Goal: Task Accomplishment & Management: Use online tool/utility

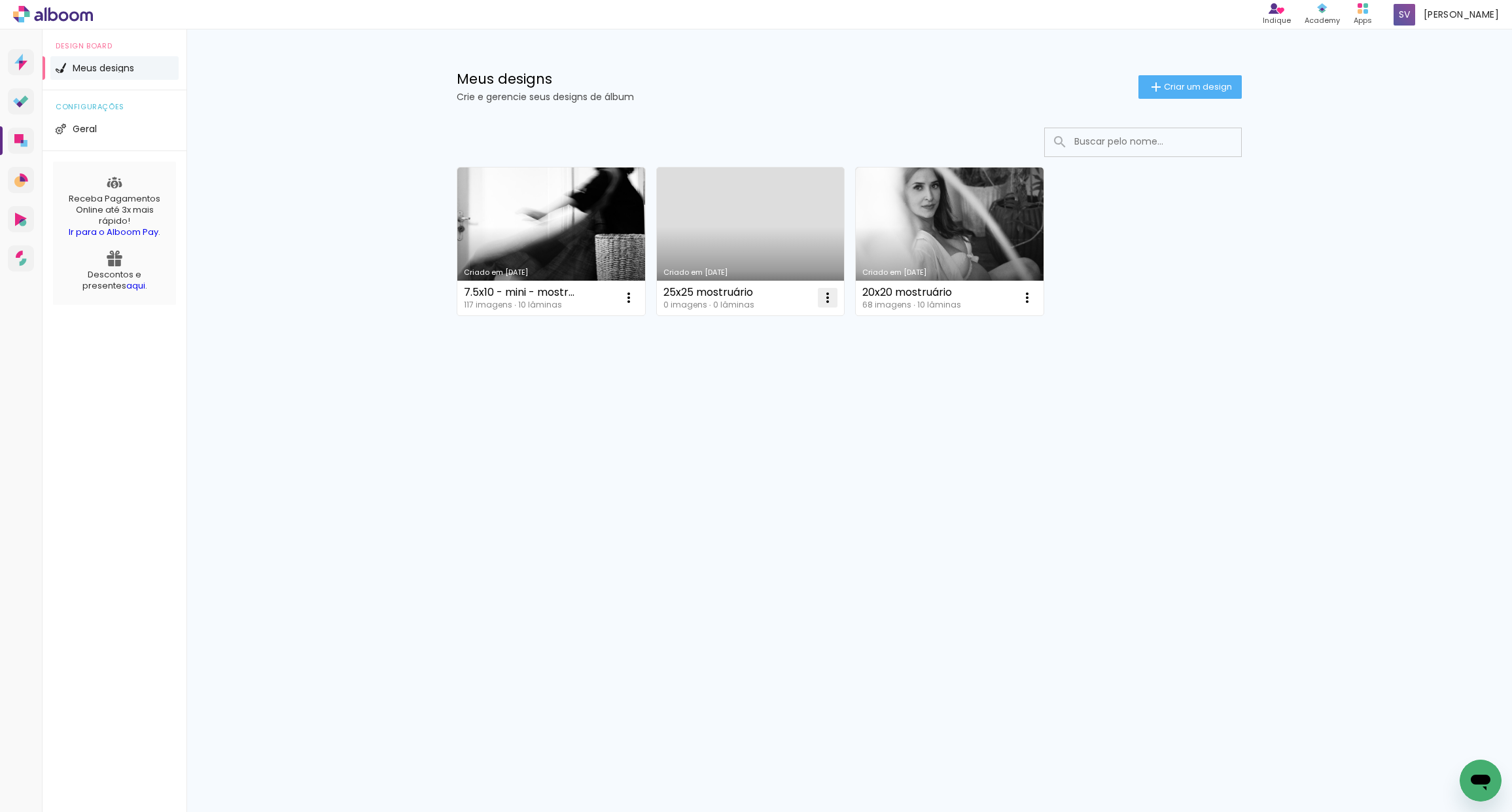
click at [826, 295] on iron-icon at bounding box center [828, 298] width 16 height 16
click at [755, 384] on span "Excluir" at bounding box center [754, 383] width 28 height 9
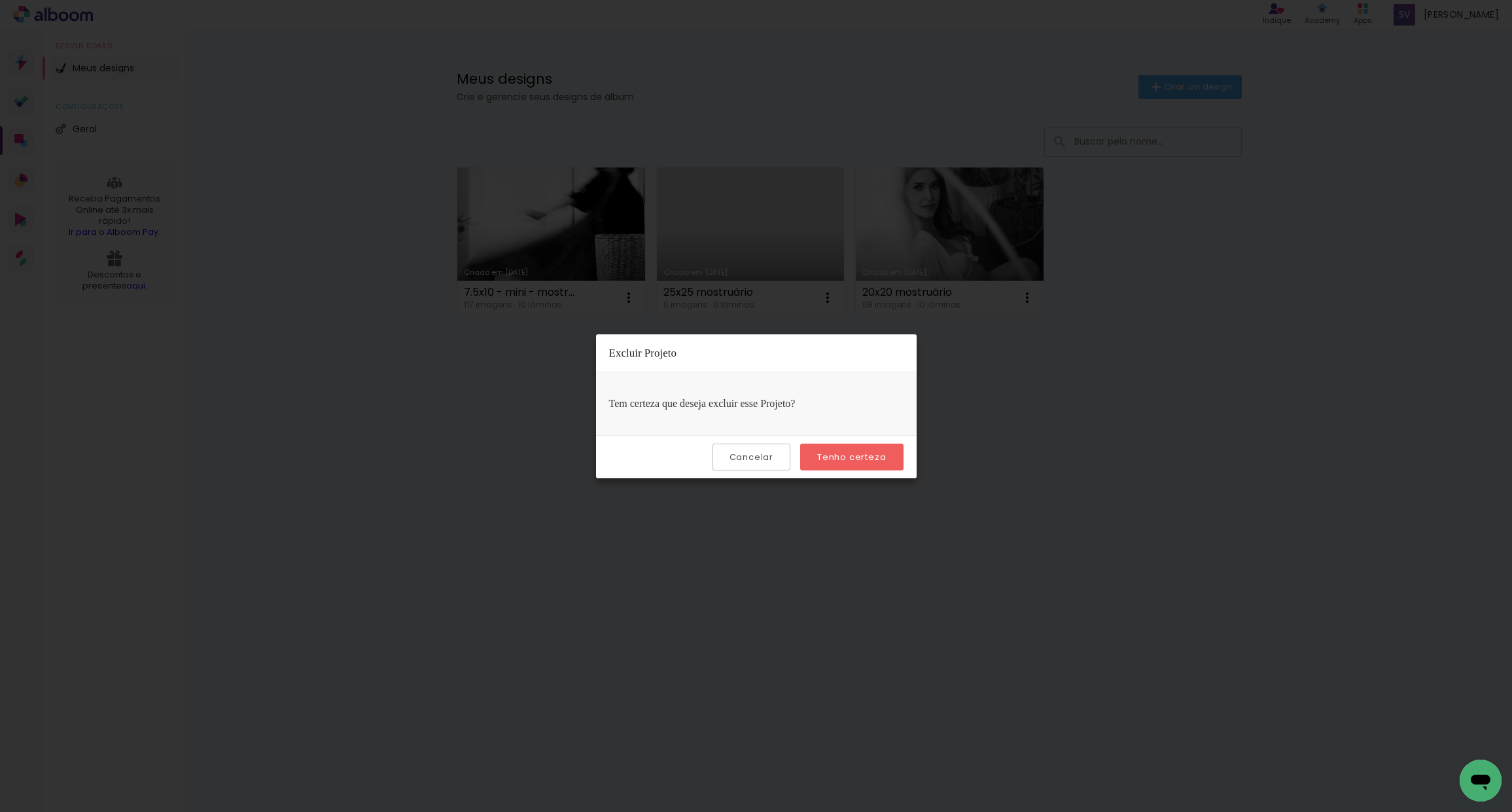
click at [0, 0] on slot "Tenho certeza" at bounding box center [0, 0] width 0 height 0
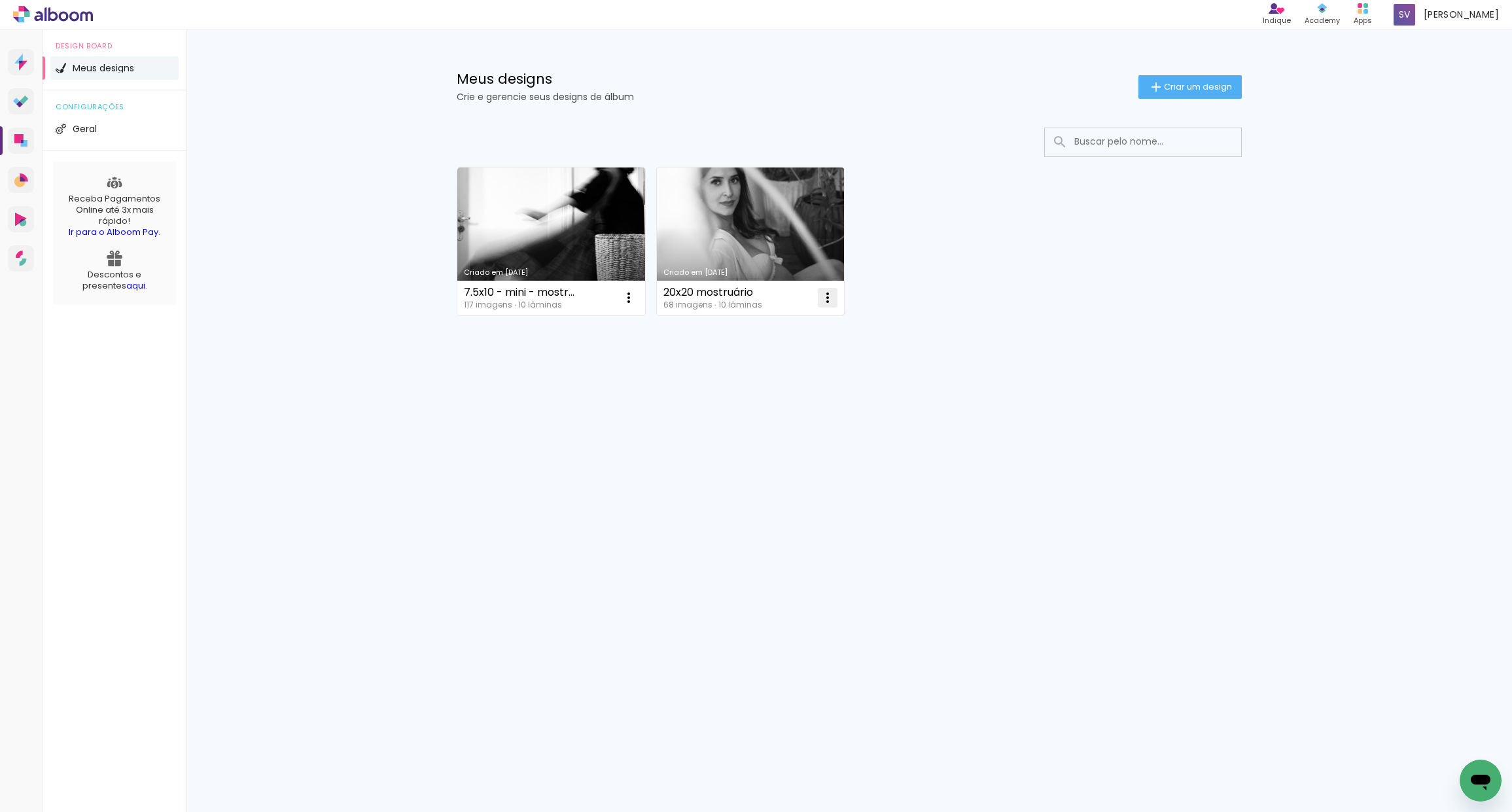
click at [827, 298] on iron-icon at bounding box center [828, 298] width 16 height 16
click at [795, 352] on span "Fazer uma cópia" at bounding box center [778, 353] width 76 height 9
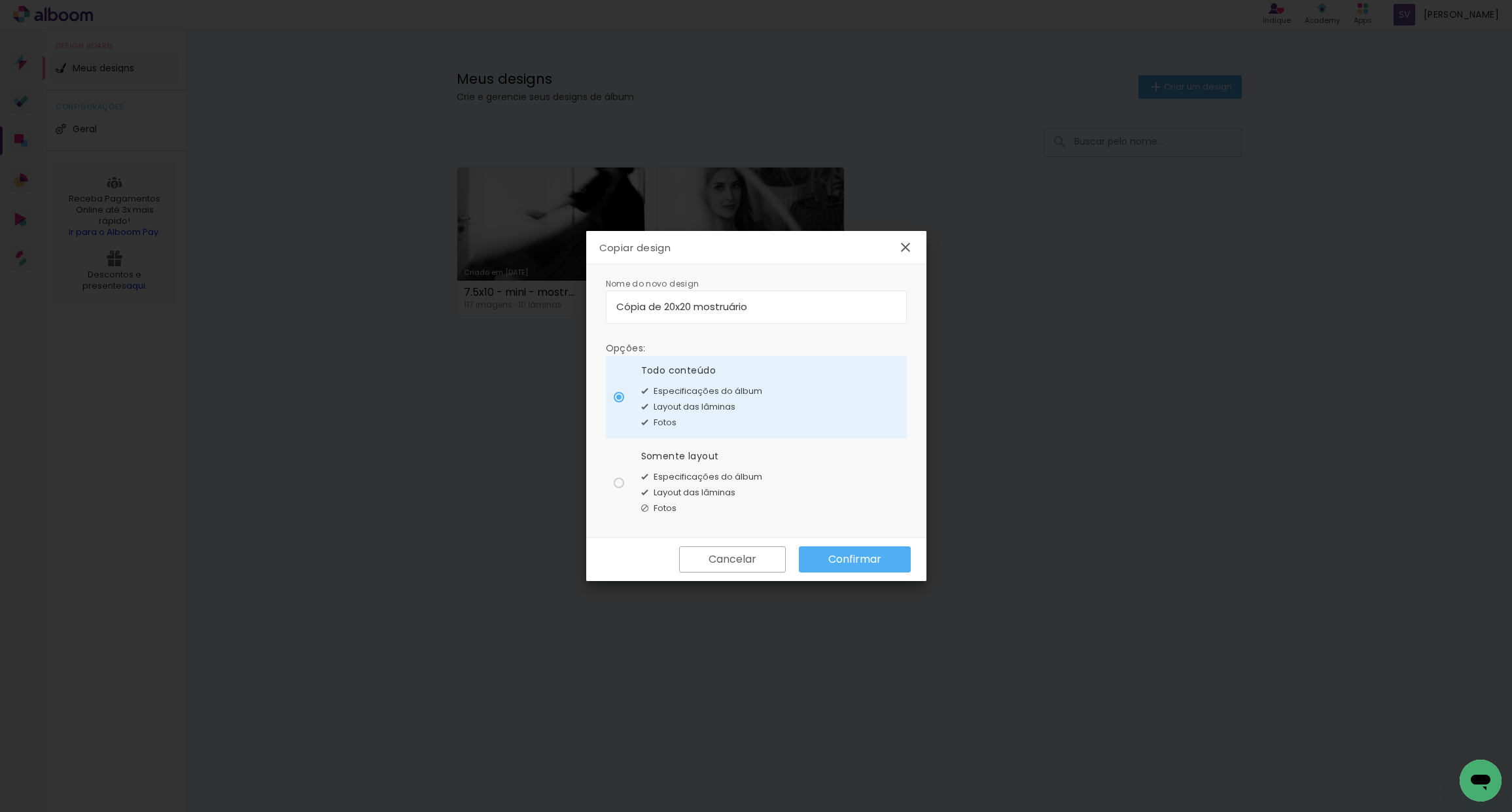
drag, startPoint x: 749, startPoint y: 306, endPoint x: 591, endPoint y: 291, distance: 158.7
click at [594, 305] on div "Nome do novo design Opções: Todo conteúdo Especificações do álbum Layout das lâ…" at bounding box center [756, 400] width 340 height 274
type input "Priscila"
type paper-input "Priscila"
click at [621, 484] on div at bounding box center [619, 483] width 11 height 11
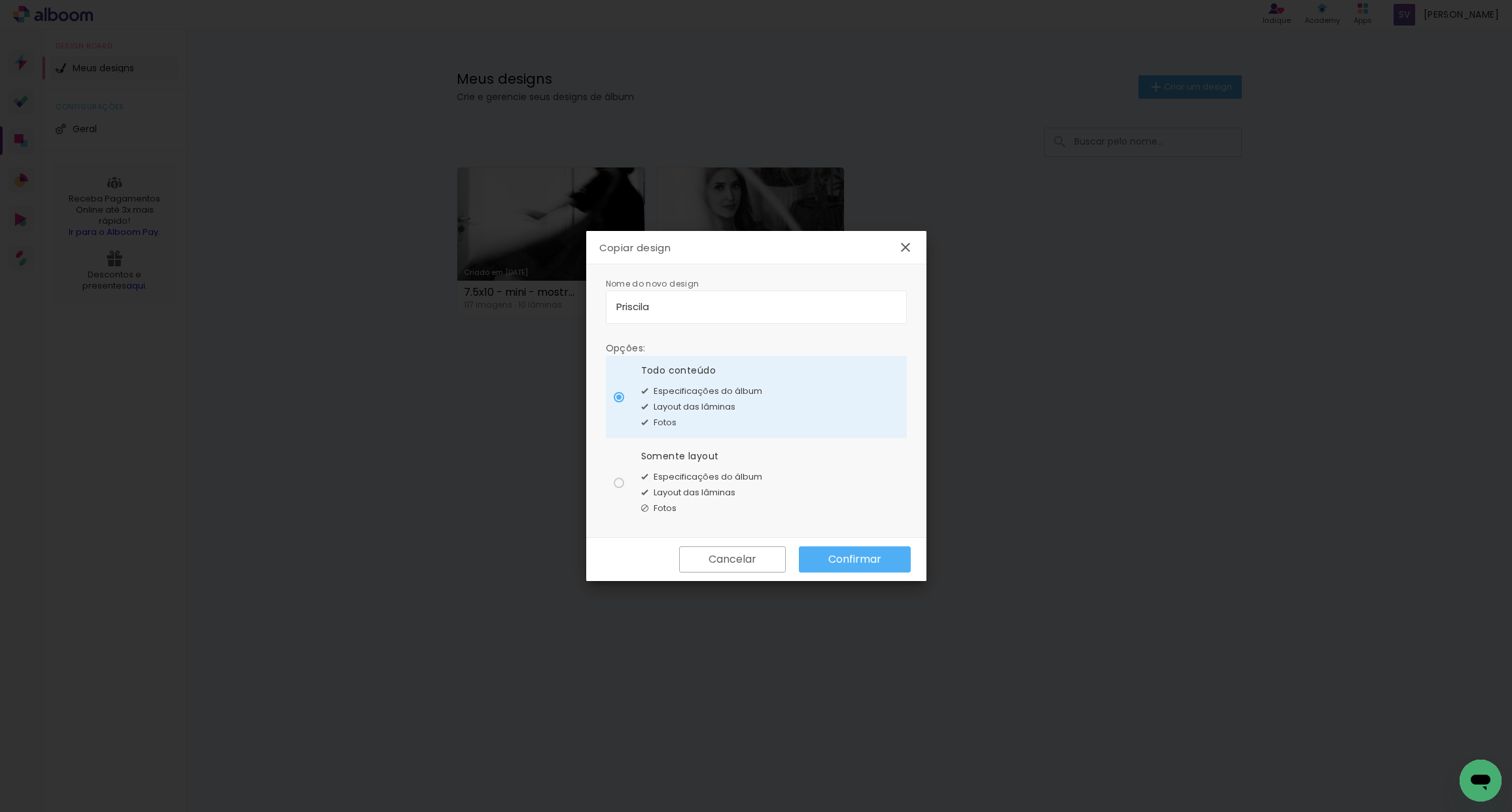
type paper-radio-button "on"
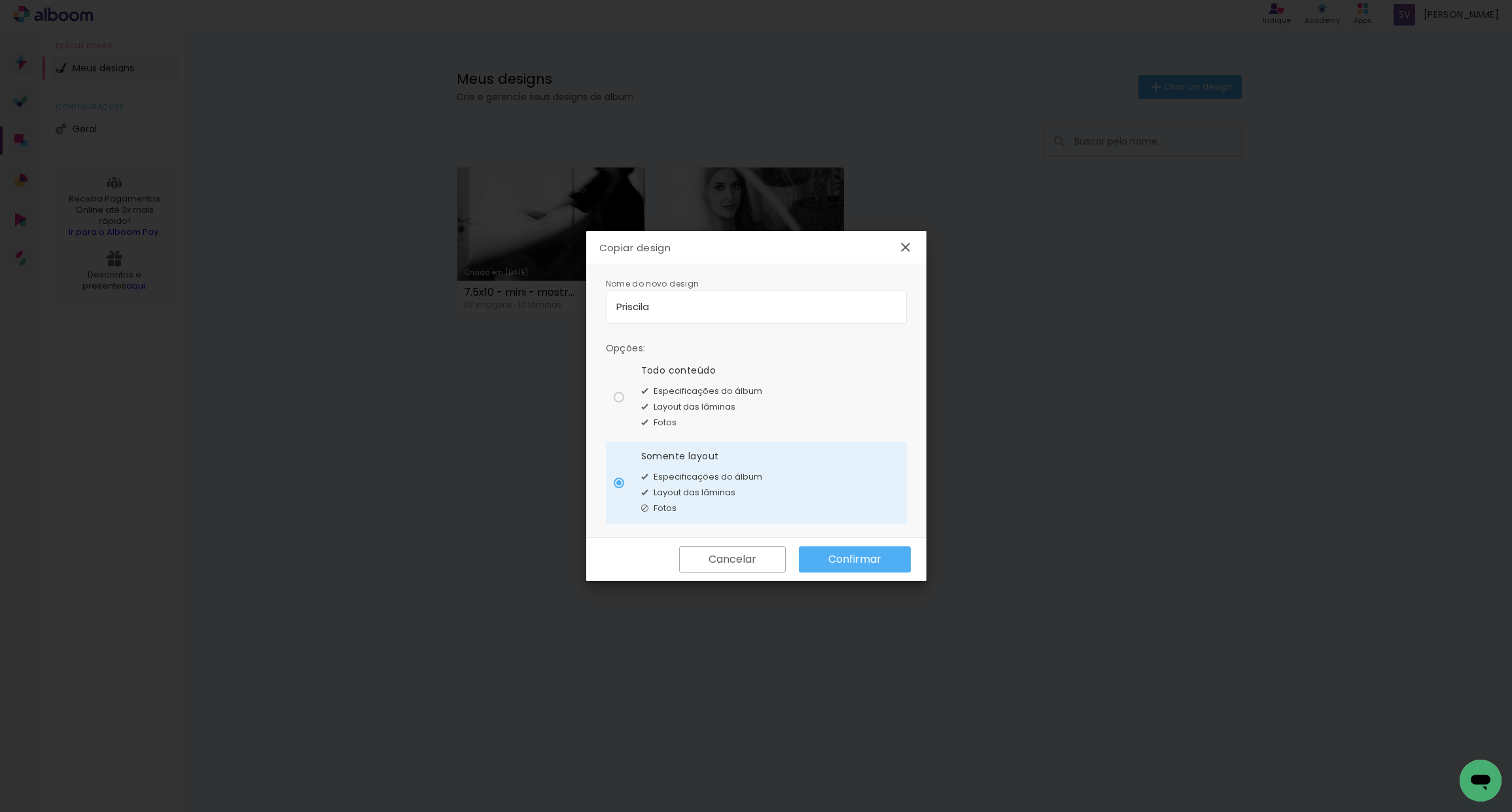
click at [621, 397] on div at bounding box center [619, 397] width 11 height 11
type paper-radio-button "on"
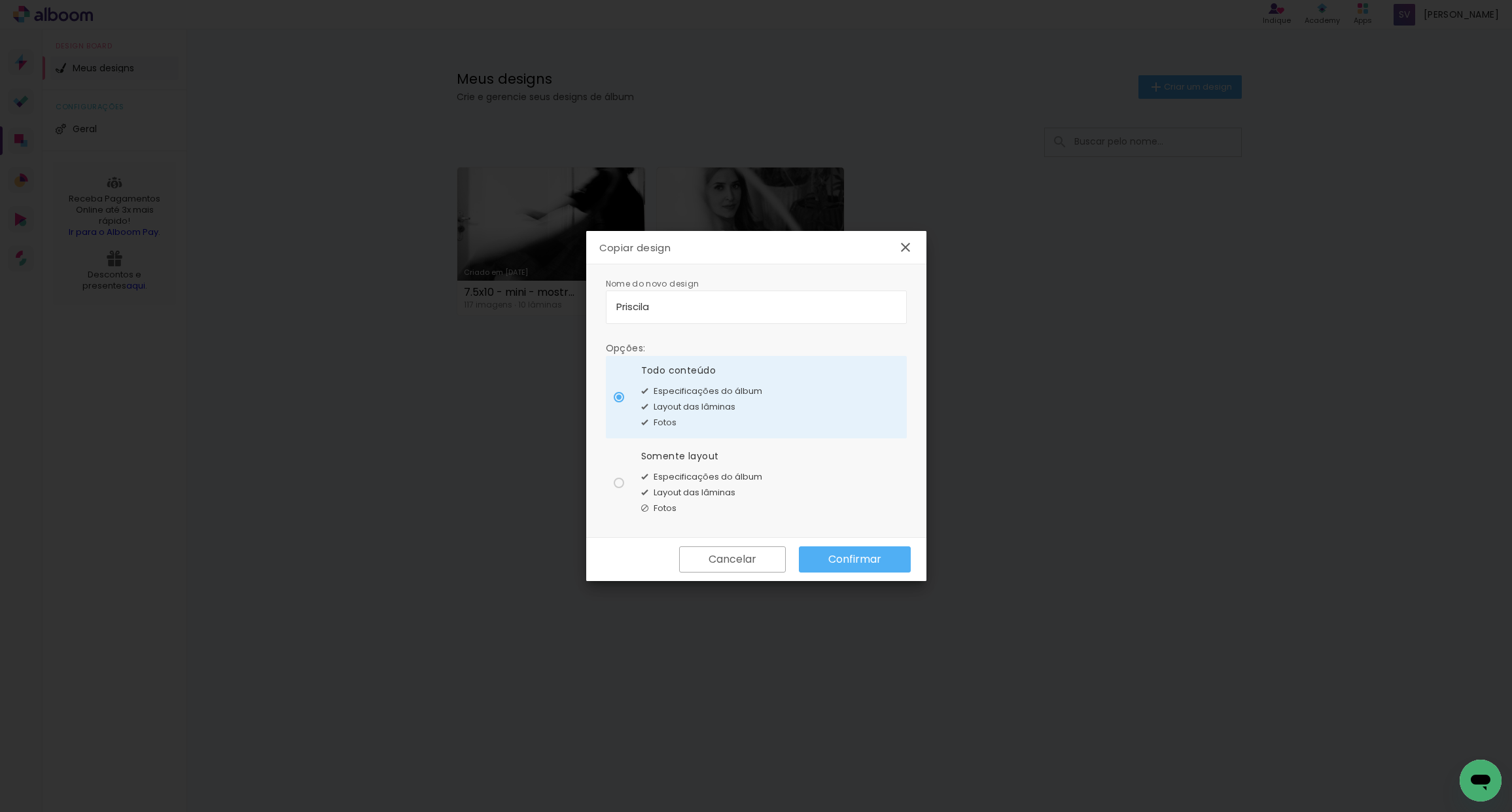
drag, startPoint x: 619, startPoint y: 479, endPoint x: 632, endPoint y: 481, distance: 13.2
click at [620, 479] on div at bounding box center [619, 483] width 11 height 11
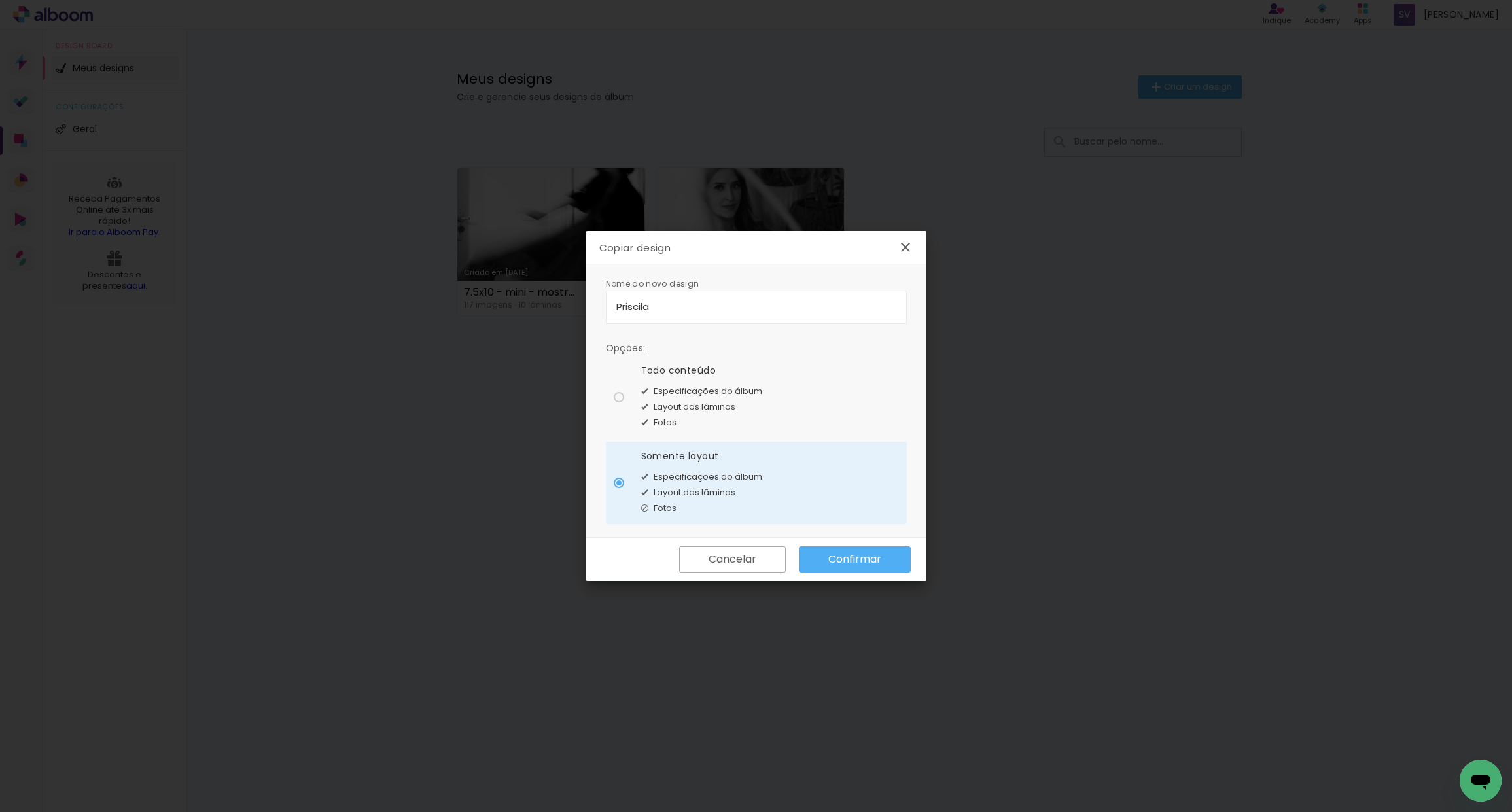
click at [880, 568] on paper-button "Confirmar" at bounding box center [855, 560] width 112 height 27
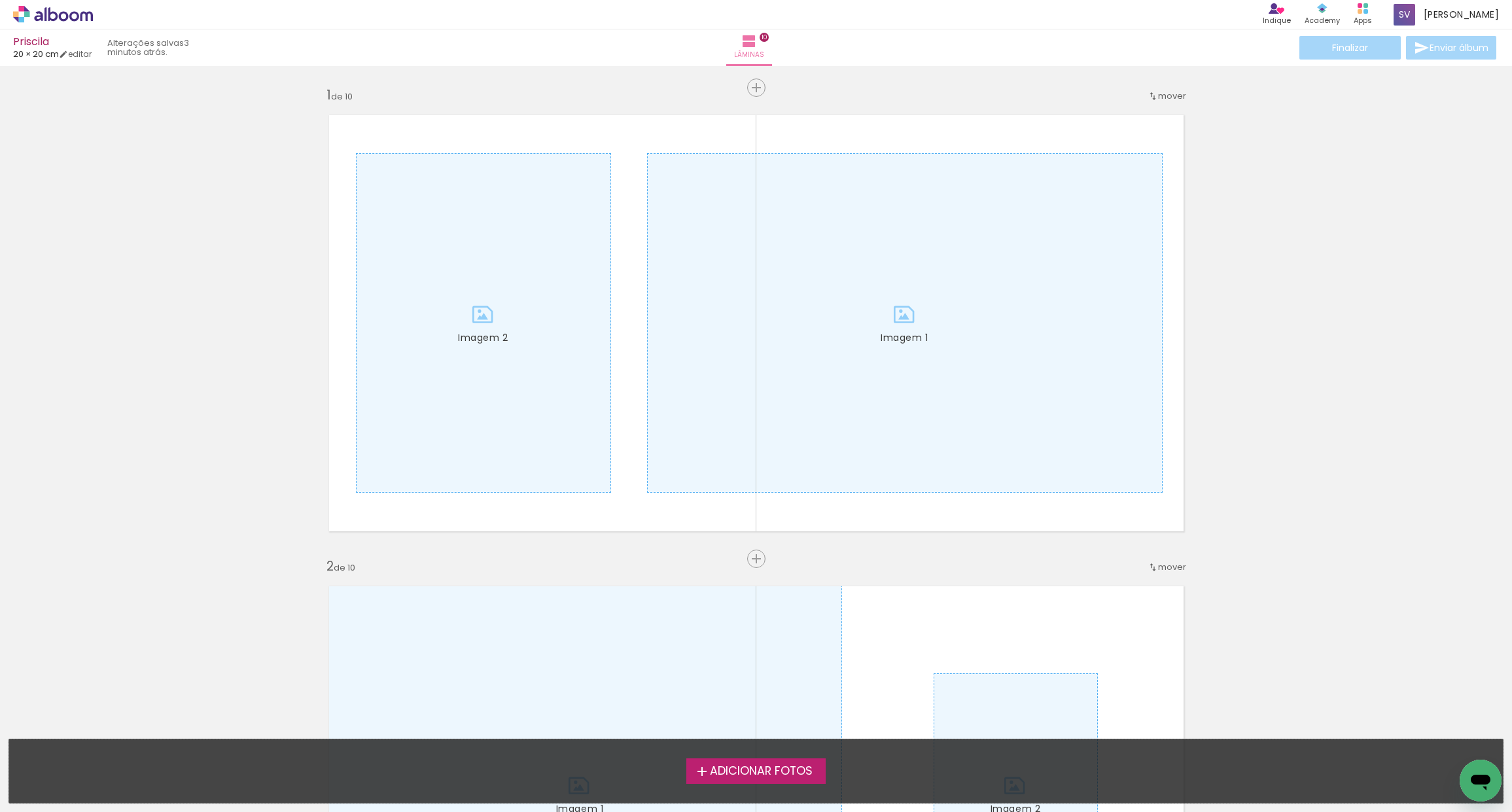
click at [782, 772] on span "Adicionar Fotos" at bounding box center [761, 770] width 103 height 12
click at [0, 0] on input "file" at bounding box center [0, 0] width 0 height 0
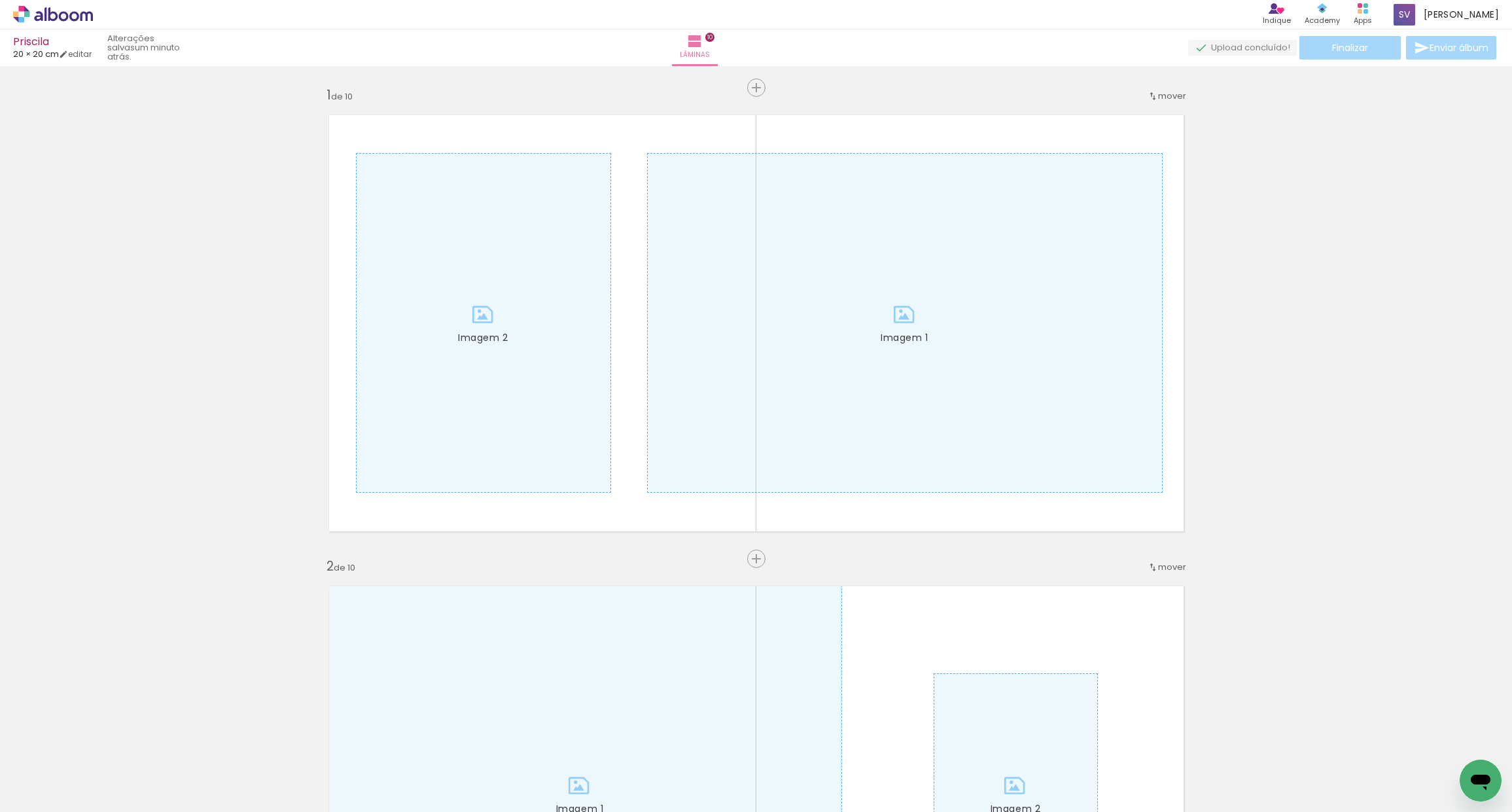
click at [47, 793] on span "Adicionar Fotos" at bounding box center [46, 794] width 39 height 14
click at [0, 0] on input "file" at bounding box center [0, 0] width 0 height 0
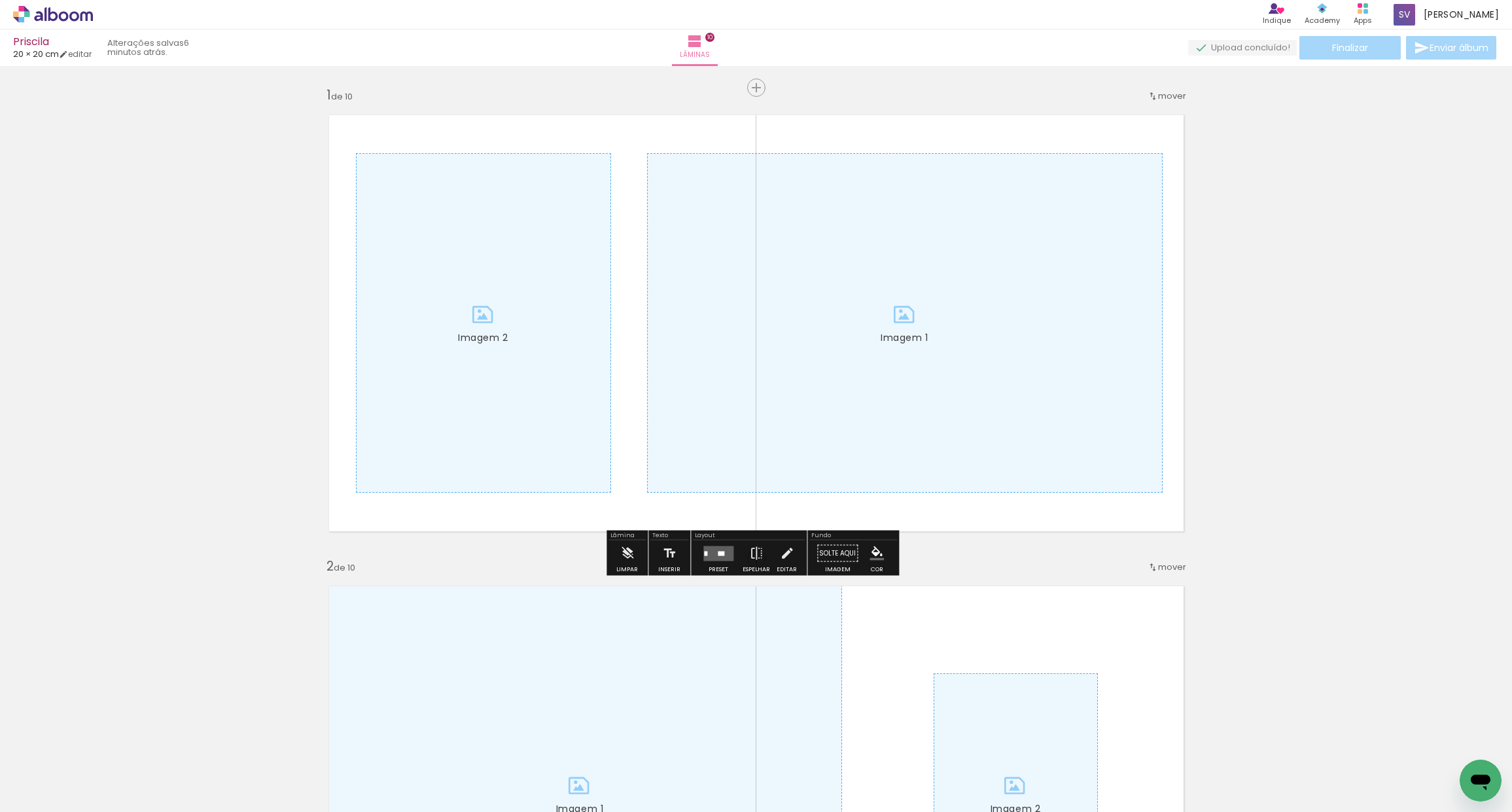
click at [35, 801] on span "Adicionar Fotos" at bounding box center [46, 794] width 39 height 14
click at [0, 0] on input "file" at bounding box center [0, 0] width 0 height 0
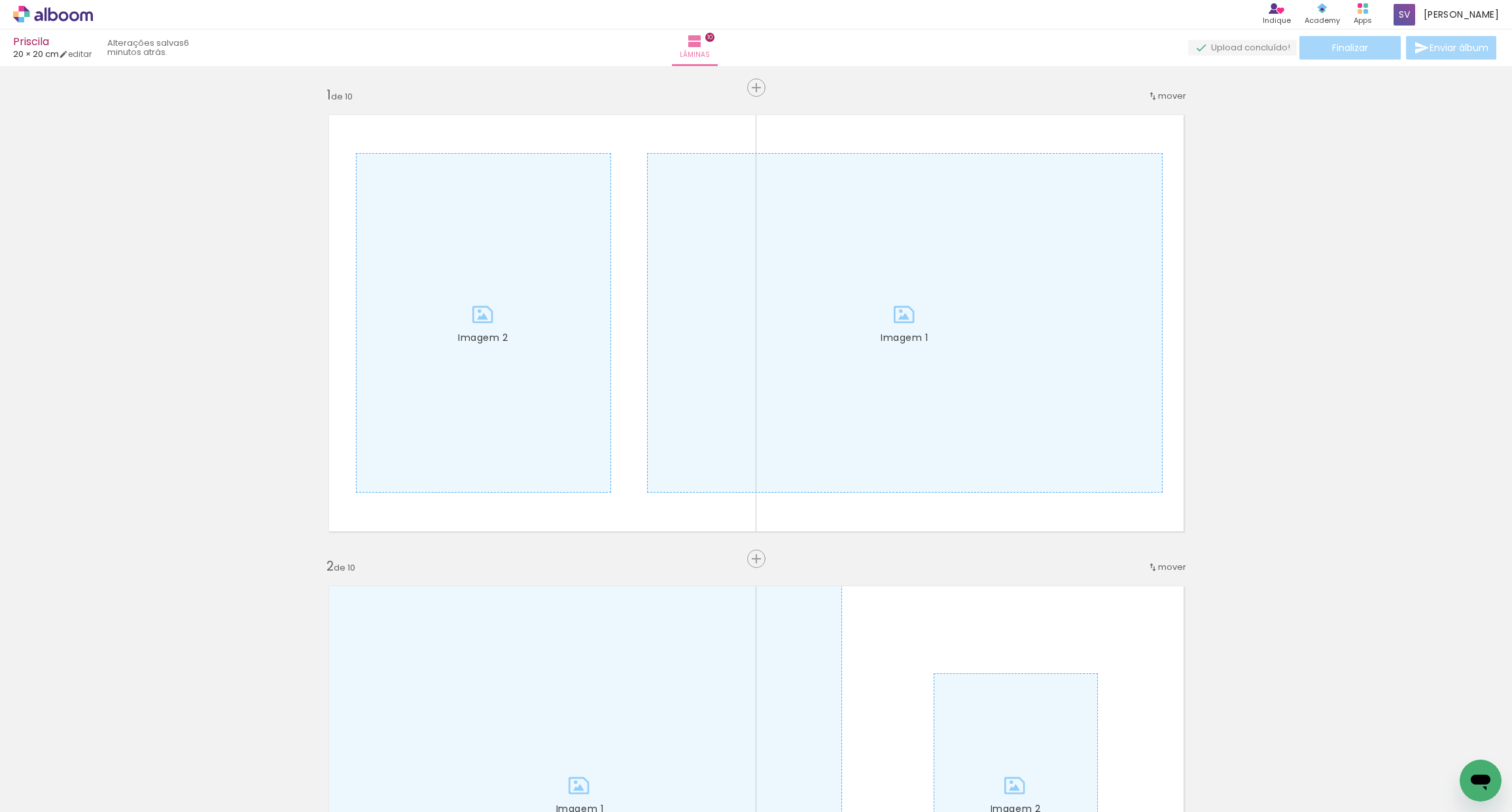
scroll to position [0, 920]
drag, startPoint x: 104, startPoint y: 807, endPoint x: 657, endPoint y: 800, distance: 553.0
click at [107, 793] on iron-horizontal-list at bounding box center [95, 770] width 27 height 81
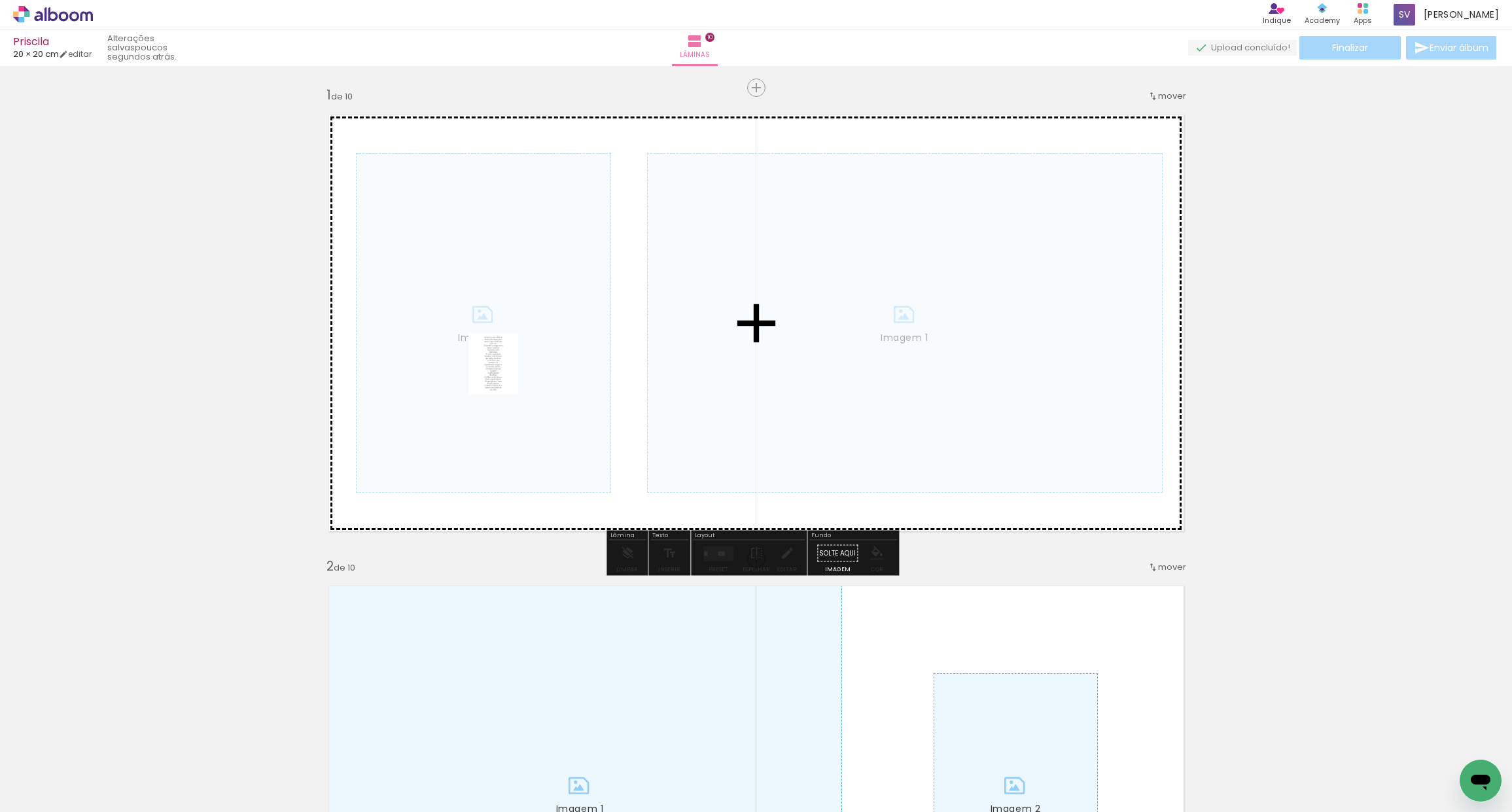
drag, startPoint x: 1473, startPoint y: 754, endPoint x: 511, endPoint y: 461, distance: 1005.6
click at [508, 372] on quentale-workspace at bounding box center [756, 406] width 1512 height 812
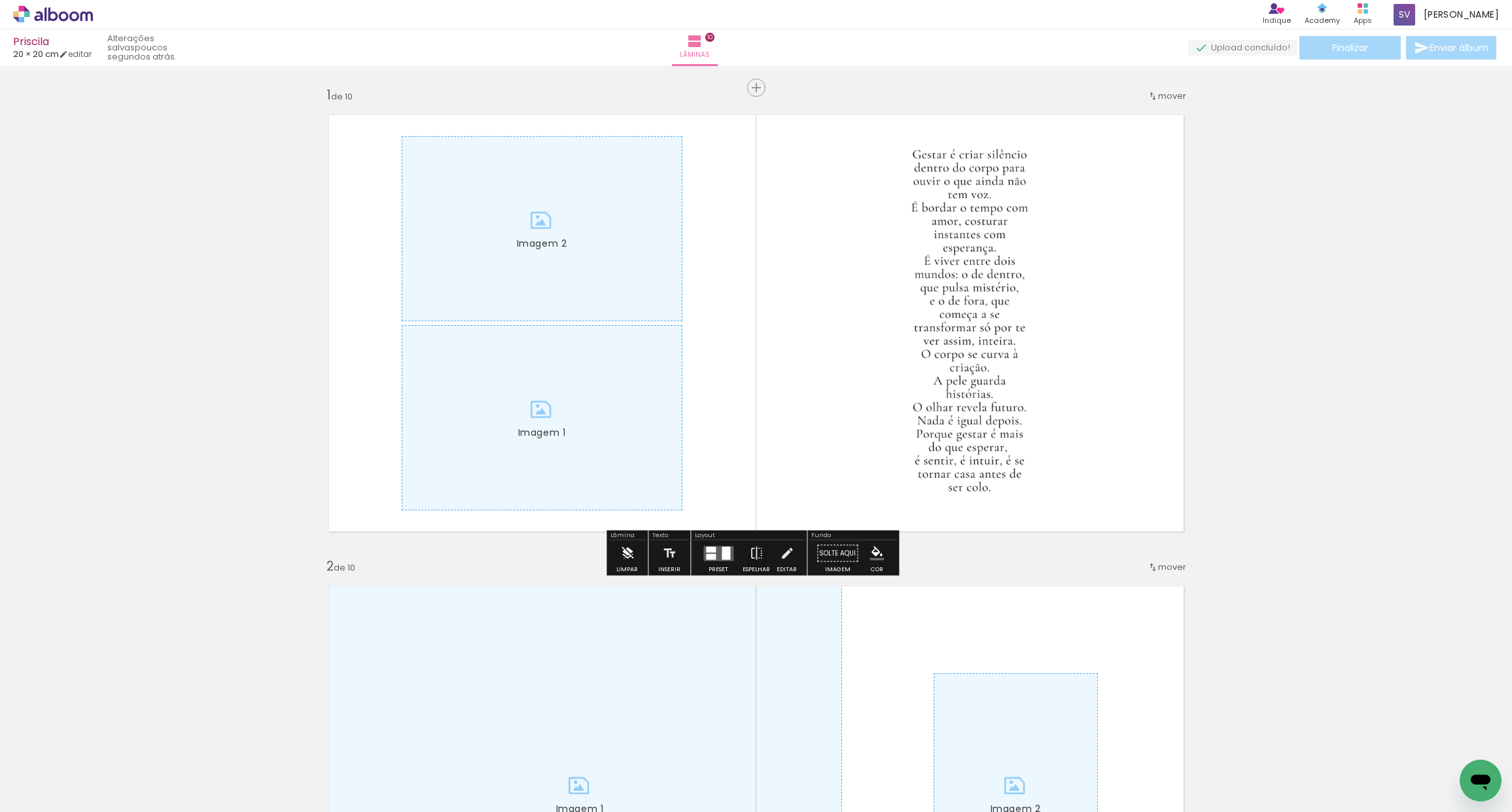
click at [624, 558] on iron-icon at bounding box center [627, 553] width 14 height 27
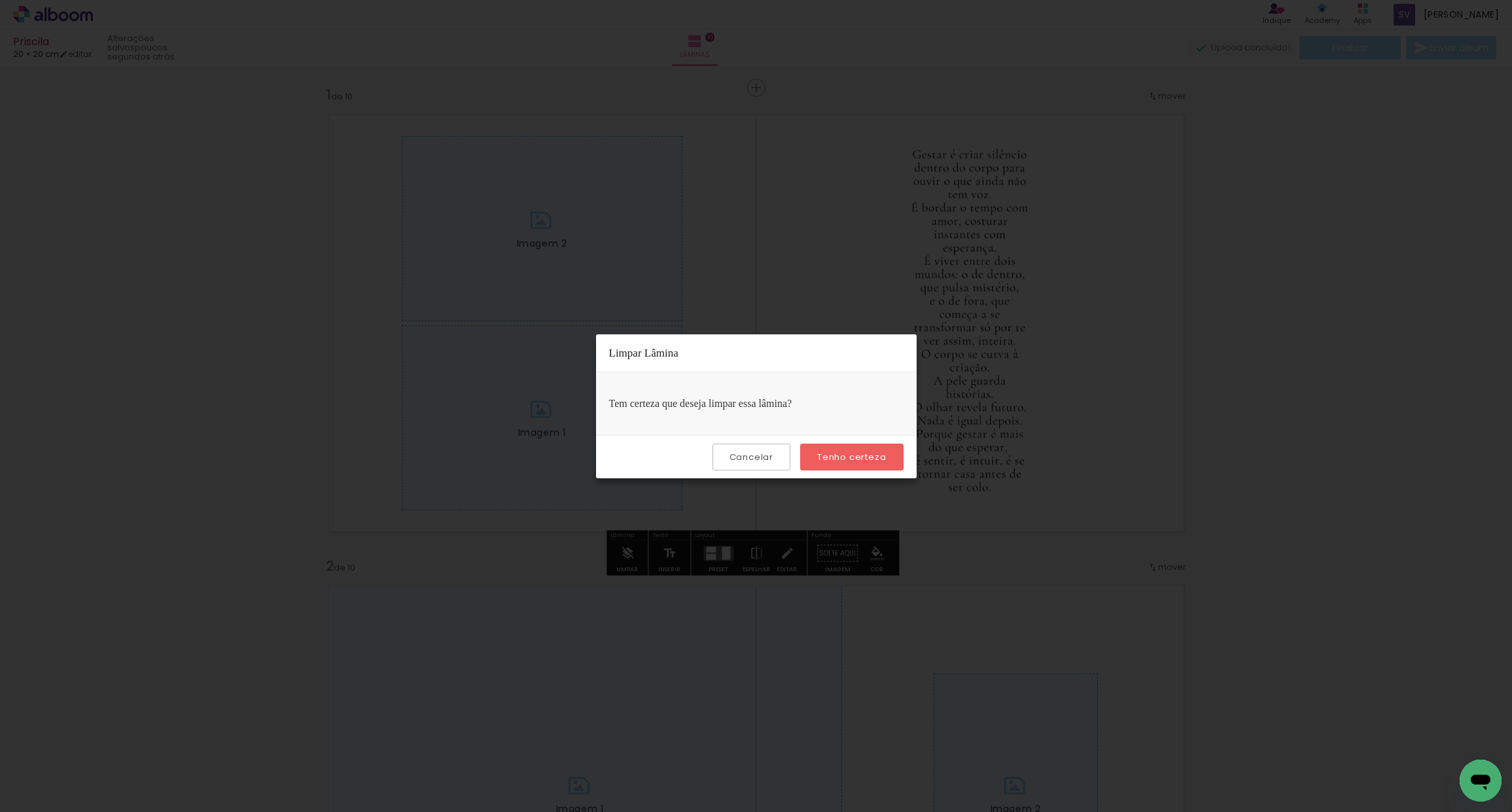
click at [0, 0] on slot "Cancelar" at bounding box center [0, 0] width 0 height 0
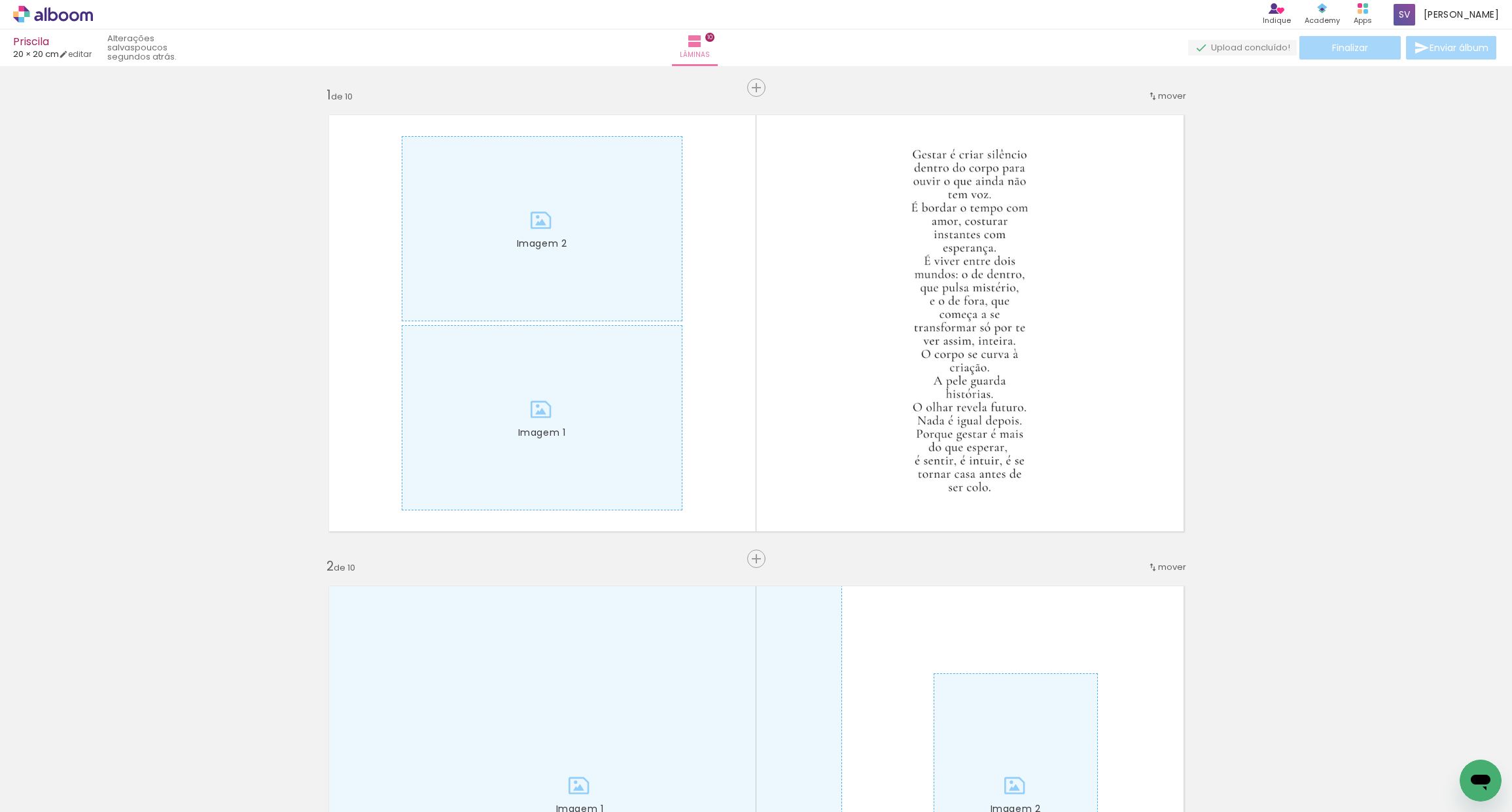
click at [79, 18] on icon at bounding box center [74, 16] width 10 height 10
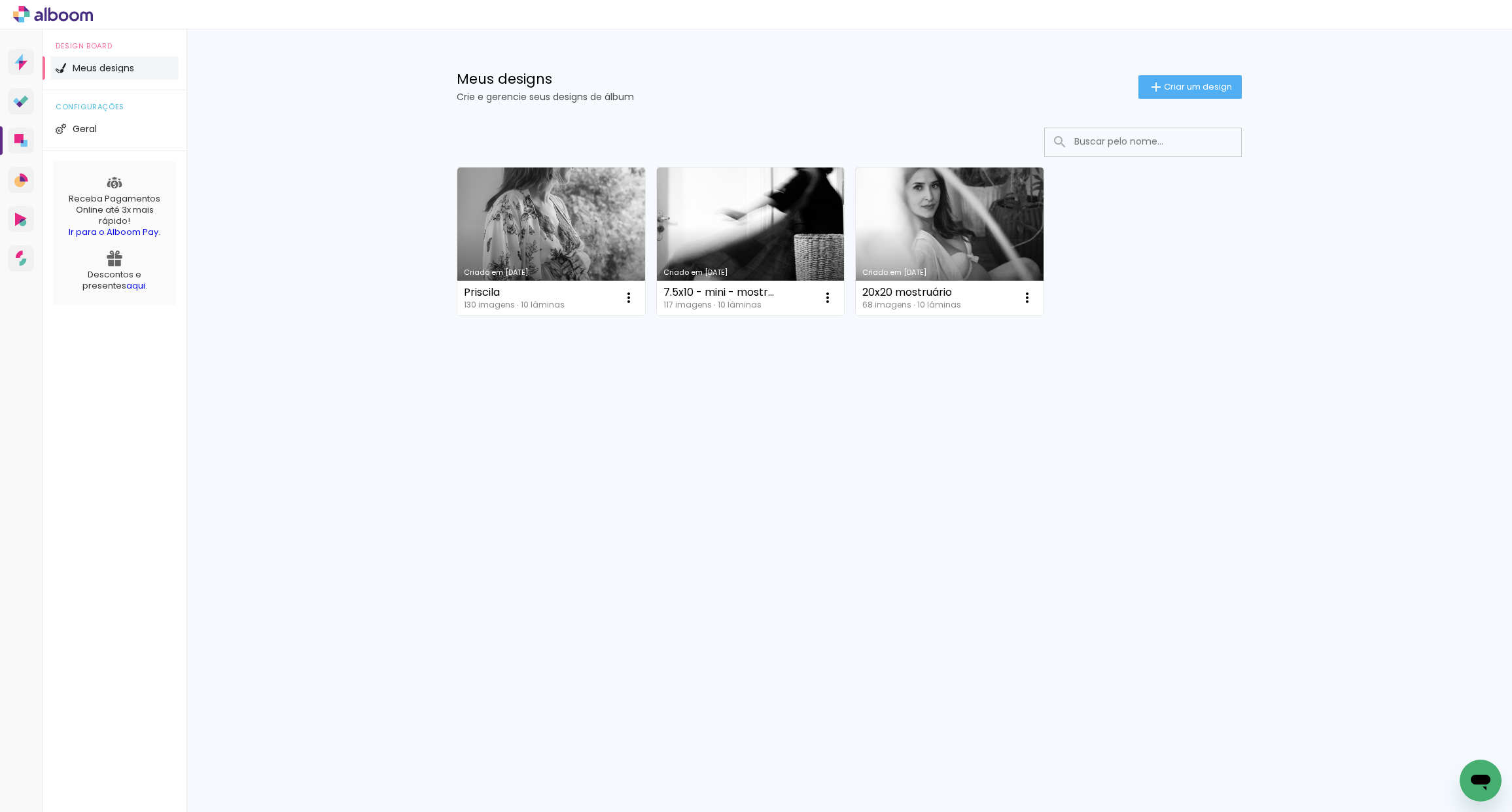
click at [609, 274] on div "Criado em [DATE]" at bounding box center [551, 273] width 174 height 7
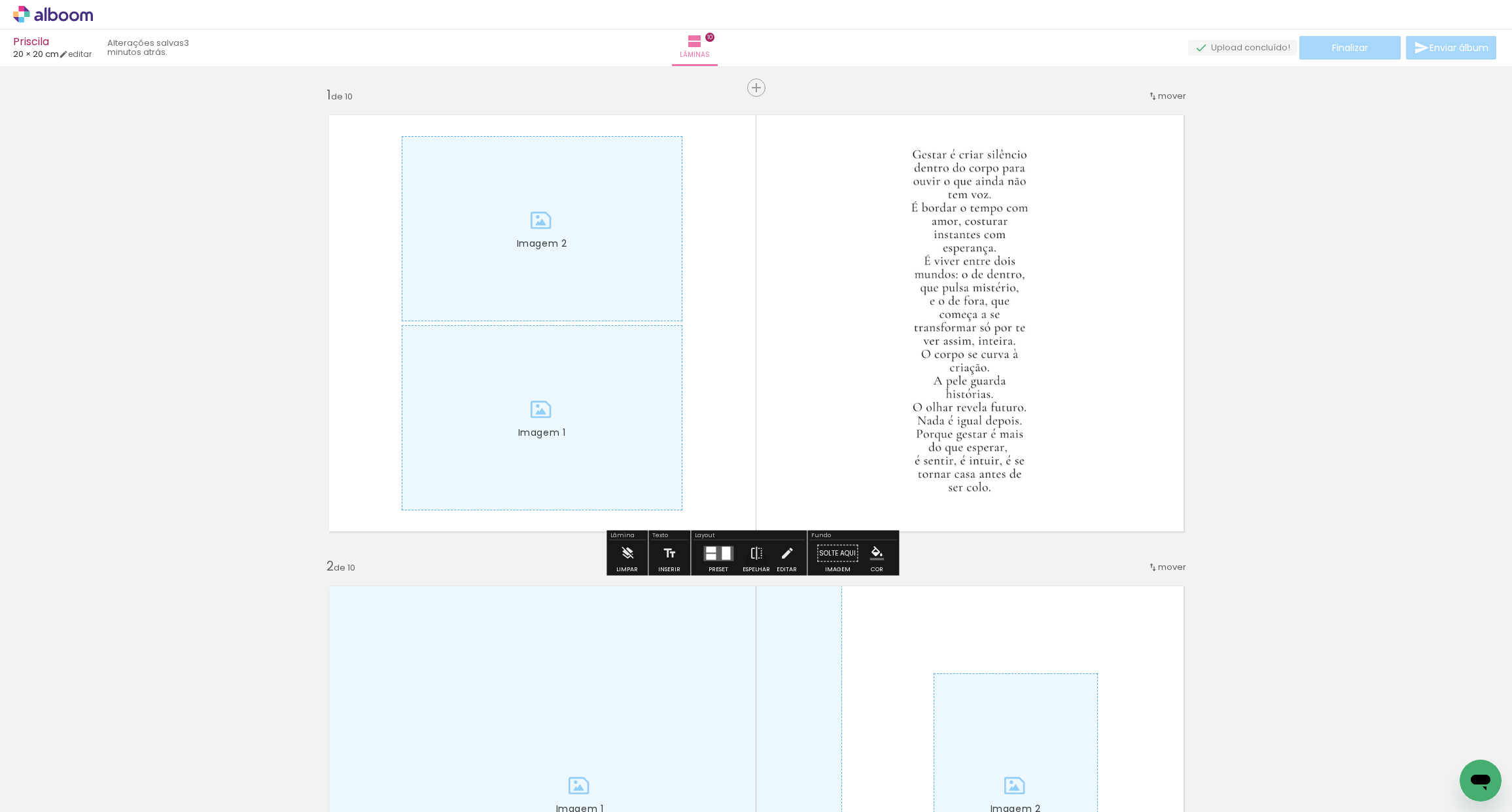
click at [570, 257] on div at bounding box center [541, 228] width 279 height 184
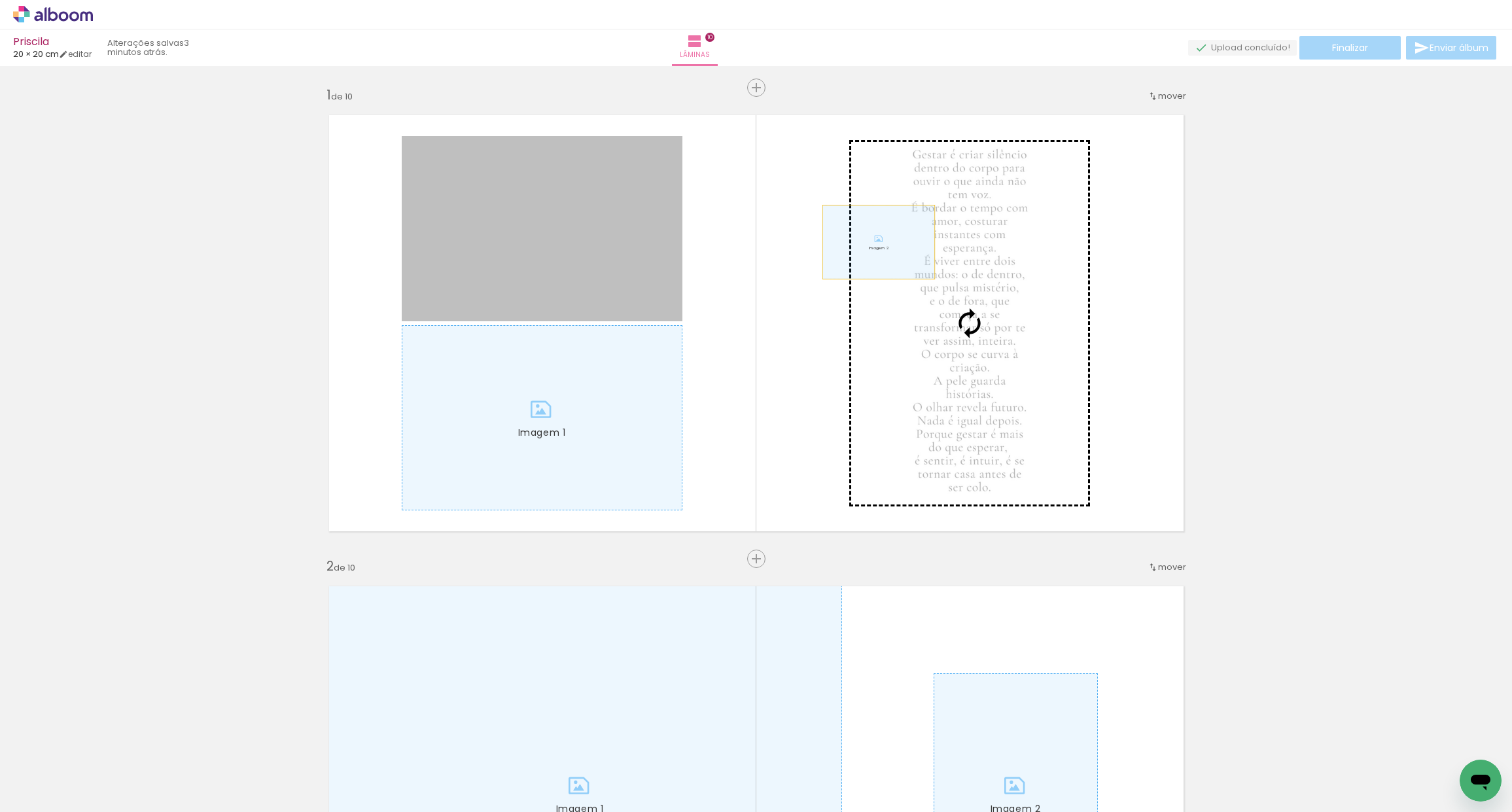
drag, startPoint x: 574, startPoint y: 255, endPoint x: 890, endPoint y: 254, distance: 316.0
click at [0, 0] on slot "Imagem 1 Imagem 2" at bounding box center [0, 0] width 0 height 0
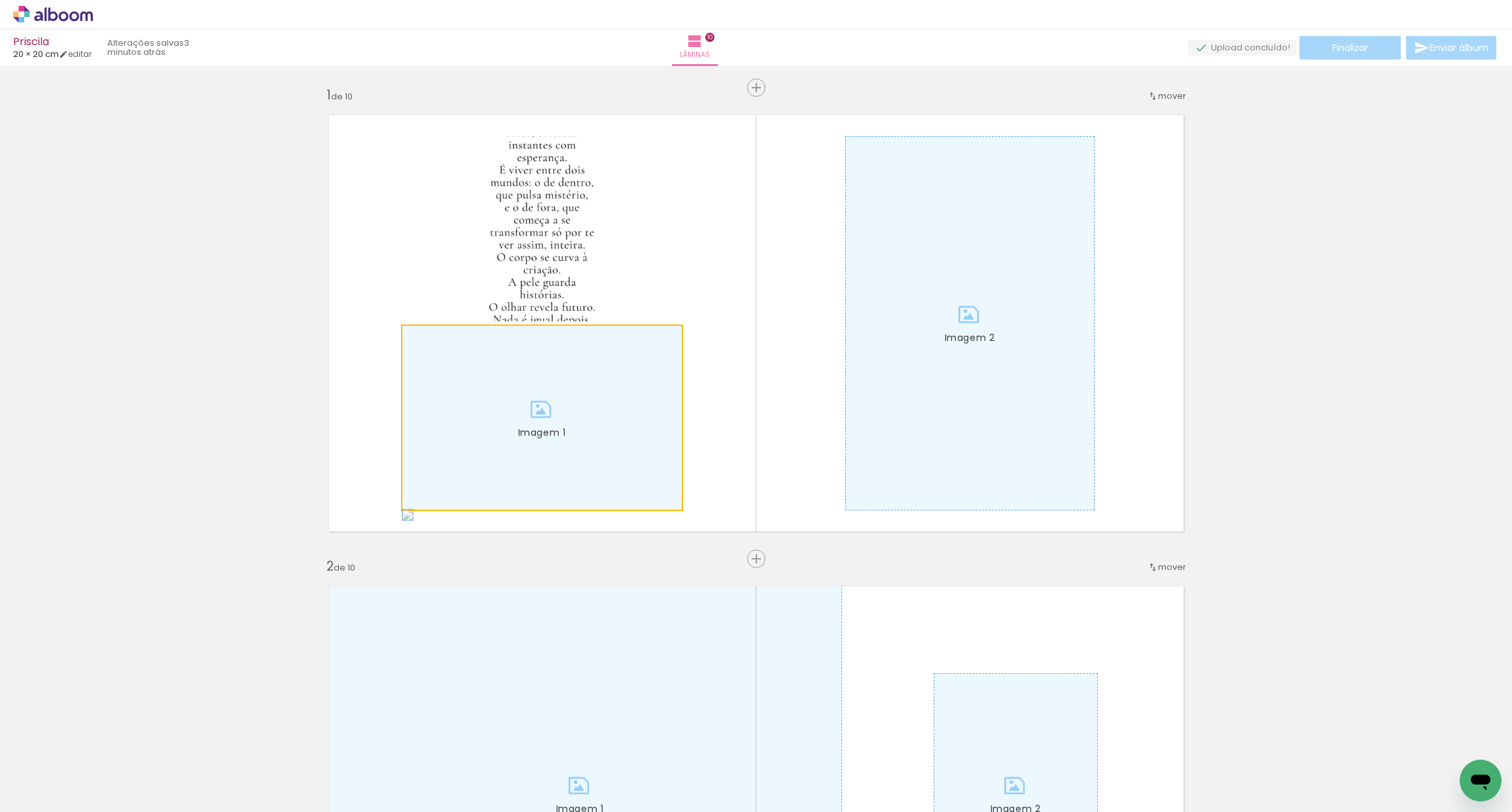
click at [575, 379] on div at bounding box center [541, 418] width 279 height 184
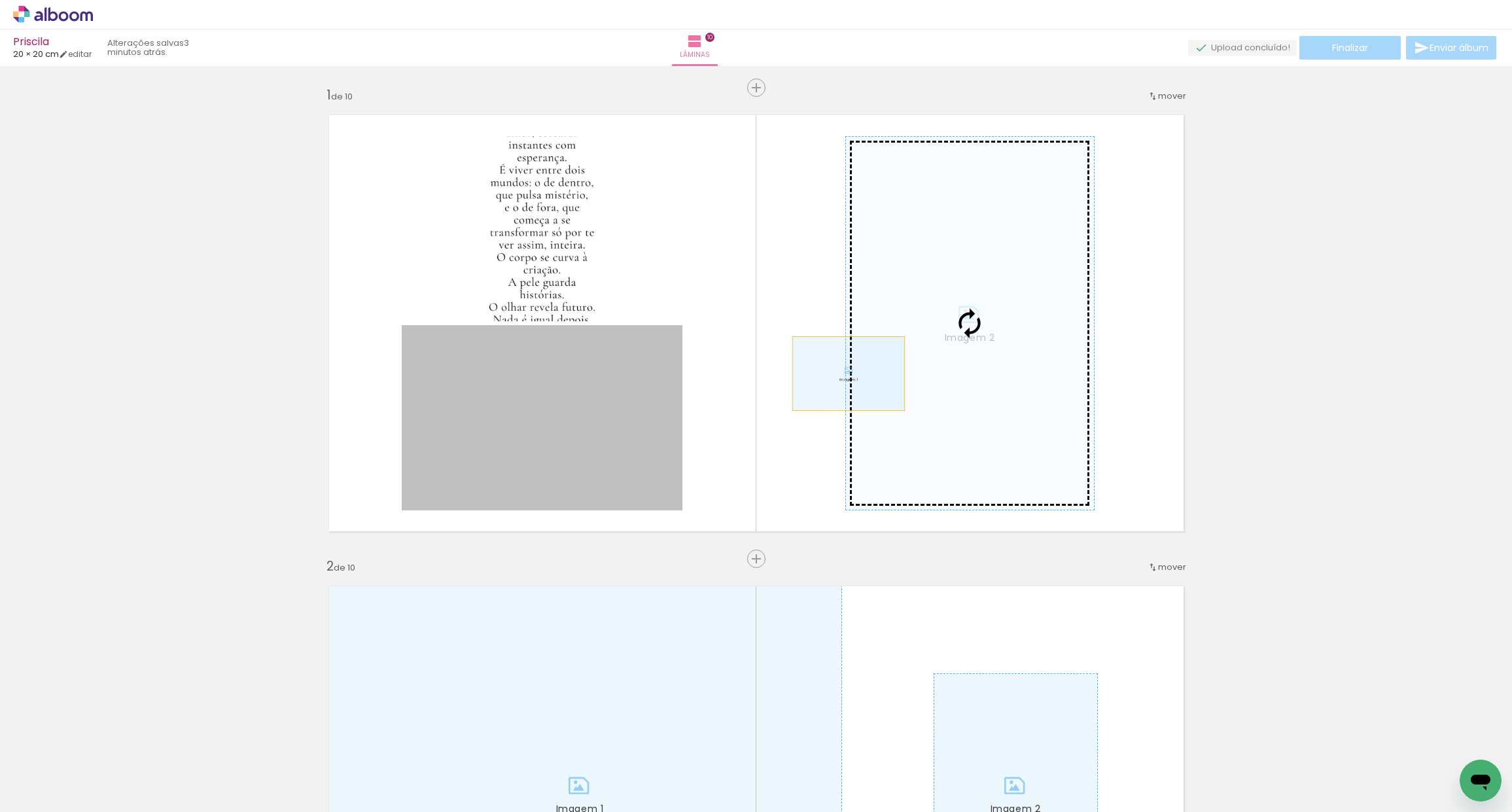
drag, startPoint x: 579, startPoint y: 381, endPoint x: 849, endPoint y: 373, distance: 270.1
click at [0, 0] on slot "Imagem 1 Imagem 2" at bounding box center [0, 0] width 0 height 0
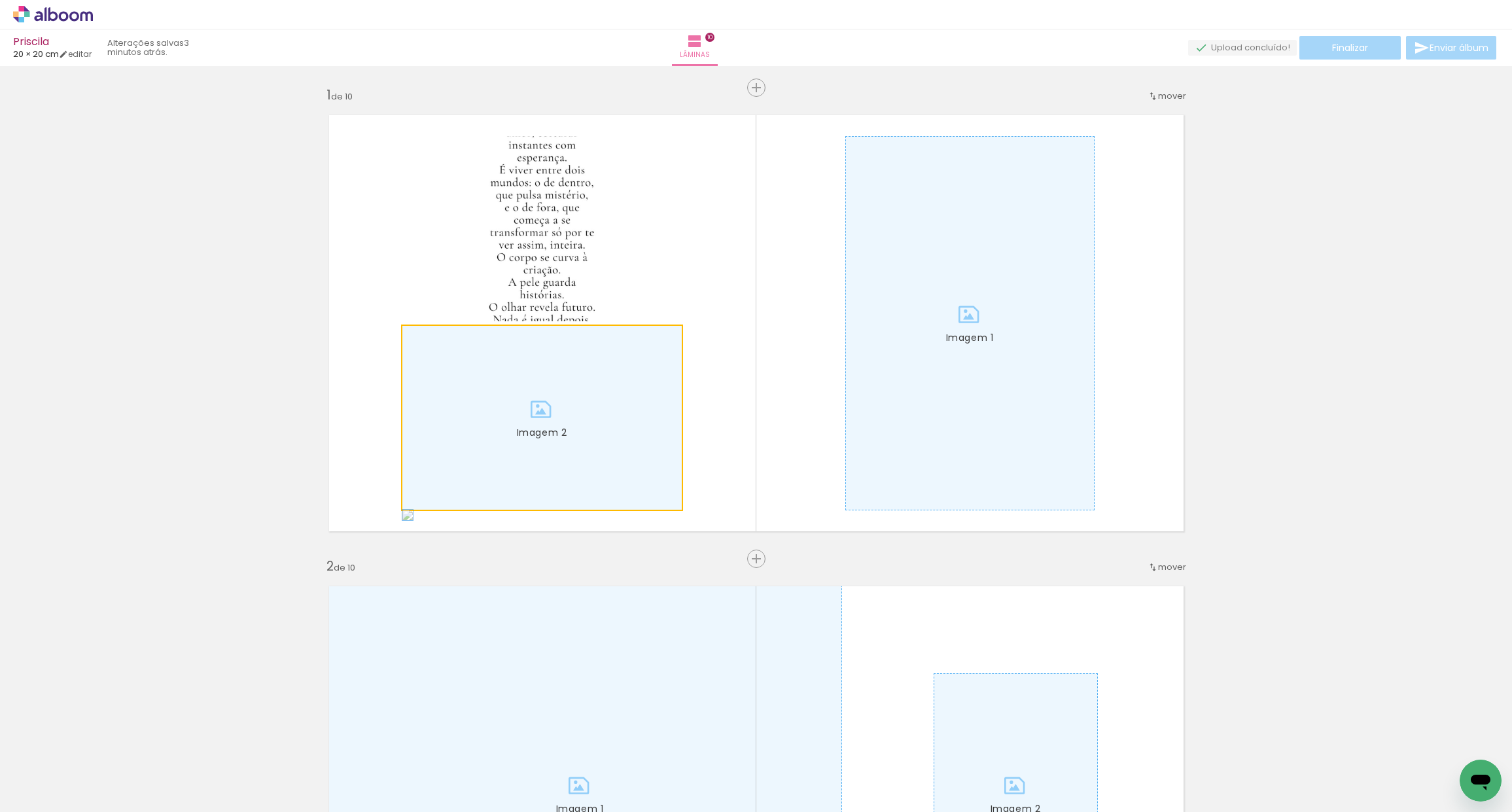
click at [585, 384] on div at bounding box center [541, 418] width 279 height 184
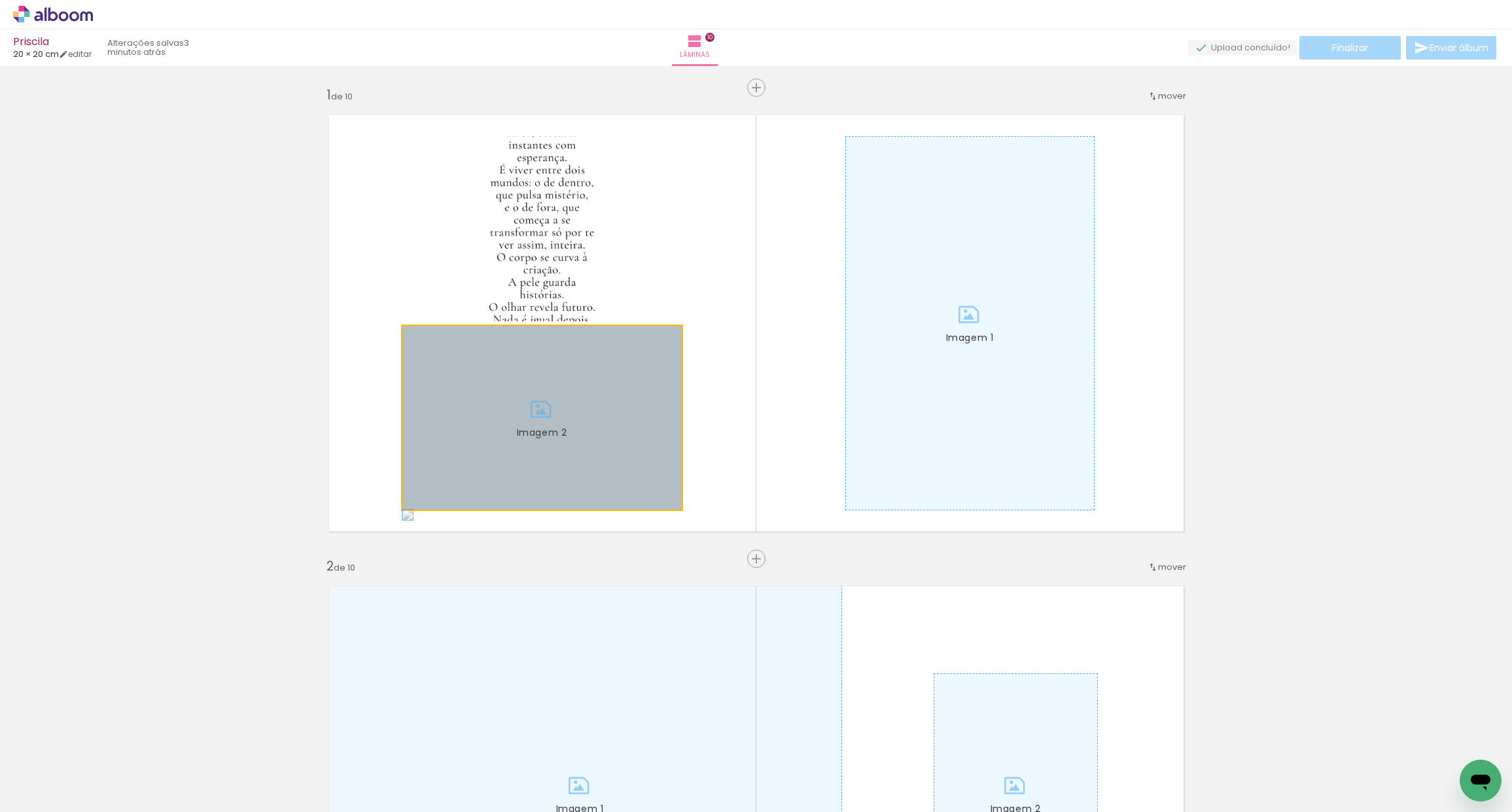
drag, startPoint x: 601, startPoint y: 388, endPoint x: 678, endPoint y: 418, distance: 82.6
click at [677, 419] on quentale-layouter "Imagem 1 Imagem 2" at bounding box center [756, 322] width 877 height 438
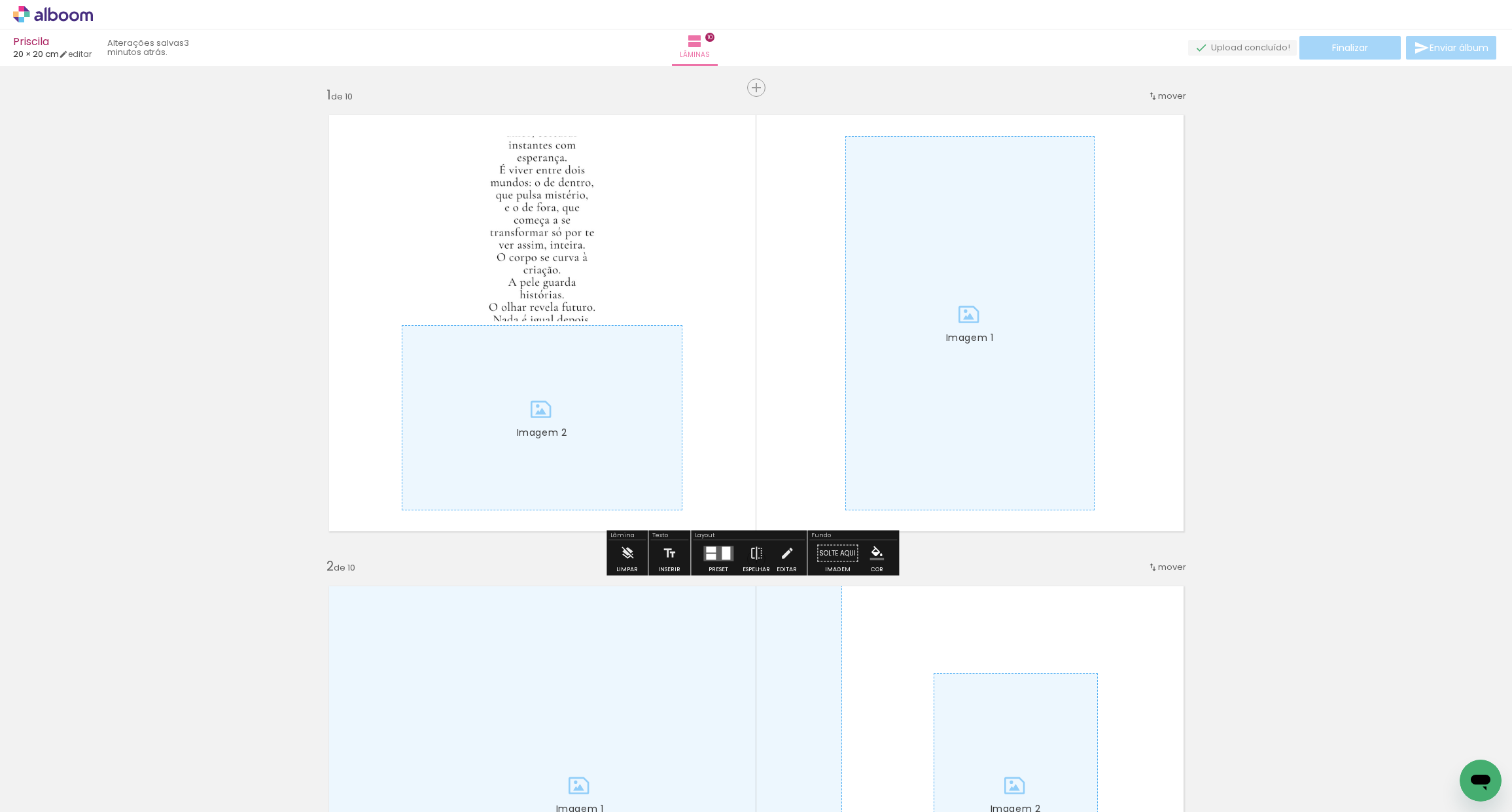
click at [637, 428] on div at bounding box center [541, 418] width 279 height 184
click at [717, 551] on quentale-layouter at bounding box center [718, 553] width 30 height 15
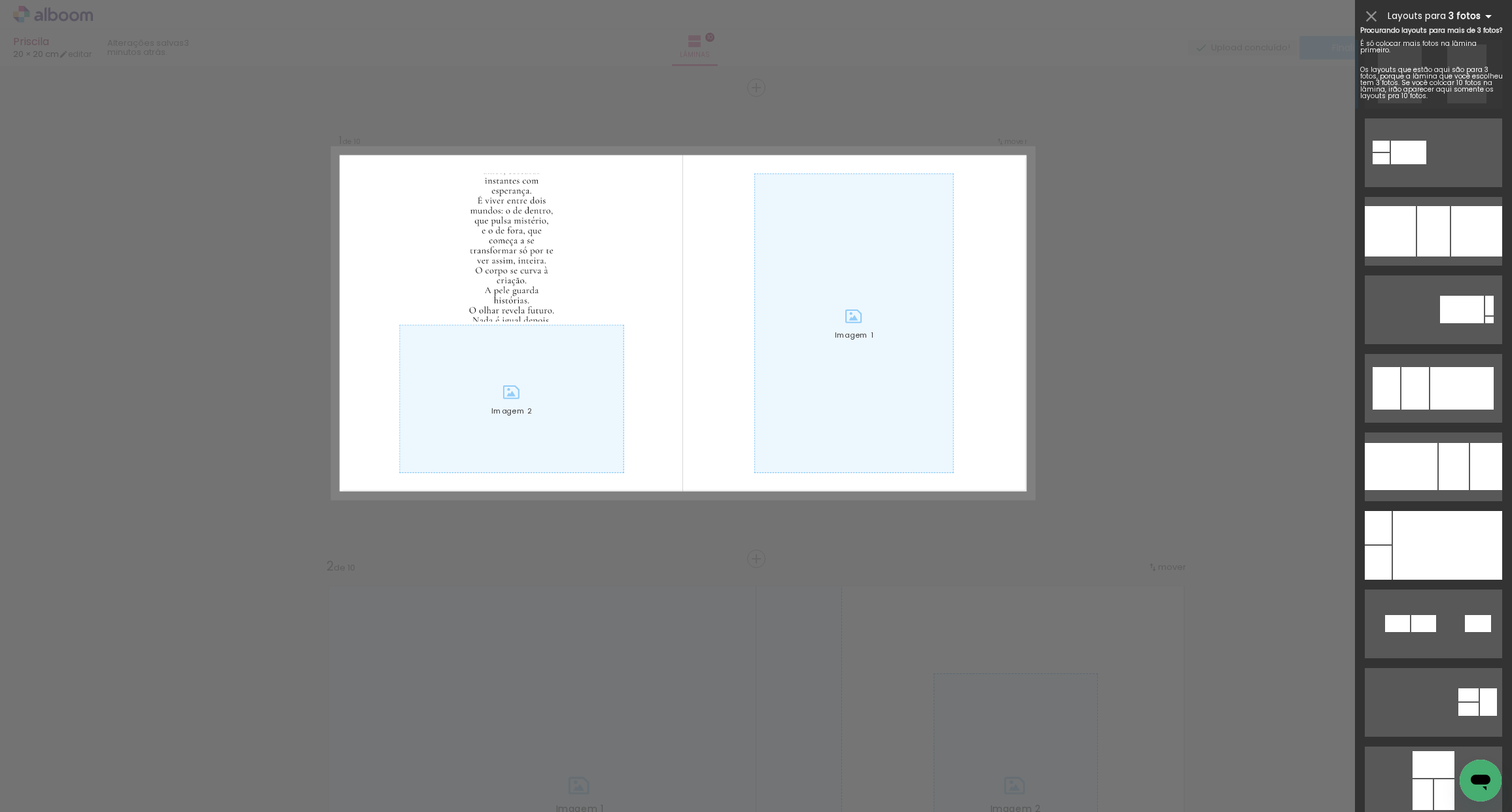
click at [1481, 18] on b "3 fotos" at bounding box center [1472, 16] width 48 height 12
click at [1484, 13] on iron-icon at bounding box center [1489, 17] width 16 height 16
click at [1490, 16] on iron-icon at bounding box center [1489, 17] width 16 height 16
click at [1372, 16] on iron-icon at bounding box center [1371, 16] width 19 height 19
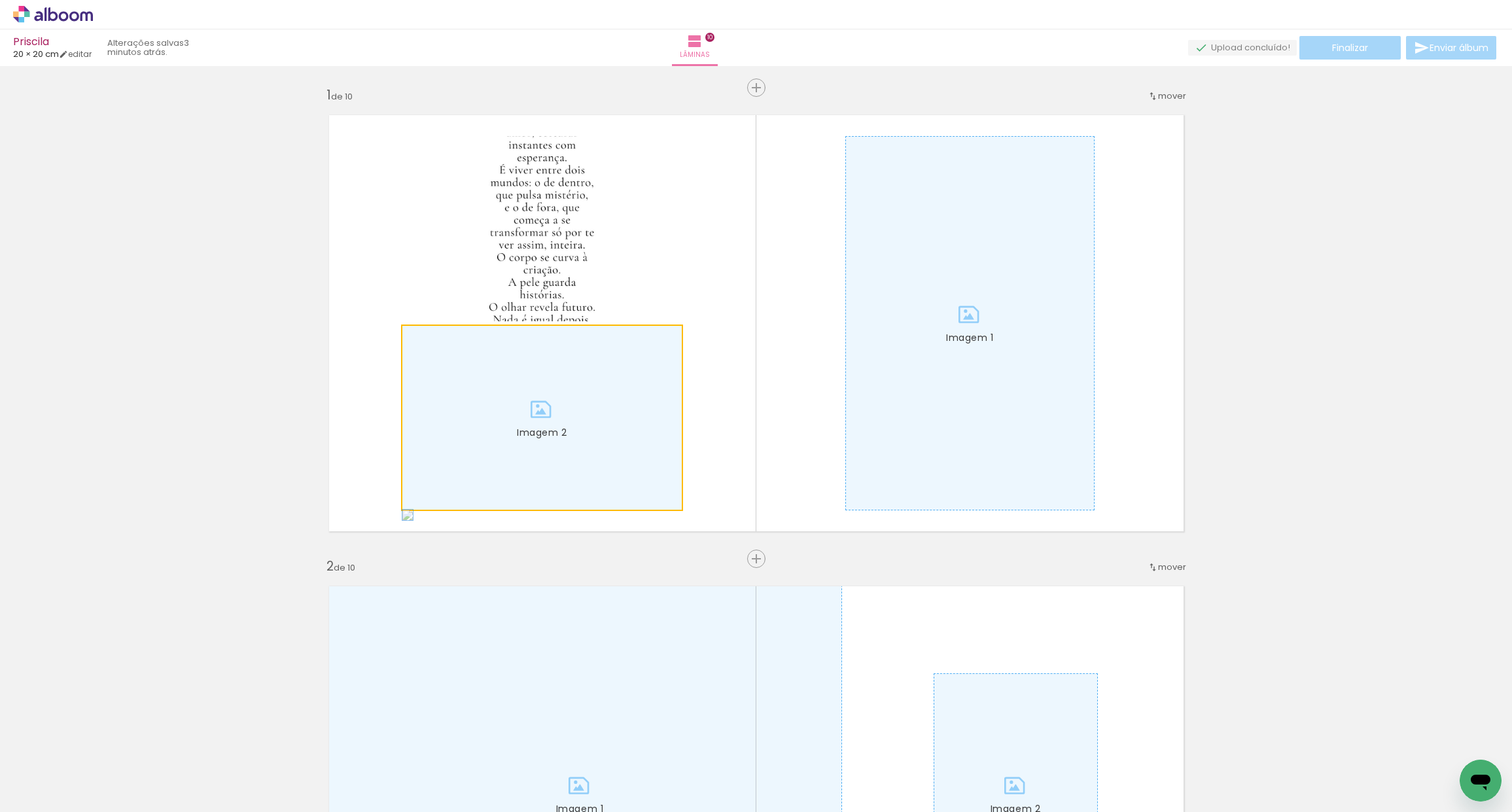
click at [617, 372] on div at bounding box center [541, 418] width 279 height 184
drag, startPoint x: 611, startPoint y: 376, endPoint x: 600, endPoint y: 376, distance: 11.0
click at [612, 376] on div at bounding box center [541, 418] width 279 height 184
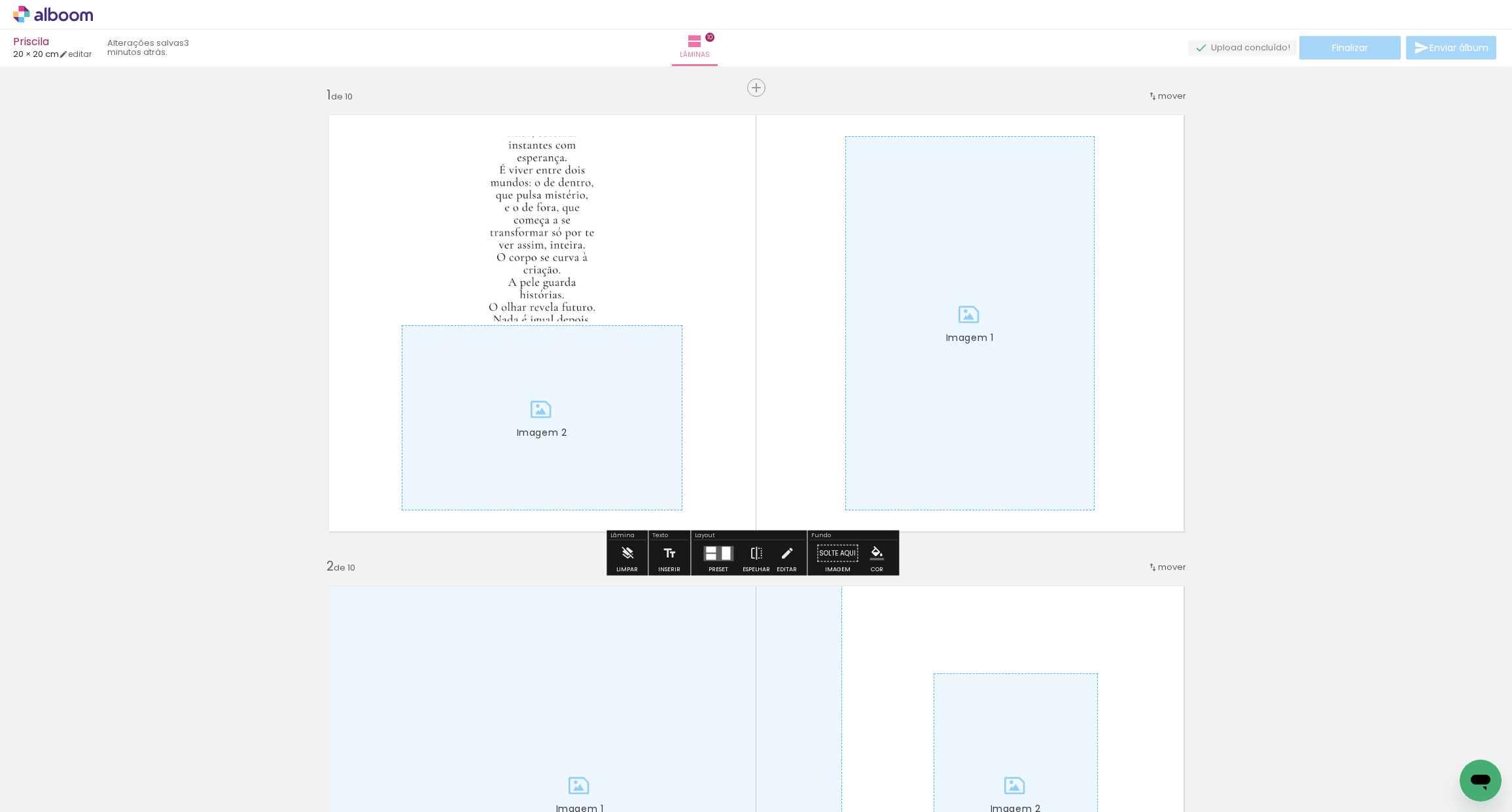
click at [402, 507] on div at bounding box center [541, 418] width 279 height 184
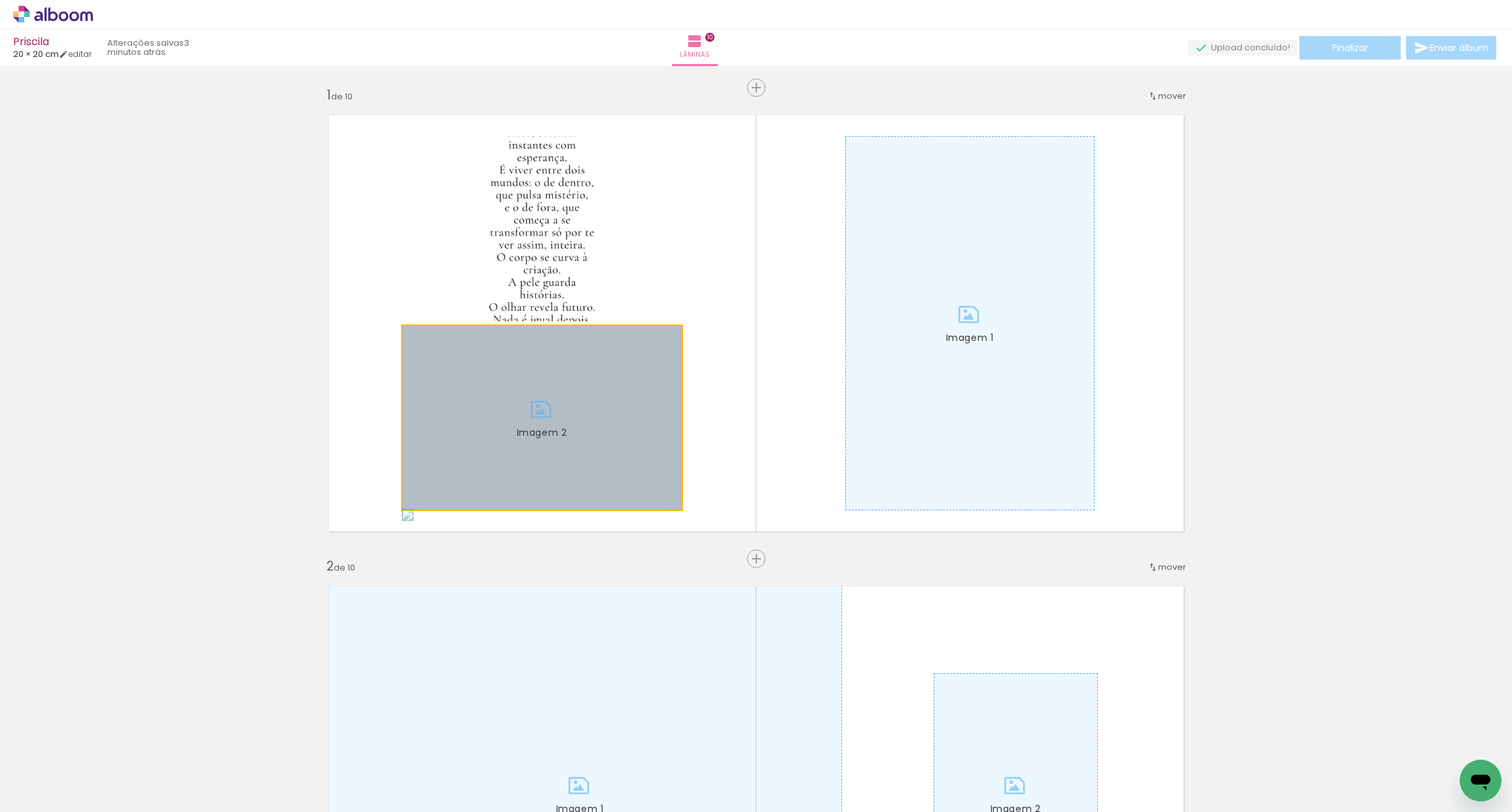
drag, startPoint x: 402, startPoint y: 507, endPoint x: 485, endPoint y: 491, distance: 84.5
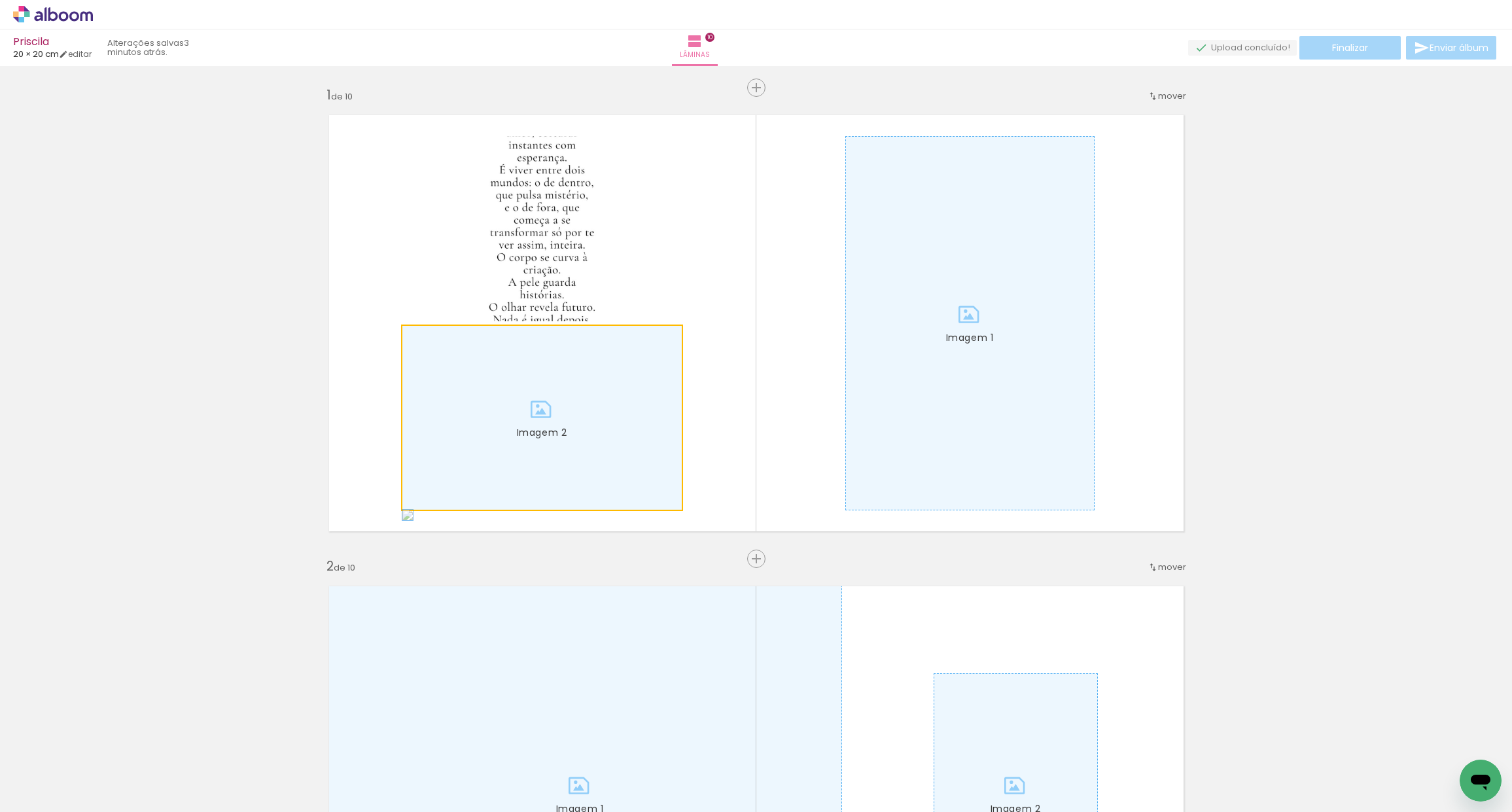
click at [564, 436] on div at bounding box center [541, 418] width 279 height 184
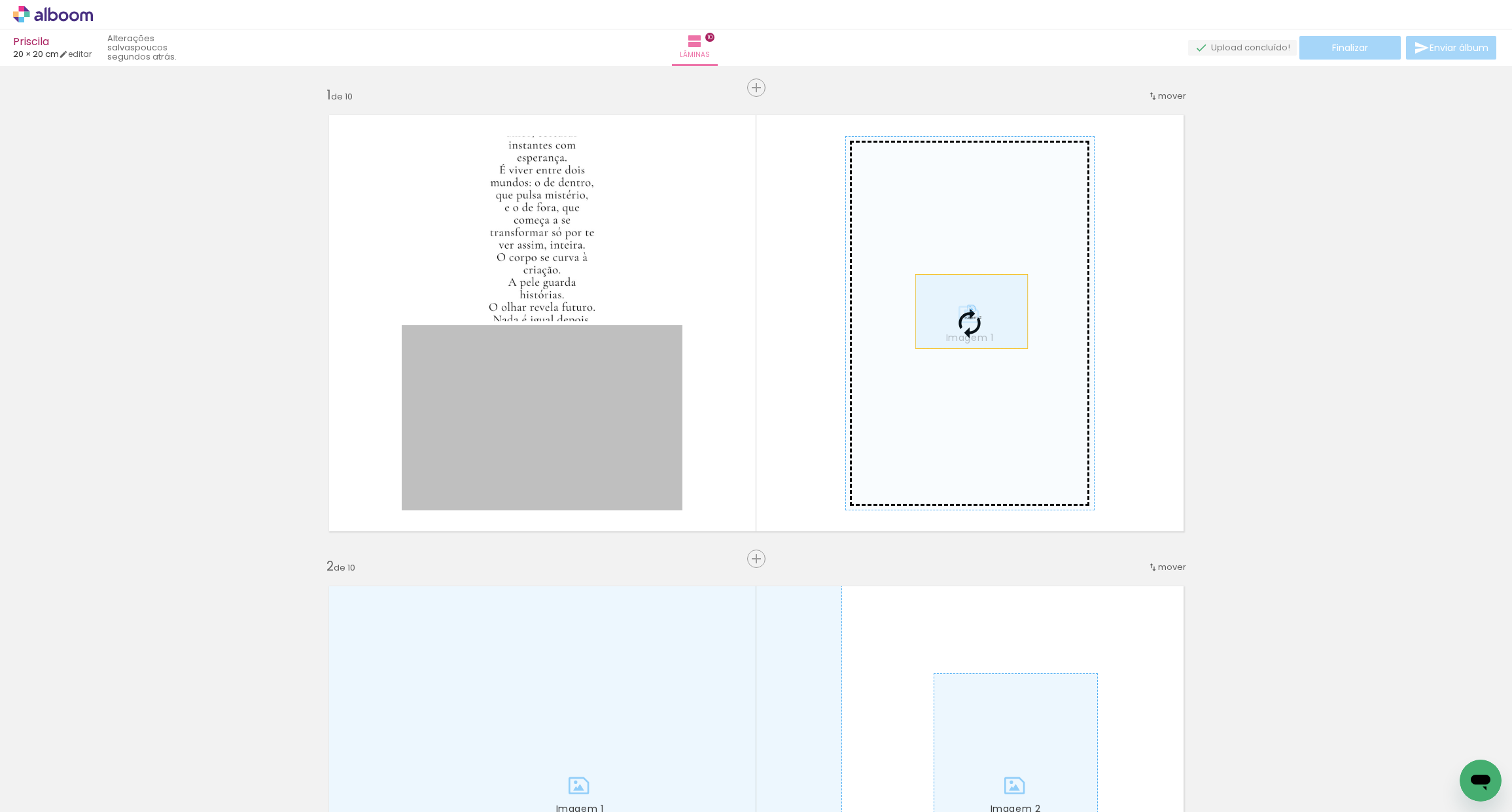
drag, startPoint x: 564, startPoint y: 419, endPoint x: 965, endPoint y: 313, distance: 414.8
click at [0, 0] on slot "Imagem 1 Imagem 2" at bounding box center [0, 0] width 0 height 0
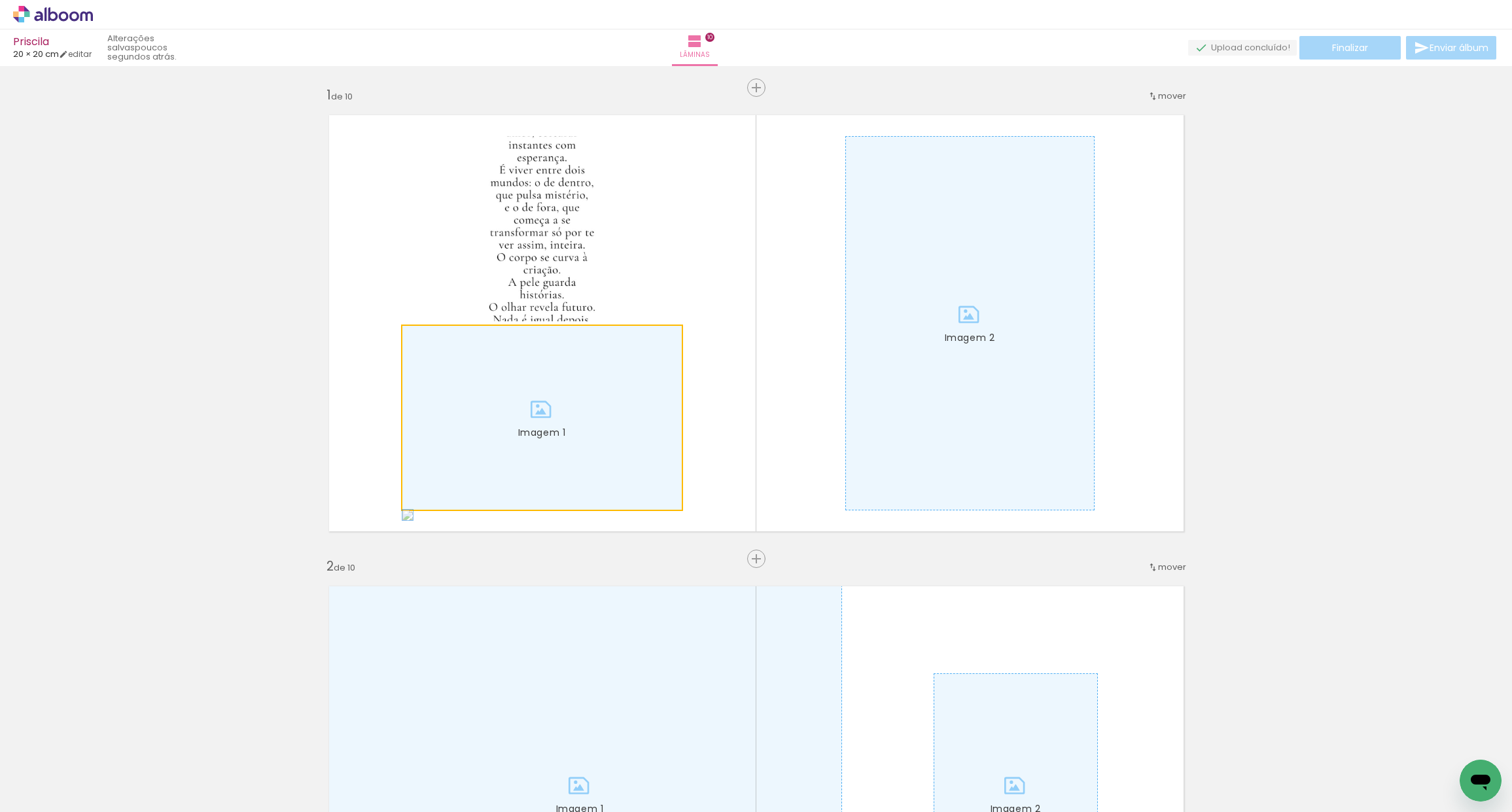
click at [607, 388] on div at bounding box center [541, 418] width 279 height 184
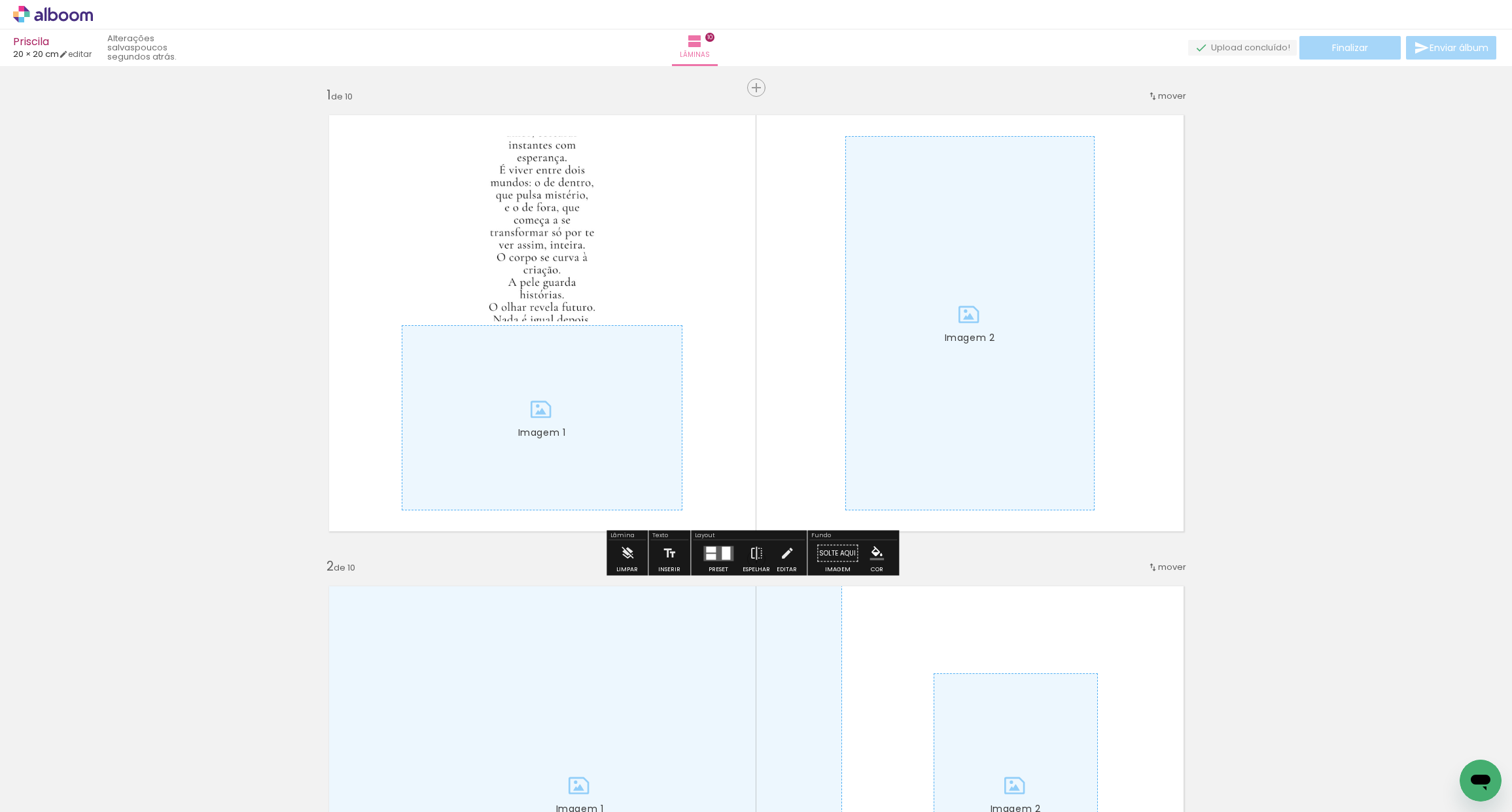
click at [716, 557] on quentale-layouter at bounding box center [718, 553] width 30 height 15
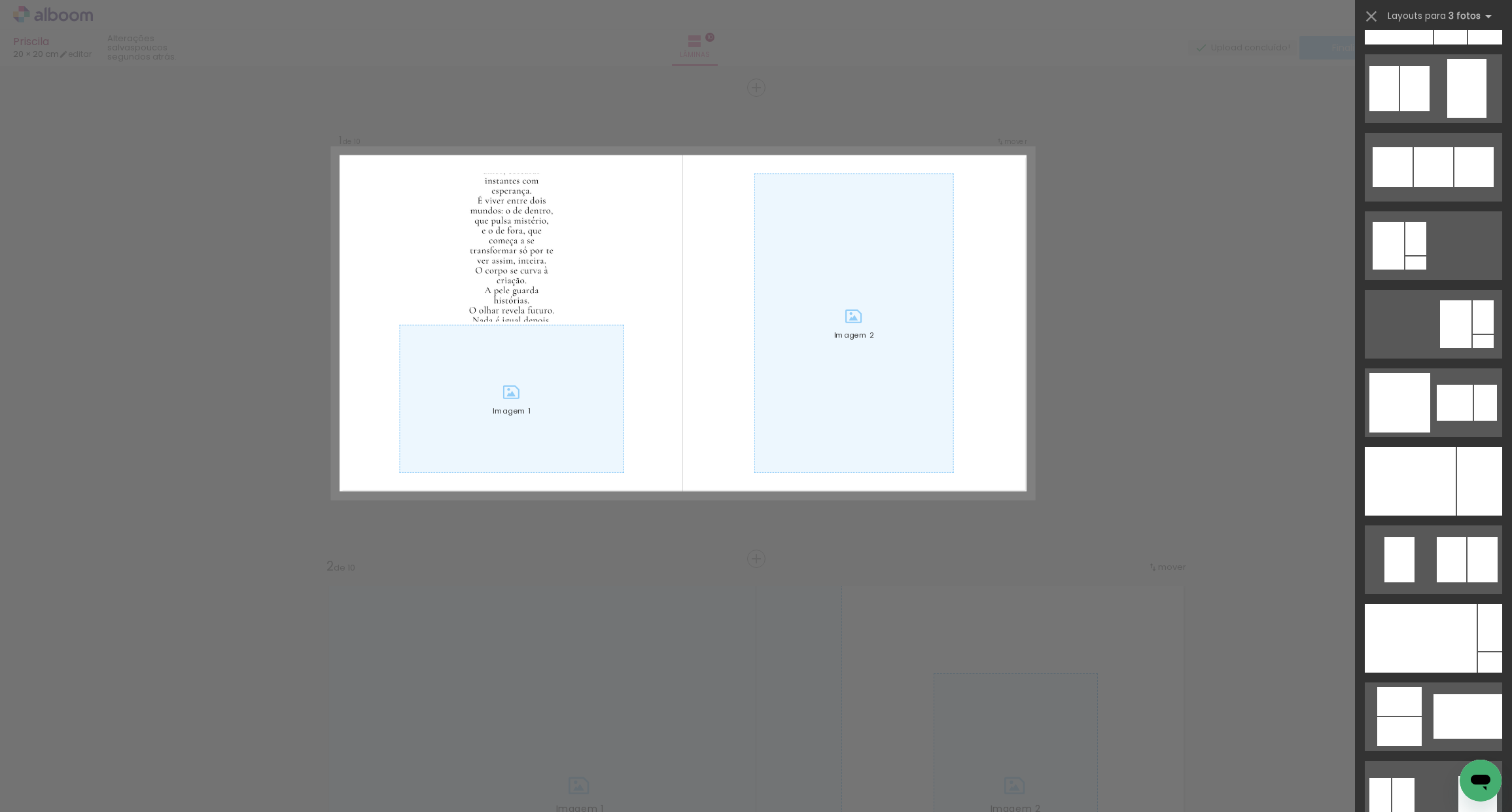
scroll to position [3839, 0]
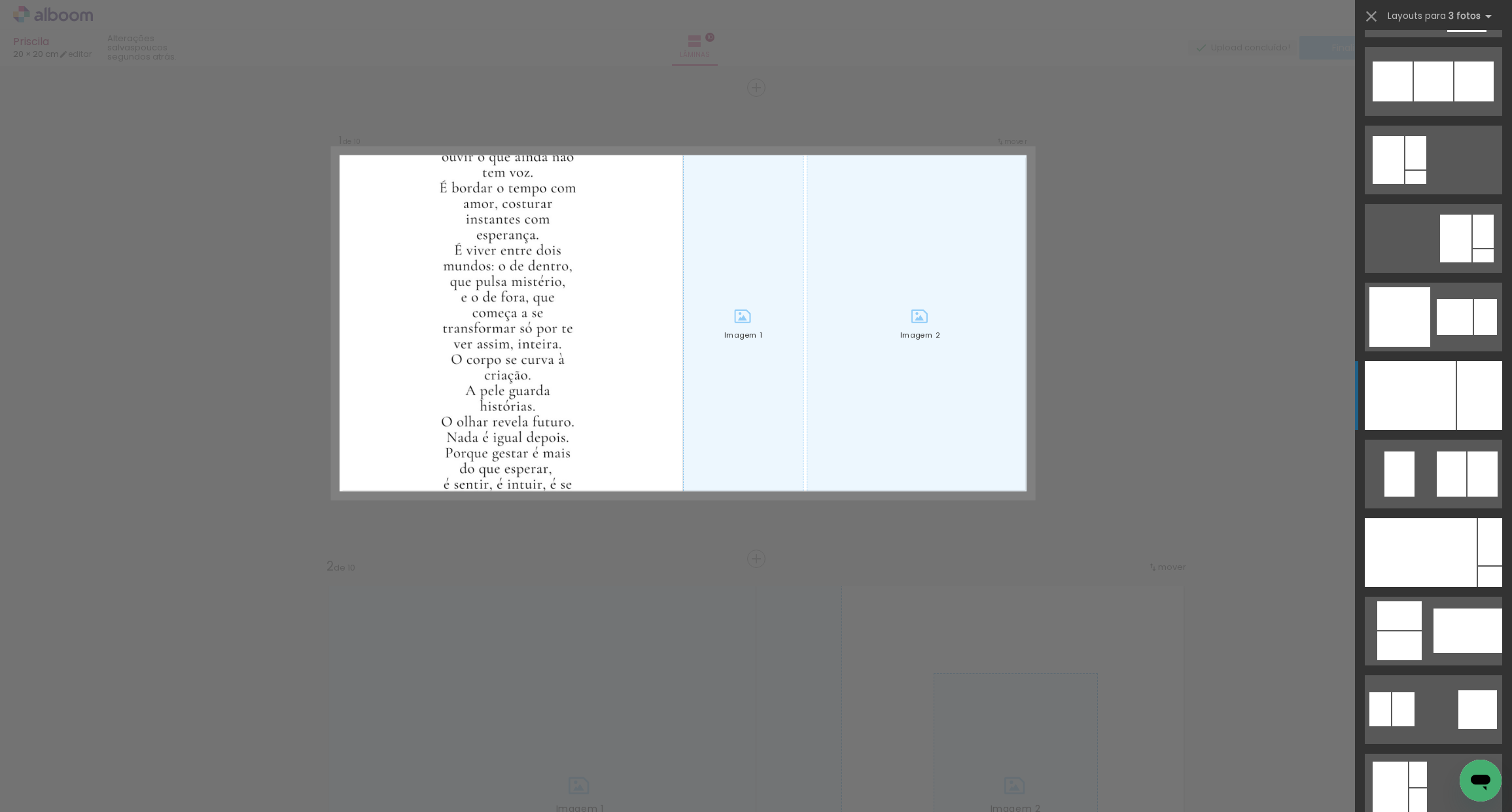
click at [1422, 383] on div at bounding box center [1400, 396] width 69 height 69
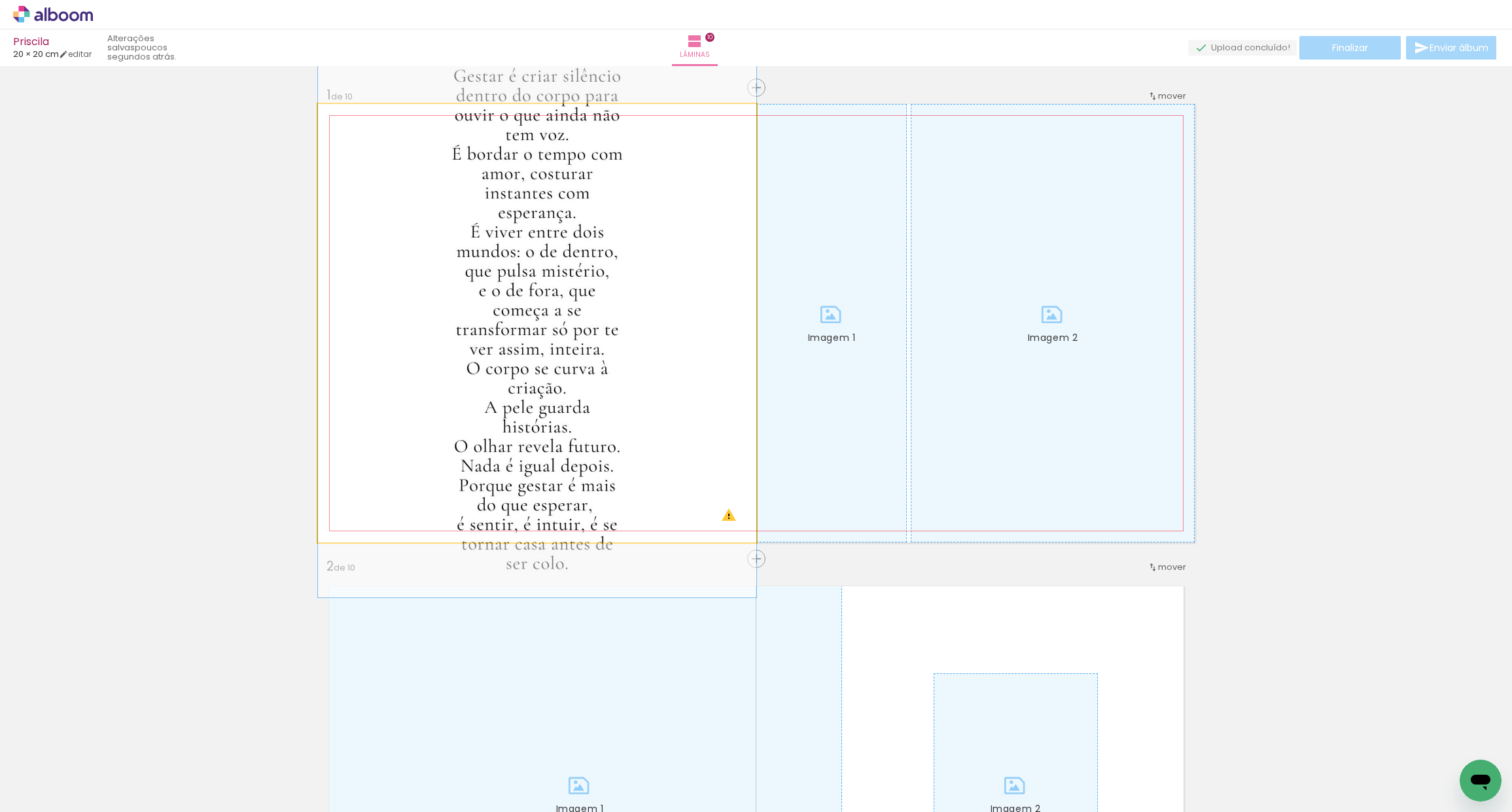
click at [524, 315] on quentale-photo at bounding box center [537, 322] width 438 height 438
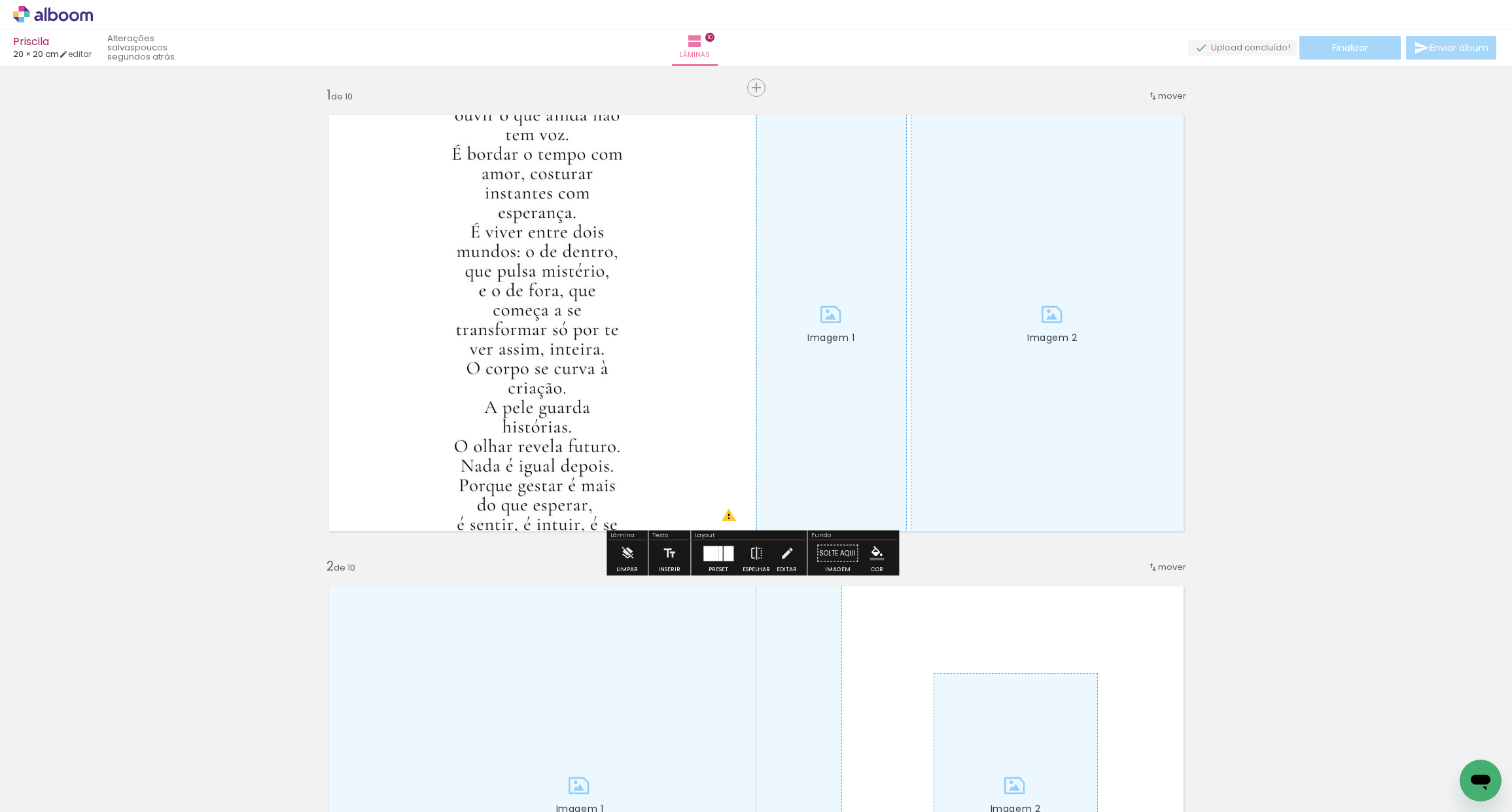
click at [539, 337] on quentale-photo at bounding box center [537, 322] width 438 height 438
click at [539, 338] on quentale-photo at bounding box center [537, 322] width 438 height 438
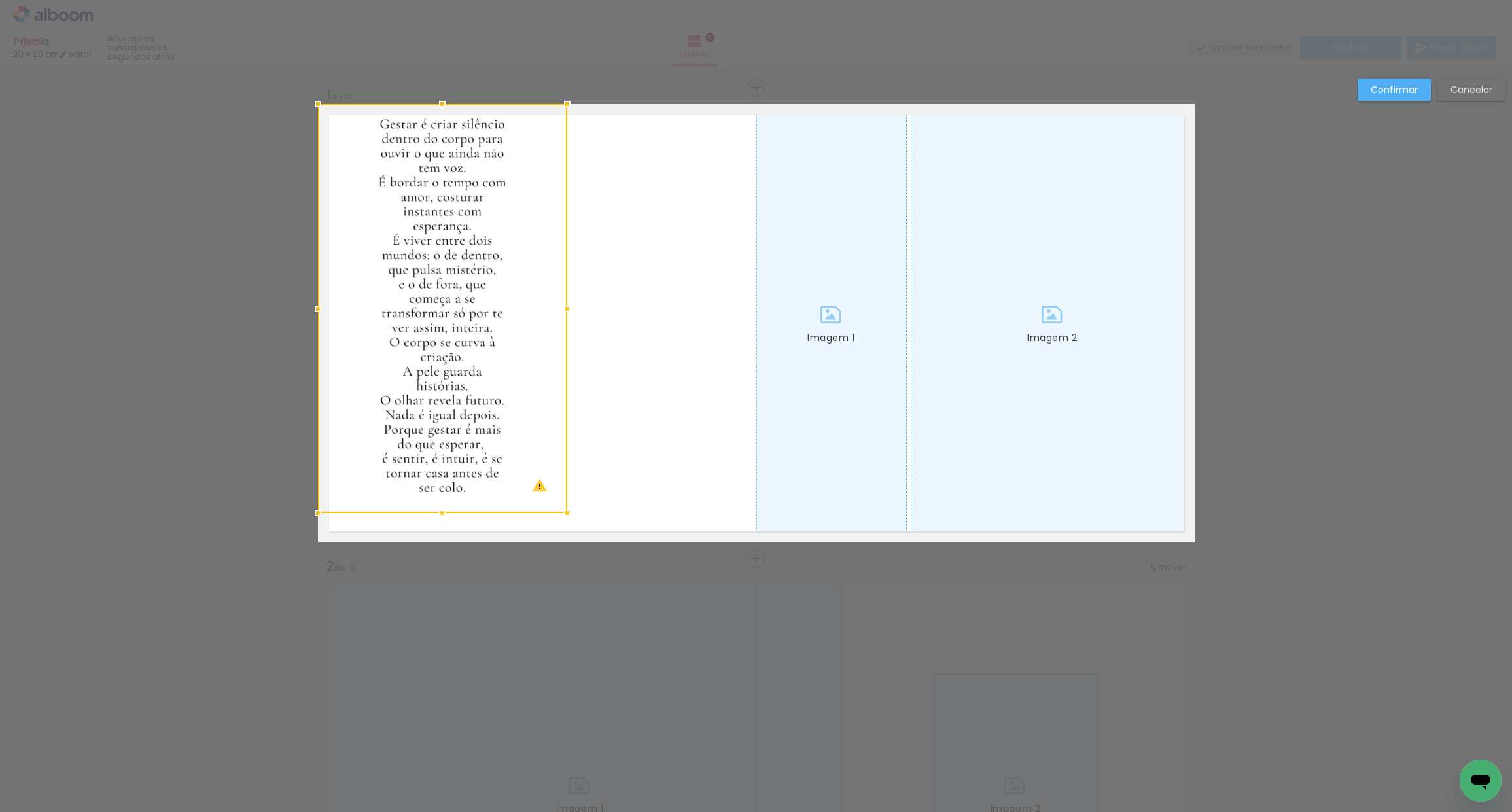
drag, startPoint x: 752, startPoint y: 546, endPoint x: 557, endPoint y: 504, distance: 199.5
click at [564, 515] on div at bounding box center [568, 513] width 27 height 27
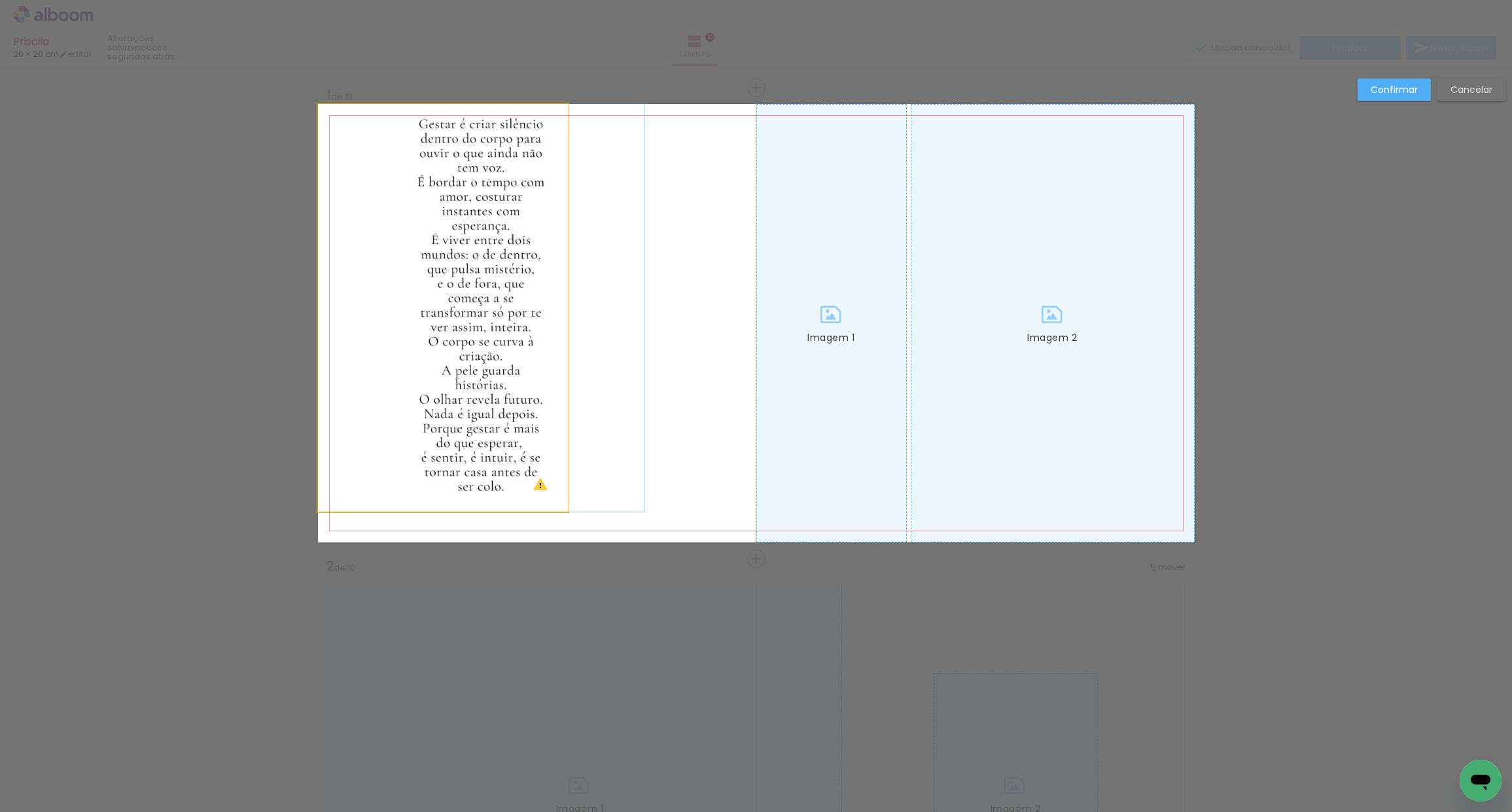
drag, startPoint x: 461, startPoint y: 360, endPoint x: 547, endPoint y: 375, distance: 87.3
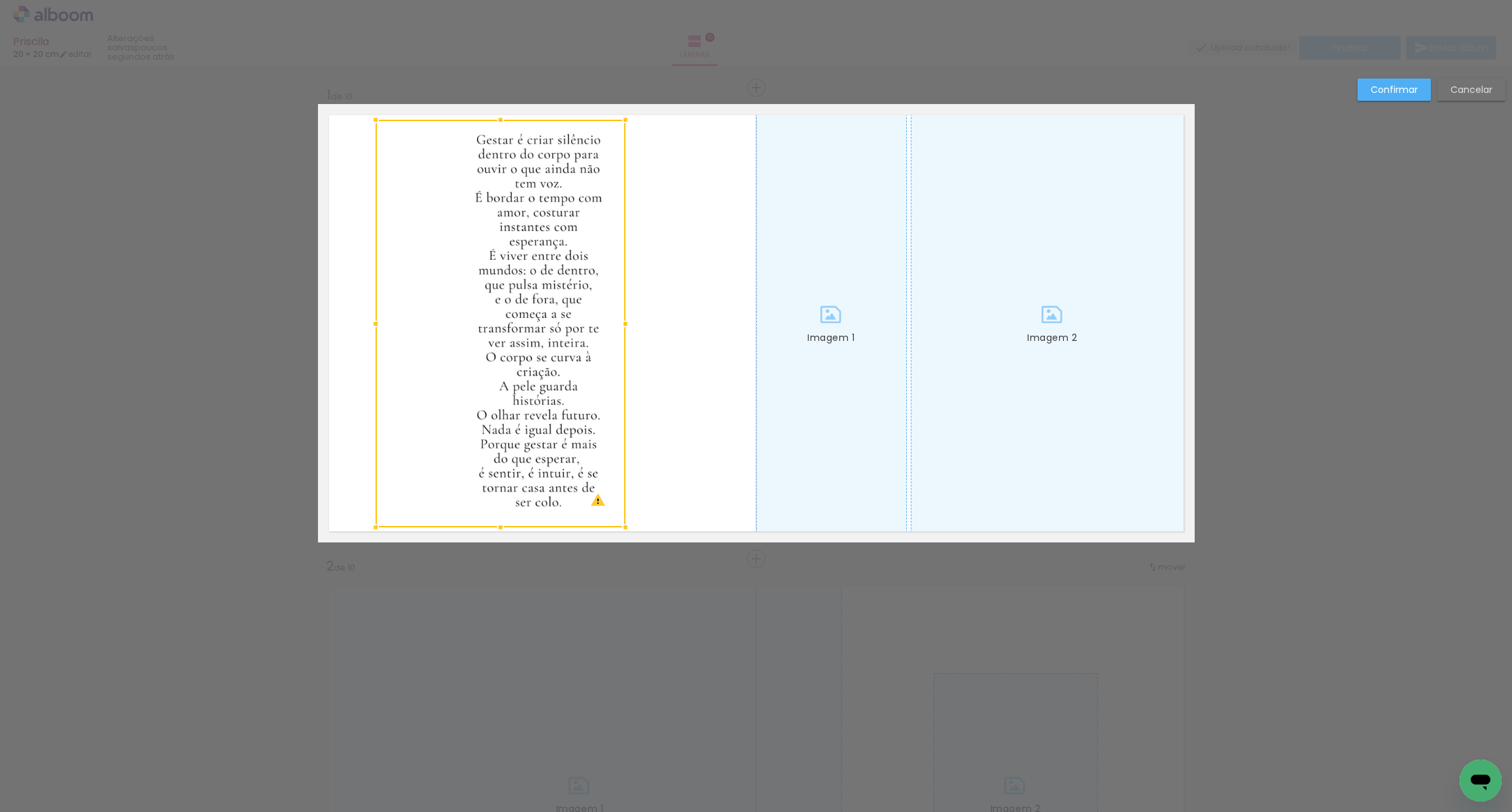
drag, startPoint x: 486, startPoint y: 339, endPoint x: 545, endPoint y: 346, distance: 59.4
click at [544, 346] on div at bounding box center [500, 323] width 250 height 407
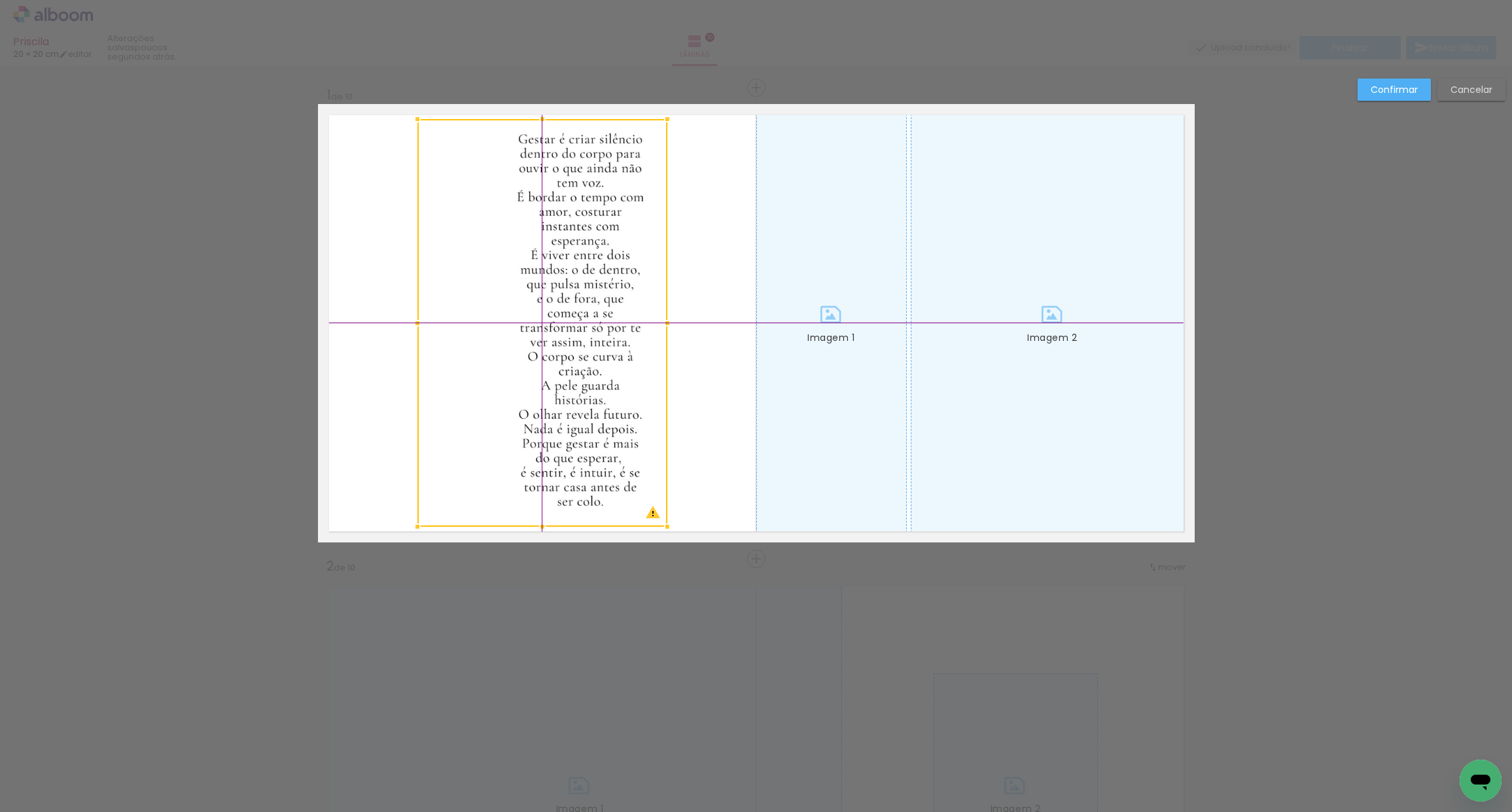
drag, startPoint x: 524, startPoint y: 326, endPoint x: 558, endPoint y: 321, distance: 34.4
click at [559, 321] on div at bounding box center [542, 322] width 250 height 407
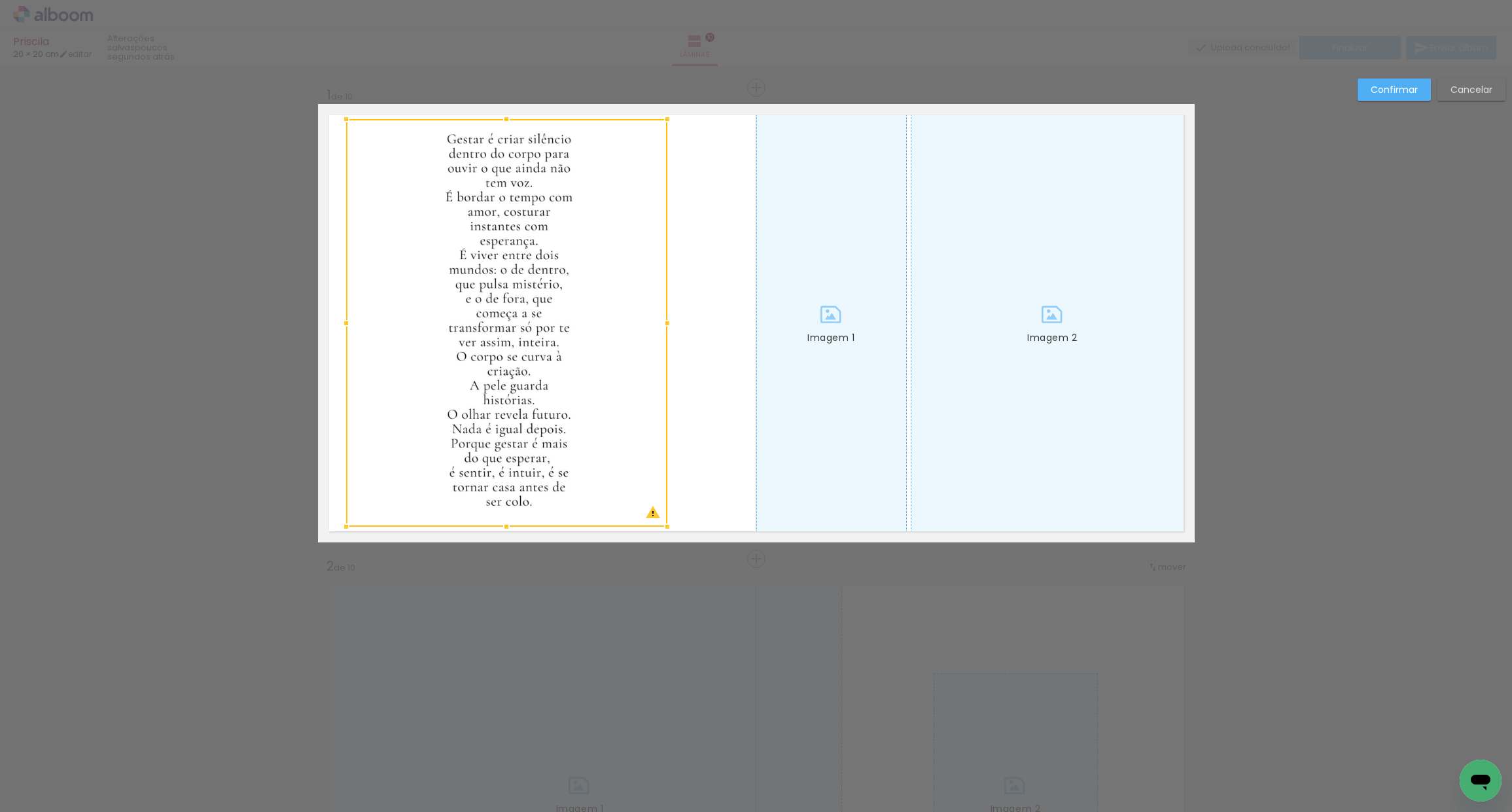
drag, startPoint x: 409, startPoint y: 323, endPoint x: 346, endPoint y: 299, distance: 67.4
click at [346, 303] on div at bounding box center [507, 322] width 322 height 407
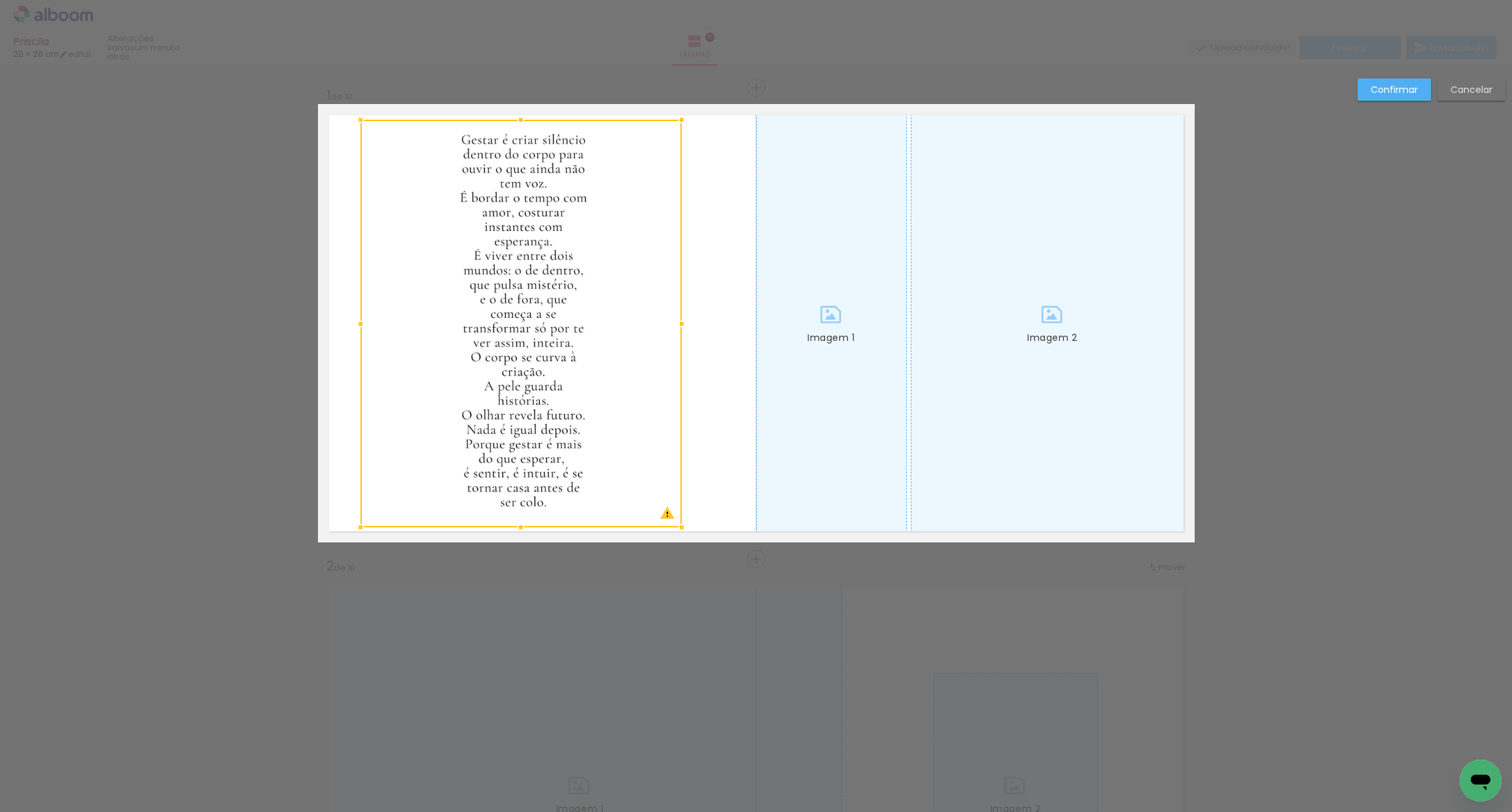
drag, startPoint x: 516, startPoint y: 335, endPoint x: 529, endPoint y: 339, distance: 13.6
click at [531, 339] on div at bounding box center [521, 323] width 322 height 407
click at [1063, 313] on div at bounding box center [1052, 322] width 283 height 437
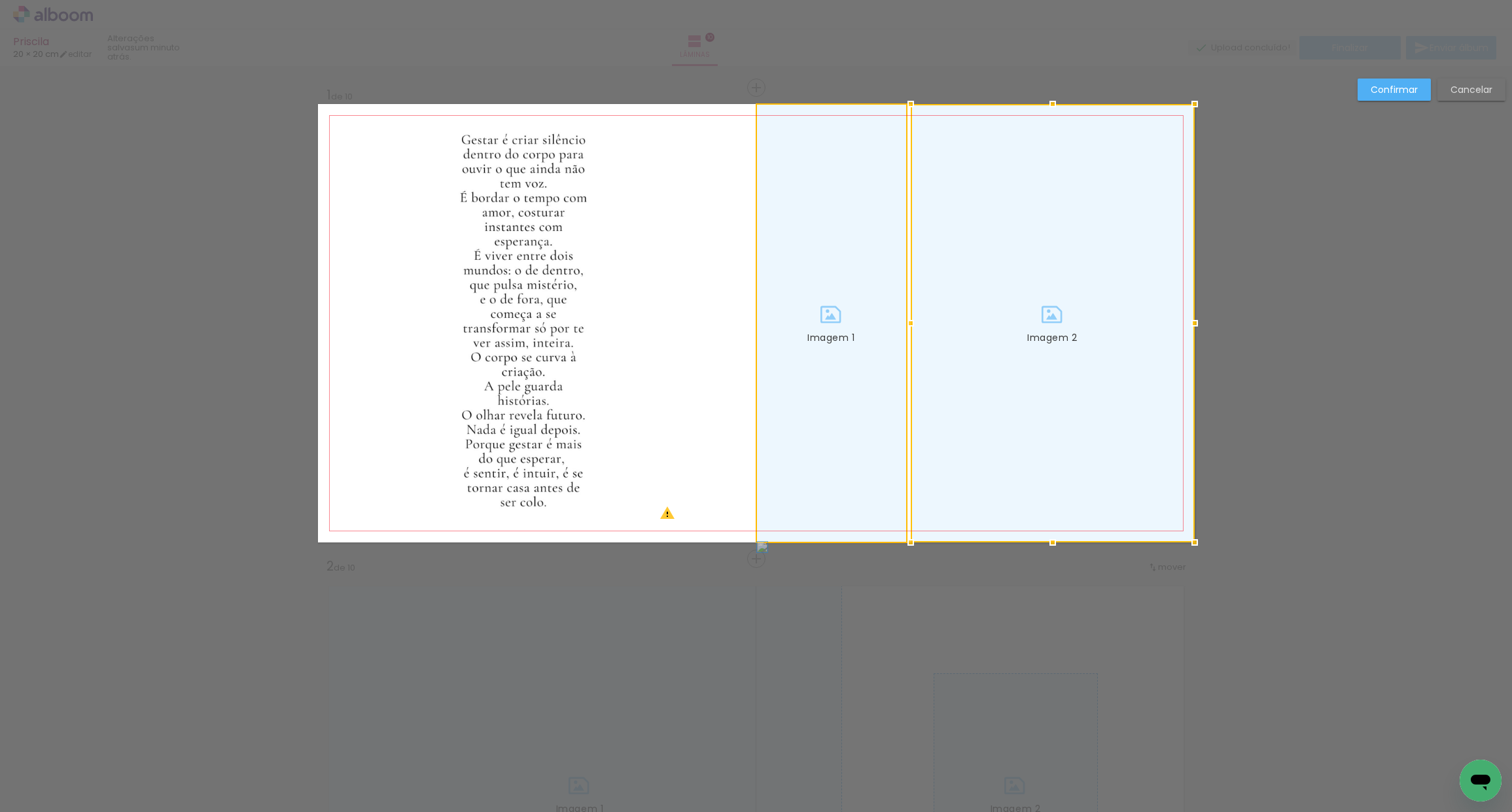
click at [860, 310] on div at bounding box center [832, 322] width 149 height 437
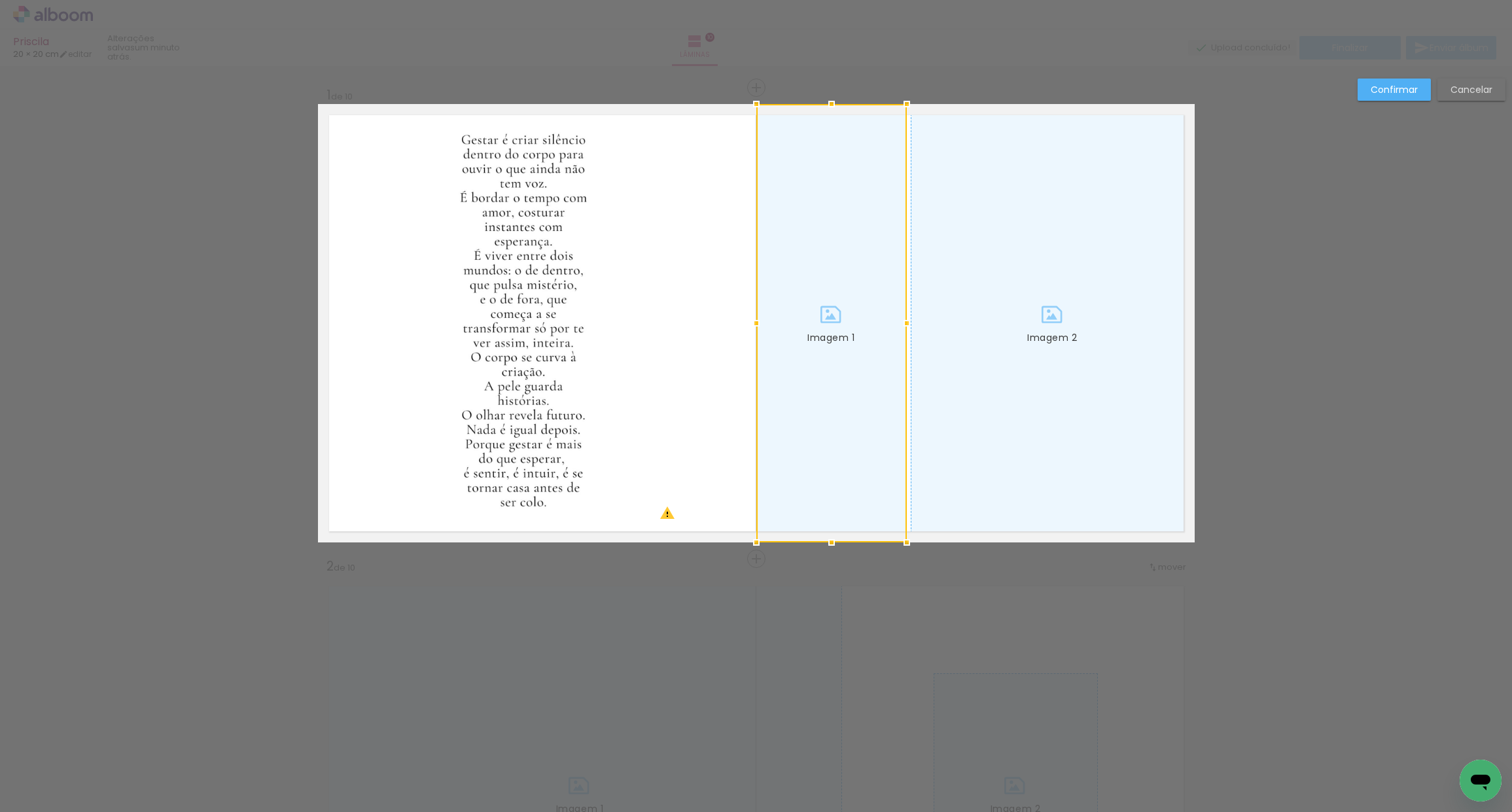
drag, startPoint x: 1393, startPoint y: 87, endPoint x: 1384, endPoint y: 88, distance: 9.1
click at [0, 0] on slot "Confirmar" at bounding box center [0, 0] width 0 height 0
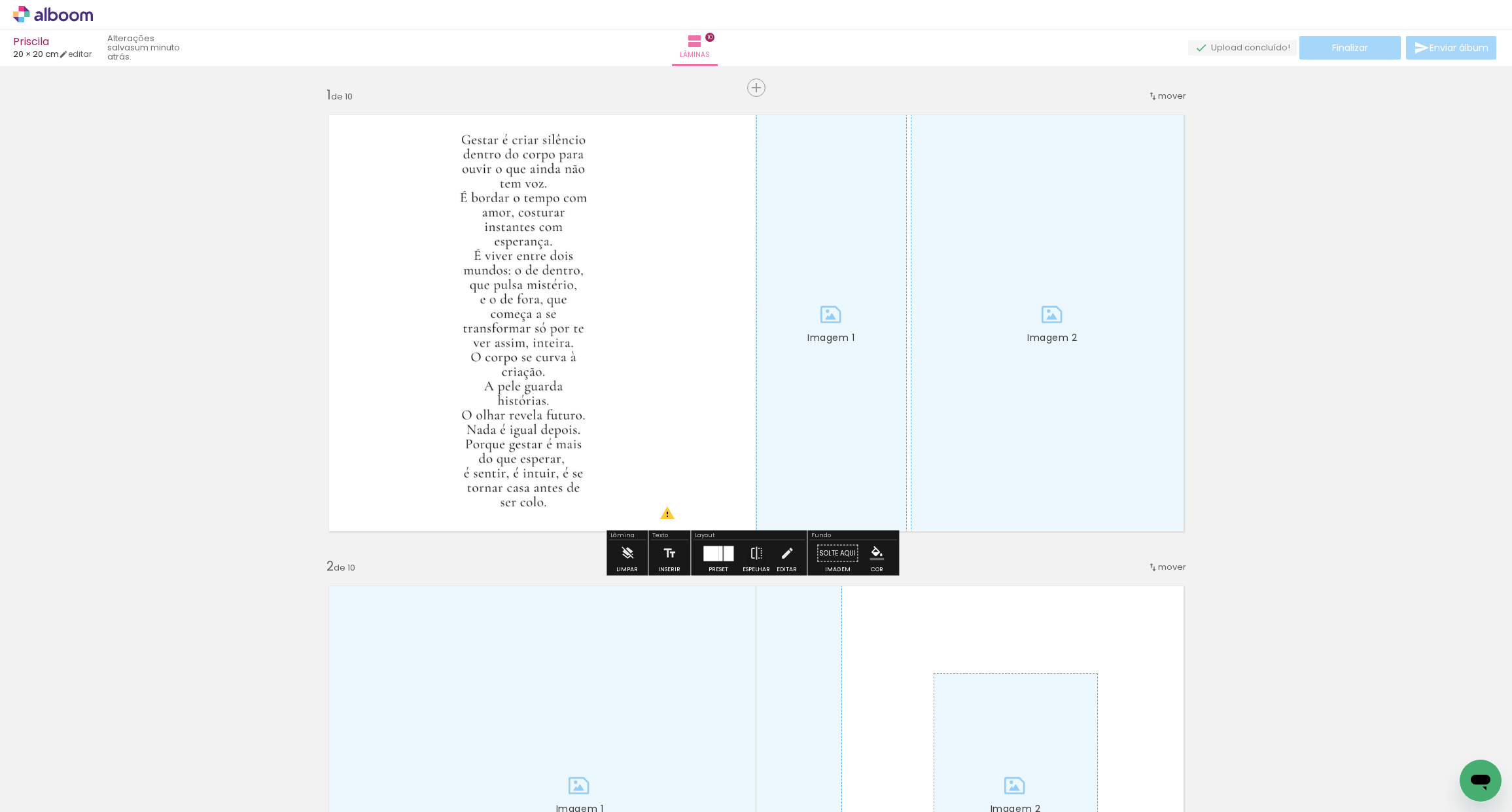
click at [827, 331] on div at bounding box center [832, 322] width 149 height 437
drag, startPoint x: 828, startPoint y: 335, endPoint x: 815, endPoint y: 357, distance: 25.6
click at [828, 335] on div at bounding box center [832, 322] width 149 height 437
click at [624, 558] on iron-icon at bounding box center [627, 553] width 14 height 27
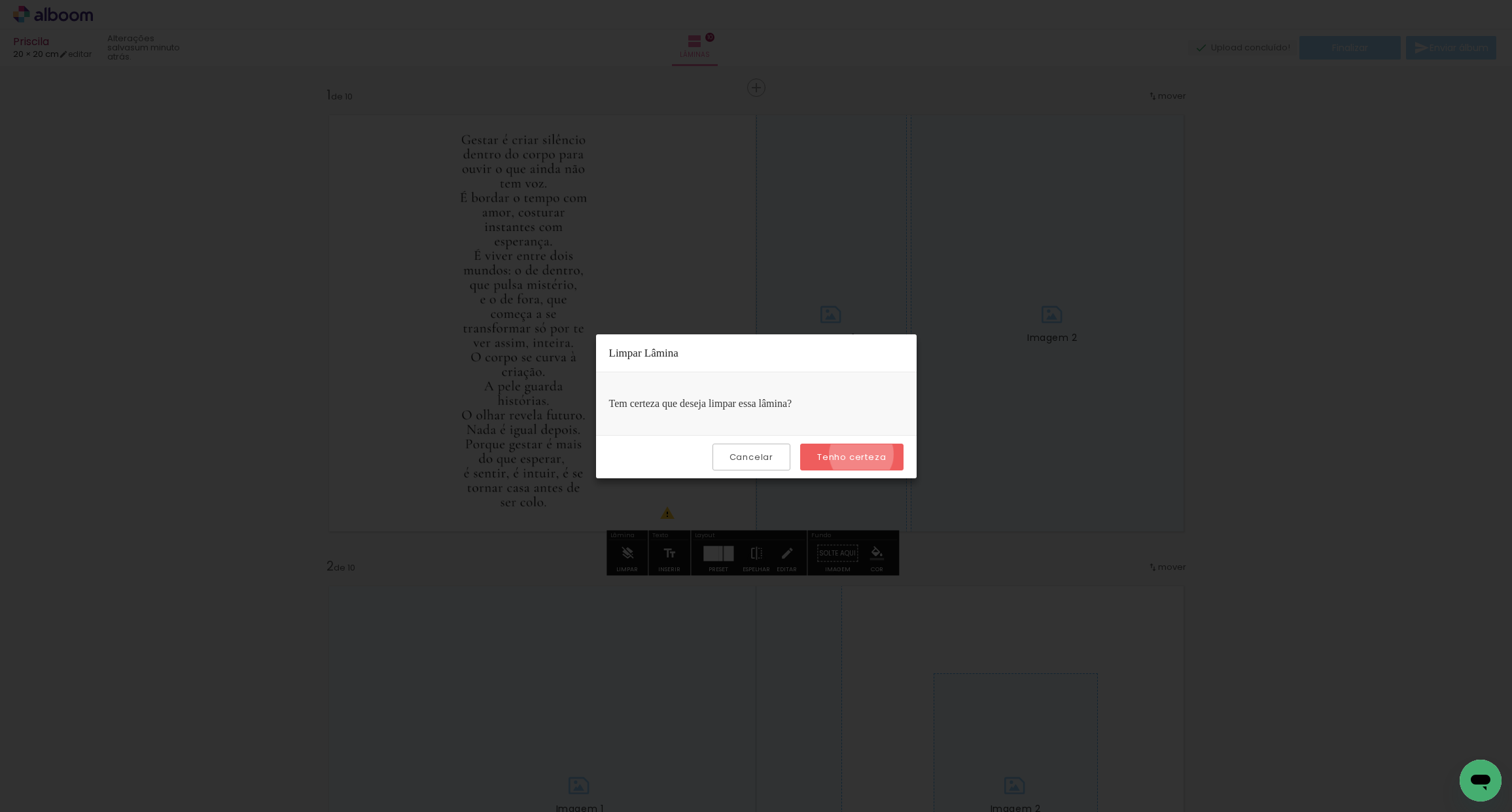
click at [0, 0] on slot "Tenho certeza" at bounding box center [0, 0] width 0 height 0
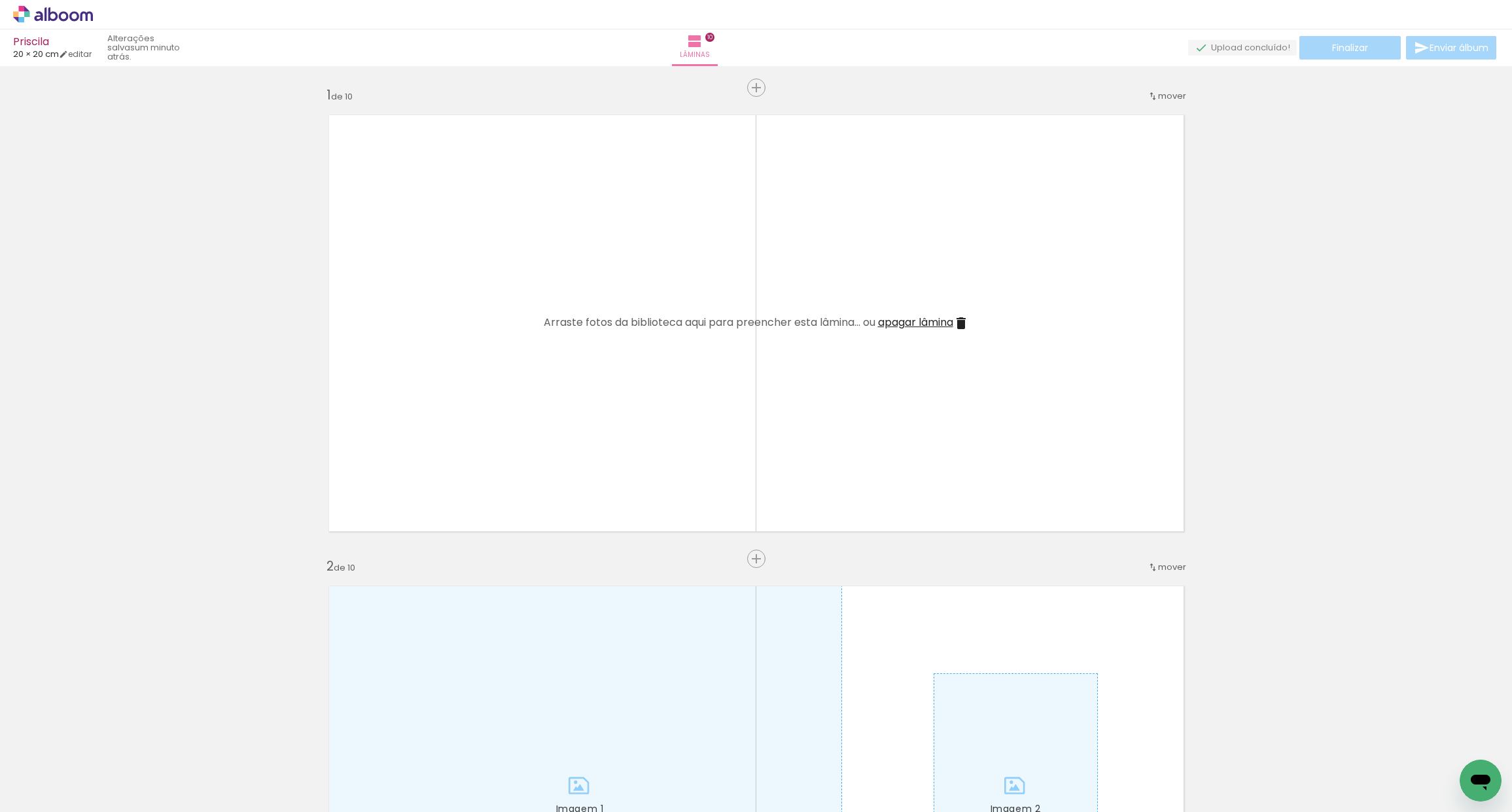
scroll to position [0, 919]
drag, startPoint x: 288, startPoint y: 808, endPoint x: 1423, endPoint y: 807, distance: 1135.0
click at [107, 802] on iron-horizontal-list at bounding box center [95, 770] width 27 height 81
click at [1477, 754] on div at bounding box center [1471, 767] width 51 height 65
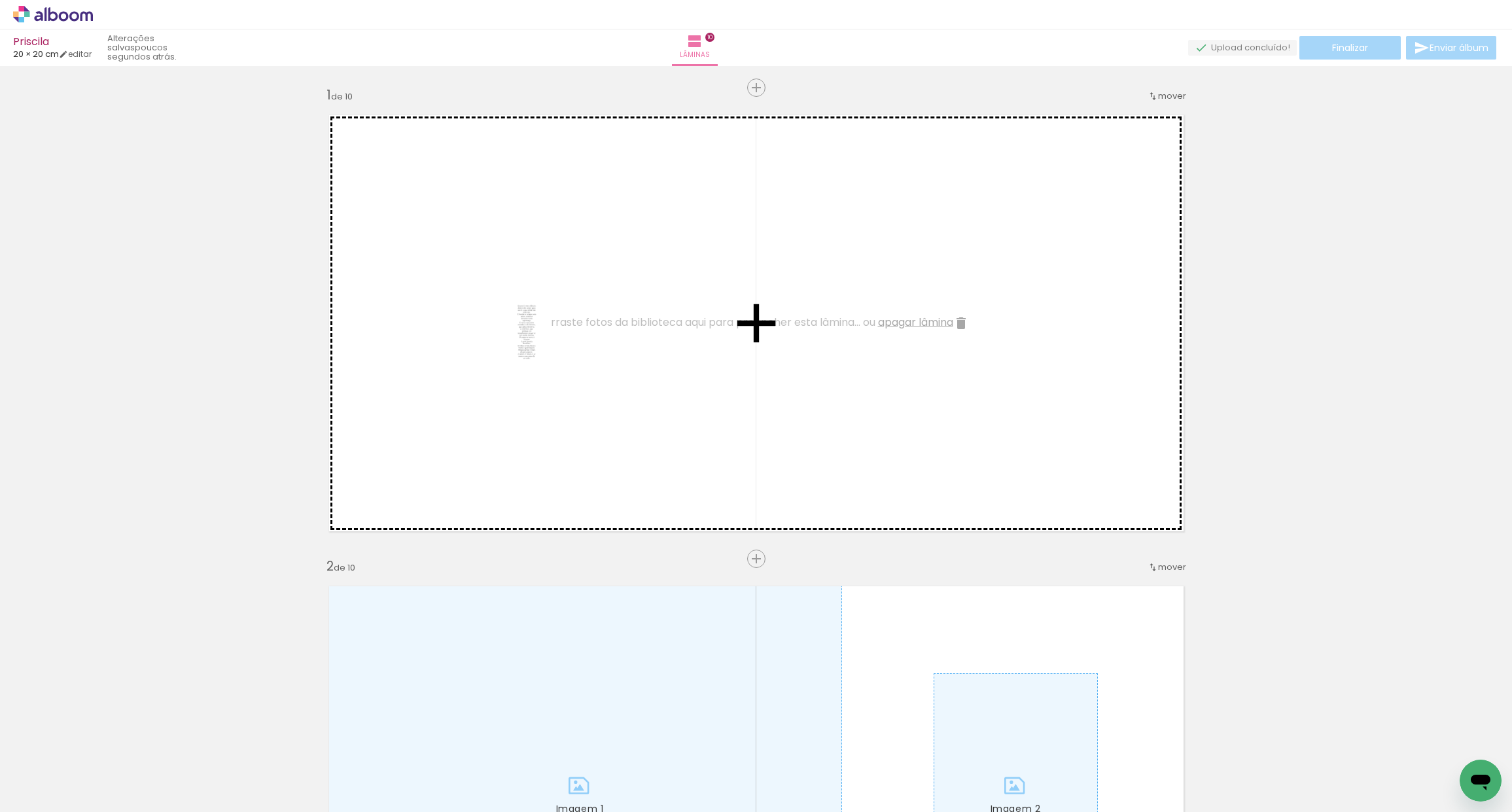
drag, startPoint x: 1476, startPoint y: 749, endPoint x: 542, endPoint y: 341, distance: 1019.2
click at [542, 341] on quentale-workspace at bounding box center [756, 406] width 1512 height 812
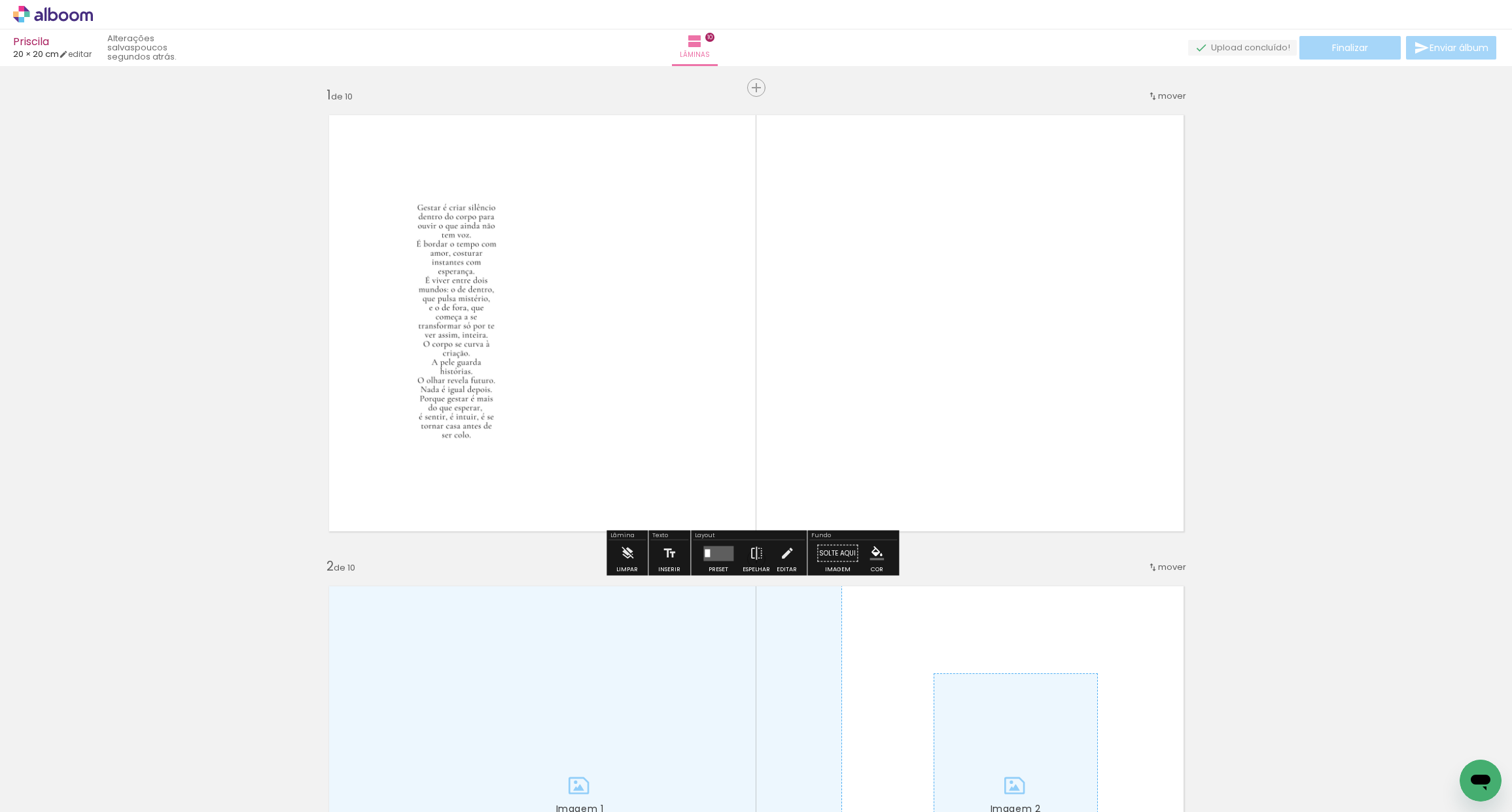
click at [455, 369] on quentale-photo at bounding box center [456, 322] width 171 height 256
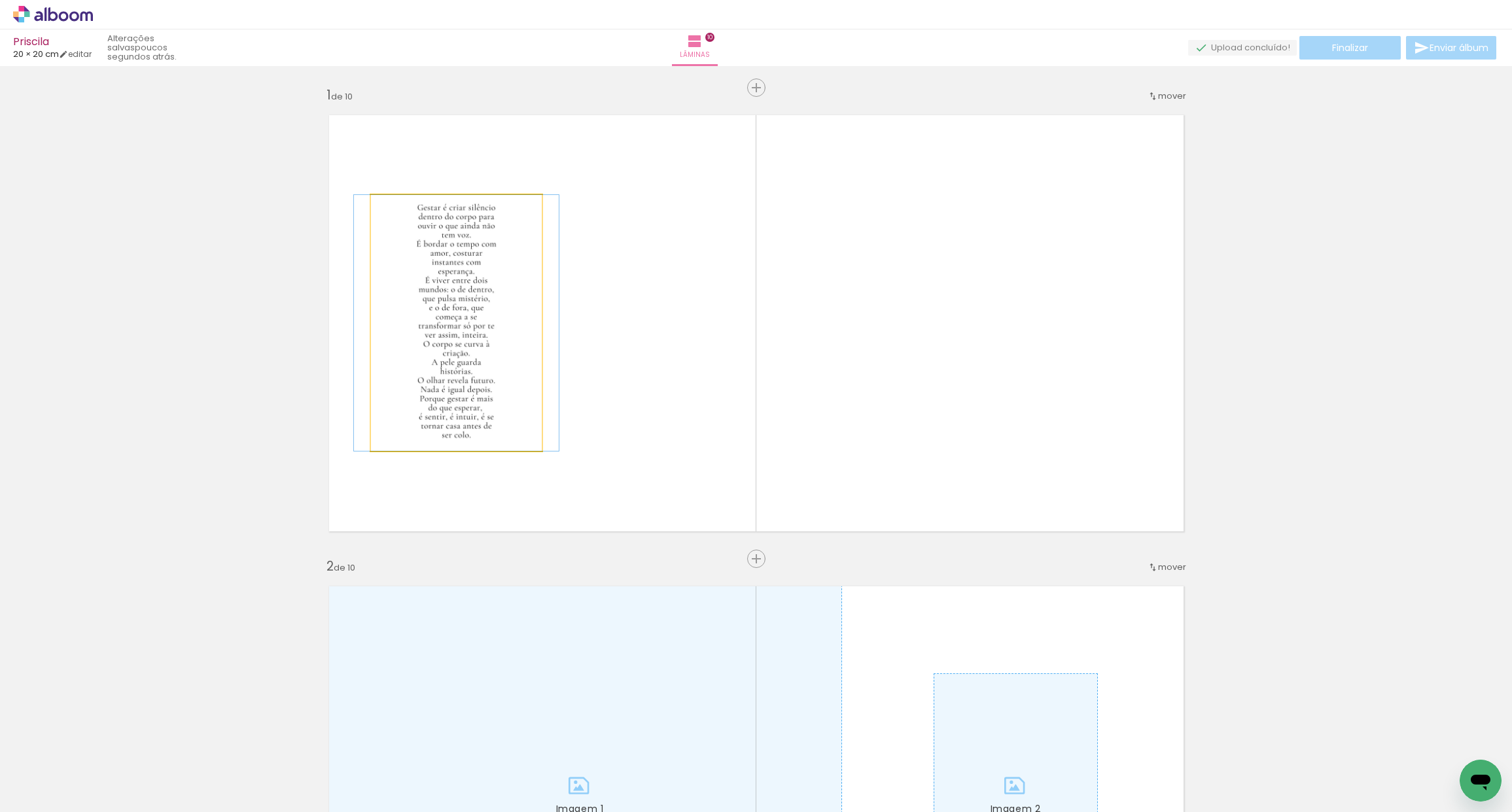
click at [457, 374] on quentale-photo at bounding box center [456, 322] width 171 height 256
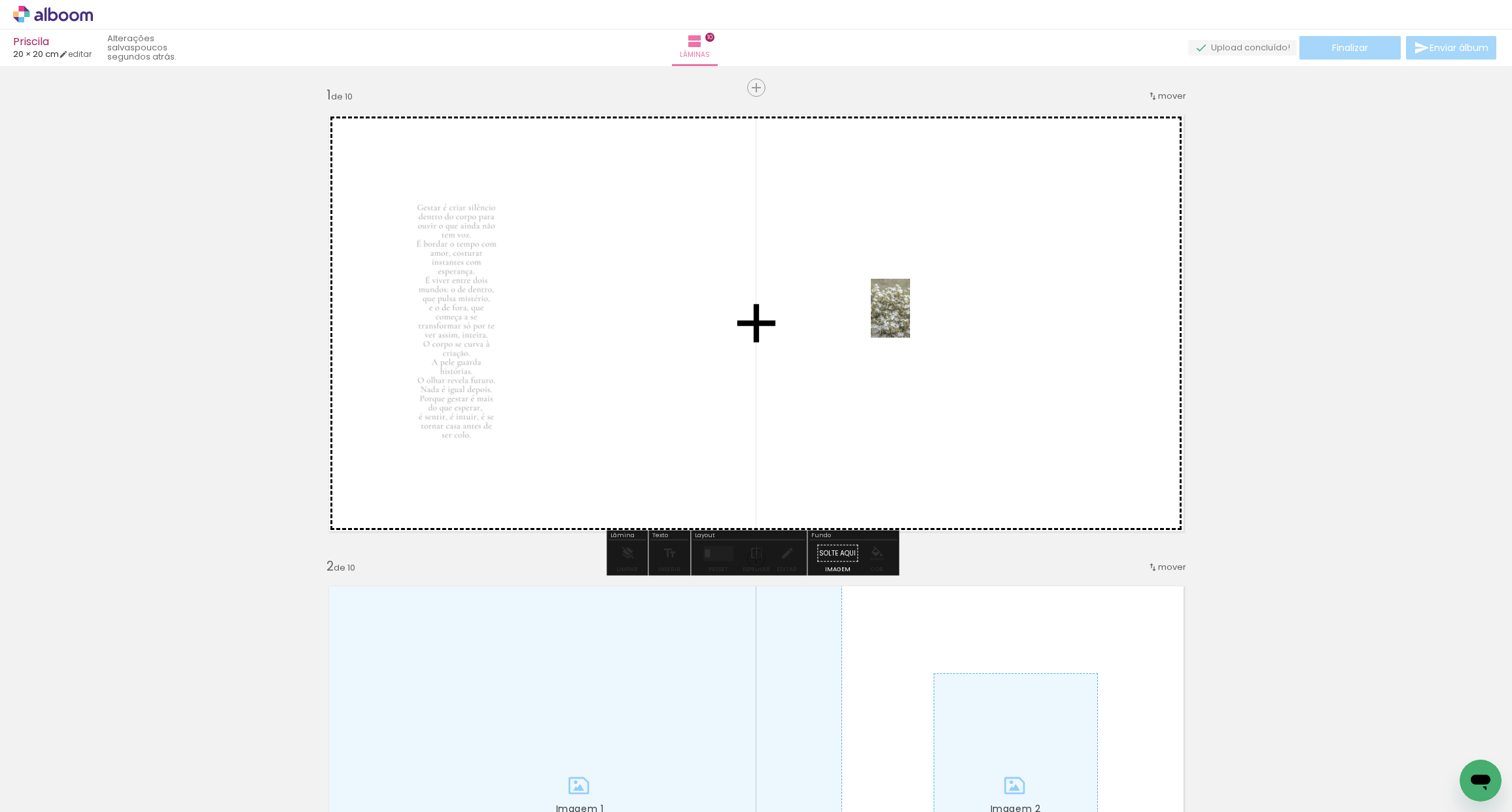
drag, startPoint x: 376, startPoint y: 762, endPoint x: 834, endPoint y: 355, distance: 612.7
click at [910, 317] on quentale-workspace at bounding box center [756, 406] width 1512 height 812
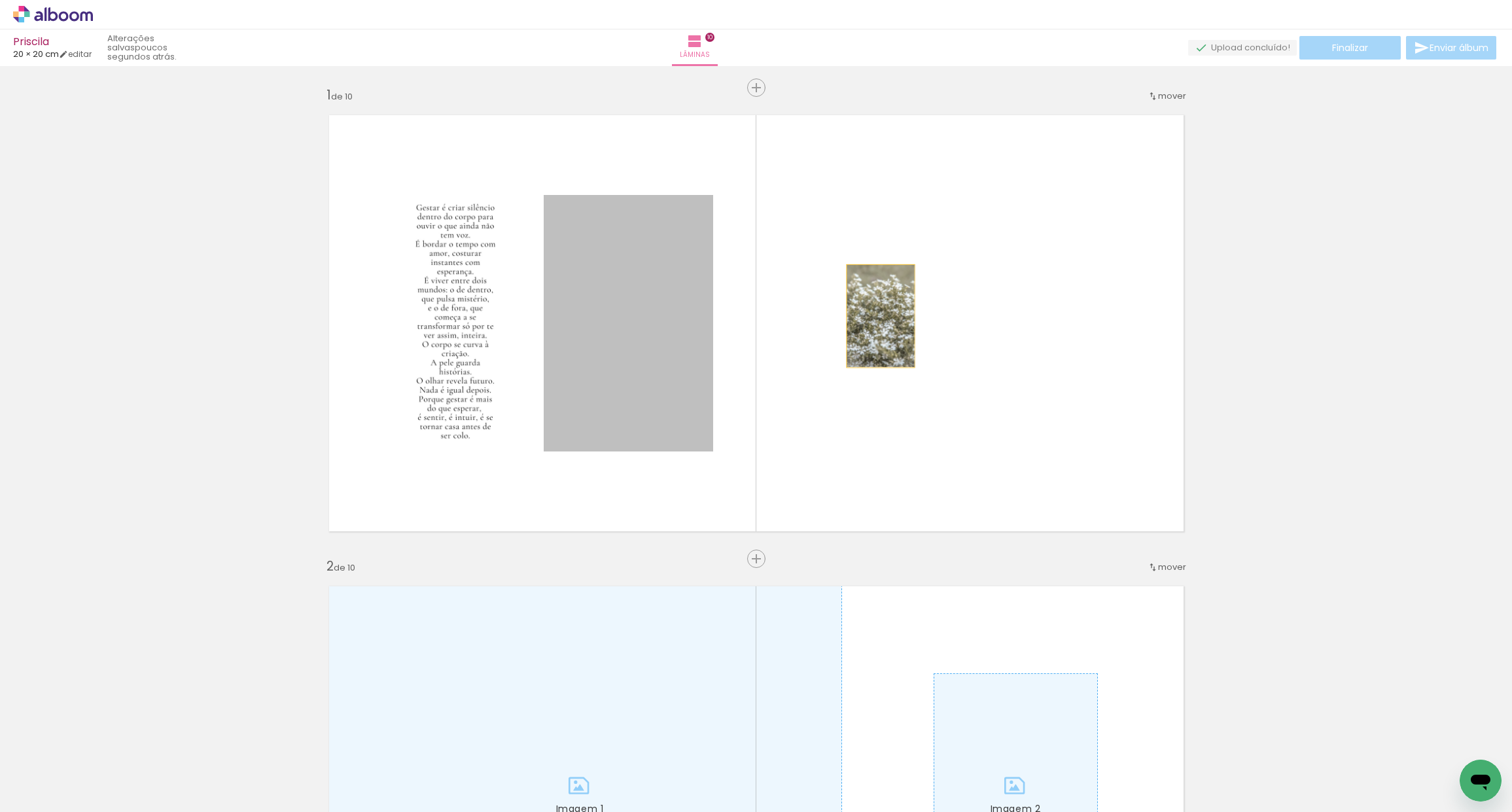
drag, startPoint x: 616, startPoint y: 334, endPoint x: 920, endPoint y: 302, distance: 305.7
click at [919, 304] on quentale-layouter at bounding box center [756, 322] width 877 height 438
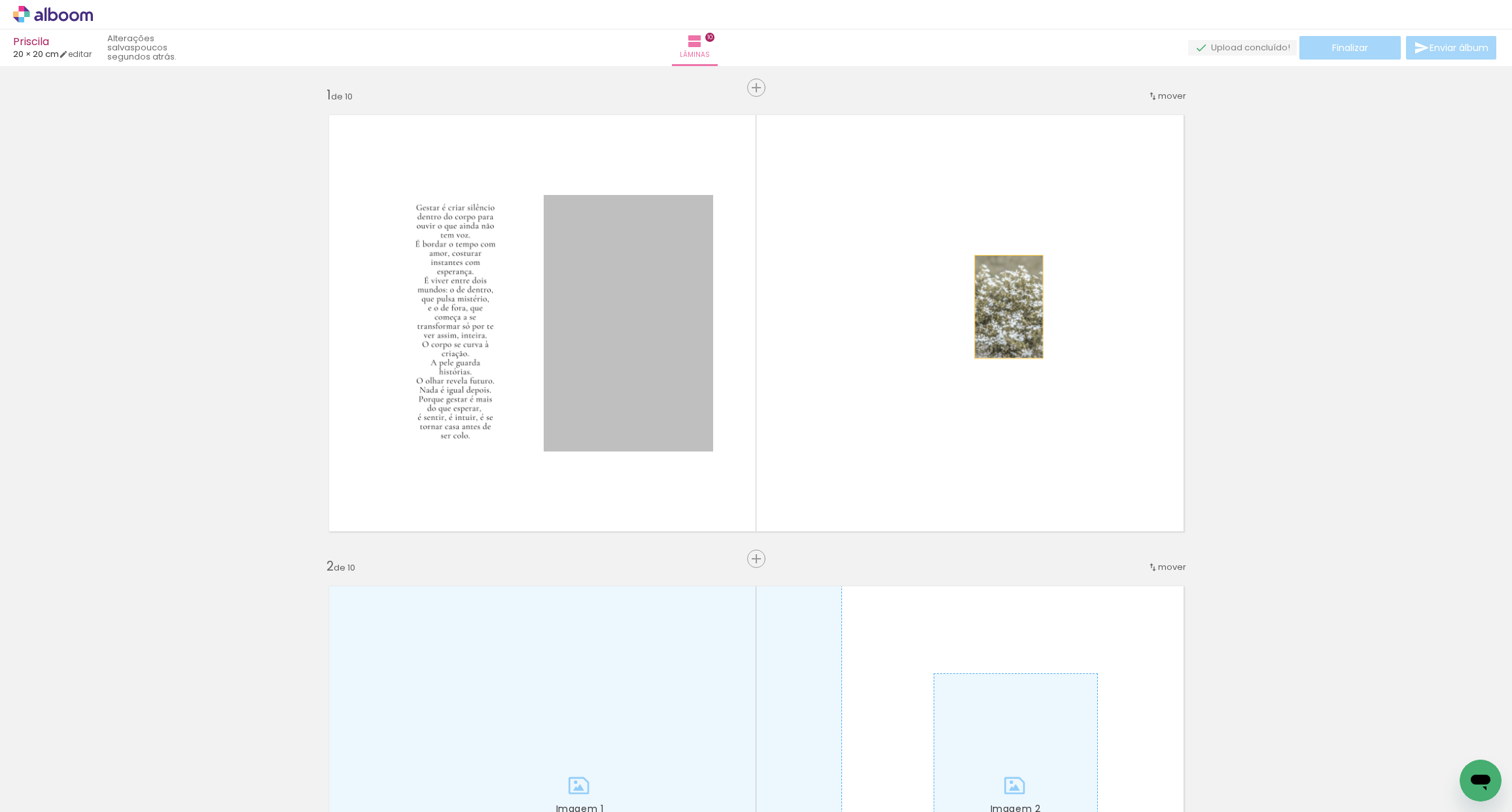
drag, startPoint x: 637, startPoint y: 336, endPoint x: 1000, endPoint y: 306, distance: 364.2
click at [1001, 306] on quentale-layouter at bounding box center [756, 322] width 877 height 438
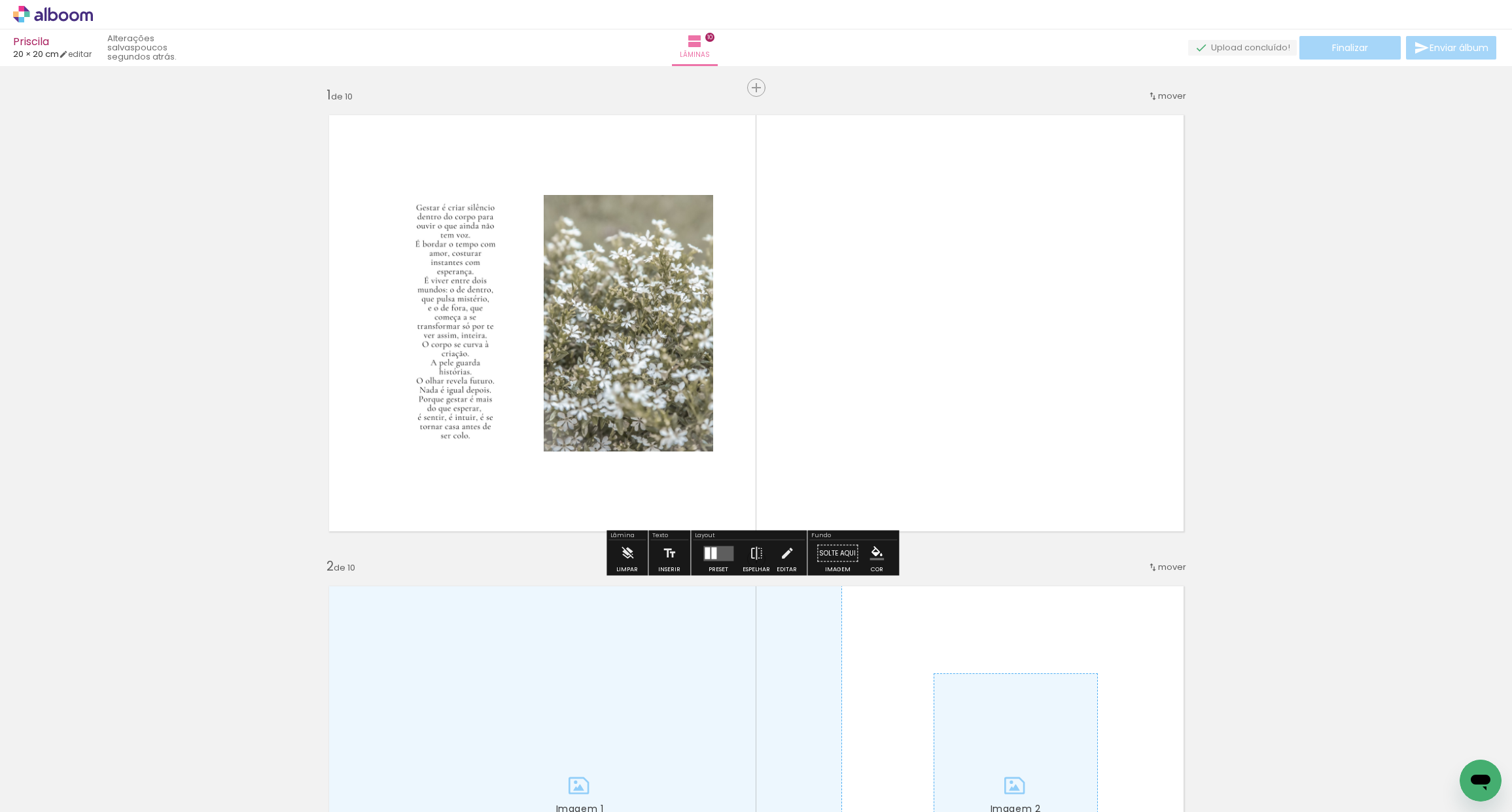
click at [715, 554] on quentale-layouter at bounding box center [718, 553] width 30 height 15
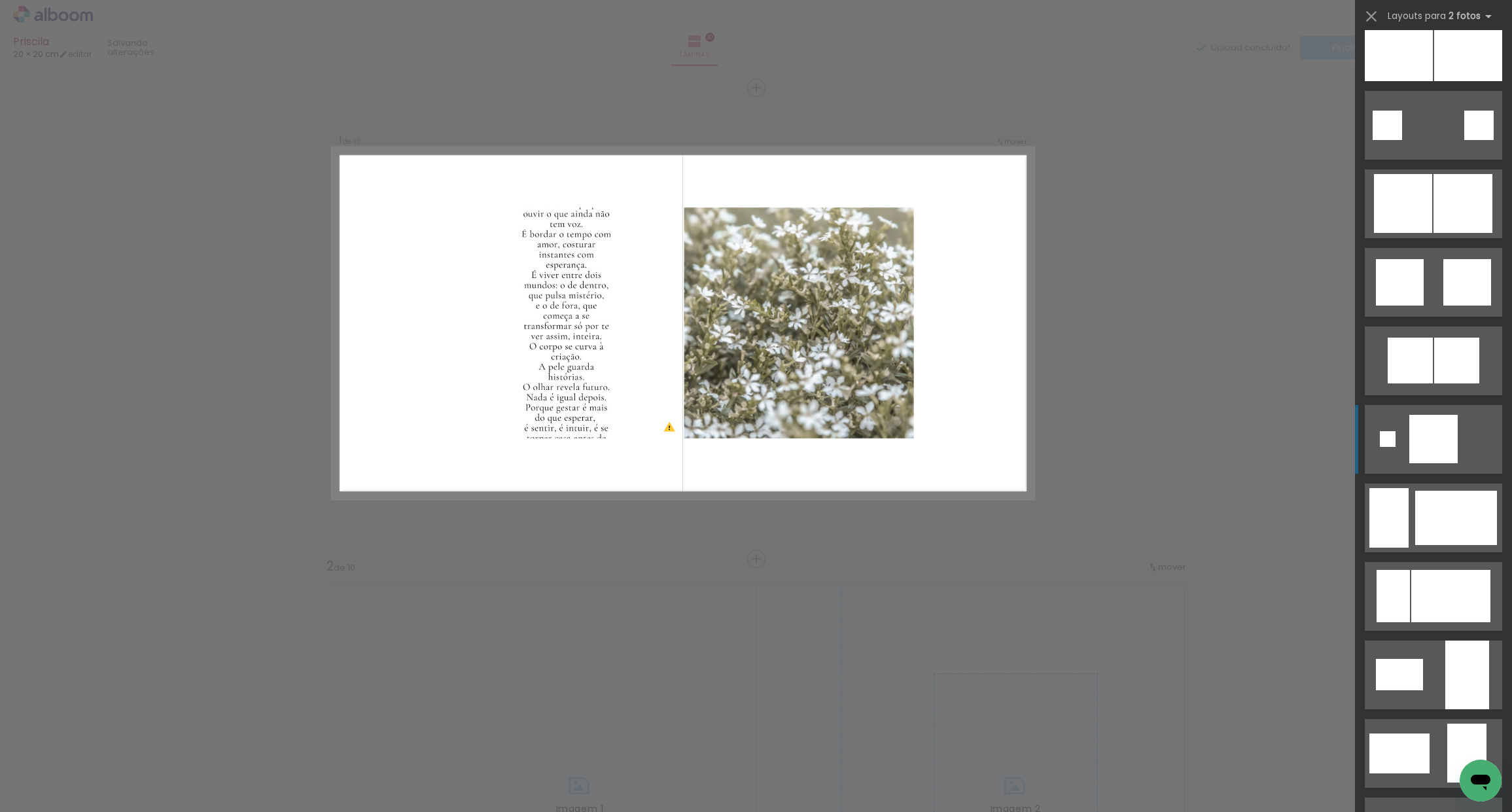
scroll to position [1615, 0]
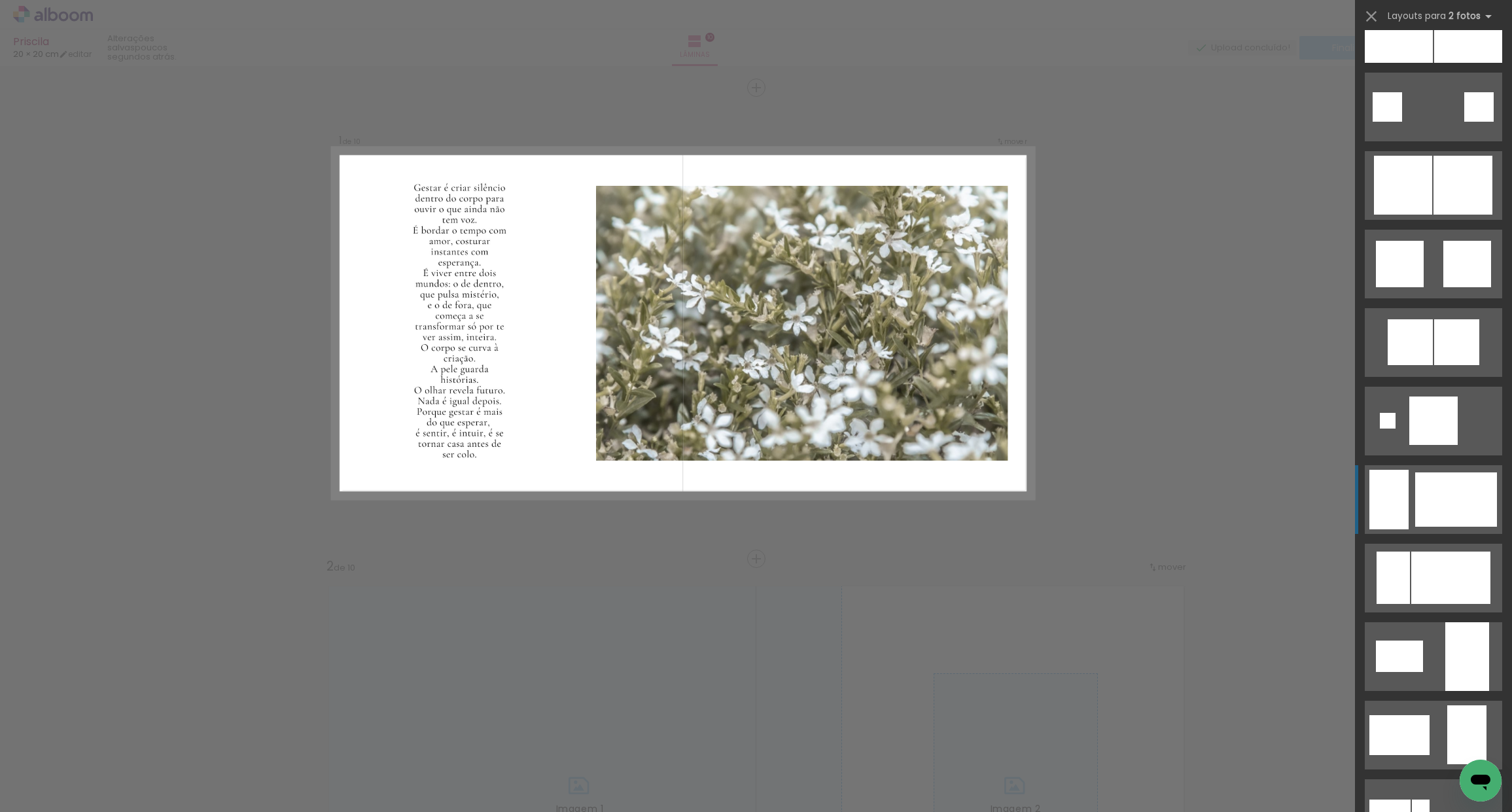
click at [1443, 498] on div at bounding box center [1456, 499] width 81 height 54
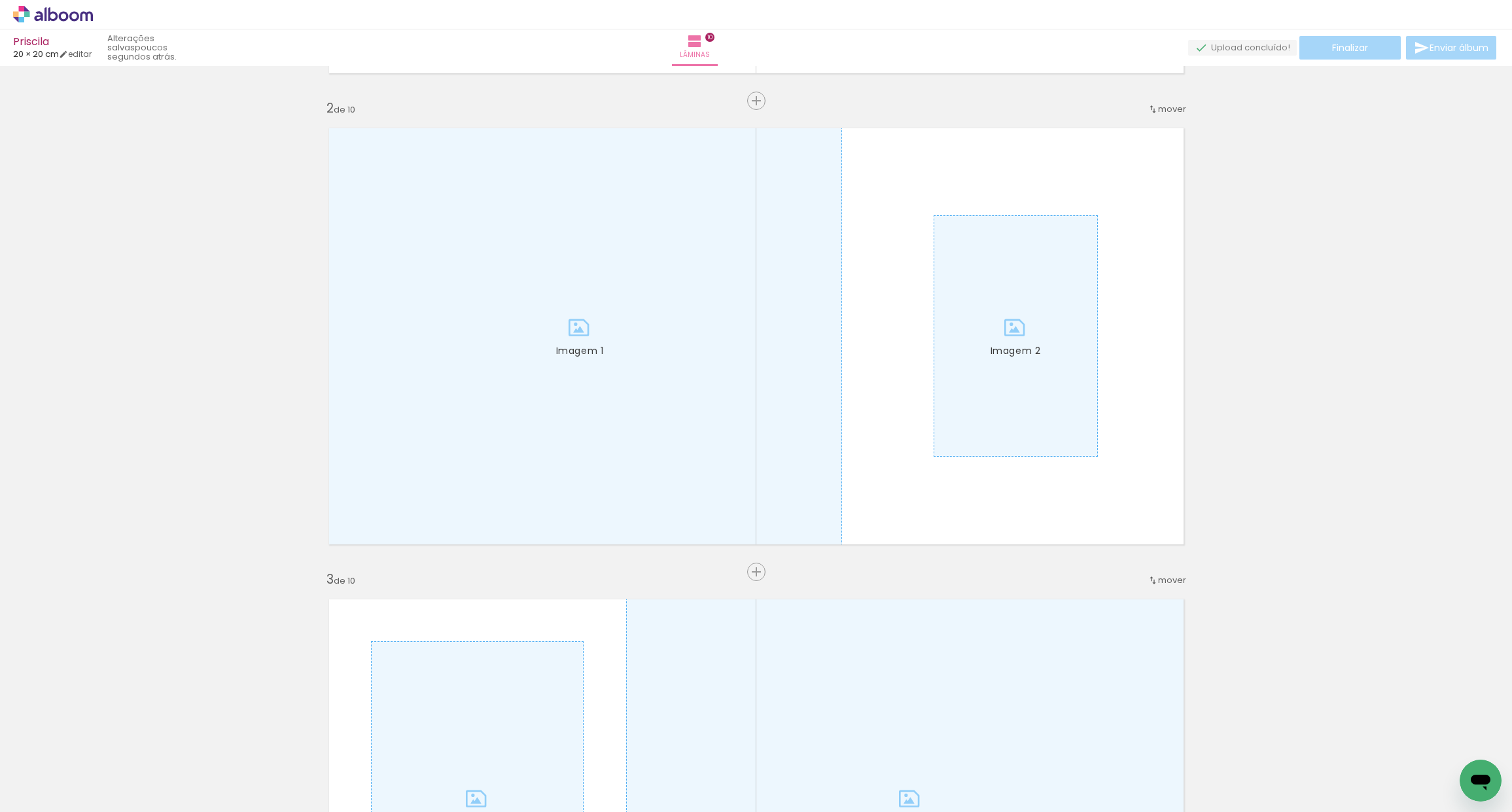
scroll to position [0, 490]
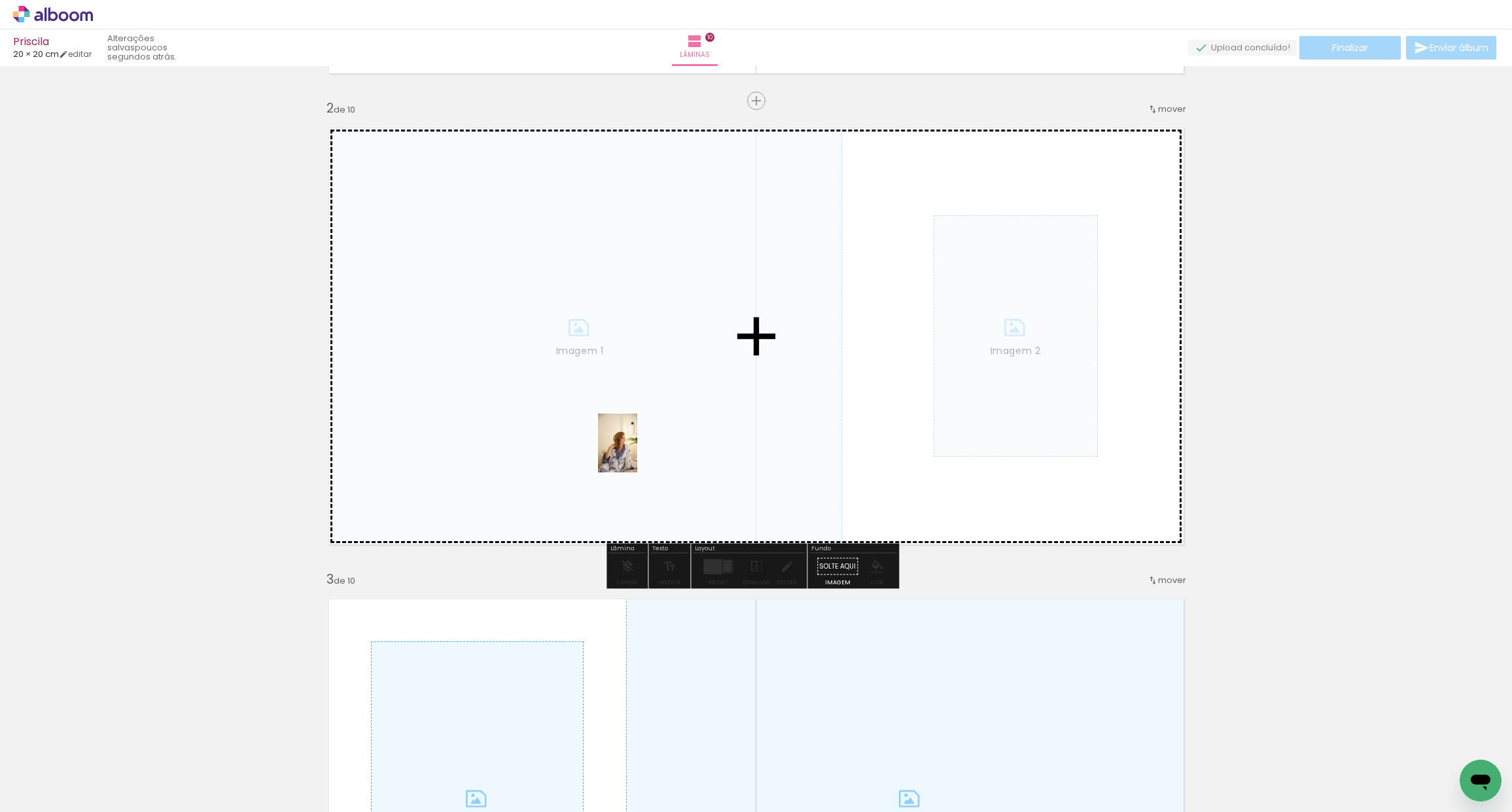
drag, startPoint x: 748, startPoint y: 768, endPoint x: 612, endPoint y: 472, distance: 325.7
click at [637, 452] on quentale-workspace at bounding box center [756, 406] width 1512 height 812
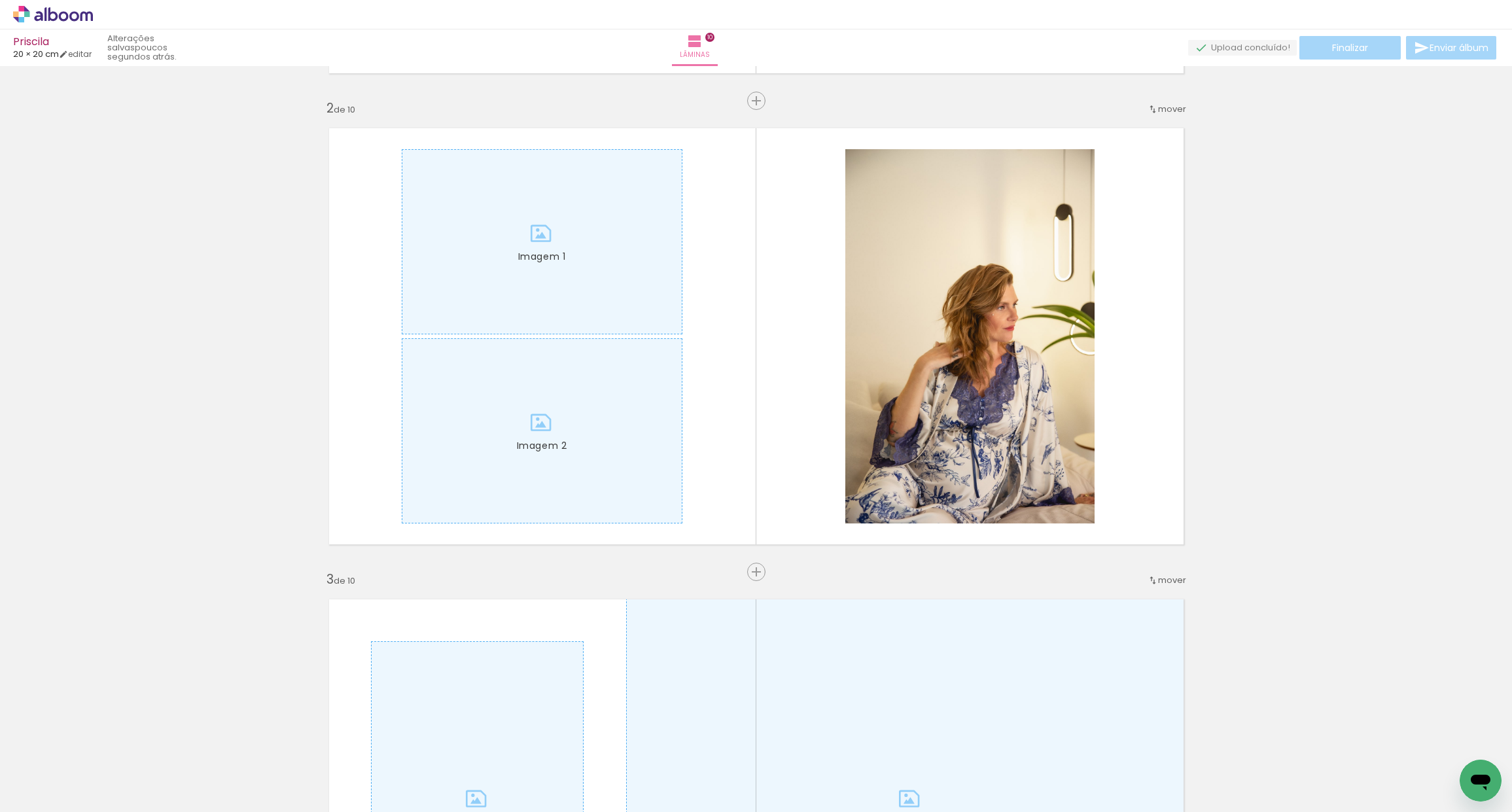
click at [608, 768] on div at bounding box center [593, 767] width 43 height 65
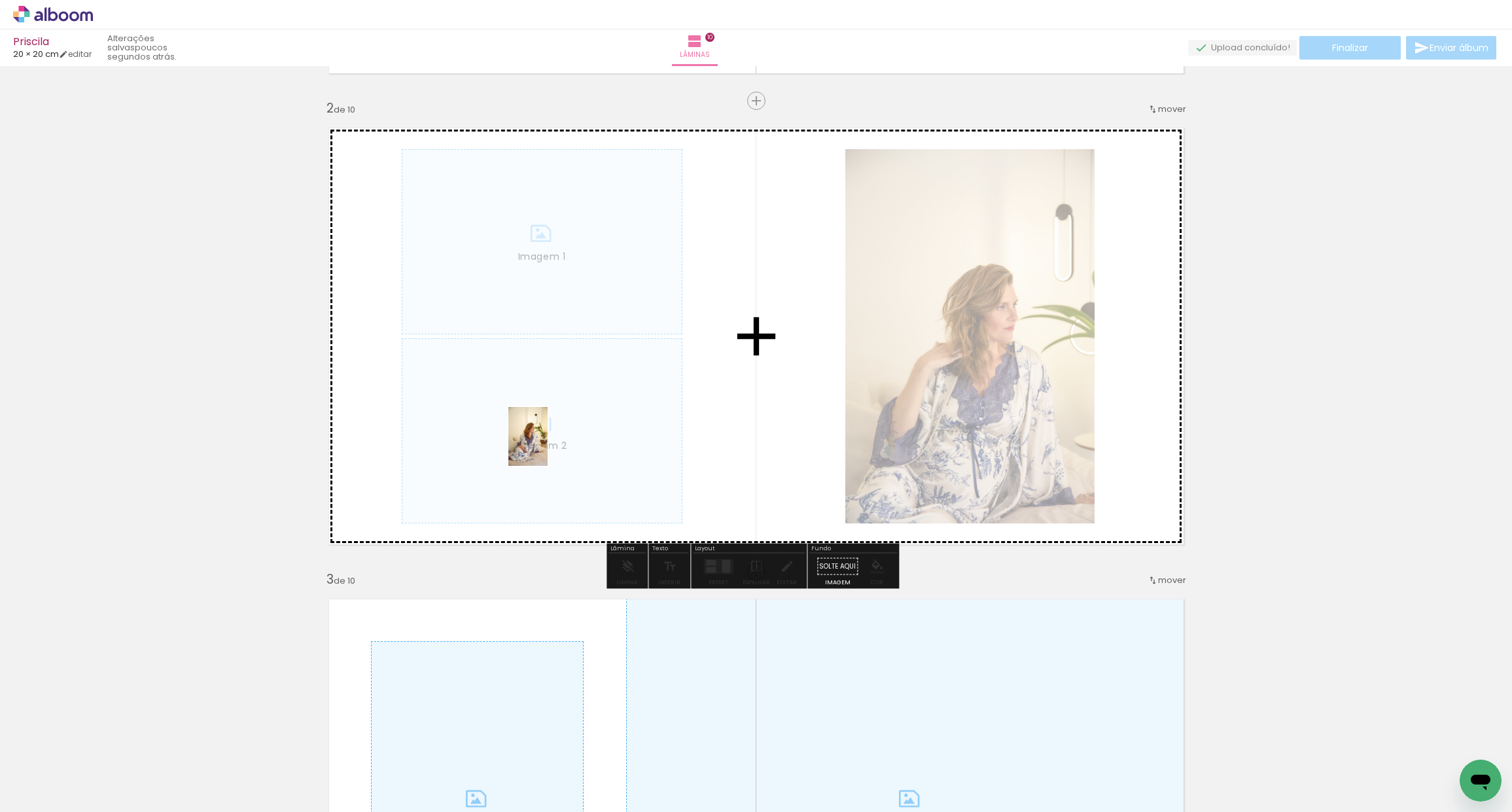
drag, startPoint x: 605, startPoint y: 773, endPoint x: 553, endPoint y: 454, distance: 323.2
click at [547, 446] on quentale-workspace at bounding box center [756, 406] width 1512 height 812
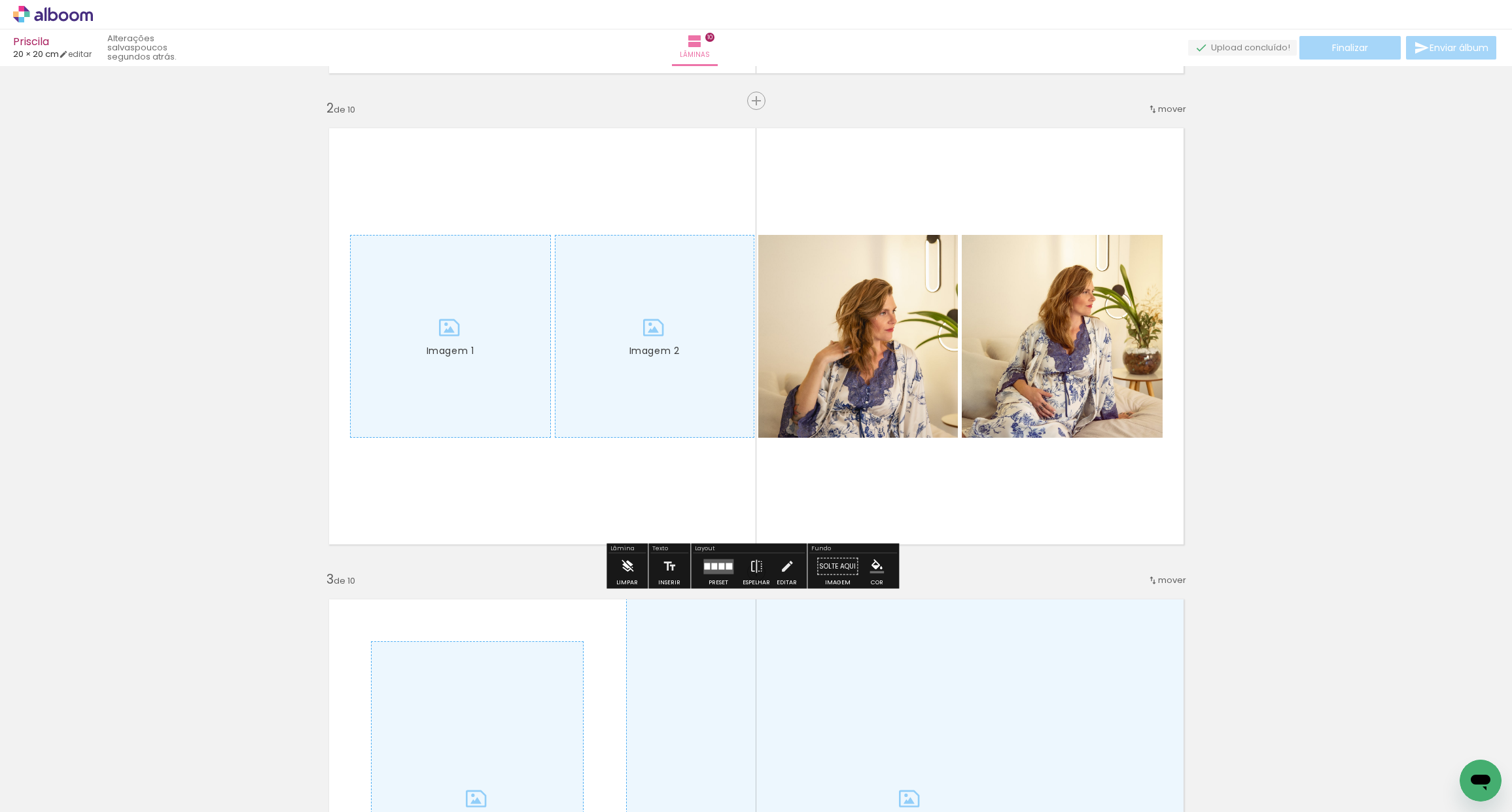
click at [624, 568] on iron-icon at bounding box center [627, 567] width 14 height 27
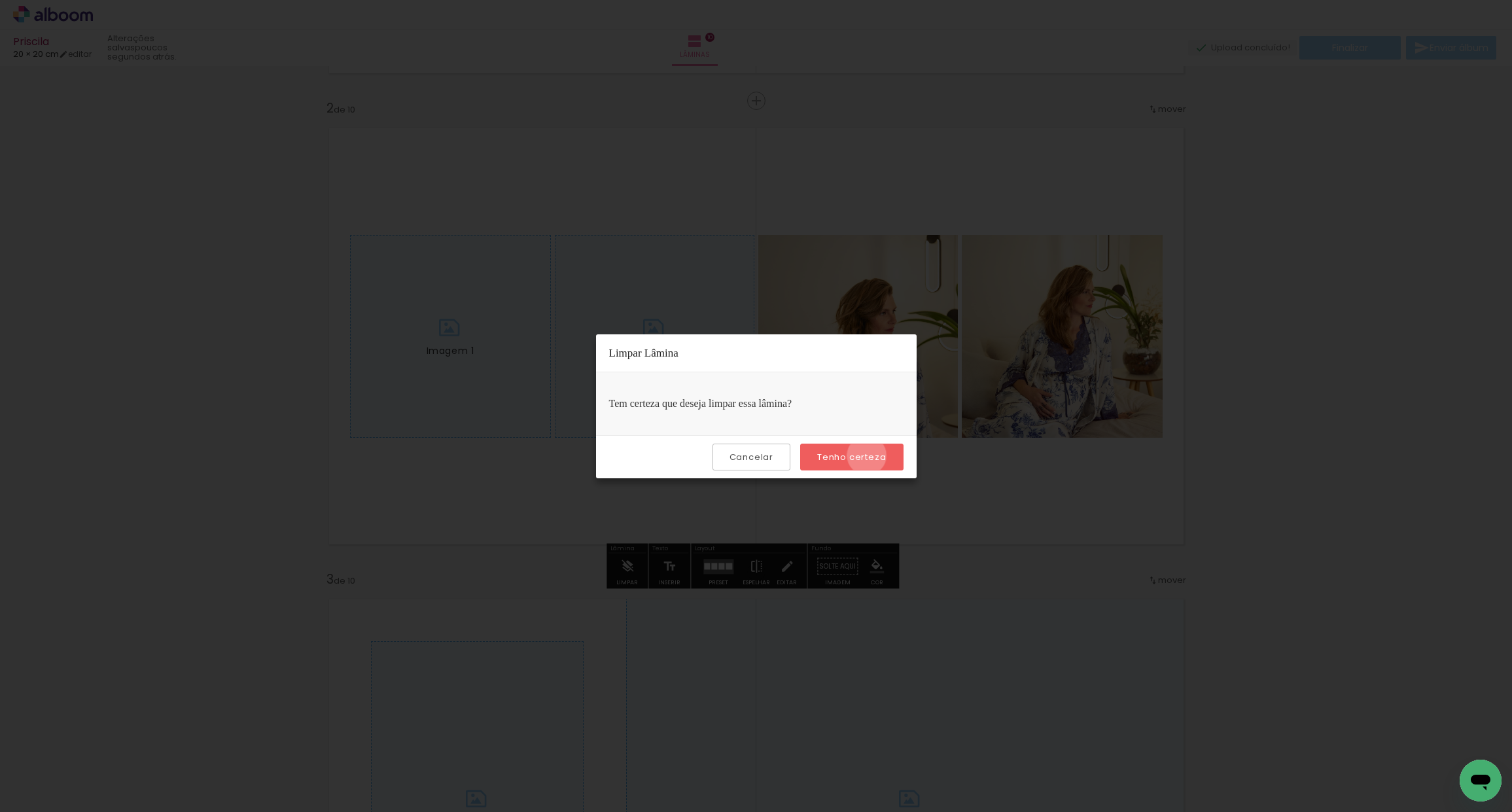
click at [0, 0] on slot "Tenho certeza" at bounding box center [0, 0] width 0 height 0
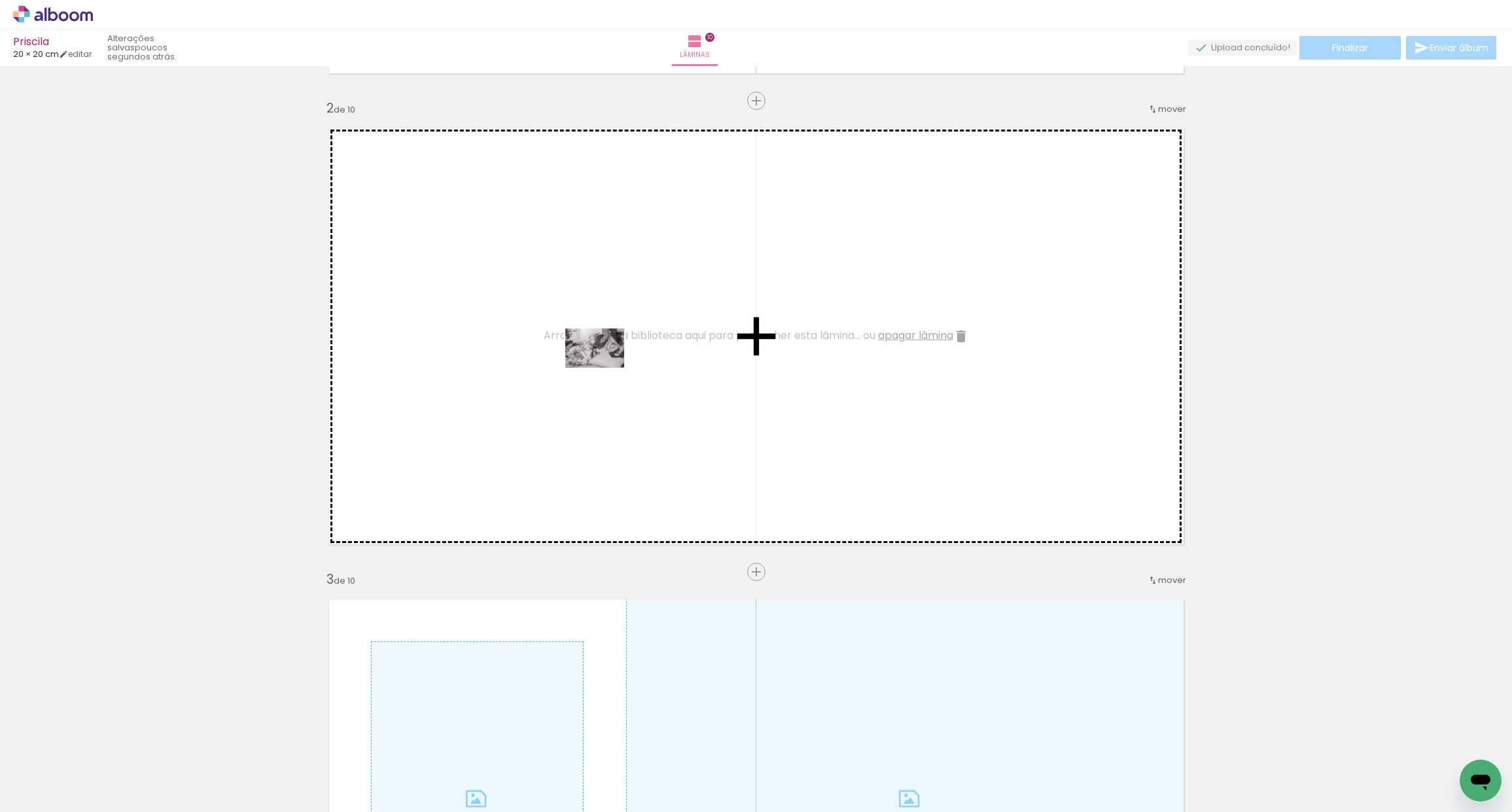
drag, startPoint x: 820, startPoint y: 775, endPoint x: 605, endPoint y: 367, distance: 461.2
click at [605, 367] on quentale-workspace at bounding box center [756, 406] width 1512 height 812
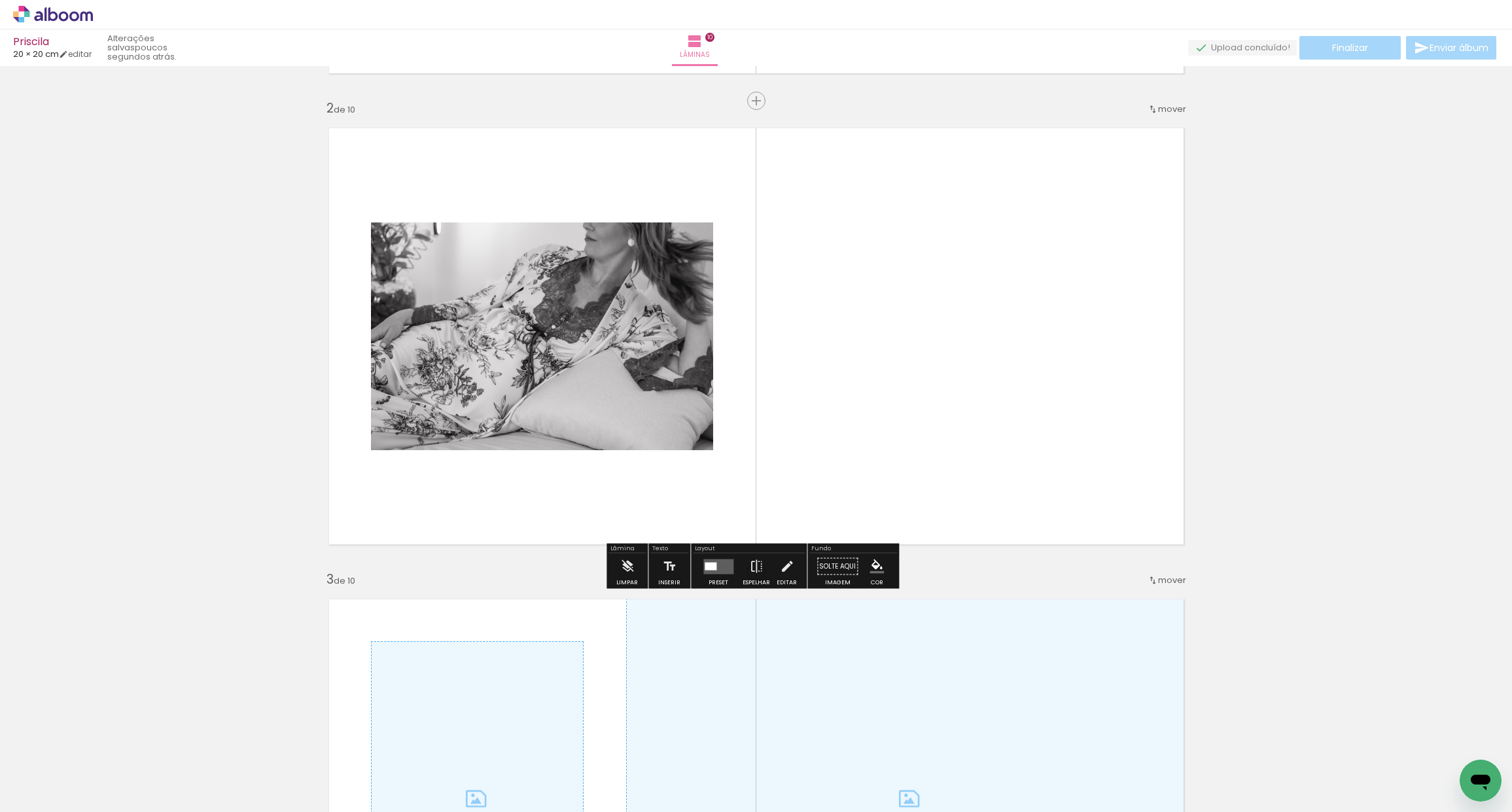
click at [623, 332] on quentale-photo at bounding box center [542, 336] width 342 height 228
click at [624, 571] on iron-icon at bounding box center [627, 567] width 14 height 27
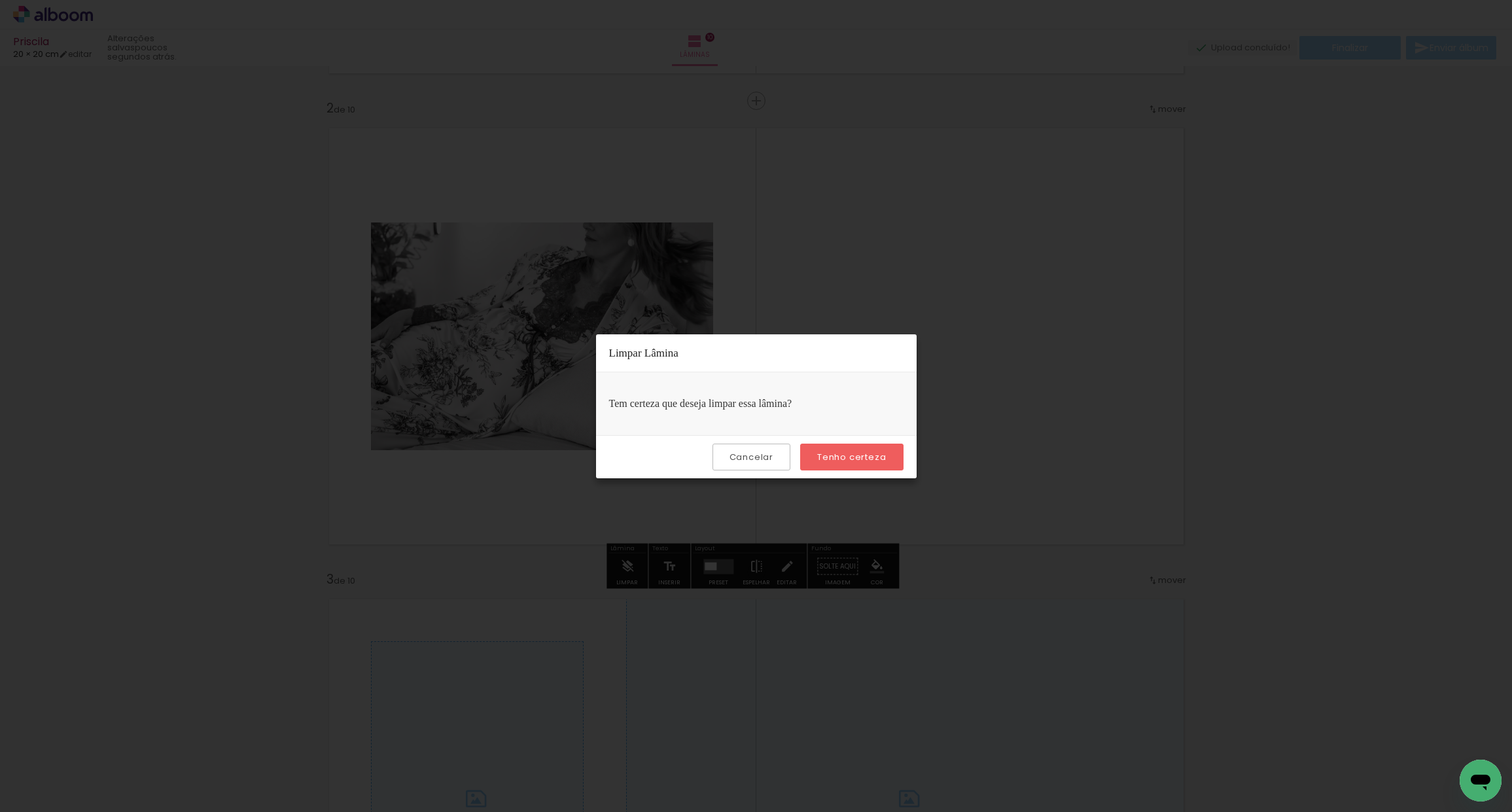
click at [0, 0] on slot "Tenho certeza" at bounding box center [0, 0] width 0 height 0
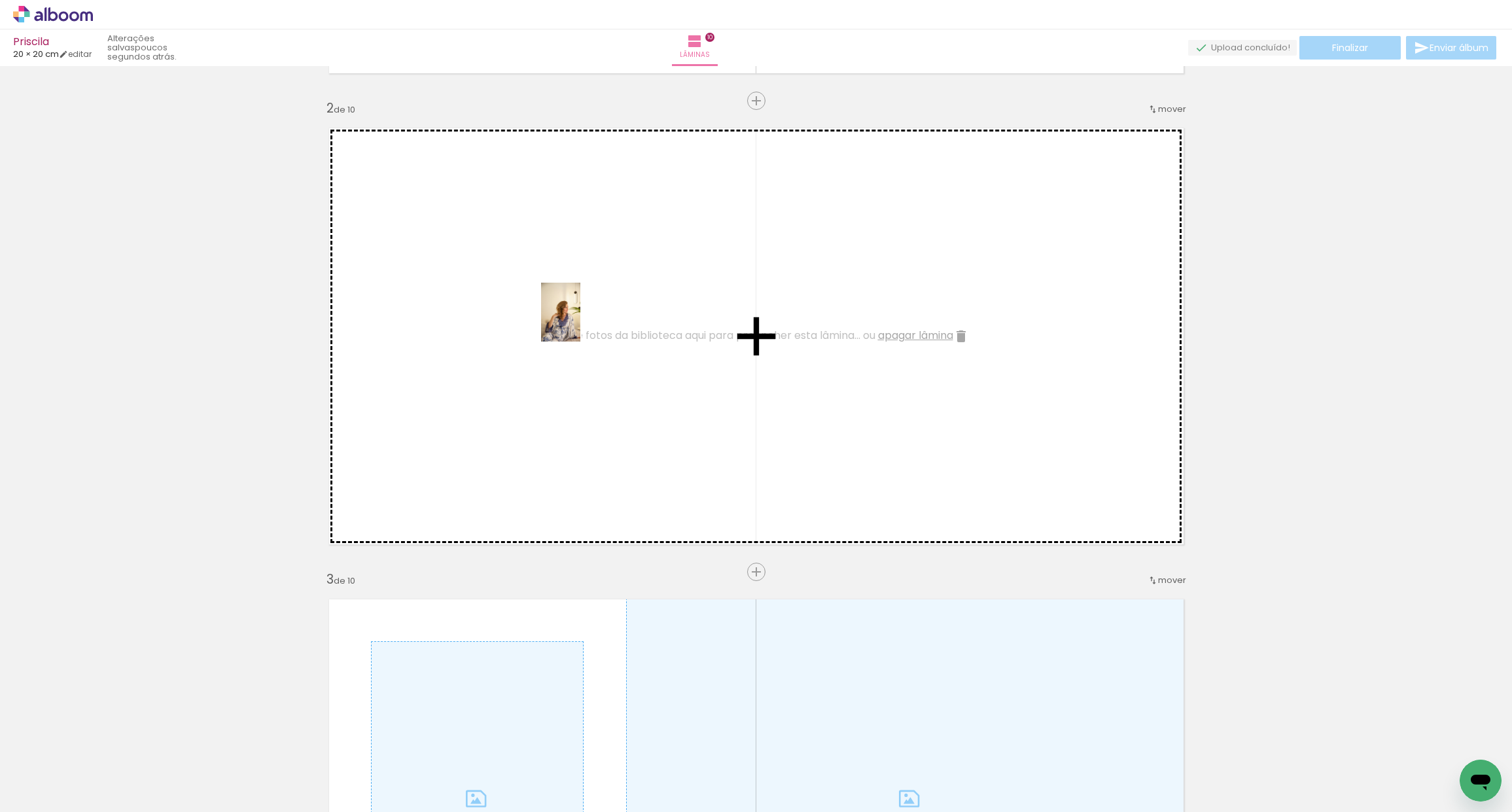
drag, startPoint x: 745, startPoint y: 778, endPoint x: 580, endPoint y: 321, distance: 485.9
click at [580, 321] on quentale-workspace at bounding box center [756, 406] width 1512 height 812
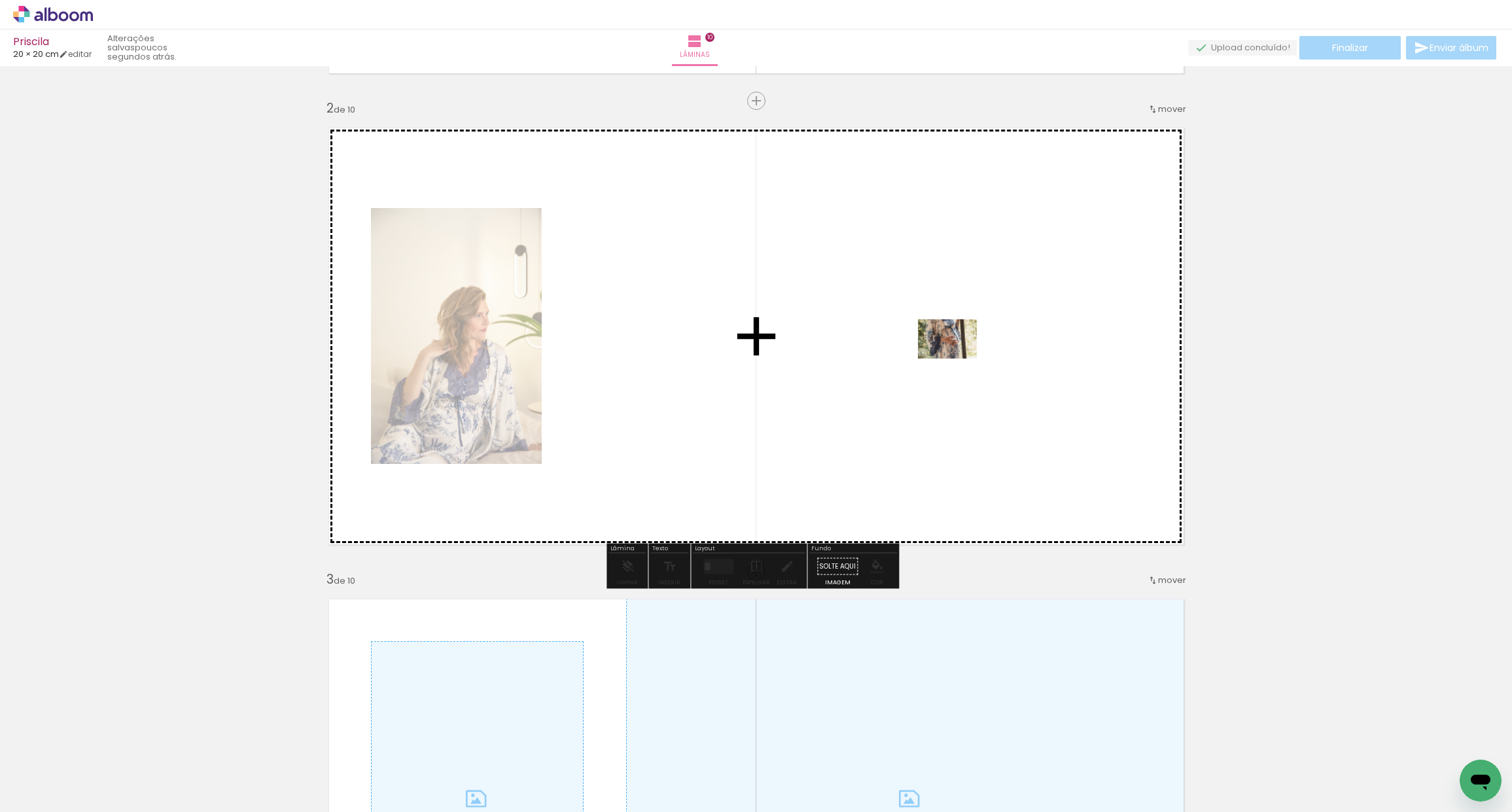
drag, startPoint x: 151, startPoint y: 771, endPoint x: 955, endPoint y: 355, distance: 905.2
click at [955, 355] on quentale-workspace at bounding box center [756, 406] width 1512 height 812
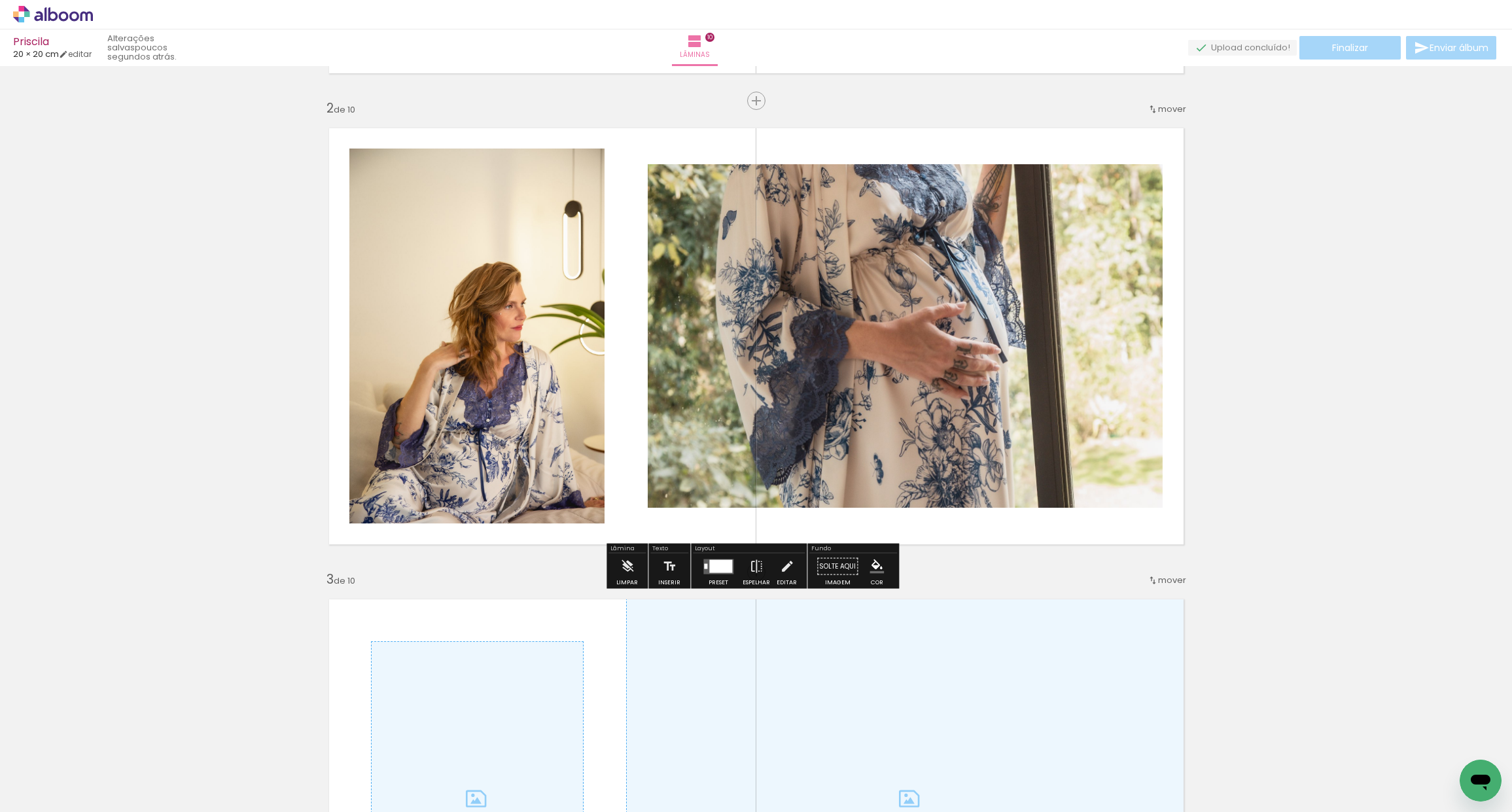
click at [718, 569] on div at bounding box center [721, 566] width 23 height 13
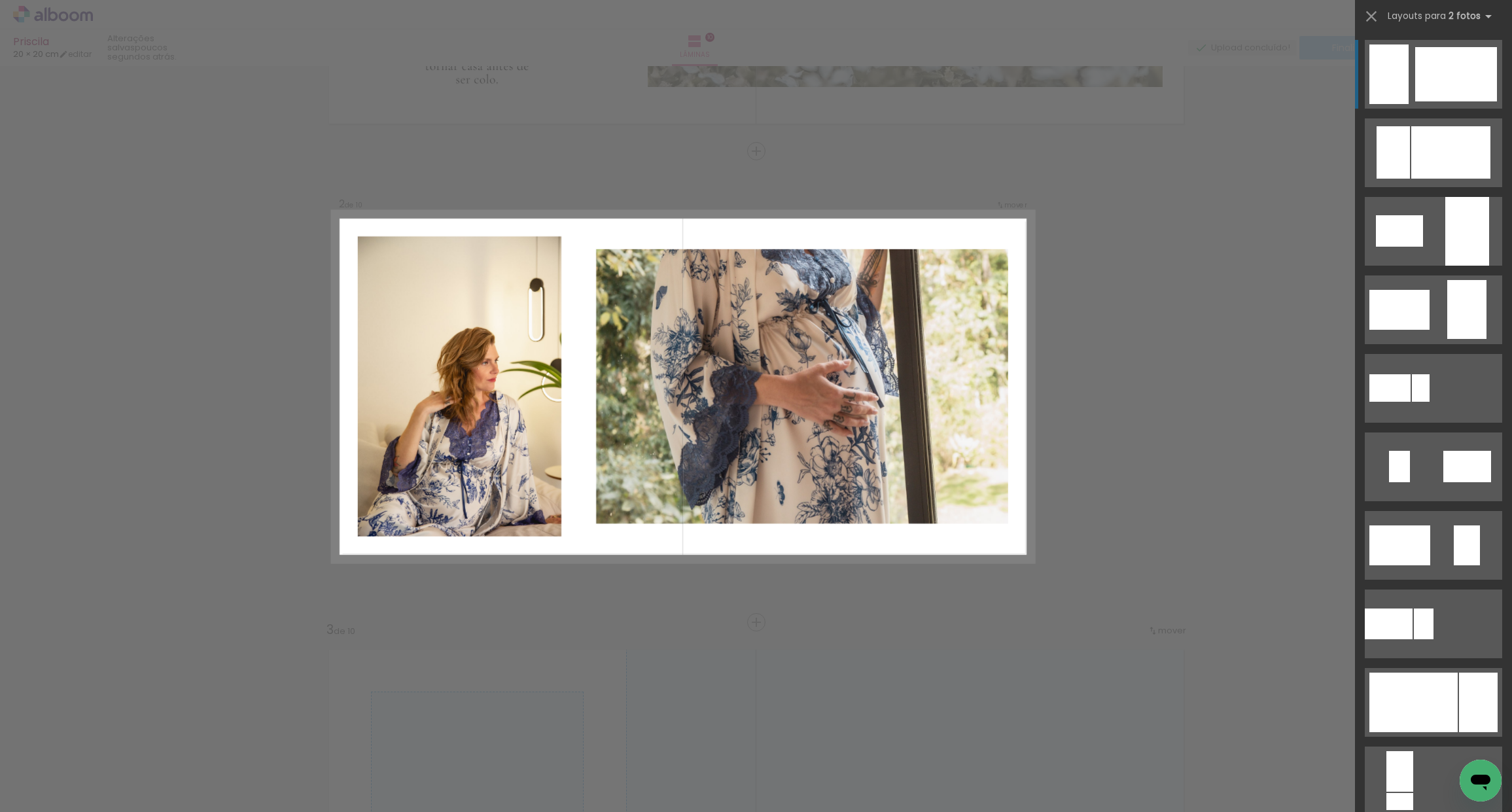
scroll to position [396, 0]
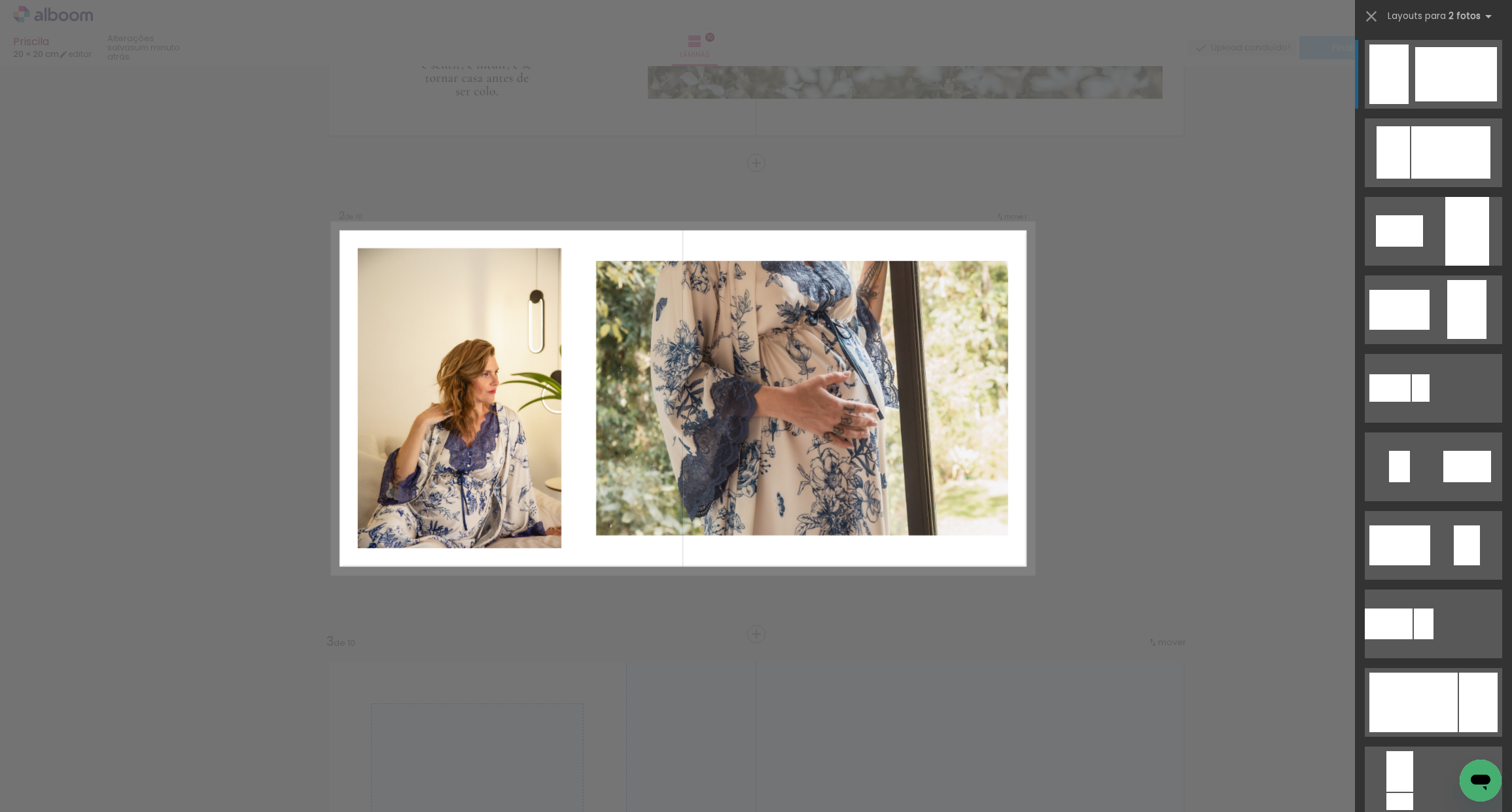
click at [520, 448] on quentale-photo at bounding box center [459, 398] width 204 height 299
click at [492, 437] on quentale-photo at bounding box center [459, 398] width 204 height 299
click at [492, 437] on quentale-photo at bounding box center [459, 398] width 204 height 299
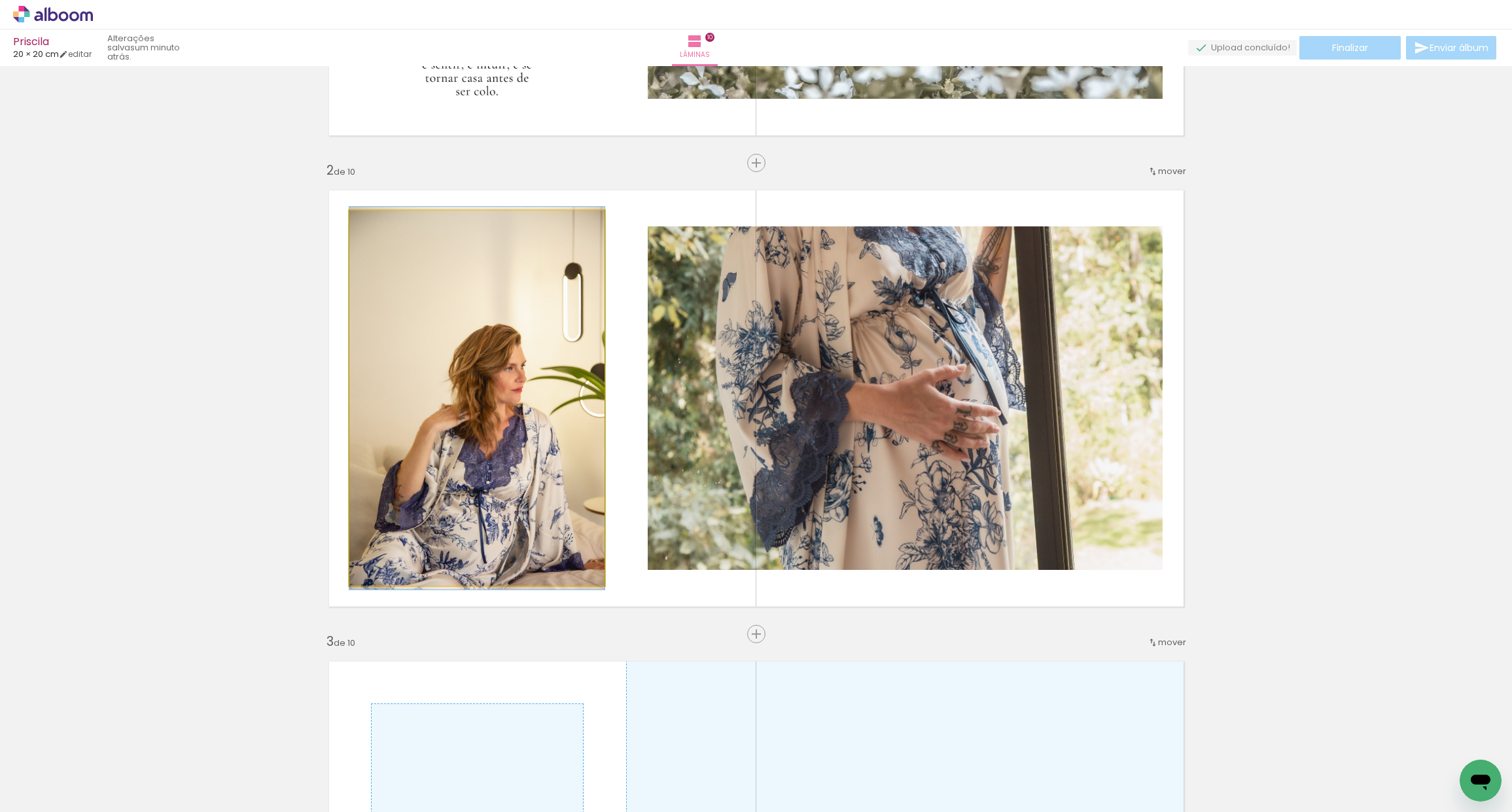
click at [495, 413] on quentale-photo at bounding box center [477, 398] width 255 height 375
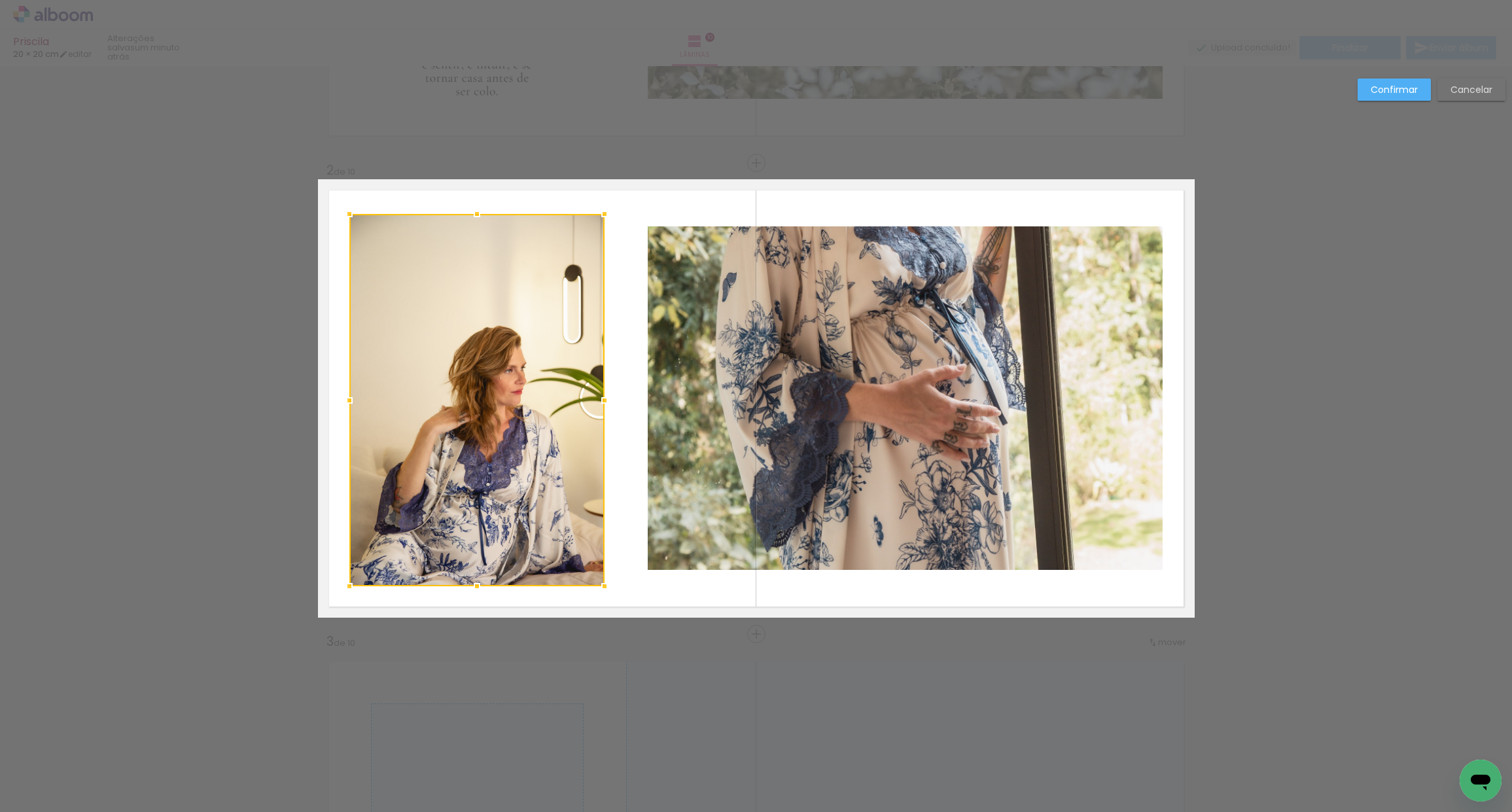
click at [467, 209] on div at bounding box center [477, 214] width 27 height 27
click at [0, 0] on slot "Cancelar" at bounding box center [0, 0] width 0 height 0
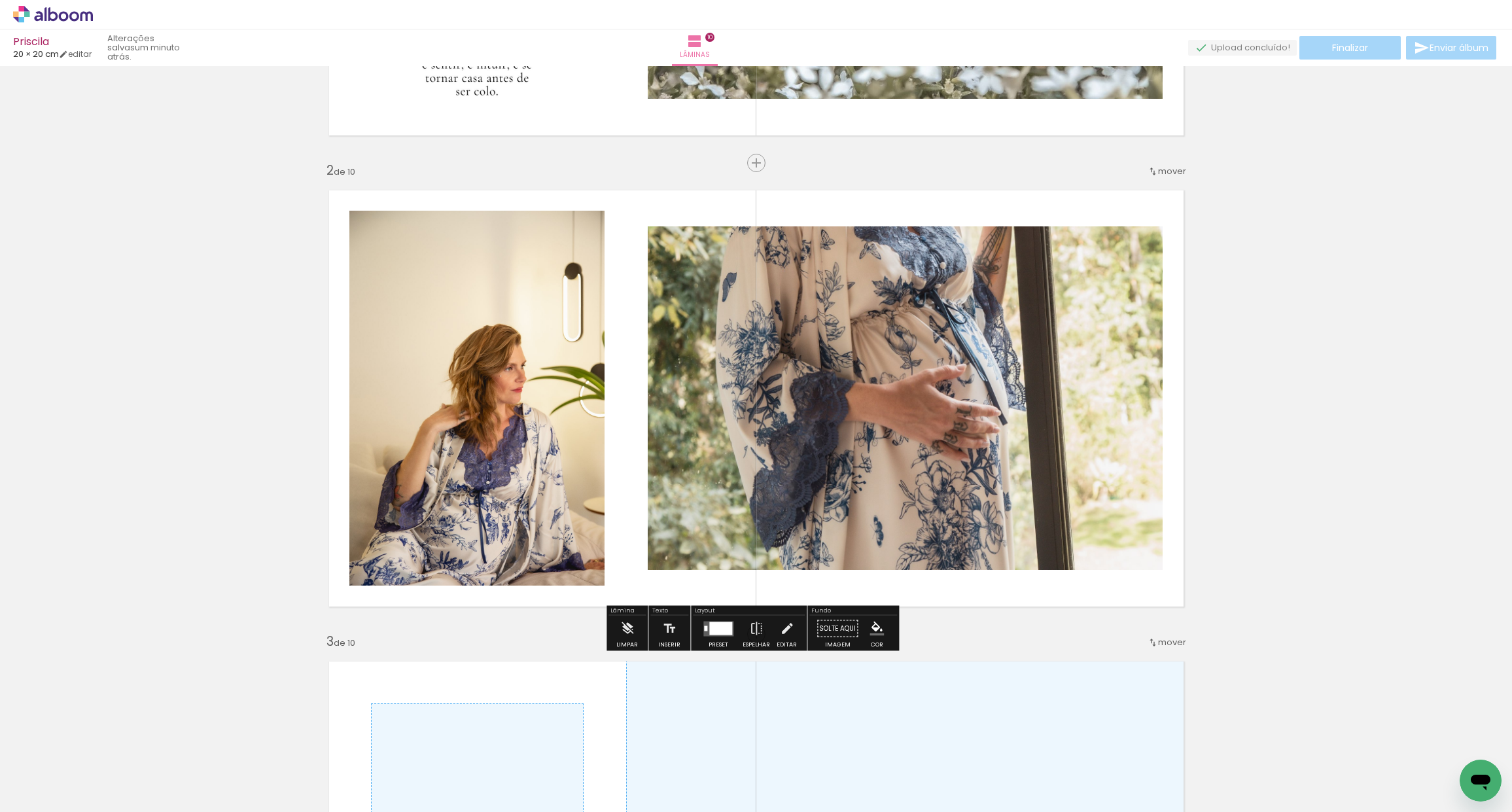
click at [504, 390] on quentale-photo at bounding box center [477, 398] width 255 height 375
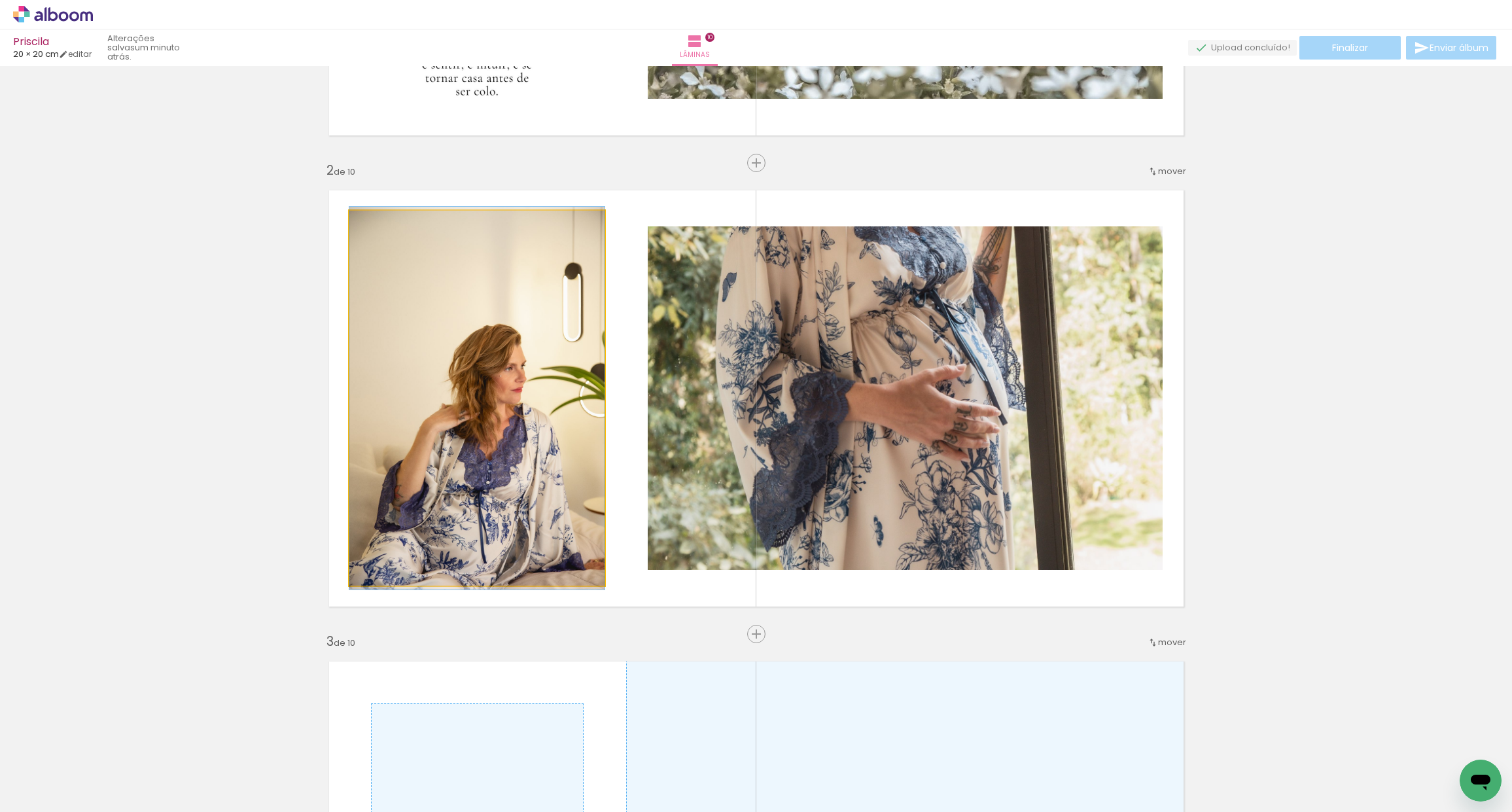
click at [556, 289] on quentale-photo at bounding box center [477, 398] width 255 height 375
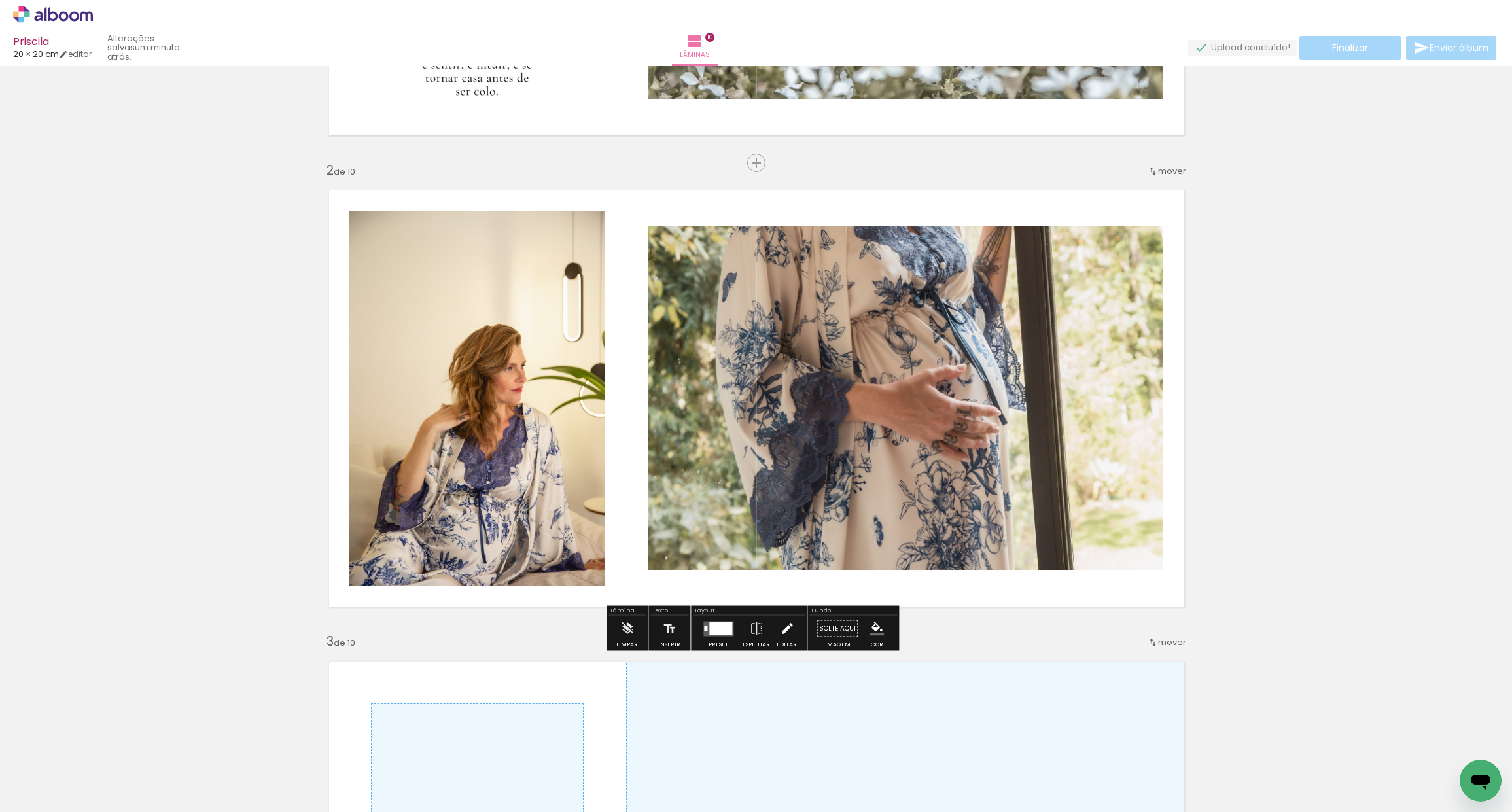
click at [783, 631] on iron-icon at bounding box center [787, 629] width 14 height 27
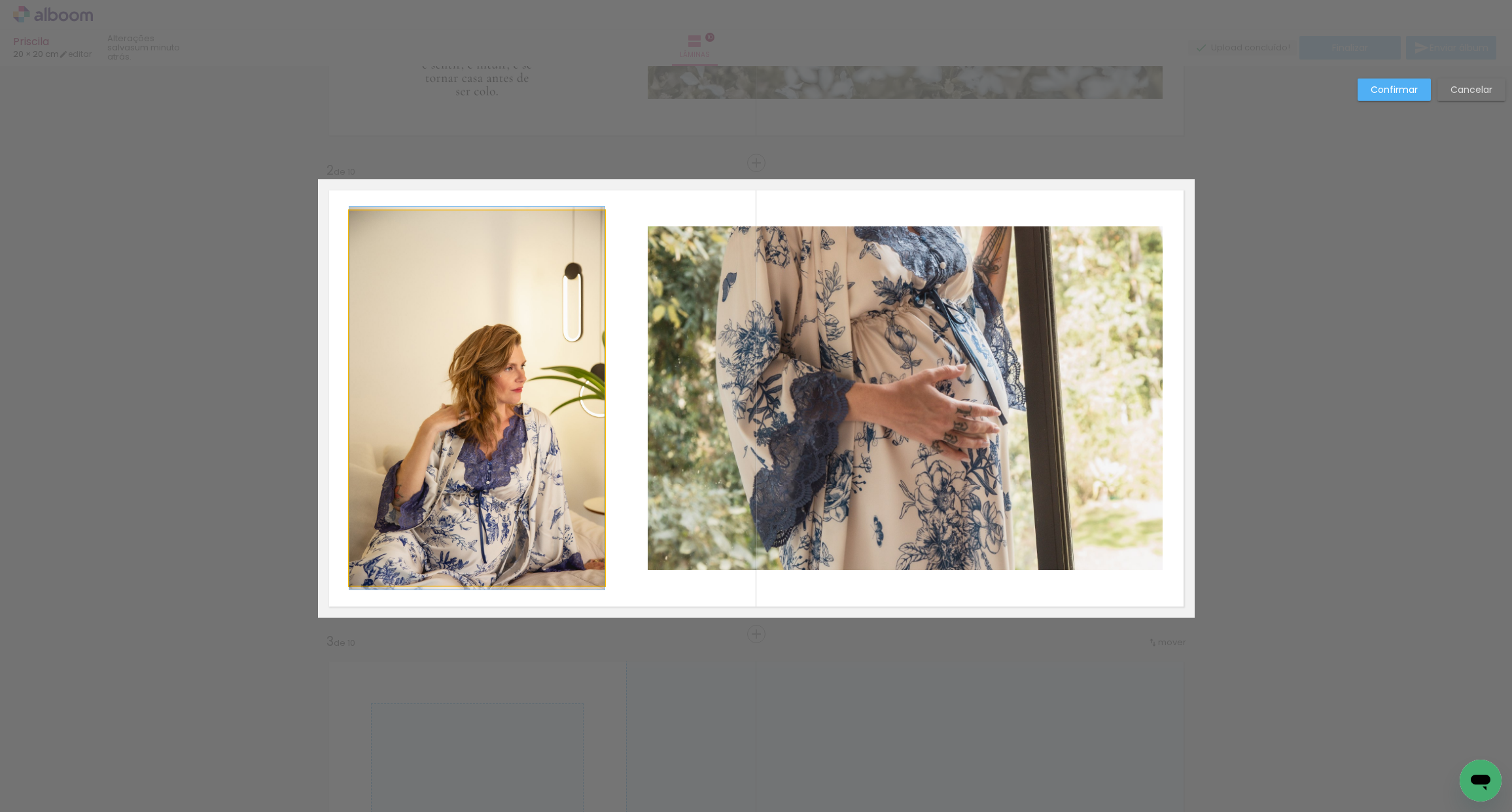
click at [547, 386] on quentale-photo at bounding box center [477, 398] width 255 height 375
click at [522, 384] on div at bounding box center [477, 398] width 255 height 375
click at [521, 389] on div at bounding box center [477, 398] width 255 height 375
click at [517, 392] on div at bounding box center [477, 398] width 255 height 375
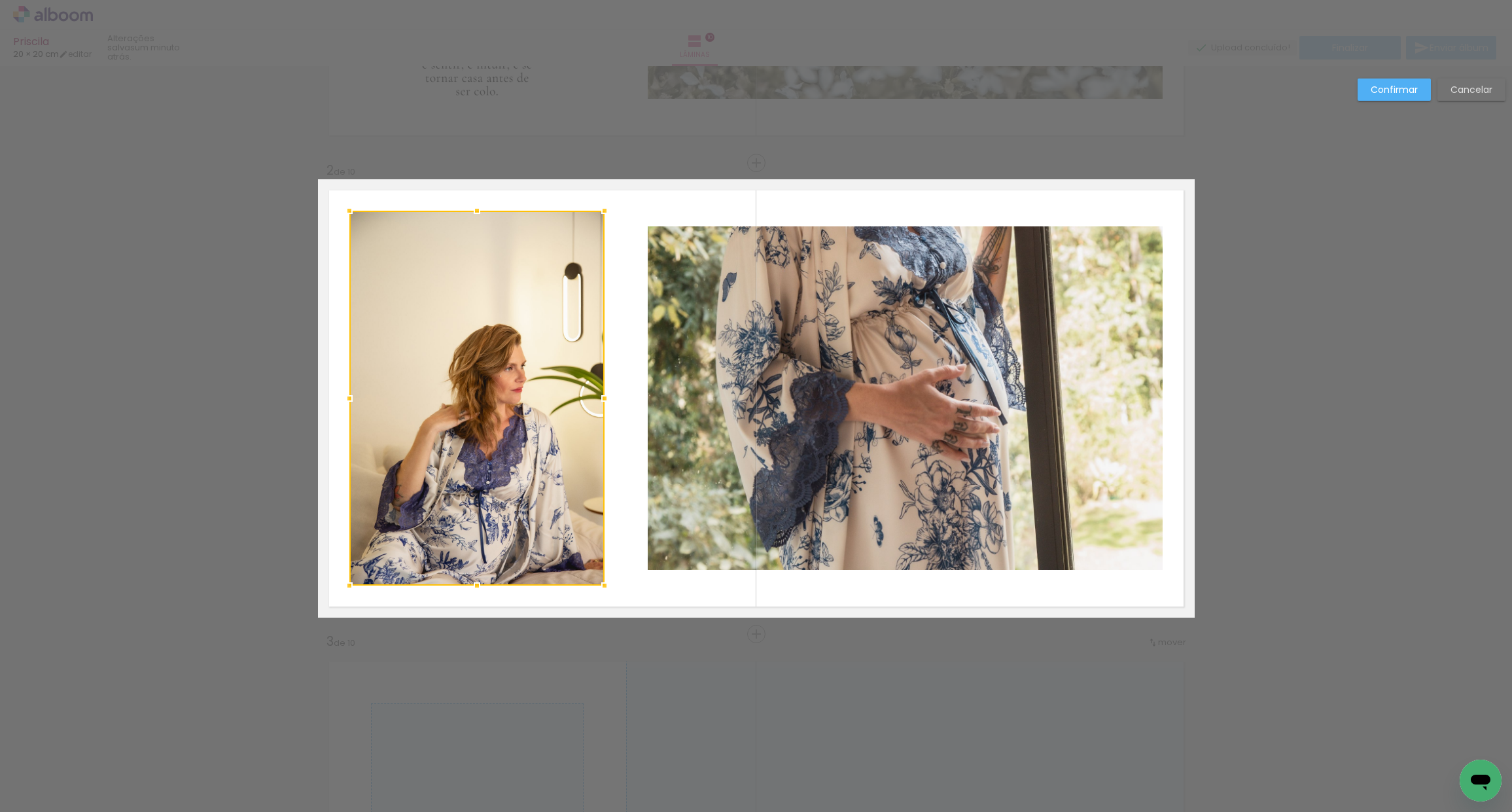
click at [517, 392] on div at bounding box center [477, 398] width 255 height 375
click at [0, 0] on slot "Cancelar" at bounding box center [0, 0] width 0 height 0
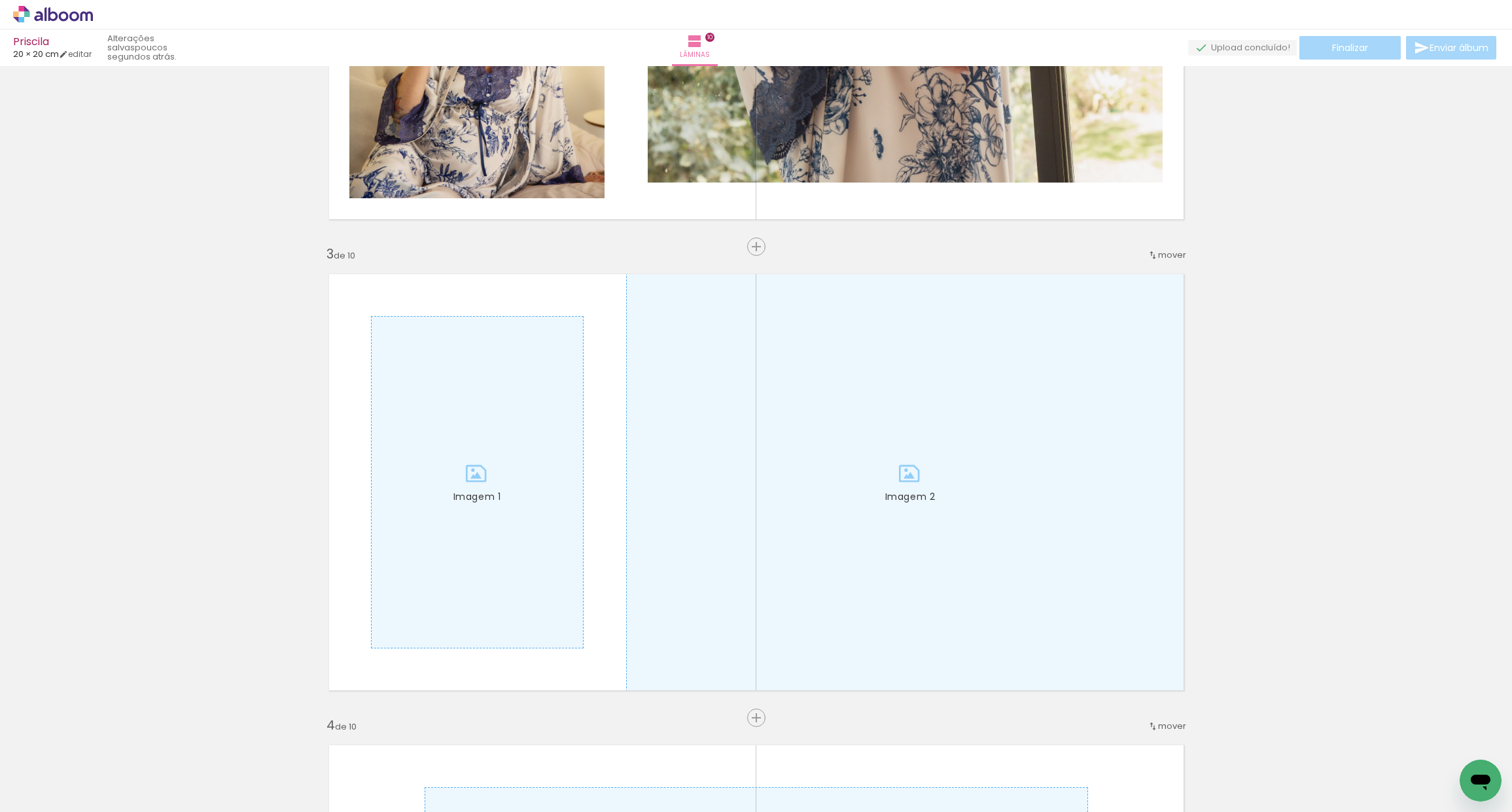
scroll to position [843, 0]
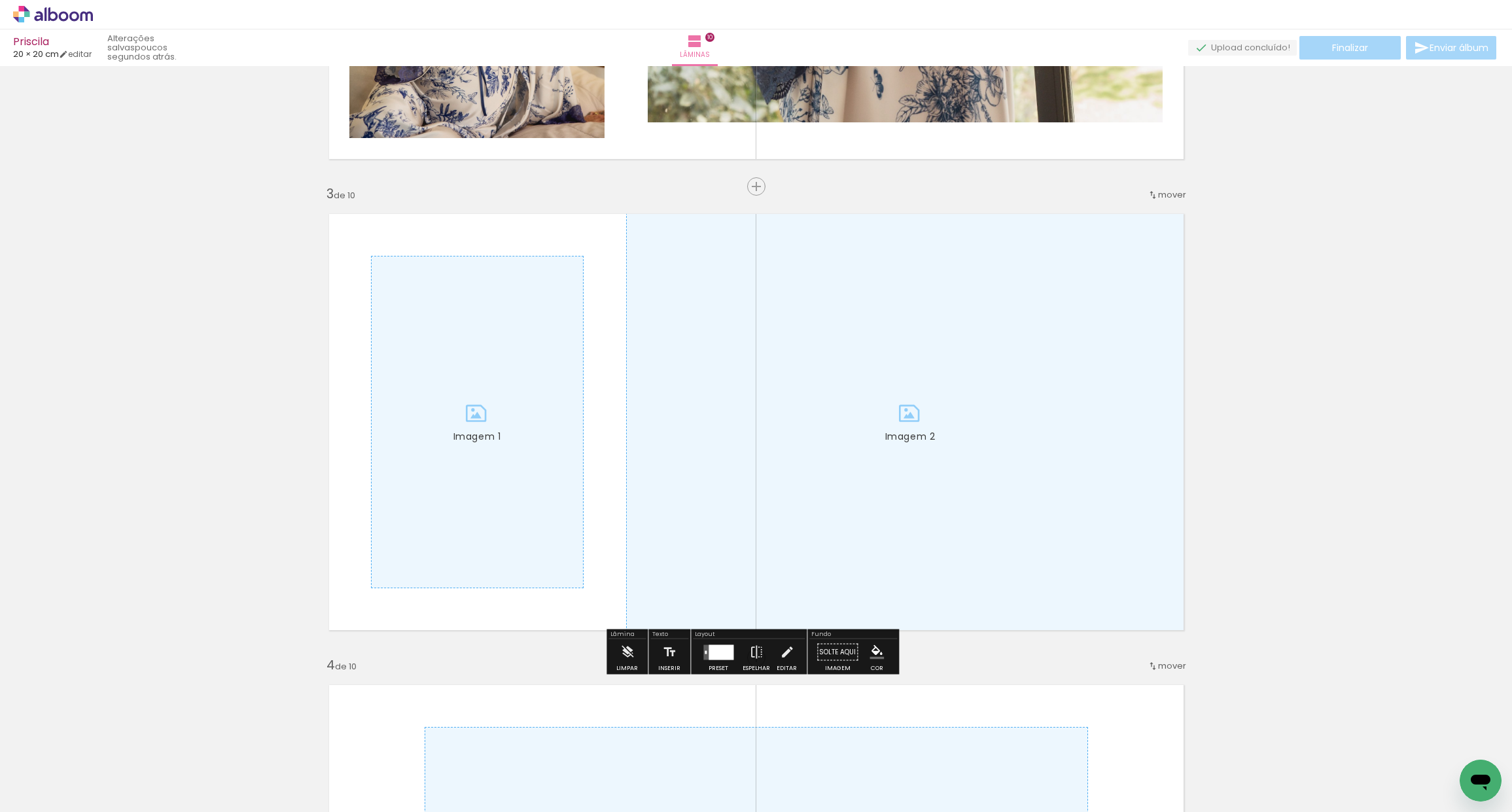
click at [477, 432] on div at bounding box center [477, 422] width 212 height 331
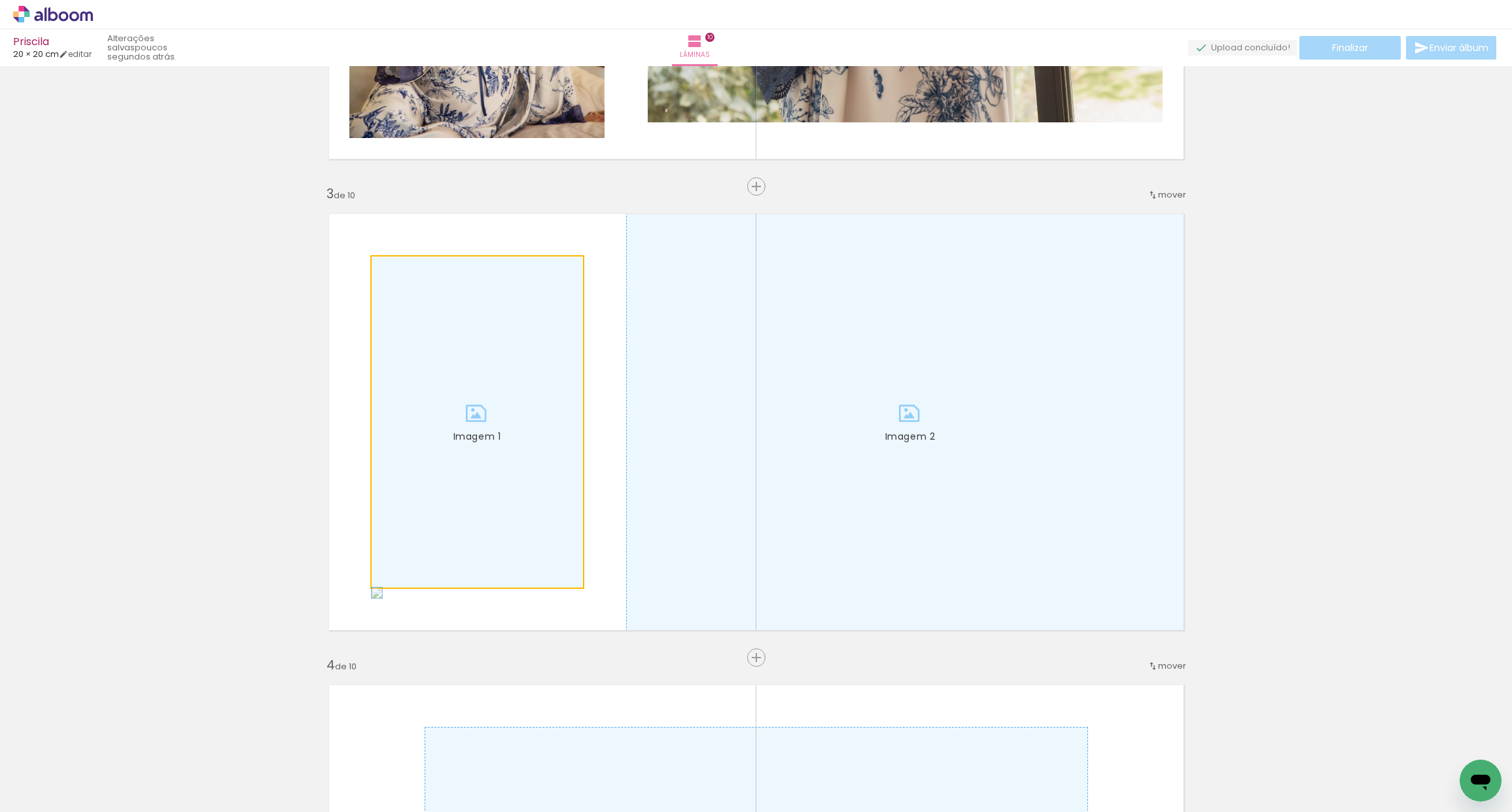
click at [478, 438] on div at bounding box center [477, 422] width 212 height 331
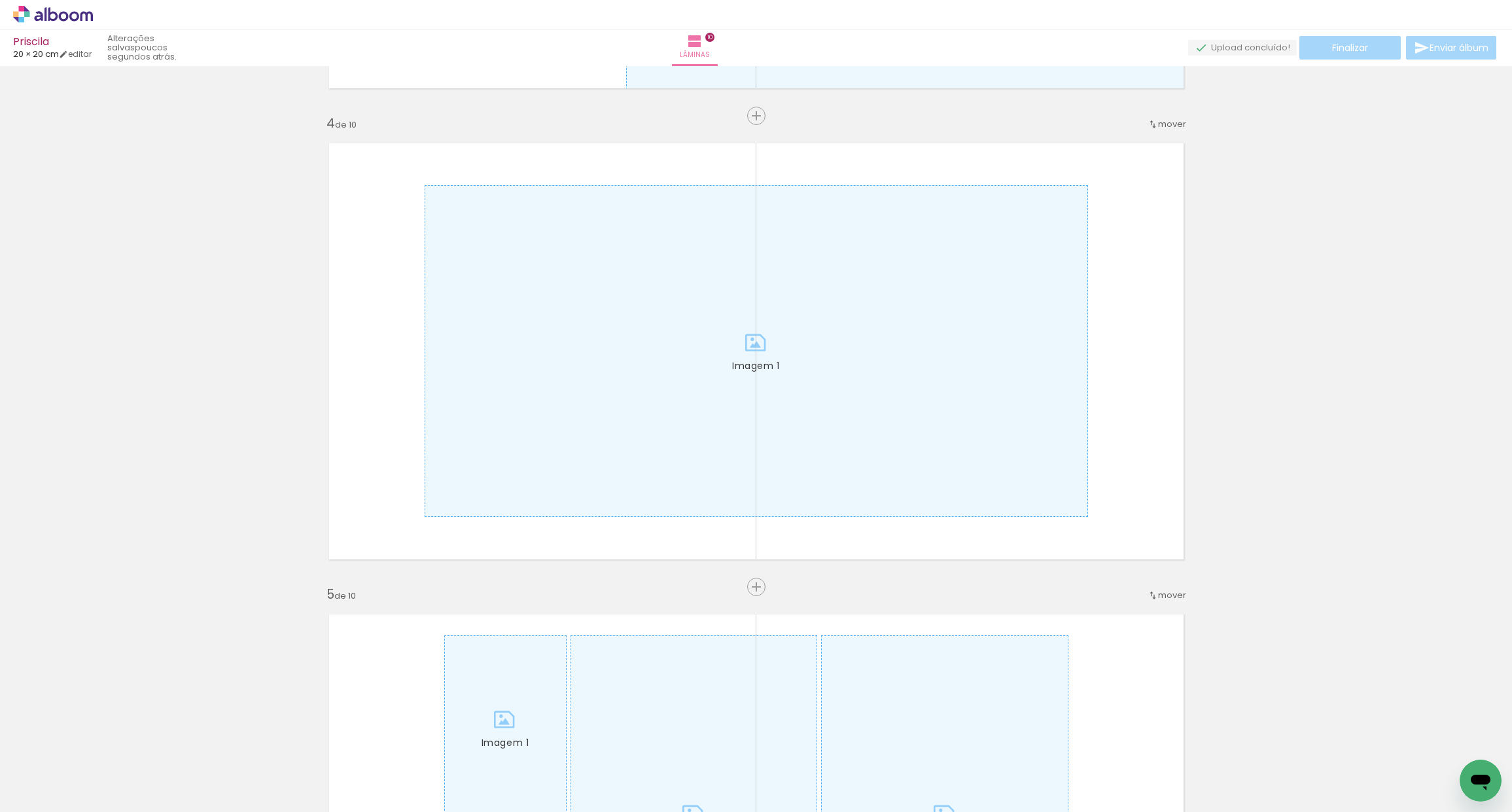
scroll to position [0, 1648]
click at [835, 768] on div at bounding box center [826, 768] width 65 height 43
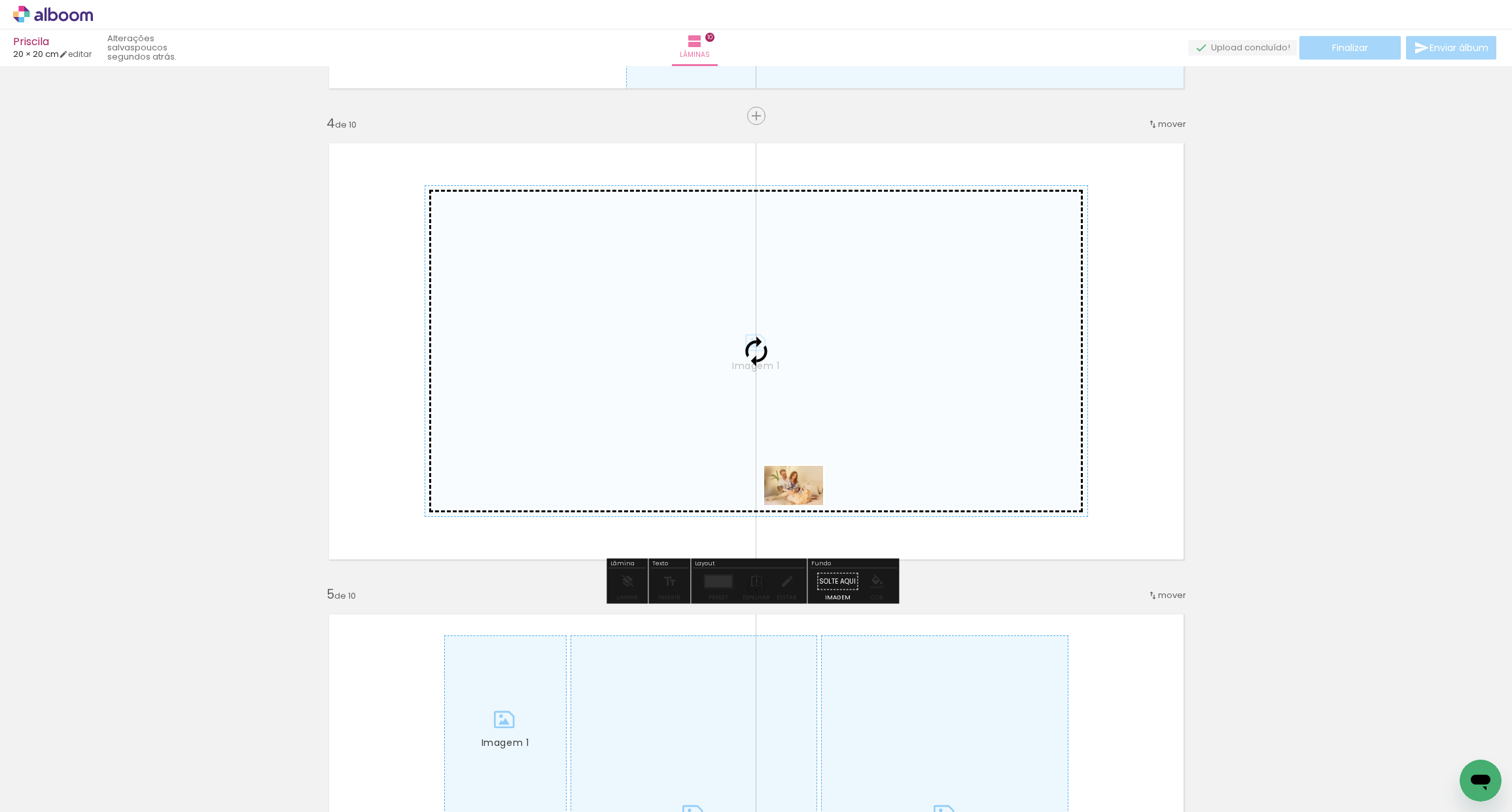
drag, startPoint x: 834, startPoint y: 762, endPoint x: 799, endPoint y: 507, distance: 257.4
click at [804, 507] on quentale-workspace at bounding box center [756, 406] width 1512 height 812
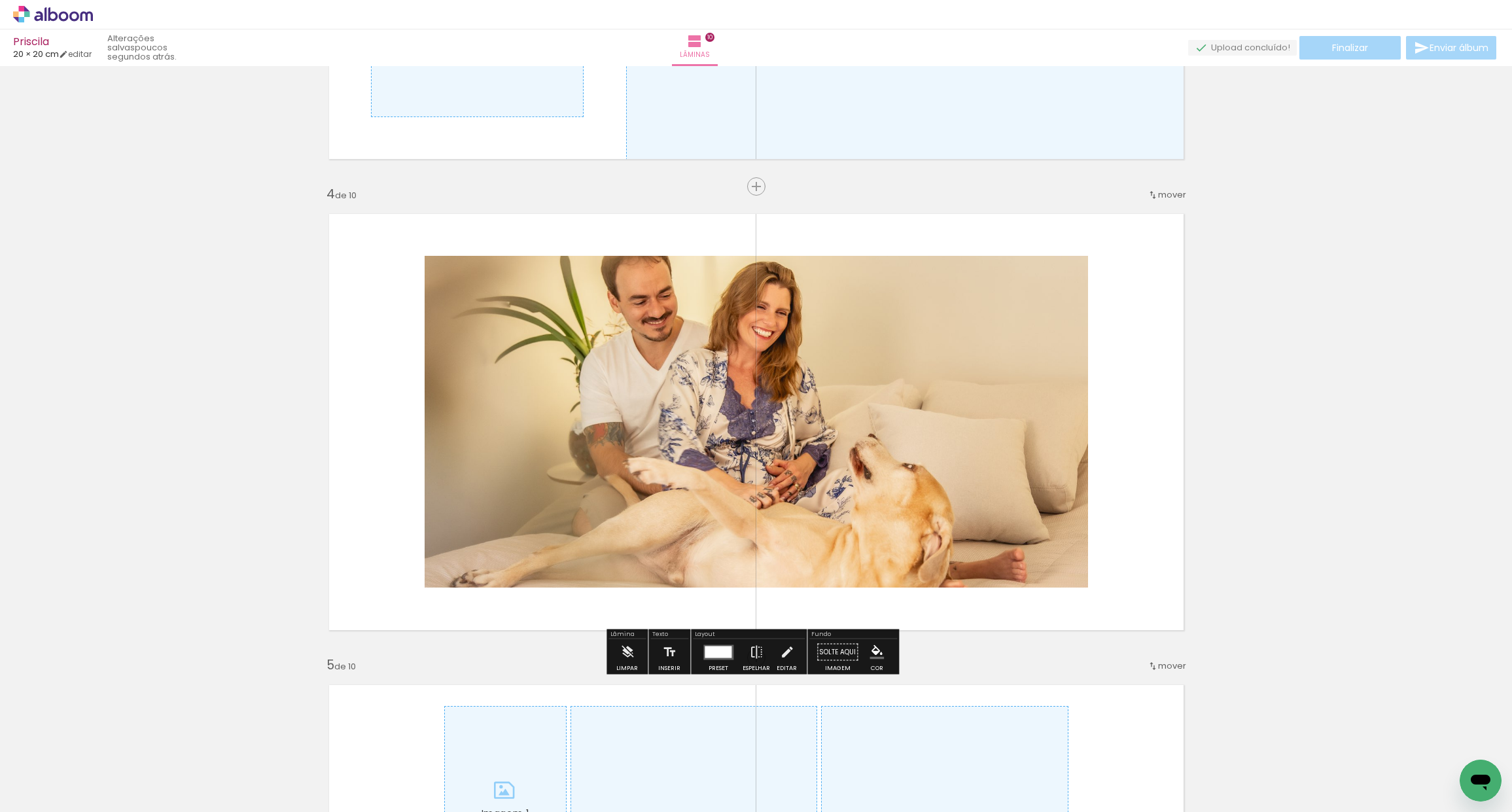
scroll to position [1306, 0]
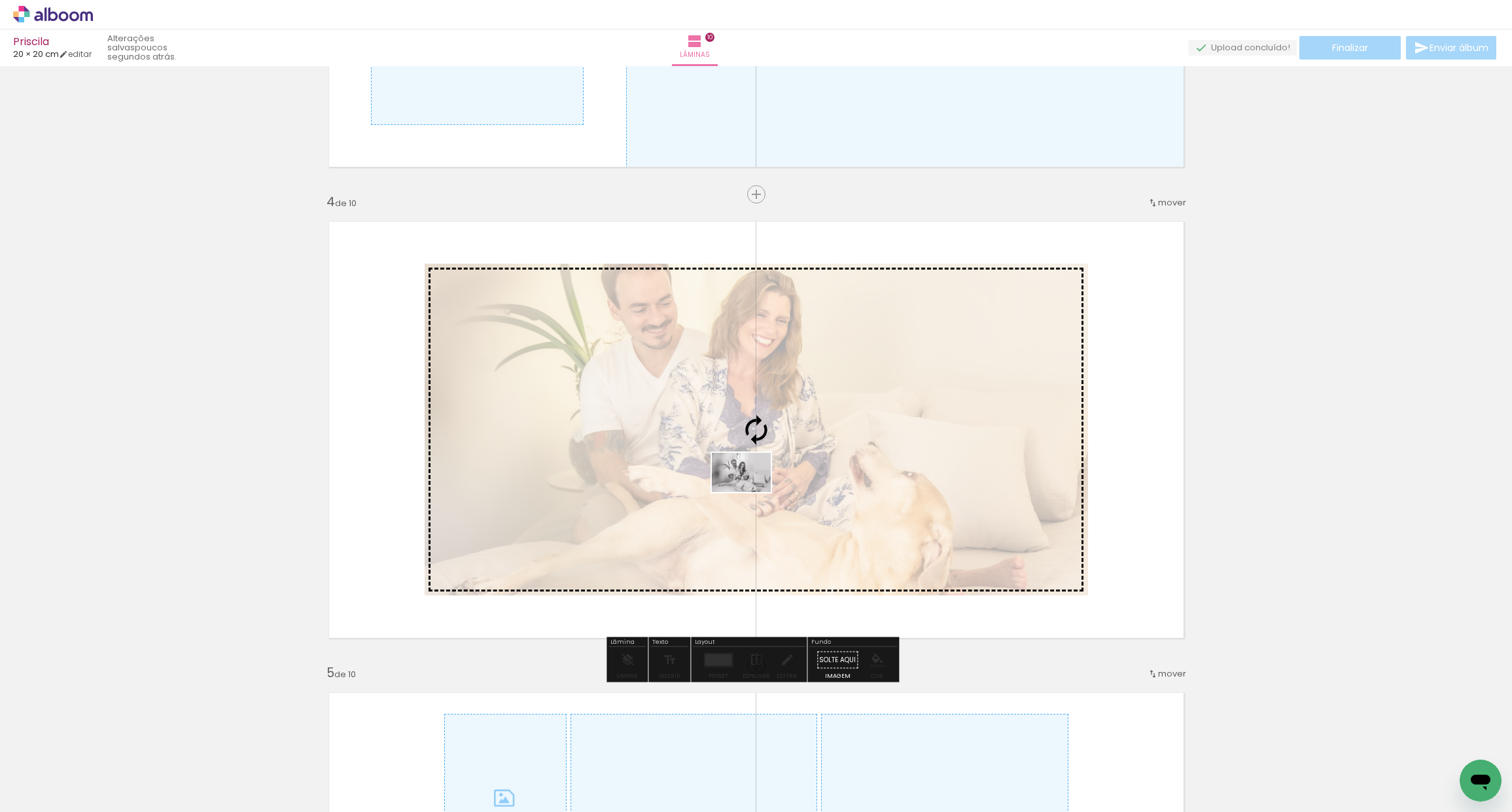
drag, startPoint x: 913, startPoint y: 777, endPoint x: 754, endPoint y: 489, distance: 329.0
click at [754, 489] on quentale-workspace at bounding box center [756, 406] width 1512 height 812
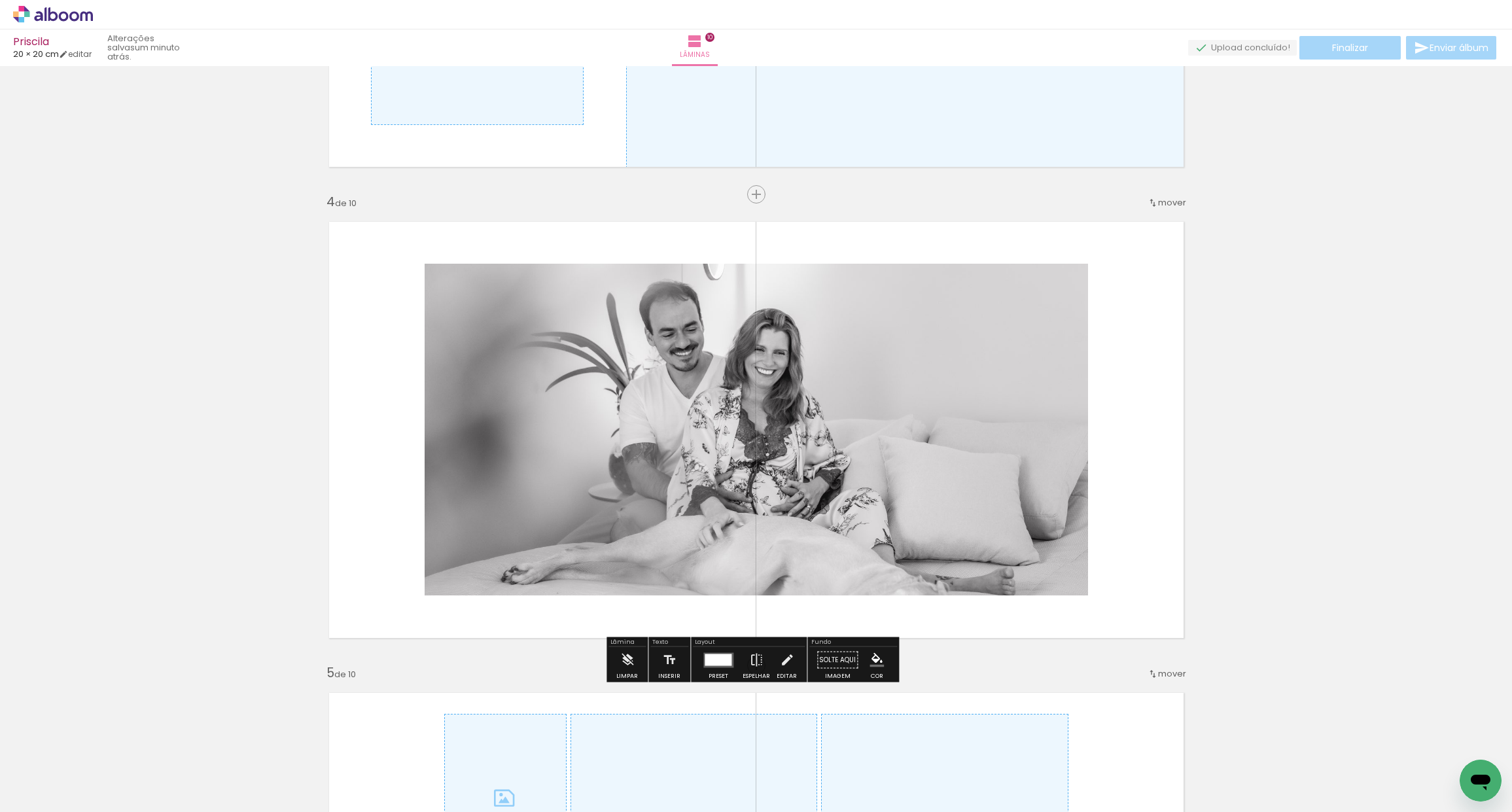
click at [872, 446] on quentale-photo "Imagem 1" at bounding box center [756, 429] width 663 height 331
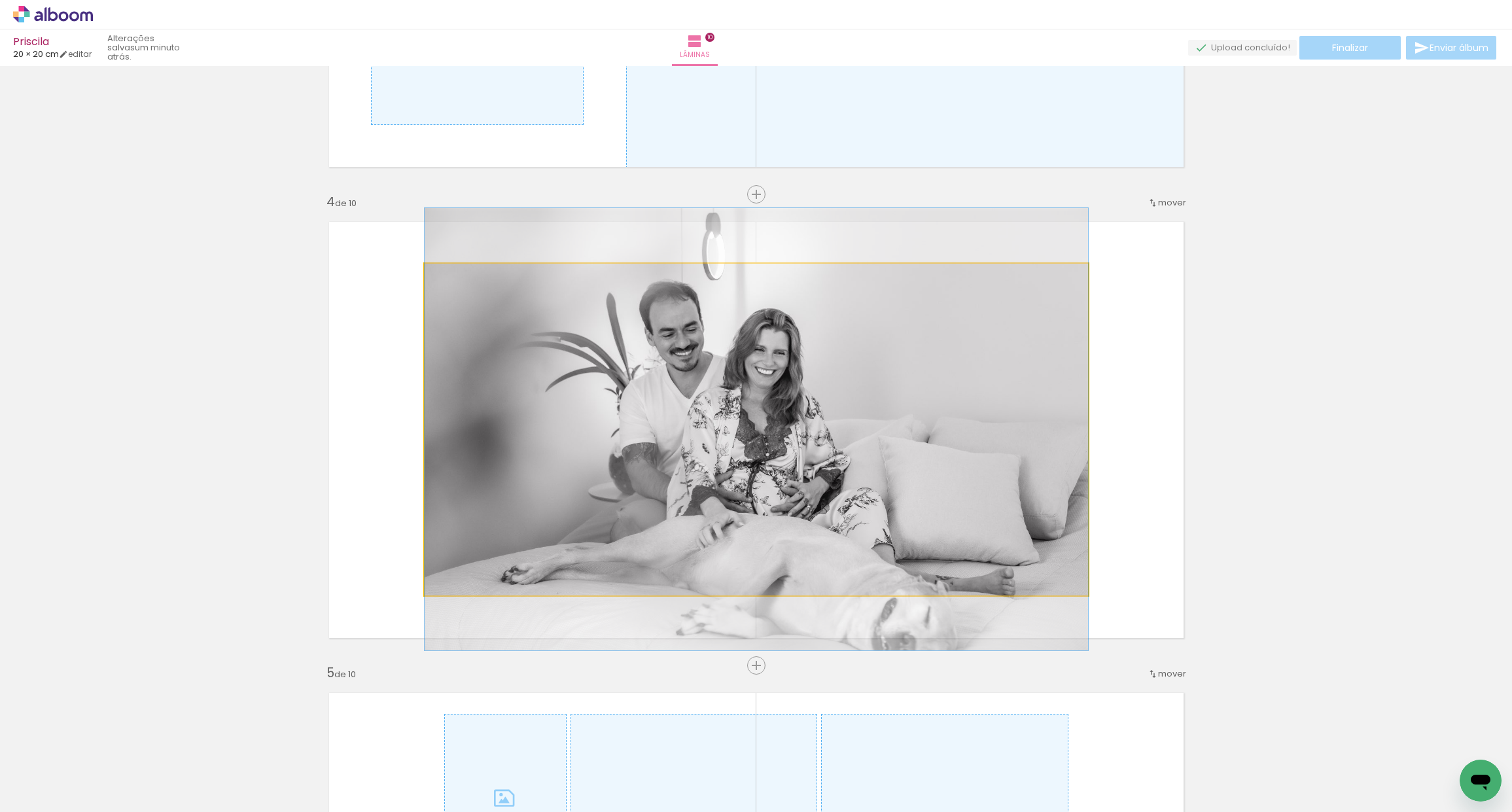
click at [872, 446] on quentale-photo "Imagem 1" at bounding box center [756, 429] width 663 height 331
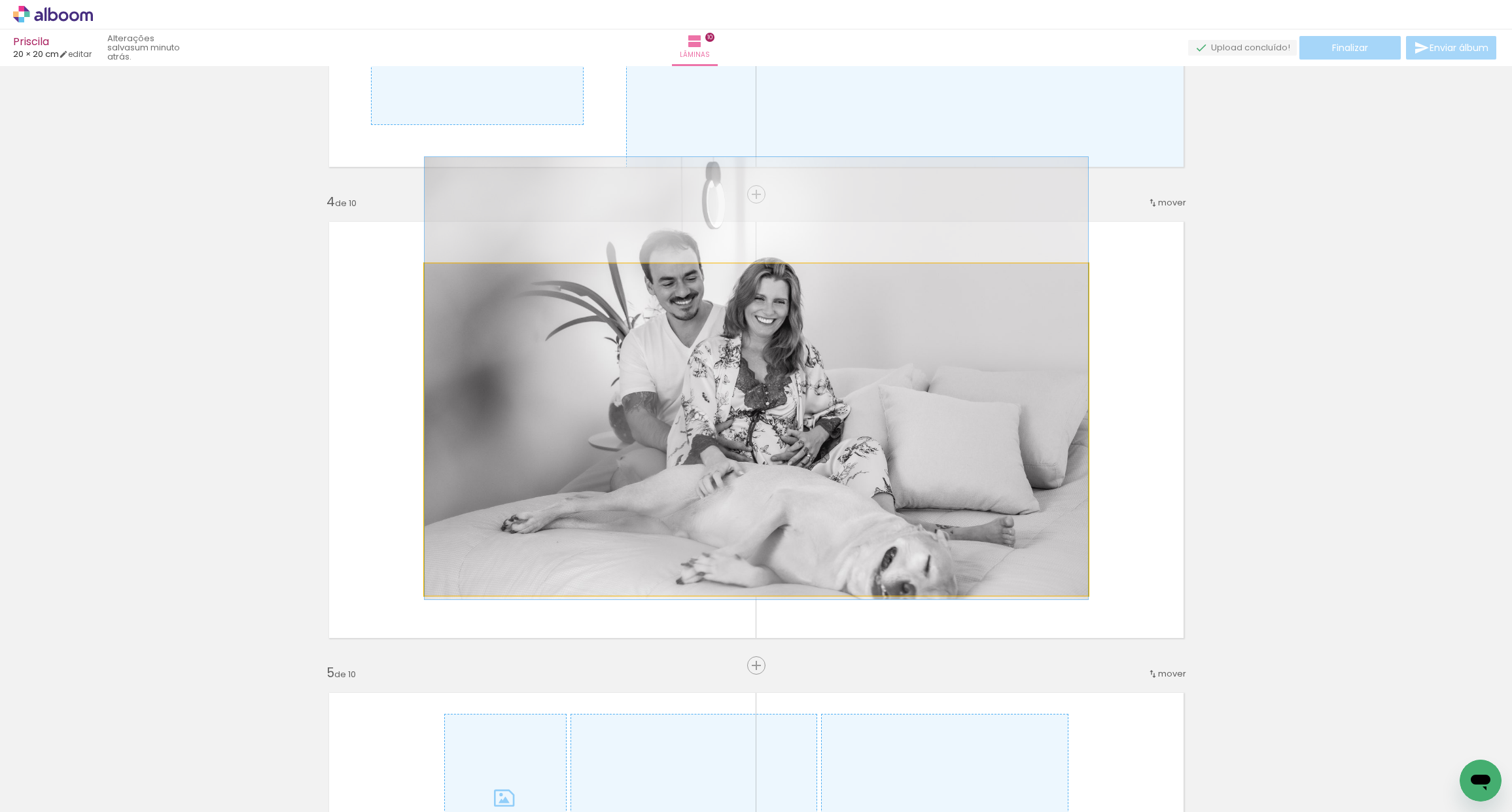
drag, startPoint x: 866, startPoint y: 452, endPoint x: 857, endPoint y: 404, distance: 48.8
click at [843, 304] on quentale-photo "Imagem 1" at bounding box center [756, 429] width 663 height 331
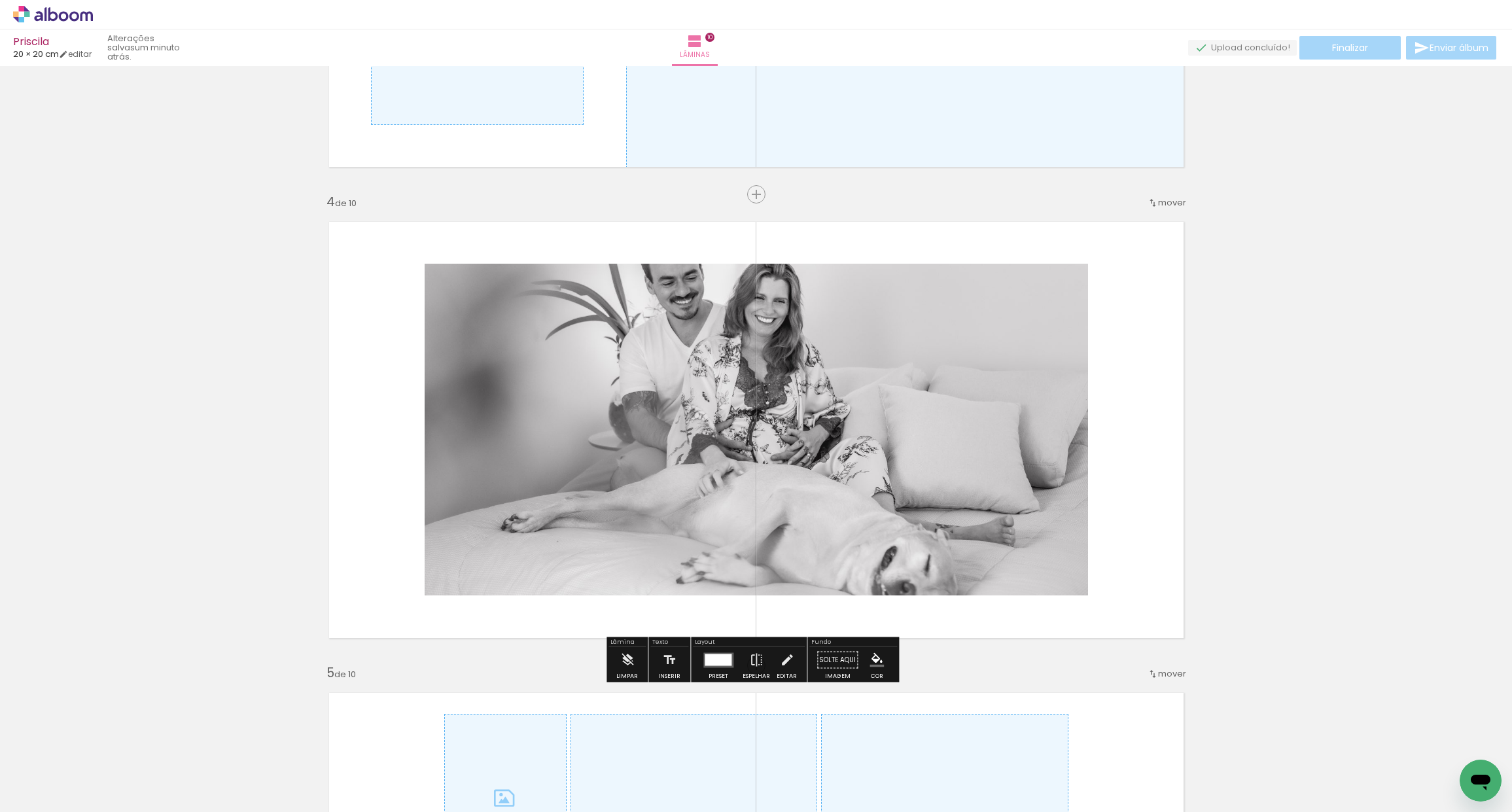
click at [836, 305] on quentale-photo "Imagem 1" at bounding box center [756, 429] width 663 height 331
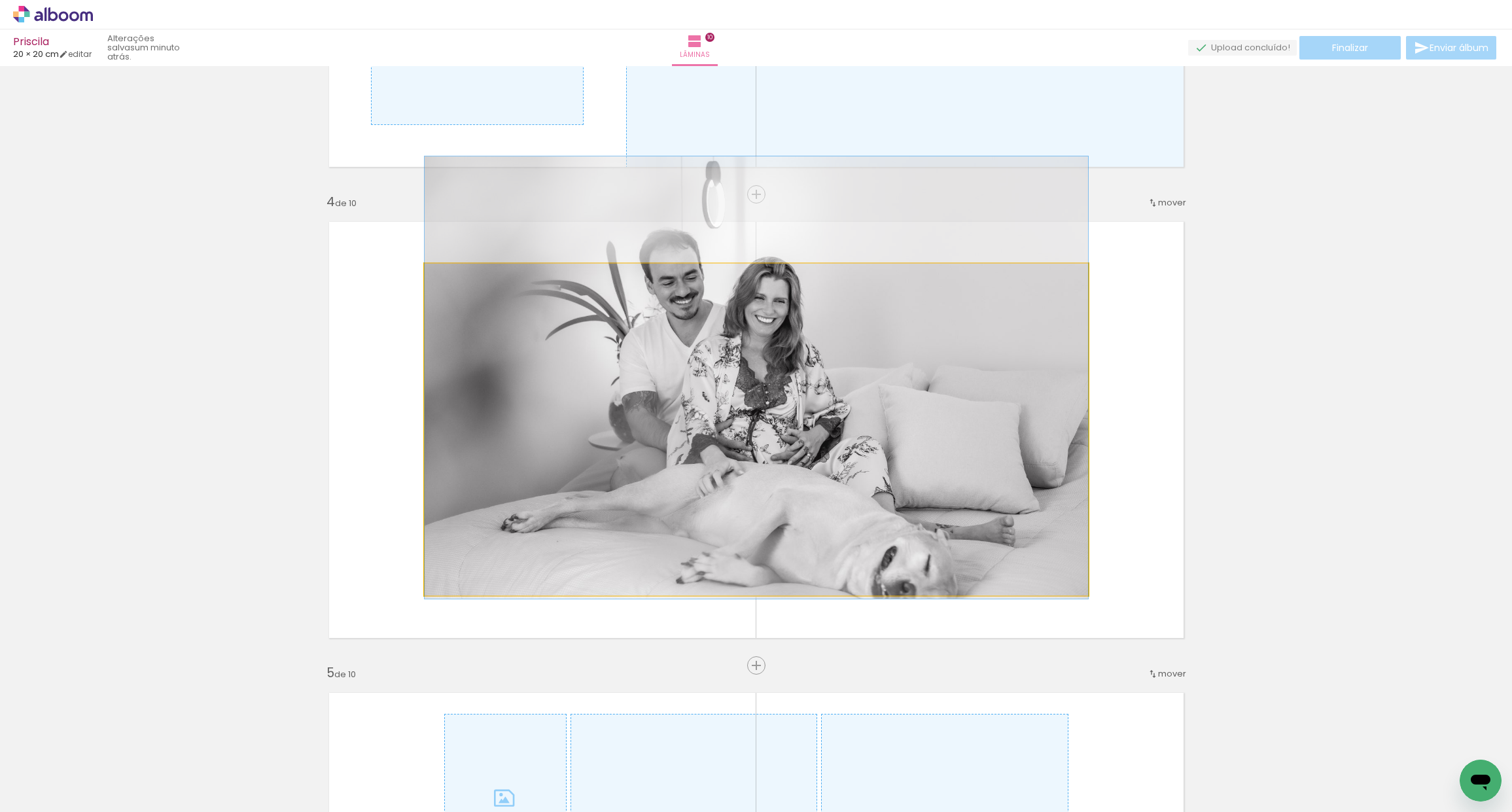
click at [836, 305] on quentale-photo "Imagem 1" at bounding box center [756, 429] width 663 height 331
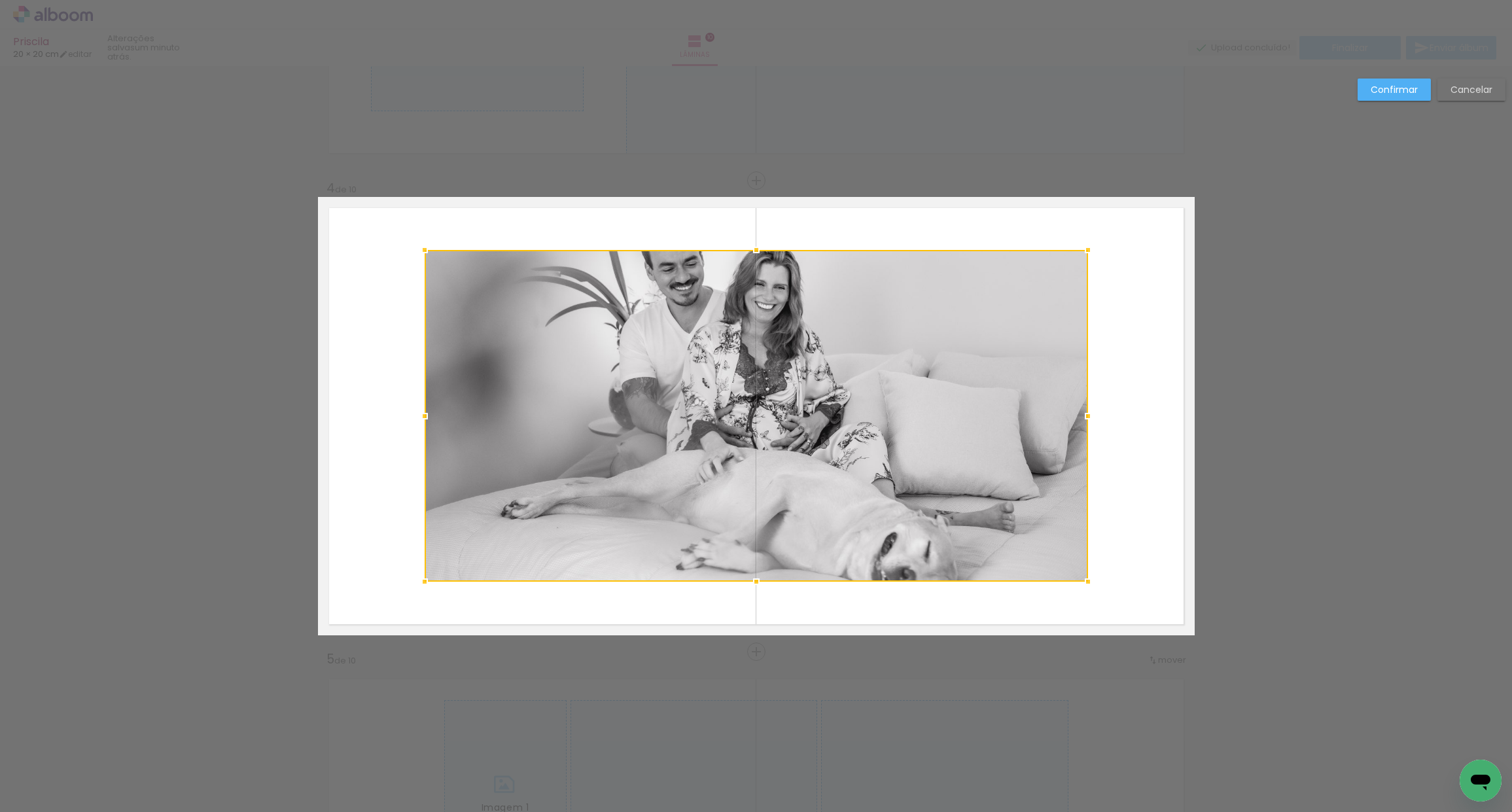
scroll to position [1338, 0]
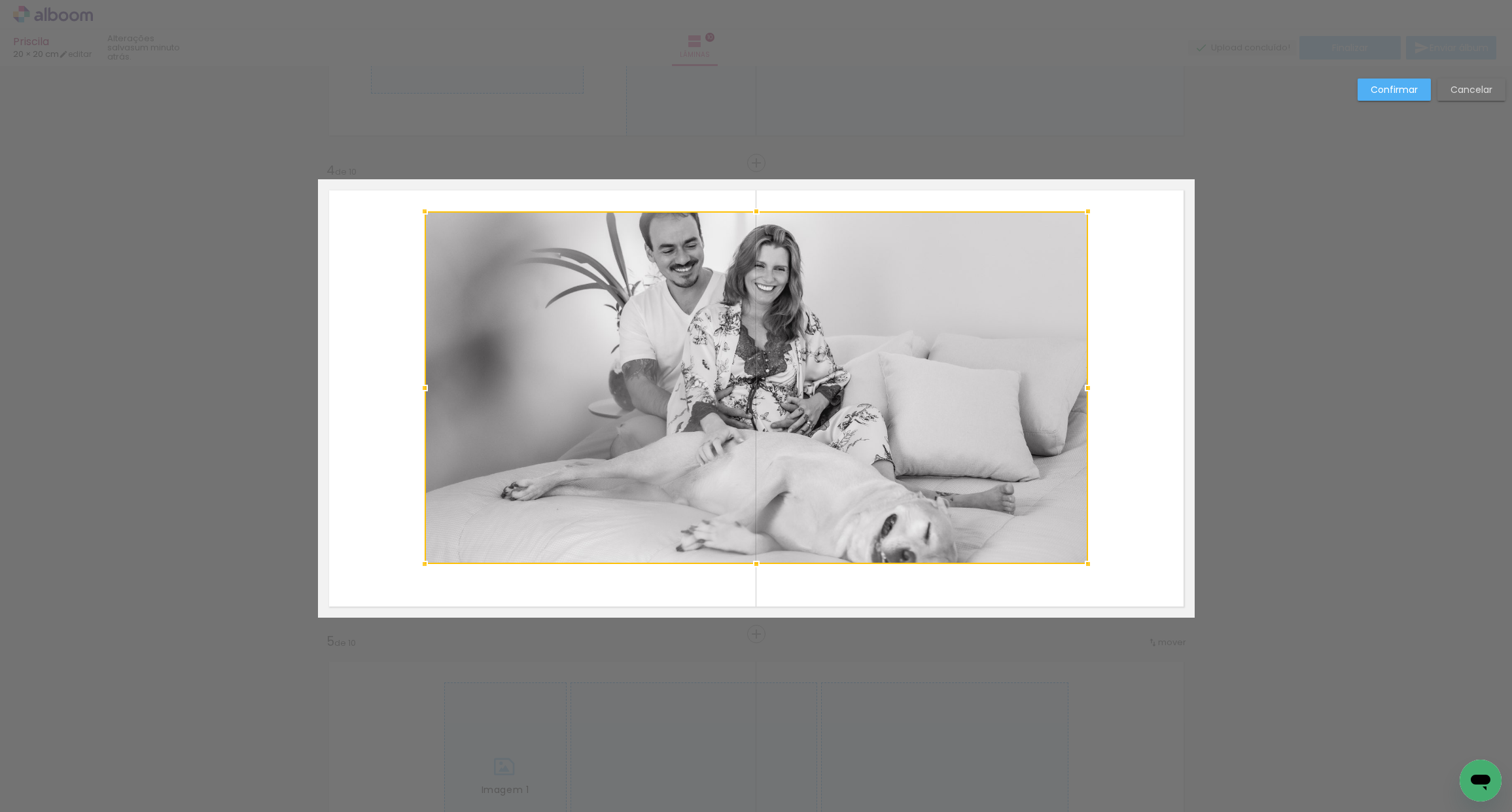
drag, startPoint x: 750, startPoint y: 231, endPoint x: 747, endPoint y: 212, distance: 19.2
click at [748, 209] on div at bounding box center [756, 212] width 27 height 27
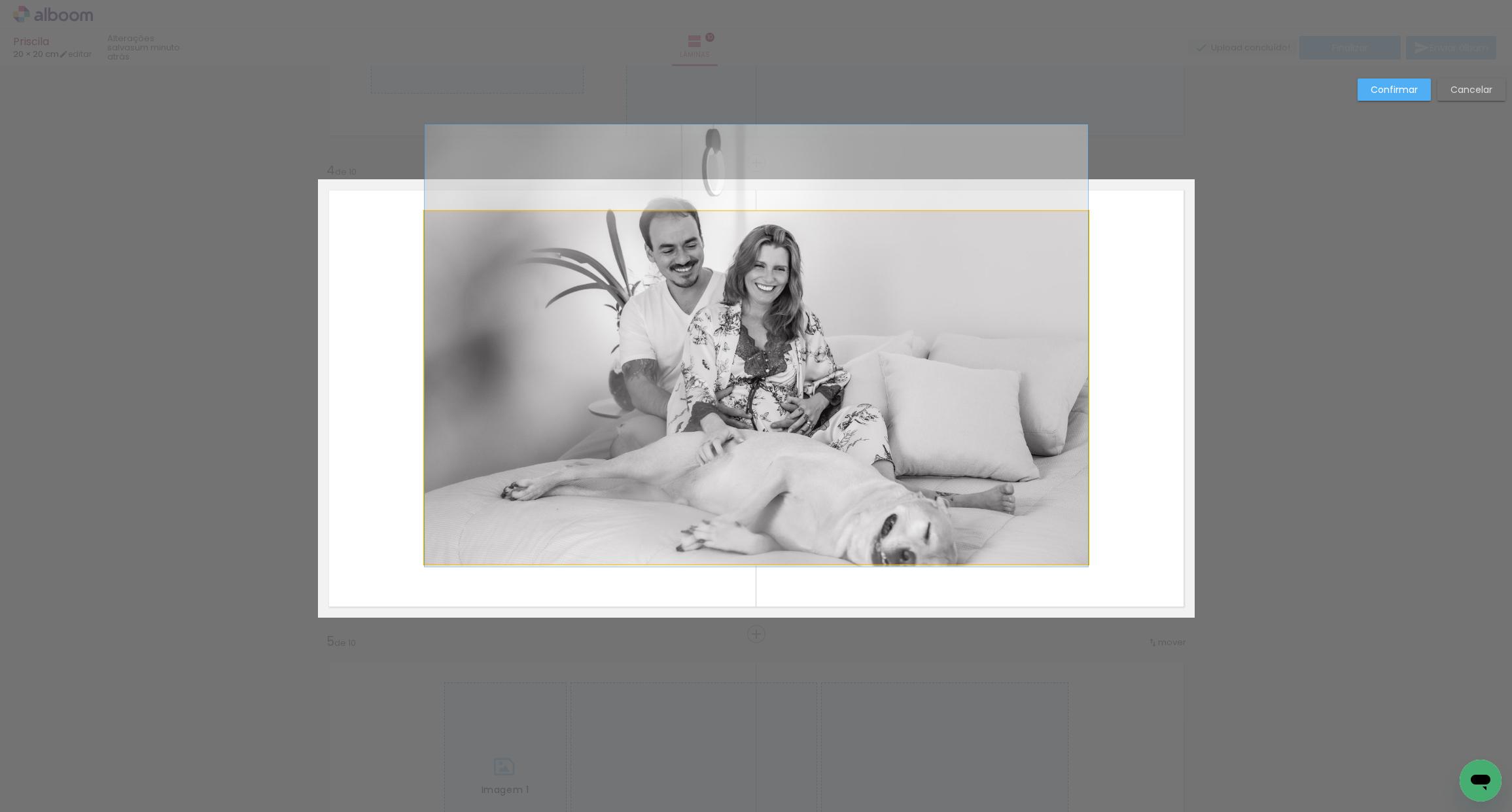
drag, startPoint x: 764, startPoint y: 545, endPoint x: 757, endPoint y: 560, distance: 16.6
click at [764, 545] on quentale-photo "Imagem 1" at bounding box center [756, 388] width 663 height 352
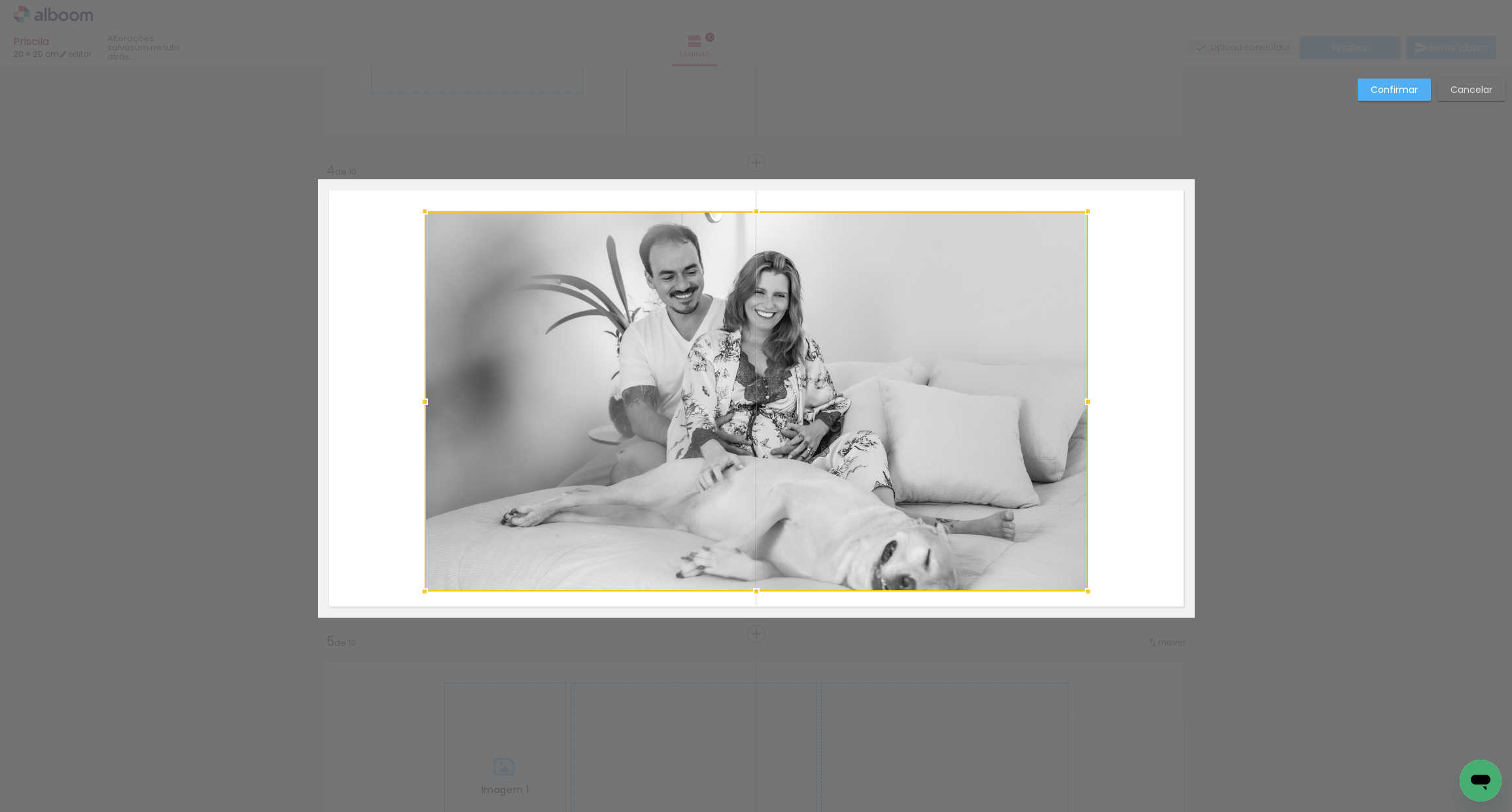
drag, startPoint x: 750, startPoint y: 562, endPoint x: 755, endPoint y: 585, distance: 23.5
click at [751, 591] on div at bounding box center [756, 592] width 27 height 27
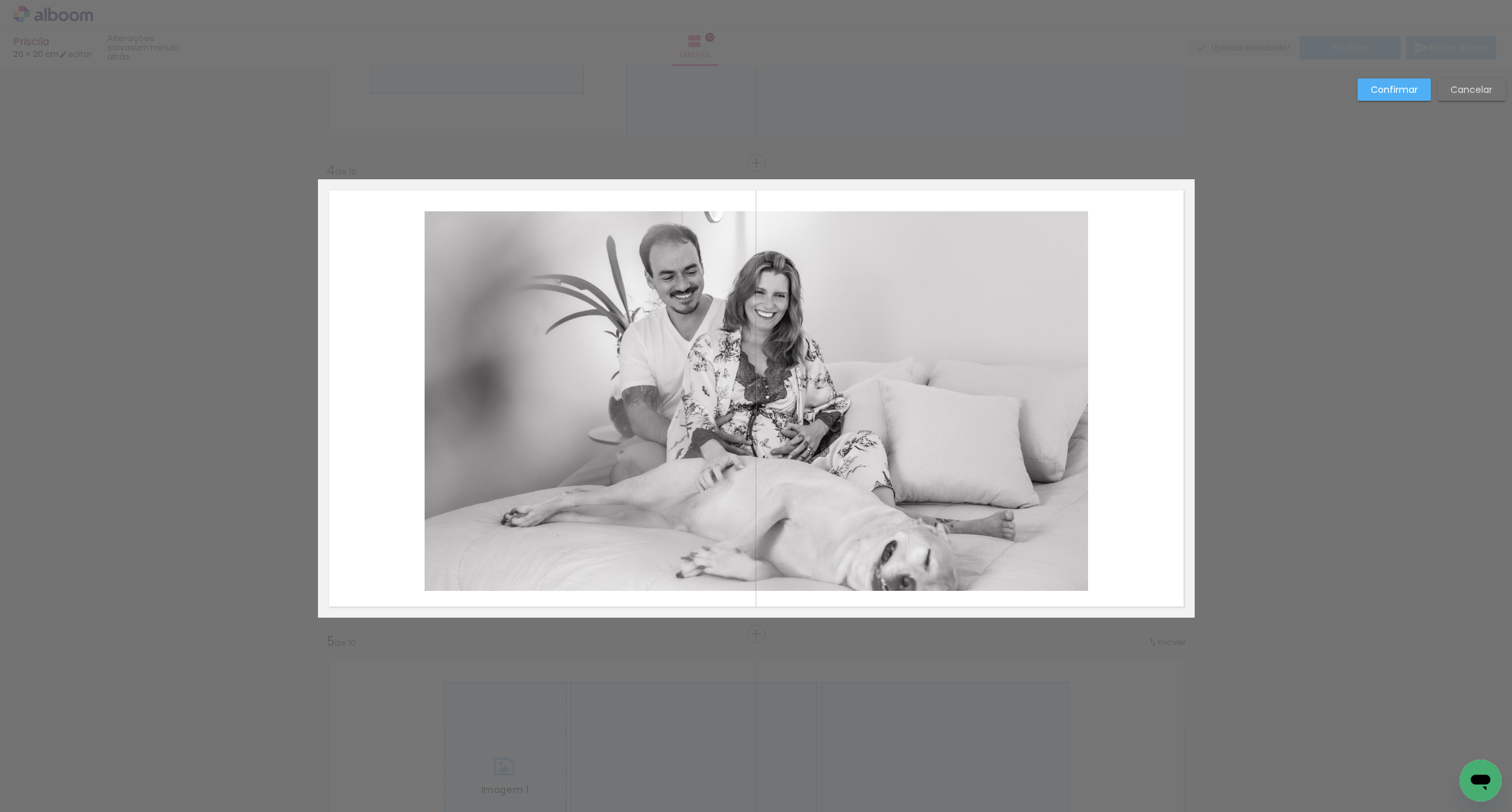
click at [760, 221] on quentale-photo "Imagem 1" at bounding box center [756, 401] width 663 height 379
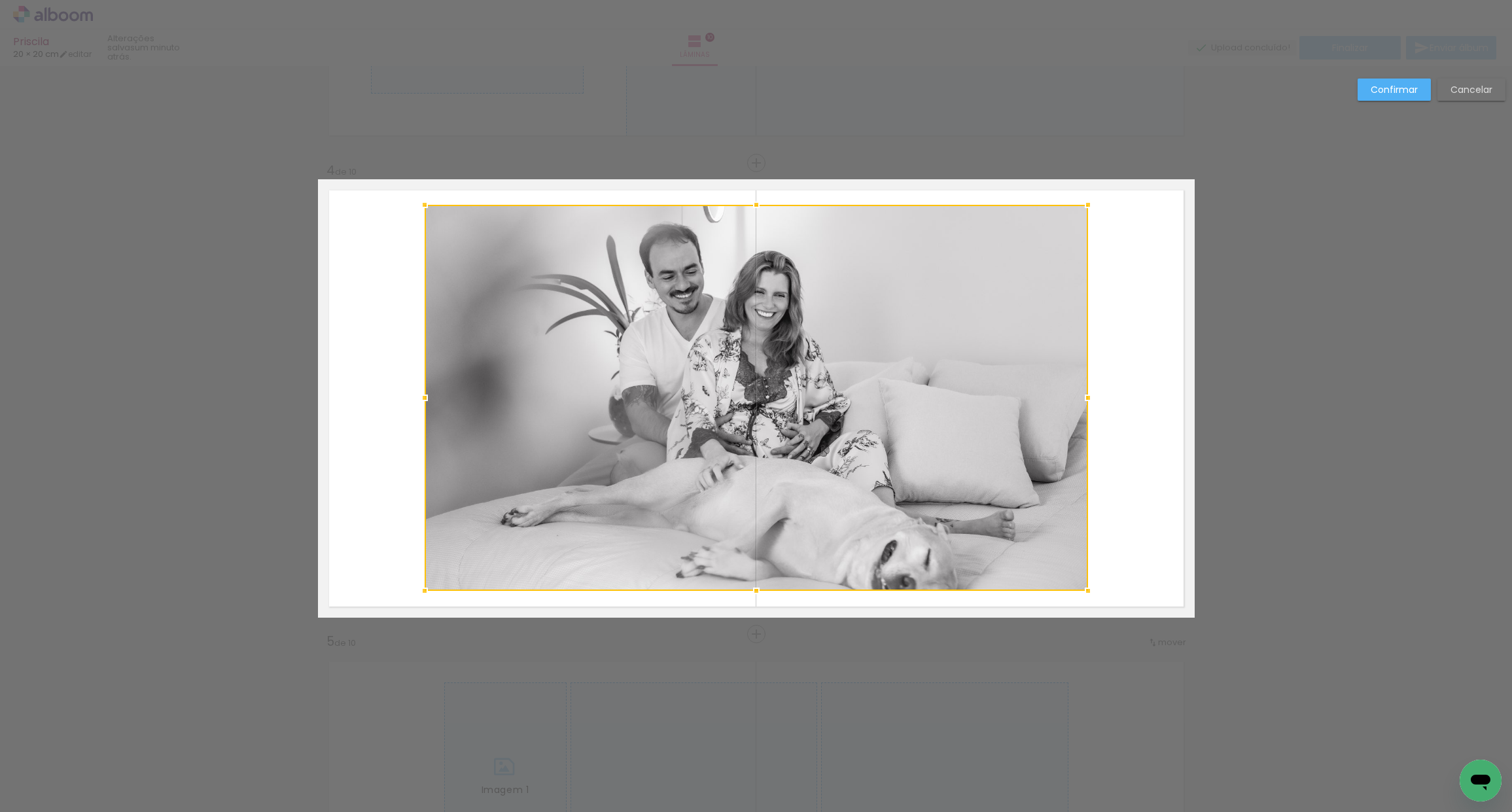
click at [749, 204] on div at bounding box center [756, 205] width 27 height 27
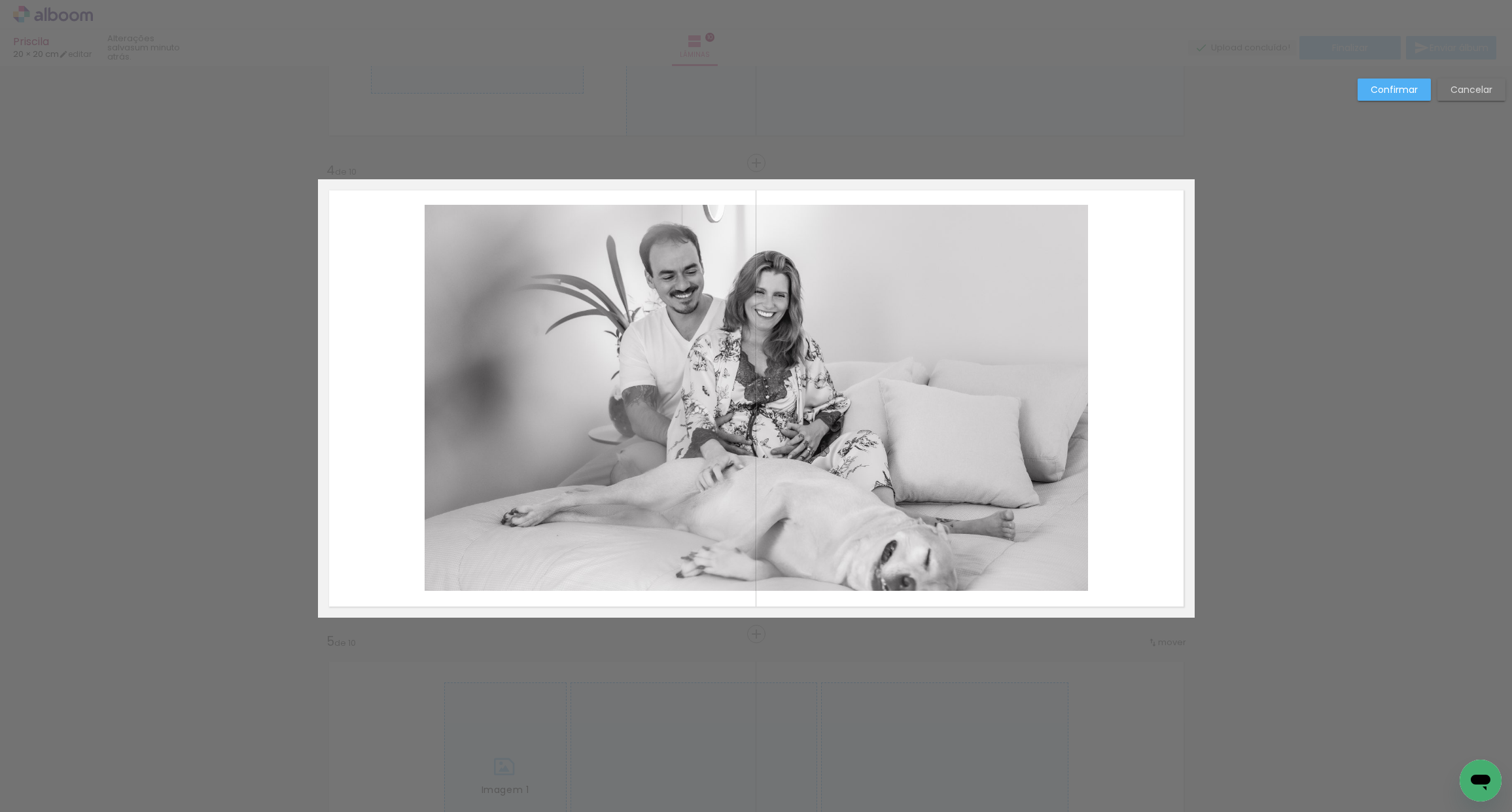
click at [0, 0] on slot "Confirmar" at bounding box center [0, 0] width 0 height 0
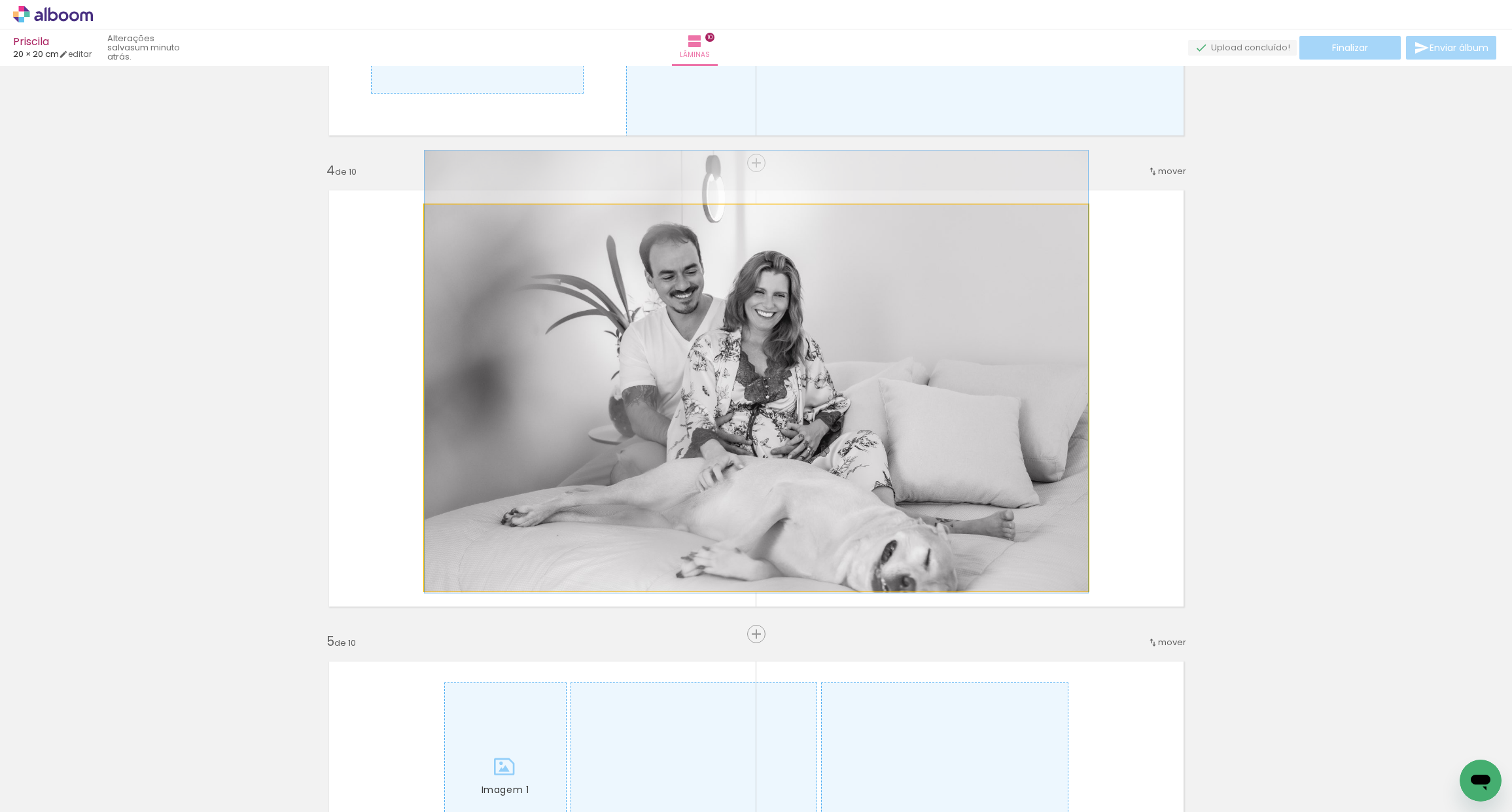
click at [785, 402] on quentale-photo "Imagem 1" at bounding box center [756, 398] width 663 height 386
drag, startPoint x: 825, startPoint y: 423, endPoint x: 826, endPoint y: 401, distance: 22.0
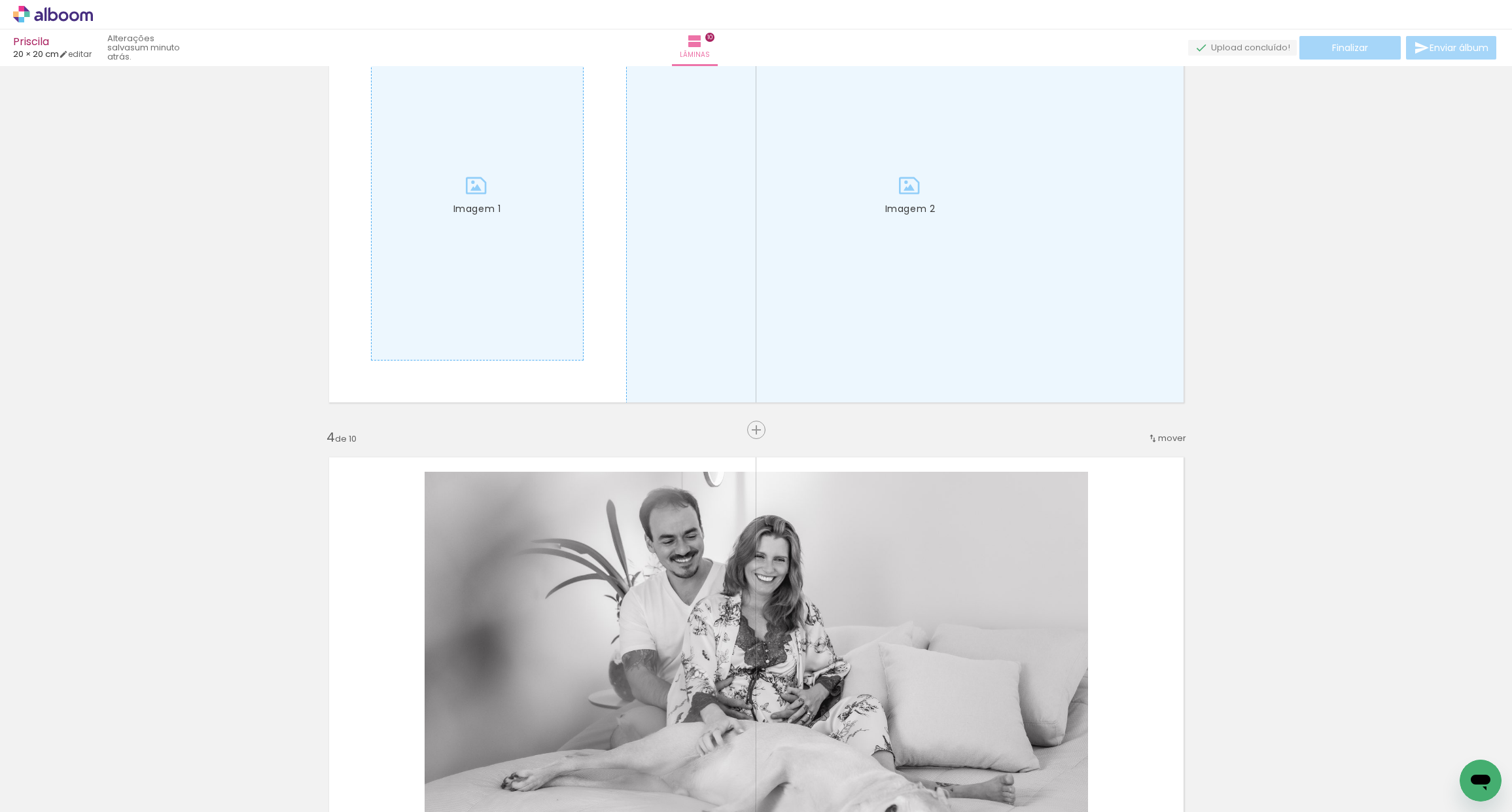
scroll to position [1170, 0]
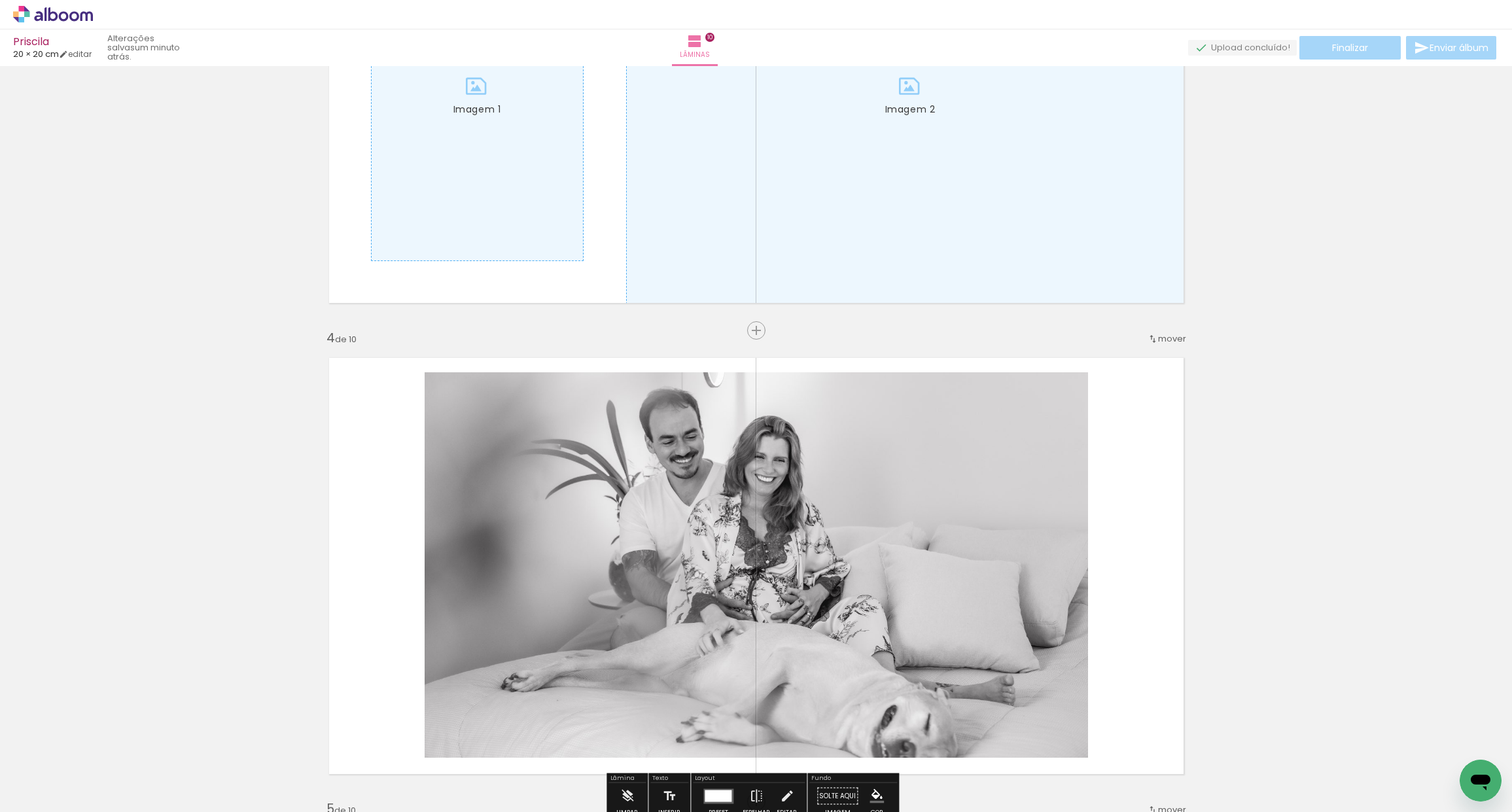
click at [1160, 337] on span "mover" at bounding box center [1172, 338] width 28 height 12
click at [1148, 382] on paper-item "antes da 3" at bounding box center [1133, 380] width 99 height 21
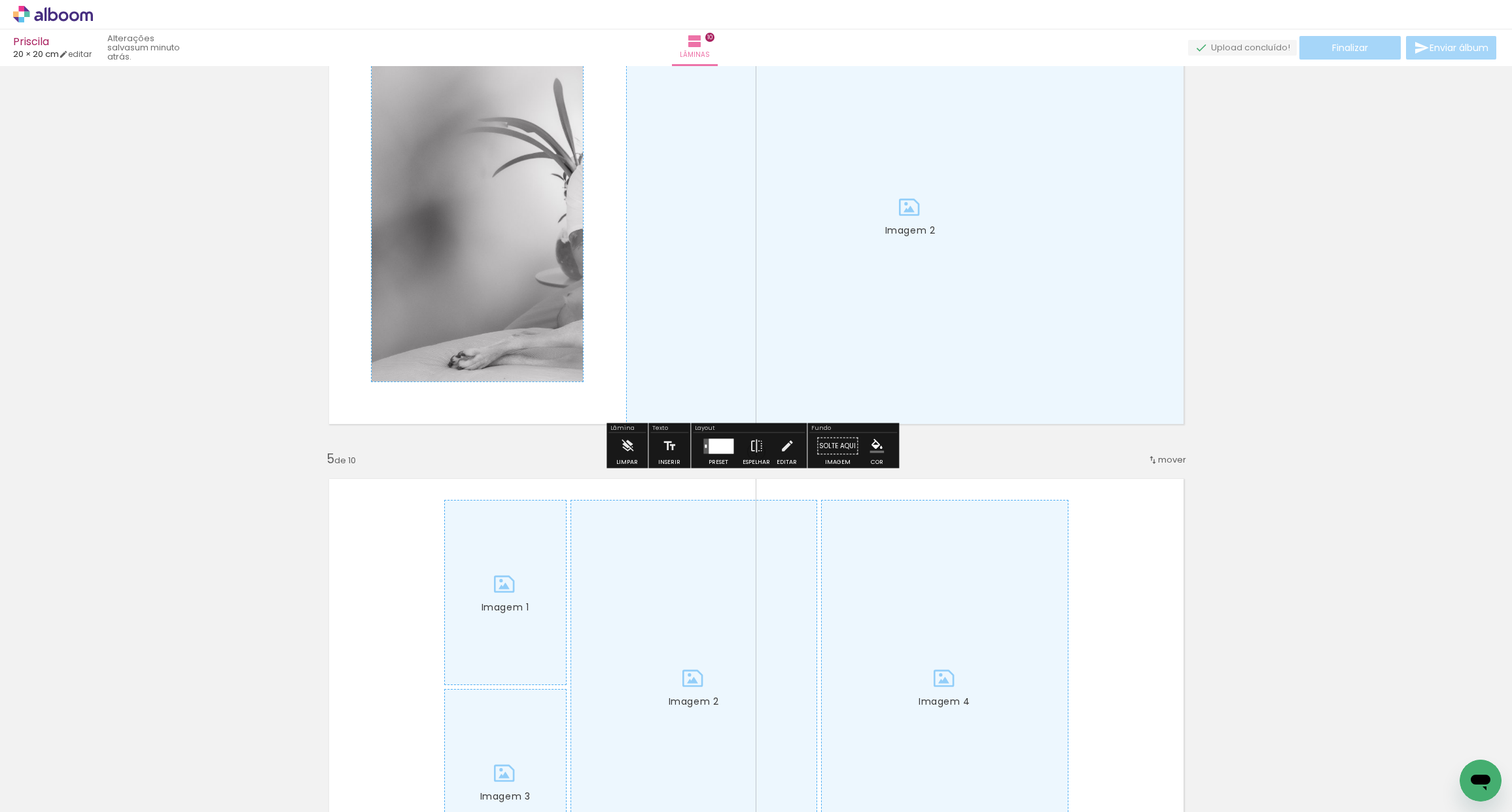
scroll to position [1546, 0]
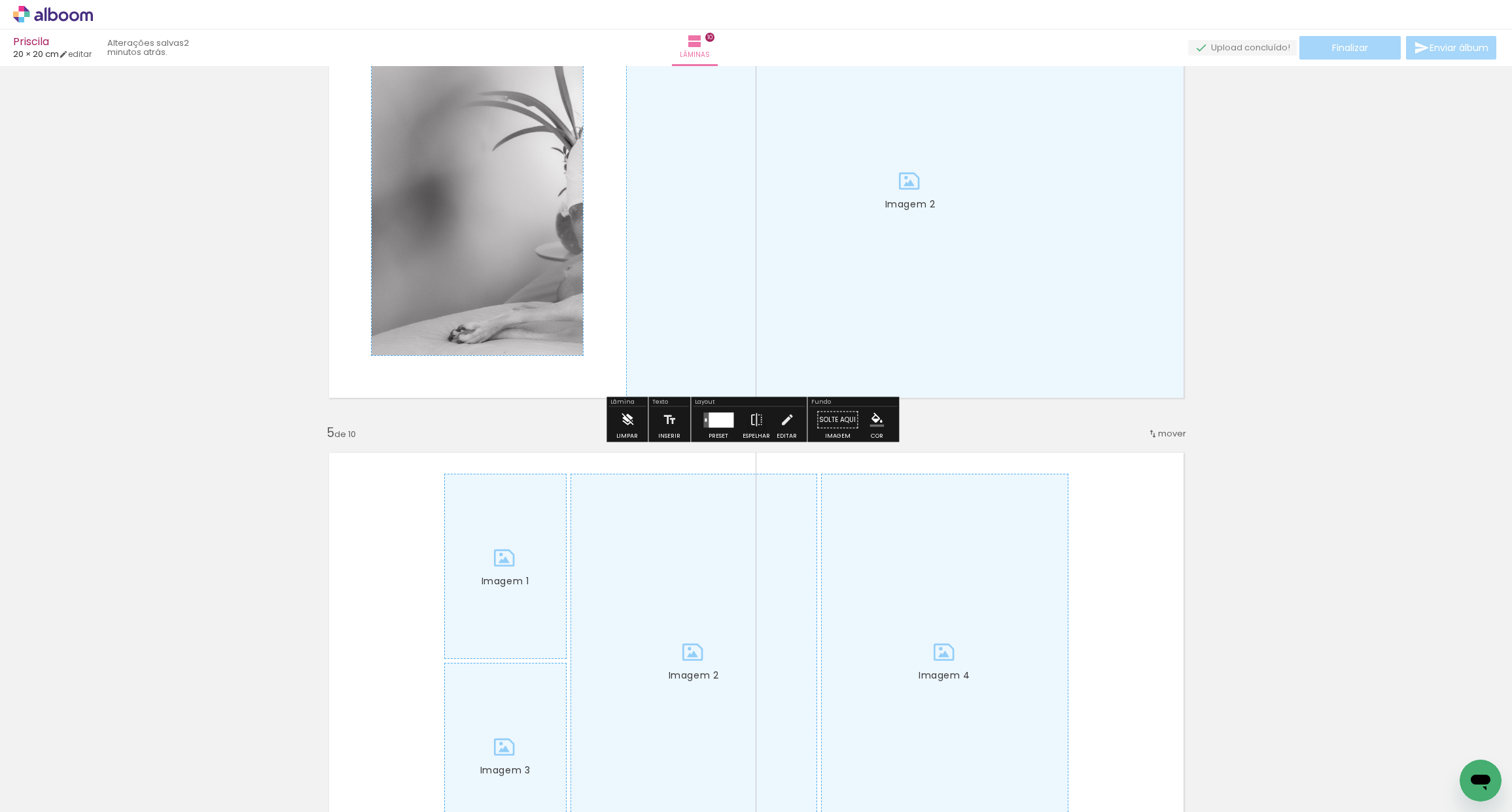
click at [628, 419] on iron-icon at bounding box center [627, 420] width 14 height 27
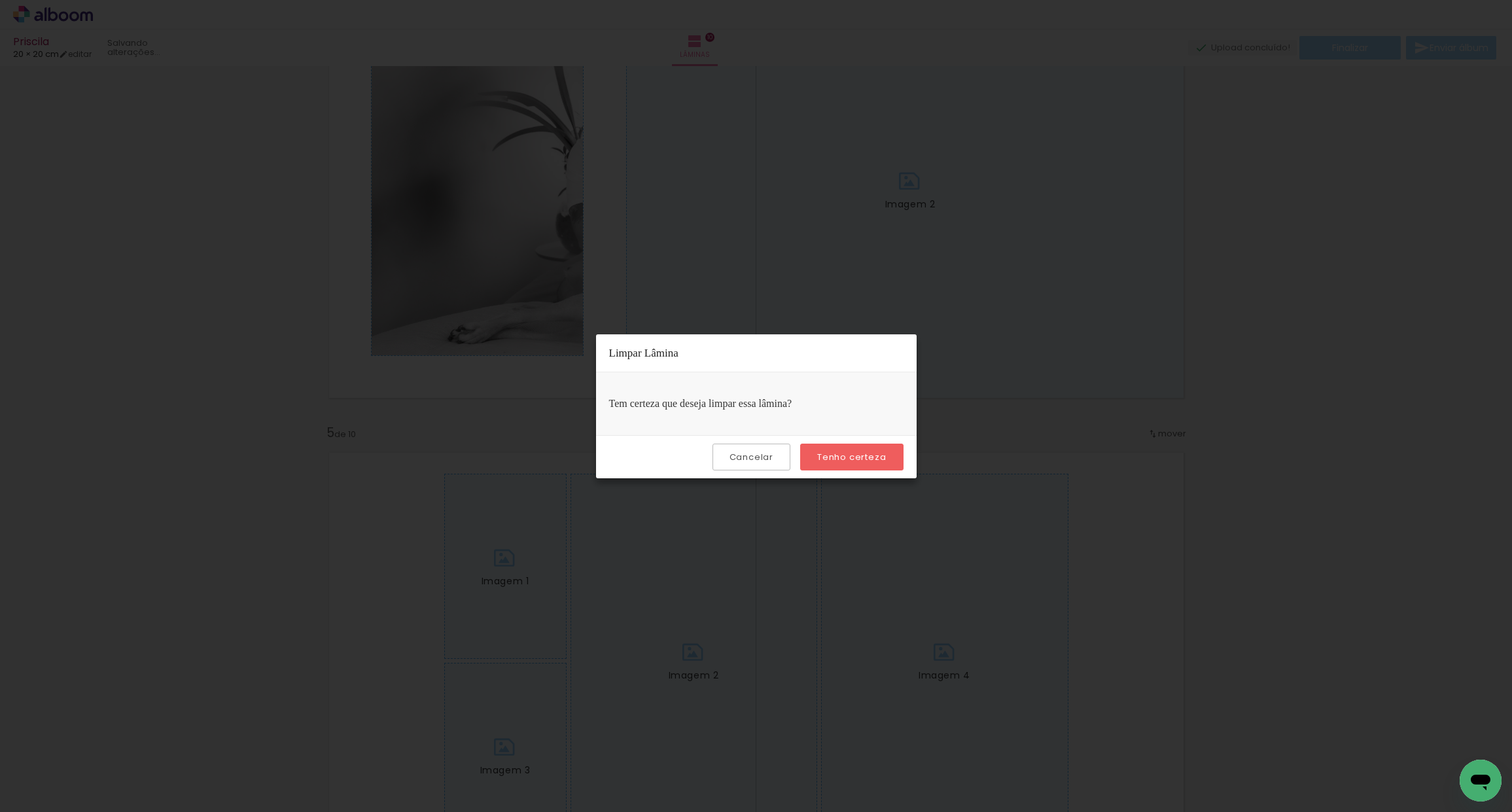
click at [830, 464] on paper-button "Tenho certeza" at bounding box center [851, 457] width 103 height 27
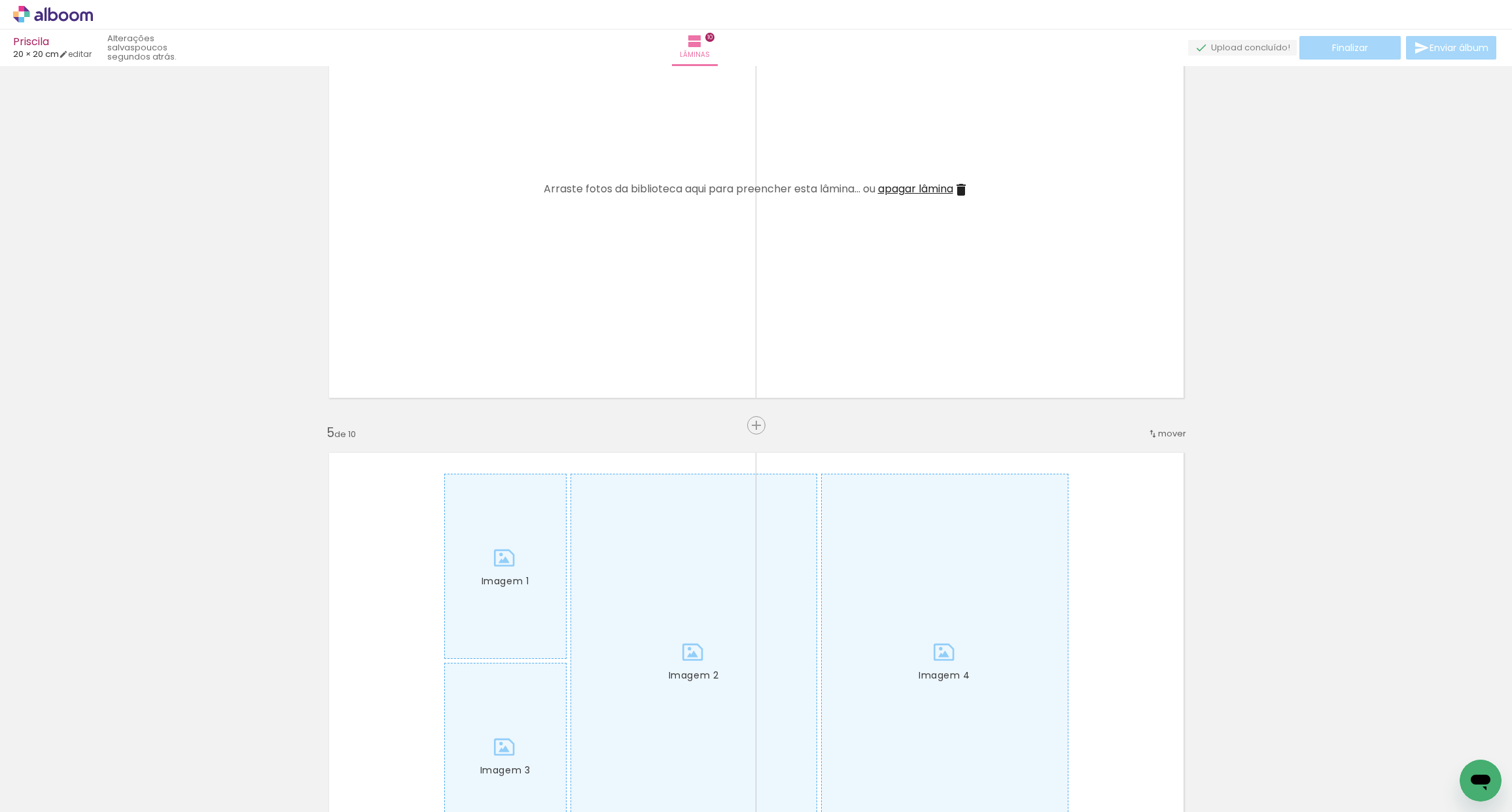
click at [961, 189] on iron-icon at bounding box center [961, 189] width 16 height 16
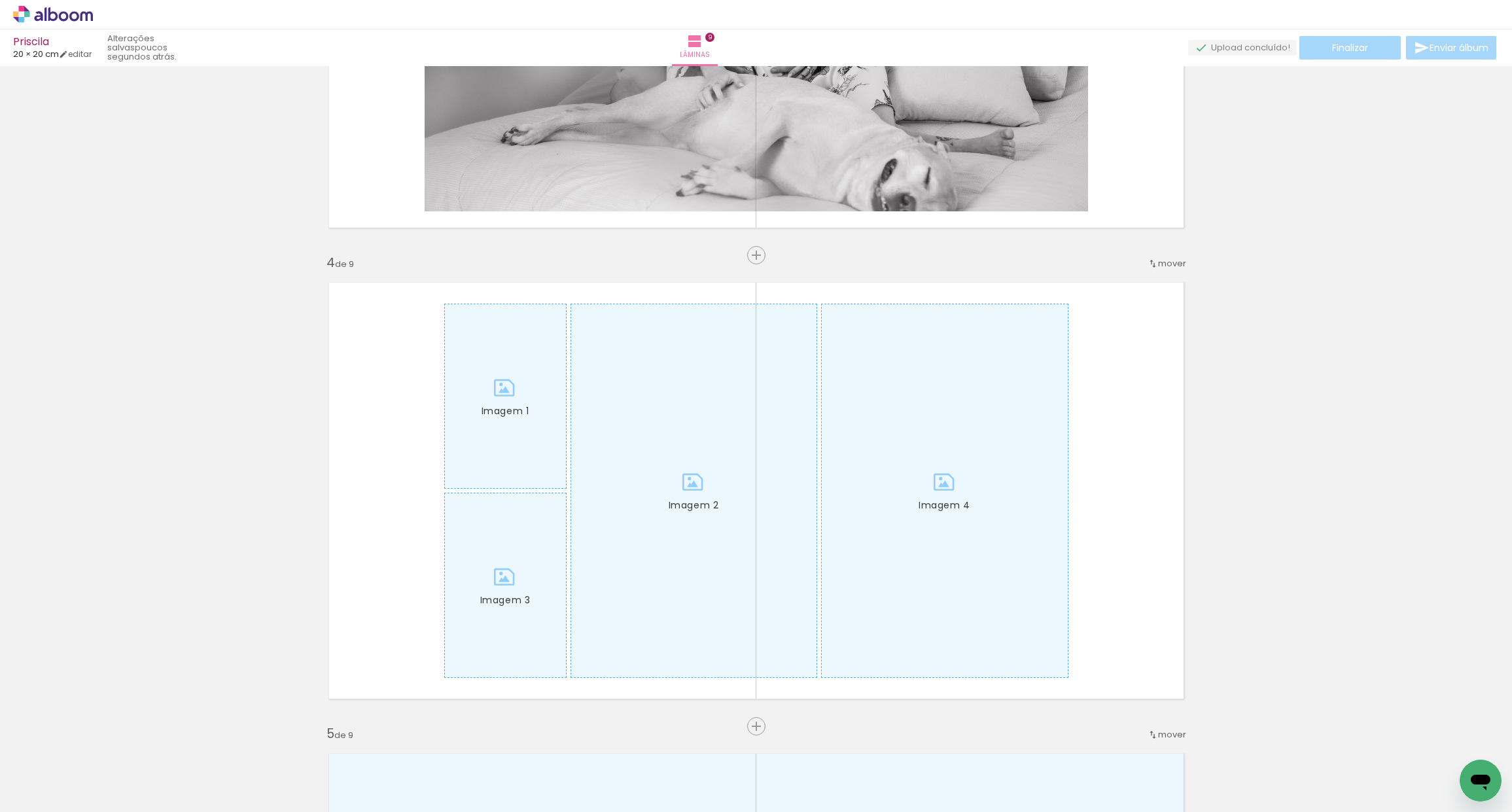
scroll to position [1340, 0]
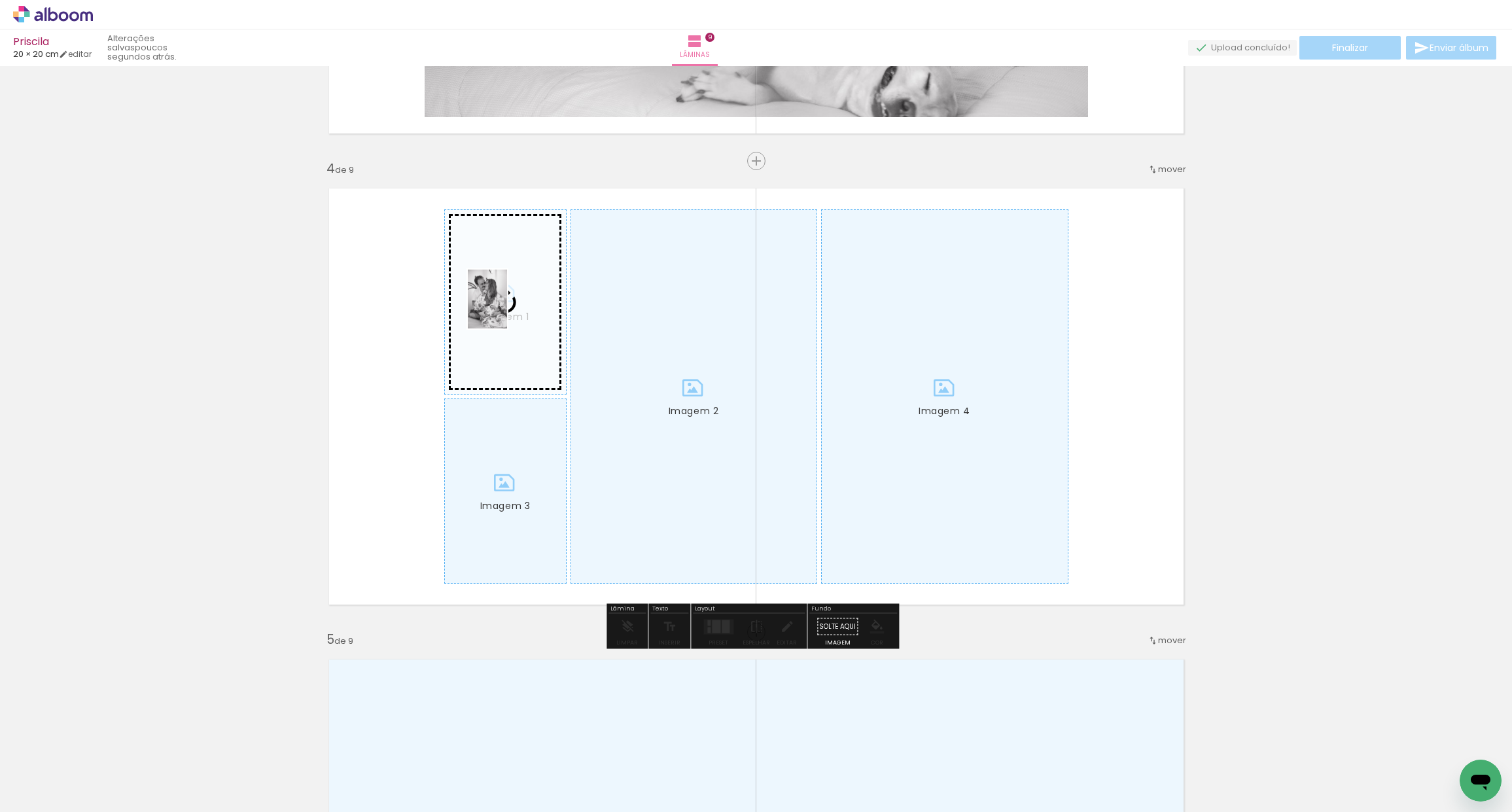
drag, startPoint x: 469, startPoint y: 777, endPoint x: 502, endPoint y: 310, distance: 468.2
click at [507, 309] on quentale-workspace at bounding box center [756, 406] width 1512 height 812
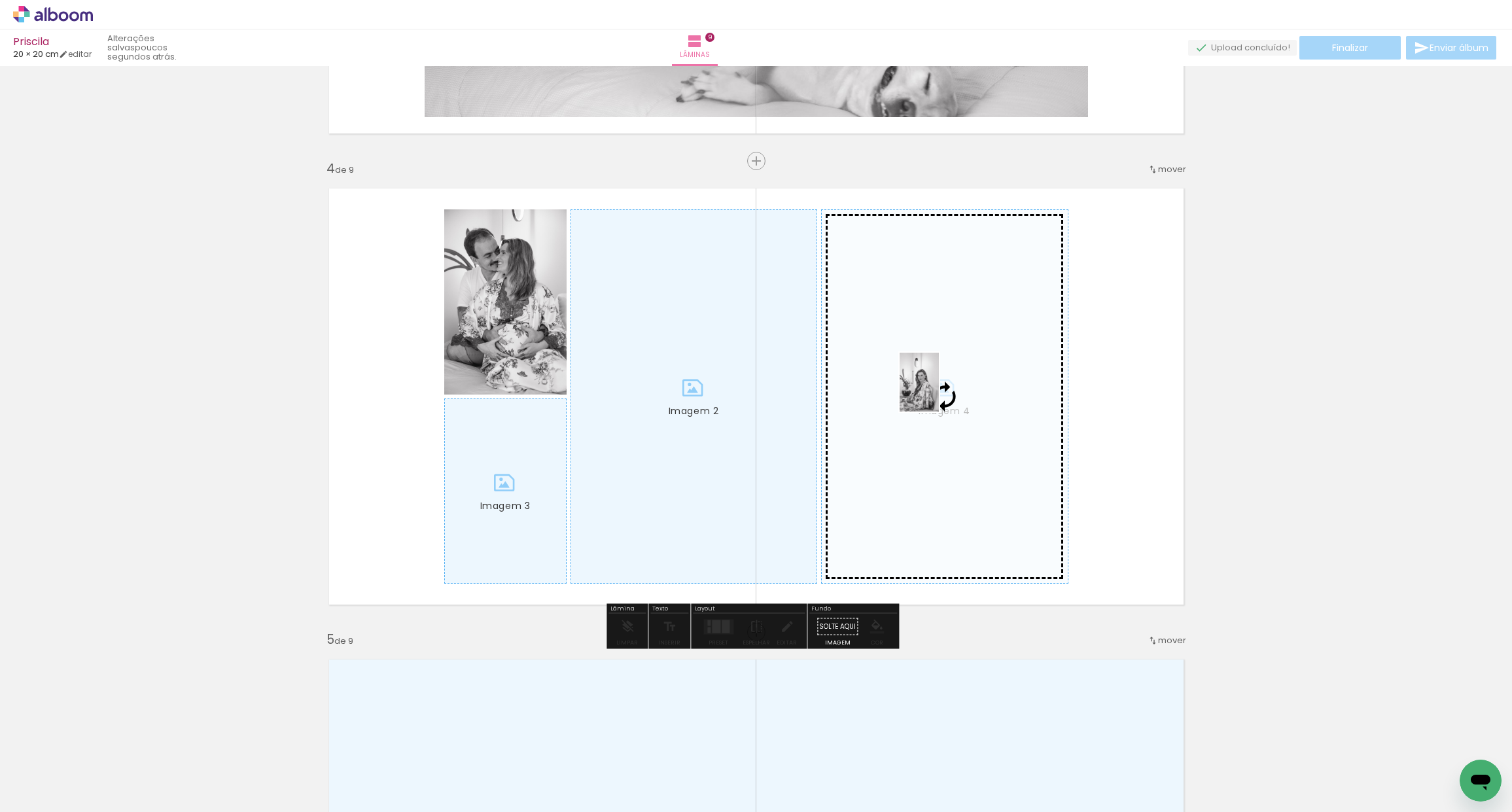
drag, startPoint x: 244, startPoint y: 777, endPoint x: 942, endPoint y: 406, distance: 790.5
click at [940, 391] on quentale-workspace at bounding box center [756, 406] width 1512 height 812
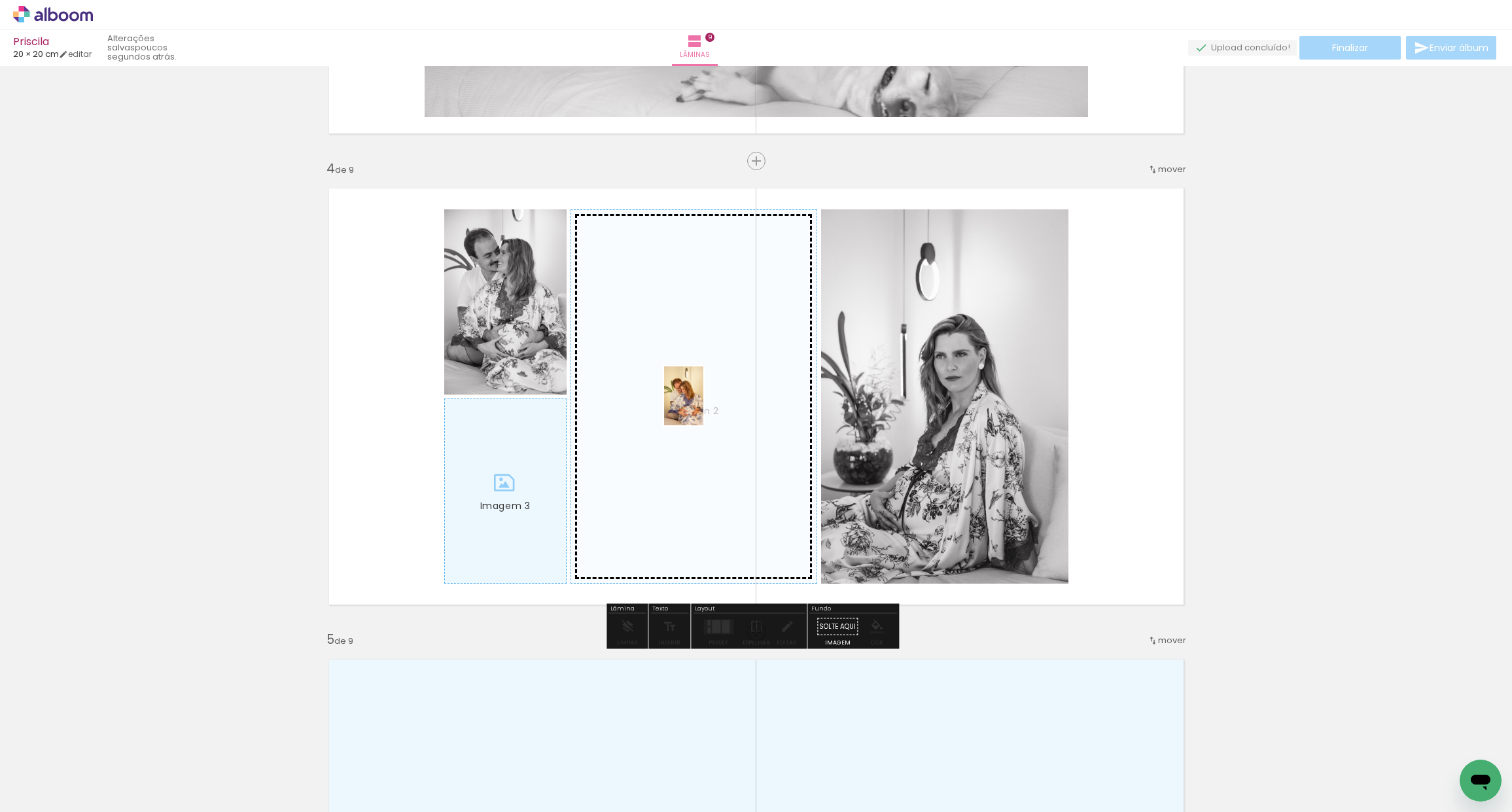
drag, startPoint x: 384, startPoint y: 782, endPoint x: 700, endPoint y: 409, distance: 488.9
click at [703, 406] on quentale-workspace at bounding box center [756, 406] width 1512 height 812
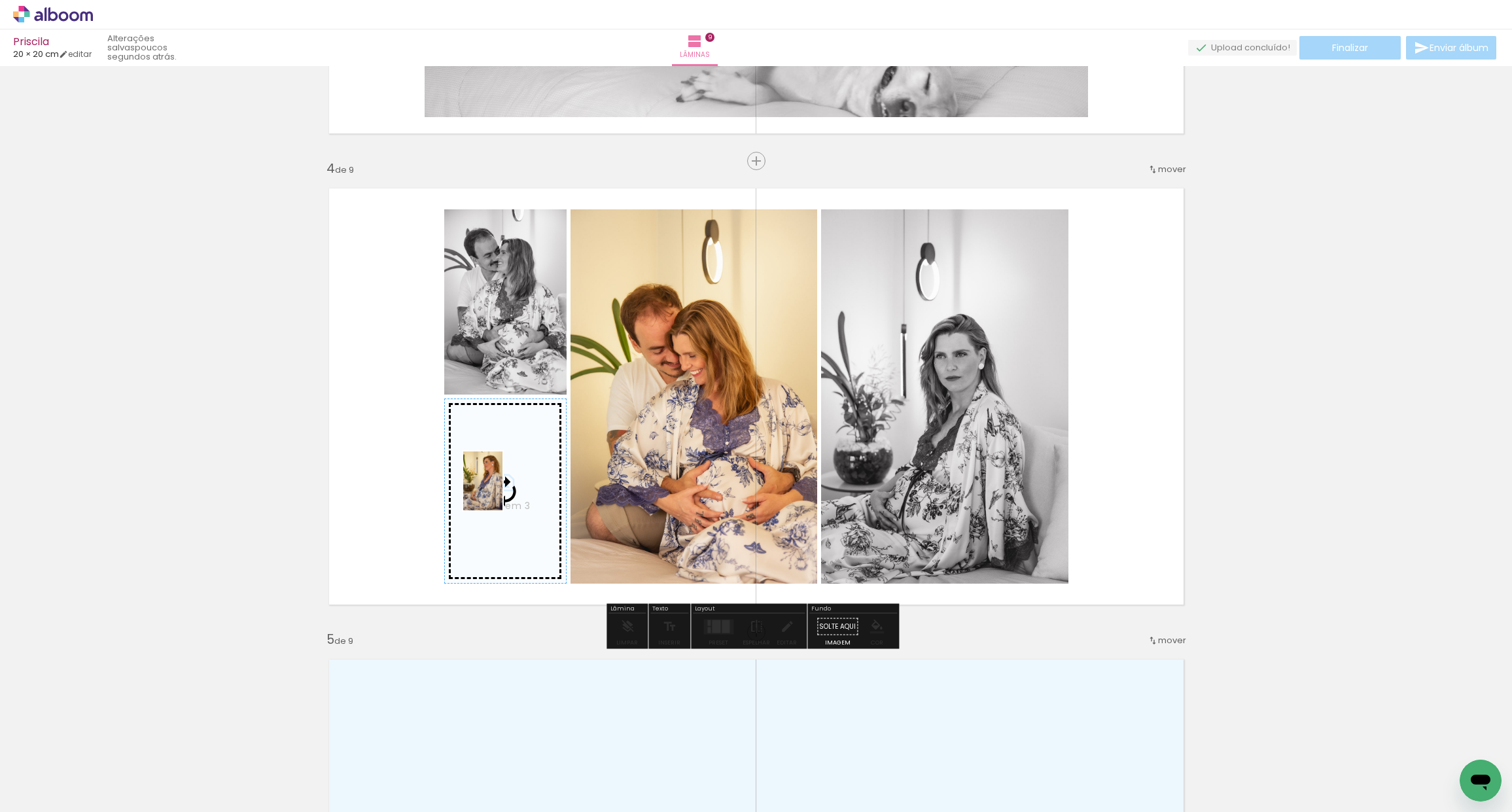
drag, startPoint x: 100, startPoint y: 774, endPoint x: 500, endPoint y: 495, distance: 487.7
click at [502, 491] on quentale-workspace at bounding box center [756, 406] width 1512 height 812
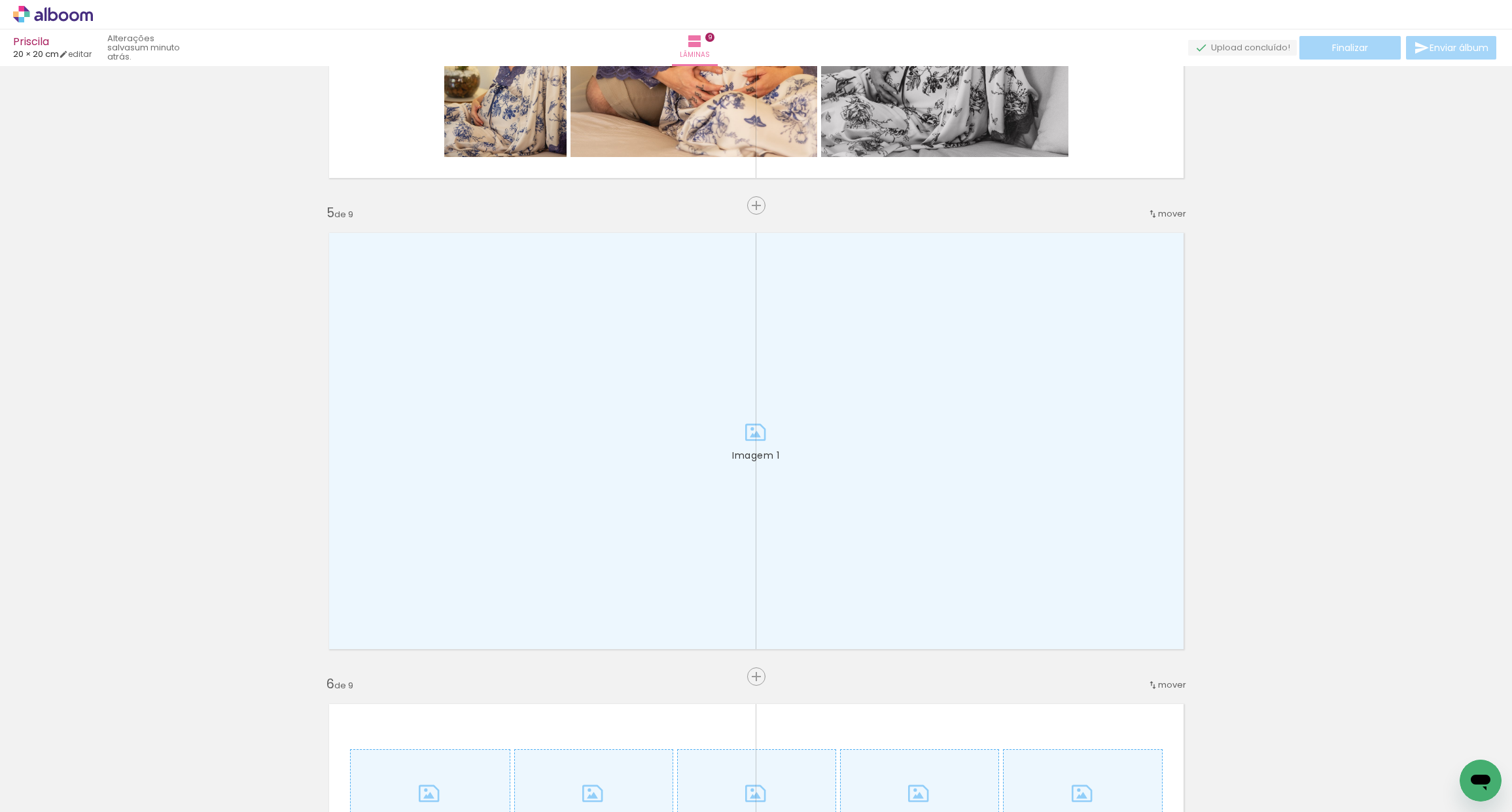
scroll to position [0, 2637]
drag, startPoint x: 532, startPoint y: 807, endPoint x: 722, endPoint y: 809, distance: 190.0
click at [107, 808] on iron-horizontal-list at bounding box center [95, 770] width 27 height 81
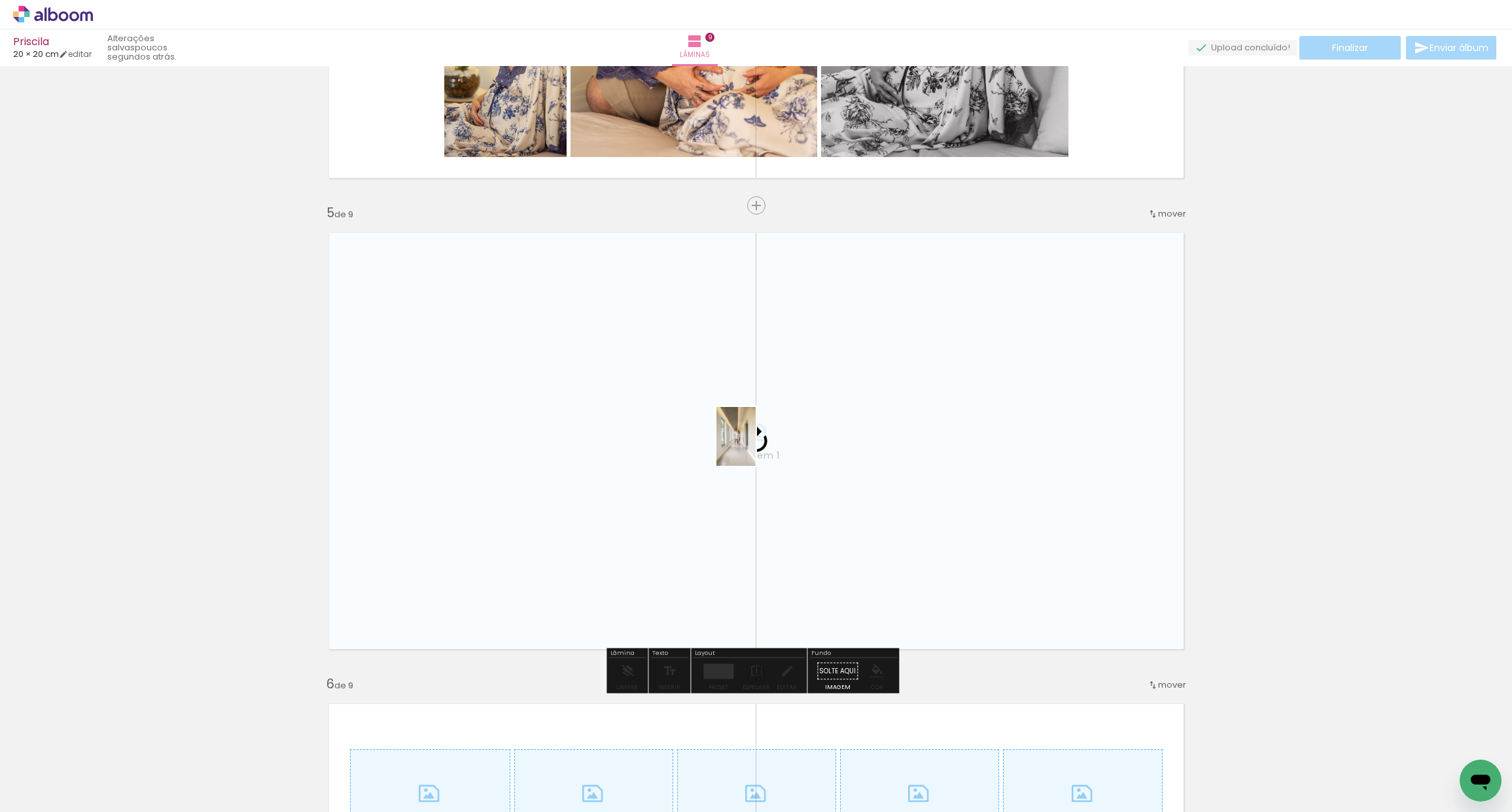
drag, startPoint x: 912, startPoint y: 772, endPoint x: 755, endPoint y: 454, distance: 354.6
click at [755, 446] on quentale-workspace at bounding box center [756, 406] width 1512 height 812
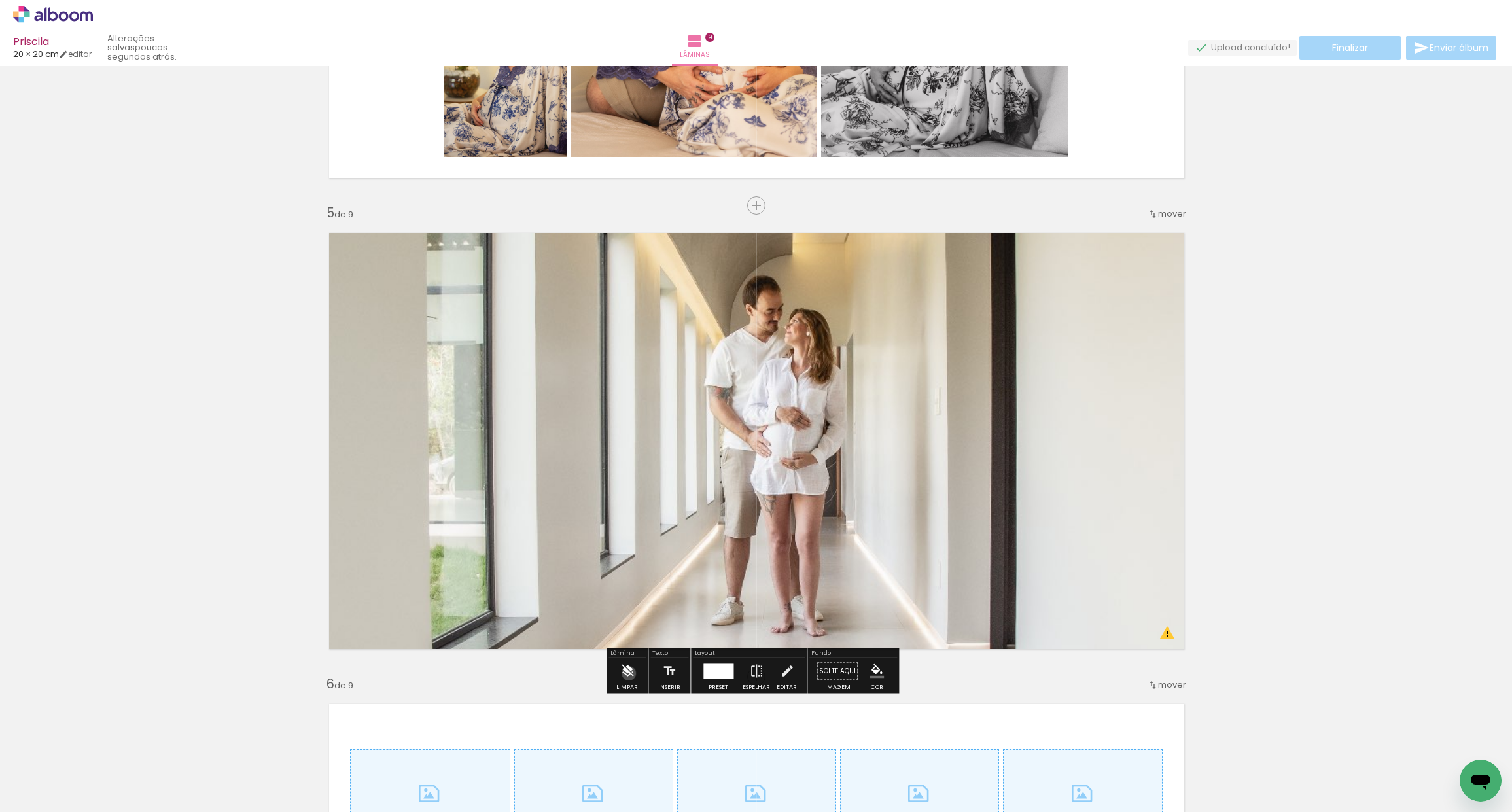
click at [629, 673] on iron-icon at bounding box center [627, 671] width 14 height 27
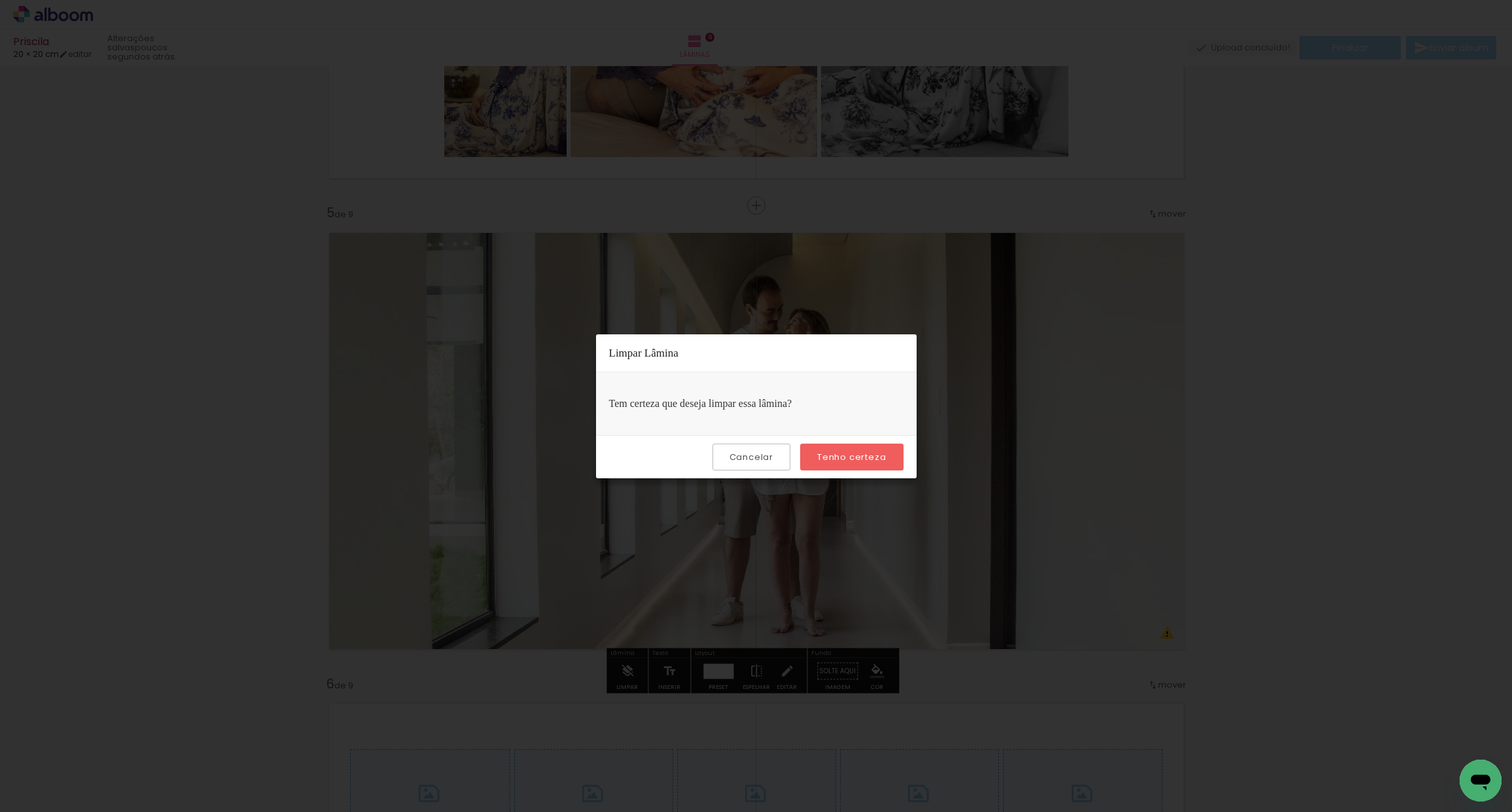
click at [0, 0] on slot "Tenho certeza" at bounding box center [0, 0] width 0 height 0
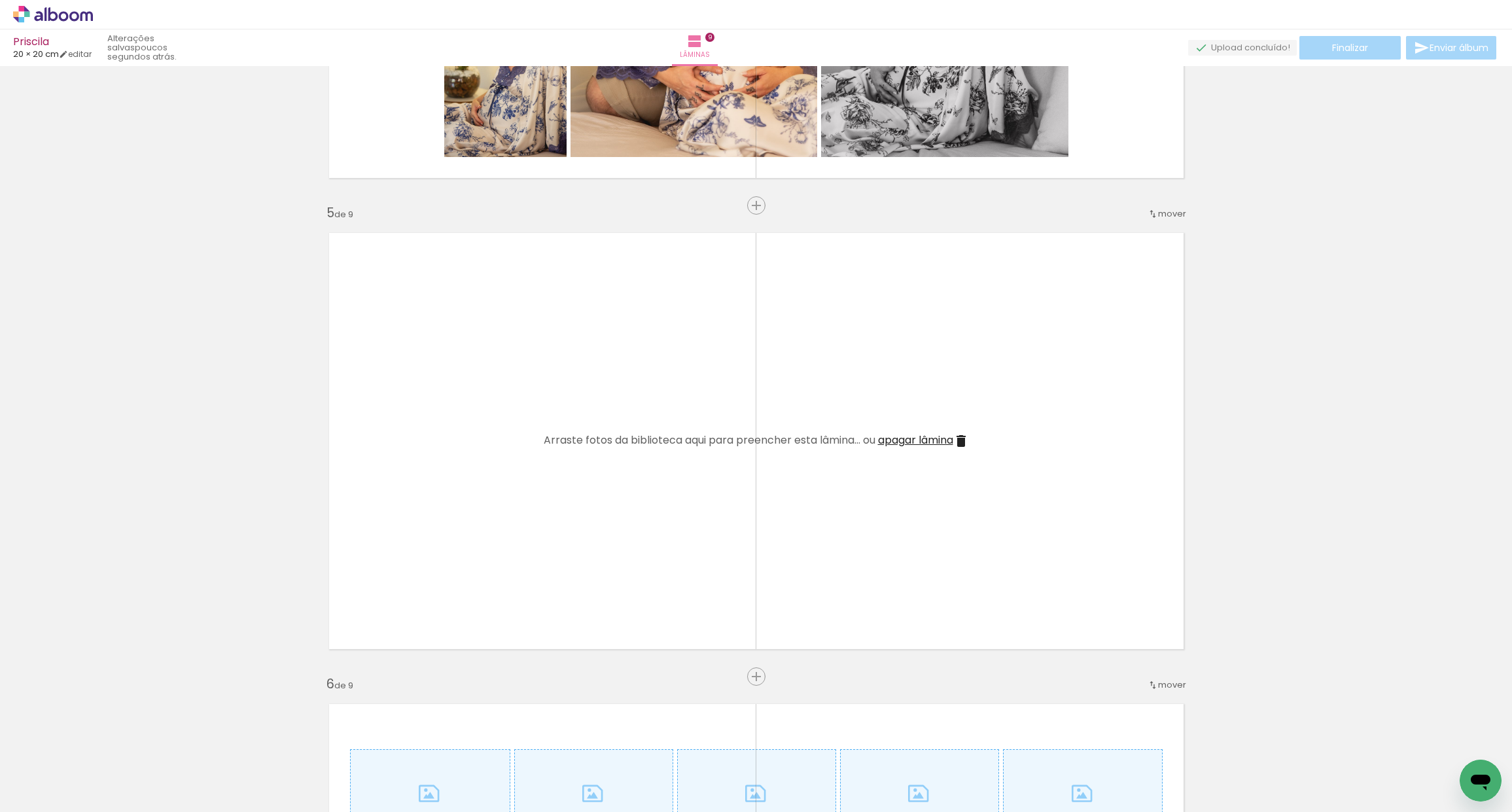
scroll to position [0, 4168]
drag, startPoint x: 844, startPoint y: 807, endPoint x: 953, endPoint y: 797, distance: 109.5
click at [107, 796] on iron-horizontal-list at bounding box center [95, 770] width 27 height 81
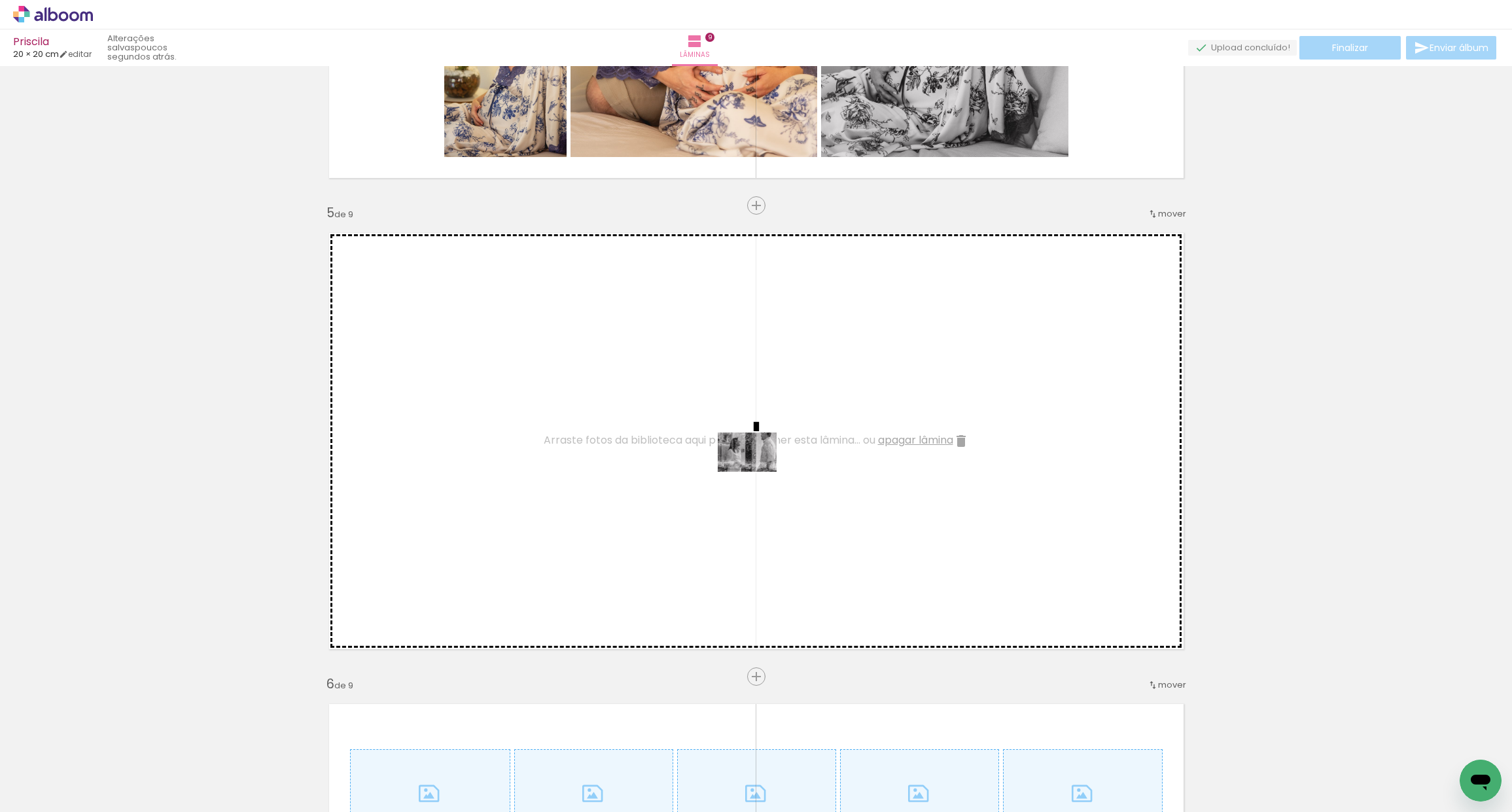
drag, startPoint x: 1057, startPoint y: 764, endPoint x: 756, endPoint y: 479, distance: 414.5
click at [756, 467] on quentale-workspace at bounding box center [756, 406] width 1512 height 812
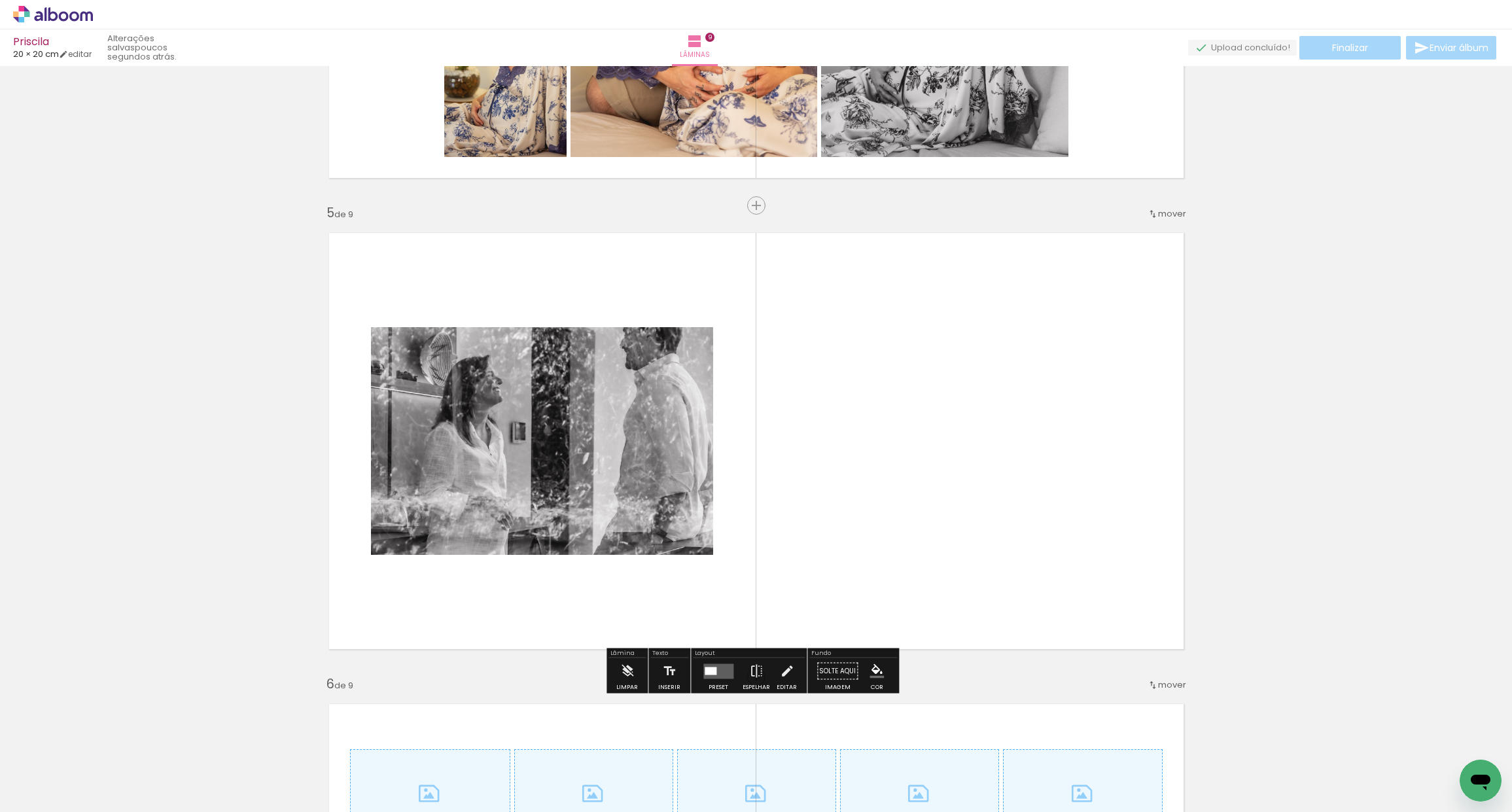
click at [713, 672] on div at bounding box center [710, 670] width 12 height 8
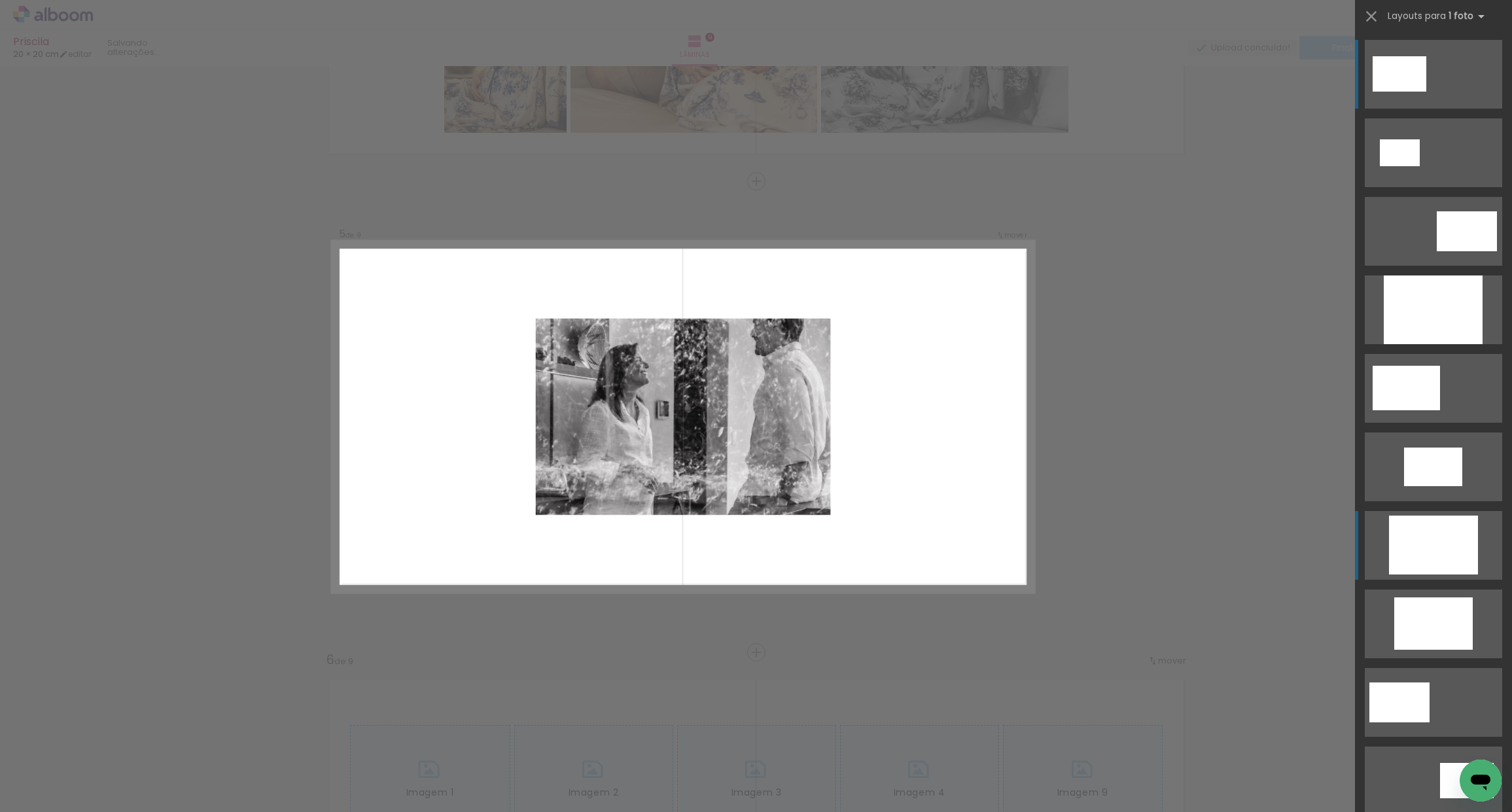
scroll to position [1808, 0]
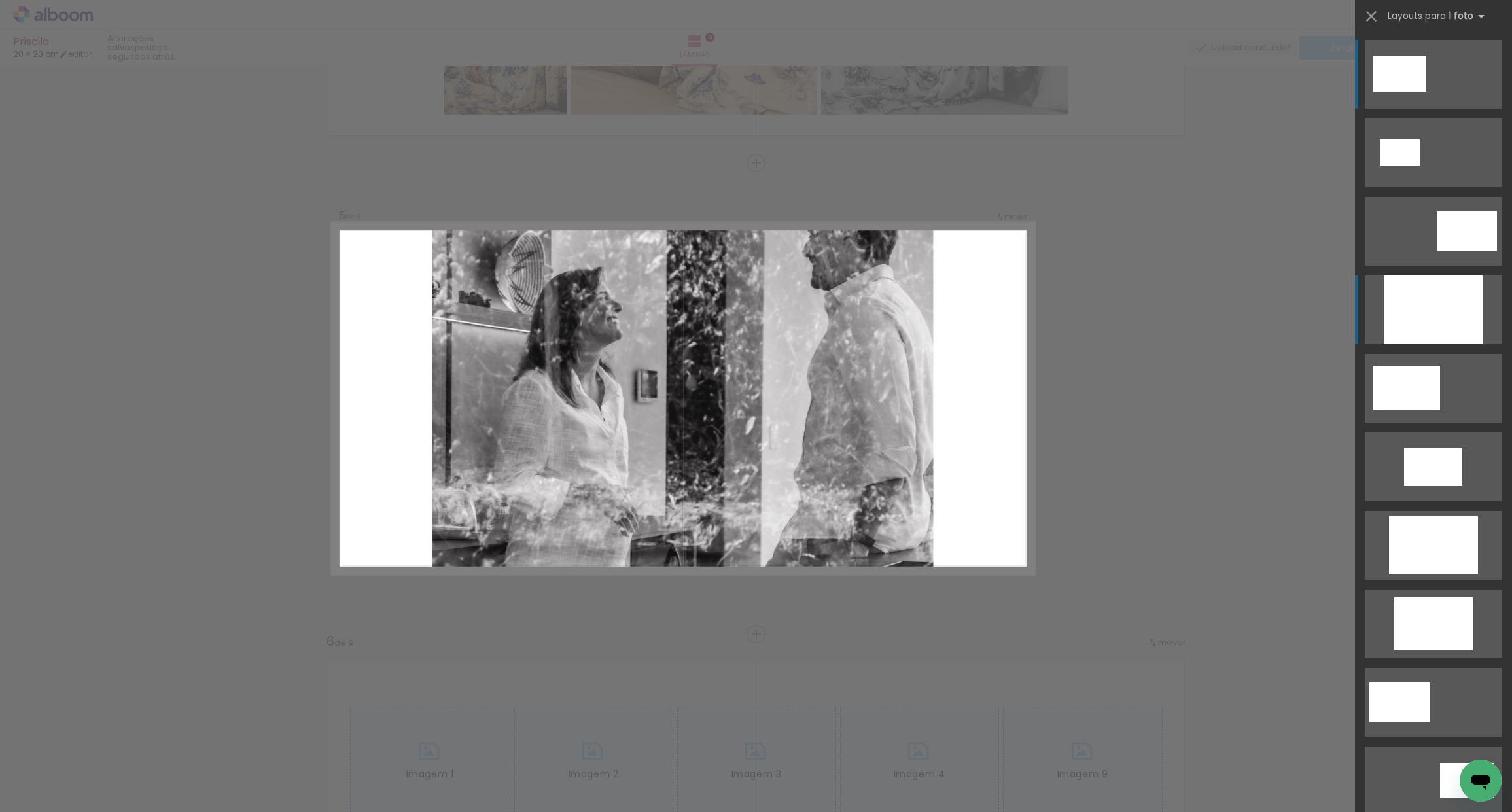
click at [1447, 305] on div at bounding box center [1433, 310] width 99 height 69
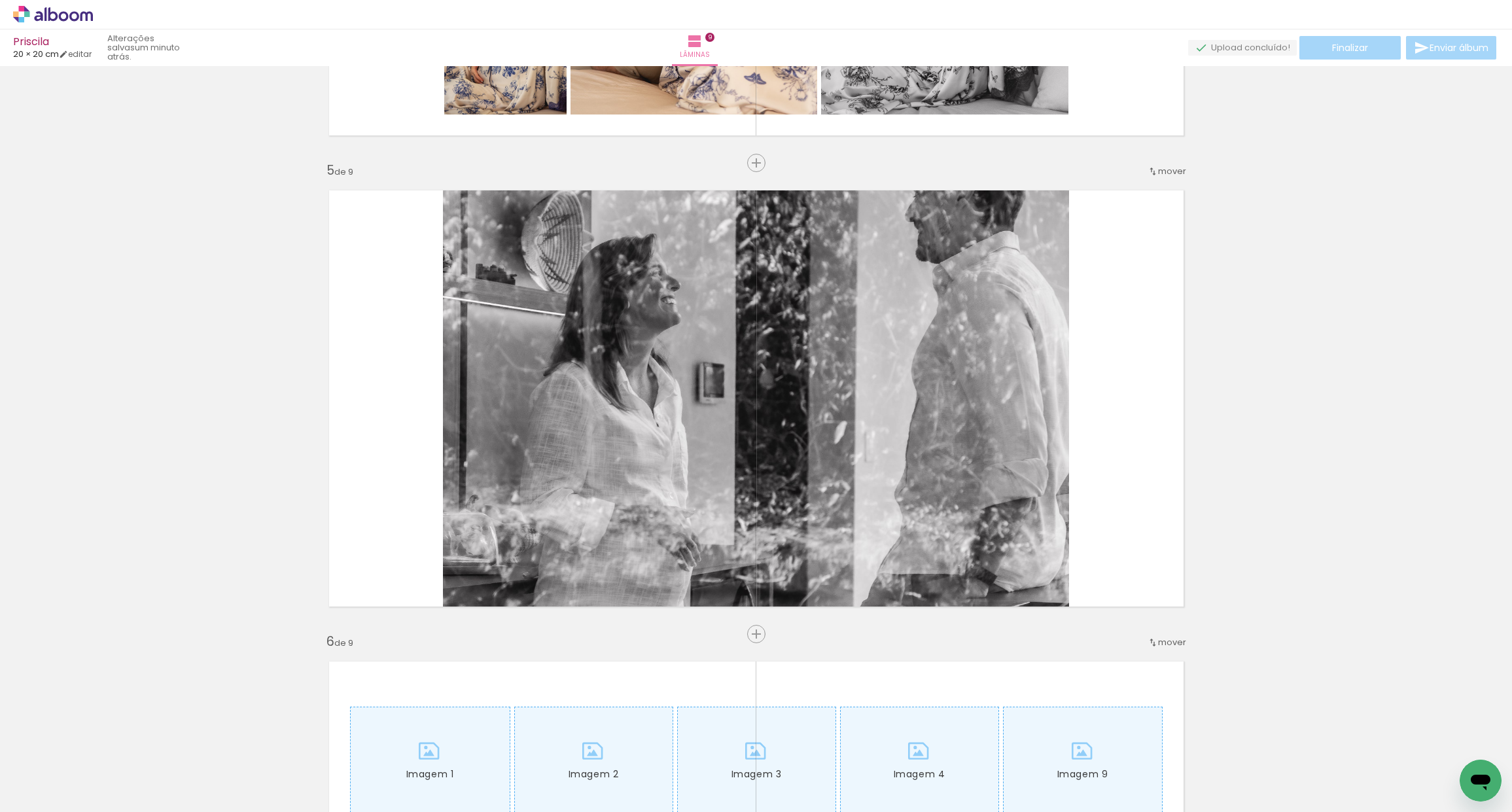
click at [1260, 468] on div "Inserir lâmina 1 de 9 Inserir lâmina 2 de 9 Inserir lâmina Imagem 1 3 de 9 Inse…" at bounding box center [756, 616] width 1512 height 4710
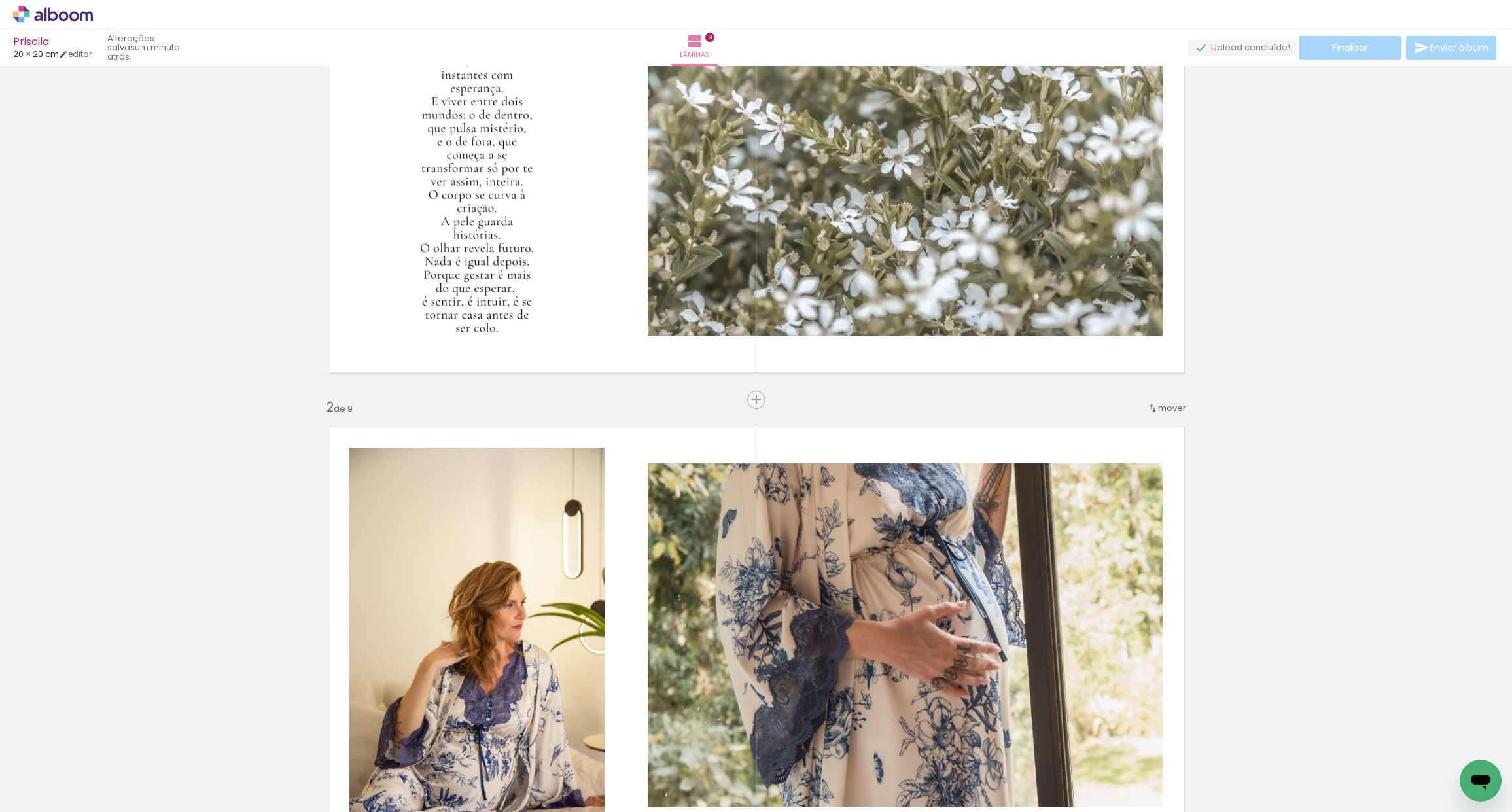
scroll to position [0, 0]
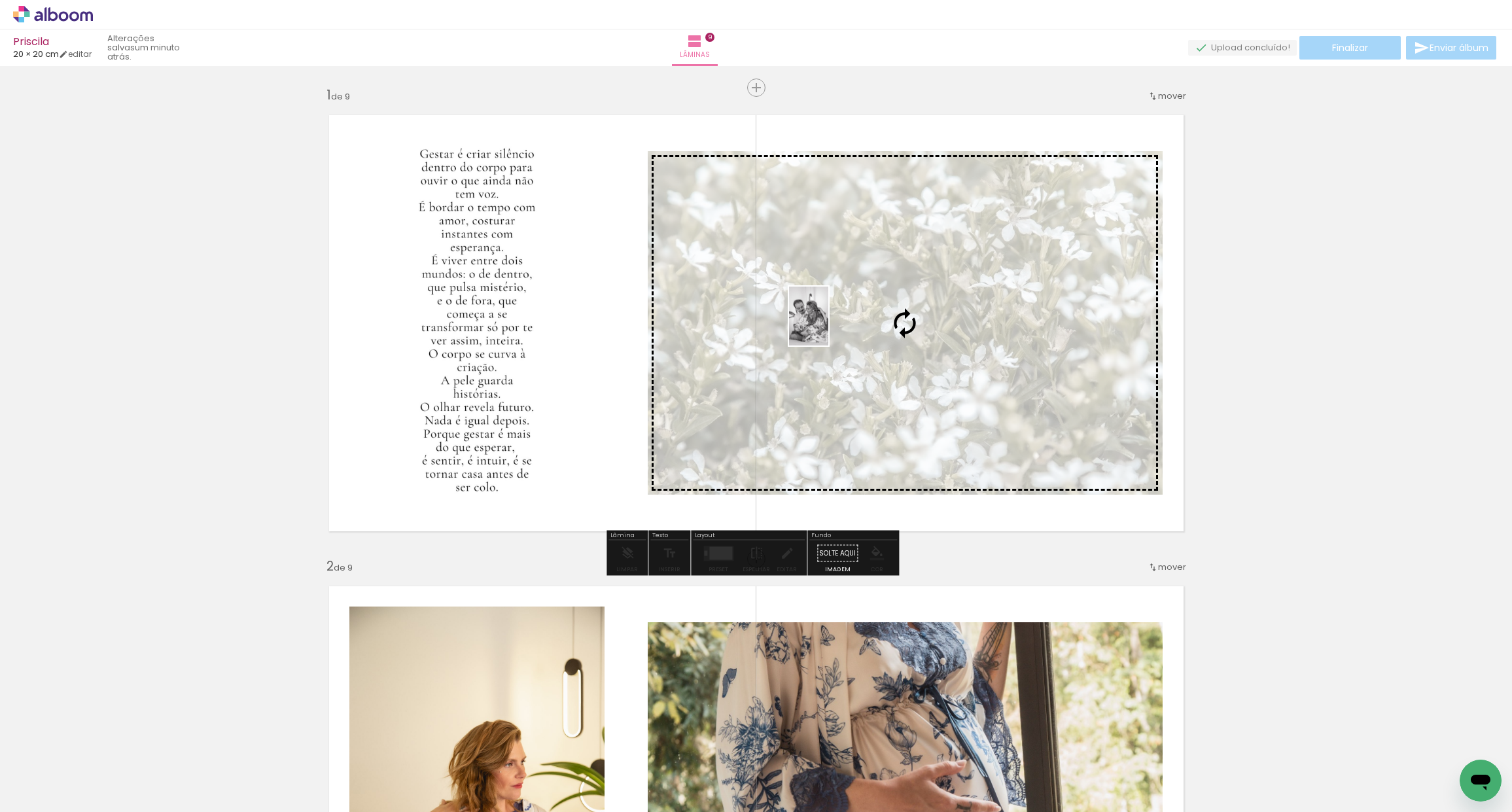
drag, startPoint x: 515, startPoint y: 782, endPoint x: 841, endPoint y: 336, distance: 552.4
click at [828, 326] on quentale-workspace at bounding box center [756, 406] width 1512 height 812
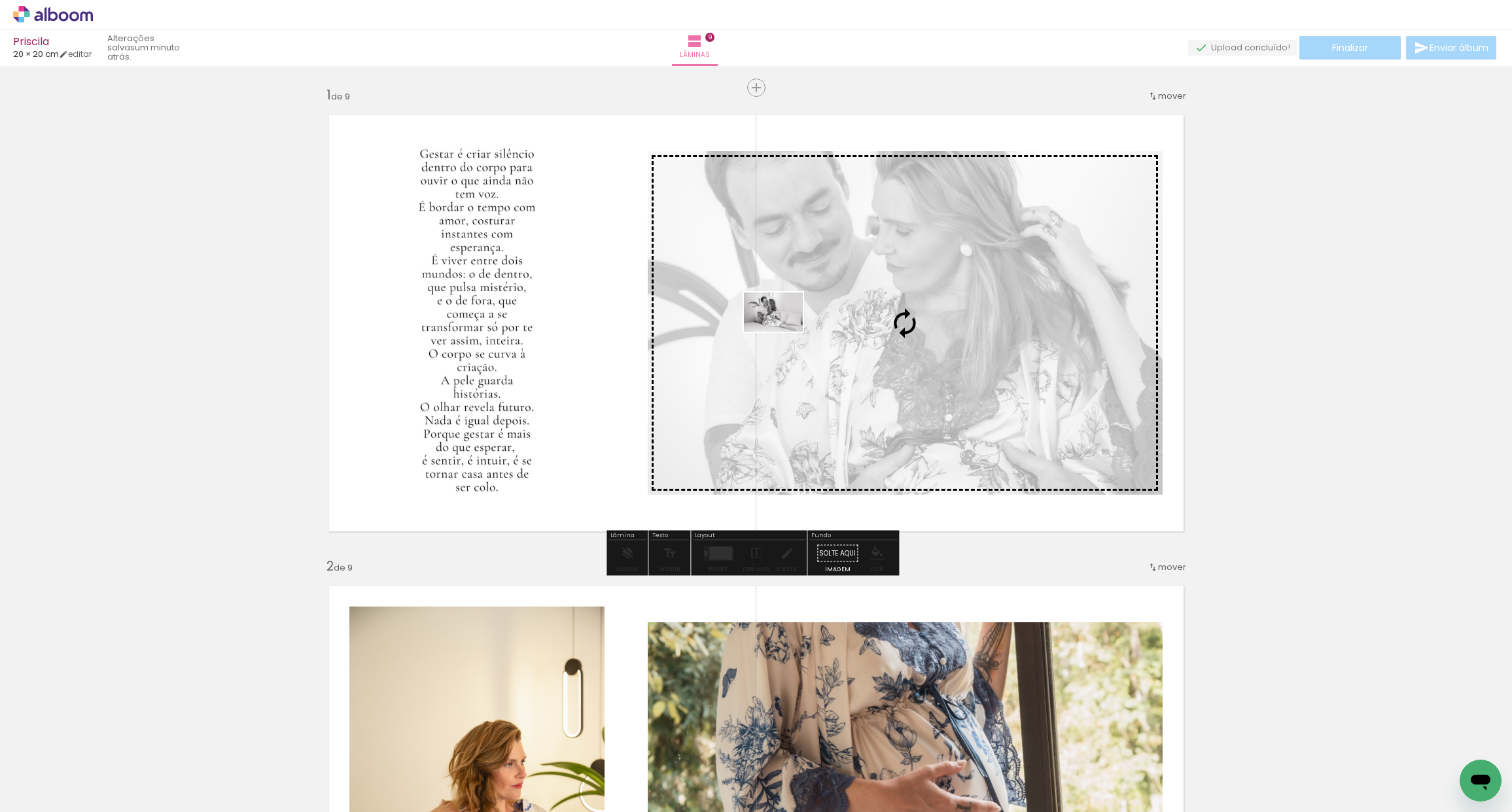
drag, startPoint x: 655, startPoint y: 777, endPoint x: 778, endPoint y: 332, distance: 461.7
click at [782, 331] on quentale-workspace at bounding box center [756, 406] width 1512 height 812
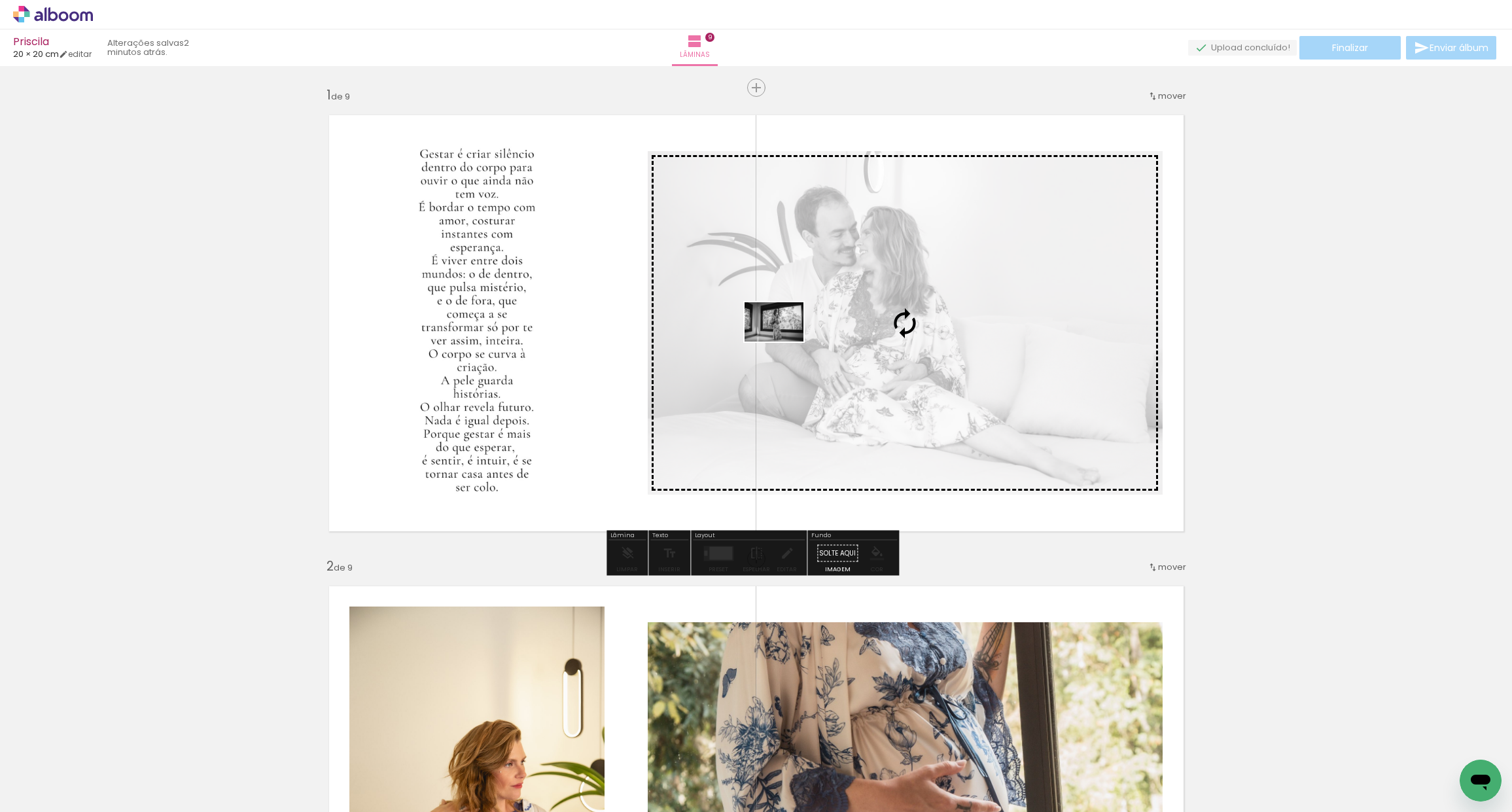
drag, startPoint x: 804, startPoint y: 779, endPoint x: 784, endPoint y: 341, distance: 438.5
click at [784, 341] on quentale-workspace at bounding box center [756, 406] width 1512 height 812
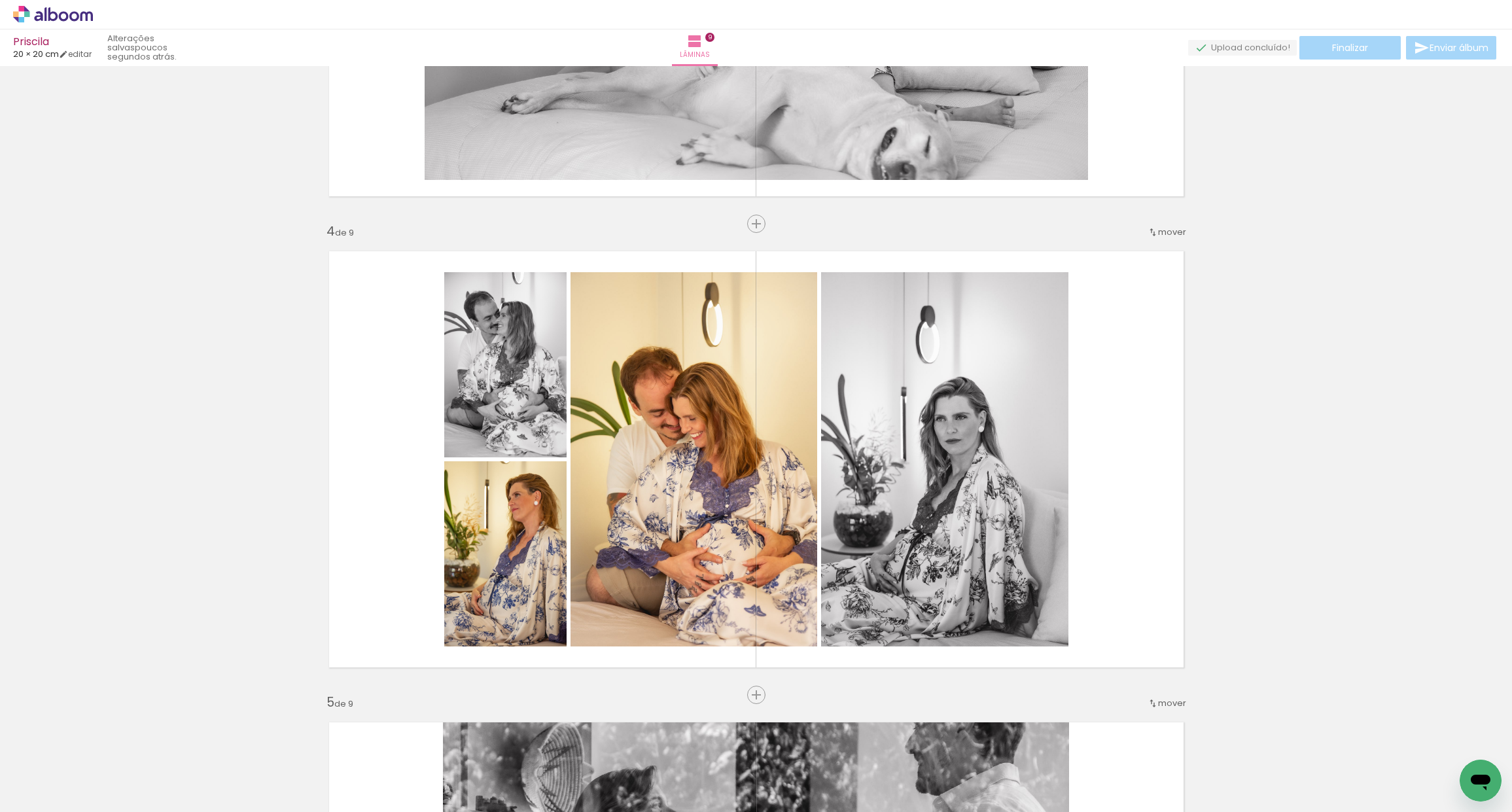
scroll to position [0, 2314]
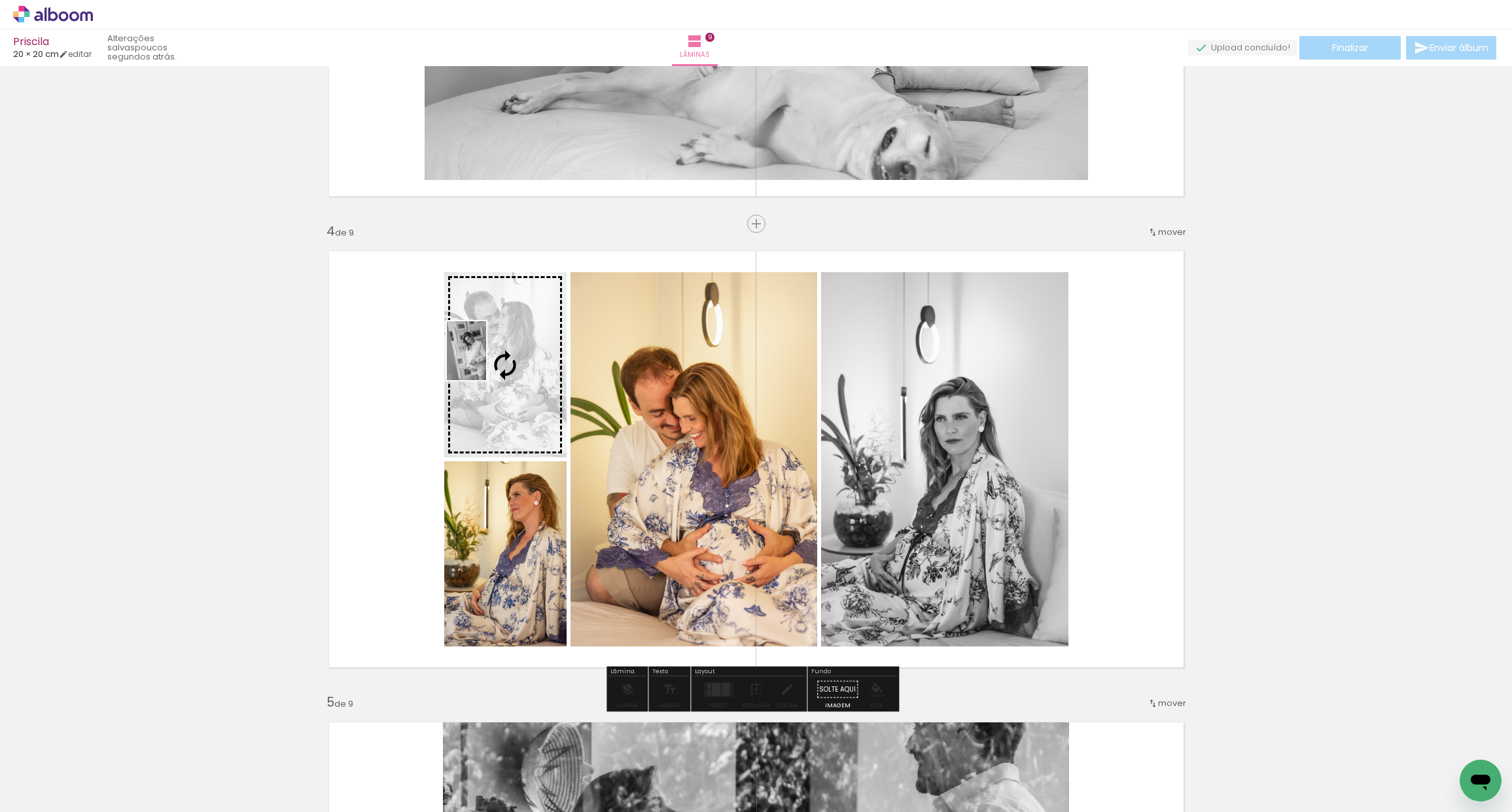
drag, startPoint x: 686, startPoint y: 774, endPoint x: 495, endPoint y: 371, distance: 446.0
click at [487, 360] on quentale-workspace at bounding box center [756, 406] width 1512 height 812
drag, startPoint x: 538, startPoint y: 777, endPoint x: 488, endPoint y: 372, distance: 408.1
click at [487, 373] on quentale-workspace at bounding box center [756, 406] width 1512 height 812
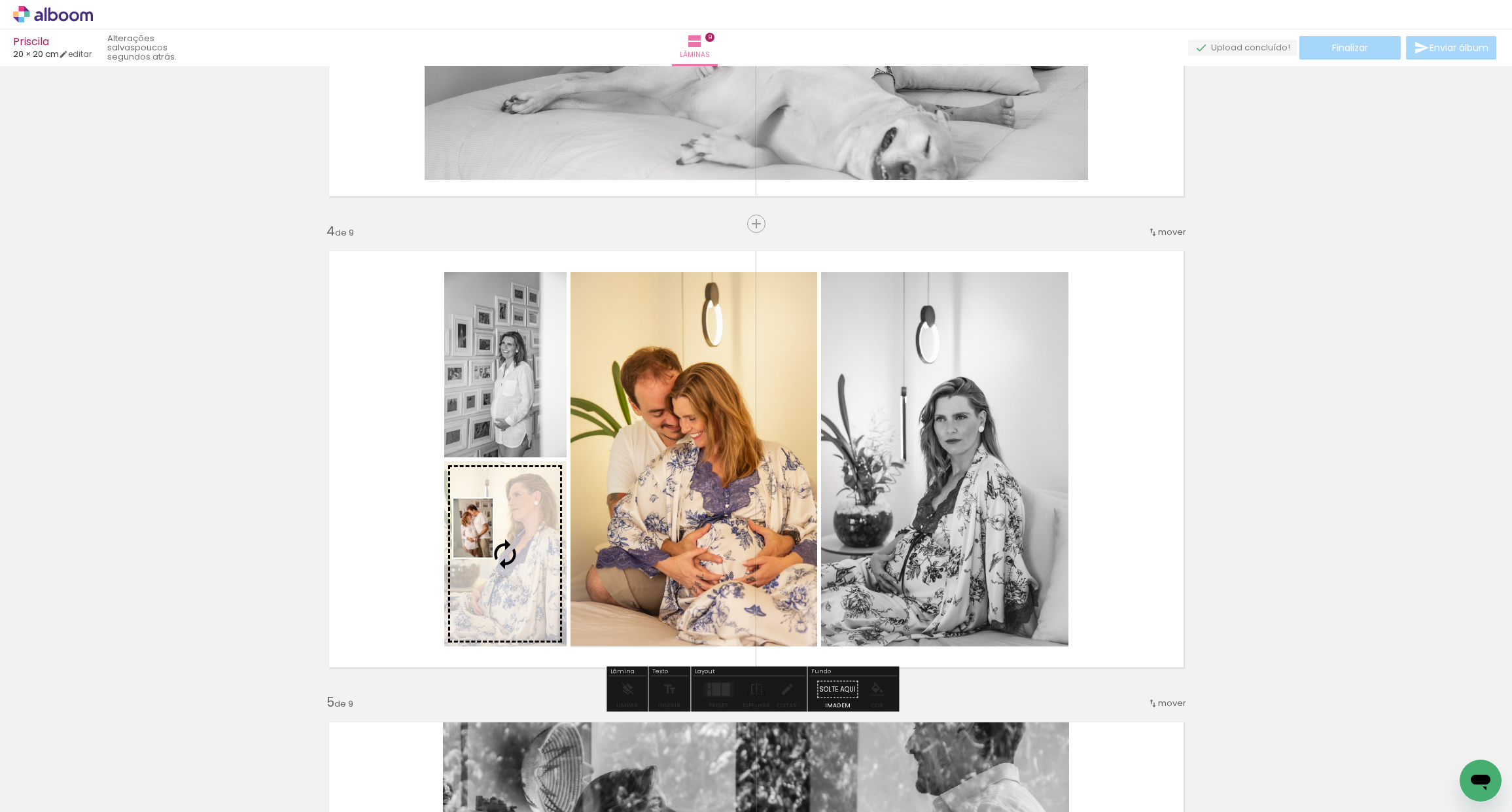
drag, startPoint x: 972, startPoint y: 762, endPoint x: 493, endPoint y: 539, distance: 528.4
click at [492, 537] on quentale-workspace at bounding box center [756, 406] width 1512 height 812
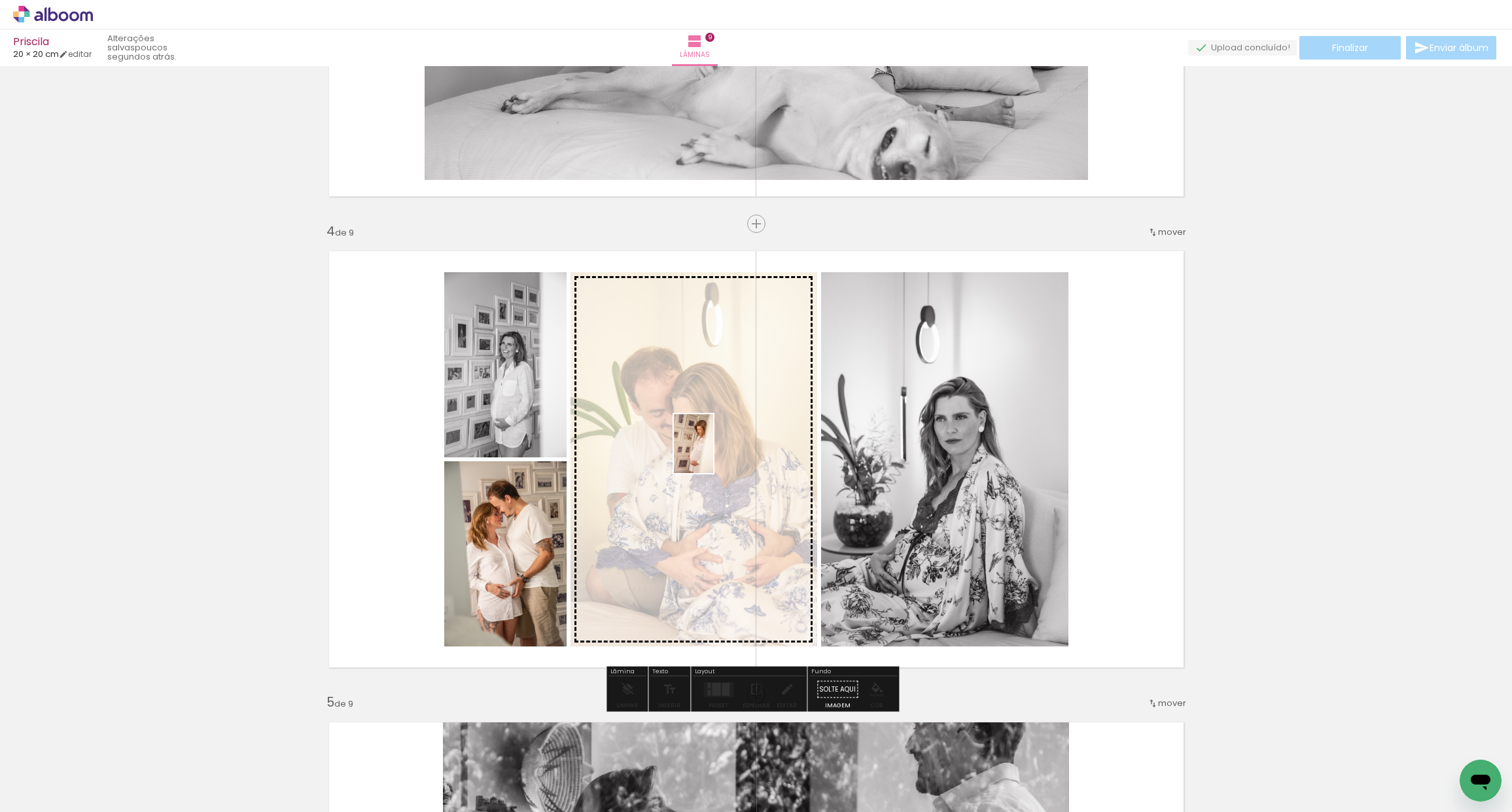
drag, startPoint x: 609, startPoint y: 775, endPoint x: 713, endPoint y: 453, distance: 338.4
click at [713, 453] on quentale-workspace at bounding box center [756, 406] width 1512 height 812
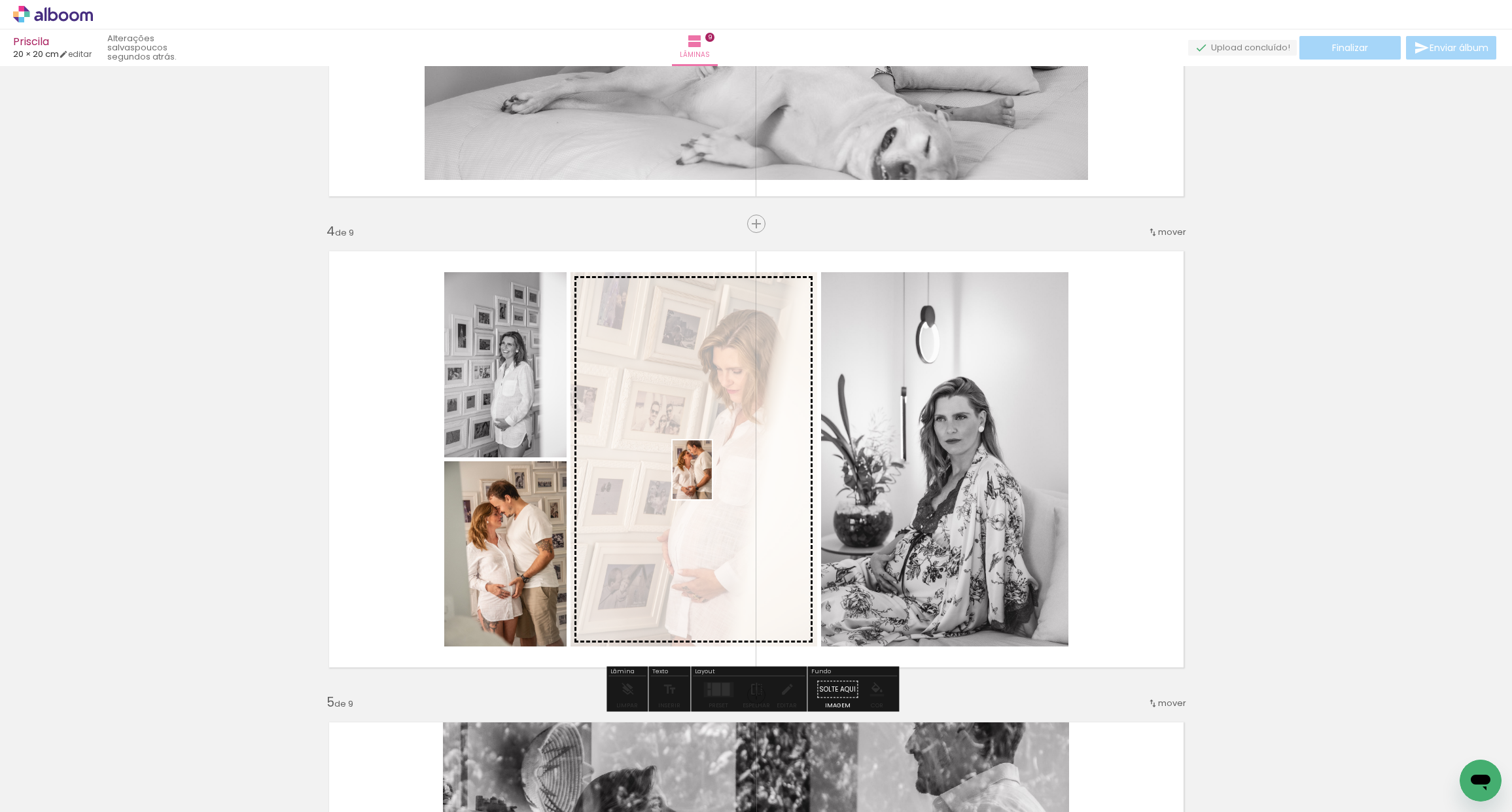
drag, startPoint x: 903, startPoint y: 766, endPoint x: 712, endPoint y: 478, distance: 345.6
click at [712, 479] on quentale-workspace at bounding box center [756, 406] width 1512 height 812
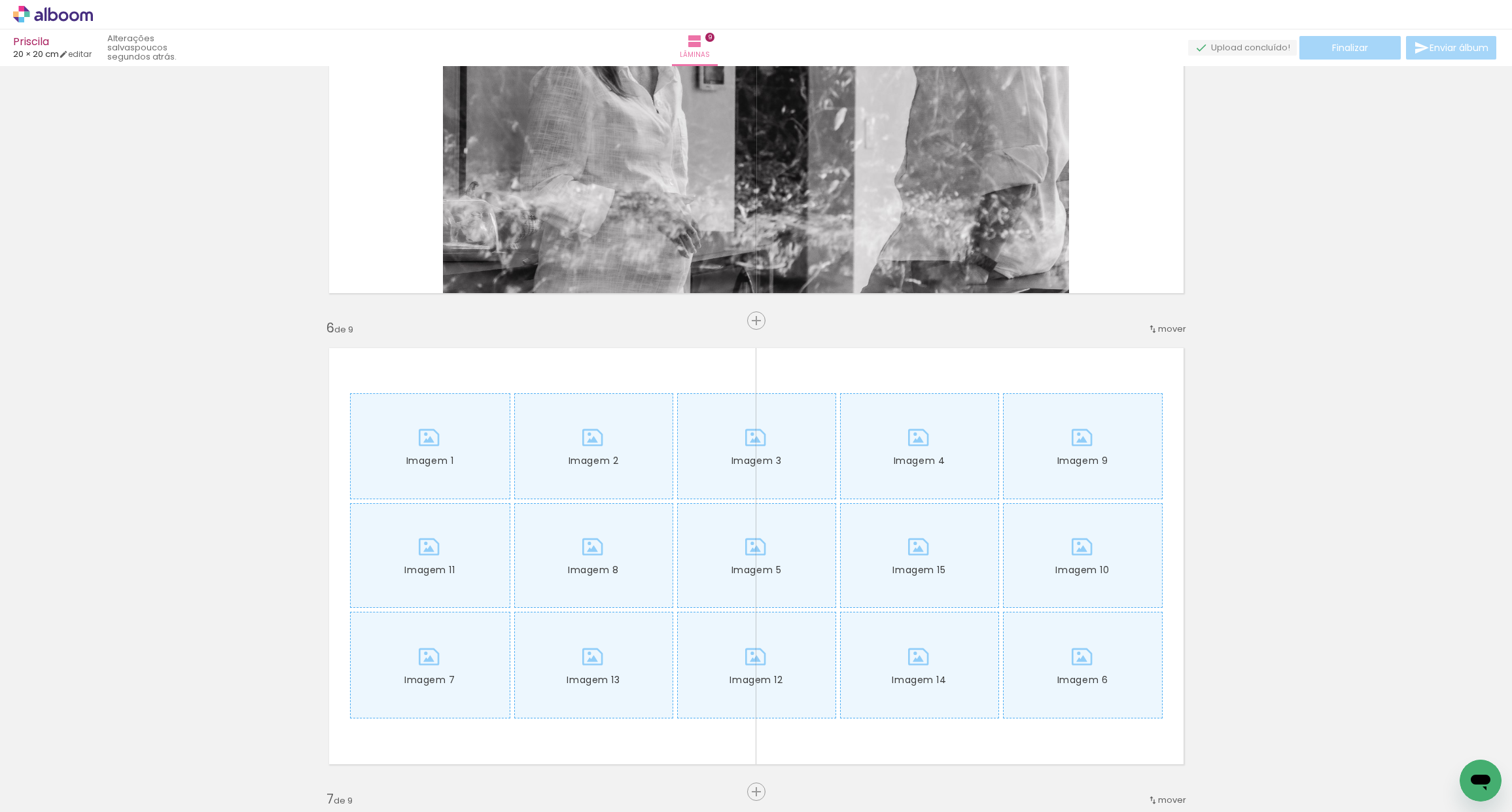
scroll to position [0, 2624]
drag, startPoint x: 622, startPoint y: 807, endPoint x: 688, endPoint y: 807, distance: 66.0
click at [107, 805] on iron-horizontal-list at bounding box center [95, 770] width 27 height 81
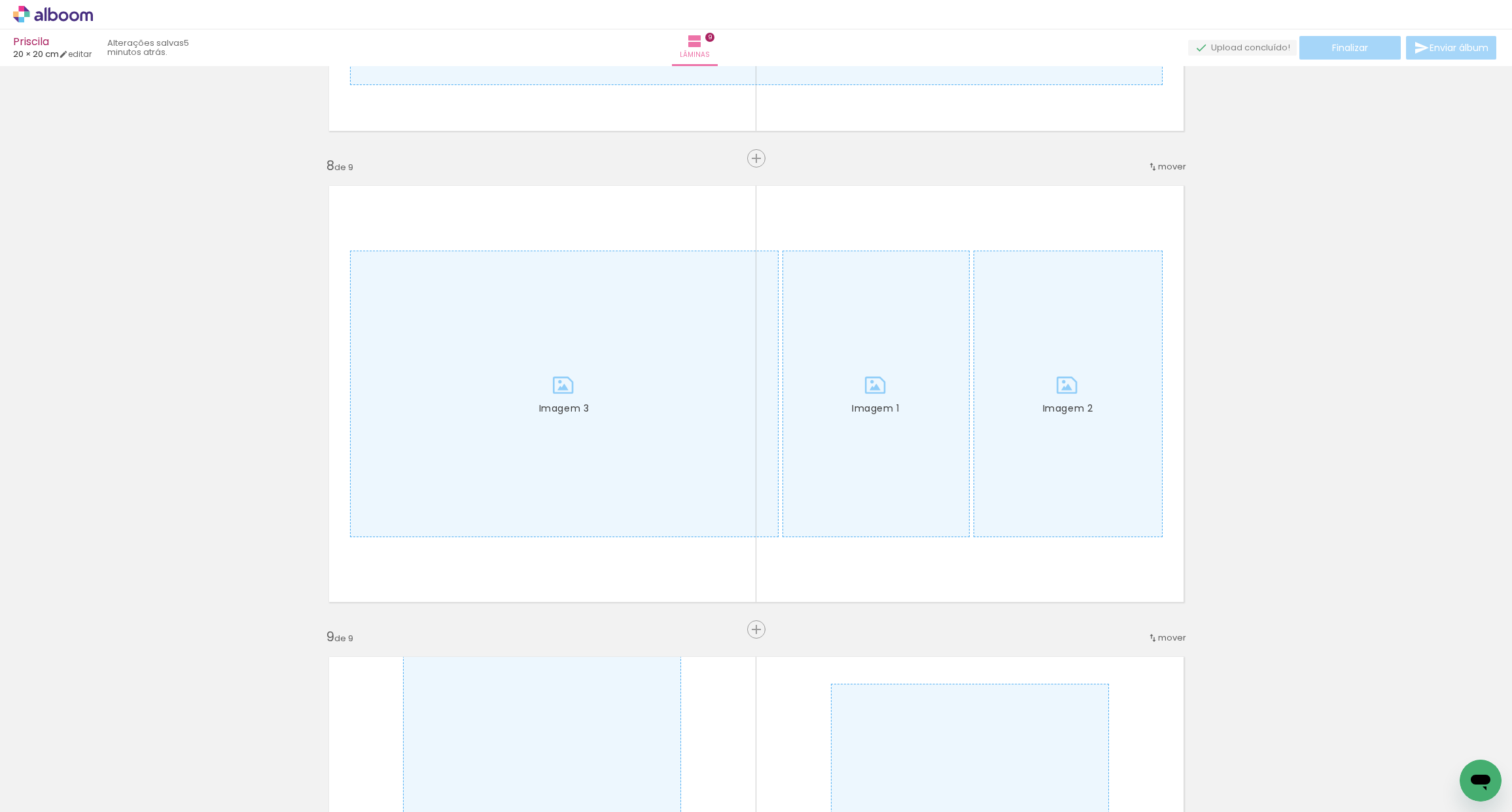
scroll to position [3236, 0]
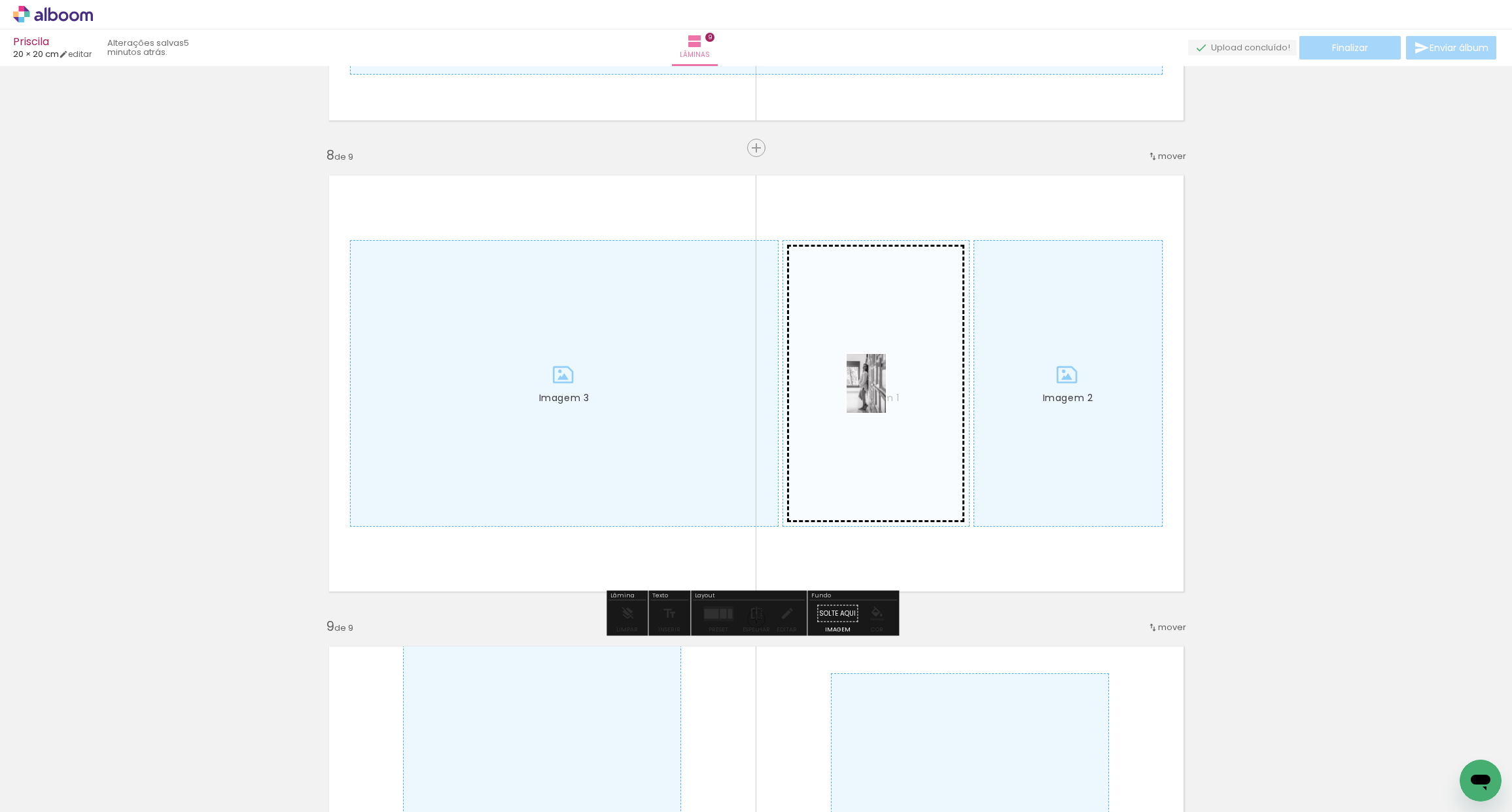
drag, startPoint x: 768, startPoint y: 772, endPoint x: 875, endPoint y: 397, distance: 390.0
click at [886, 393] on quentale-workspace at bounding box center [756, 406] width 1512 height 812
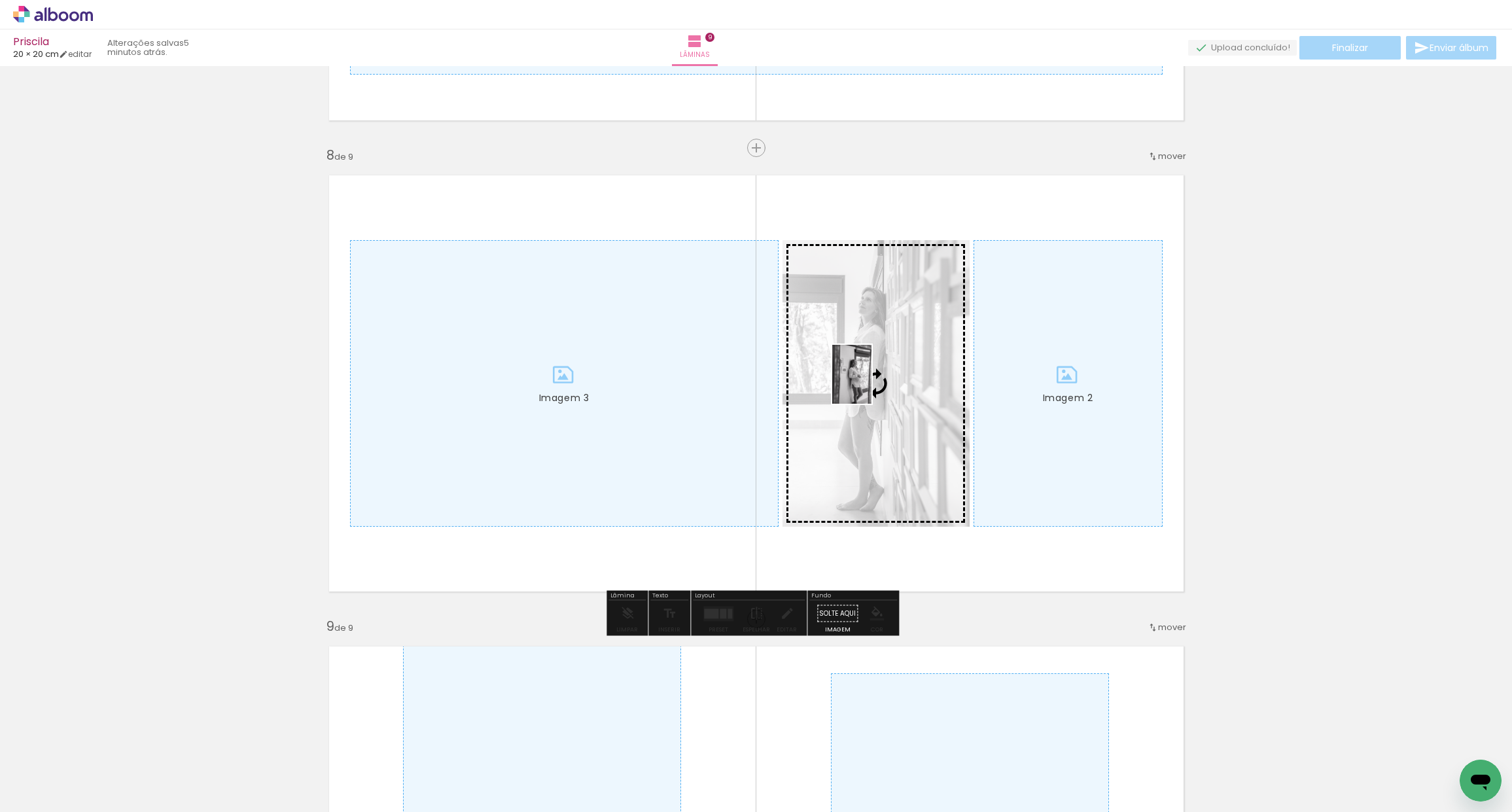
drag, startPoint x: 989, startPoint y: 753, endPoint x: 875, endPoint y: 387, distance: 383.3
click at [872, 384] on quentale-workspace at bounding box center [756, 406] width 1512 height 812
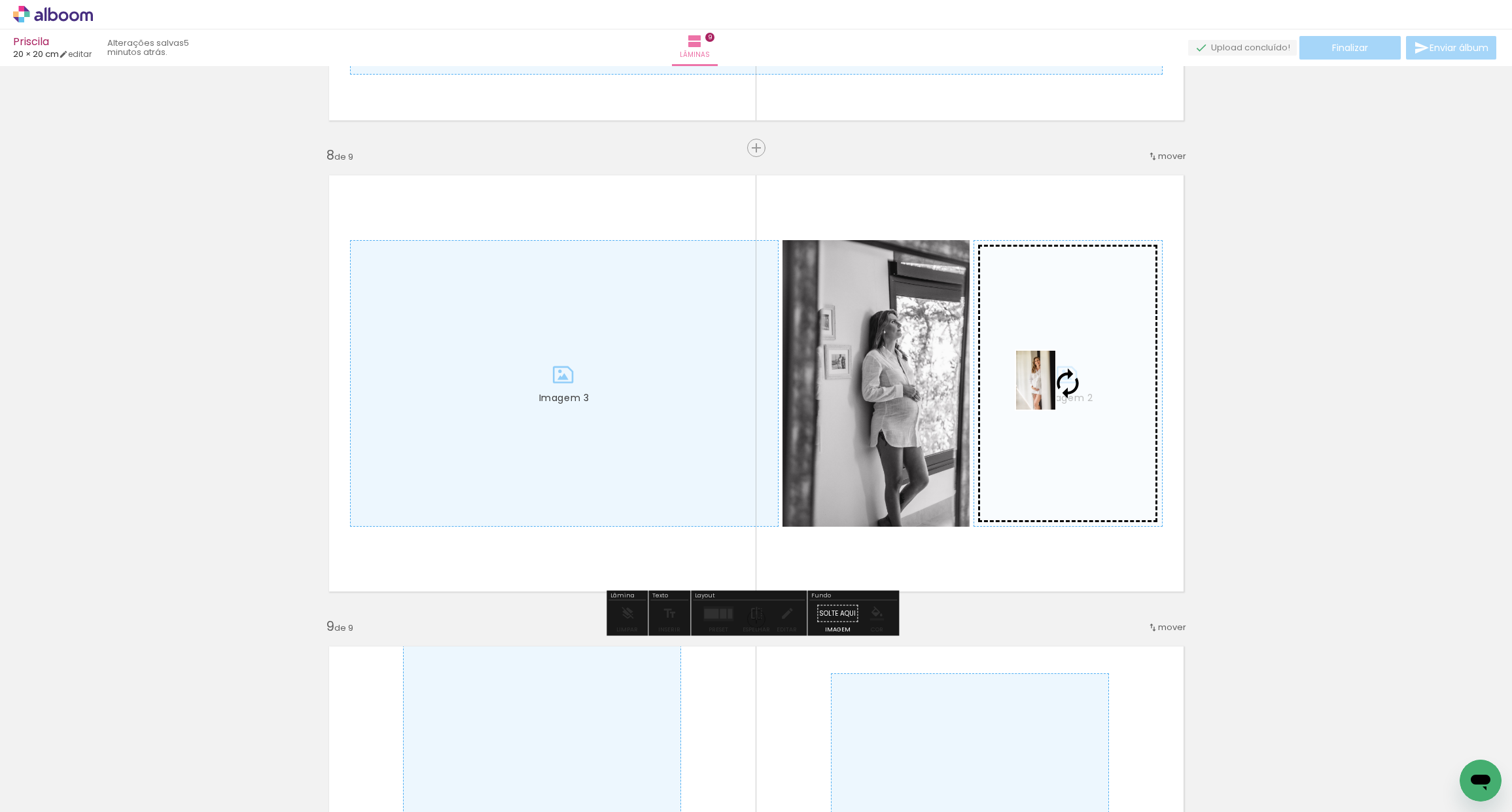
drag, startPoint x: 1340, startPoint y: 737, endPoint x: 1050, endPoint y: 401, distance: 443.8
click at [1055, 390] on quentale-workspace at bounding box center [756, 406] width 1512 height 812
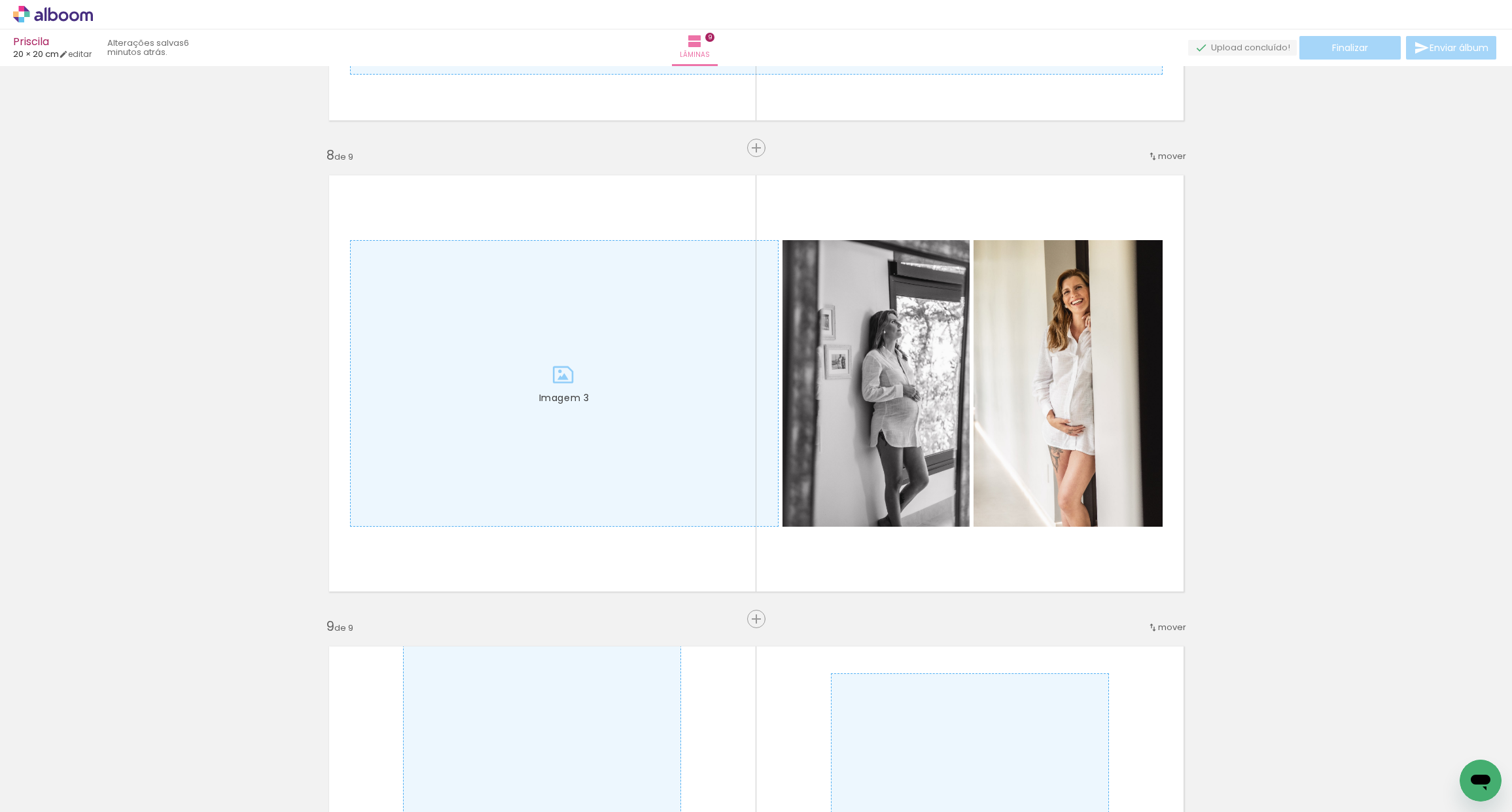
scroll to position [0, 2768]
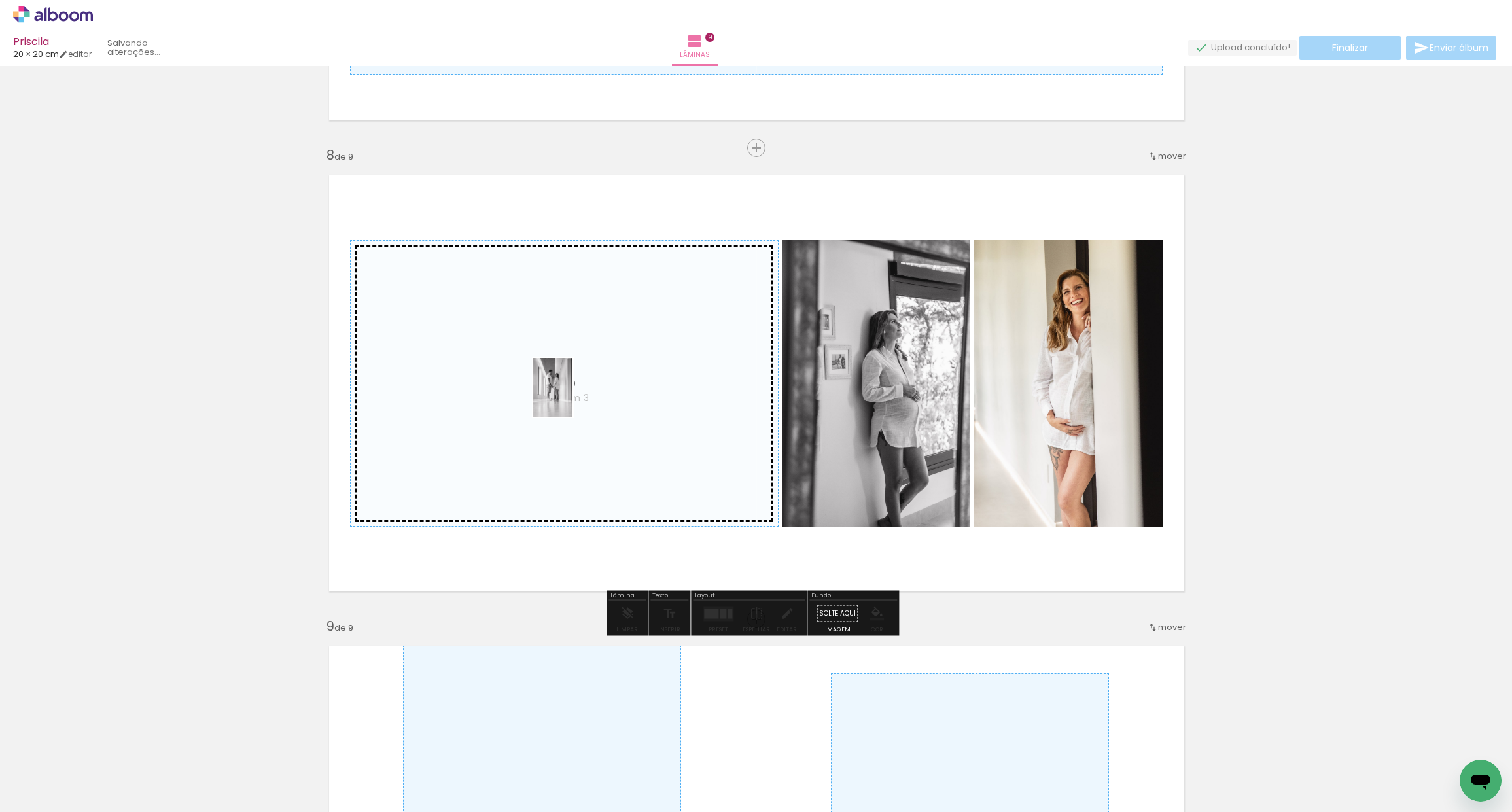
drag, startPoint x: 956, startPoint y: 735, endPoint x: 583, endPoint y: 406, distance: 497.4
click at [573, 396] on quentale-workspace at bounding box center [756, 406] width 1512 height 812
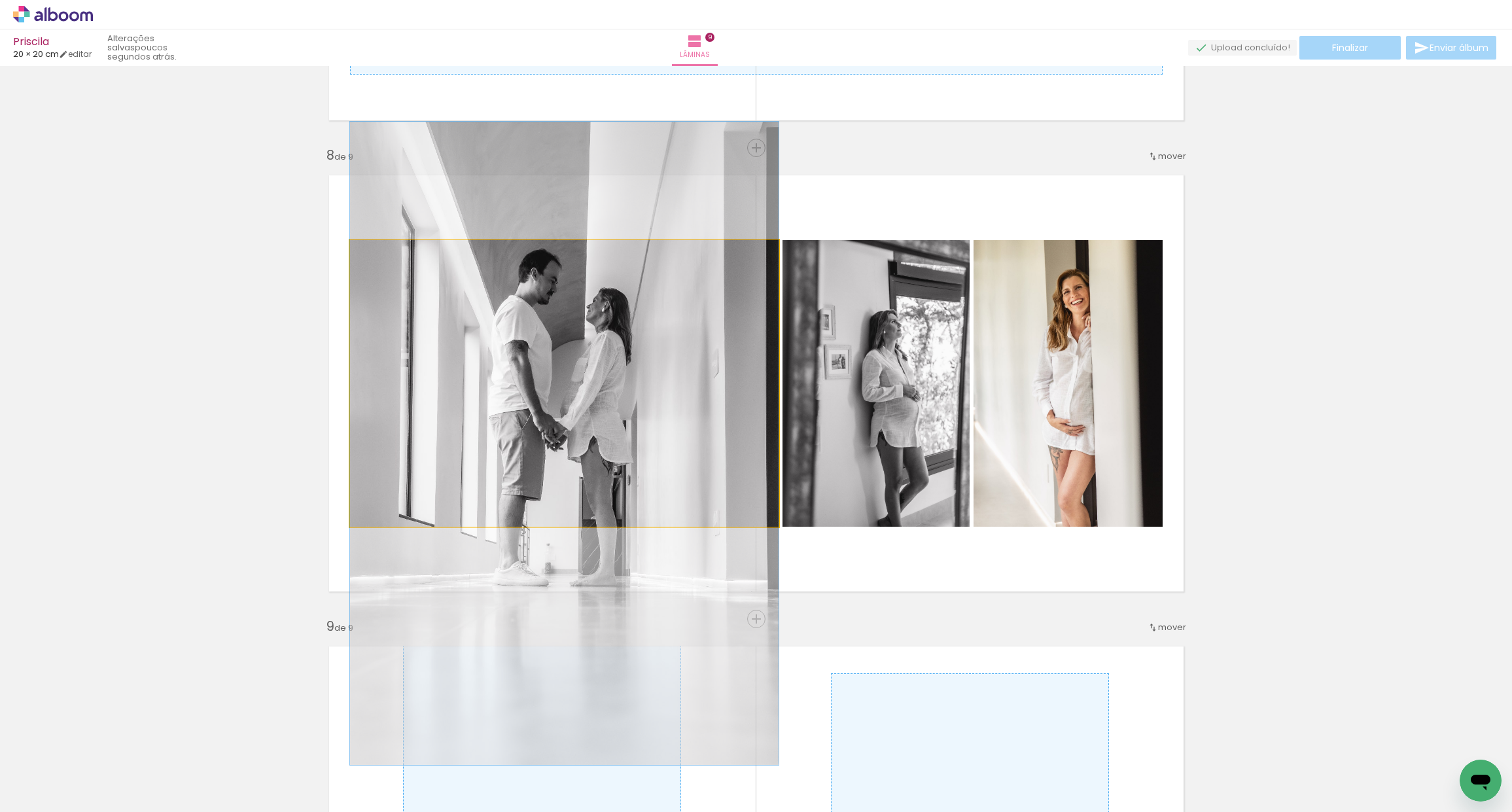
drag, startPoint x: 598, startPoint y: 375, endPoint x: 596, endPoint y: 434, distance: 59.0
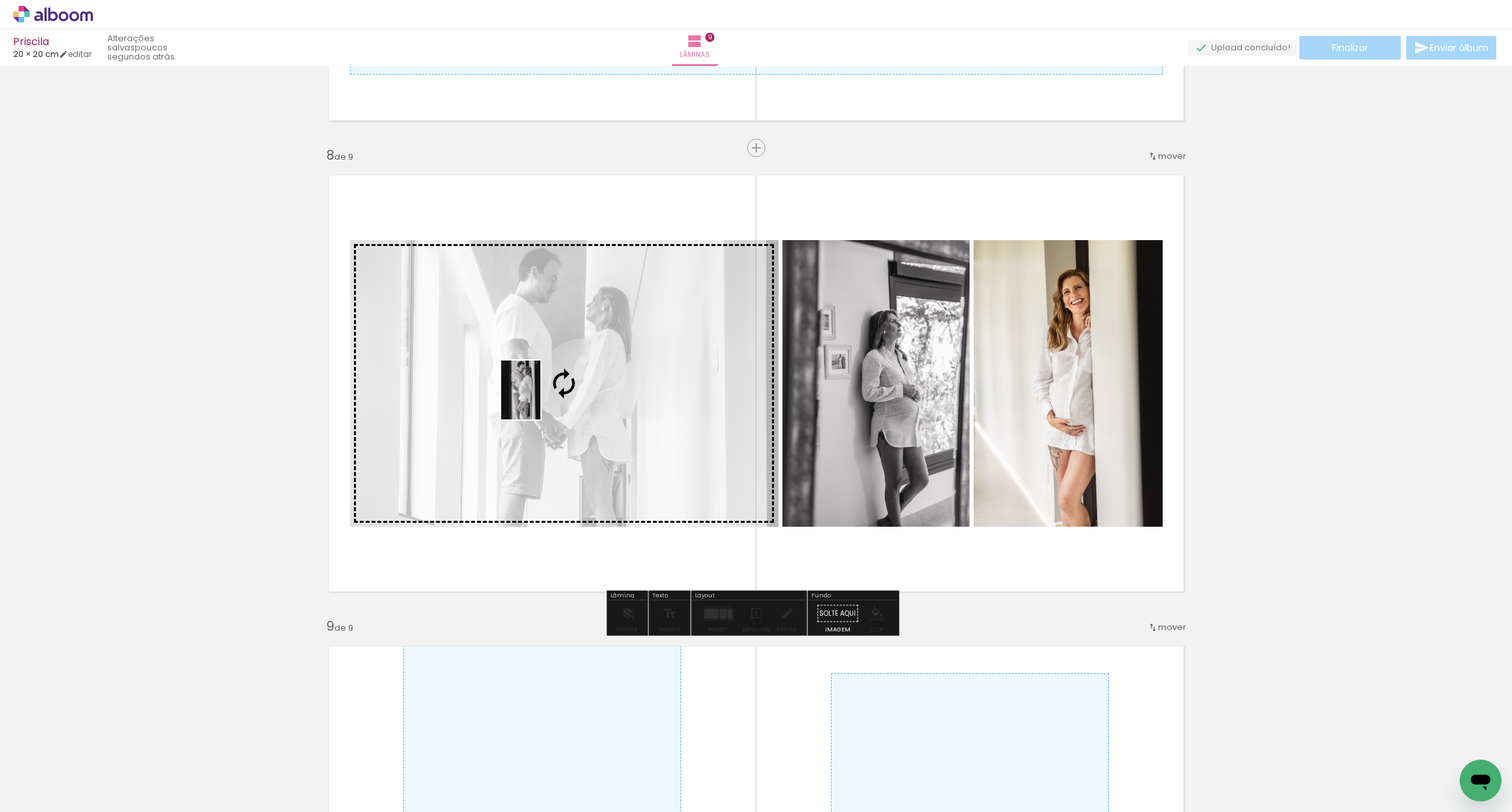
drag, startPoint x: 849, startPoint y: 775, endPoint x: 542, endPoint y: 402, distance: 483.1
click at [539, 398] on quentale-workspace at bounding box center [756, 406] width 1512 height 812
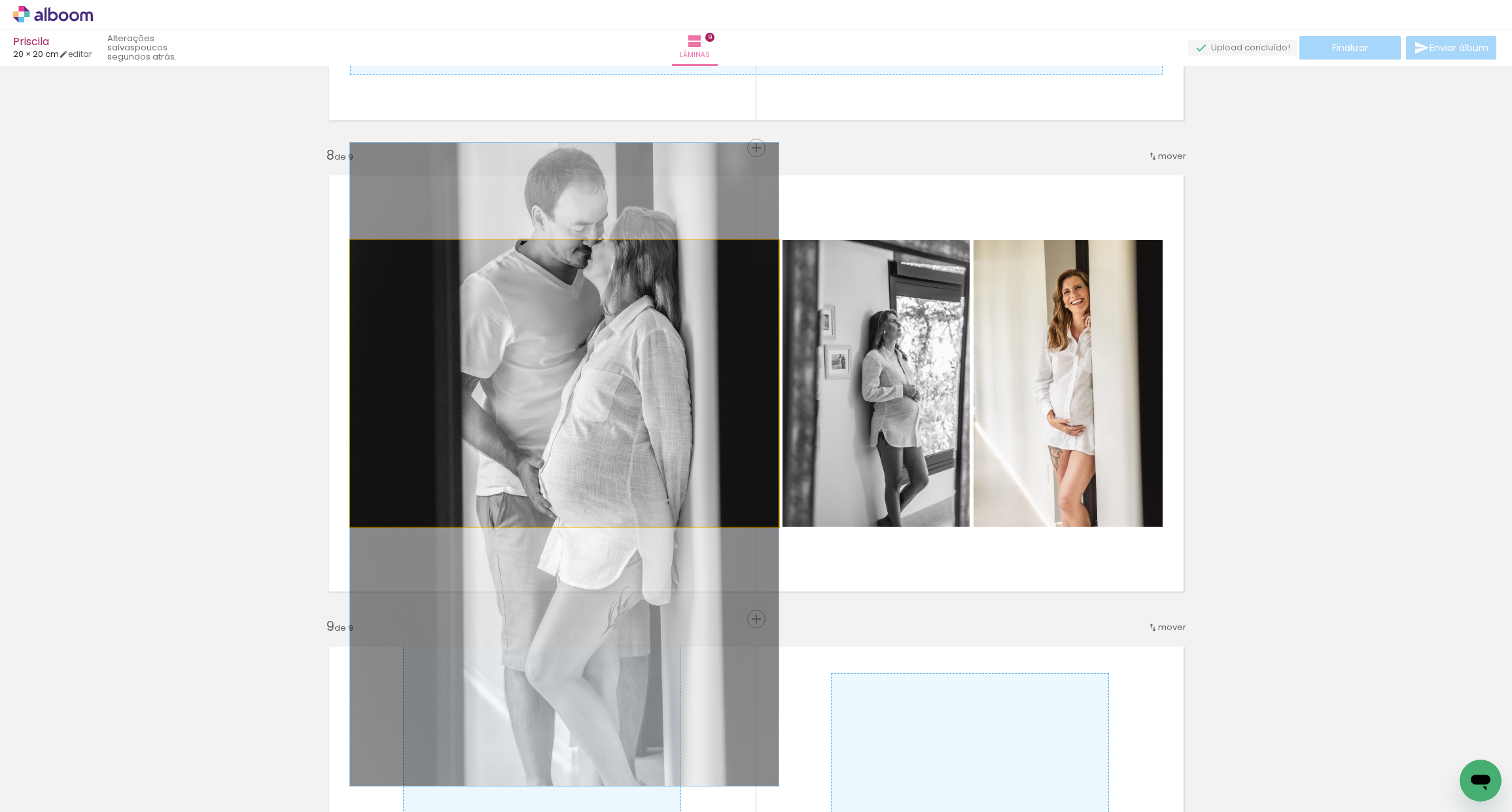
drag, startPoint x: 594, startPoint y: 378, endPoint x: 583, endPoint y: 459, distance: 81.7
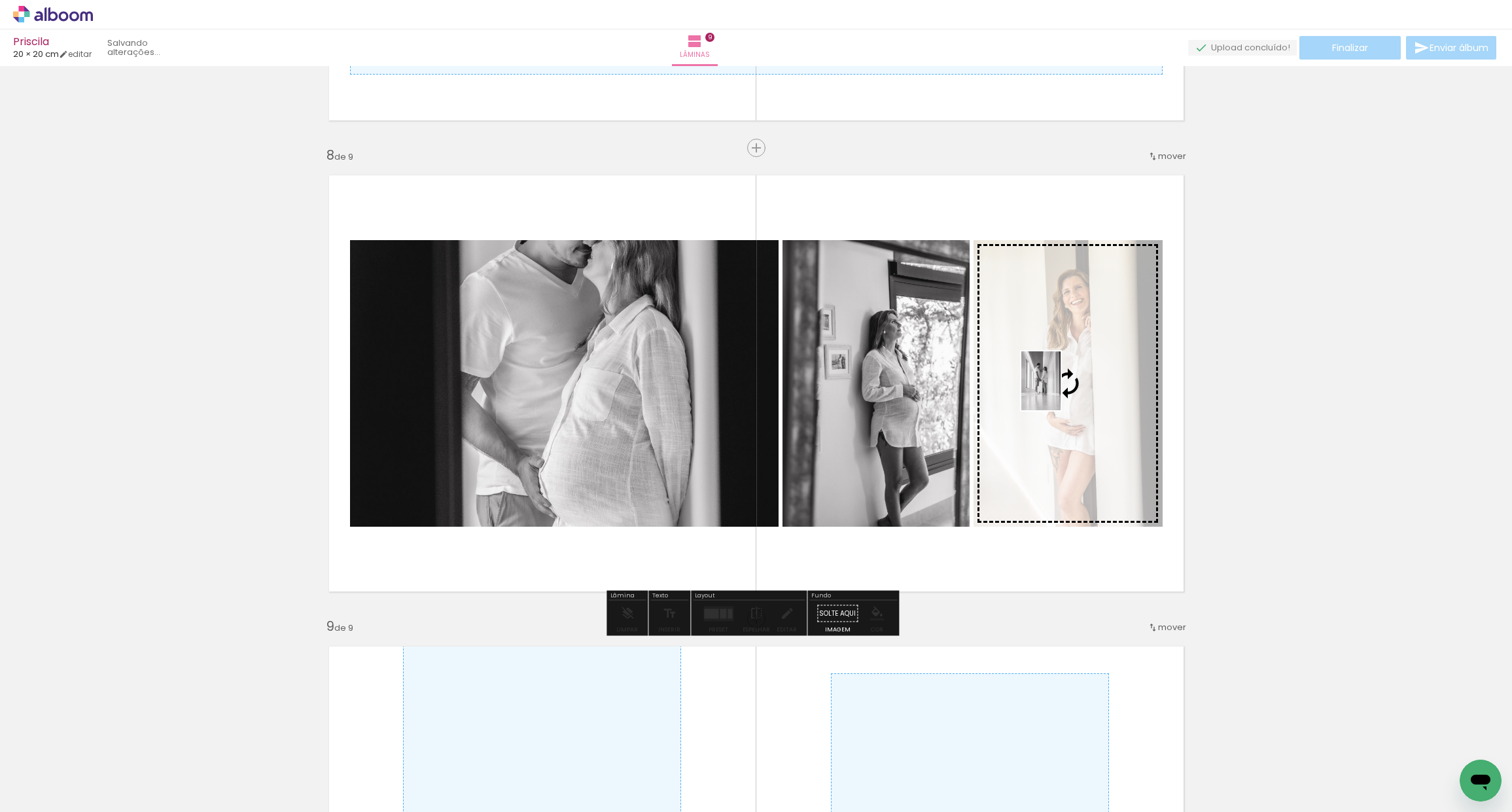
drag, startPoint x: 987, startPoint y: 774, endPoint x: 1079, endPoint y: 392, distance: 392.9
click at [1075, 388] on quentale-workspace at bounding box center [756, 406] width 1512 height 812
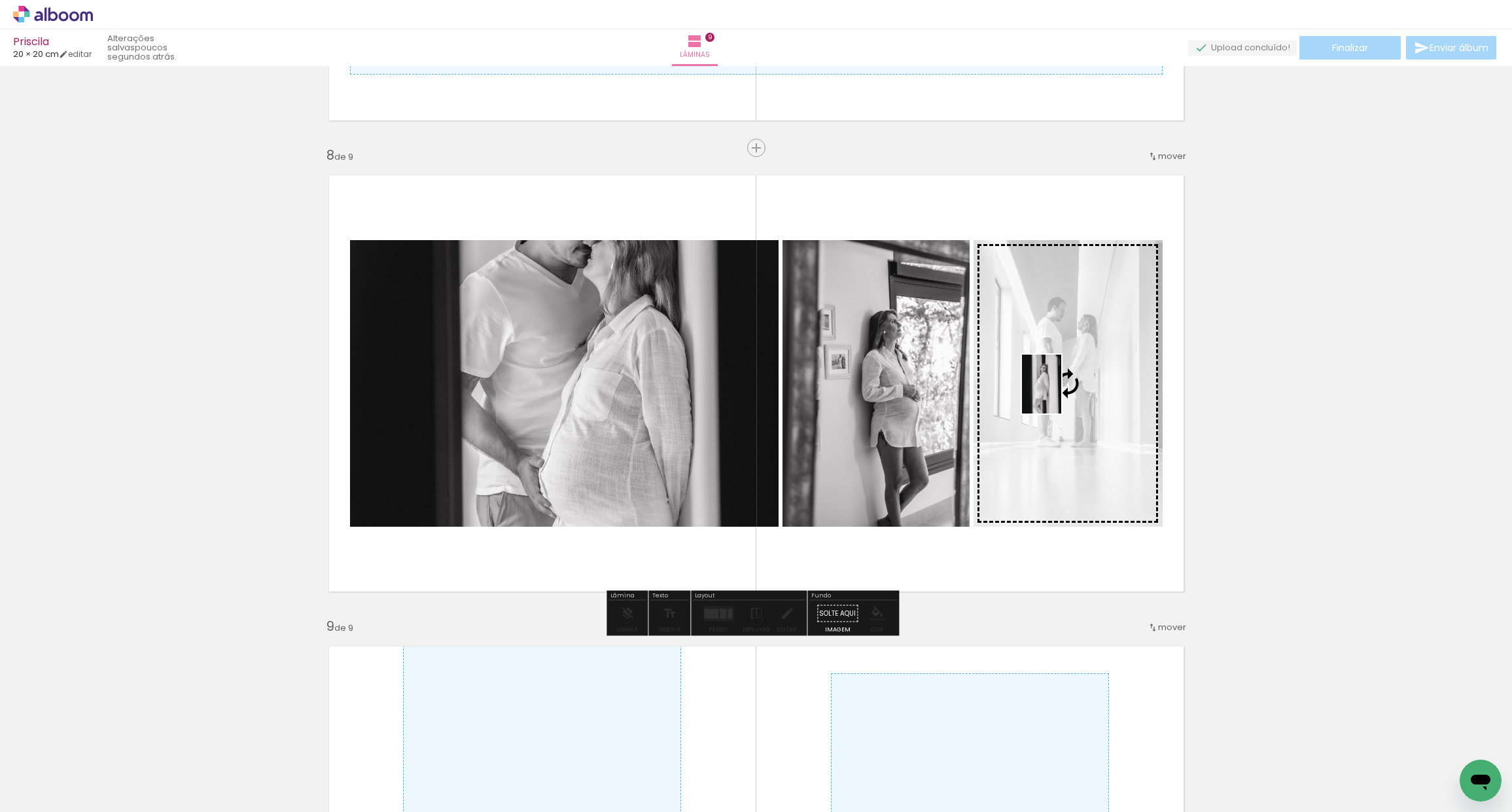
drag, startPoint x: 471, startPoint y: 770, endPoint x: 1060, endPoint y: 391, distance: 700.4
click at [1058, 392] on quentale-workspace at bounding box center [756, 406] width 1512 height 812
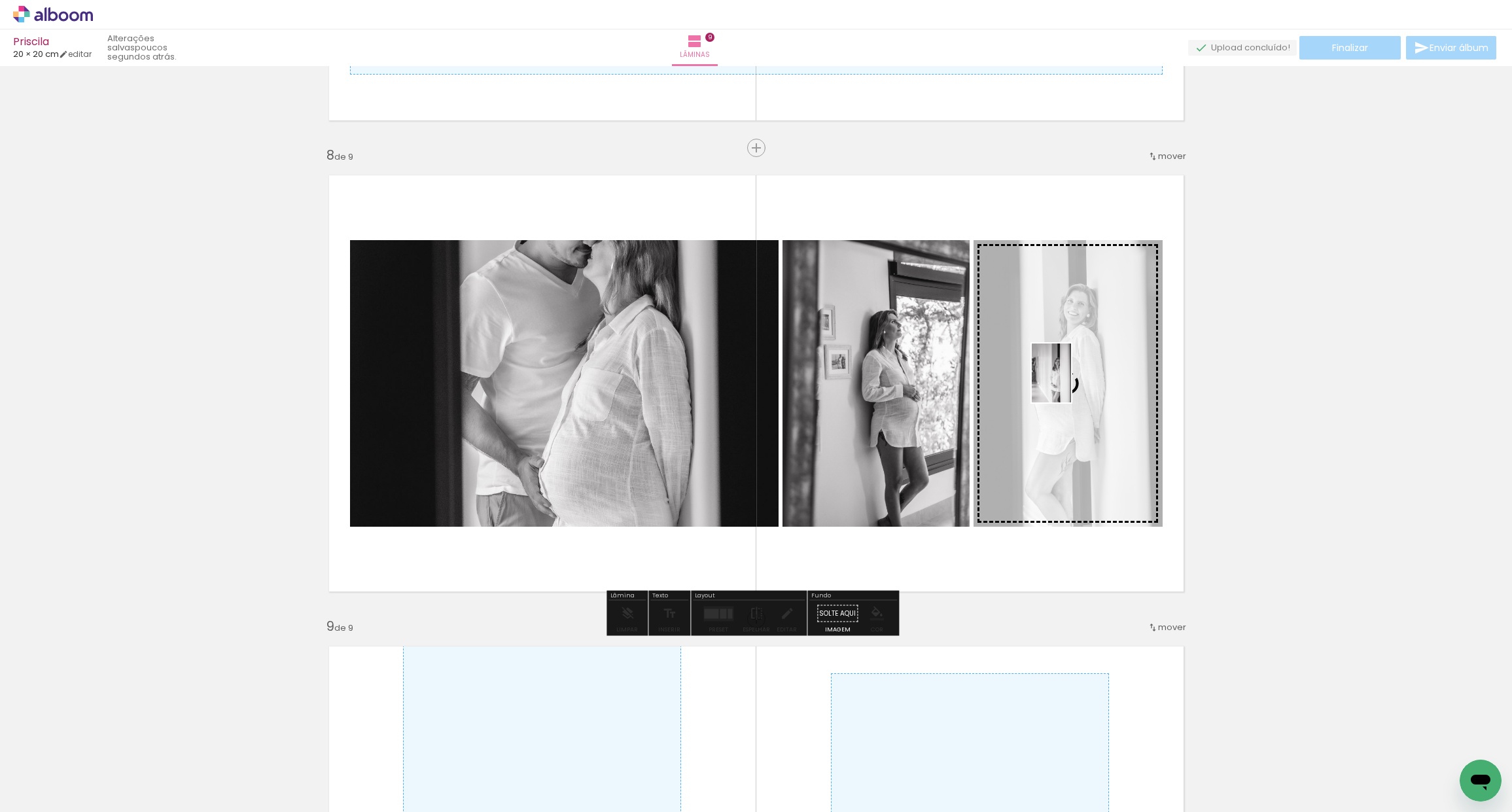
drag, startPoint x: 327, startPoint y: 774, endPoint x: 1063, endPoint y: 385, distance: 832.5
click at [1067, 383] on quentale-workspace at bounding box center [756, 406] width 1512 height 812
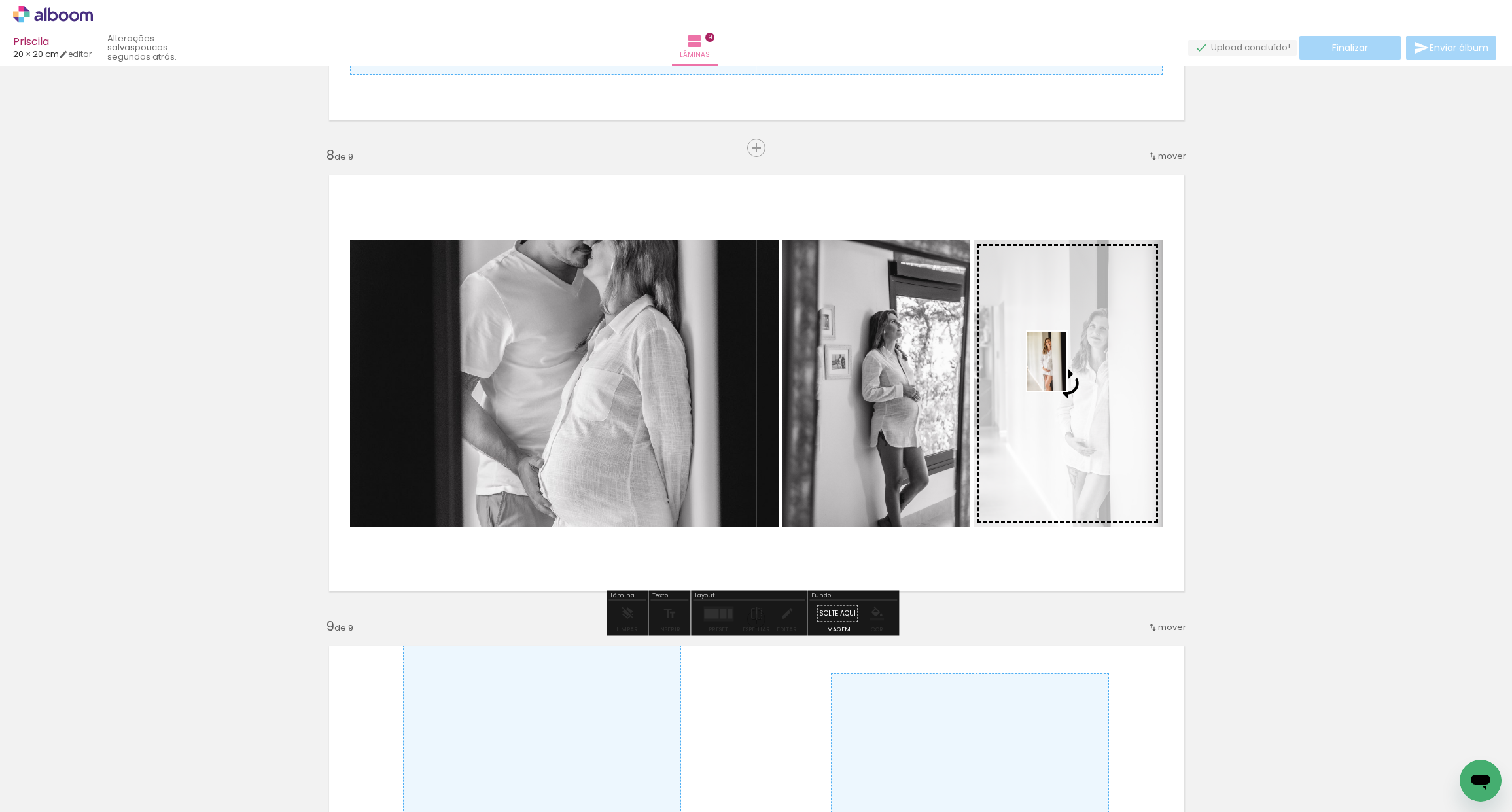
drag, startPoint x: 252, startPoint y: 771, endPoint x: 1052, endPoint y: 397, distance: 883.1
click at [1066, 371] on quentale-workspace at bounding box center [756, 406] width 1512 height 812
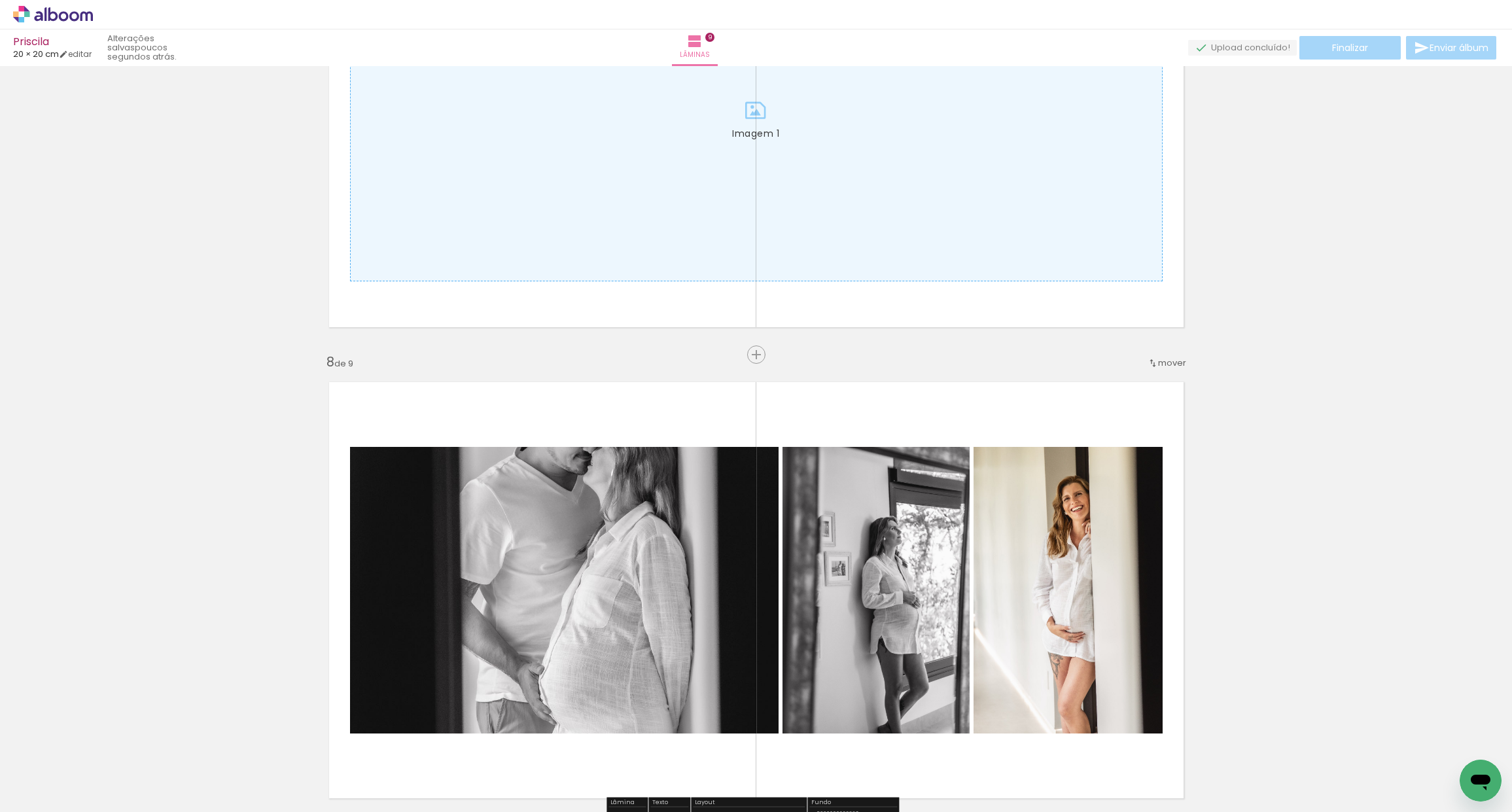
scroll to position [0, 3883]
drag, startPoint x: 730, startPoint y: 801, endPoint x: 790, endPoint y: 800, distance: 60.0
click at [107, 800] on iron-horizontal-list at bounding box center [95, 770] width 27 height 81
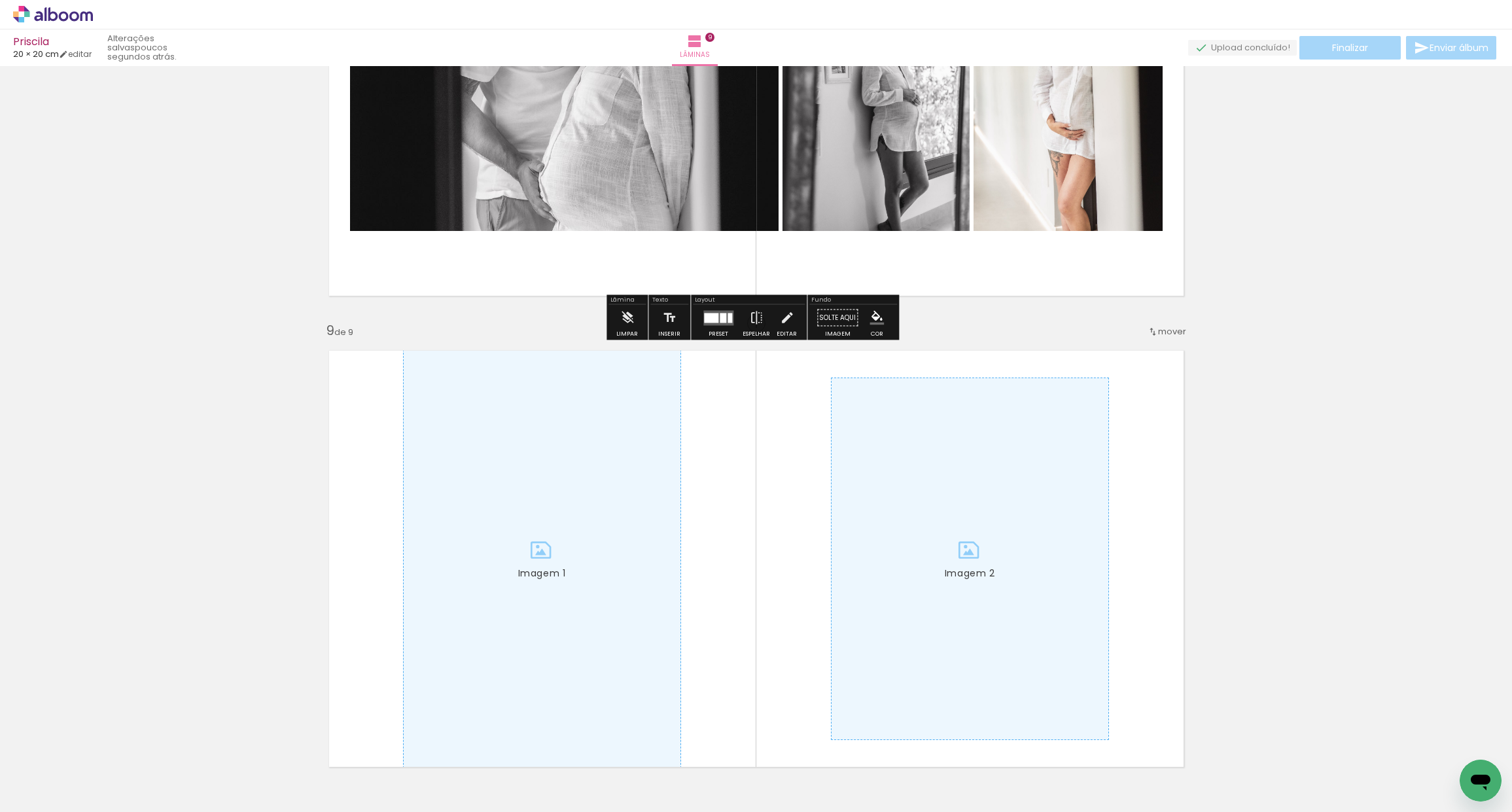
scroll to position [3668, 0]
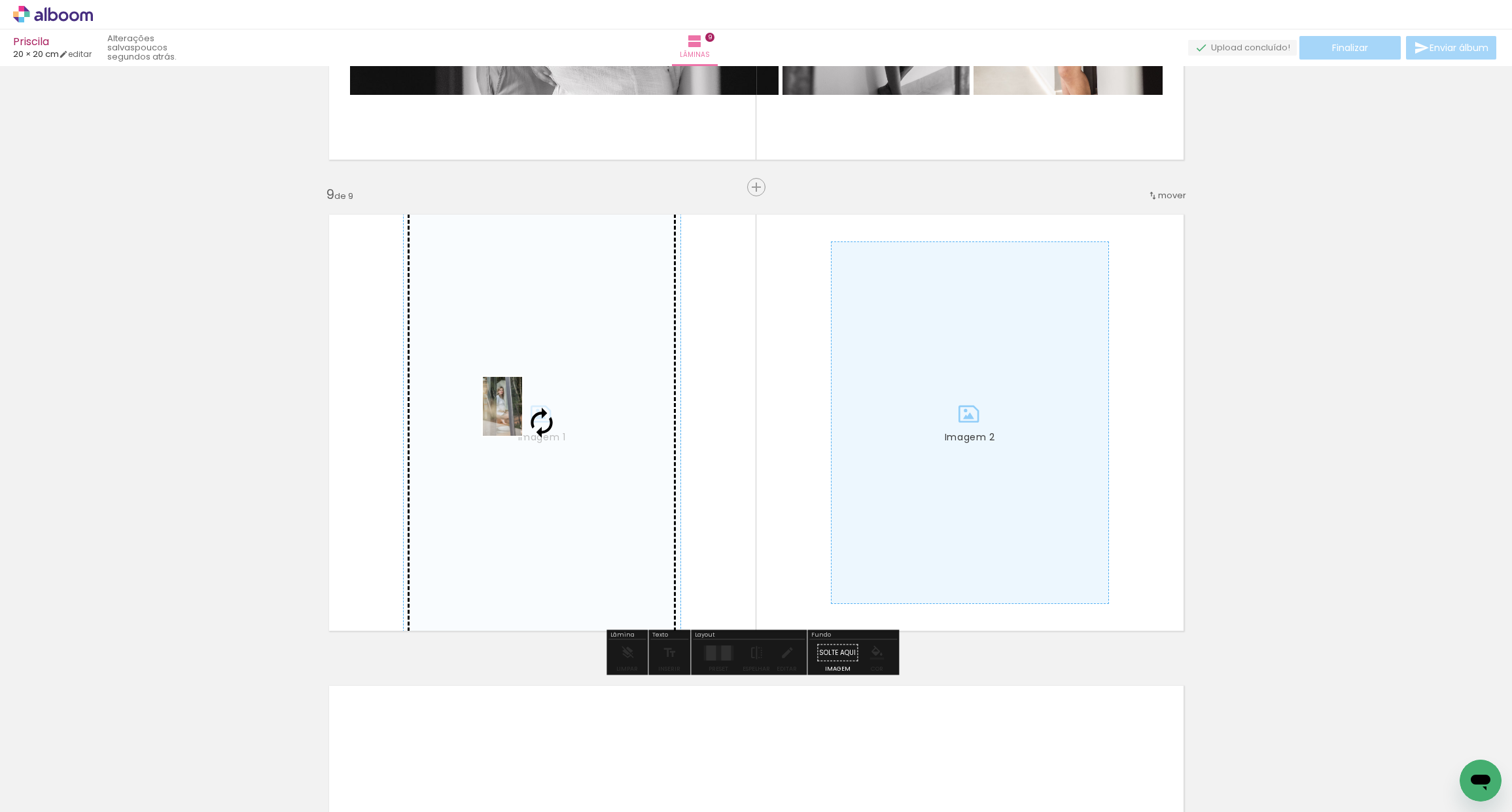
drag, startPoint x: 1052, startPoint y: 772, endPoint x: 520, endPoint y: 429, distance: 633.0
click at [523, 416] on quentale-workspace at bounding box center [756, 406] width 1512 height 812
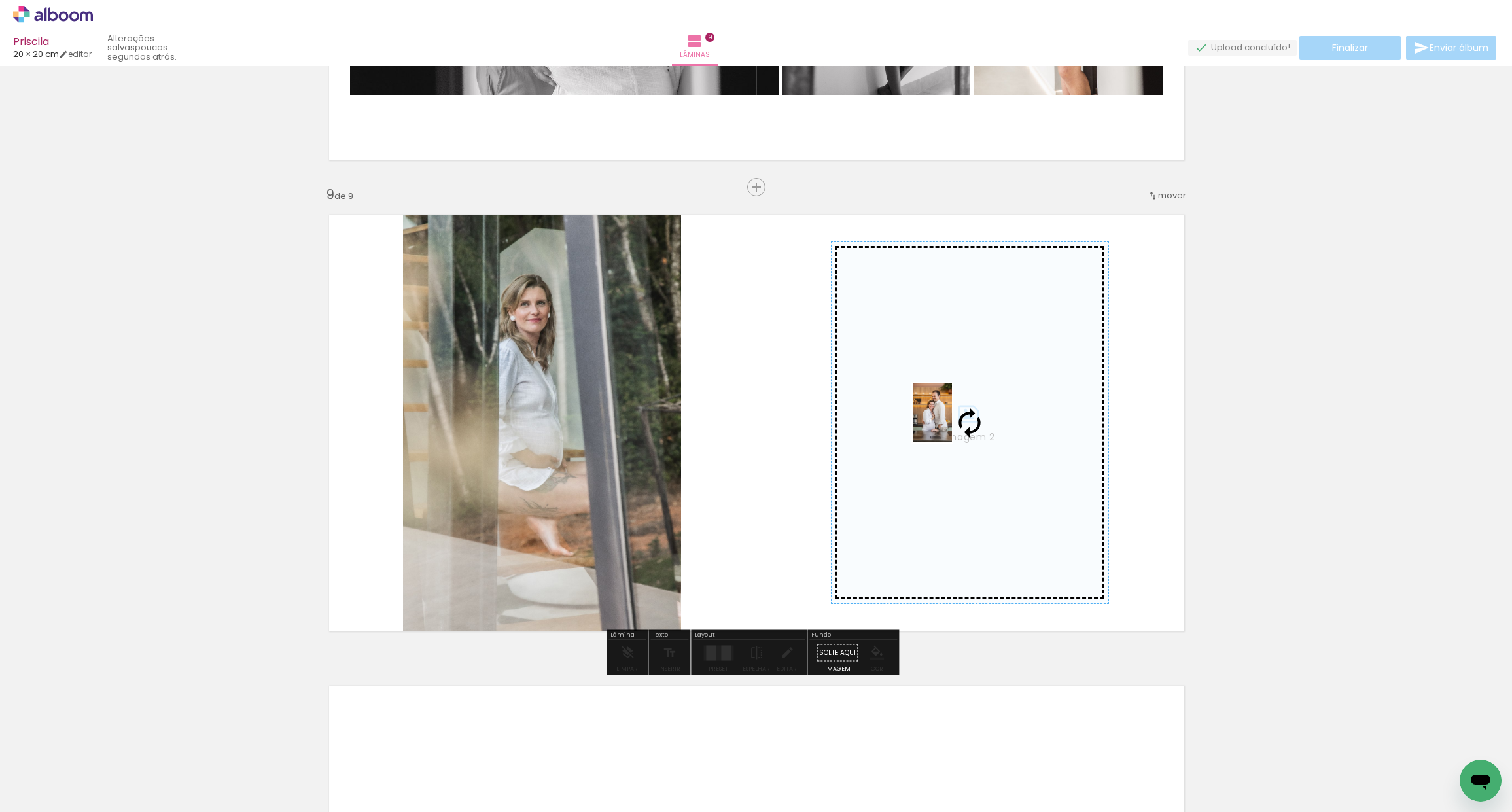
drag, startPoint x: 380, startPoint y: 777, endPoint x: 952, endPoint y: 426, distance: 671.1
click at [960, 420] on quentale-workspace at bounding box center [756, 406] width 1512 height 812
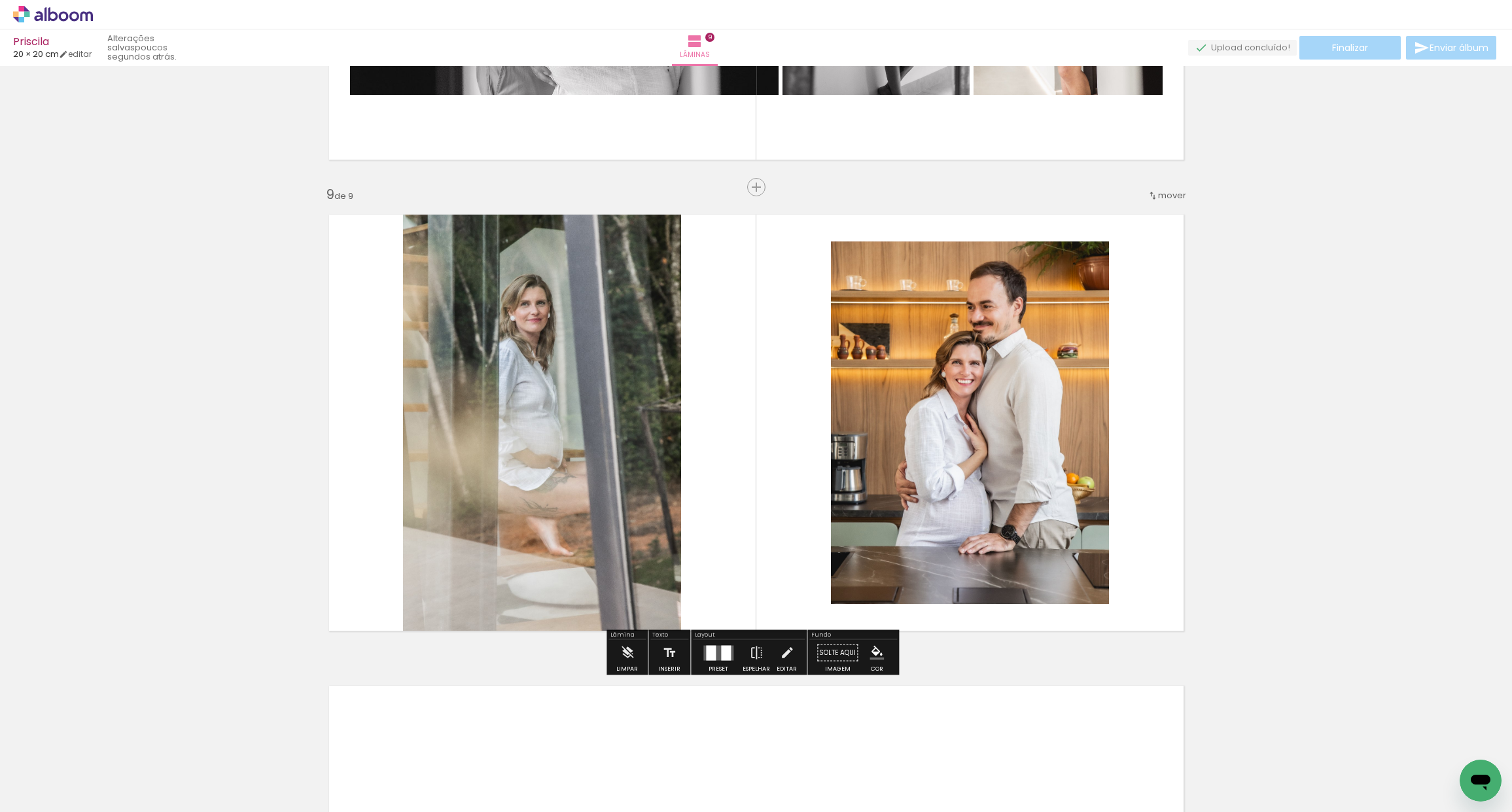
scroll to position [0, 4933]
drag, startPoint x: 835, startPoint y: 806, endPoint x: 996, endPoint y: 800, distance: 161.1
click at [107, 800] on iron-horizontal-list at bounding box center [95, 770] width 27 height 81
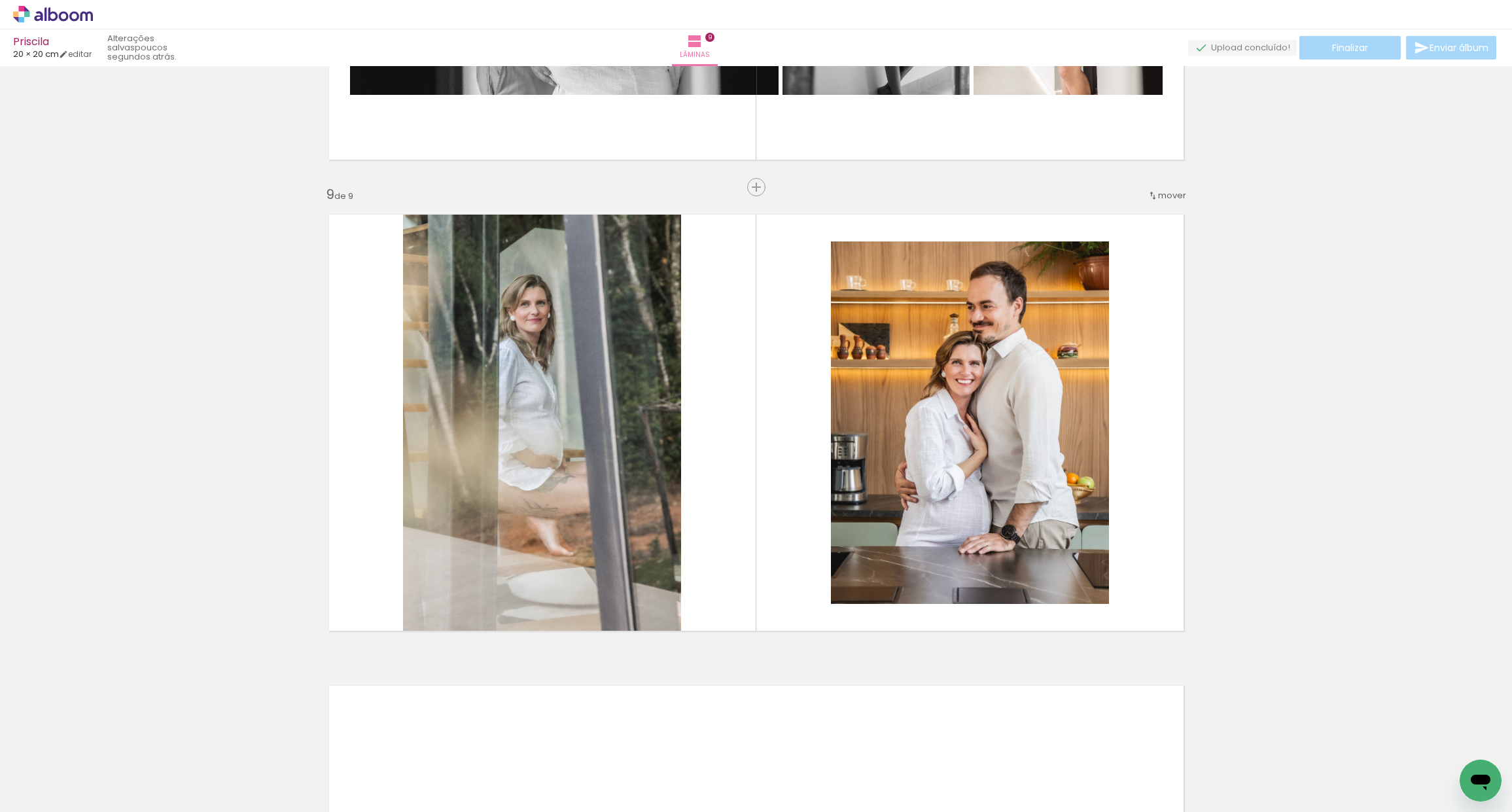
scroll to position [0, 5707]
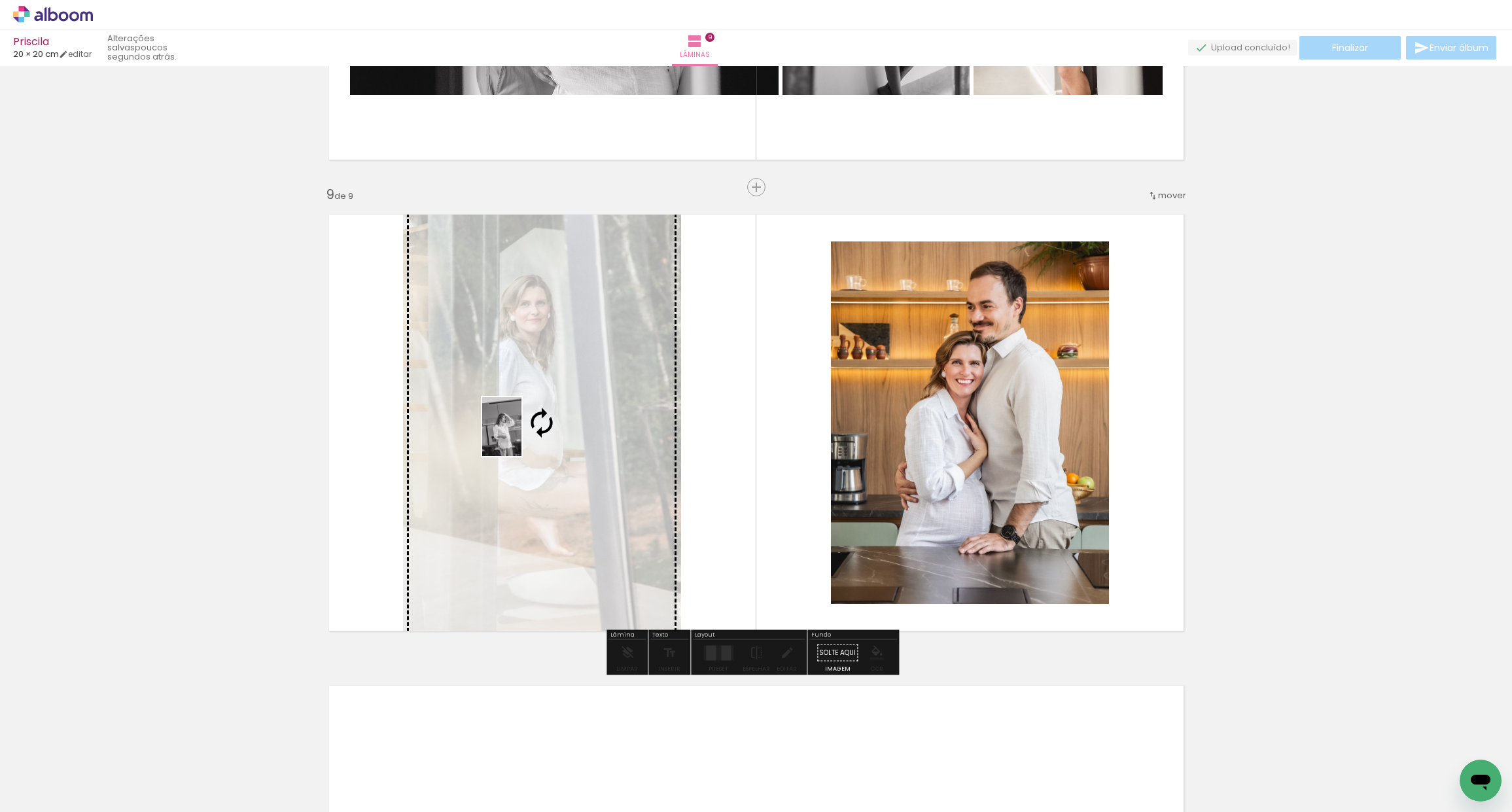
drag, startPoint x: 1027, startPoint y: 779, endPoint x: 523, endPoint y: 437, distance: 609.1
click at [522, 434] on quentale-workspace at bounding box center [756, 406] width 1512 height 812
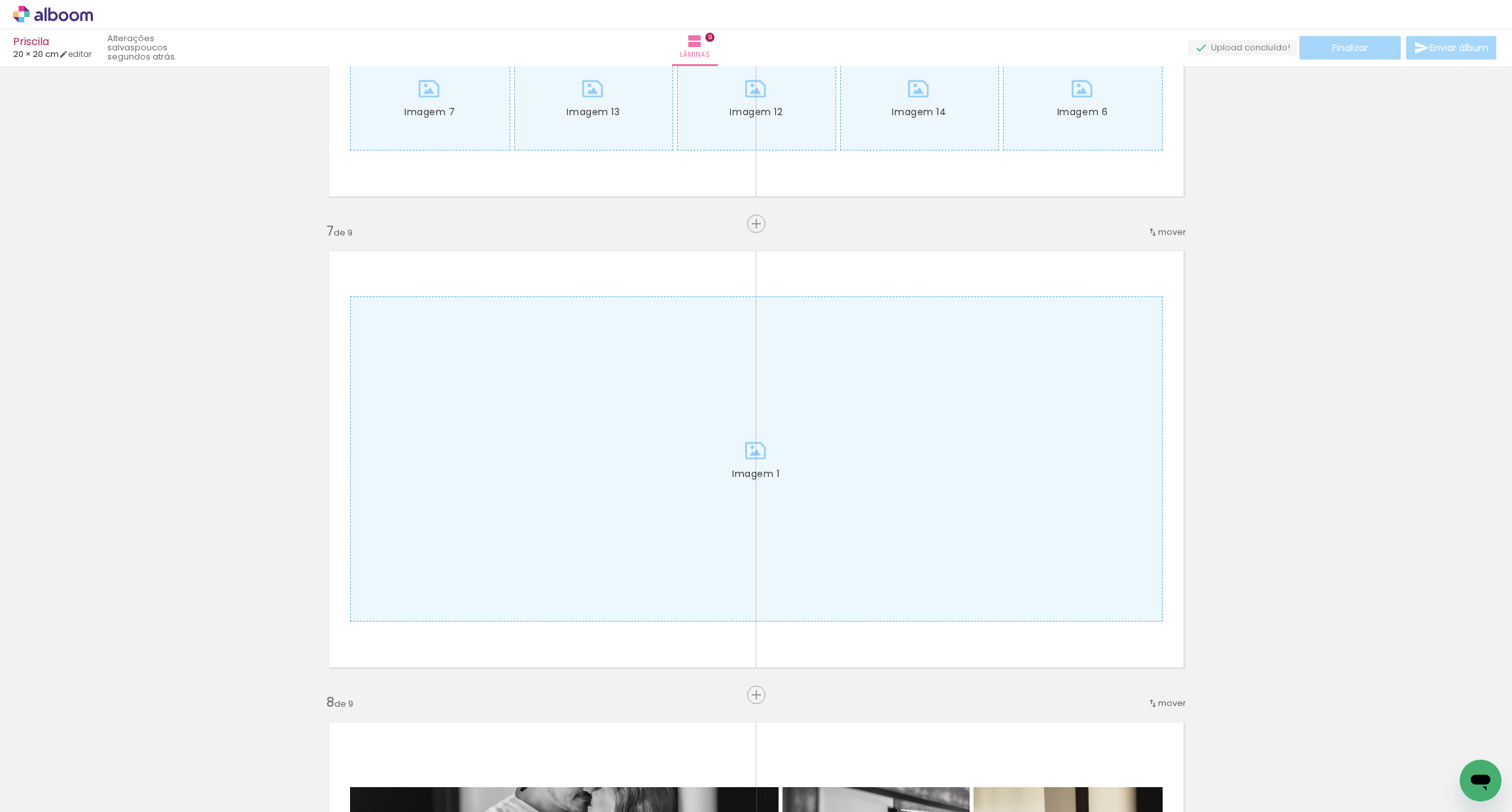
scroll to position [2744, 0]
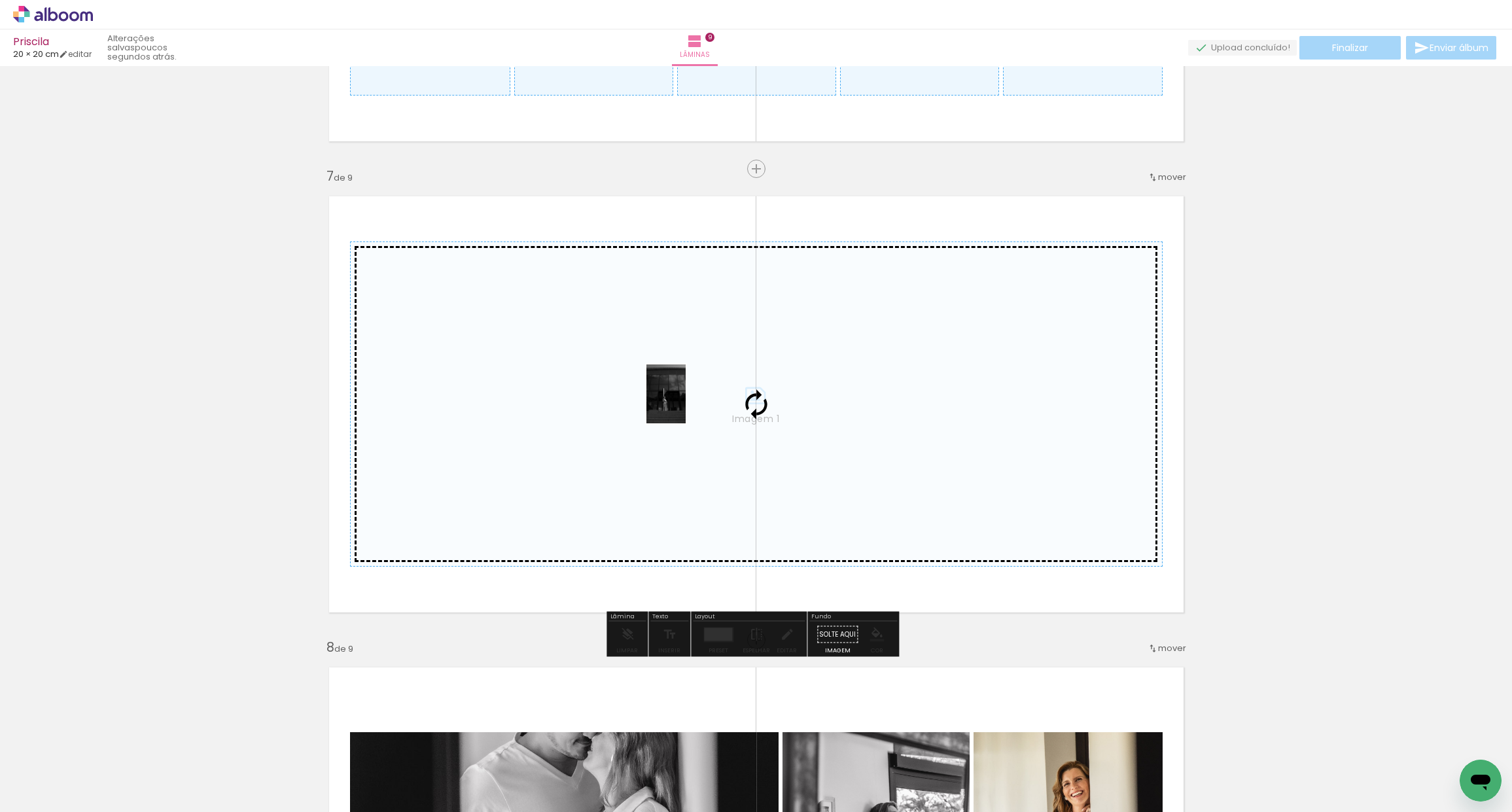
drag, startPoint x: 1318, startPoint y: 782, endPoint x: 706, endPoint y: 421, distance: 710.5
click at [705, 406] on quentale-workspace at bounding box center [756, 406] width 1512 height 812
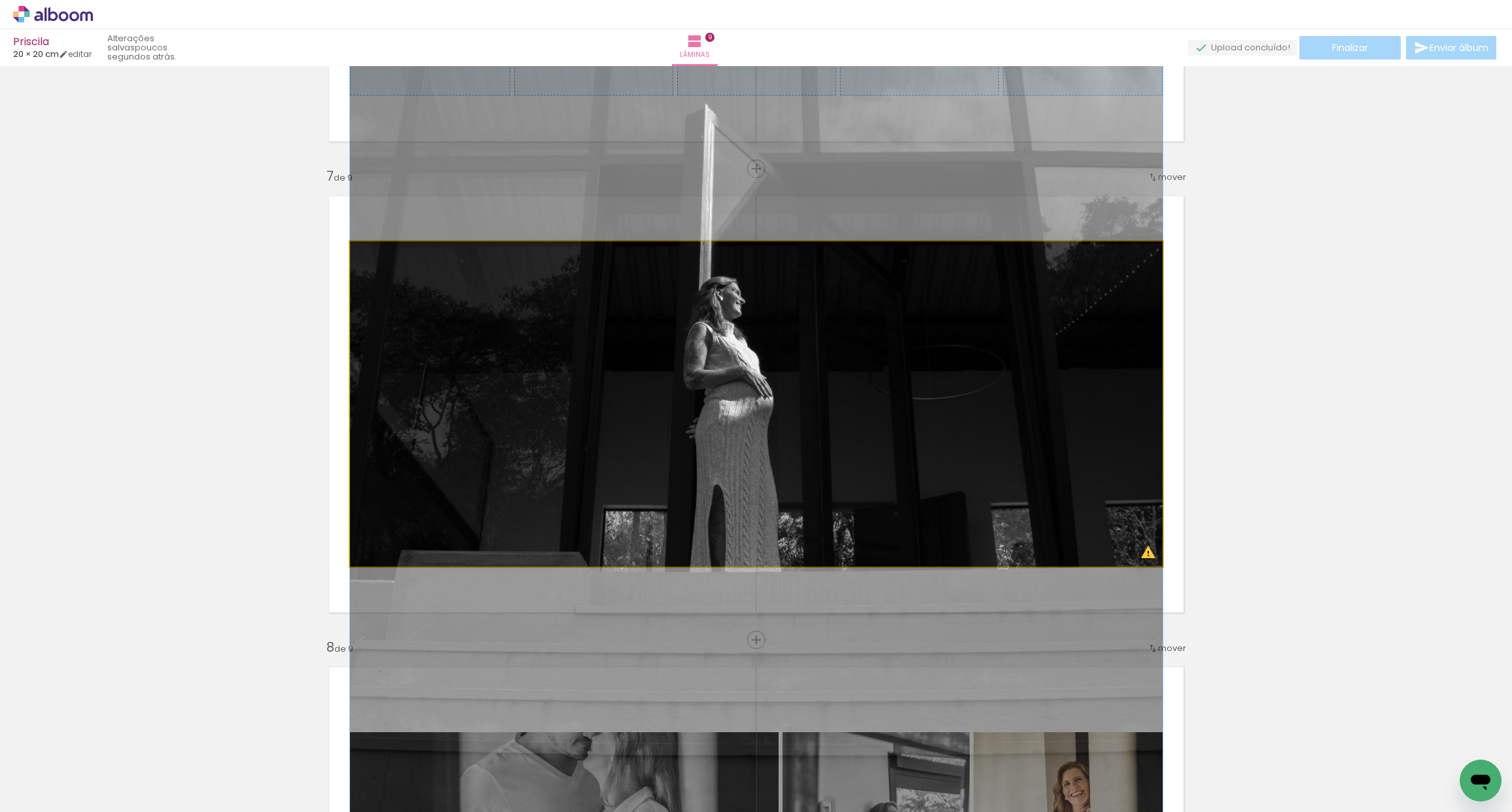
drag, startPoint x: 737, startPoint y: 485, endPoint x: 721, endPoint y: 336, distance: 149.9
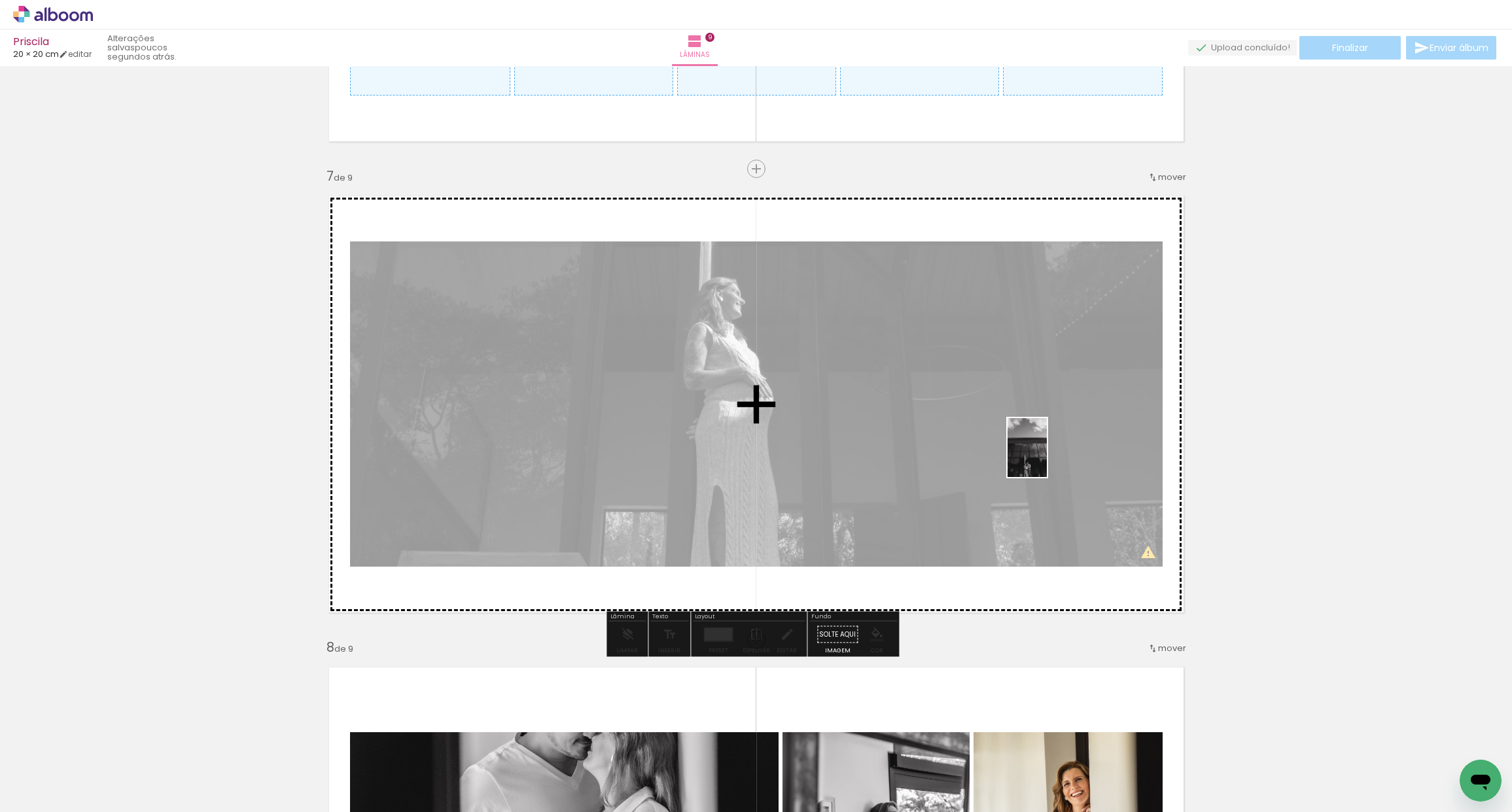
drag, startPoint x: 1392, startPoint y: 775, endPoint x: 1047, endPoint y: 454, distance: 471.2
click at [1047, 454] on quentale-workspace at bounding box center [756, 406] width 1512 height 812
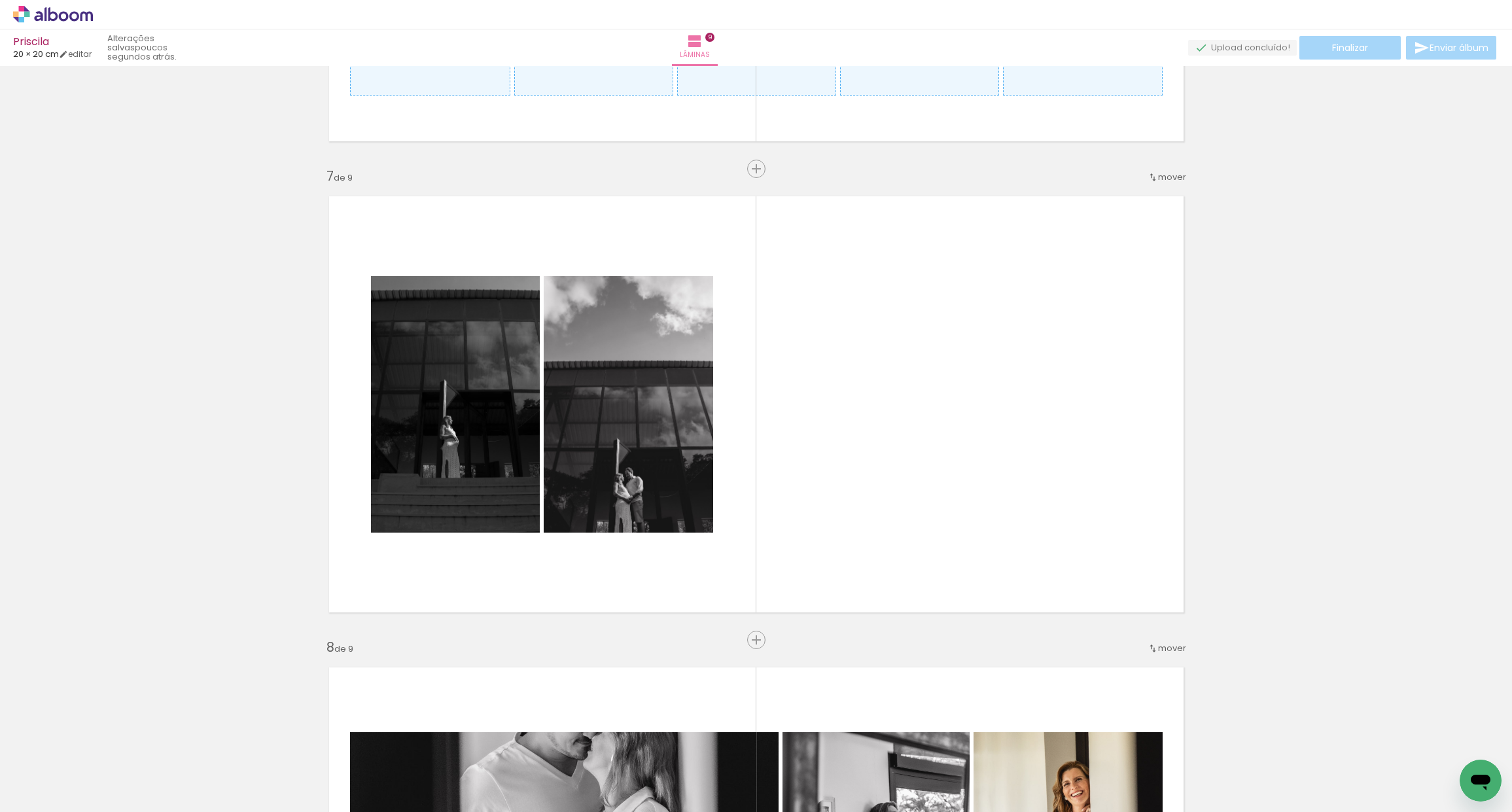
scroll to position [0, 6928]
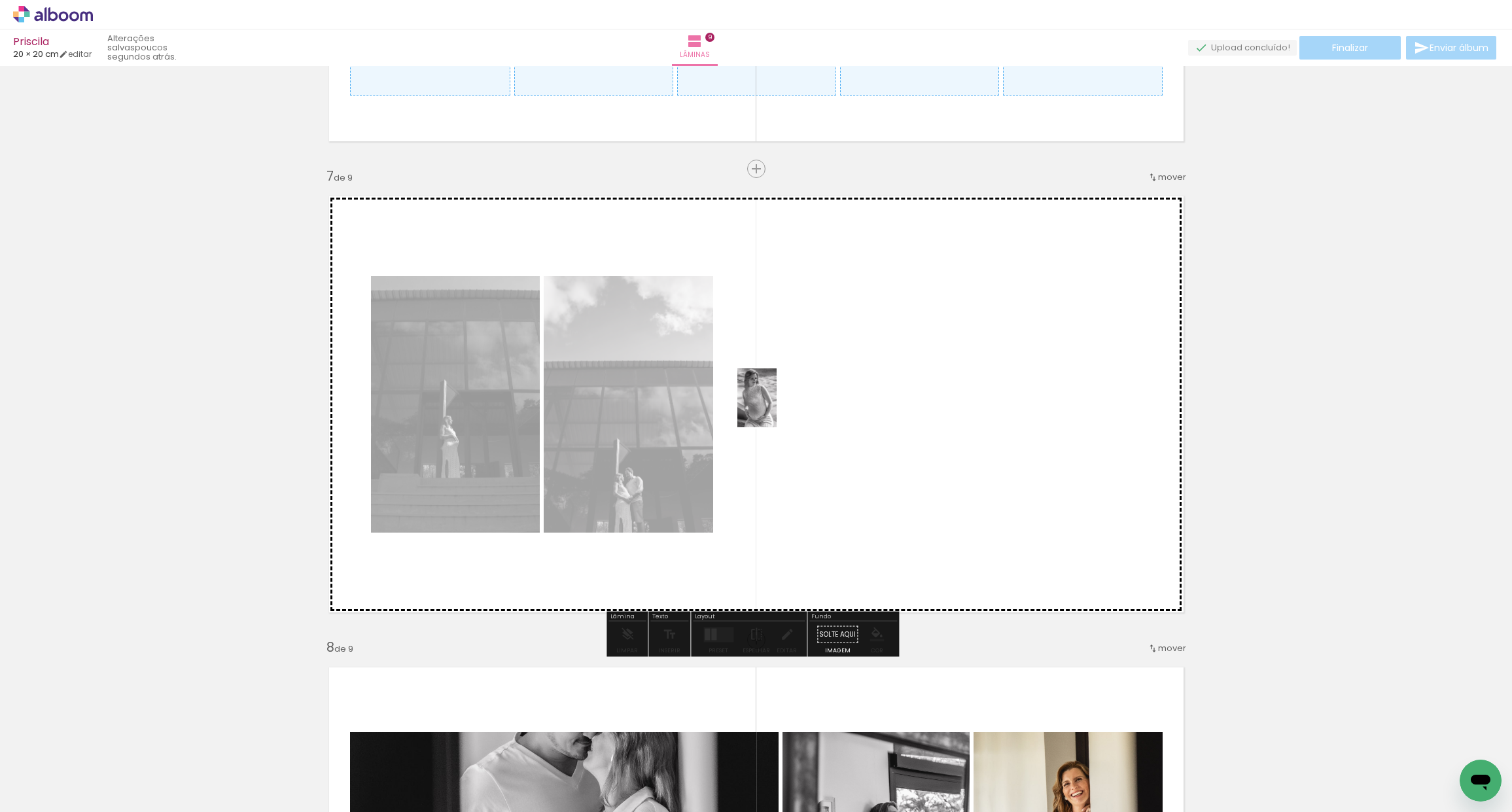
drag, startPoint x: 970, startPoint y: 746, endPoint x: 755, endPoint y: 466, distance: 353.0
click at [775, 409] on quentale-workspace at bounding box center [756, 406] width 1512 height 812
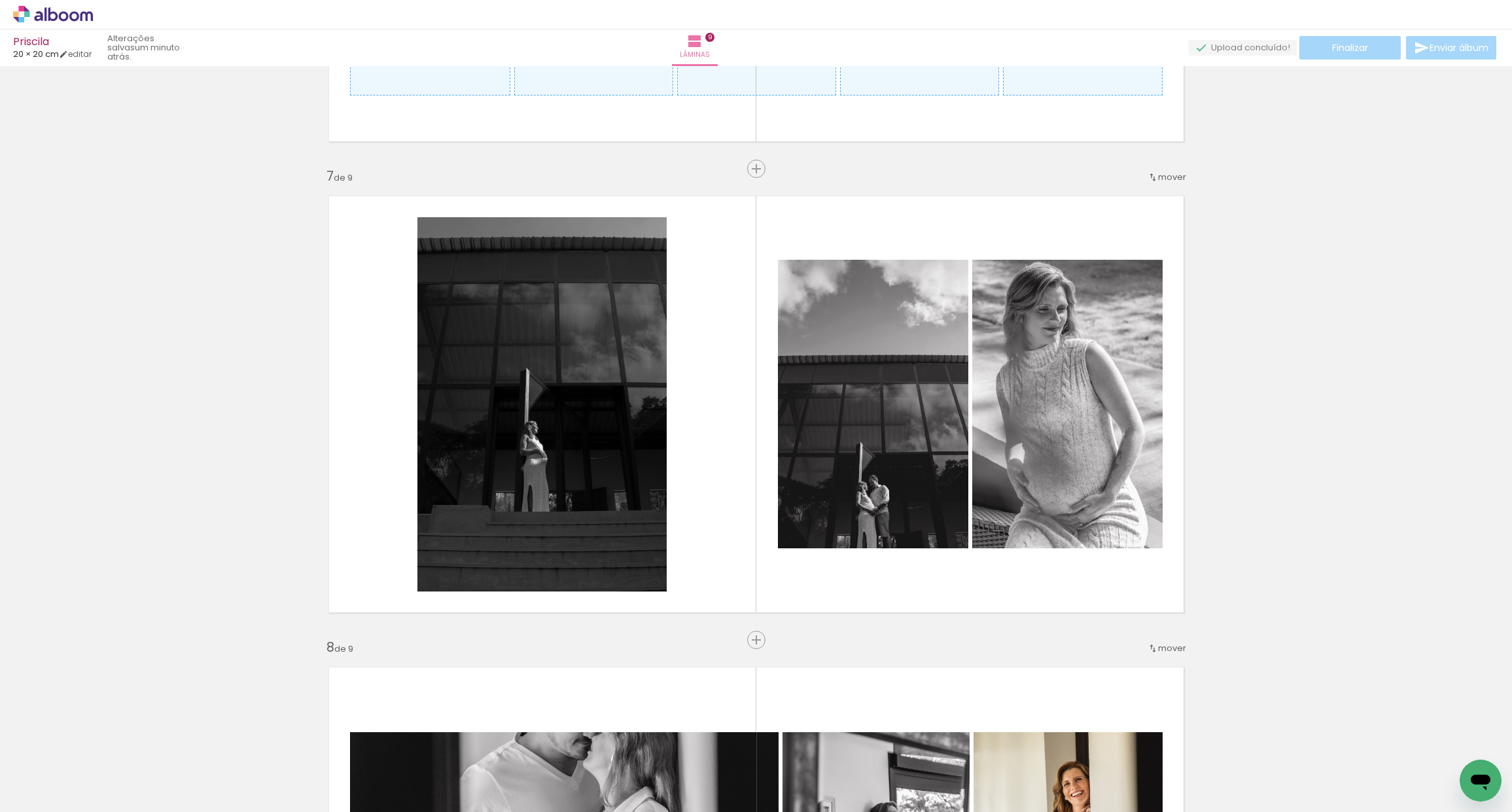
scroll to position [0, 7574]
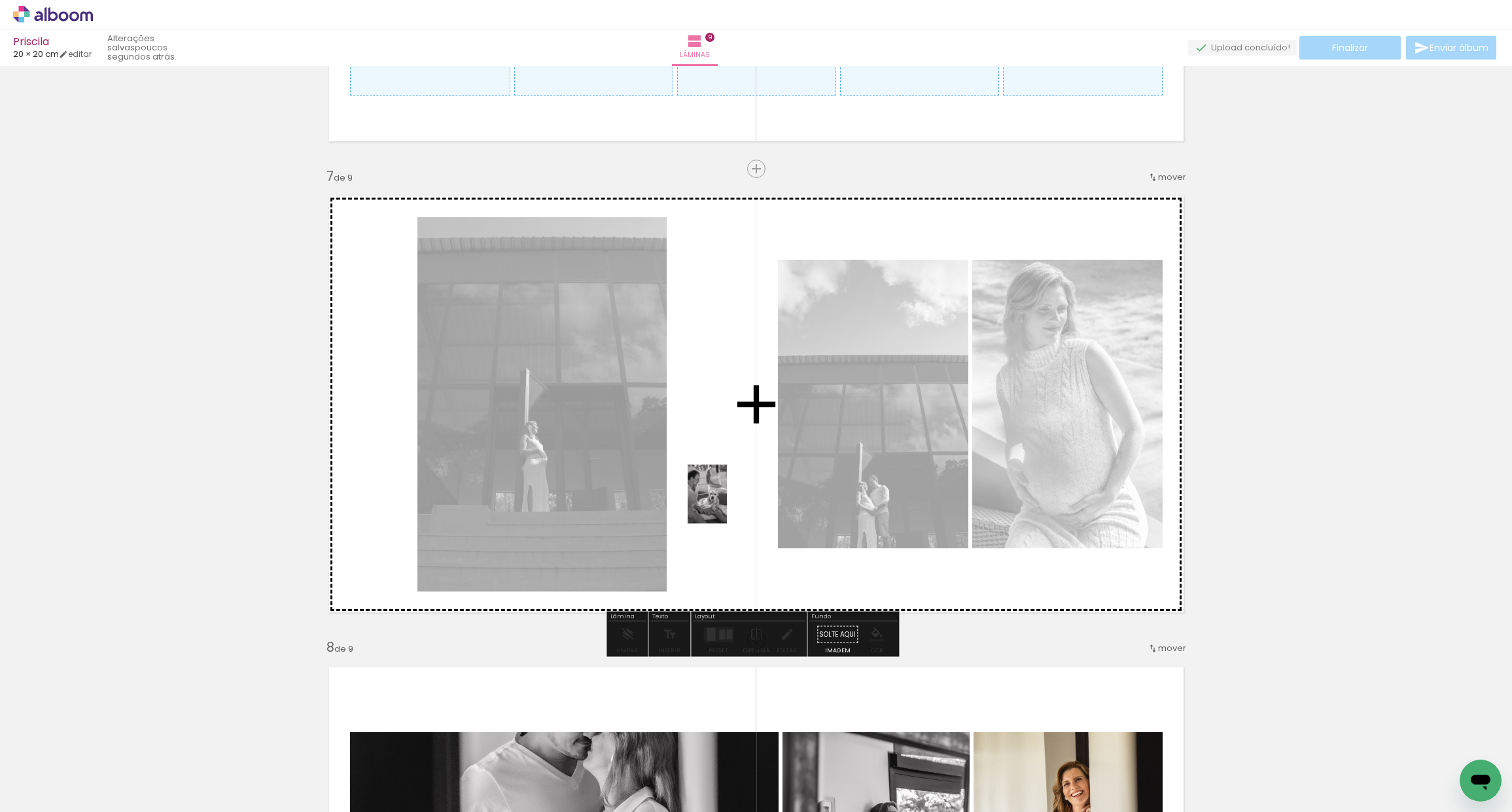
drag, startPoint x: 768, startPoint y: 785, endPoint x: 783, endPoint y: 617, distance: 168.7
click at [727, 507] on quentale-workspace at bounding box center [756, 406] width 1512 height 812
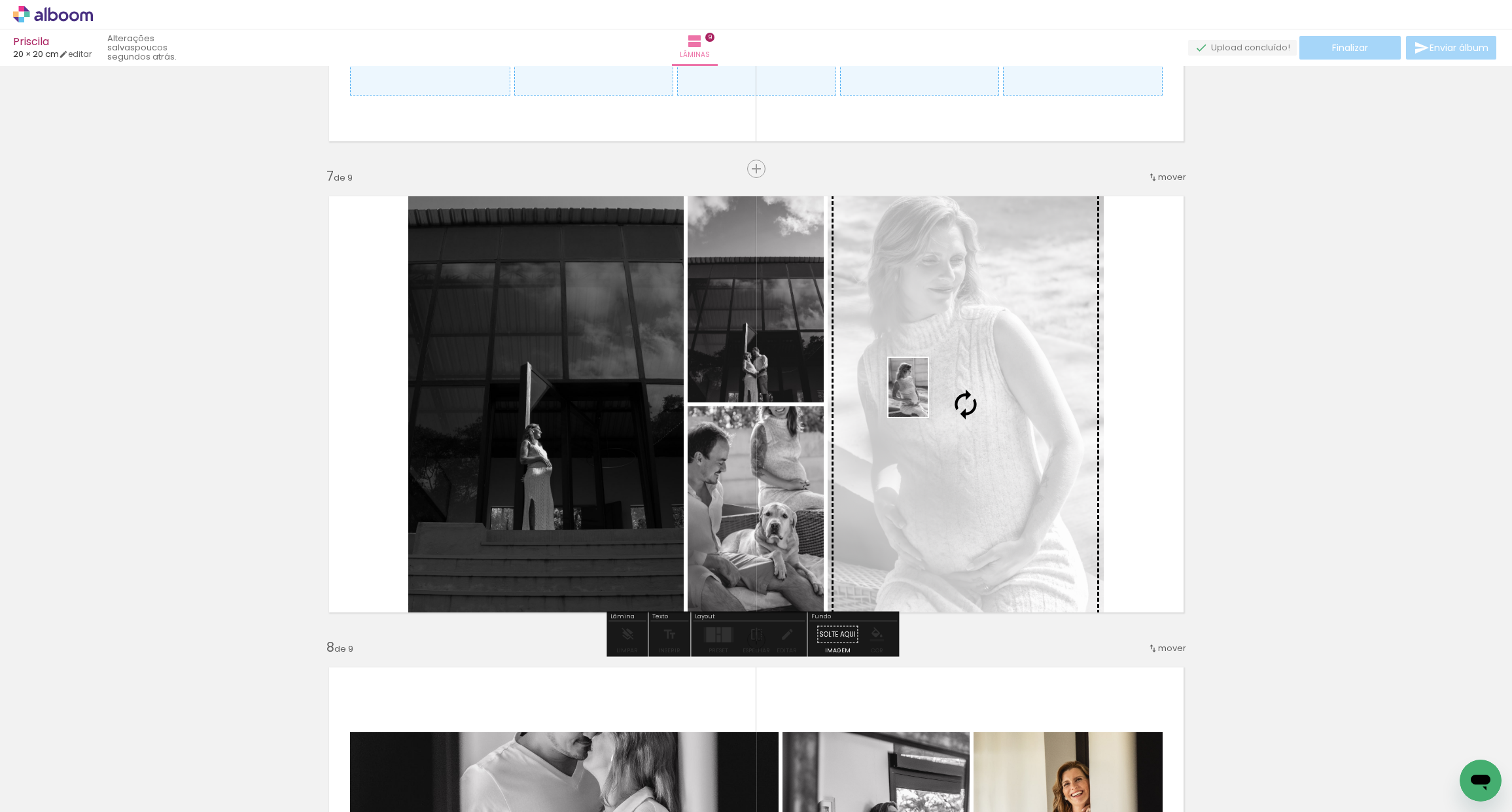
drag, startPoint x: 185, startPoint y: 766, endPoint x: 950, endPoint y: 414, distance: 842.1
click at [950, 398] on quentale-workspace at bounding box center [756, 406] width 1512 height 812
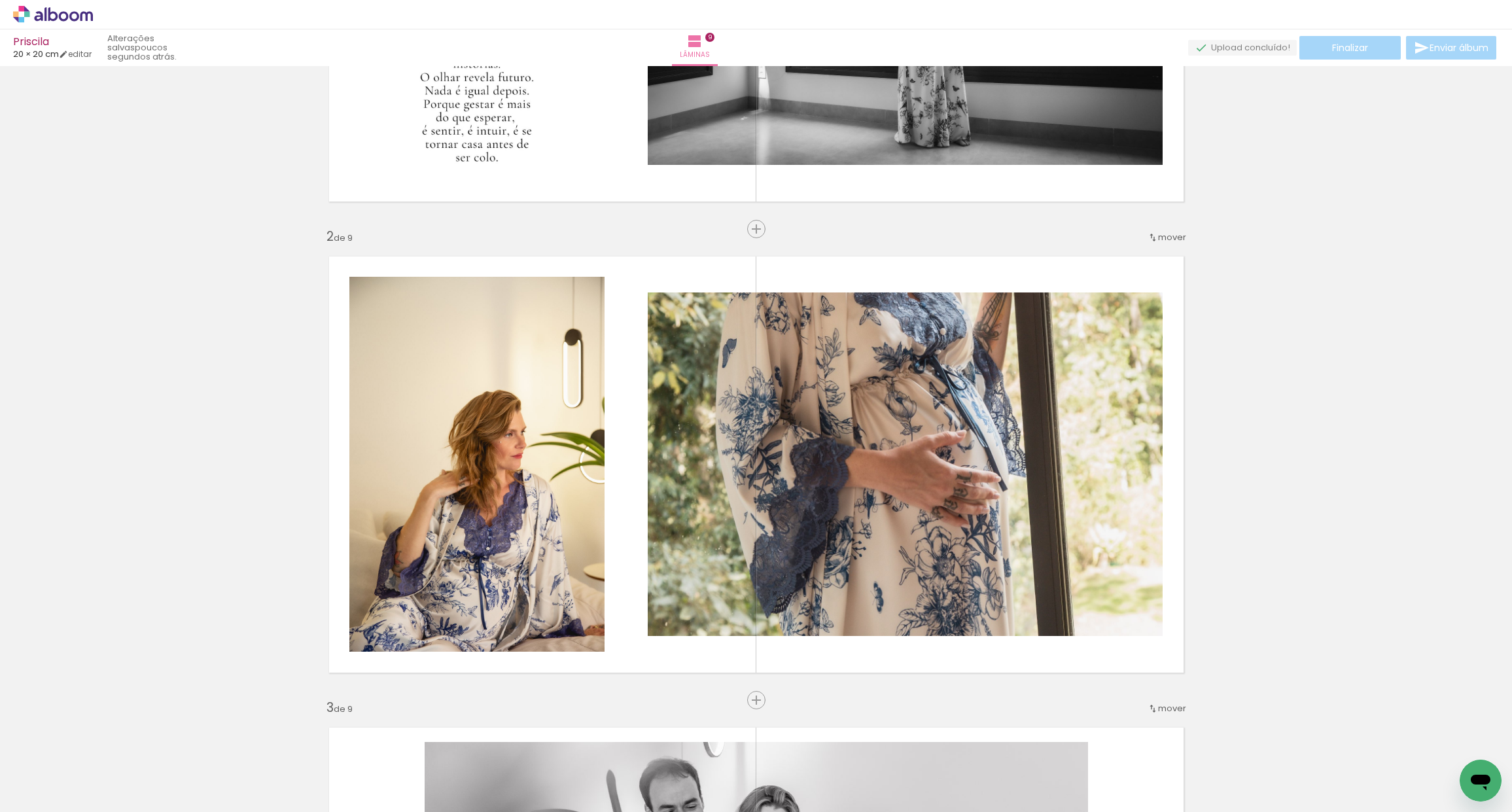
scroll to position [0, 3630]
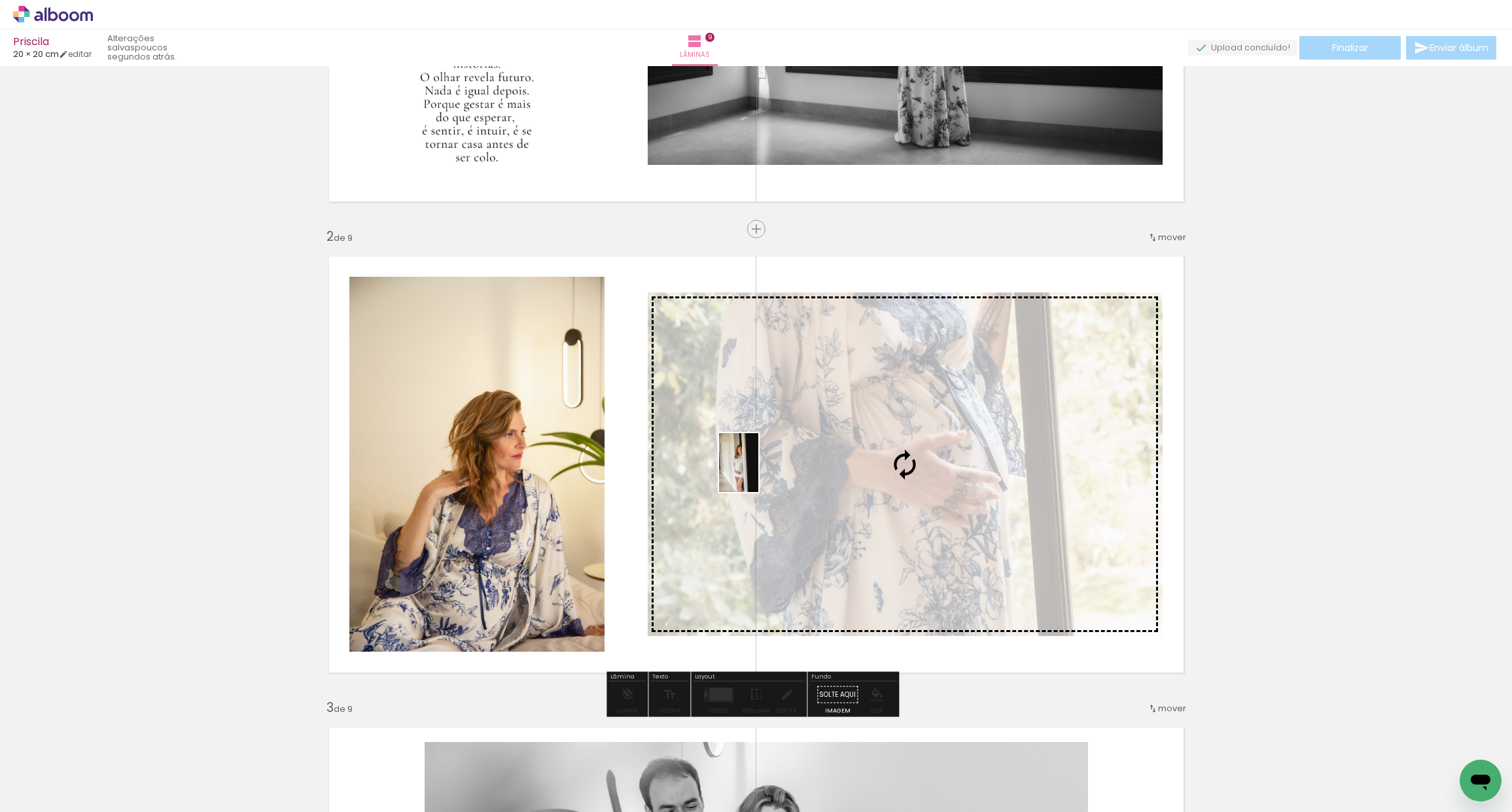
drag, startPoint x: 402, startPoint y: 763, endPoint x: 767, endPoint y: 479, distance: 462.5
click at [760, 472] on quentale-workspace at bounding box center [756, 406] width 1512 height 812
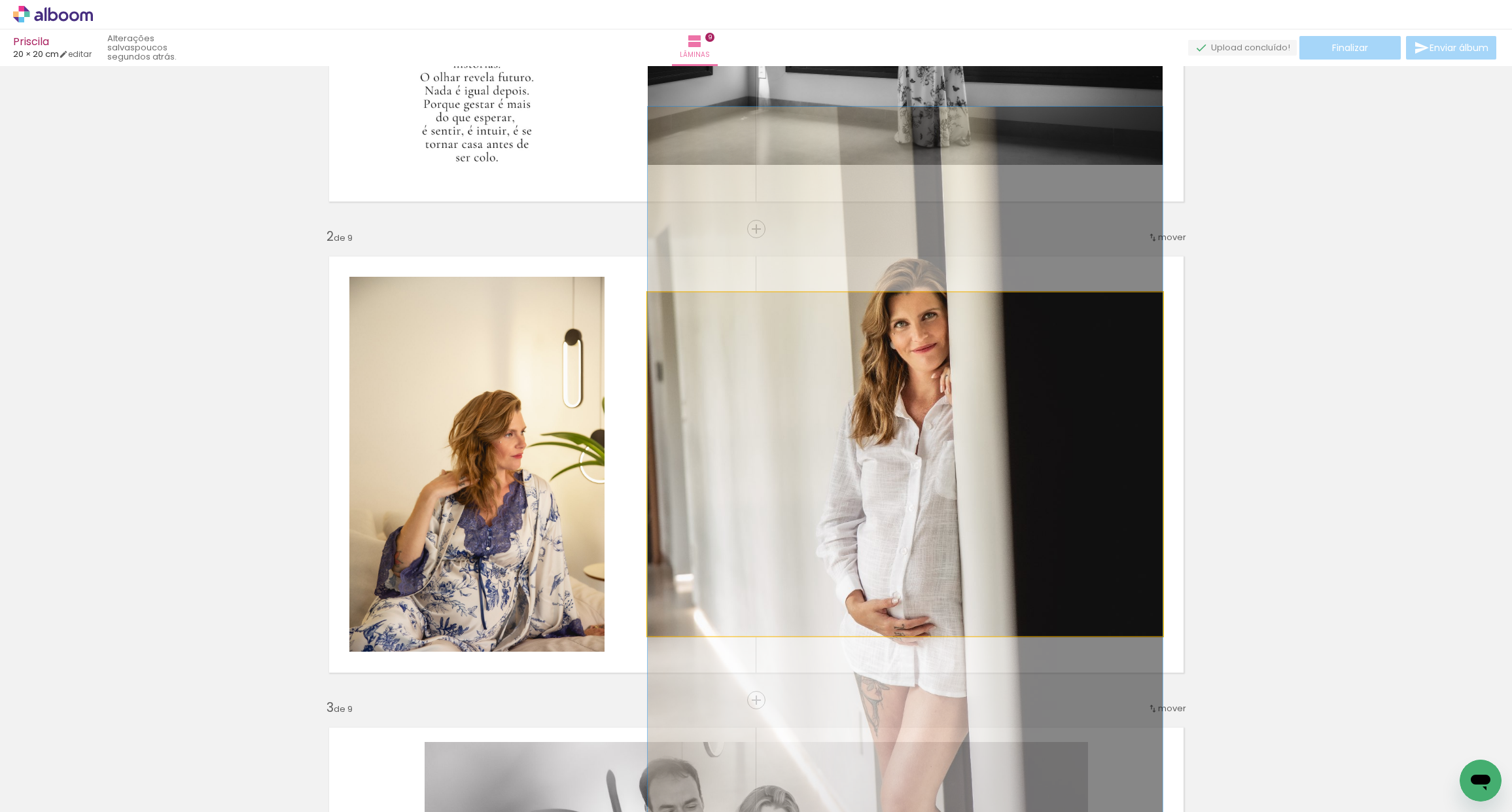
drag, startPoint x: 910, startPoint y: 464, endPoint x: 914, endPoint y: 492, distance: 28.3
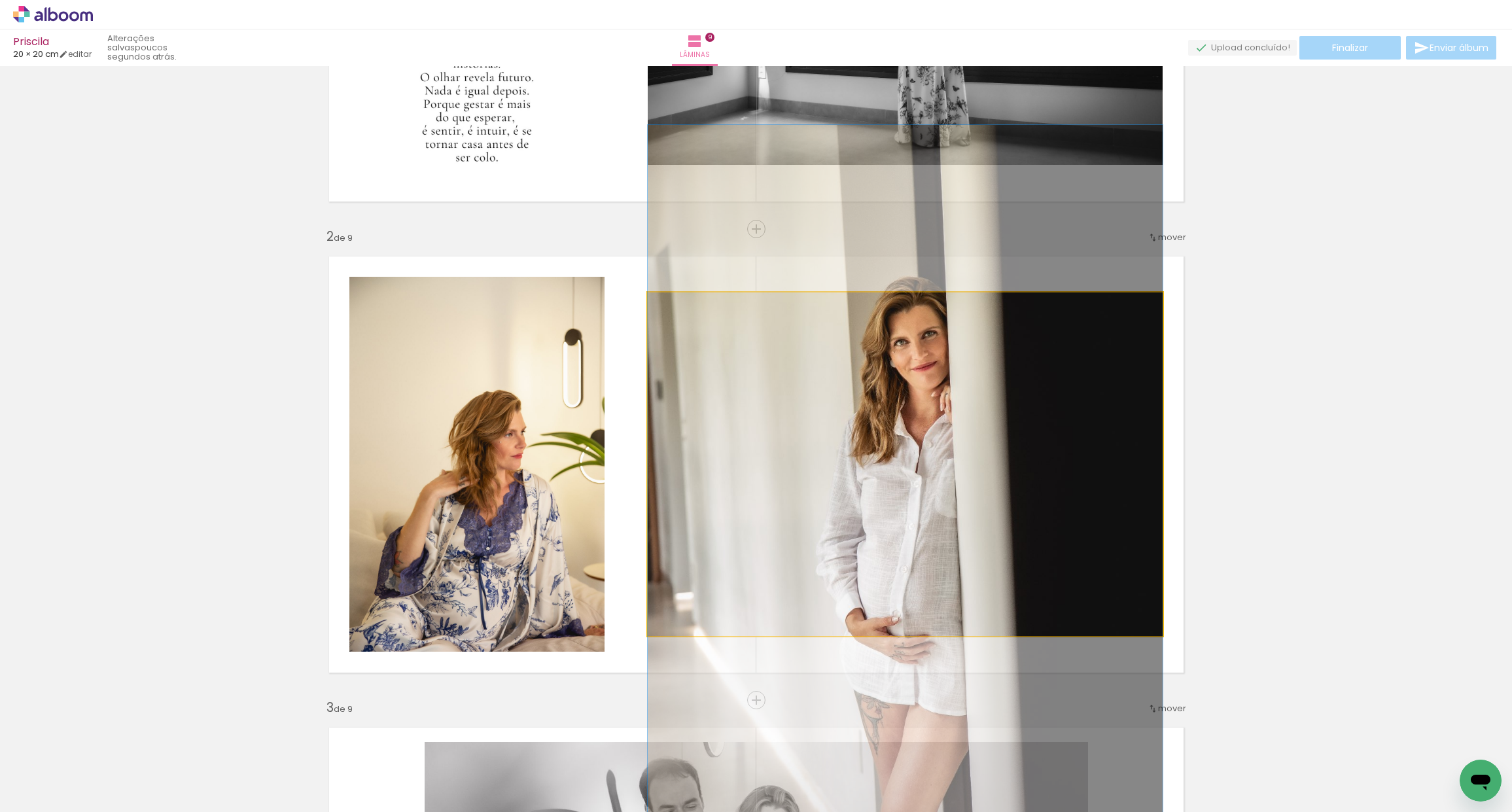
drag, startPoint x: 915, startPoint y: 487, endPoint x: 914, endPoint y: 506, distance: 19.0
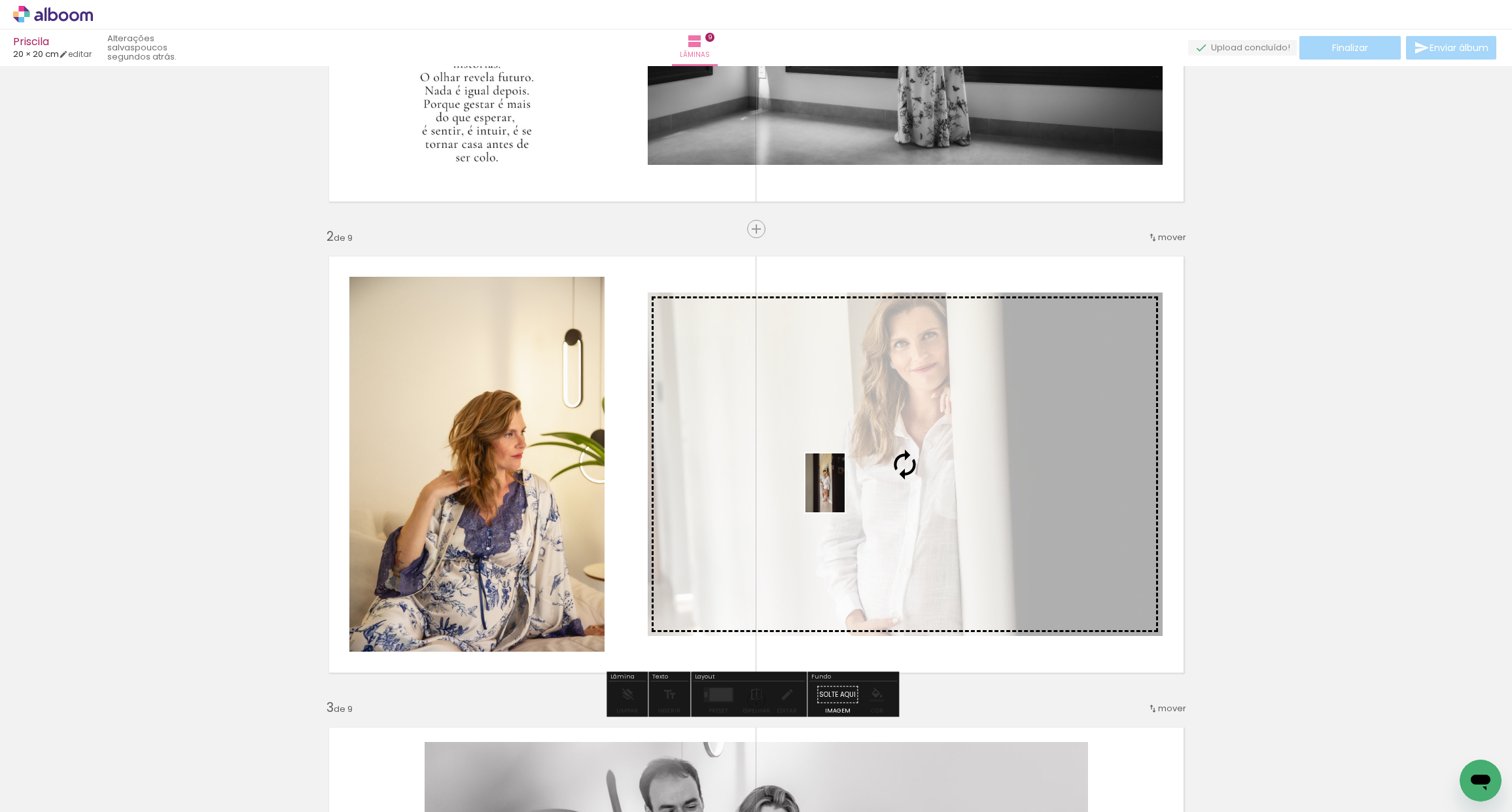
drag, startPoint x: 903, startPoint y: 779, endPoint x: 835, endPoint y: 499, distance: 288.1
click at [840, 491] on quentale-workspace at bounding box center [756, 406] width 1512 height 812
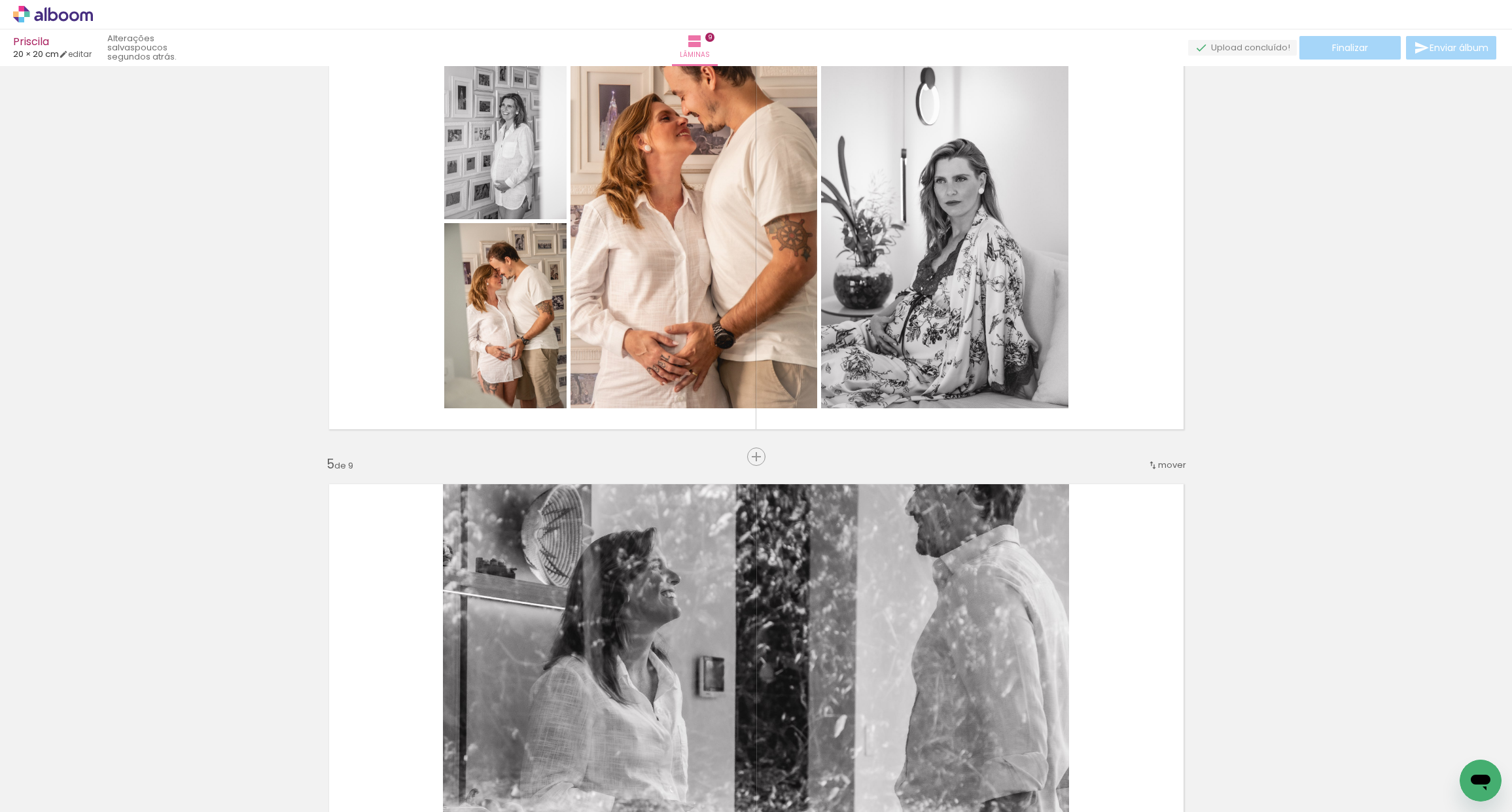
scroll to position [1527, 0]
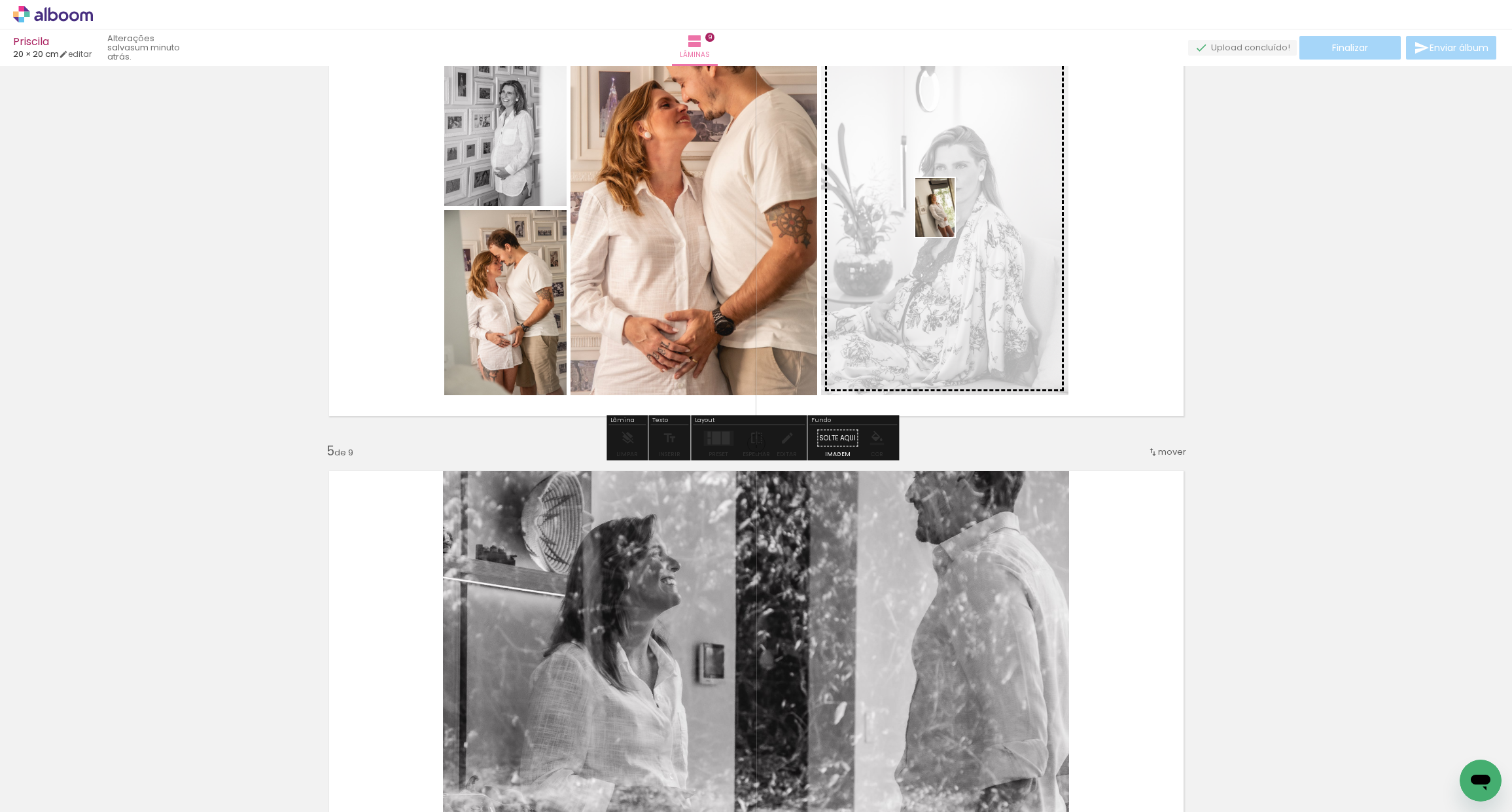
drag, startPoint x: 1167, startPoint y: 754, endPoint x: 958, endPoint y: 226, distance: 567.9
click at [955, 217] on quentale-workspace at bounding box center [756, 406] width 1512 height 812
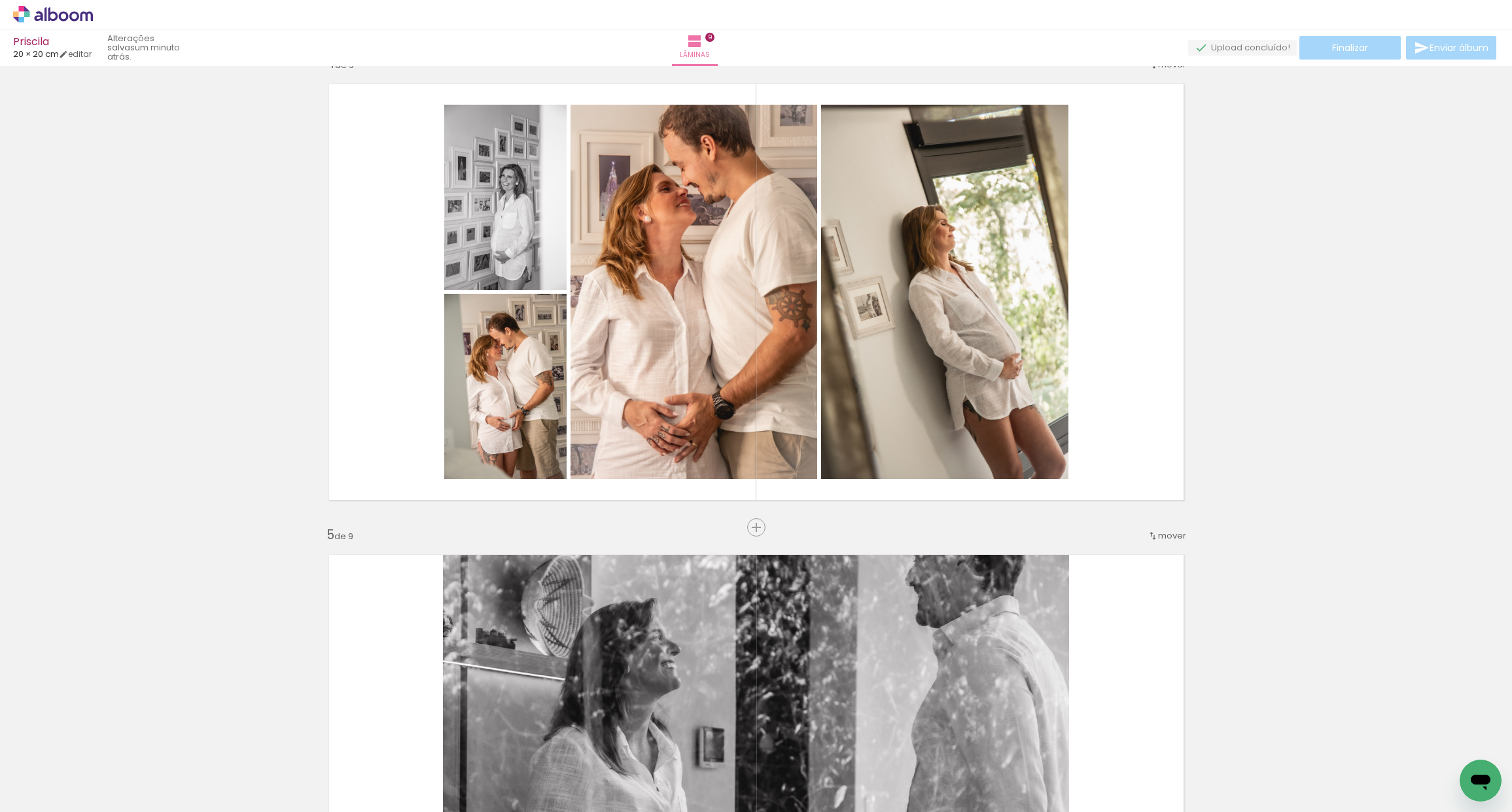
scroll to position [1442, 0]
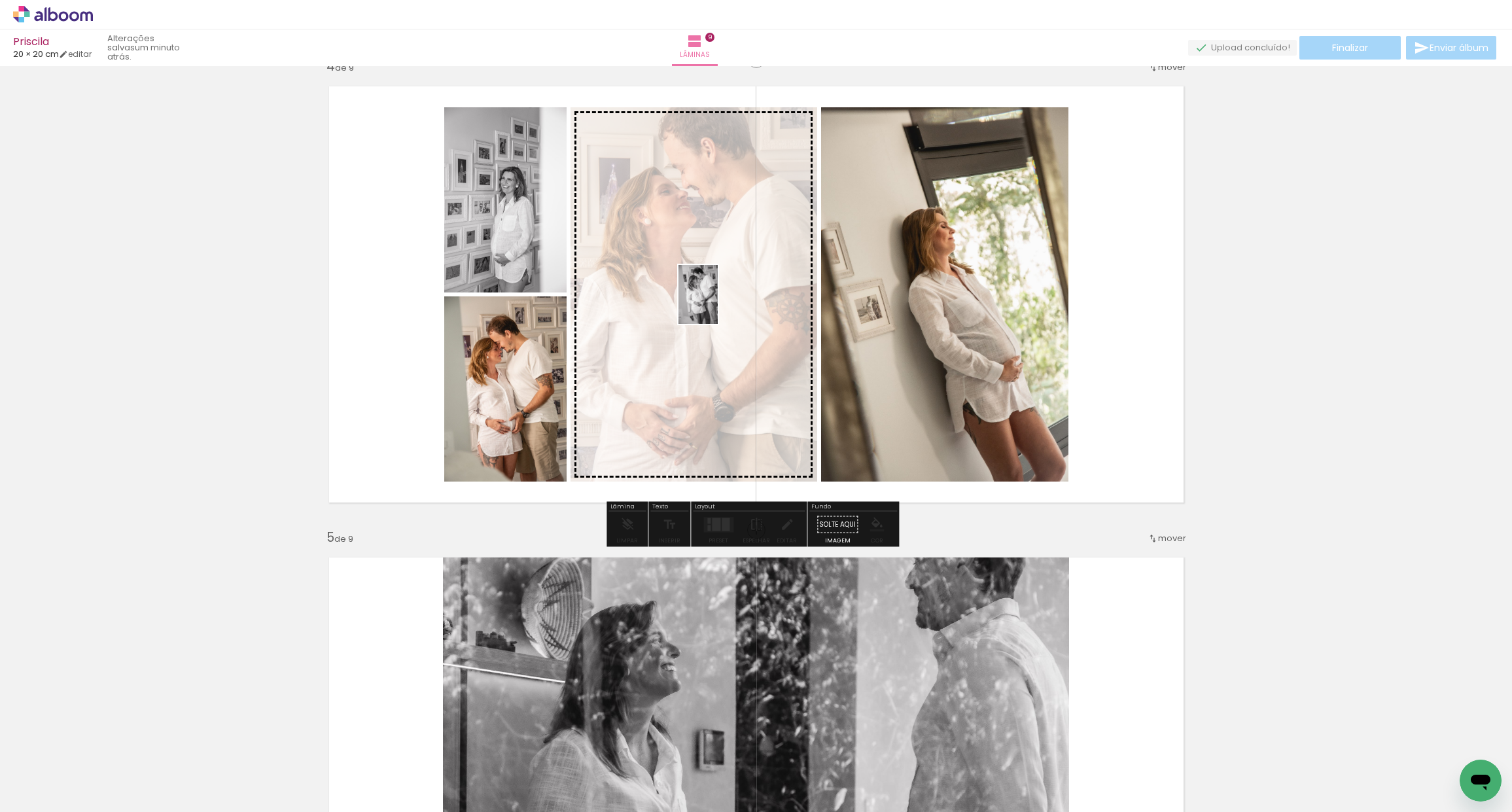
drag, startPoint x: 655, startPoint y: 769, endPoint x: 712, endPoint y: 310, distance: 462.5
click at [713, 304] on quentale-workspace at bounding box center [756, 406] width 1512 height 812
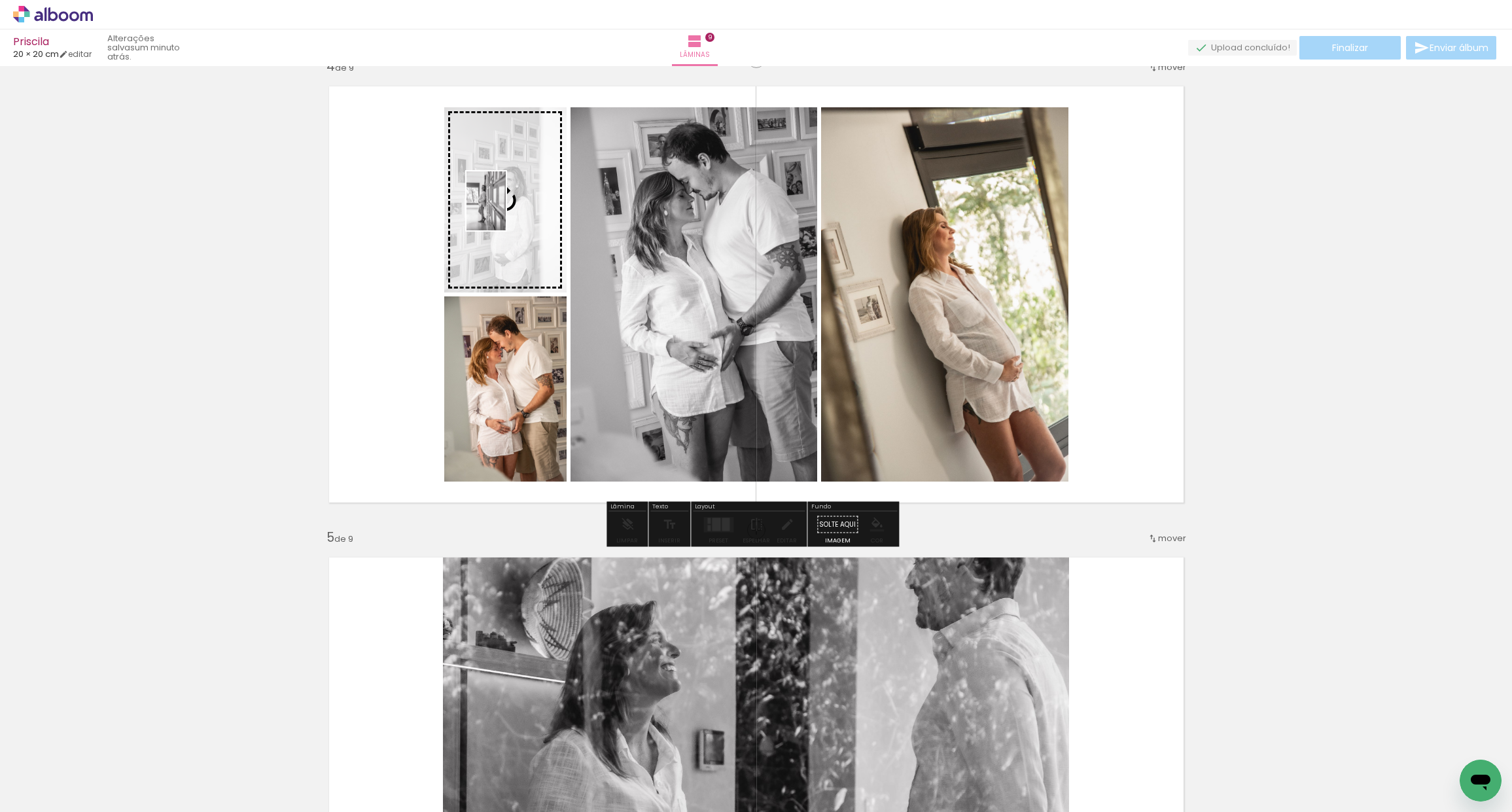
drag, startPoint x: 949, startPoint y: 771, endPoint x: 495, endPoint y: 272, distance: 674.6
click at [506, 211] on quentale-workspace at bounding box center [756, 406] width 1512 height 812
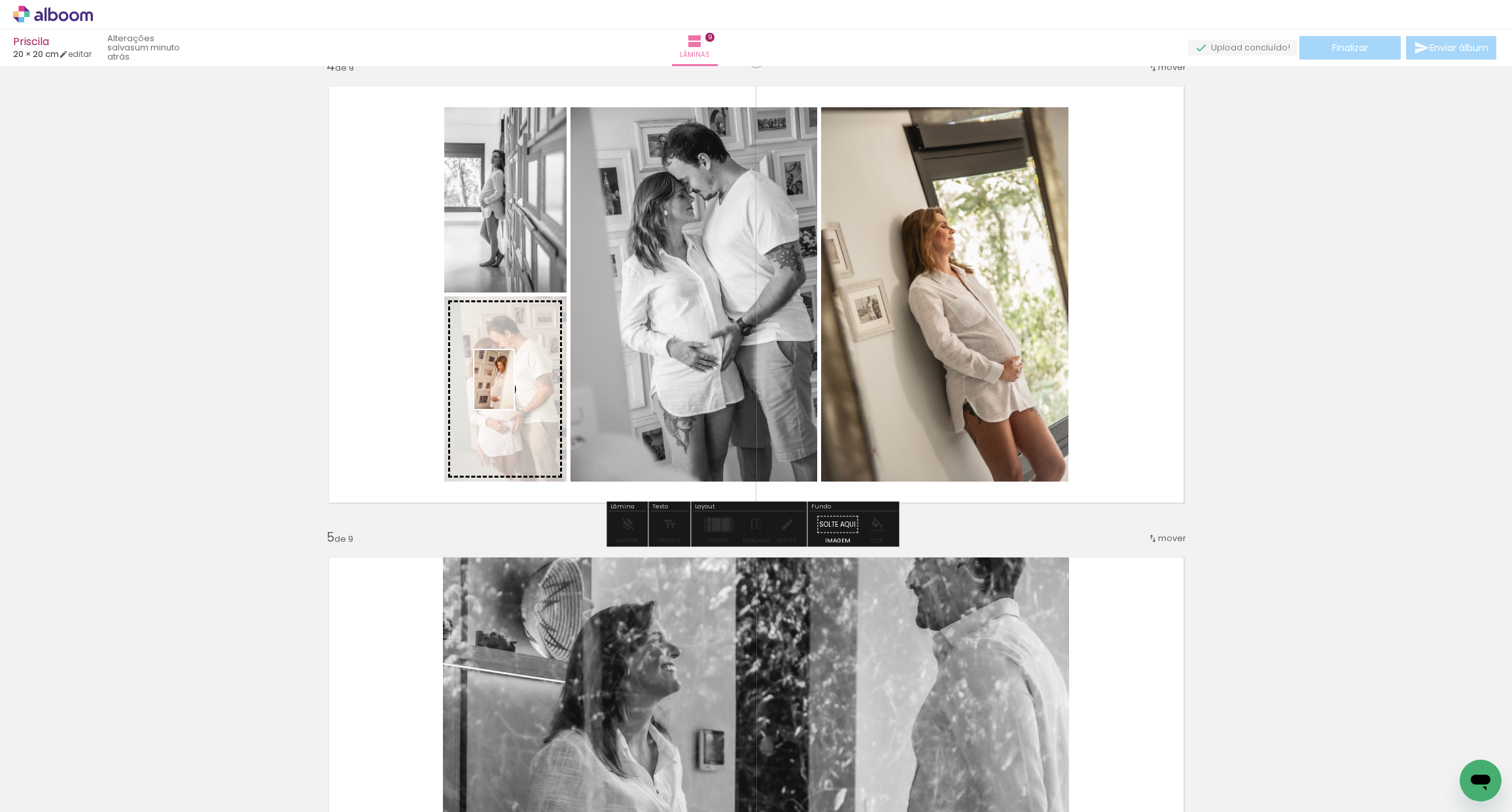
drag, startPoint x: 212, startPoint y: 777, endPoint x: 509, endPoint y: 390, distance: 487.8
click at [514, 389] on quentale-workspace at bounding box center [756, 406] width 1512 height 812
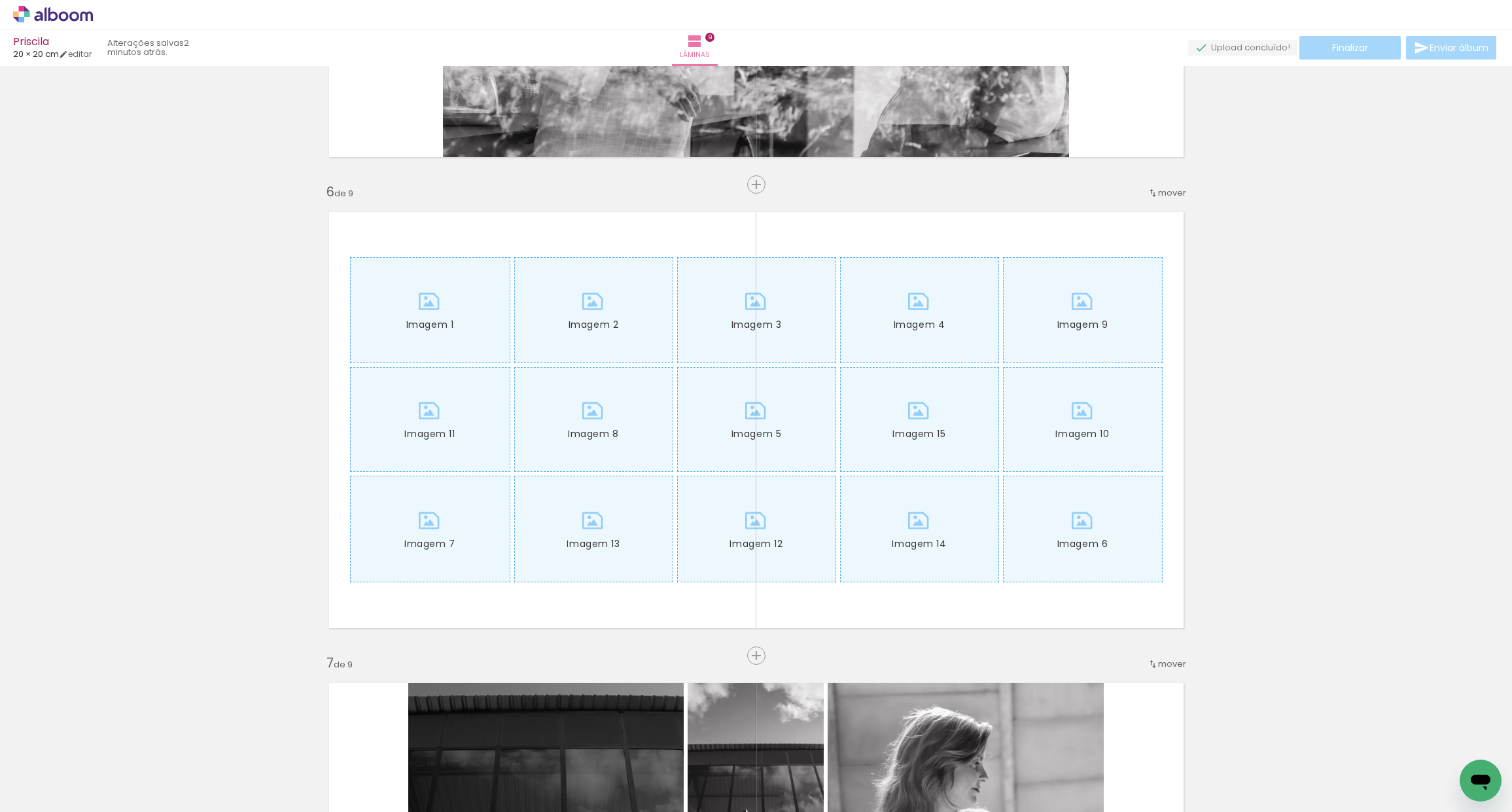
scroll to position [0, 2768]
drag, startPoint x: 694, startPoint y: 807, endPoint x: 733, endPoint y: 806, distance: 39.0
click at [107, 805] on iron-horizontal-list at bounding box center [95, 770] width 27 height 81
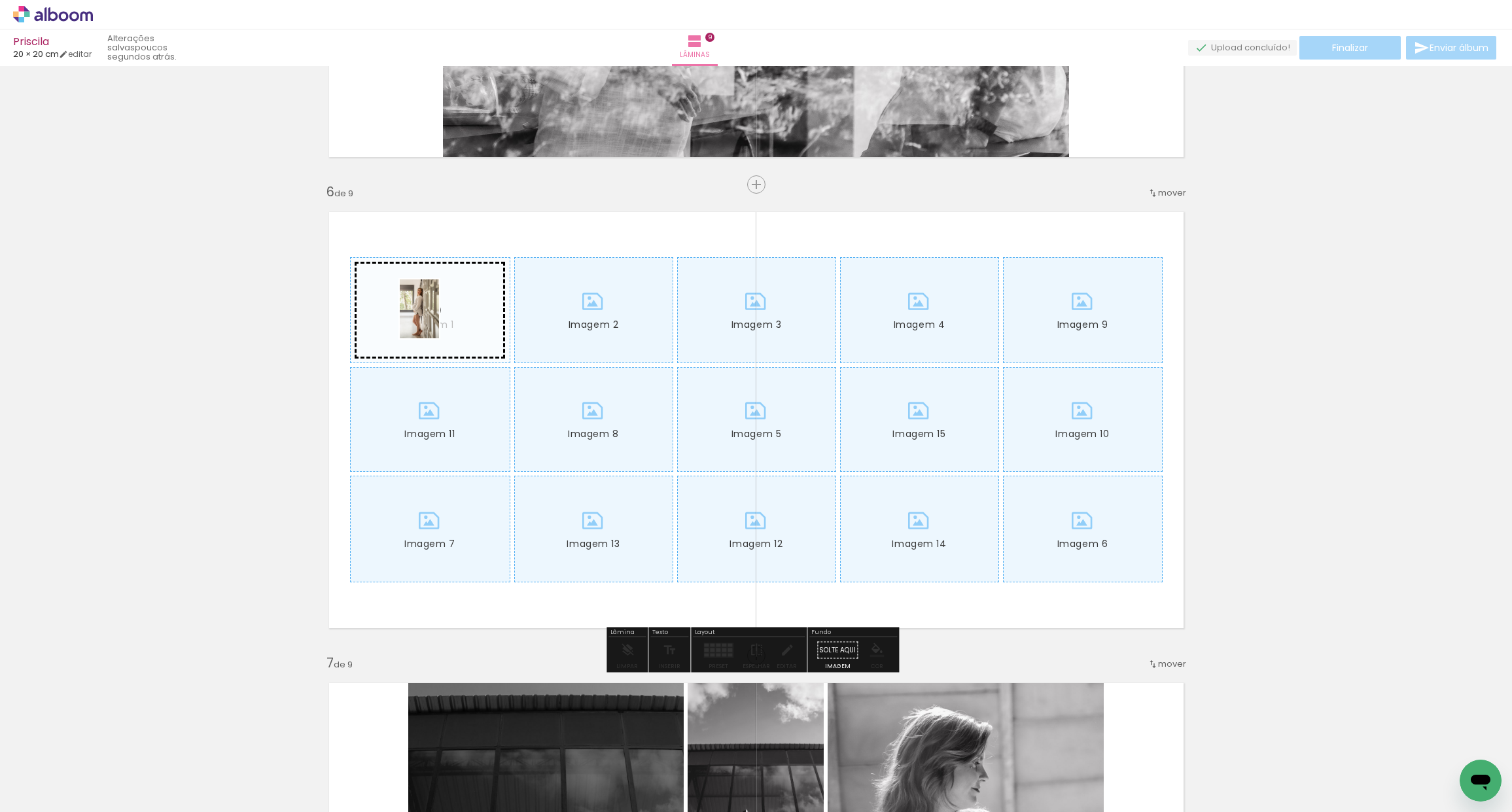
drag, startPoint x: 412, startPoint y: 774, endPoint x: 422, endPoint y: 395, distance: 379.1
click at [437, 319] on quentale-workspace at bounding box center [756, 406] width 1512 height 812
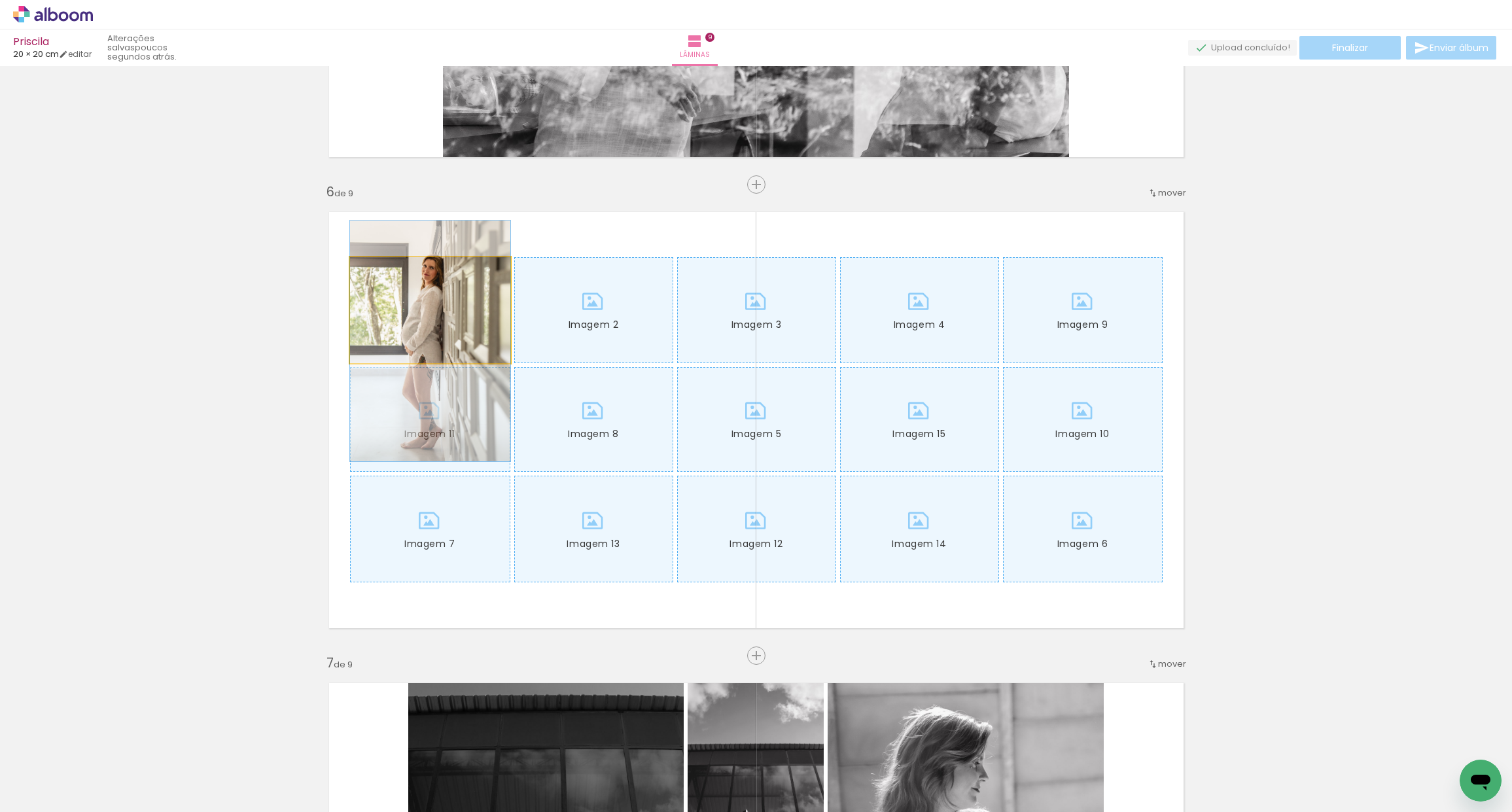
drag, startPoint x: 454, startPoint y: 309, endPoint x: 452, endPoint y: 340, distance: 31.1
drag, startPoint x: 464, startPoint y: 329, endPoint x: 471, endPoint y: 336, distance: 9.9
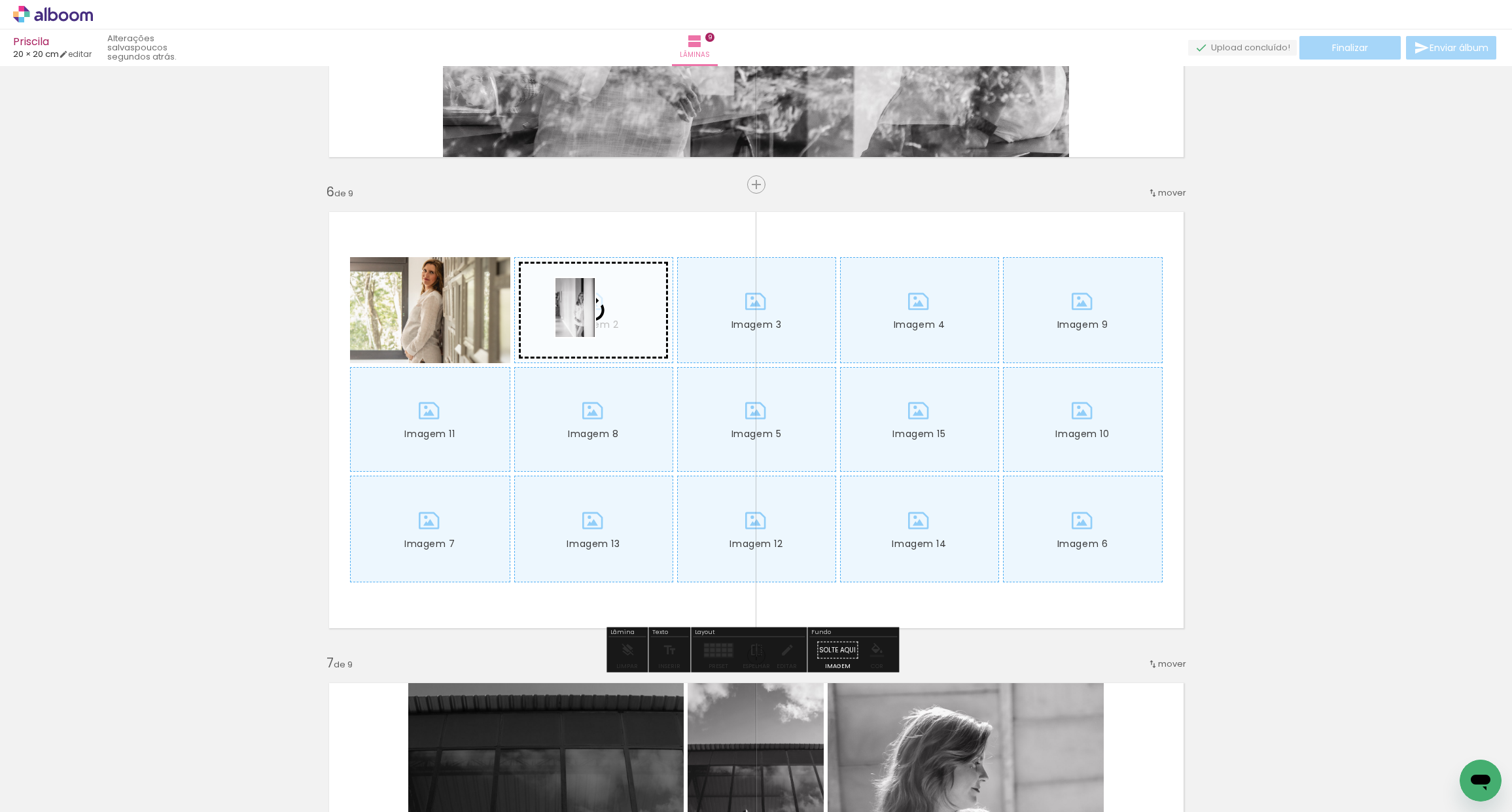
drag, startPoint x: 1147, startPoint y: 778, endPoint x: 597, endPoint y: 325, distance: 712.5
click at [598, 317] on quentale-workspace at bounding box center [756, 406] width 1512 height 812
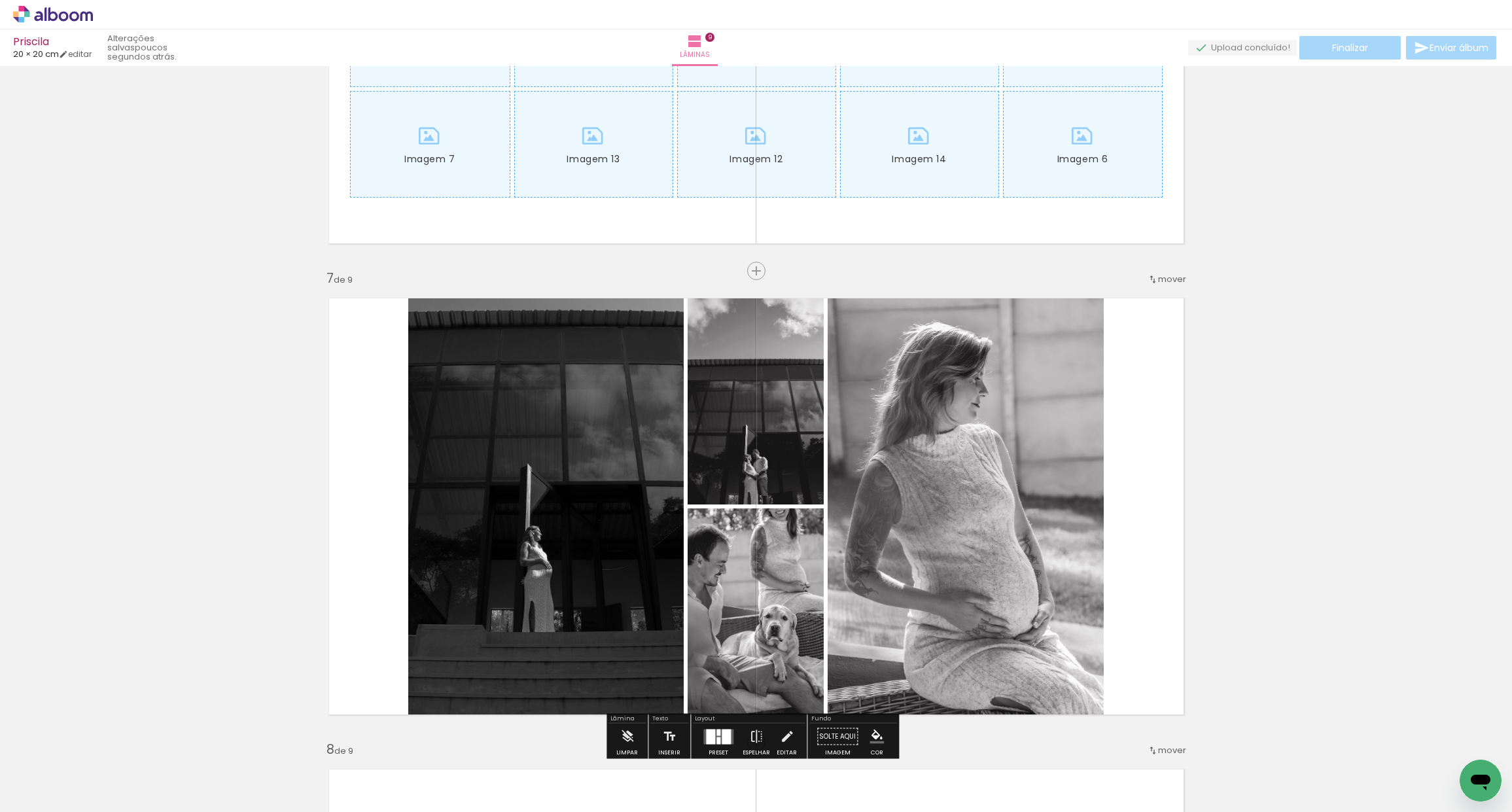
scroll to position [0, 3066]
drag, startPoint x: 731, startPoint y: 808, endPoint x: 771, endPoint y: 805, distance: 40.1
click at [107, 800] on iron-horizontal-list at bounding box center [95, 770] width 27 height 81
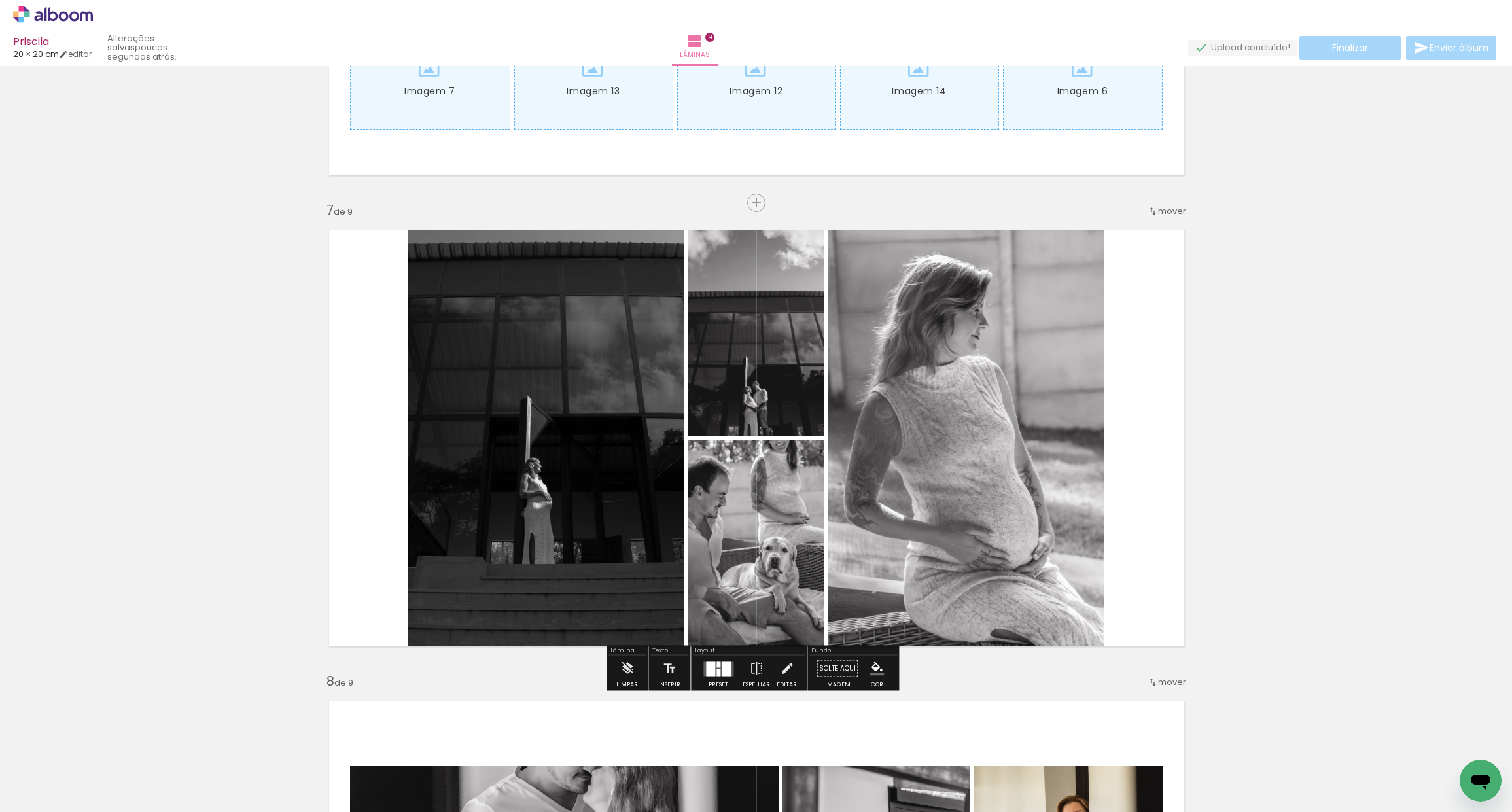
scroll to position [2726, 0]
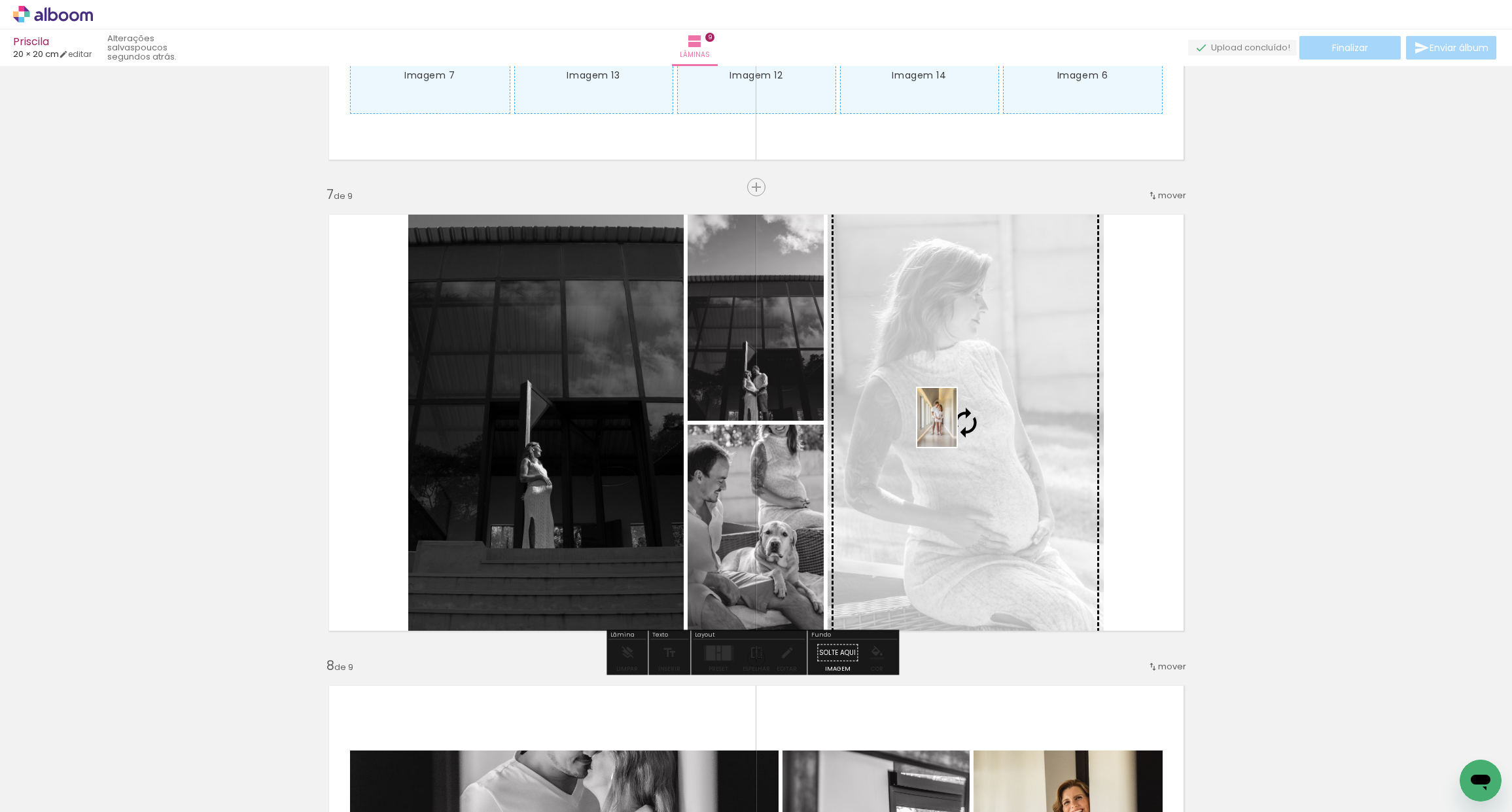
drag, startPoint x: 1266, startPoint y: 769, endPoint x: 970, endPoint y: 425, distance: 453.8
click at [970, 425] on quentale-workspace at bounding box center [756, 406] width 1512 height 812
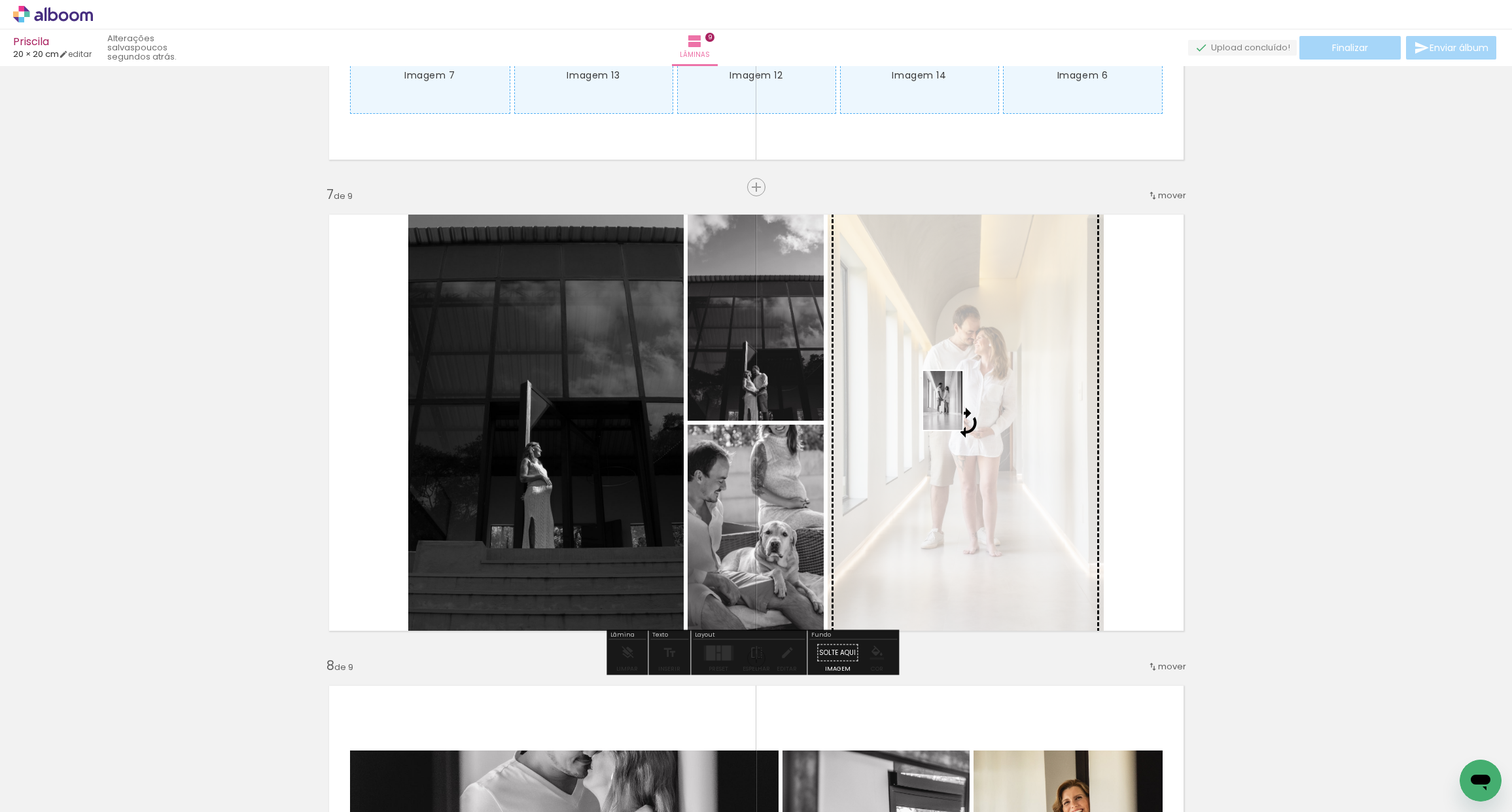
drag, startPoint x: 970, startPoint y: 774, endPoint x: 958, endPoint y: 415, distance: 359.2
click at [961, 412] on quentale-workspace at bounding box center [756, 406] width 1512 height 812
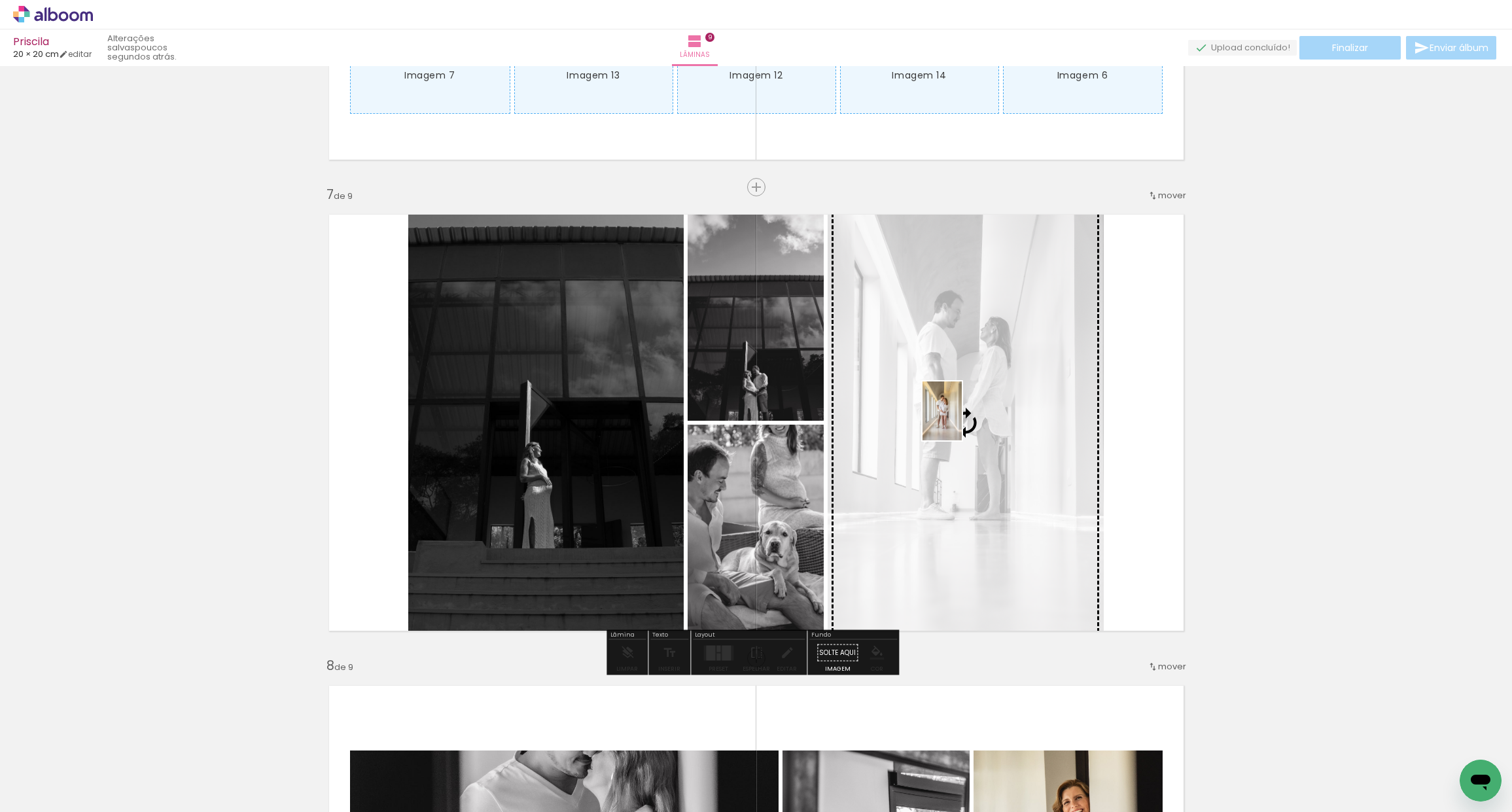
drag, startPoint x: 1266, startPoint y: 778, endPoint x: 958, endPoint y: 428, distance: 466.2
click at [963, 421] on quentale-workspace at bounding box center [756, 406] width 1512 height 812
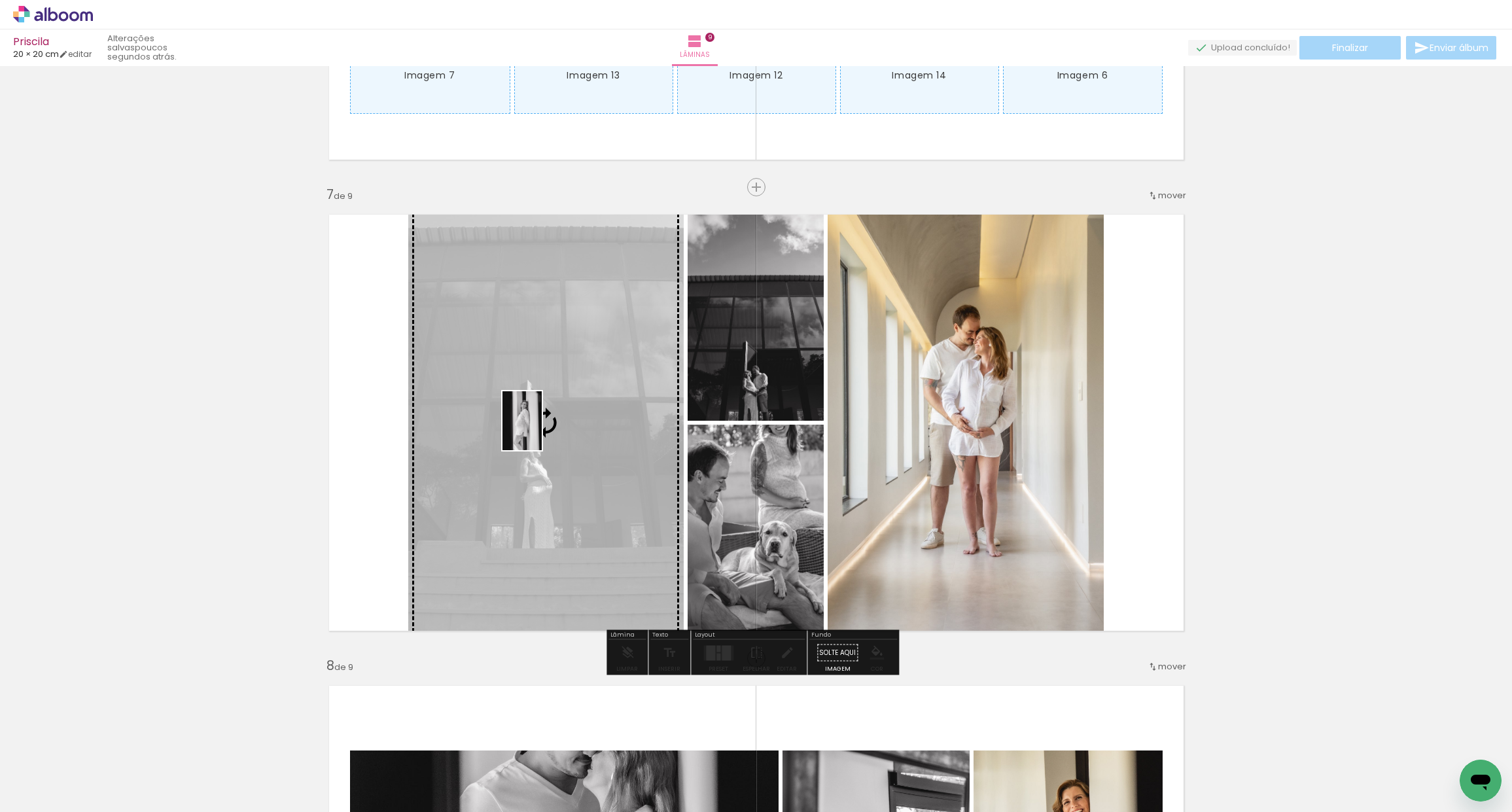
drag, startPoint x: 452, startPoint y: 776, endPoint x: 538, endPoint y: 433, distance: 353.6
click at [539, 429] on quentale-workspace at bounding box center [756, 406] width 1512 height 812
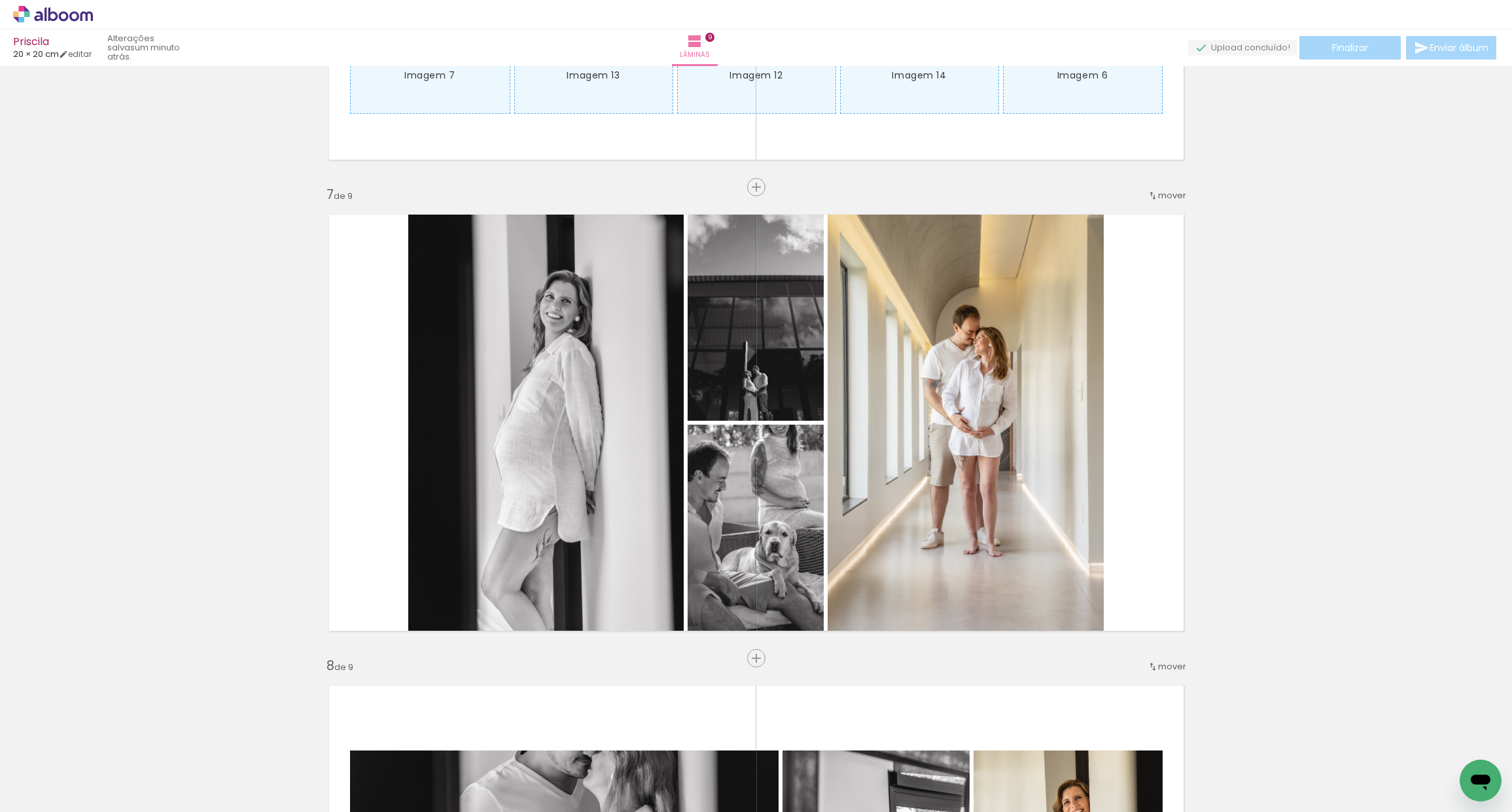
scroll to position [0, 3874]
drag, startPoint x: 802, startPoint y: 806, endPoint x: 866, endPoint y: 802, distance: 64.1
click at [107, 800] on iron-horizontal-list at bounding box center [95, 770] width 27 height 81
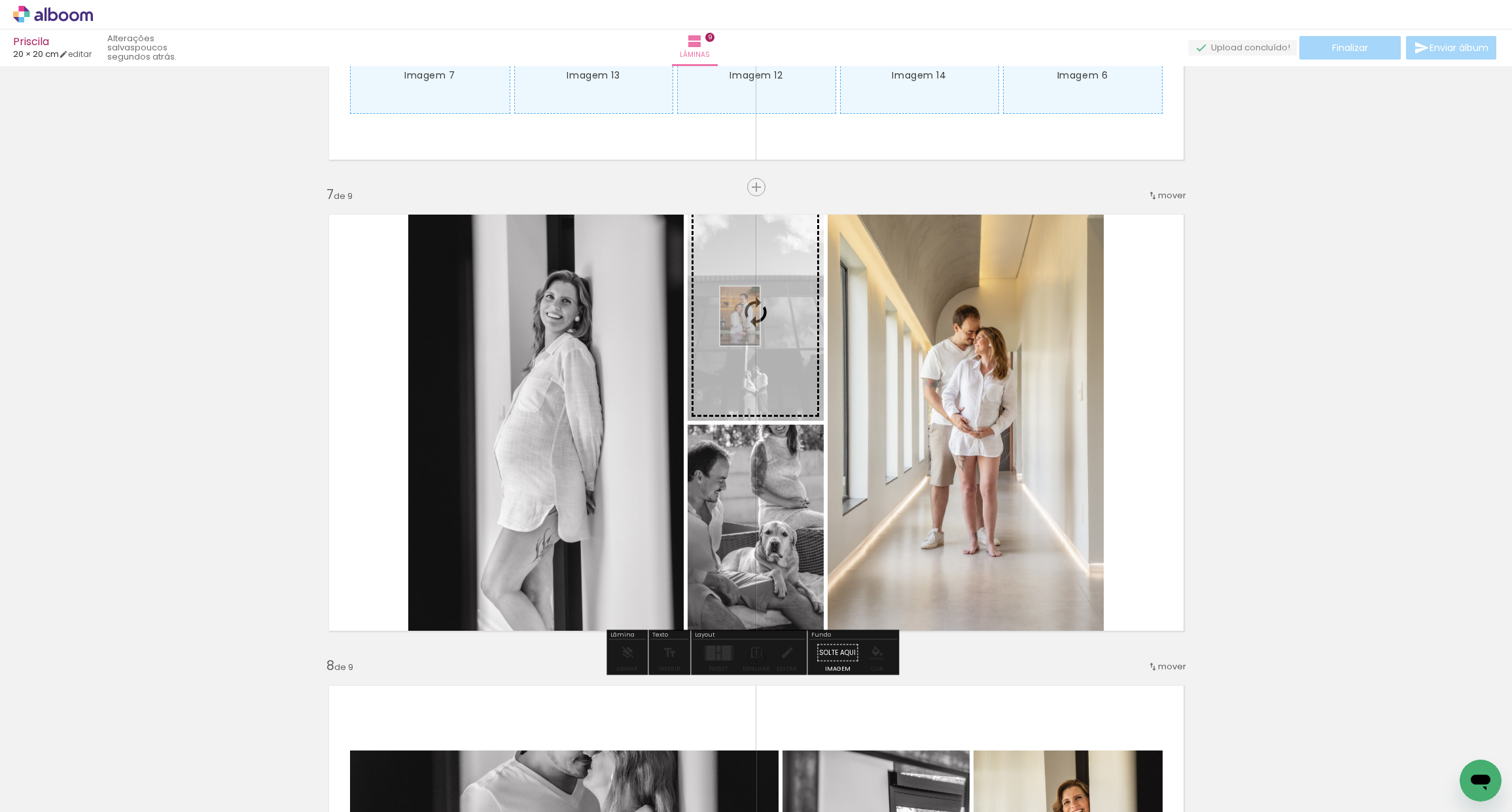
drag, startPoint x: 633, startPoint y: 769, endPoint x: 762, endPoint y: 398, distance: 392.8
click at [760, 326] on quentale-workspace at bounding box center [756, 406] width 1512 height 812
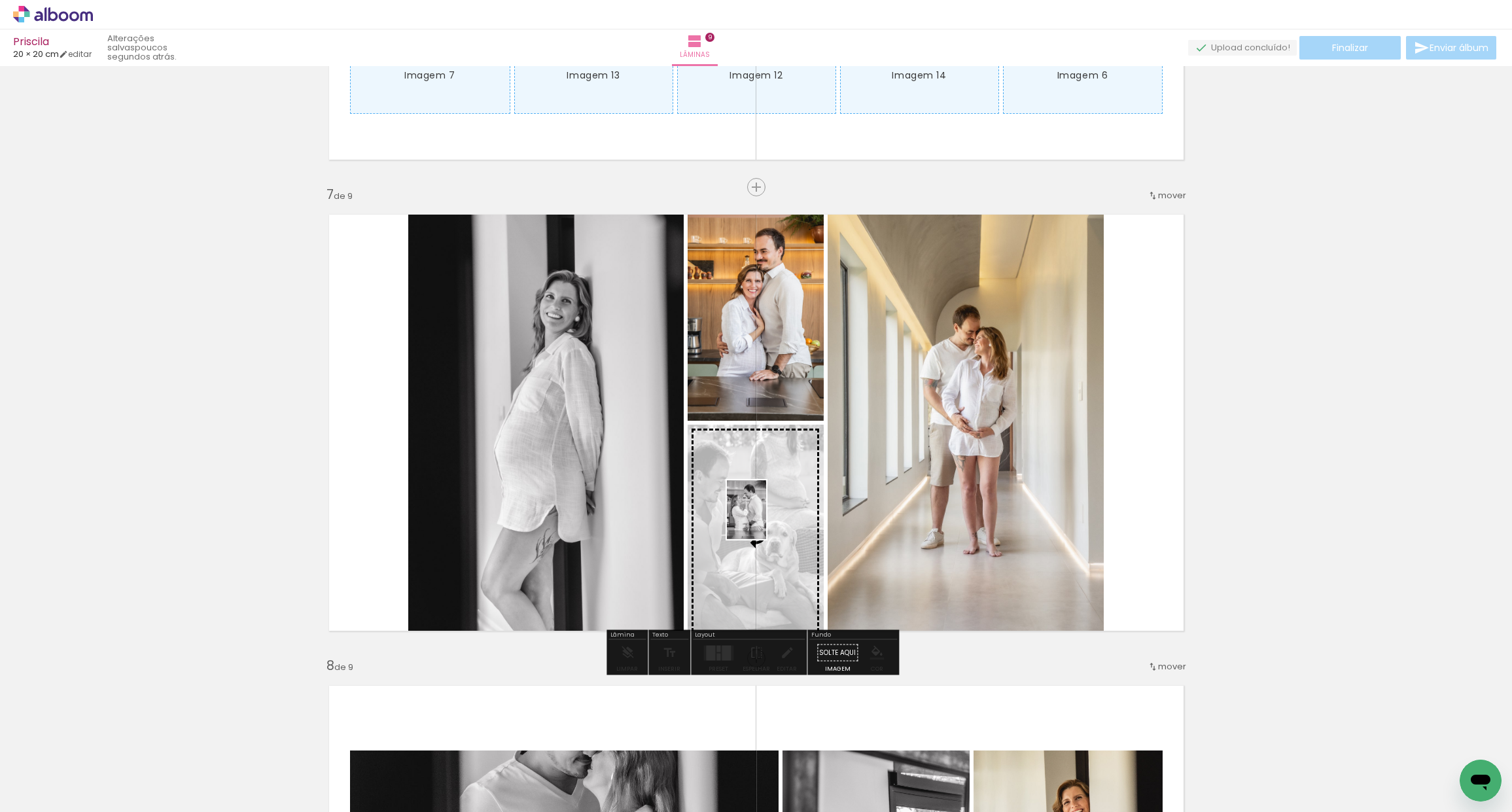
drag, startPoint x: 780, startPoint y: 775, endPoint x: 766, endPoint y: 519, distance: 256.4
click at [766, 519] on quentale-workspace at bounding box center [756, 406] width 1512 height 812
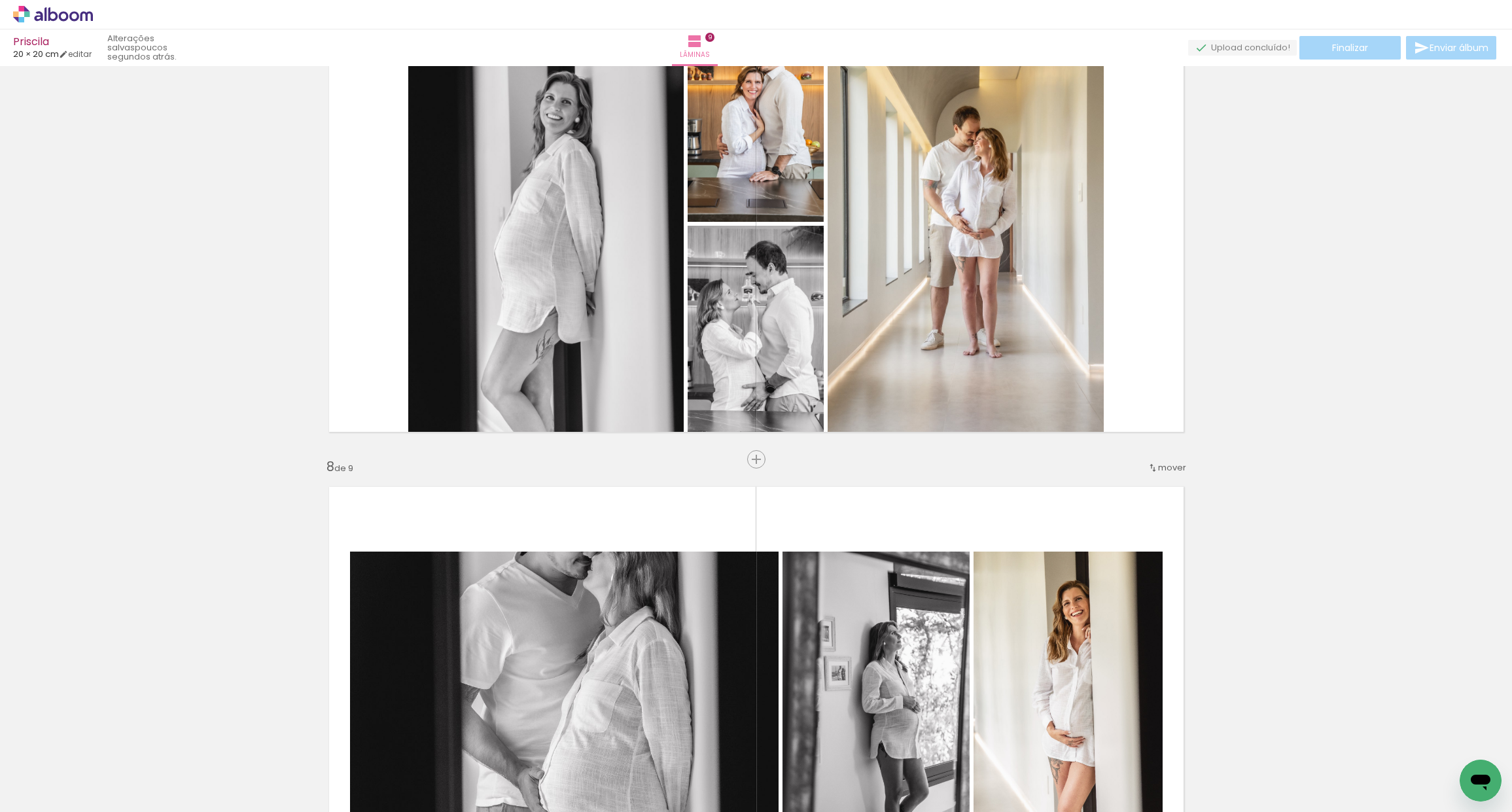
scroll to position [2949, 0]
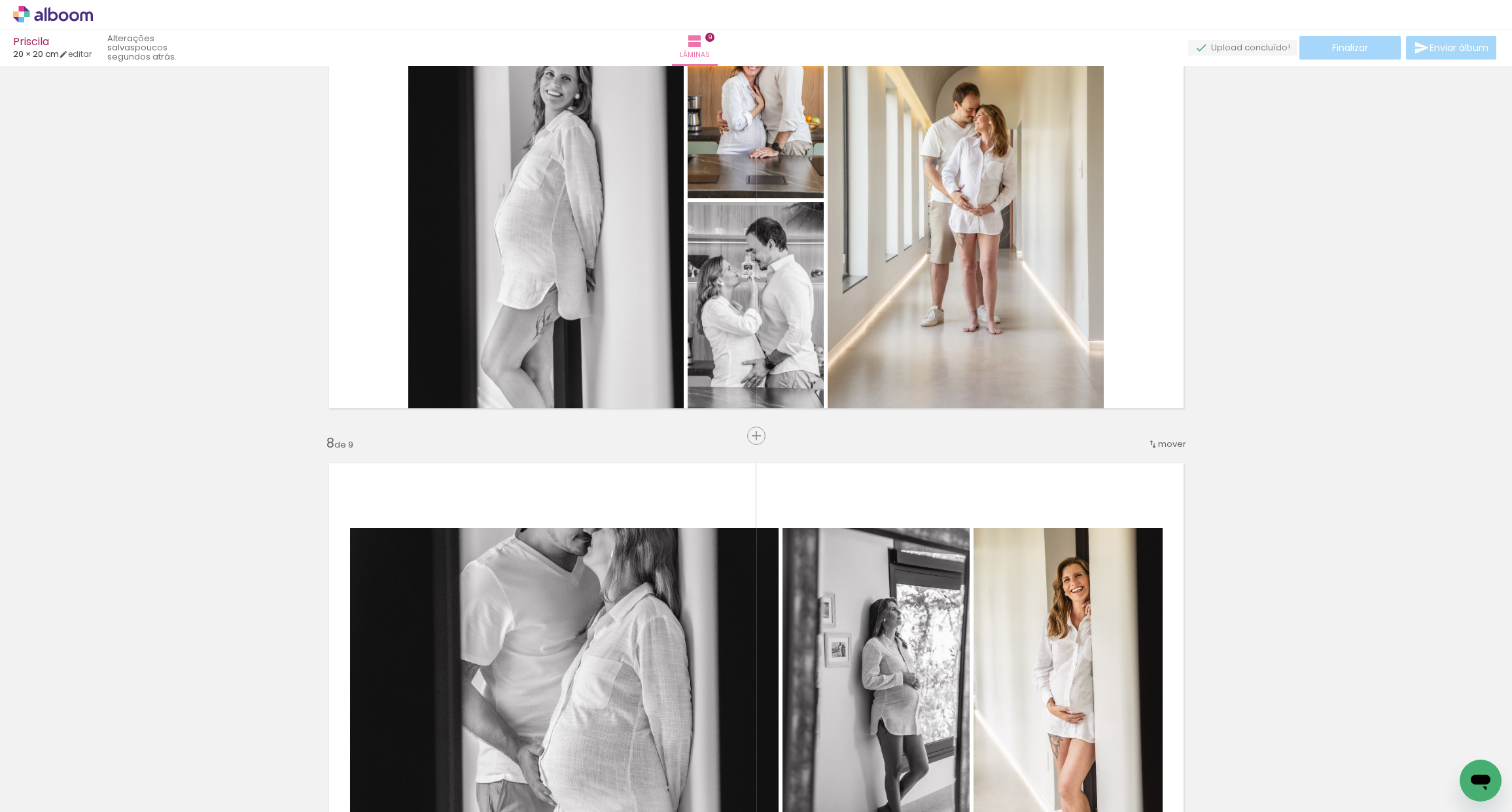
click at [1165, 444] on span "mover" at bounding box center [1172, 444] width 28 height 12
drag, startPoint x: 1145, startPoint y: 552, endPoint x: 1140, endPoint y: 503, distance: 49.3
click at [1145, 552] on paper-item "antes da 6" at bounding box center [1133, 550] width 99 height 21
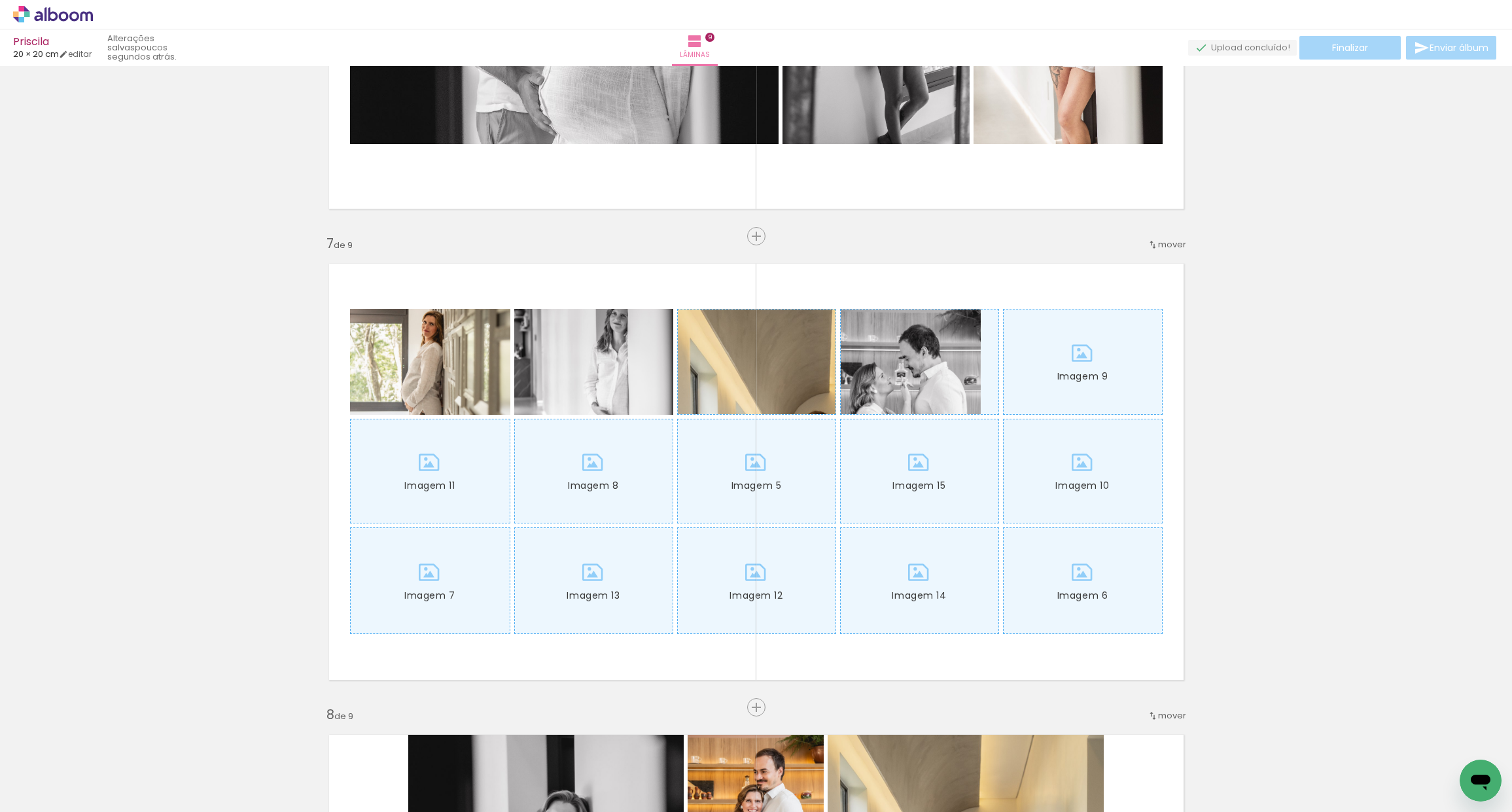
scroll to position [2816, 0]
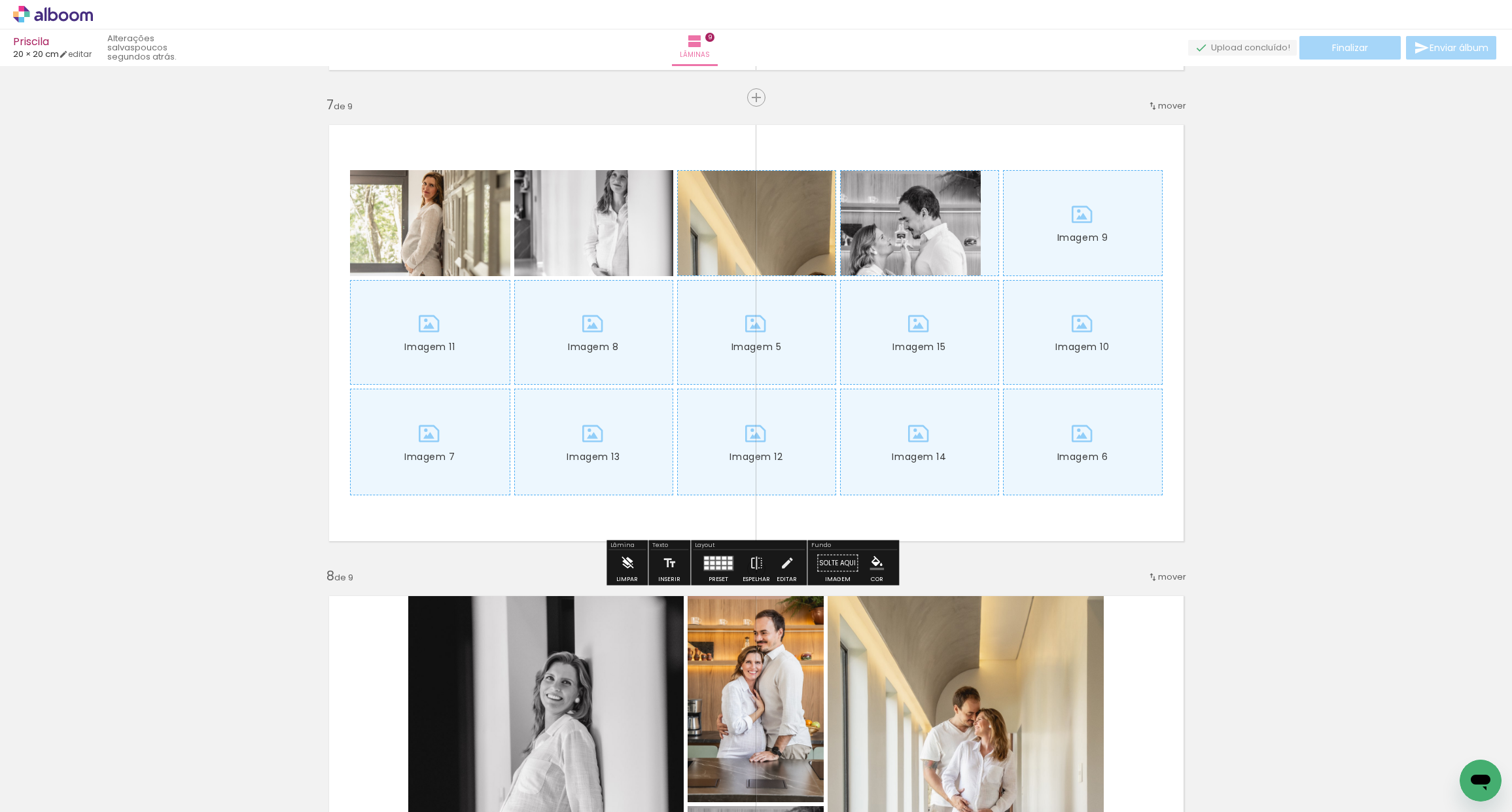
click at [624, 561] on iron-icon at bounding box center [627, 563] width 14 height 27
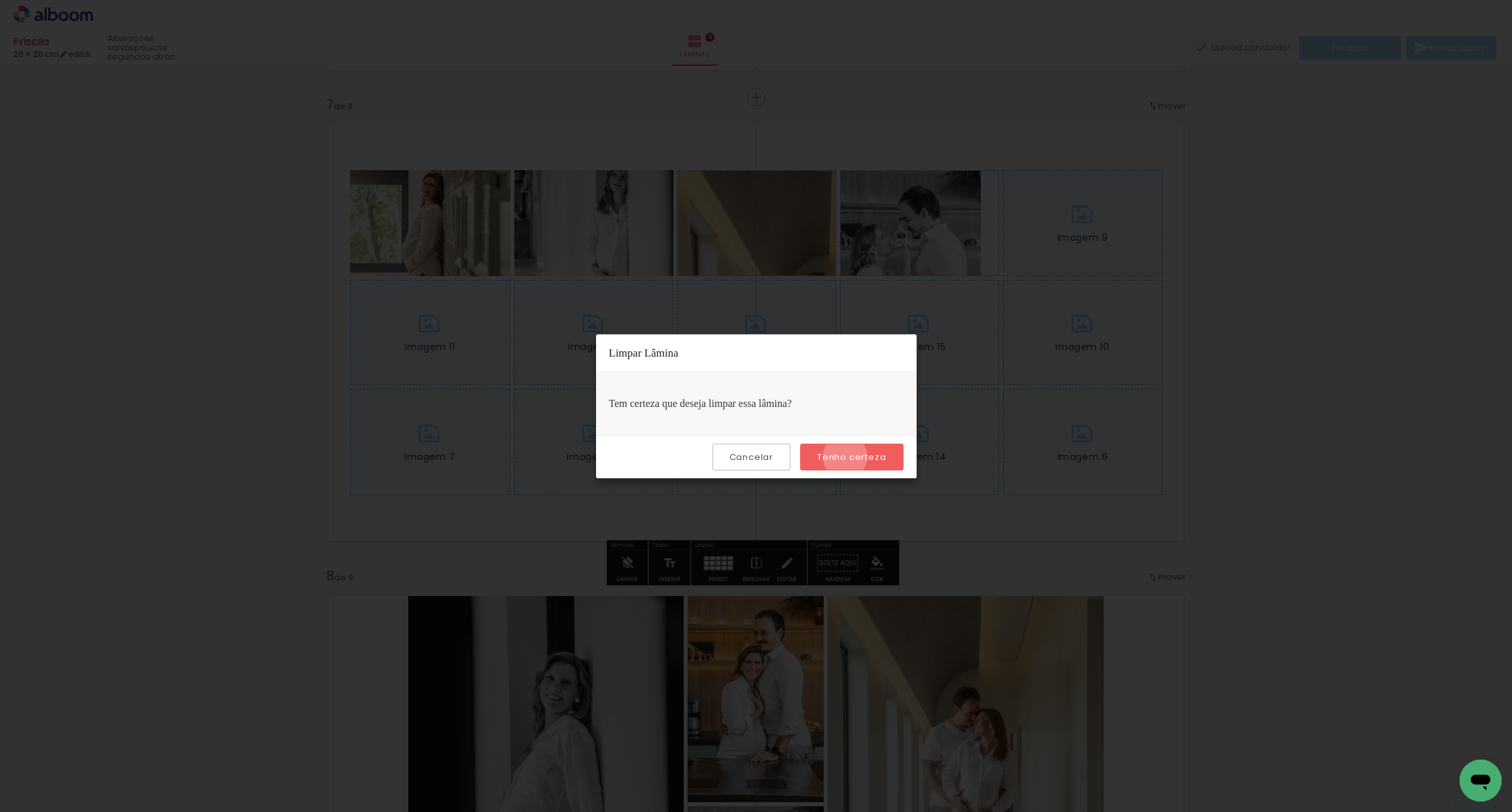
click at [0, 0] on slot "Tenho certeza" at bounding box center [0, 0] width 0 height 0
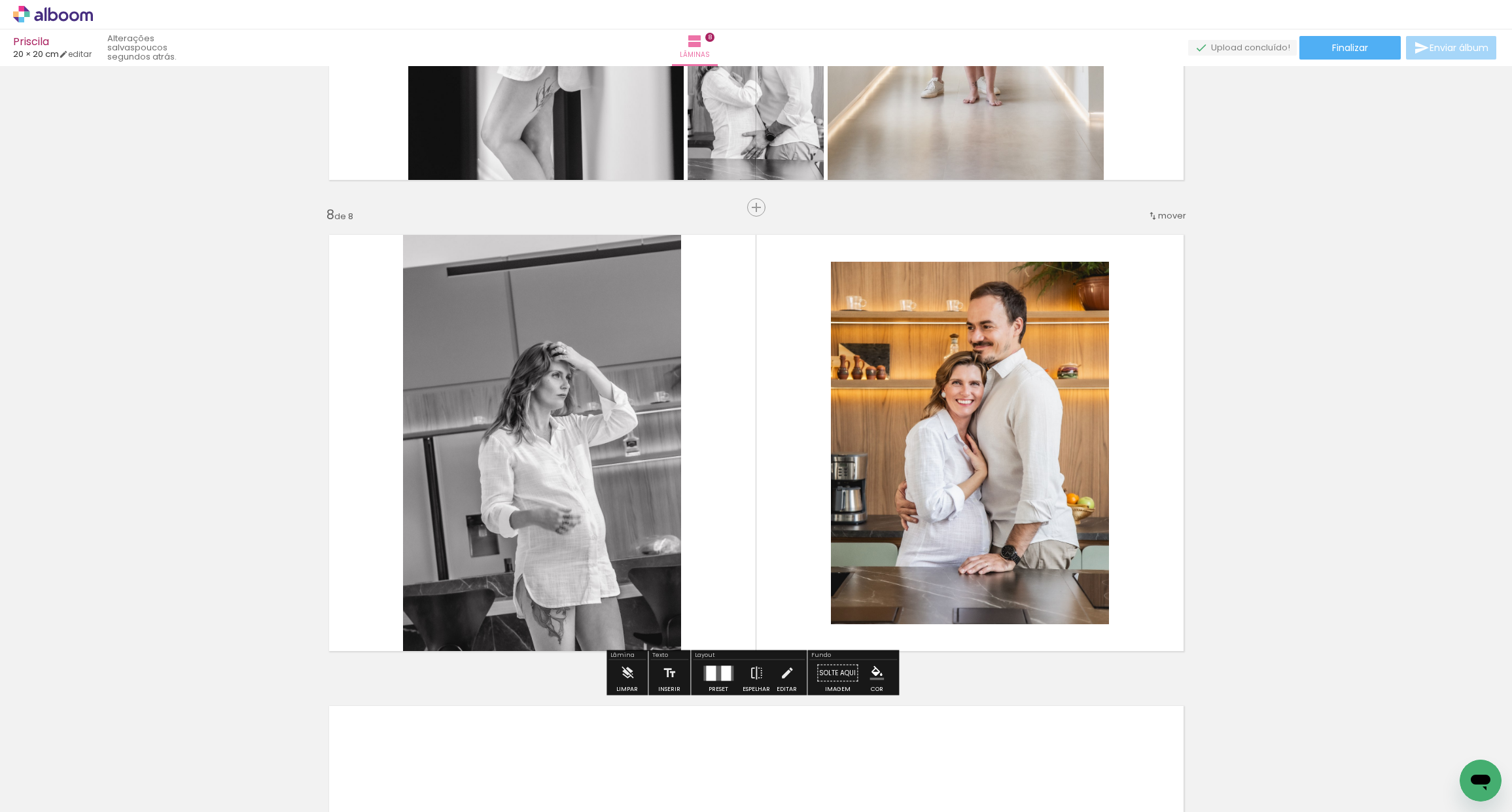
scroll to position [0, 4679]
drag, startPoint x: 959, startPoint y: 806, endPoint x: 1035, endPoint y: 800, distance: 76.2
click at [107, 800] on iron-horizontal-list at bounding box center [95, 770] width 27 height 81
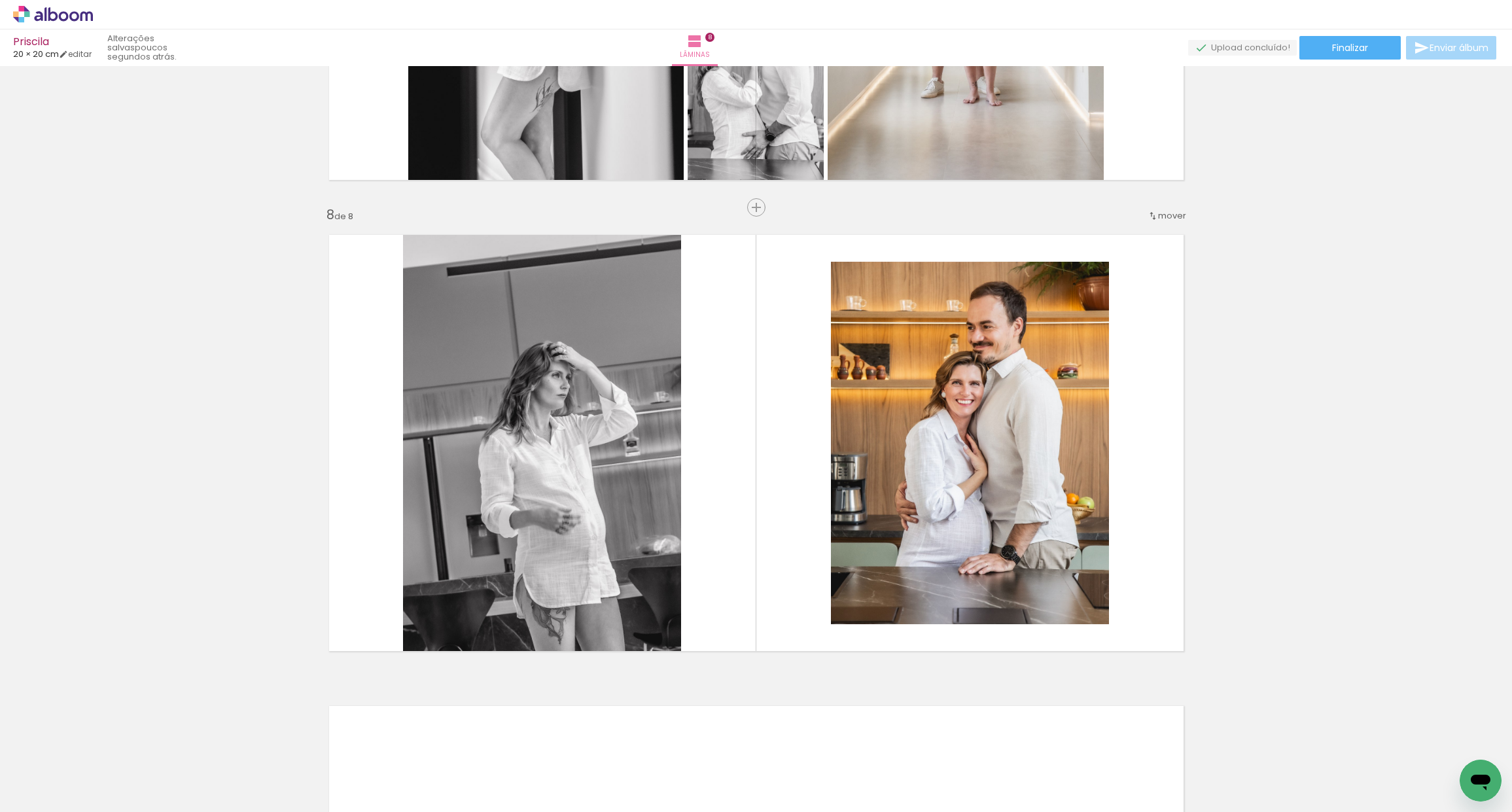
scroll to position [0, 5226]
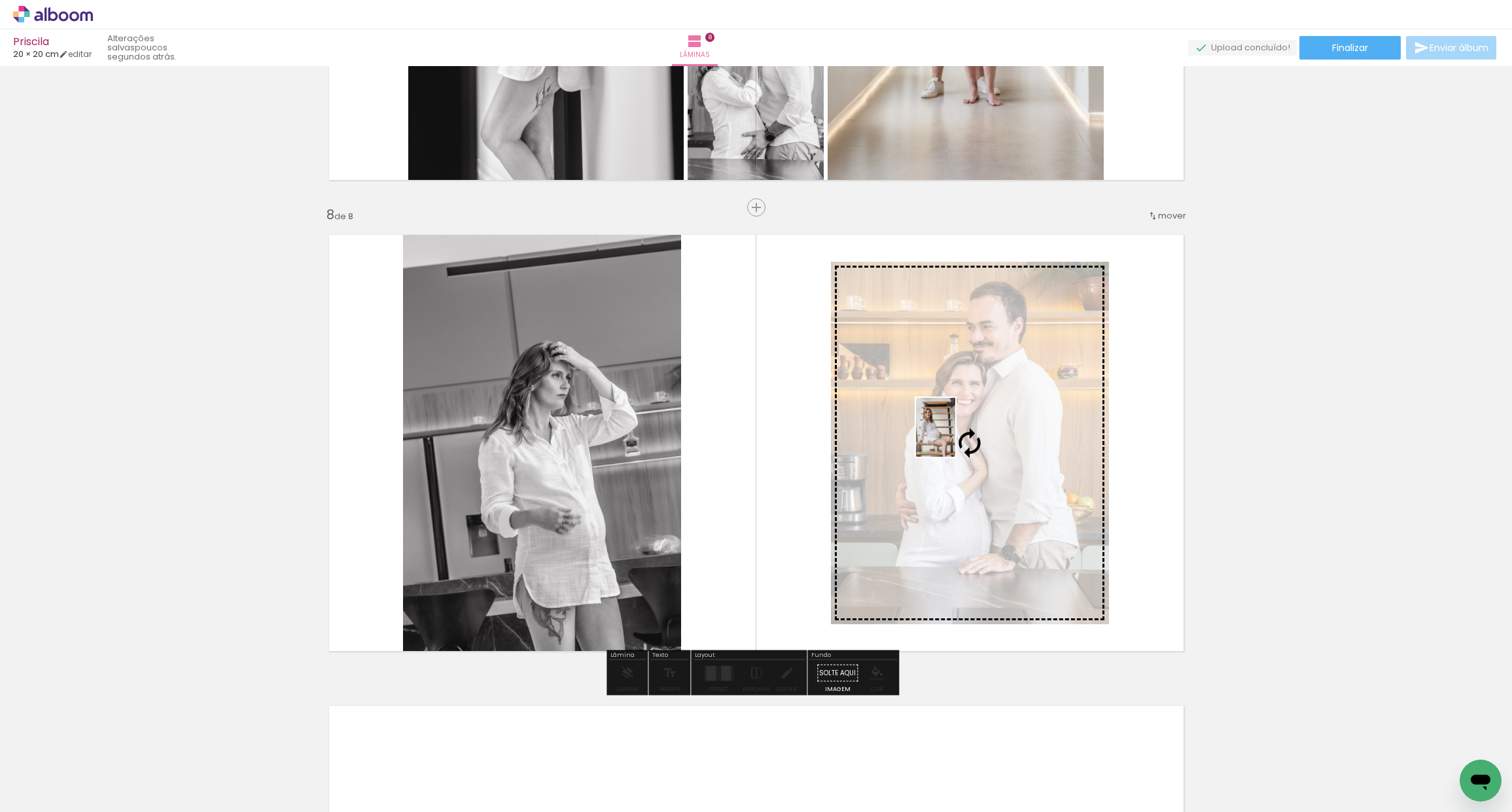
drag, startPoint x: 572, startPoint y: 724, endPoint x: 953, endPoint y: 441, distance: 474.6
click at [955, 437] on quentale-workspace at bounding box center [756, 406] width 1512 height 812
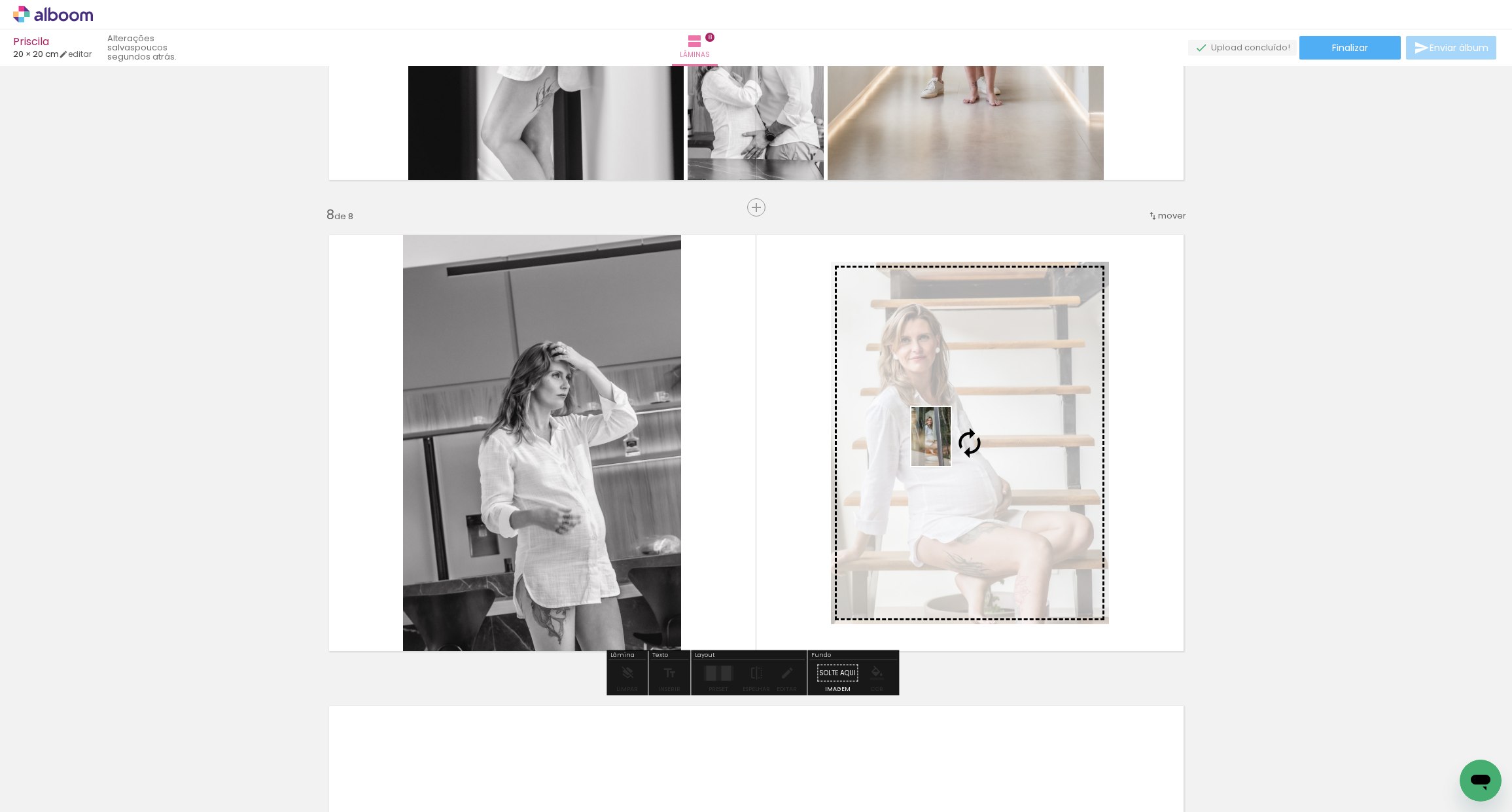
drag, startPoint x: 696, startPoint y: 775, endPoint x: 961, endPoint y: 445, distance: 423.2
click at [966, 445] on quentale-workspace at bounding box center [756, 406] width 1512 height 812
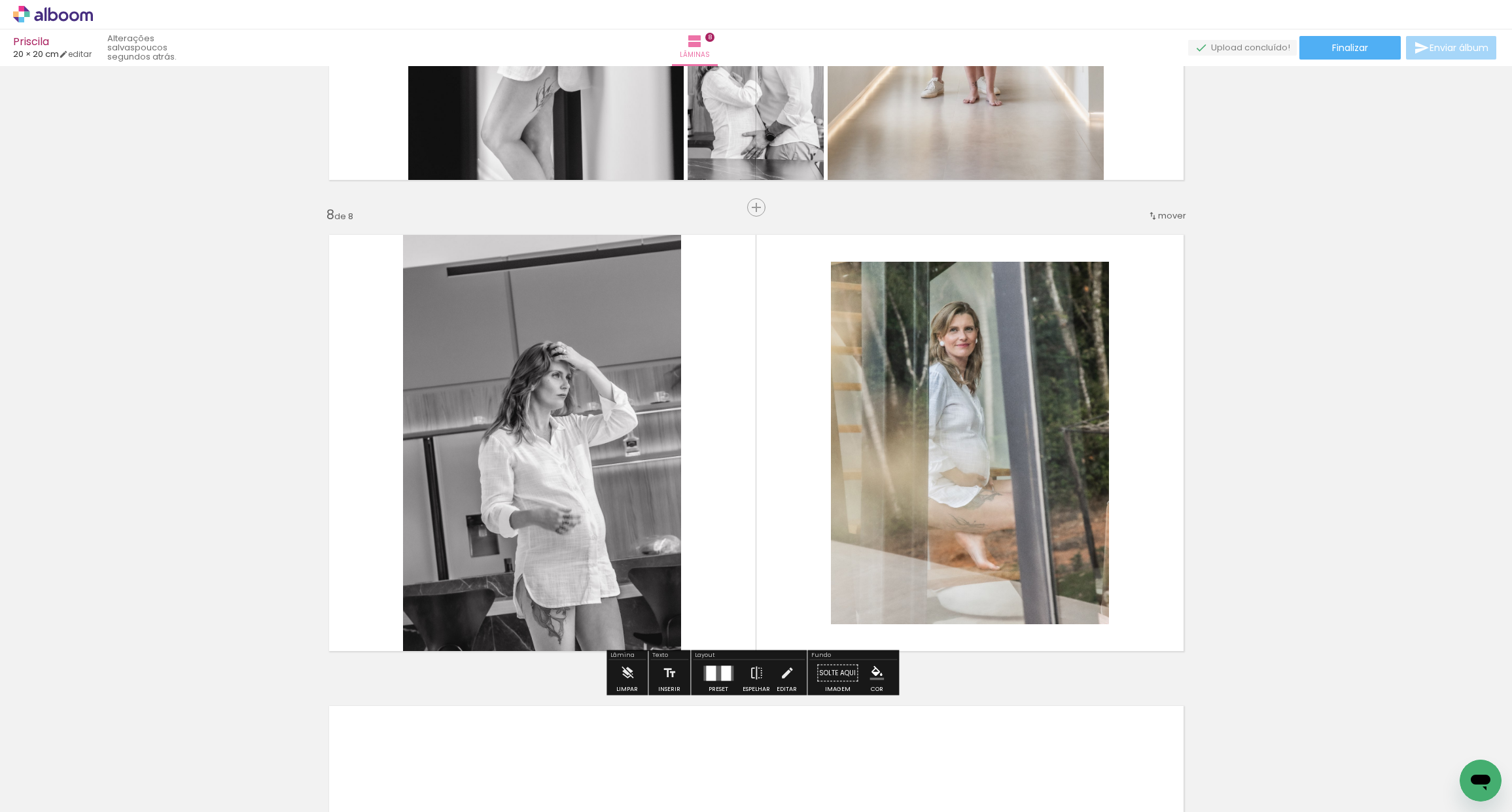
scroll to position [0, 5274]
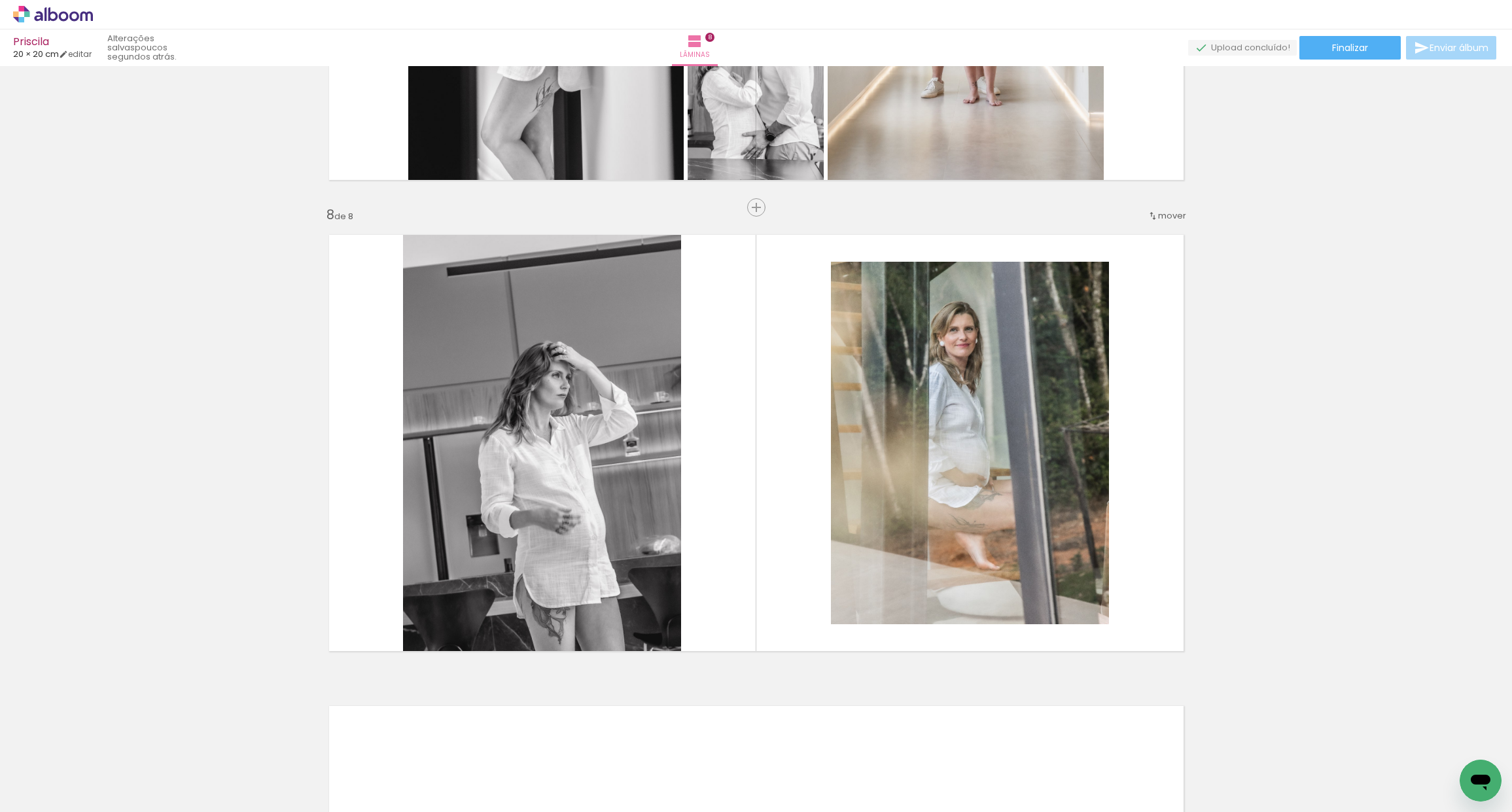
drag, startPoint x: 997, startPoint y: 805, endPoint x: 1045, endPoint y: 805, distance: 48.0
click at [107, 805] on iron-horizontal-list at bounding box center [95, 770] width 27 height 81
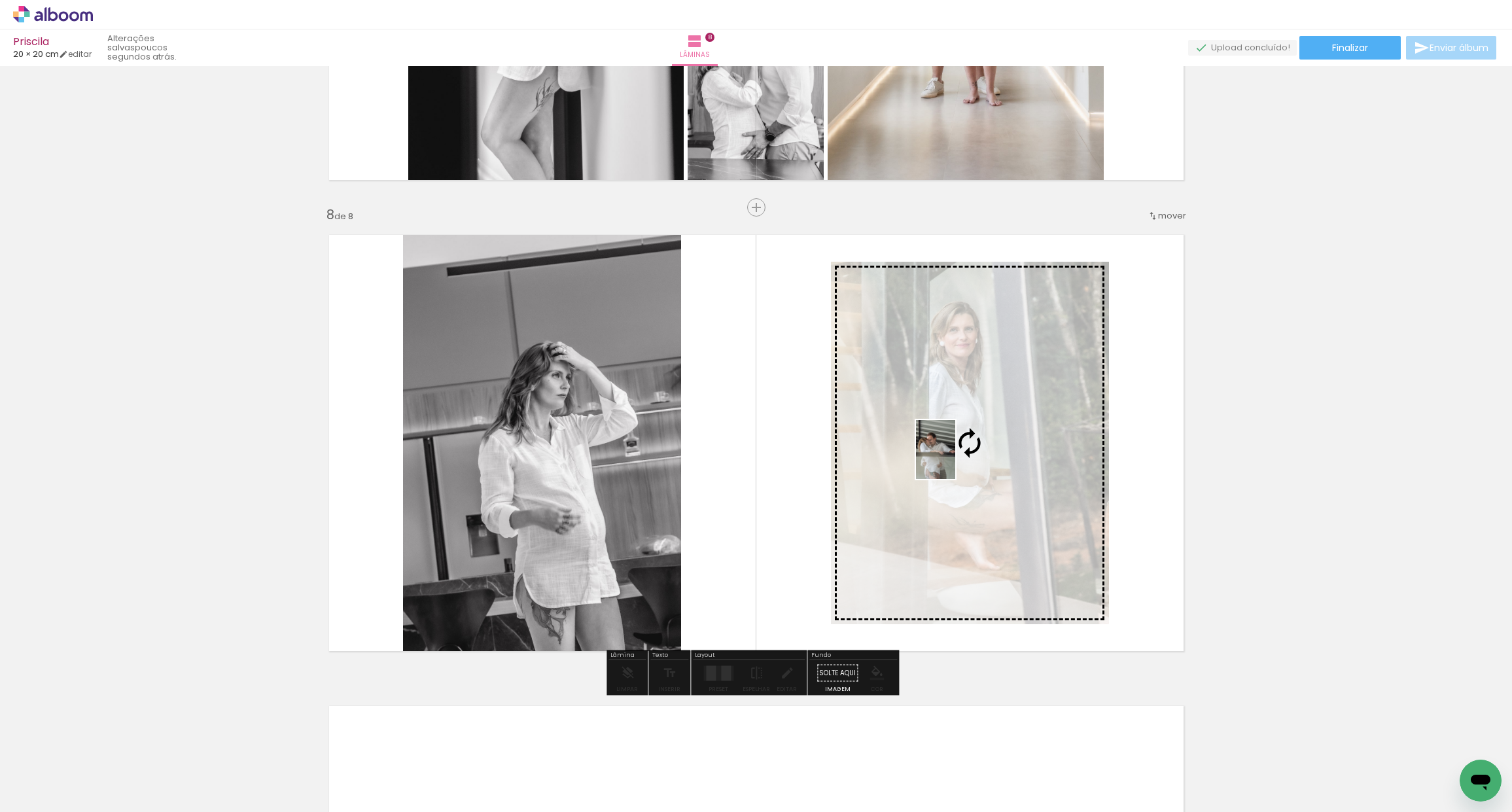
drag, startPoint x: 870, startPoint y: 772, endPoint x: 932, endPoint y: 537, distance: 243.0
click at [952, 460] on quentale-workspace at bounding box center [756, 406] width 1512 height 812
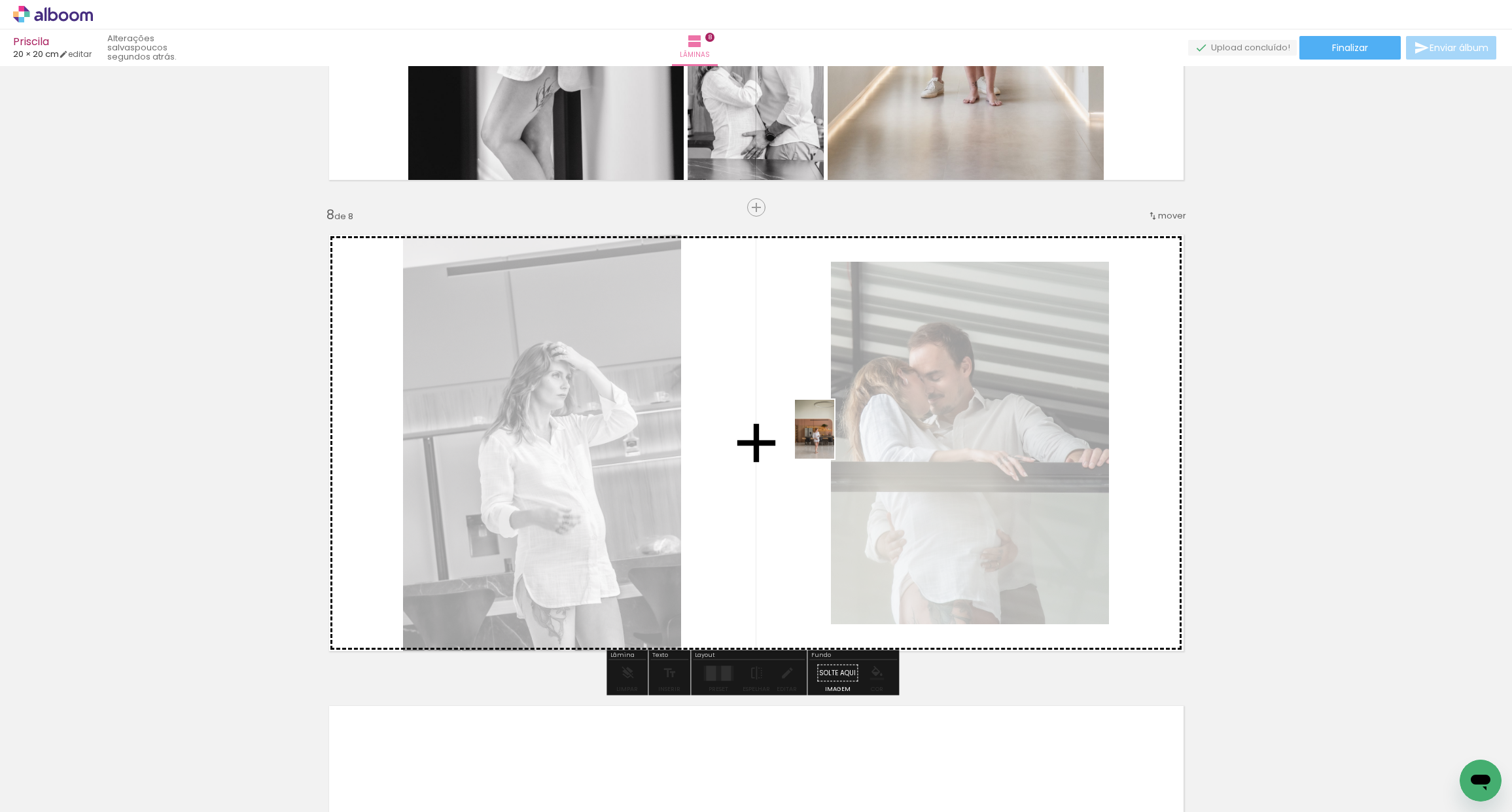
drag, startPoint x: 1018, startPoint y: 746, endPoint x: 830, endPoint y: 439, distance: 360.0
click at [830, 439] on quentale-workspace at bounding box center [756, 406] width 1512 height 812
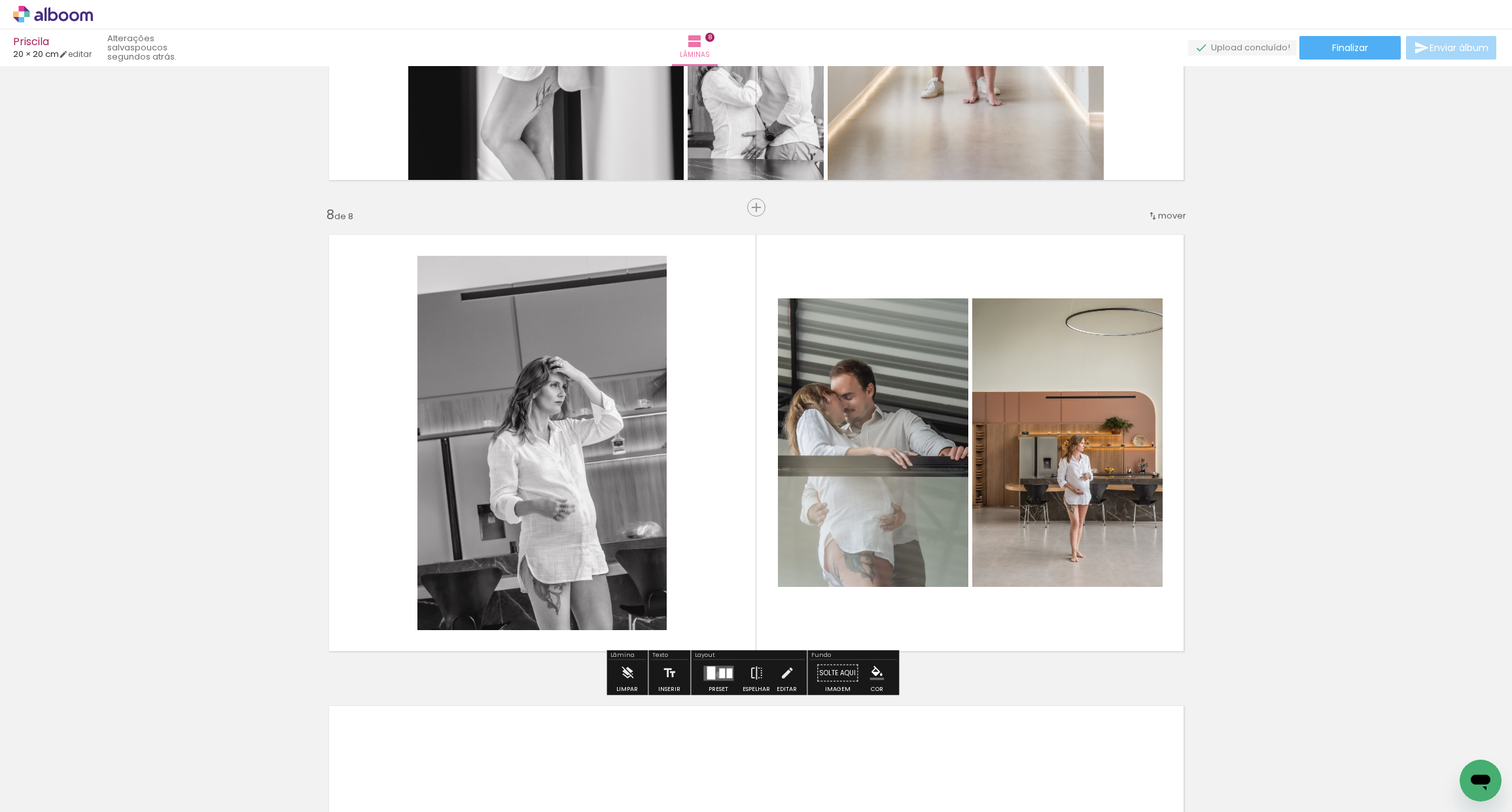
click at [719, 675] on div at bounding box center [722, 672] width 6 height 10
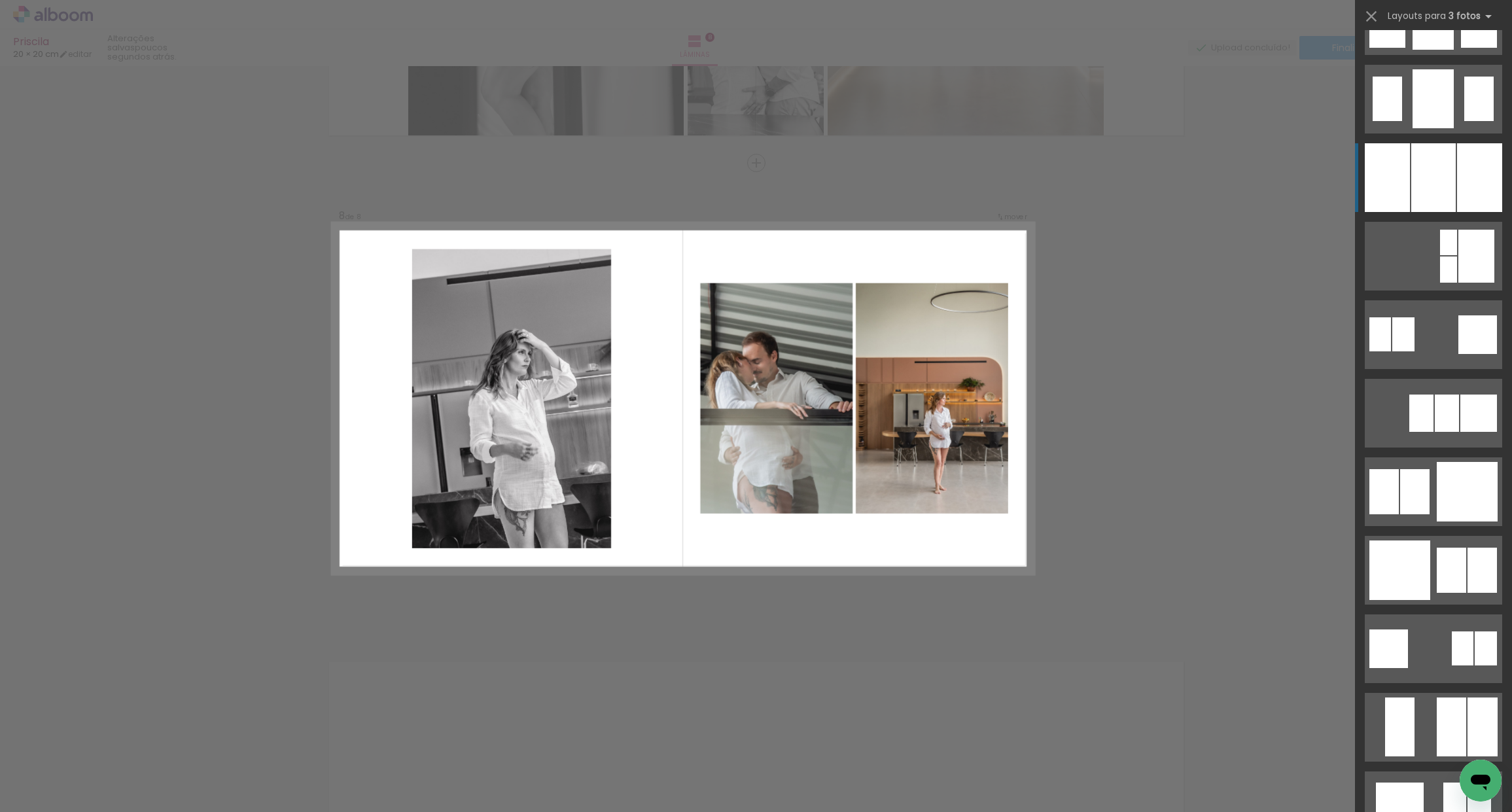
scroll to position [1102, 0]
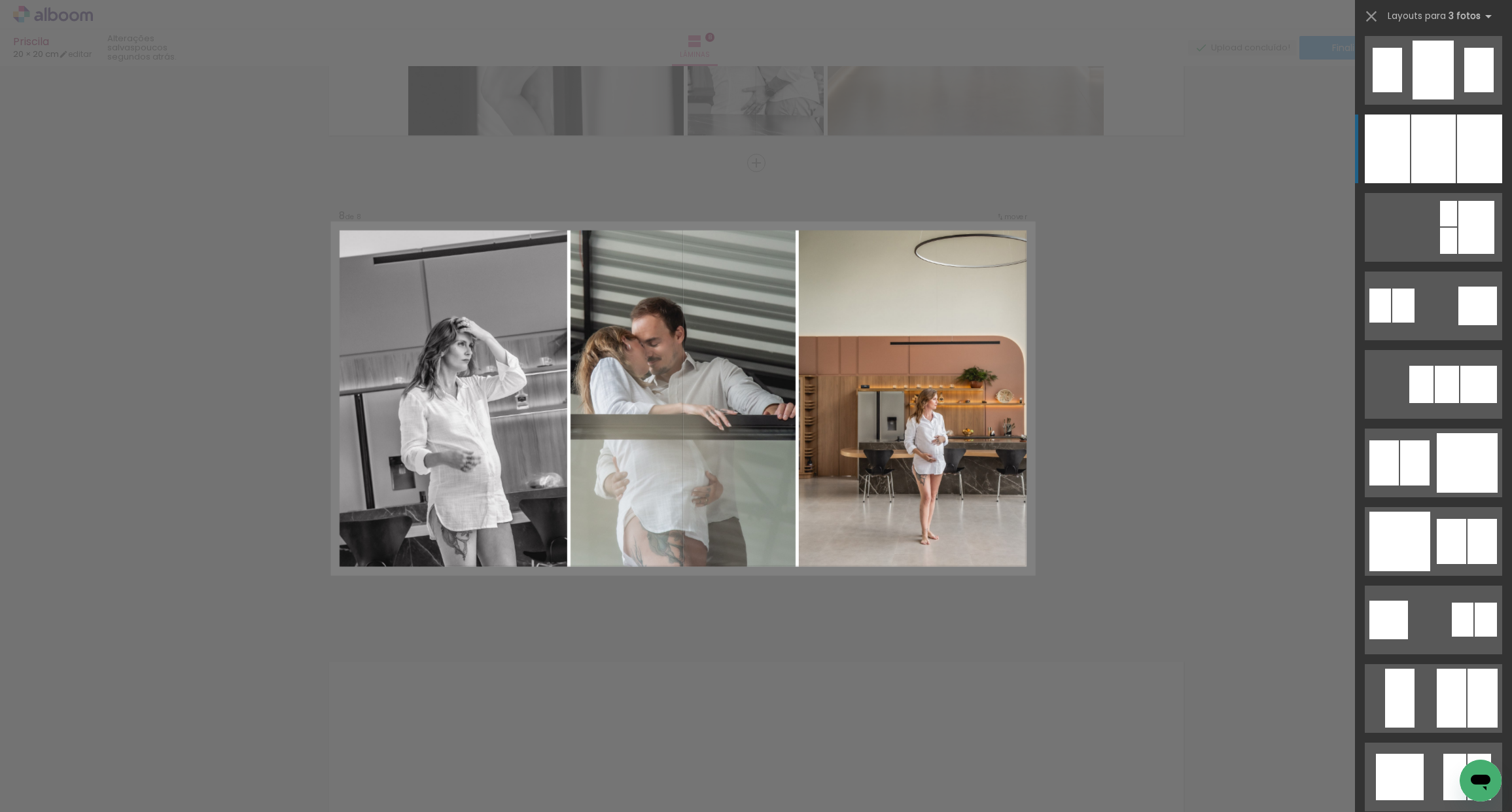
click at [1443, 151] on div at bounding box center [1433, 149] width 44 height 69
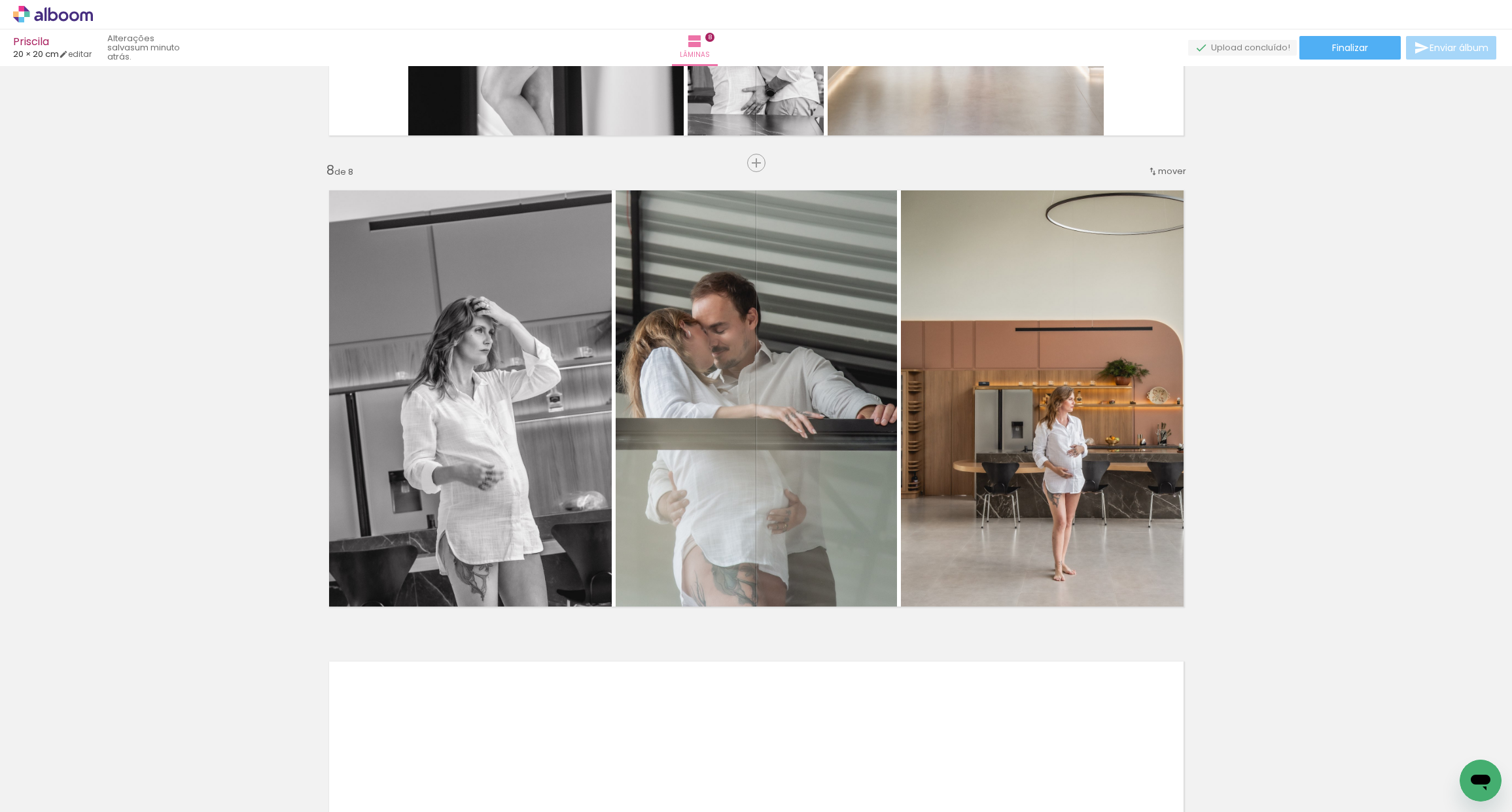
scroll to position [0, 5339]
drag, startPoint x: 894, startPoint y: 803, endPoint x: 956, endPoint y: 802, distance: 62.0
click at [107, 802] on iron-horizontal-list at bounding box center [95, 770] width 27 height 81
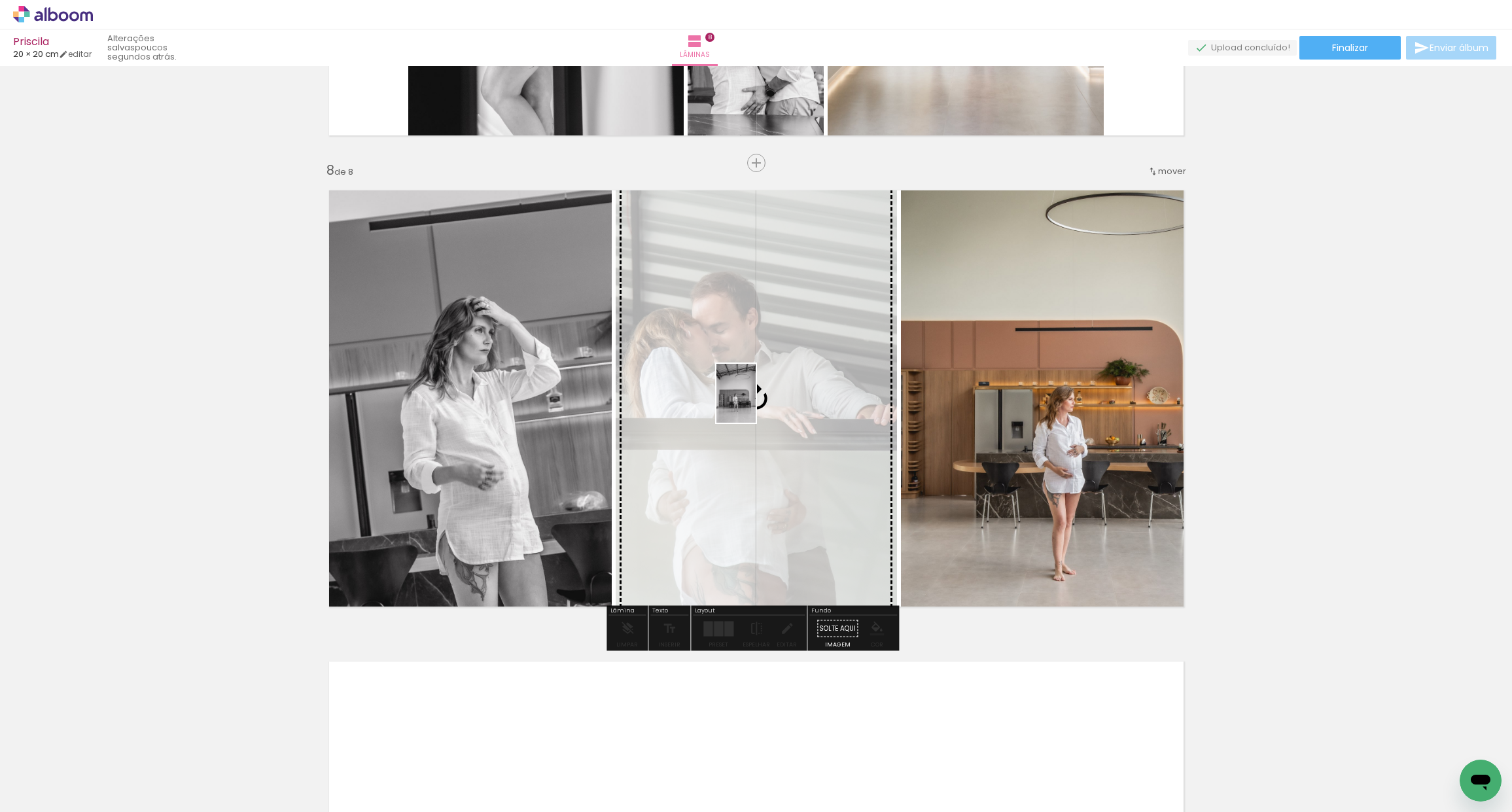
drag, startPoint x: 653, startPoint y: 779, endPoint x: 752, endPoint y: 405, distance: 386.9
click at [756, 404] on quentale-workspace at bounding box center [756, 406] width 1512 height 812
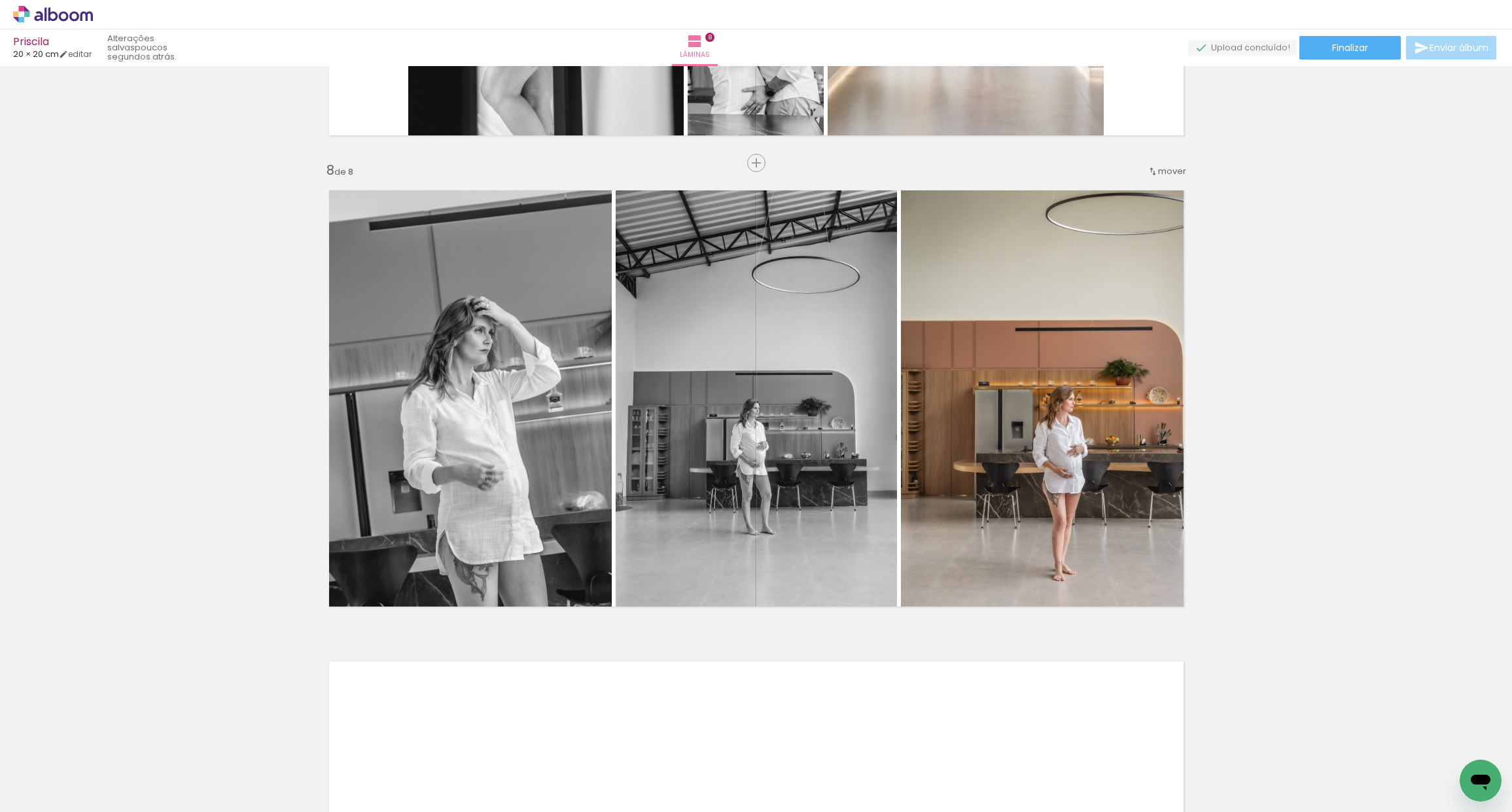
scroll to position [0, 6087]
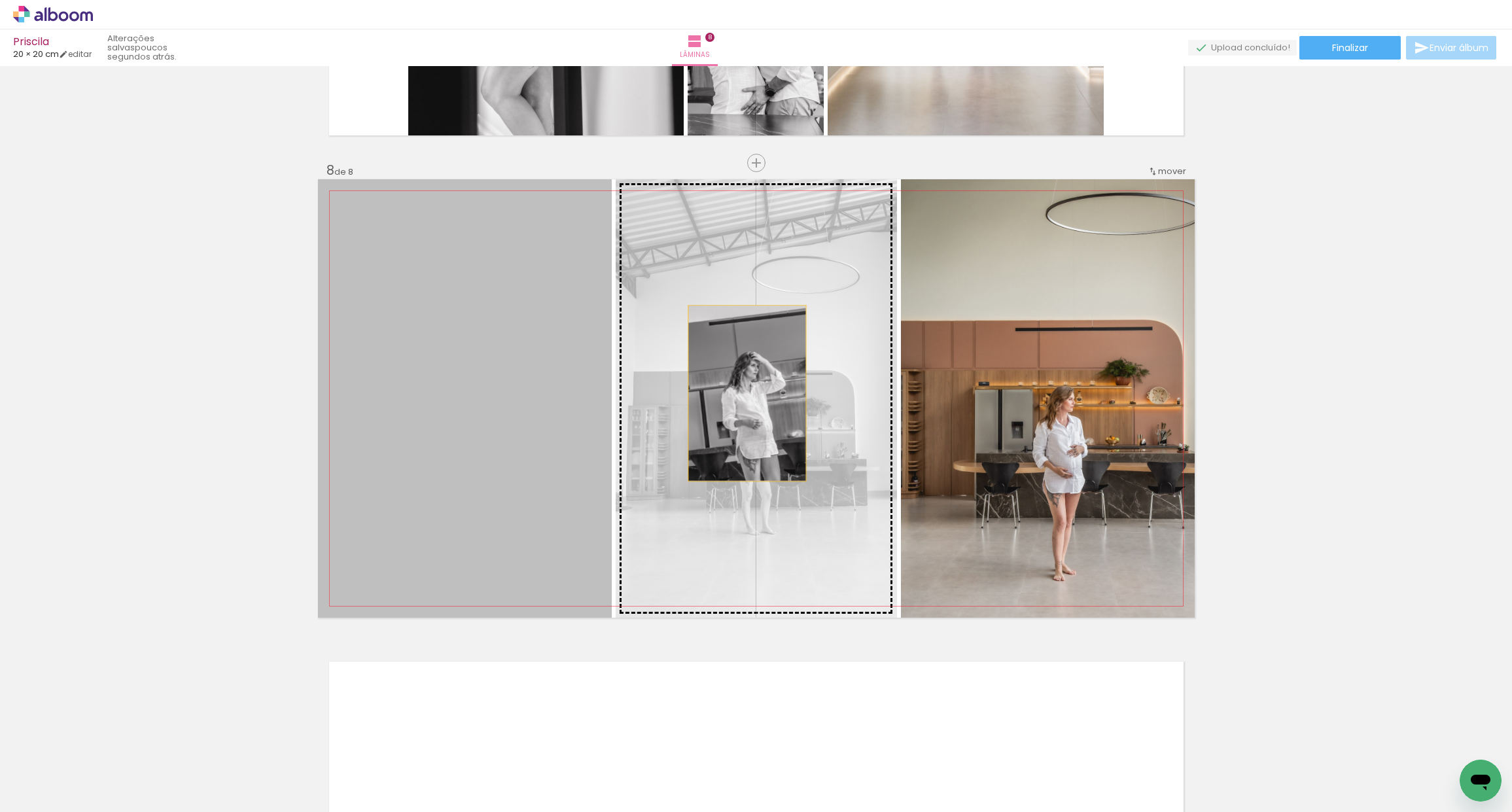
drag, startPoint x: 480, startPoint y: 419, endPoint x: 742, endPoint y: 397, distance: 262.9
click at [0, 0] on slot "Imagem 1 Imagem 2" at bounding box center [0, 0] width 0 height 0
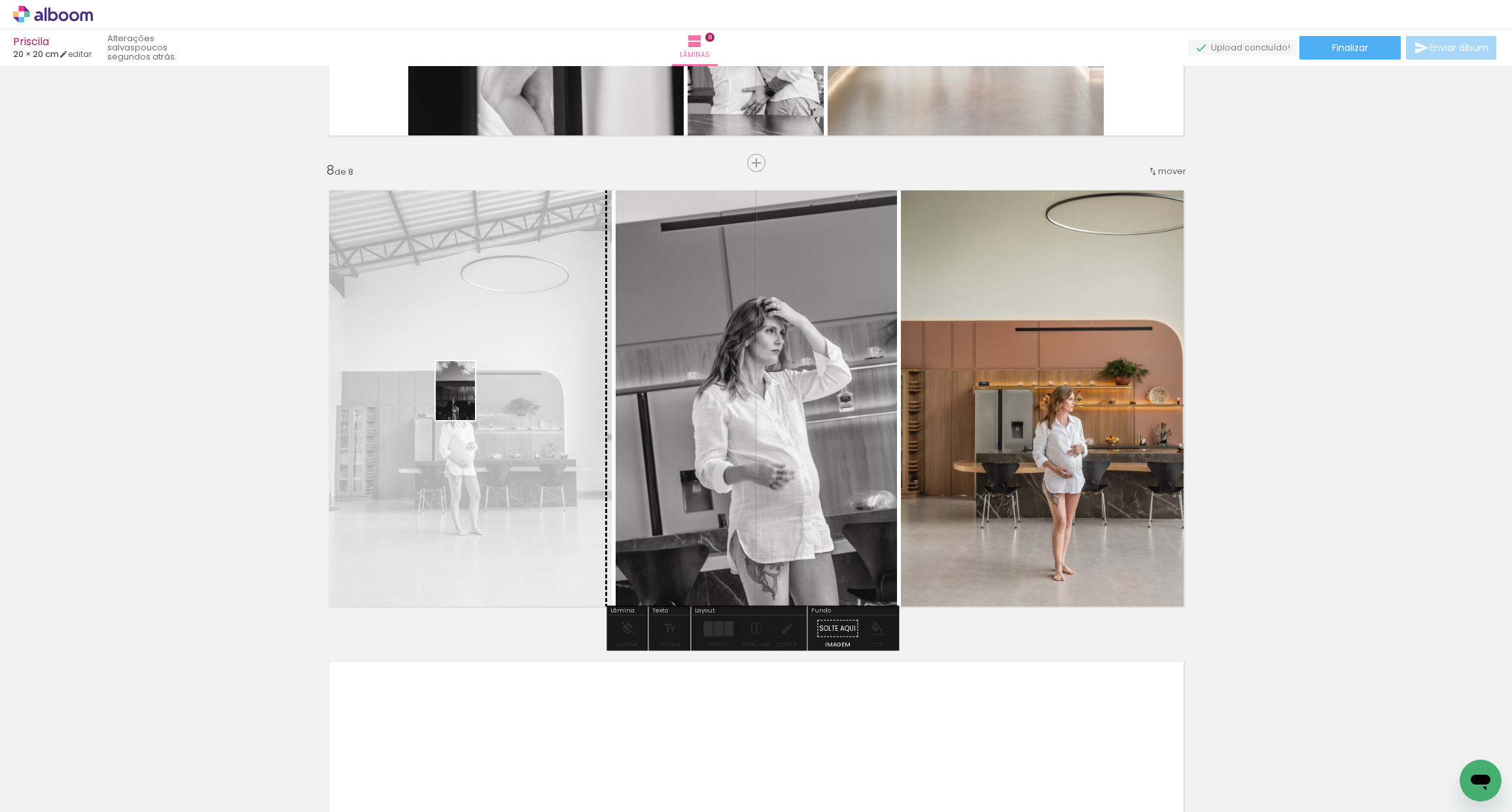
drag, startPoint x: 1016, startPoint y: 770, endPoint x: 477, endPoint y: 400, distance: 653.8
click at [475, 400] on quentale-workspace at bounding box center [756, 406] width 1512 height 812
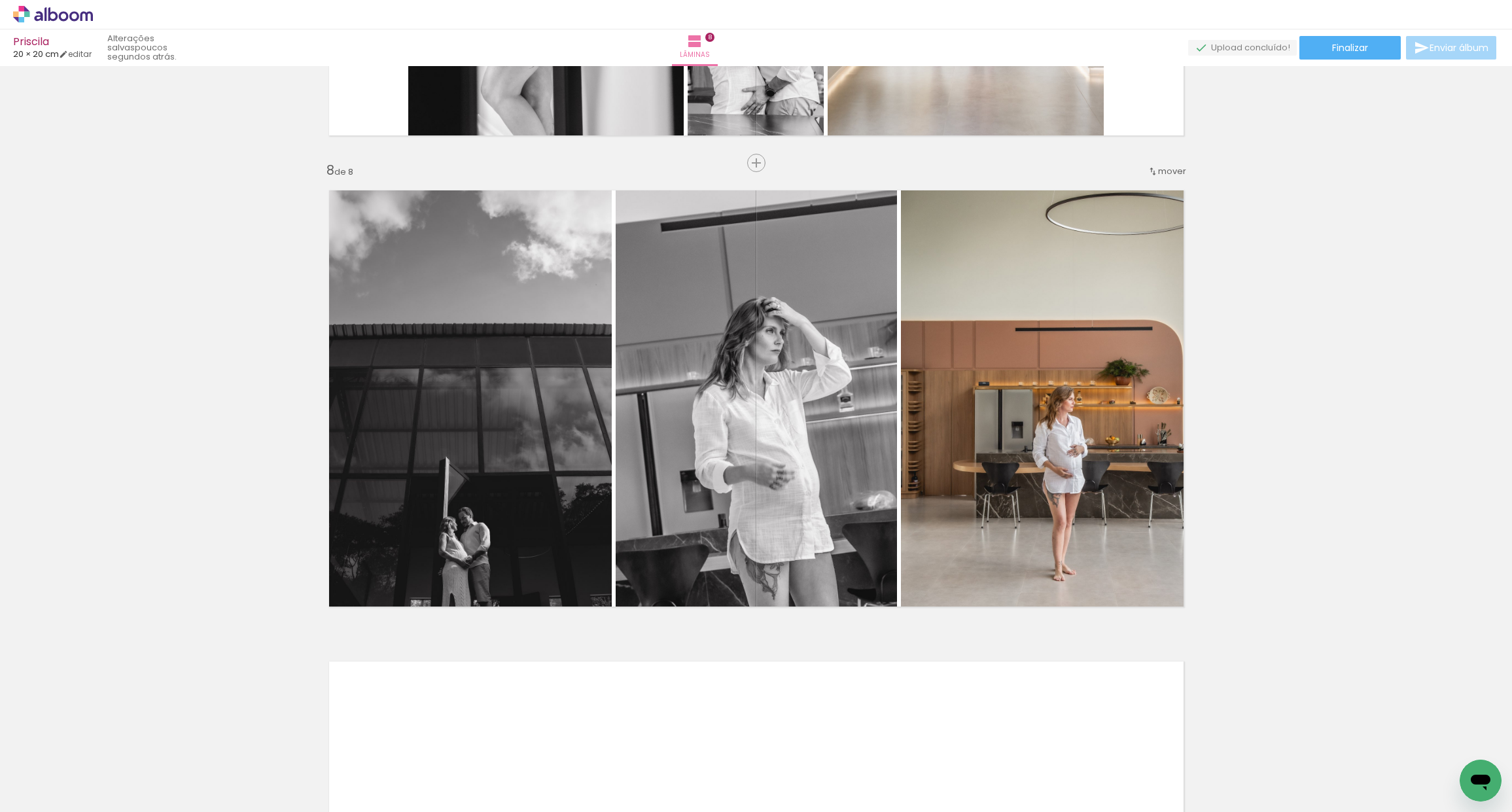
scroll to position [0, 4474]
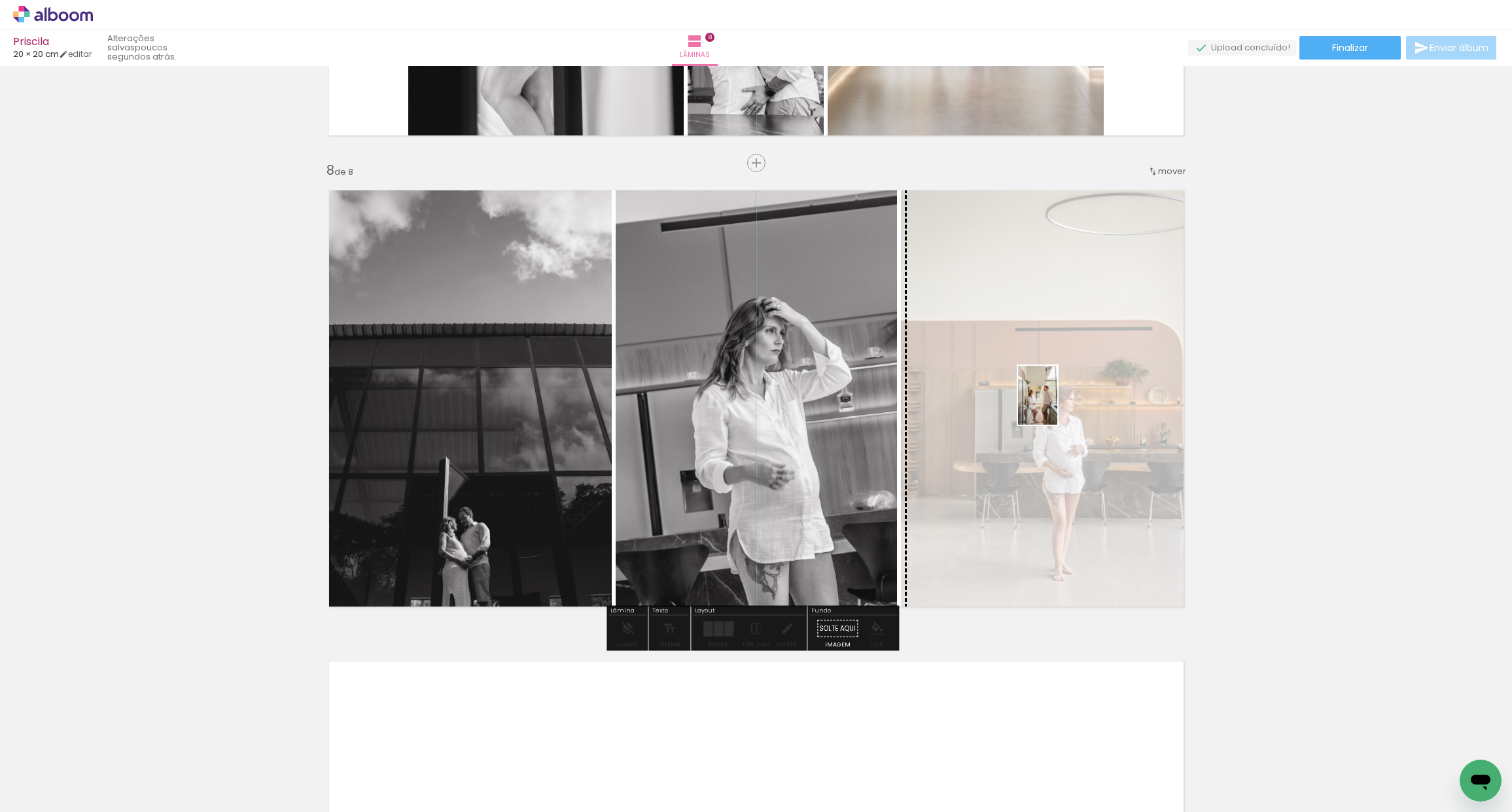
drag, startPoint x: 1083, startPoint y: 769, endPoint x: 1058, endPoint y: 405, distance: 364.9
click at [1058, 405] on quentale-workspace at bounding box center [756, 406] width 1512 height 812
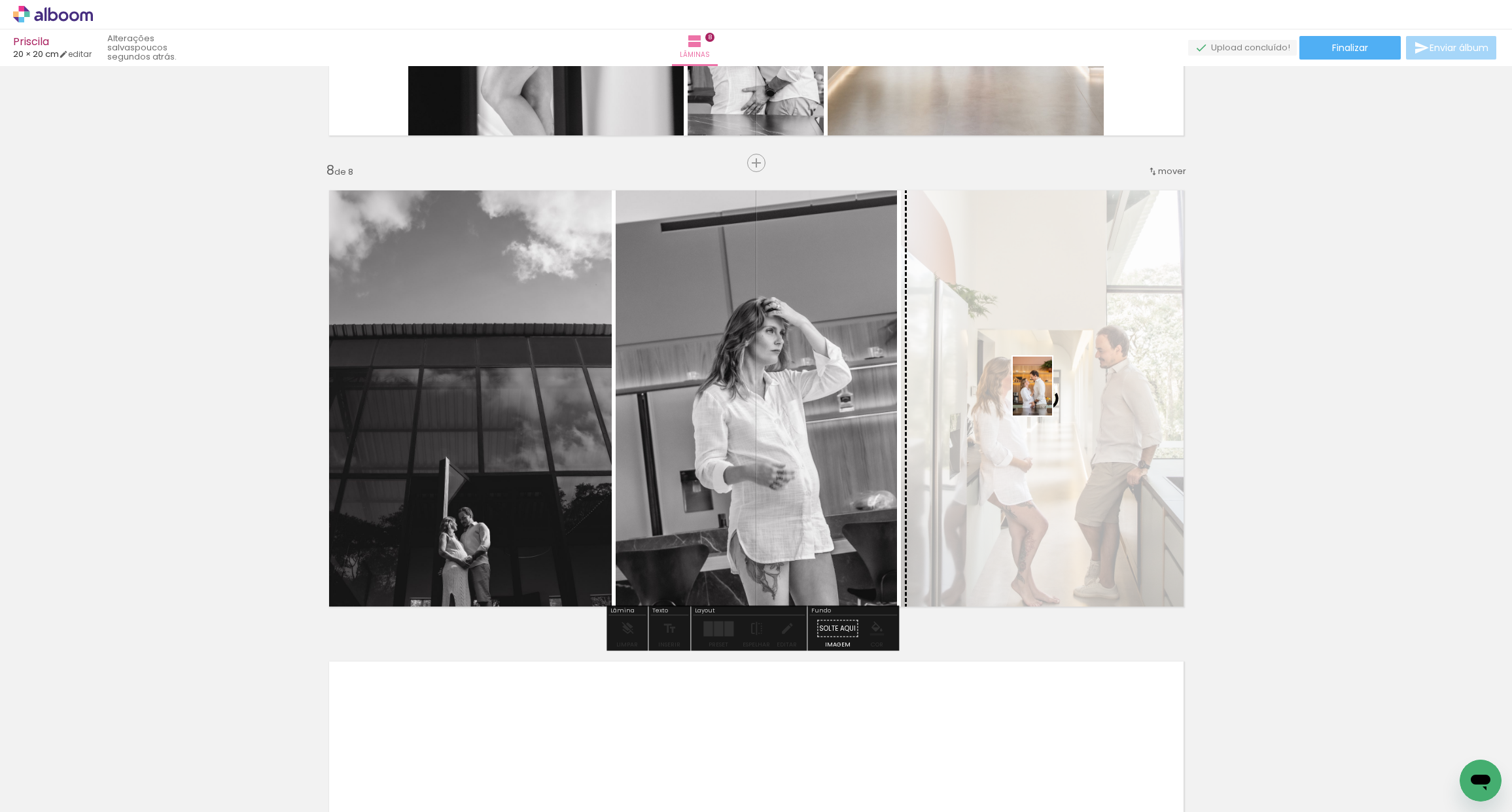
drag, startPoint x: 860, startPoint y: 768, endPoint x: 1051, endPoint y: 427, distance: 390.8
click at [1052, 396] on quentale-workspace at bounding box center [756, 406] width 1512 height 812
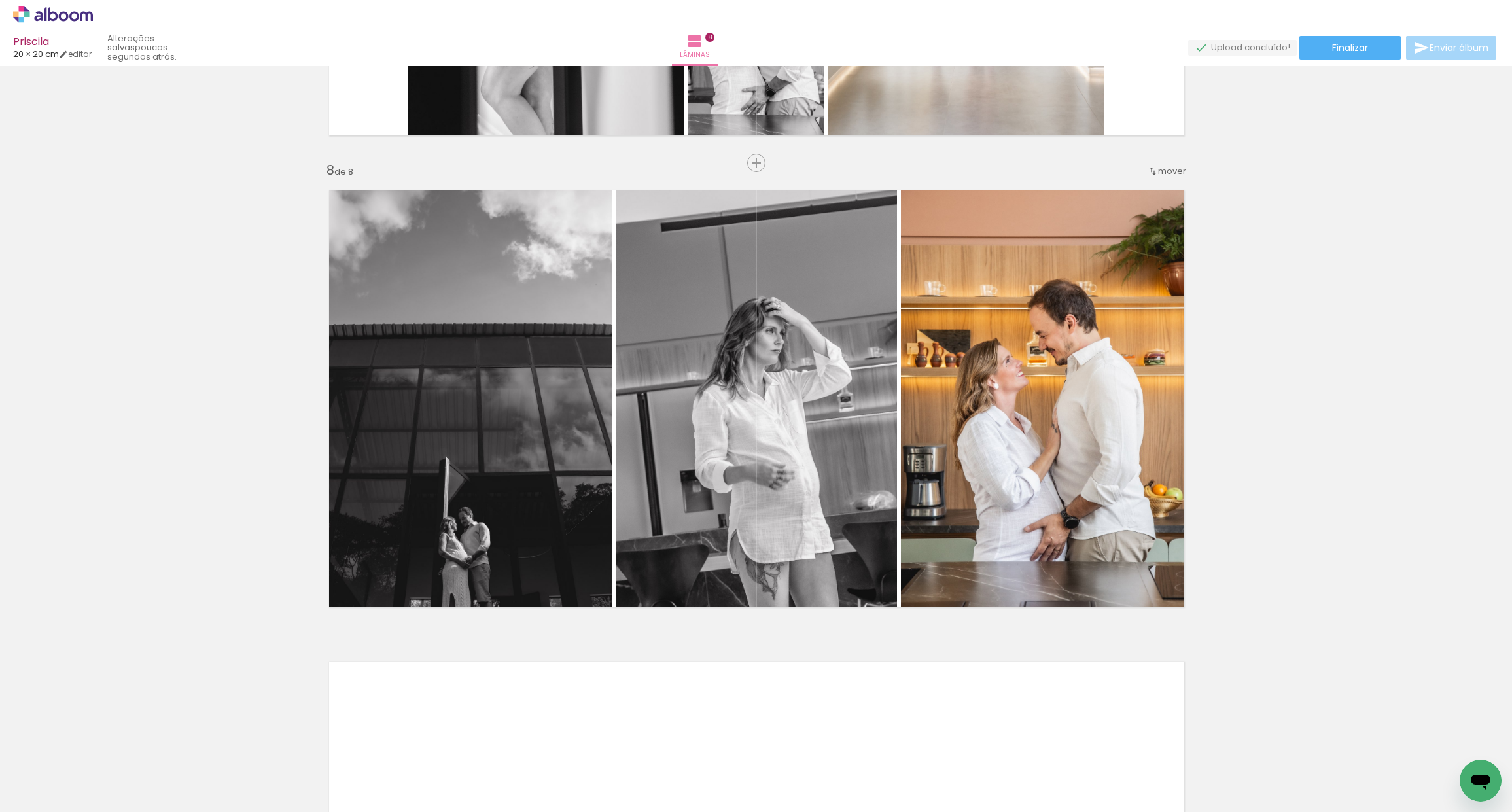
scroll to position [0, 4570]
drag, startPoint x: 787, startPoint y: 806, endPoint x: 820, endPoint y: 793, distance: 35.5
click at [107, 794] on iron-horizontal-list at bounding box center [95, 770] width 27 height 81
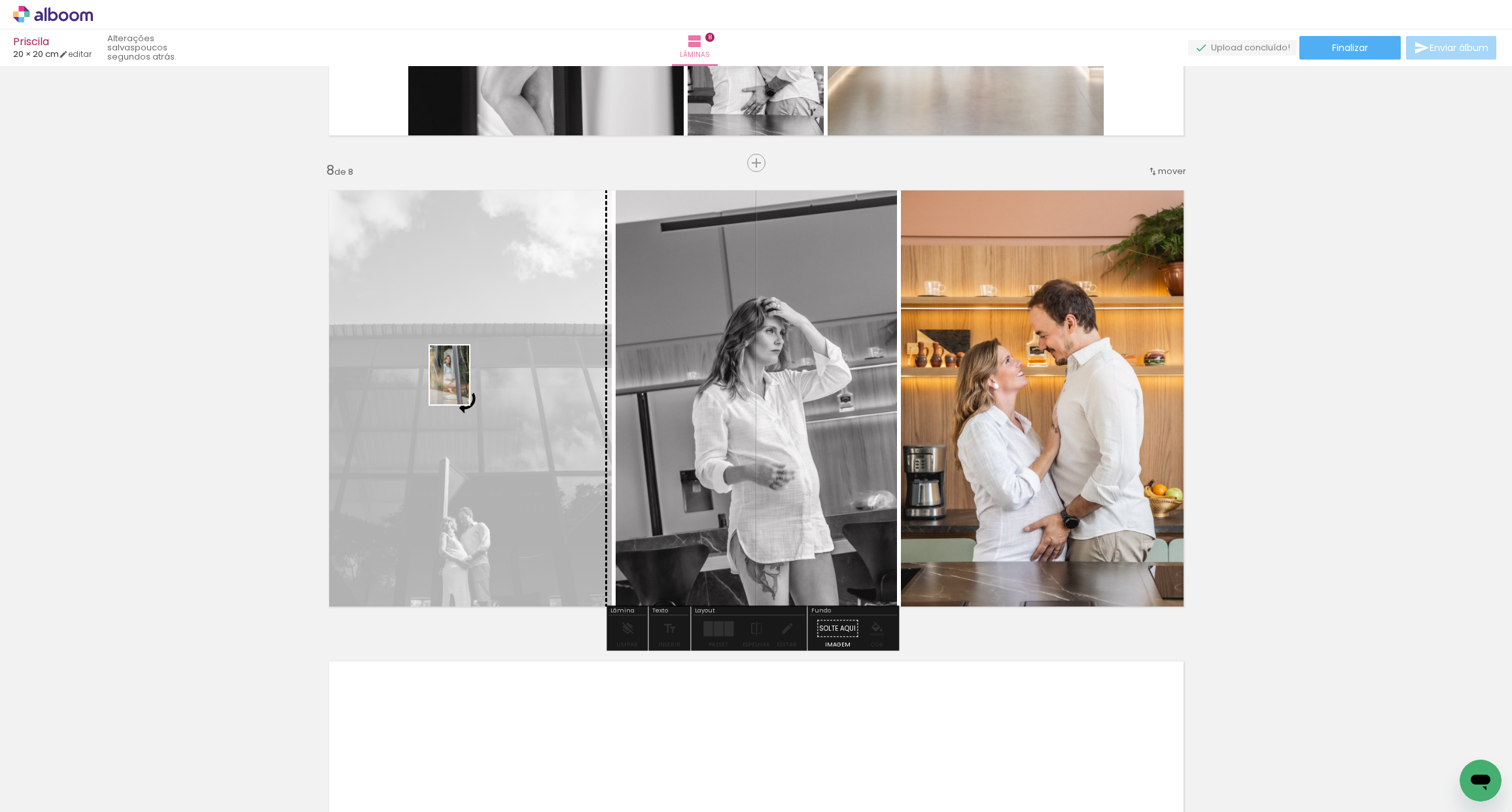
drag, startPoint x: 888, startPoint y: 772, endPoint x: 475, endPoint y: 421, distance: 542.0
click at [469, 384] on quentale-workspace at bounding box center [756, 406] width 1512 height 812
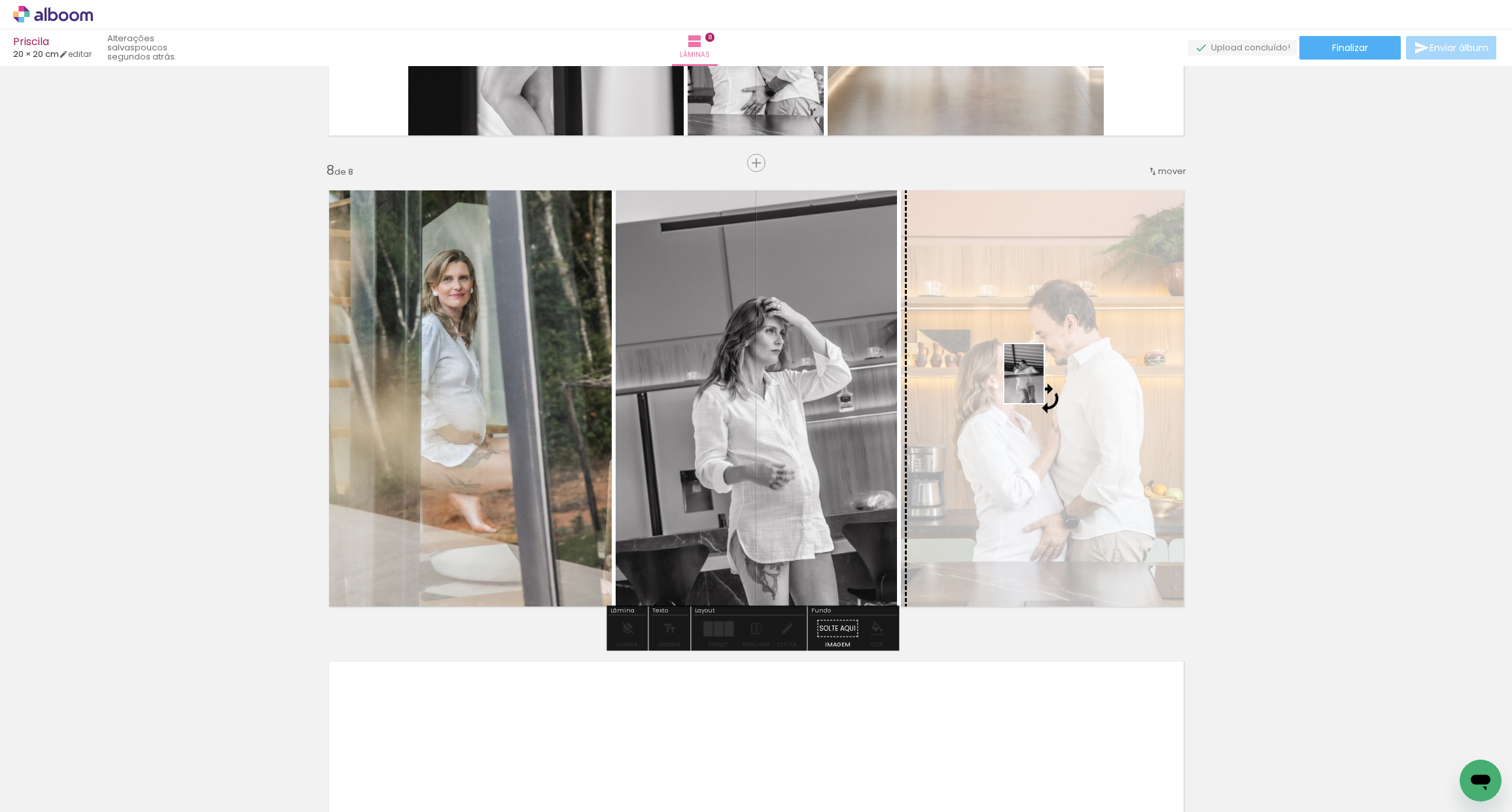
drag, startPoint x: 1184, startPoint y: 775, endPoint x: 1038, endPoint y: 386, distance: 415.5
click at [1035, 386] on quentale-workspace at bounding box center [756, 406] width 1512 height 812
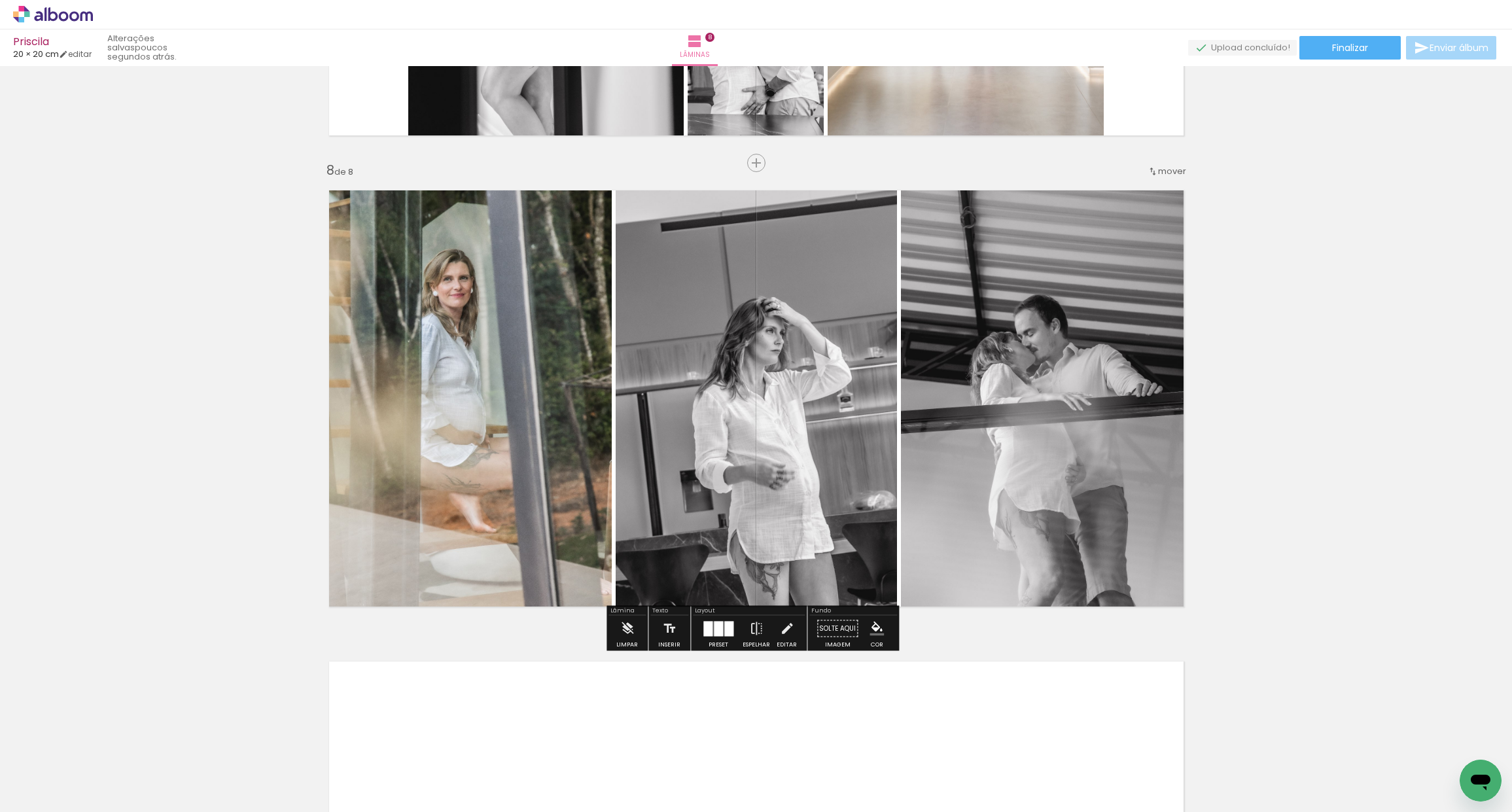
drag, startPoint x: 717, startPoint y: 632, endPoint x: 730, endPoint y: 629, distance: 13.3
click at [717, 632] on div at bounding box center [718, 628] width 9 height 15
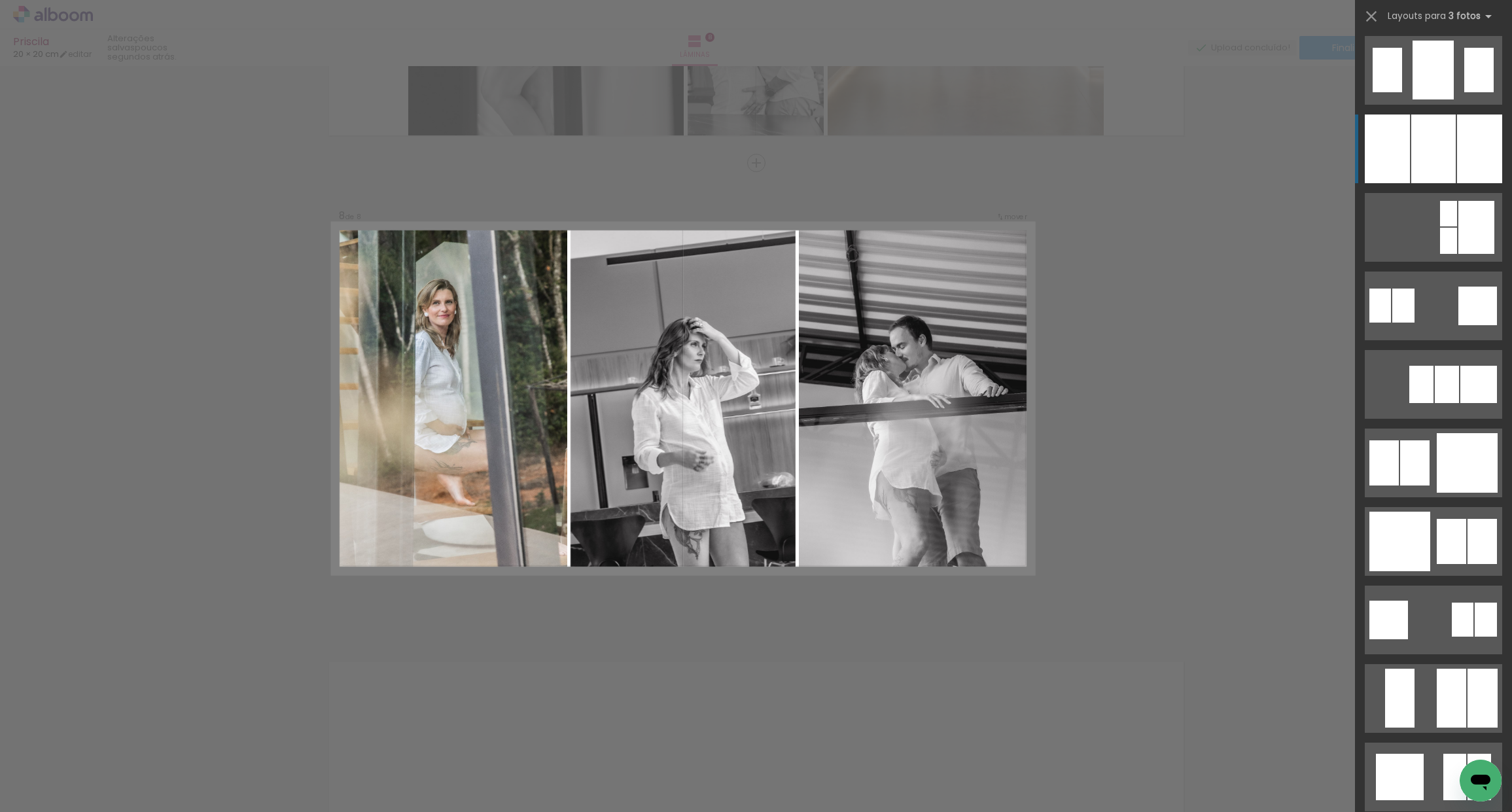
scroll to position [1178, 0]
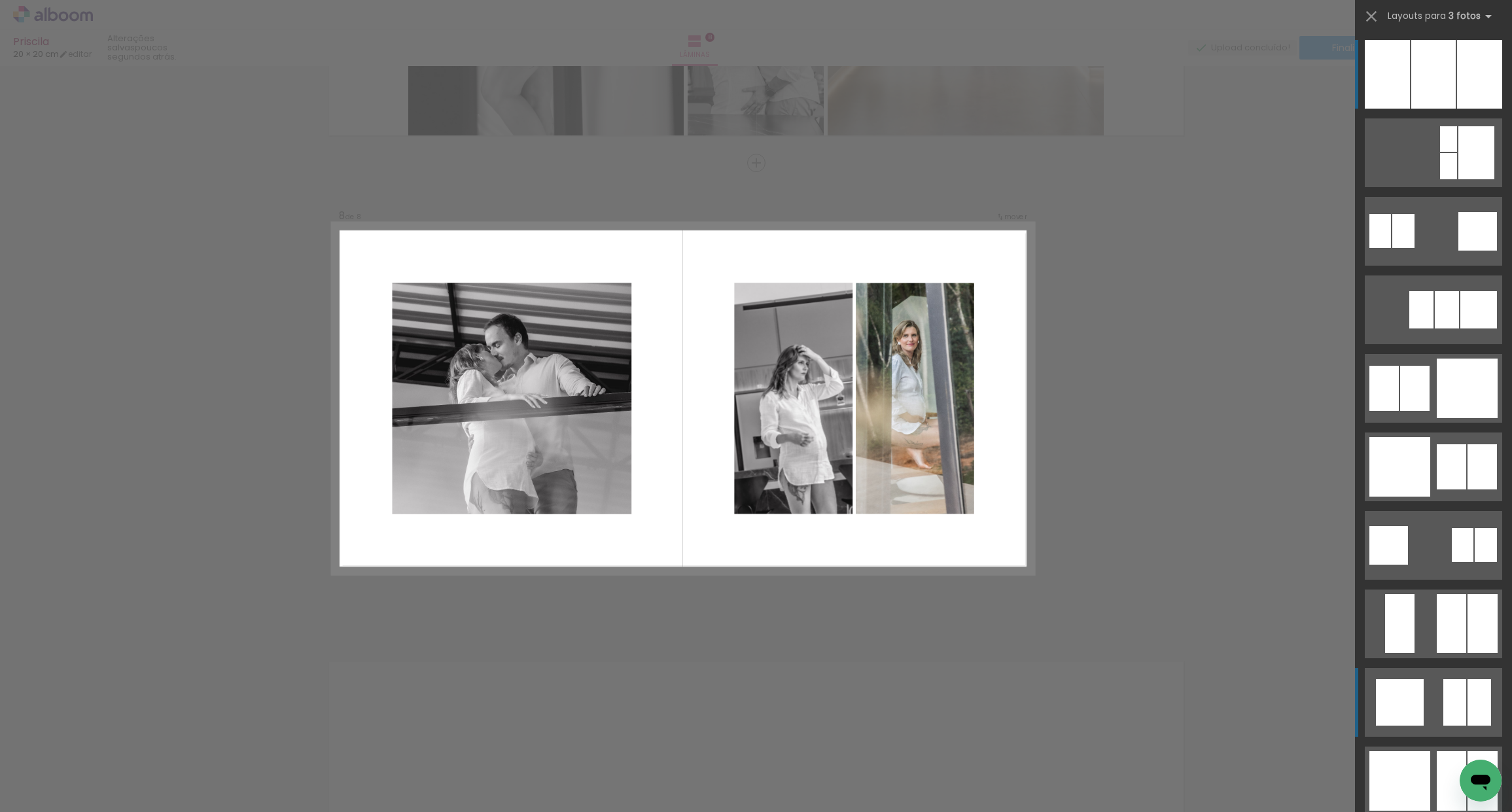
click at [1424, 702] on quentale-layouter at bounding box center [1433, 702] width 137 height 69
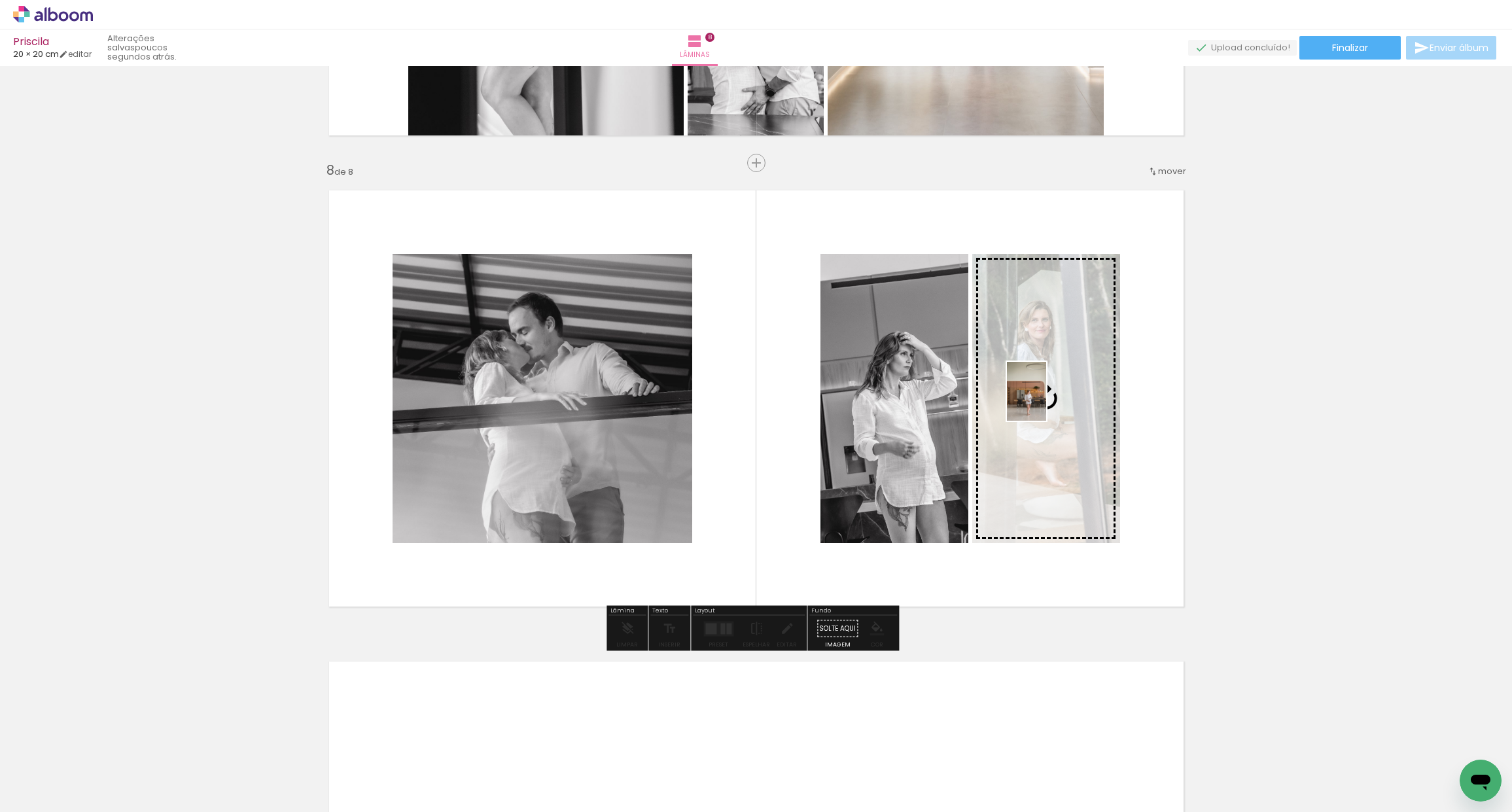
drag, startPoint x: 1254, startPoint y: 781, endPoint x: 1046, endPoint y: 402, distance: 432.3
click at [1046, 401] on quentale-workspace at bounding box center [756, 406] width 1512 height 812
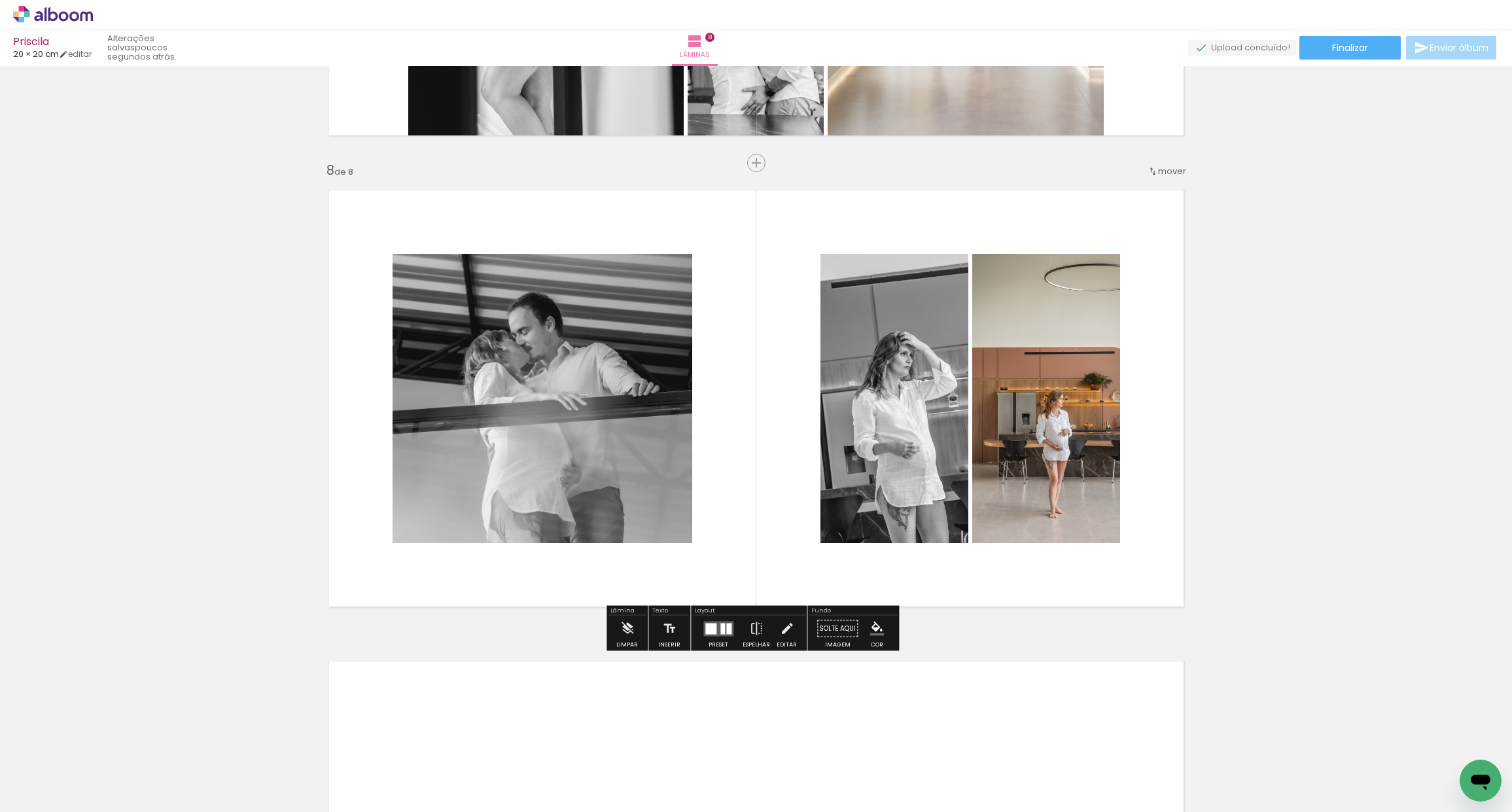
scroll to position [0, 5099]
drag, startPoint x: 930, startPoint y: 804, endPoint x: 1048, endPoint y: 800, distance: 118.1
click at [107, 800] on iron-horizontal-list at bounding box center [95, 770] width 27 height 81
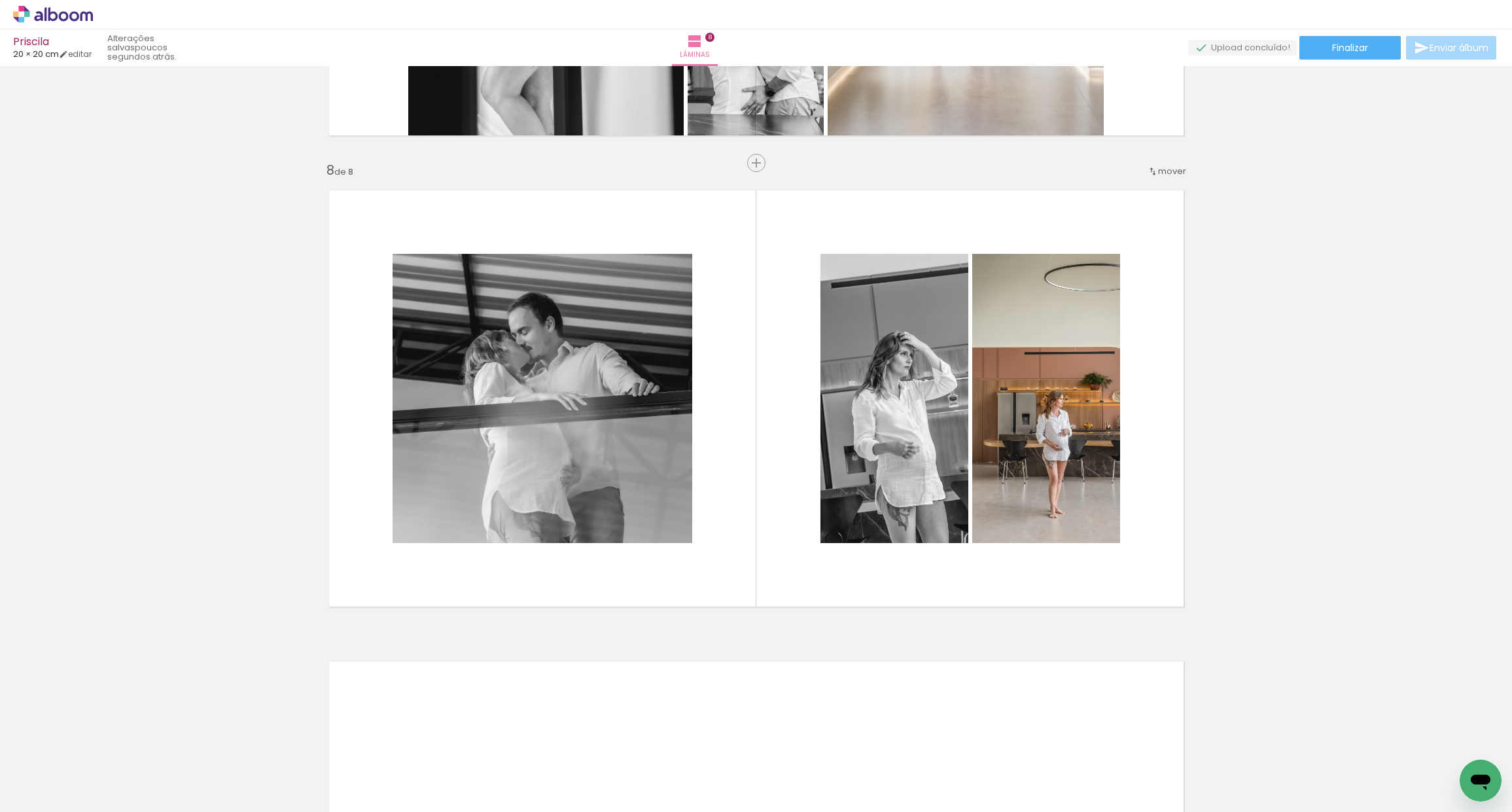
scroll to position [0, 5847]
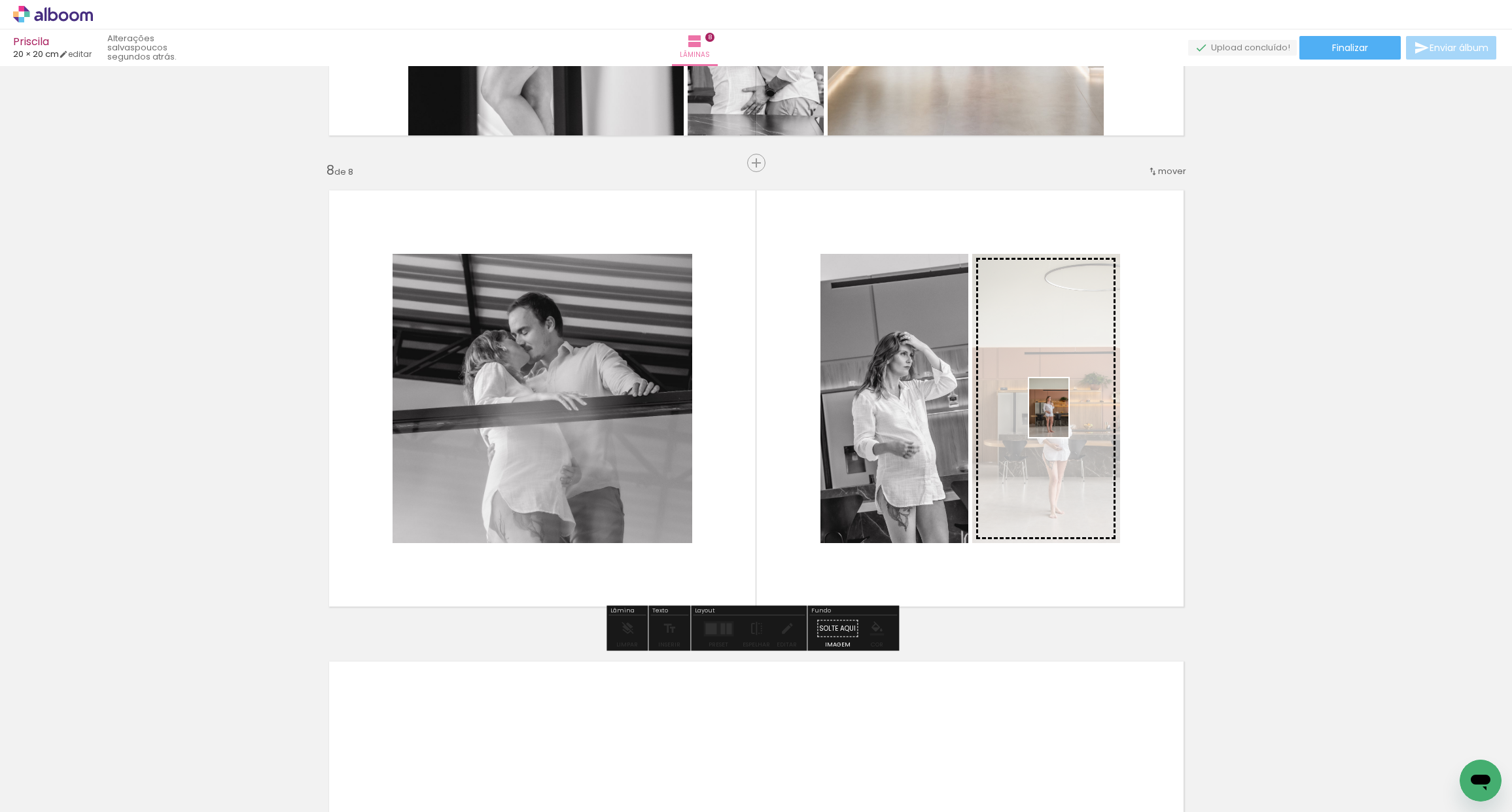
drag, startPoint x: 957, startPoint y: 770, endPoint x: 1063, endPoint y: 421, distance: 364.7
click at [1067, 417] on quentale-workspace at bounding box center [756, 406] width 1512 height 812
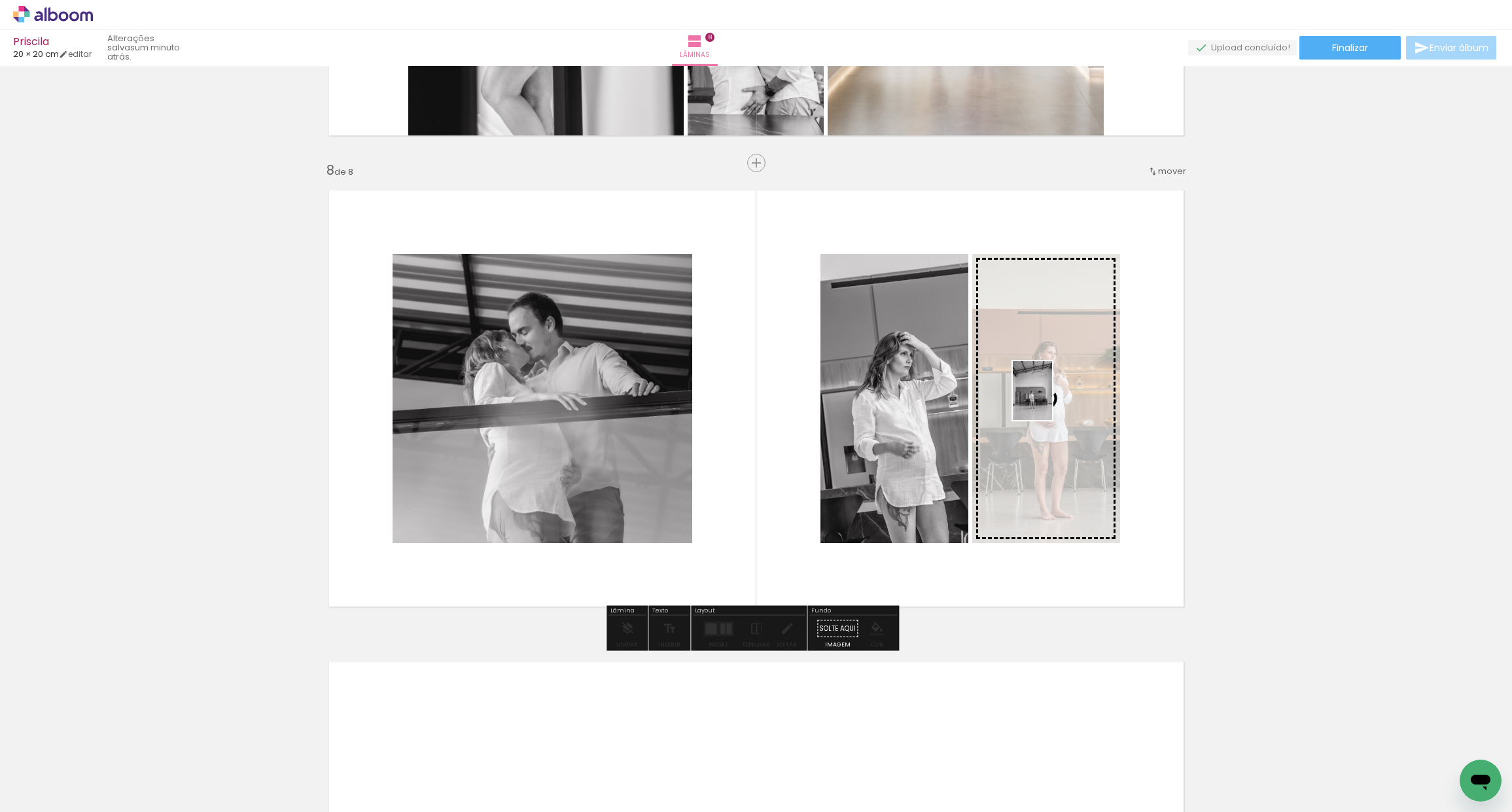
drag, startPoint x: 516, startPoint y: 777, endPoint x: 1043, endPoint y: 419, distance: 637.1
click at [1052, 400] on quentale-workspace at bounding box center [756, 406] width 1512 height 812
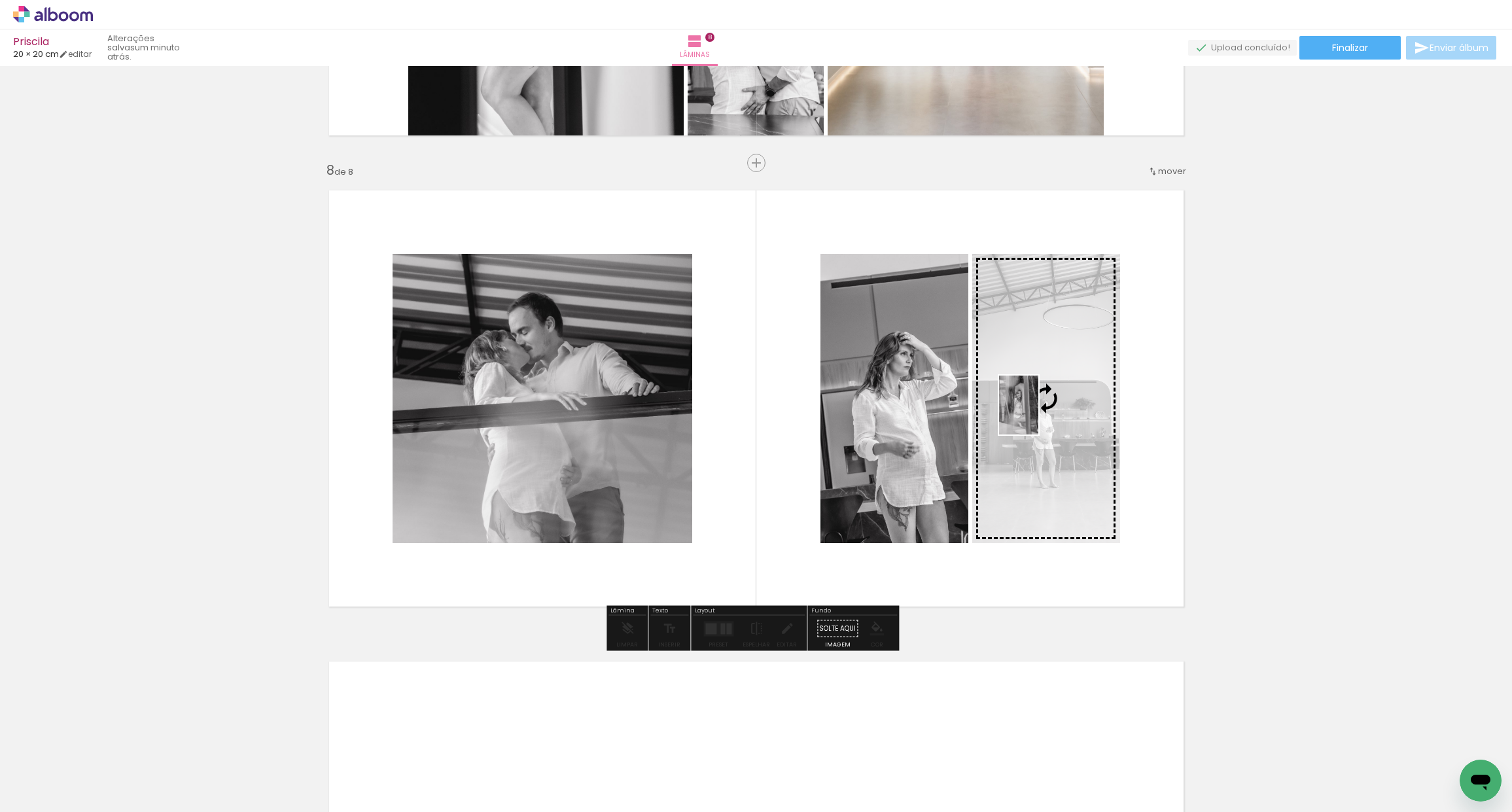
drag, startPoint x: 166, startPoint y: 762, endPoint x: 1040, endPoint y: 415, distance: 940.4
click at [1040, 414] on quentale-workspace at bounding box center [756, 406] width 1512 height 812
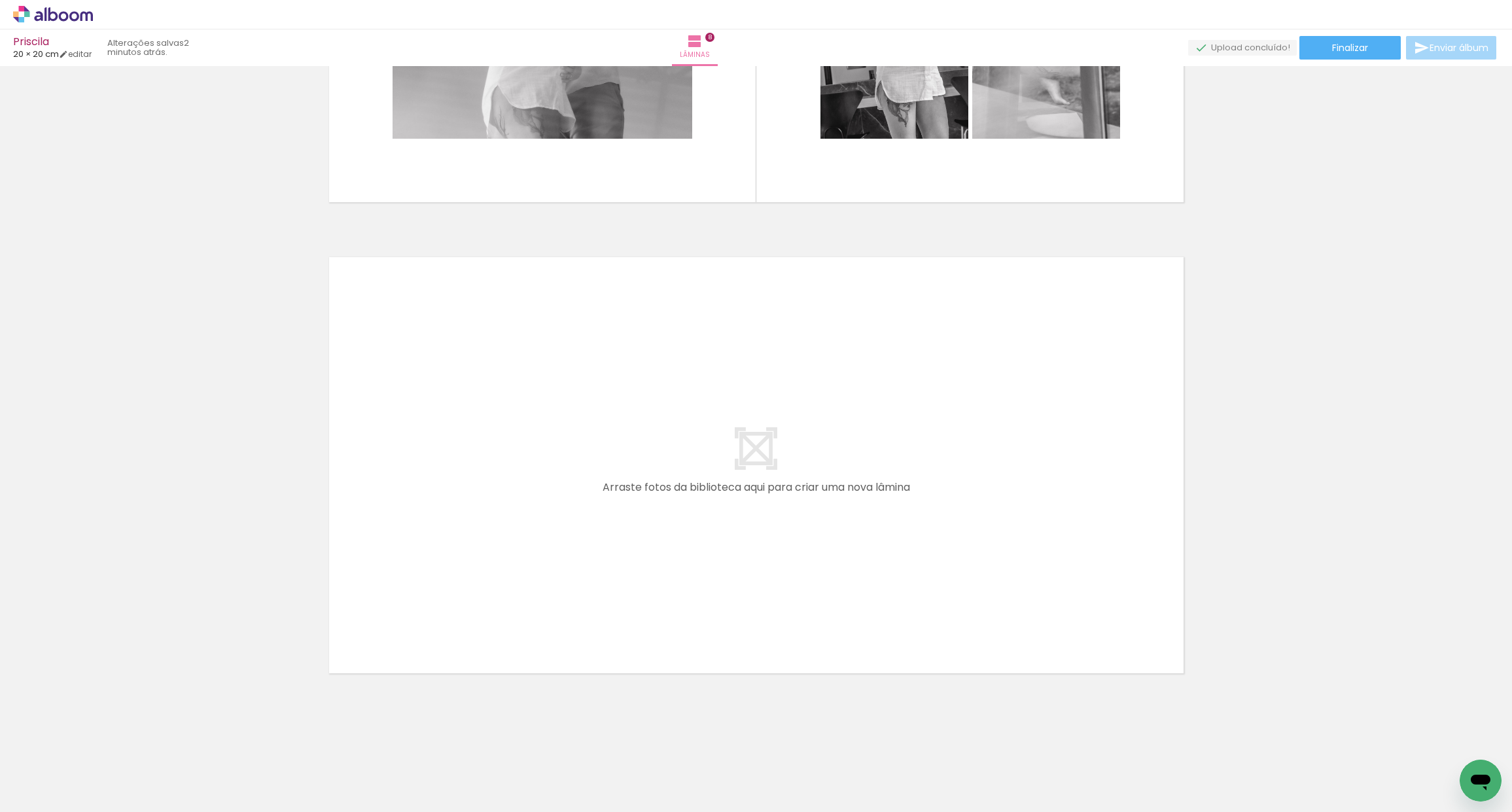
scroll to position [0, 6267]
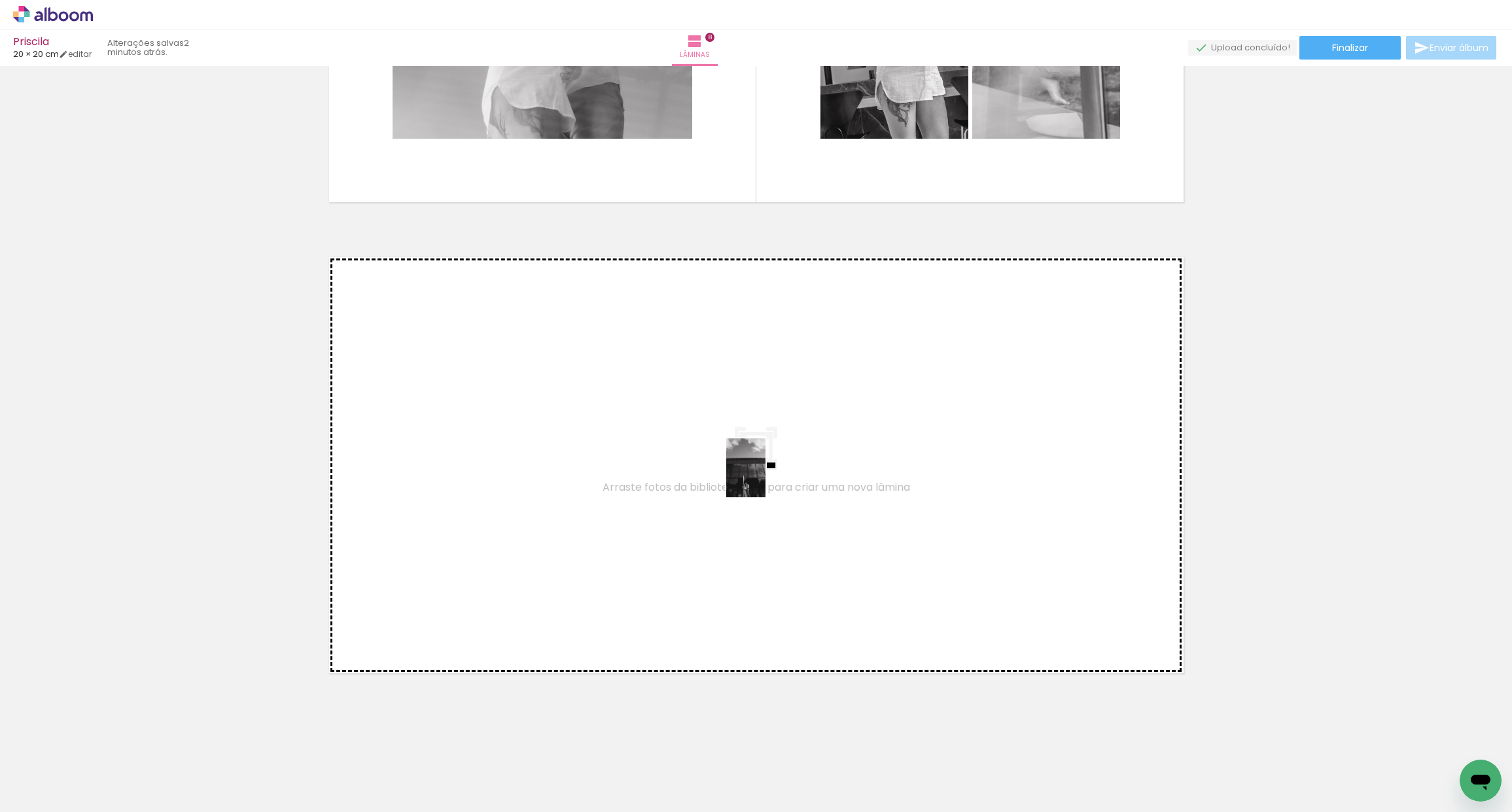
drag, startPoint x: 832, startPoint y: 722, endPoint x: 765, endPoint y: 477, distance: 254.0
click at [765, 477] on quentale-workspace at bounding box center [756, 406] width 1512 height 812
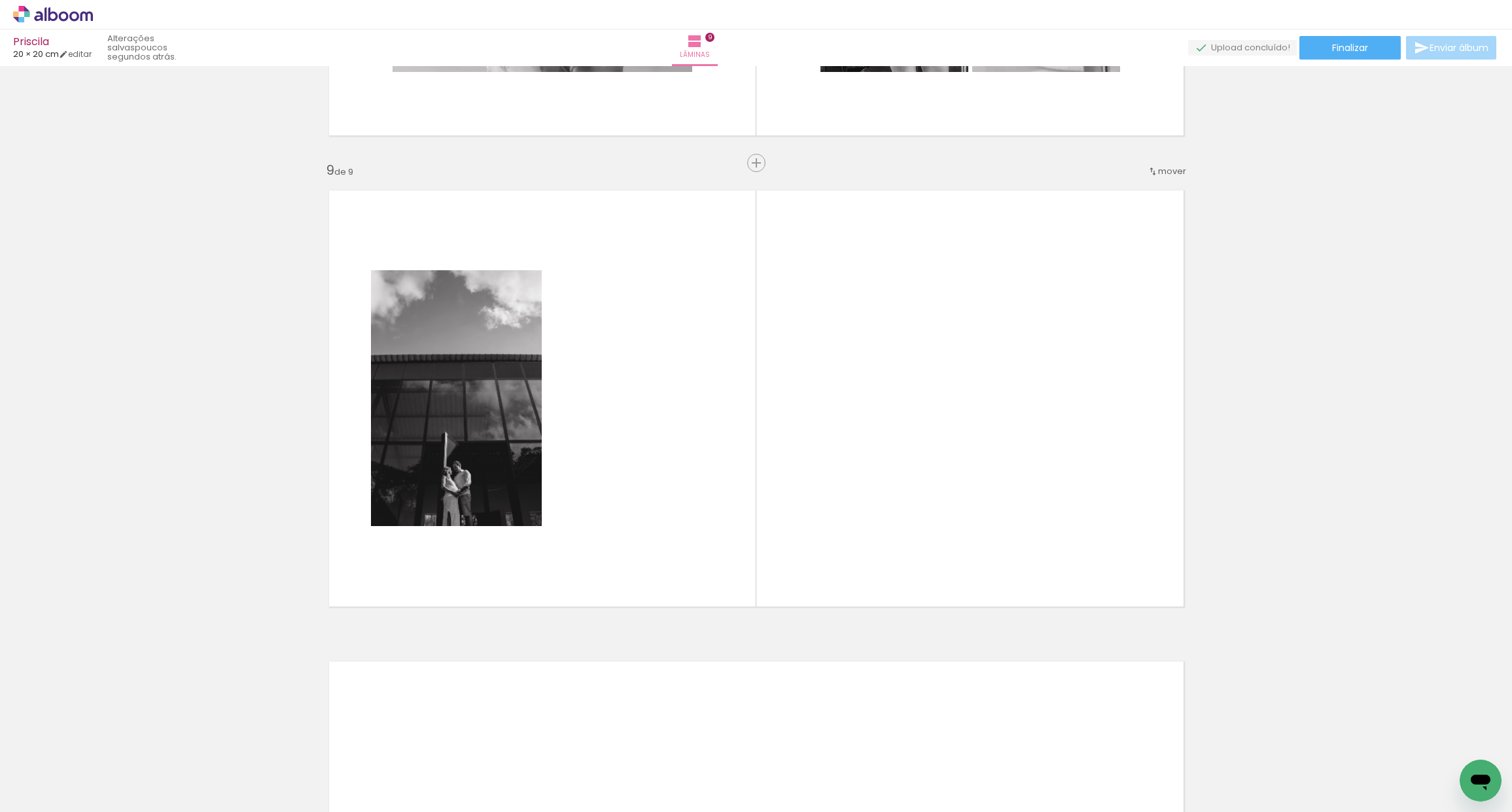
scroll to position [0, 6477]
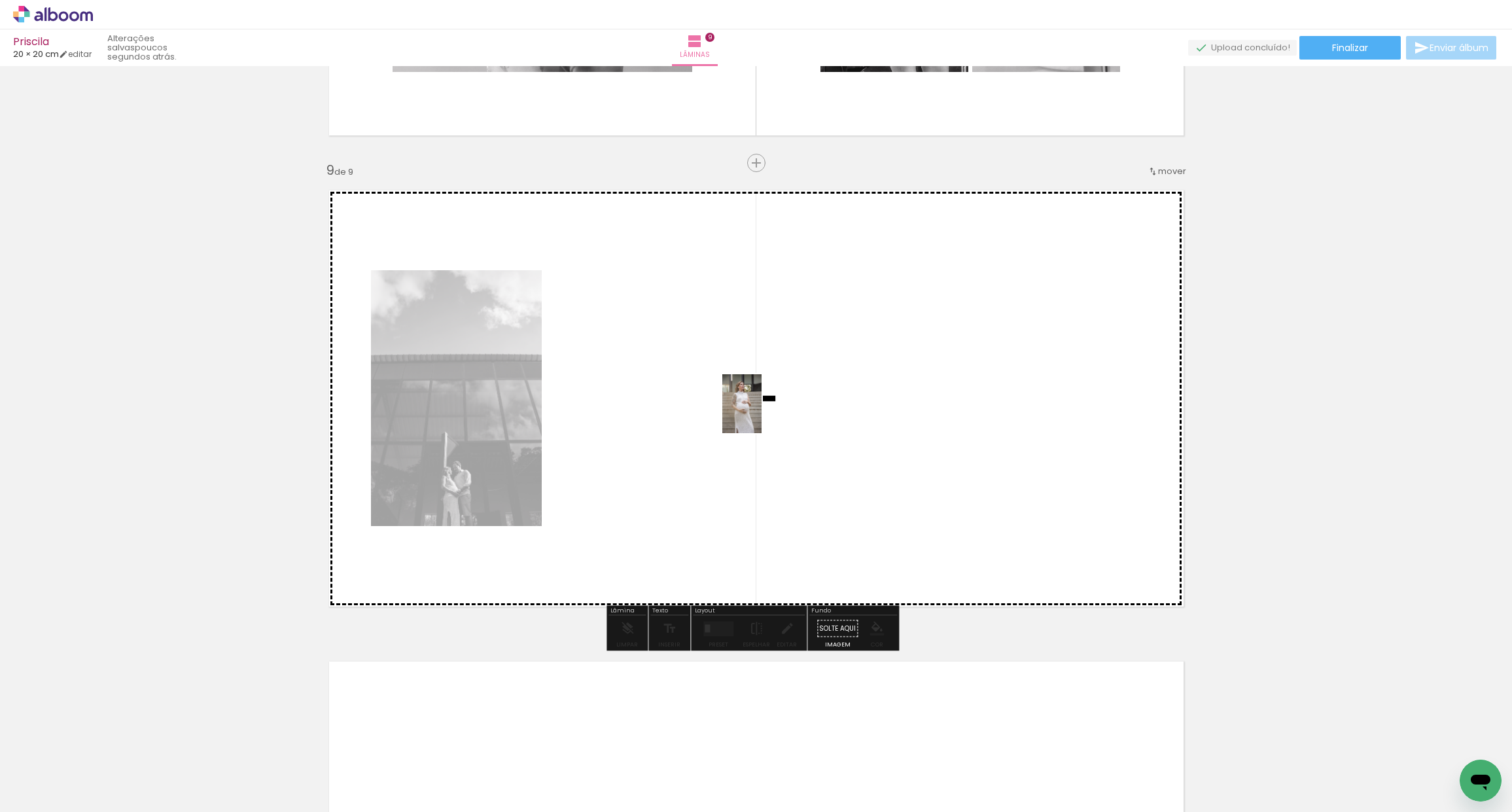
drag, startPoint x: 985, startPoint y: 767, endPoint x: 754, endPoint y: 467, distance: 378.6
click at [765, 414] on quentale-workspace at bounding box center [756, 406] width 1512 height 812
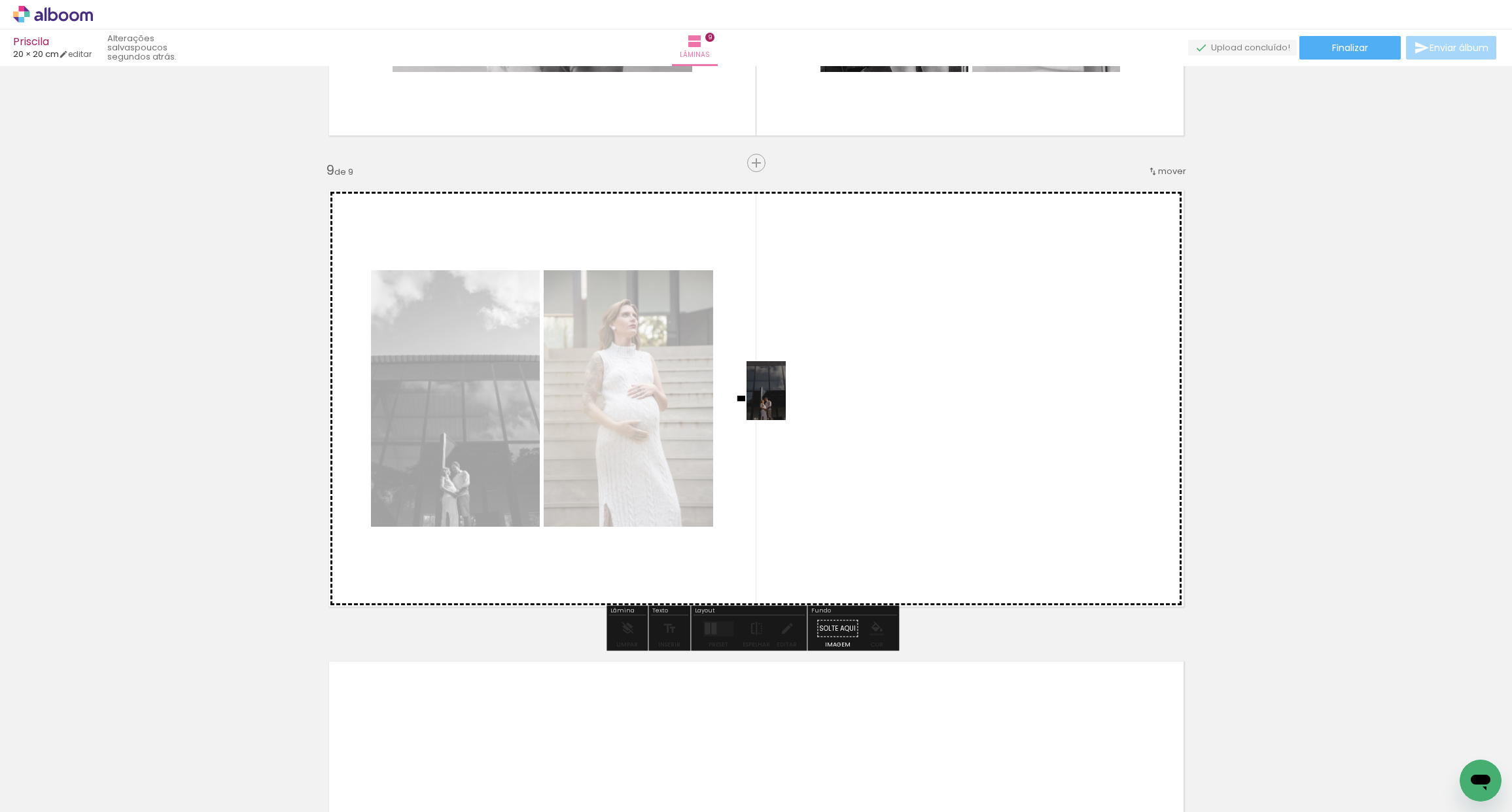
drag, startPoint x: 706, startPoint y: 733, endPoint x: 799, endPoint y: 402, distance: 343.8
click at [799, 402] on quentale-workspace at bounding box center [756, 406] width 1512 height 812
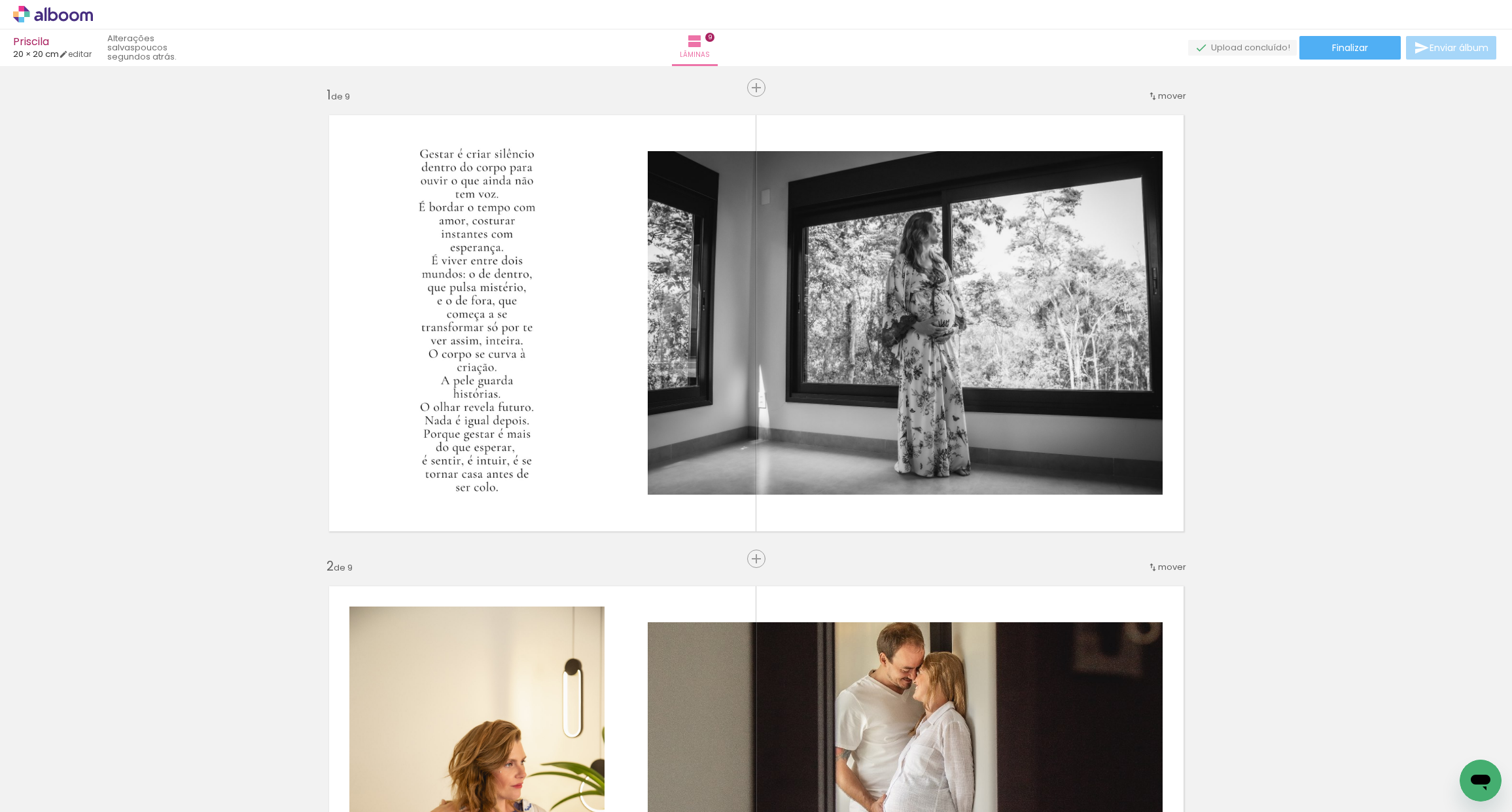
scroll to position [0, 6477]
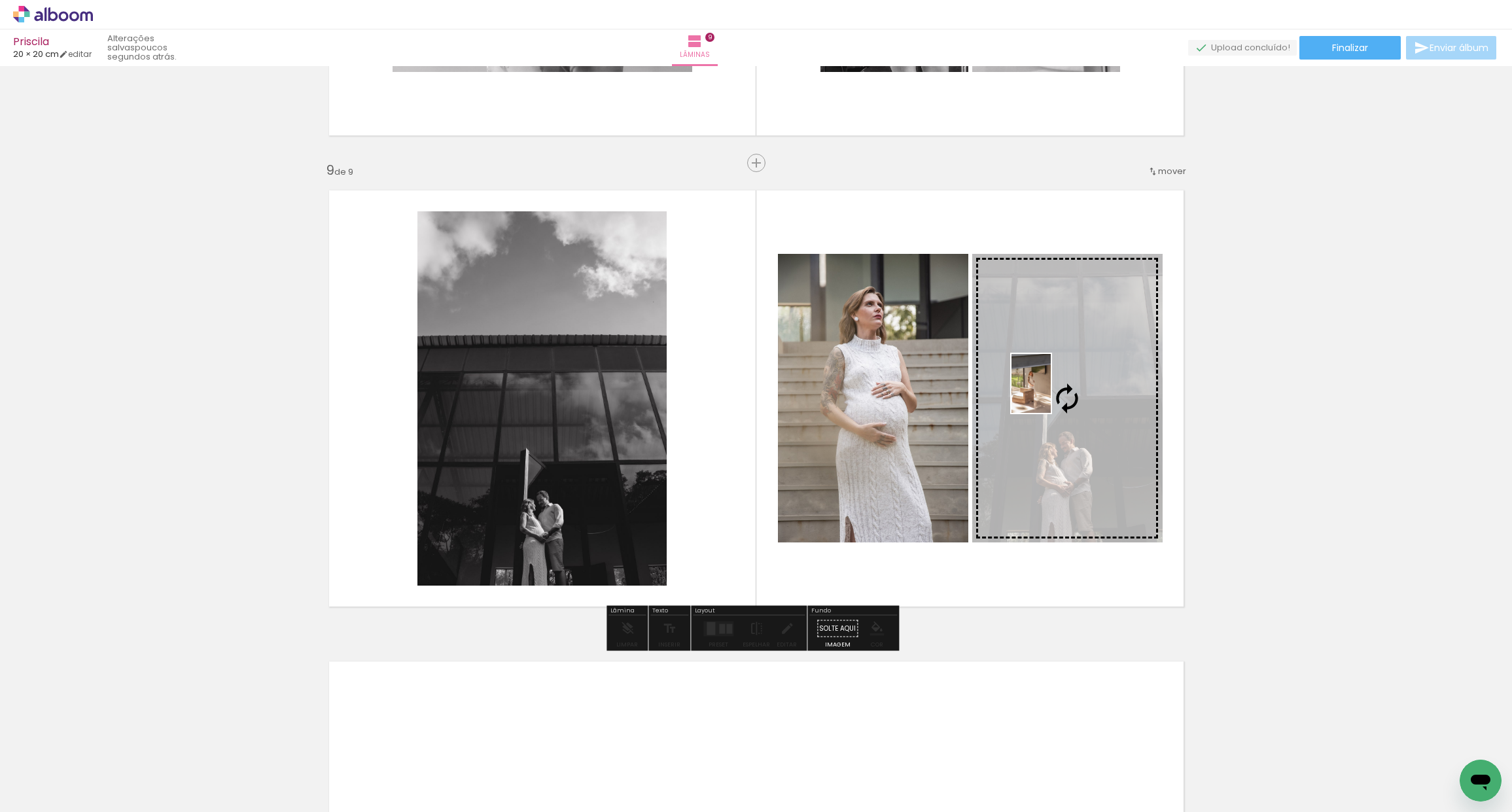
drag, startPoint x: 1058, startPoint y: 771, endPoint x: 1051, endPoint y: 398, distance: 373.1
click at [1055, 396] on quentale-workspace at bounding box center [756, 406] width 1512 height 812
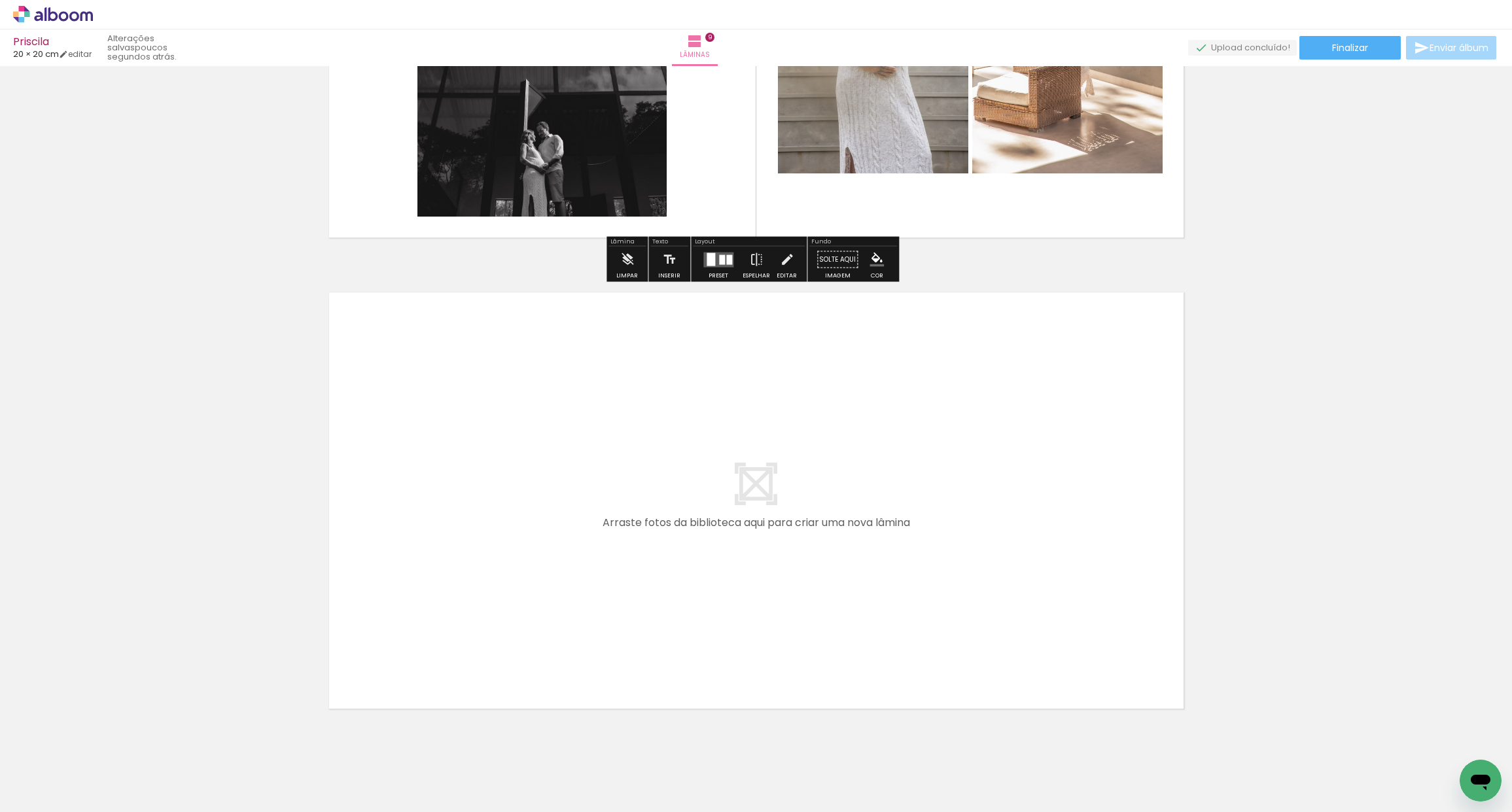
scroll to position [4096, 0]
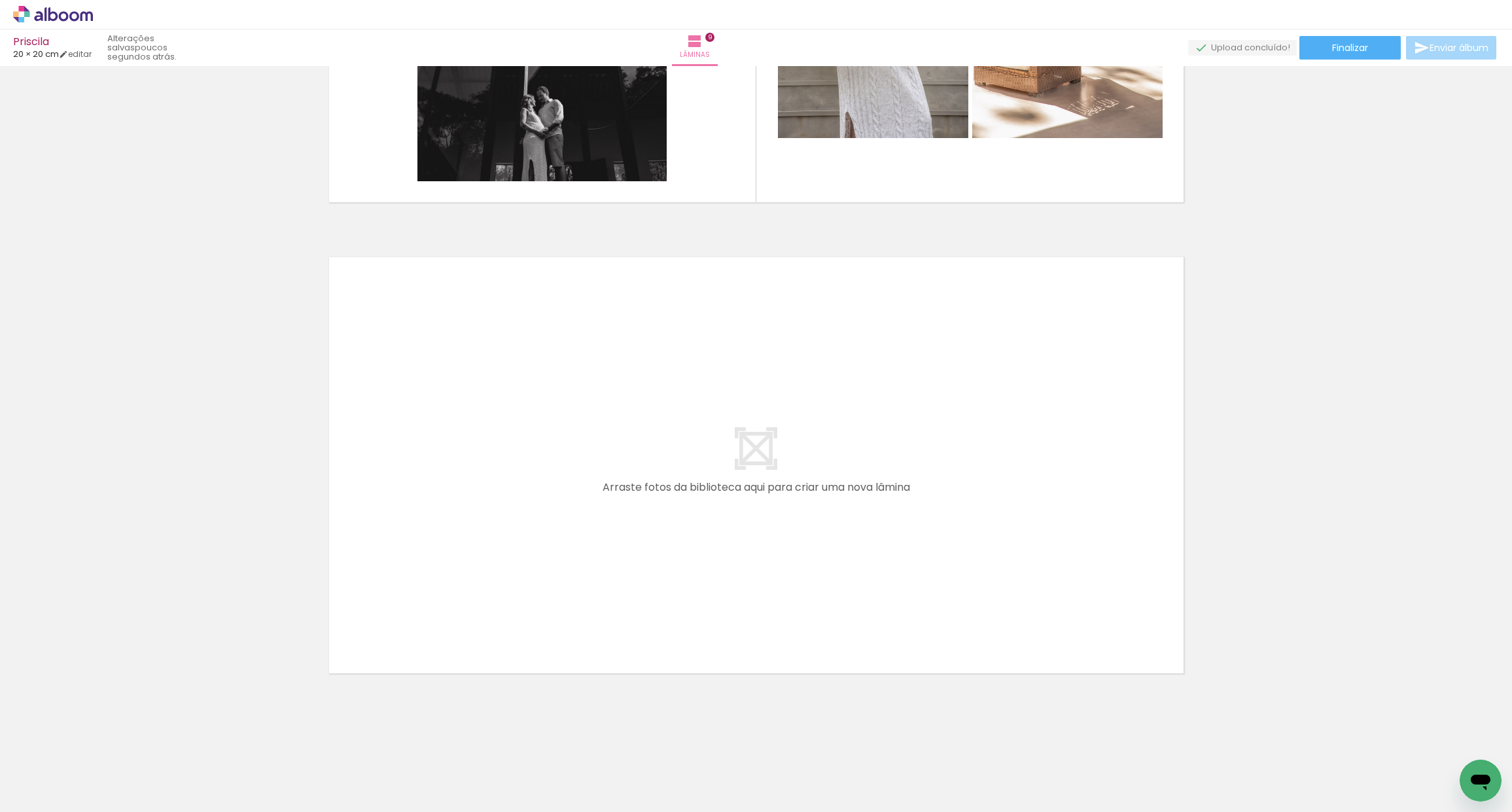
click at [48, 798] on span "Adicionar Fotos" at bounding box center [46, 794] width 39 height 14
click at [0, 0] on input "file" at bounding box center [0, 0] width 0 height 0
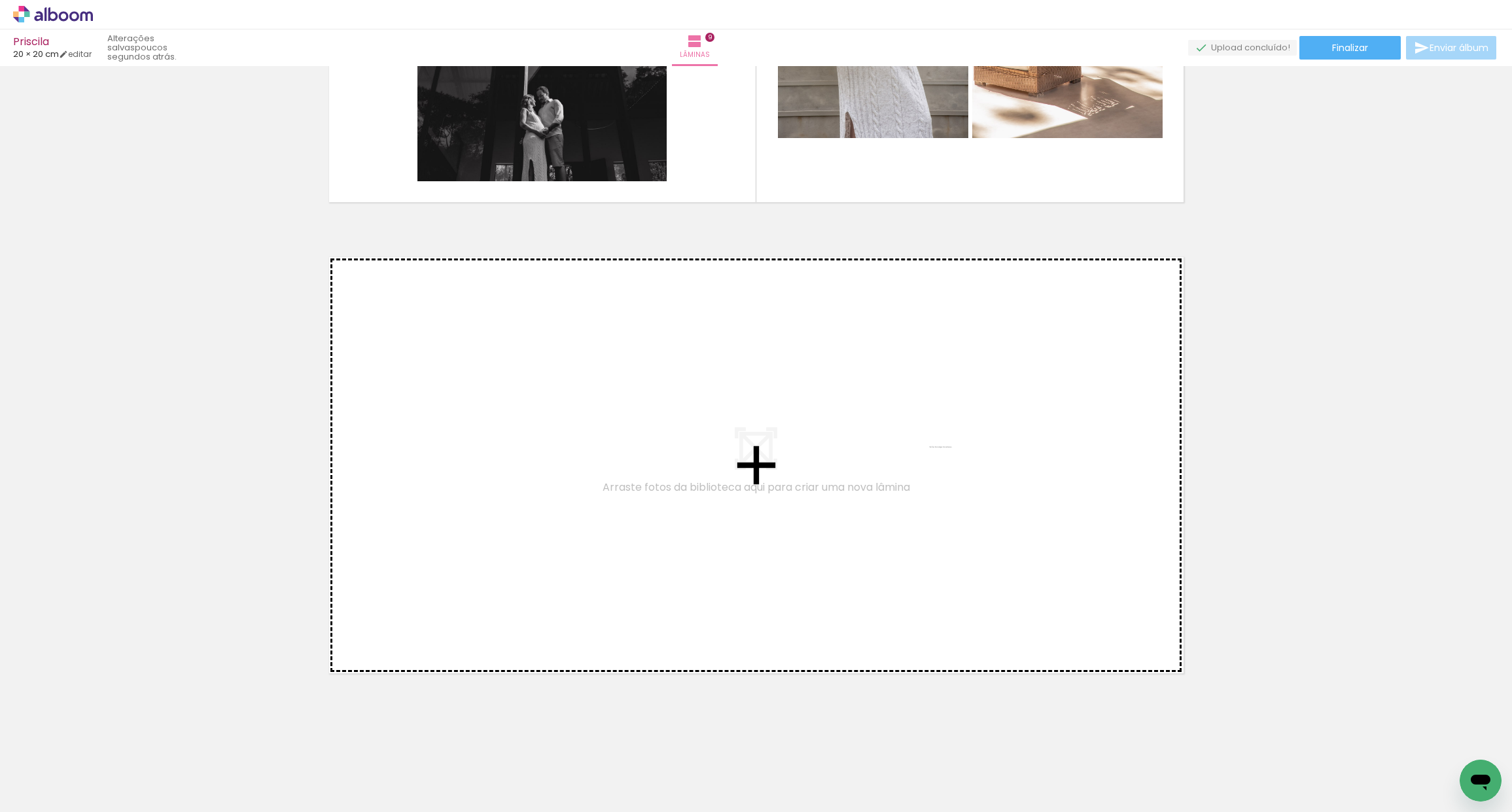
drag, startPoint x: 1461, startPoint y: 743, endPoint x: 946, endPoint y: 457, distance: 589.1
click at [946, 457] on quentale-workspace at bounding box center [756, 406] width 1512 height 812
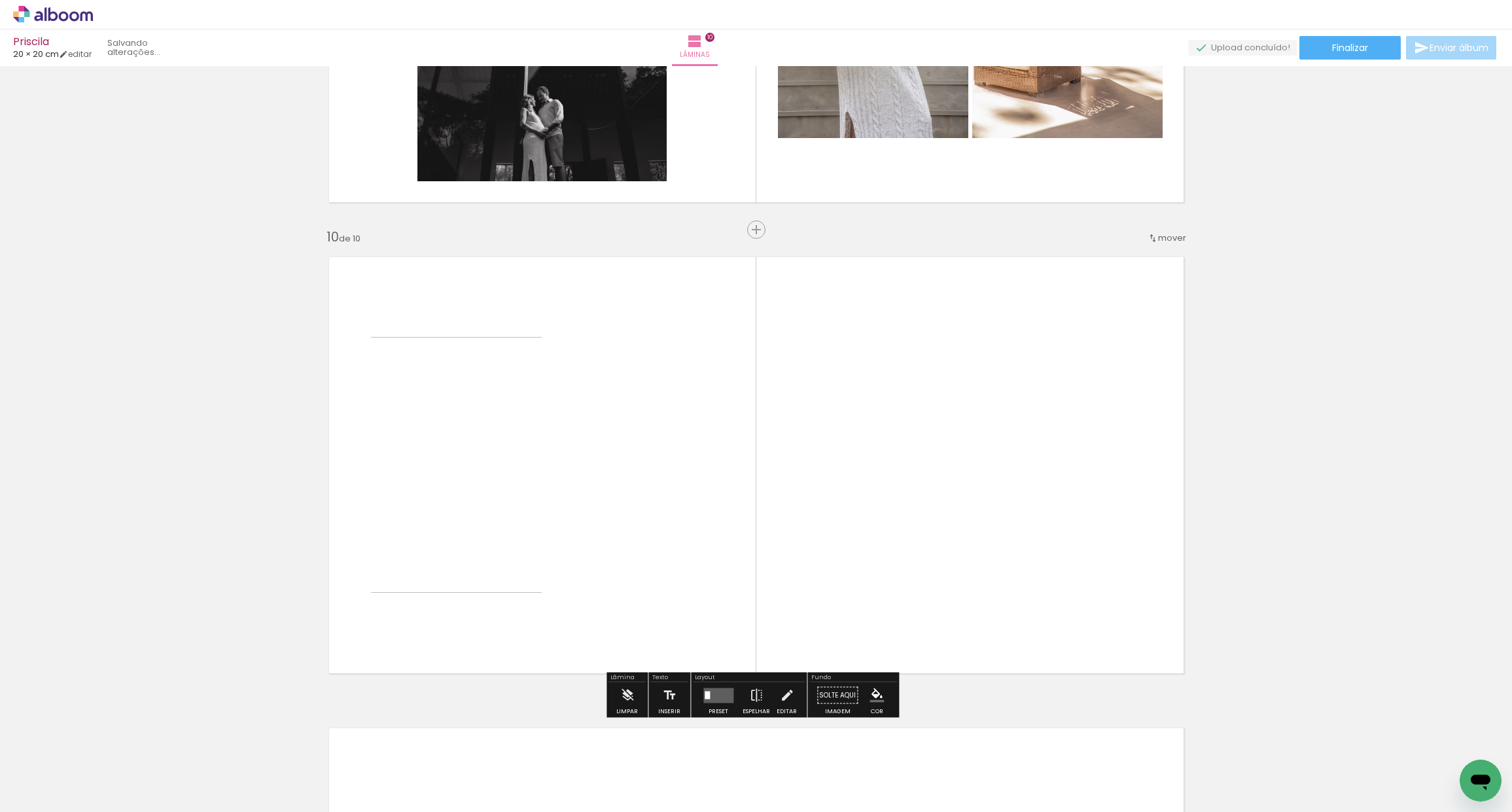
scroll to position [4163, 0]
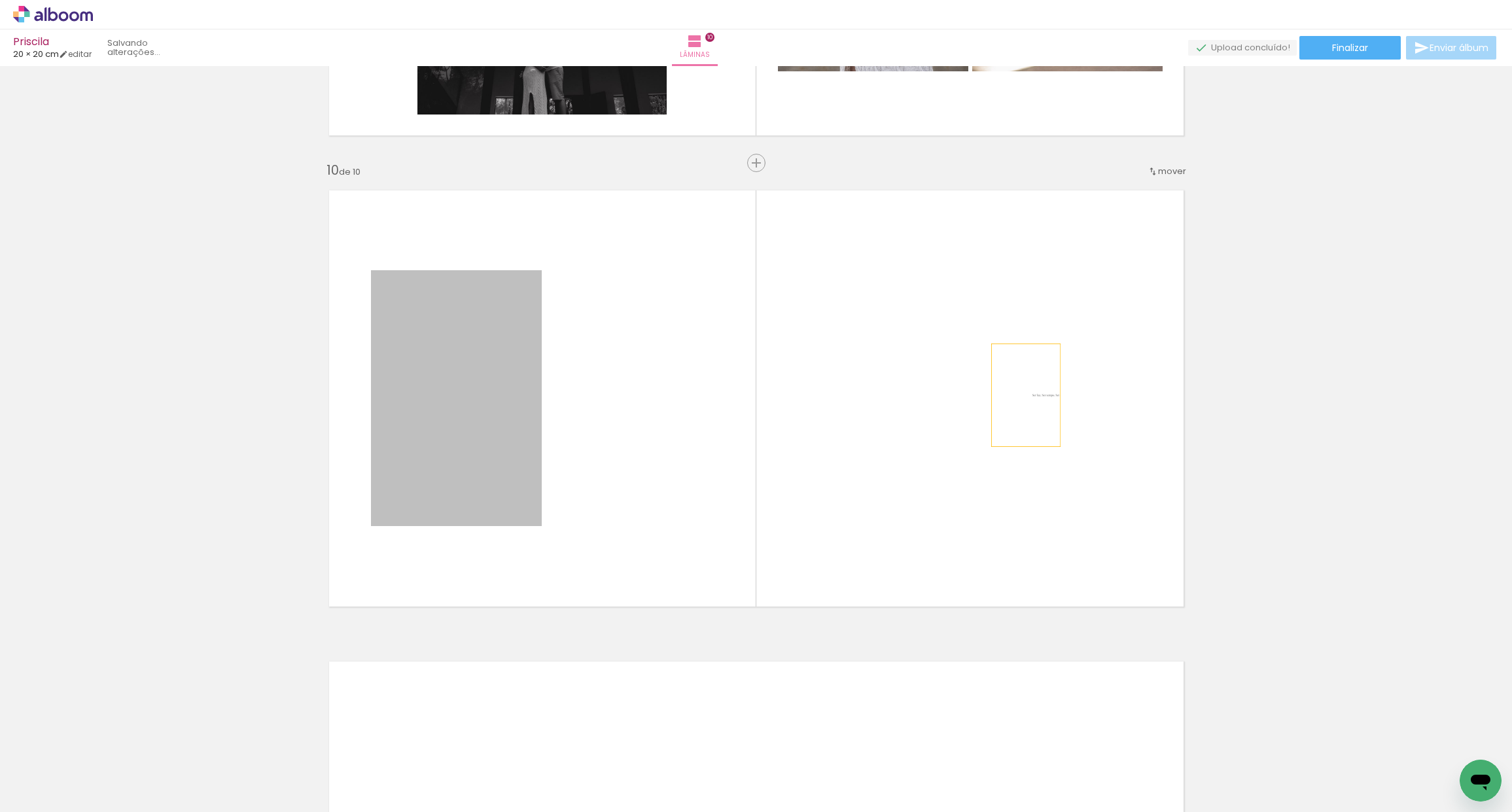
drag, startPoint x: 498, startPoint y: 402, endPoint x: 1020, endPoint y: 391, distance: 522.1
click at [1018, 394] on quentale-layouter at bounding box center [756, 398] width 877 height 438
drag, startPoint x: 484, startPoint y: 396, endPoint x: 1040, endPoint y: 375, distance: 556.4
click at [1043, 368] on quentale-layouter at bounding box center [756, 398] width 877 height 438
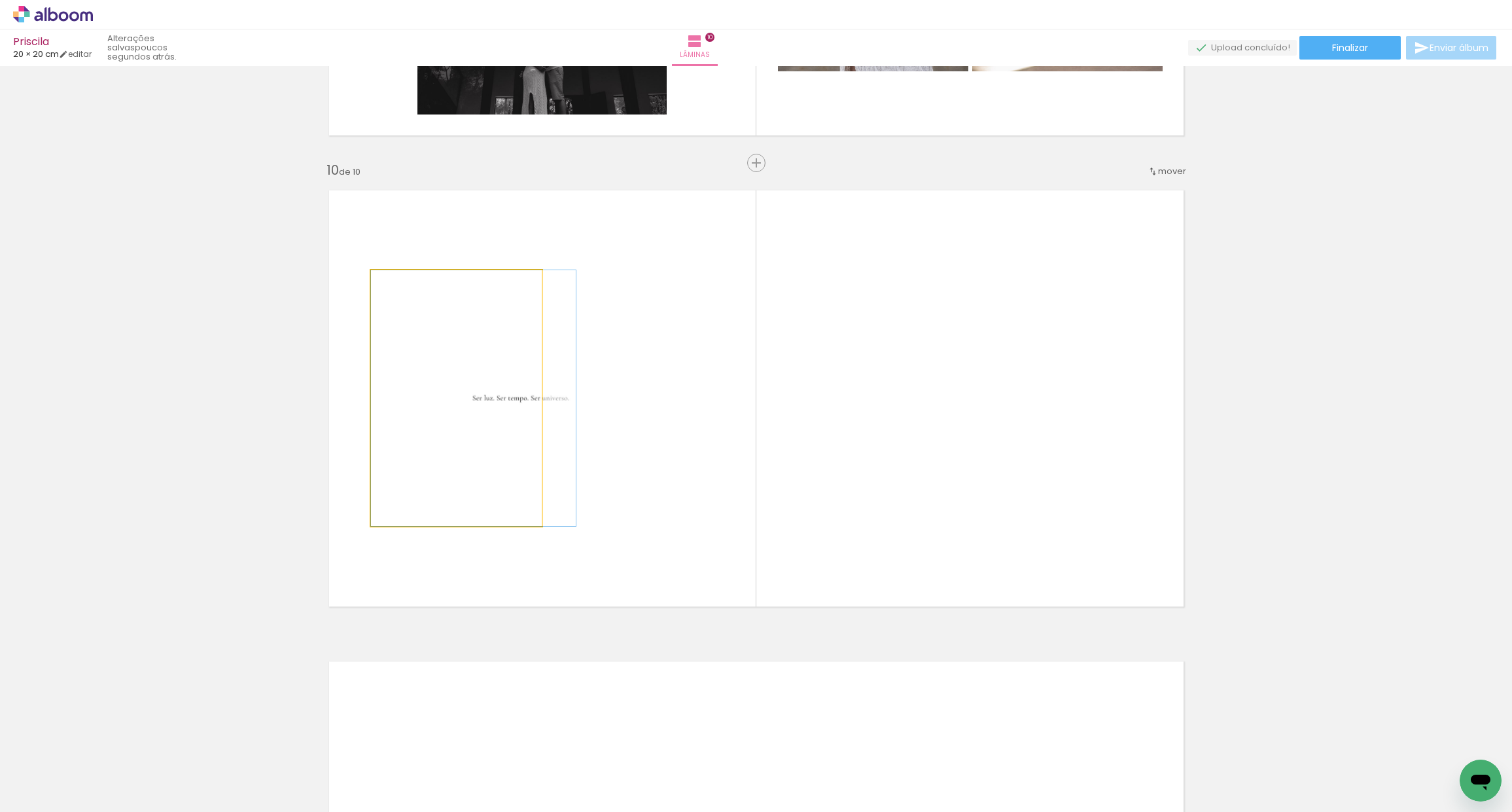
click at [517, 395] on quentale-photo at bounding box center [456, 398] width 171 height 256
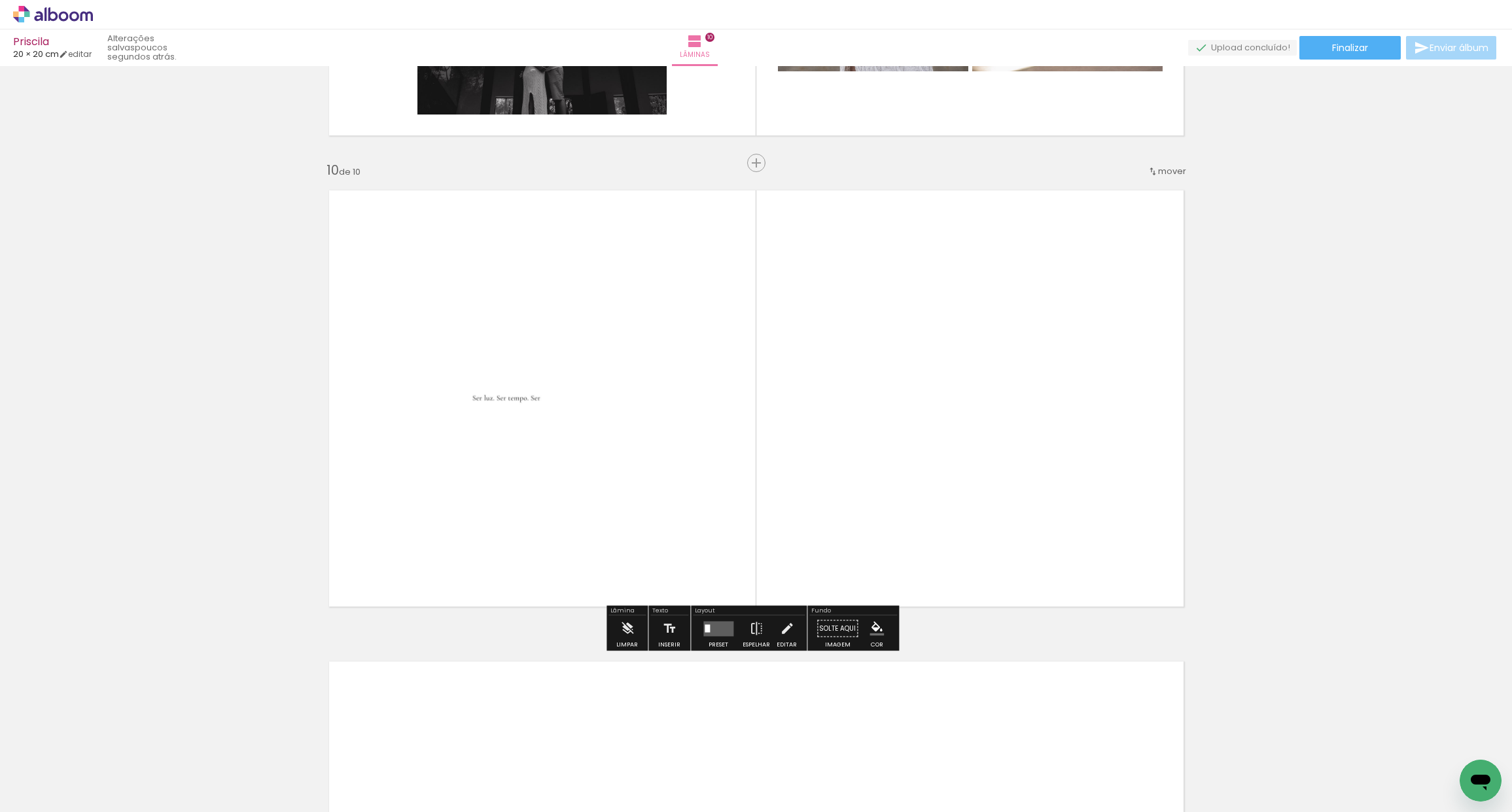
click at [522, 402] on quentale-photo at bounding box center [456, 398] width 171 height 256
click at [524, 402] on quentale-photo at bounding box center [456, 398] width 171 height 256
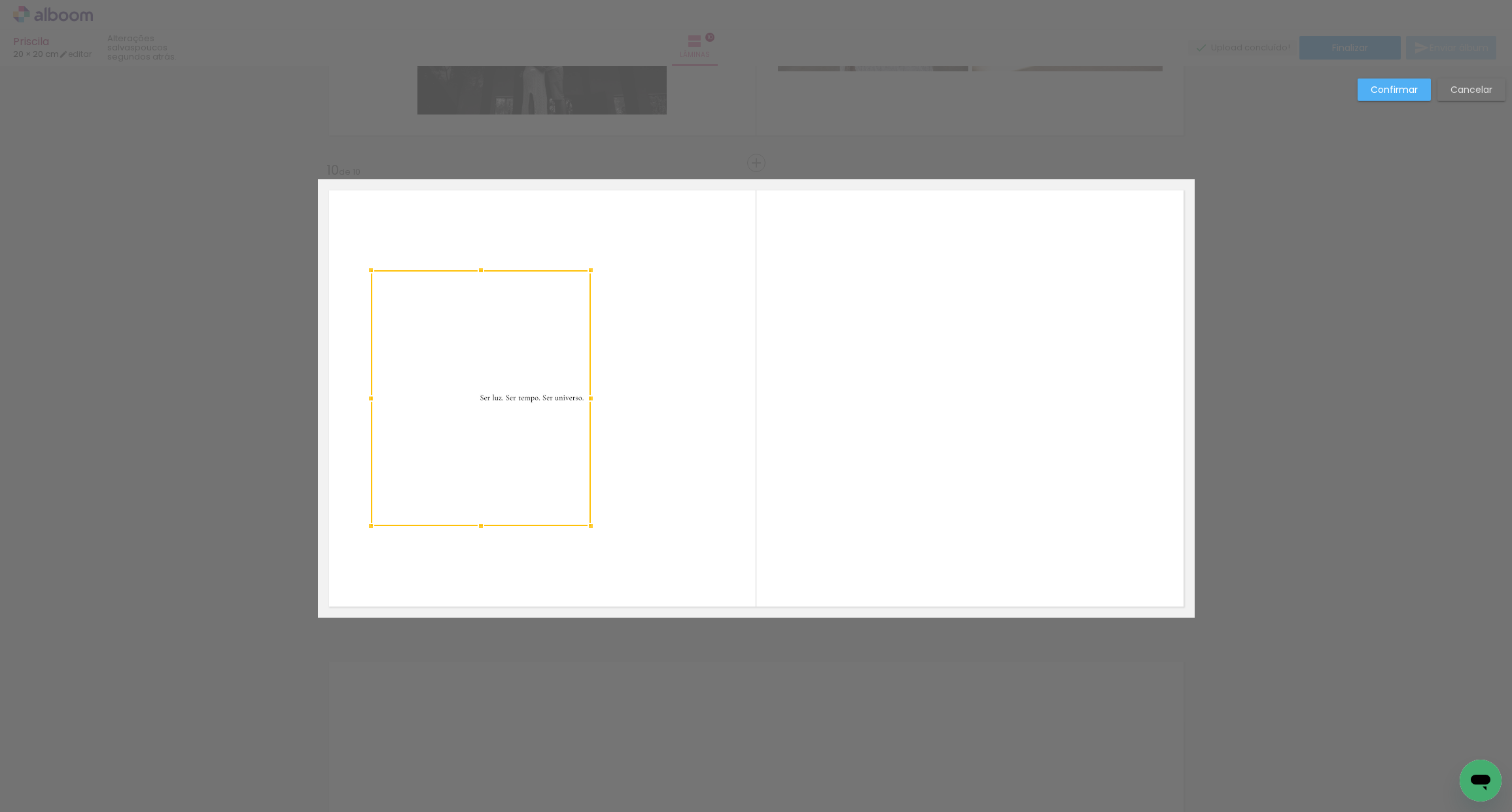
drag, startPoint x: 539, startPoint y: 398, endPoint x: 611, endPoint y: 399, distance: 72.0
click at [602, 399] on div at bounding box center [591, 398] width 27 height 27
drag, startPoint x: 611, startPoint y: 399, endPoint x: 591, endPoint y: 413, distance: 24.4
click at [594, 399] on quentale-layouter at bounding box center [756, 398] width 877 height 438
click at [822, 423] on quentale-layouter at bounding box center [756, 398] width 877 height 438
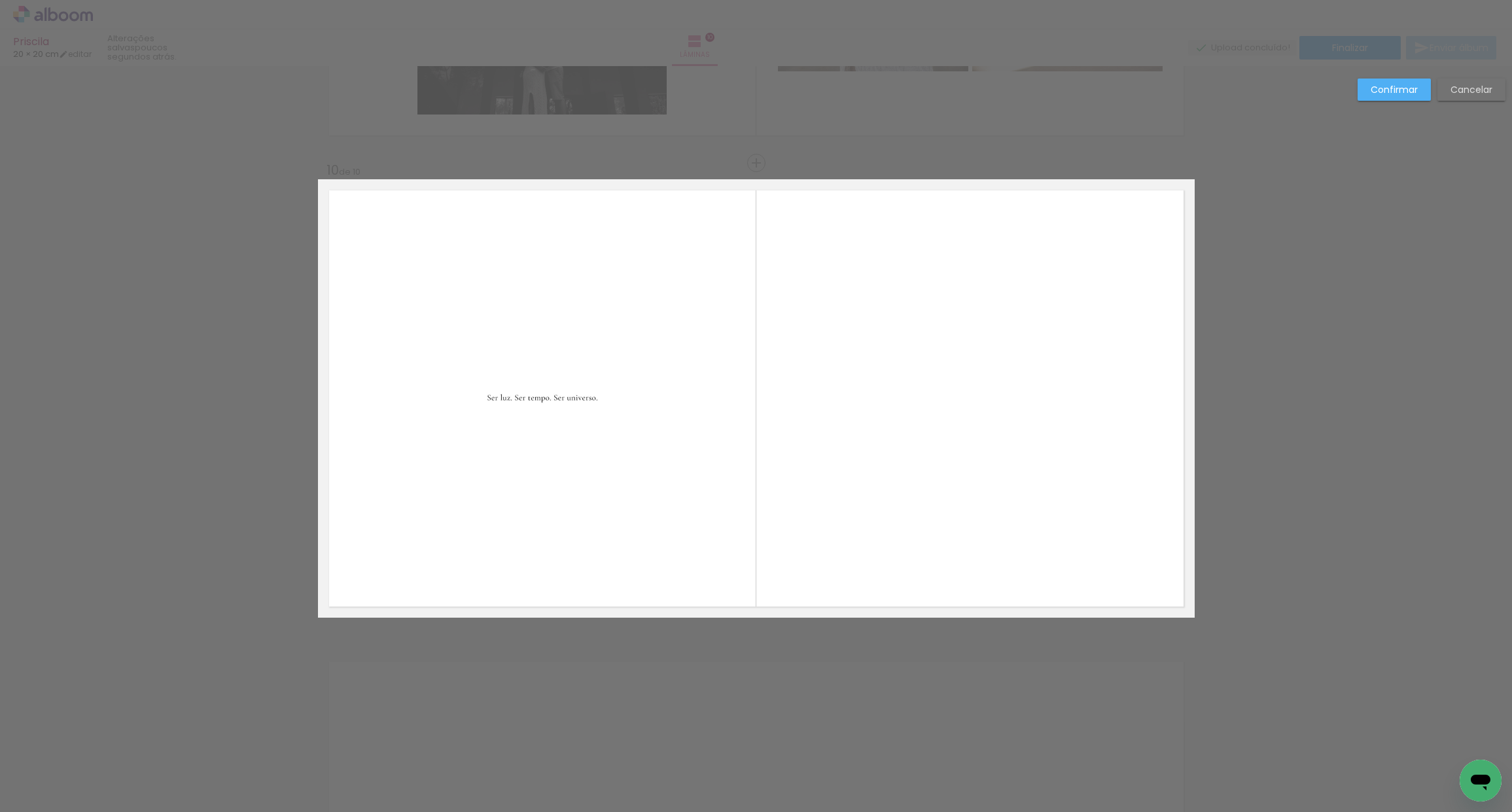
click at [0, 0] on slot "Confirmar" at bounding box center [0, 0] width 0 height 0
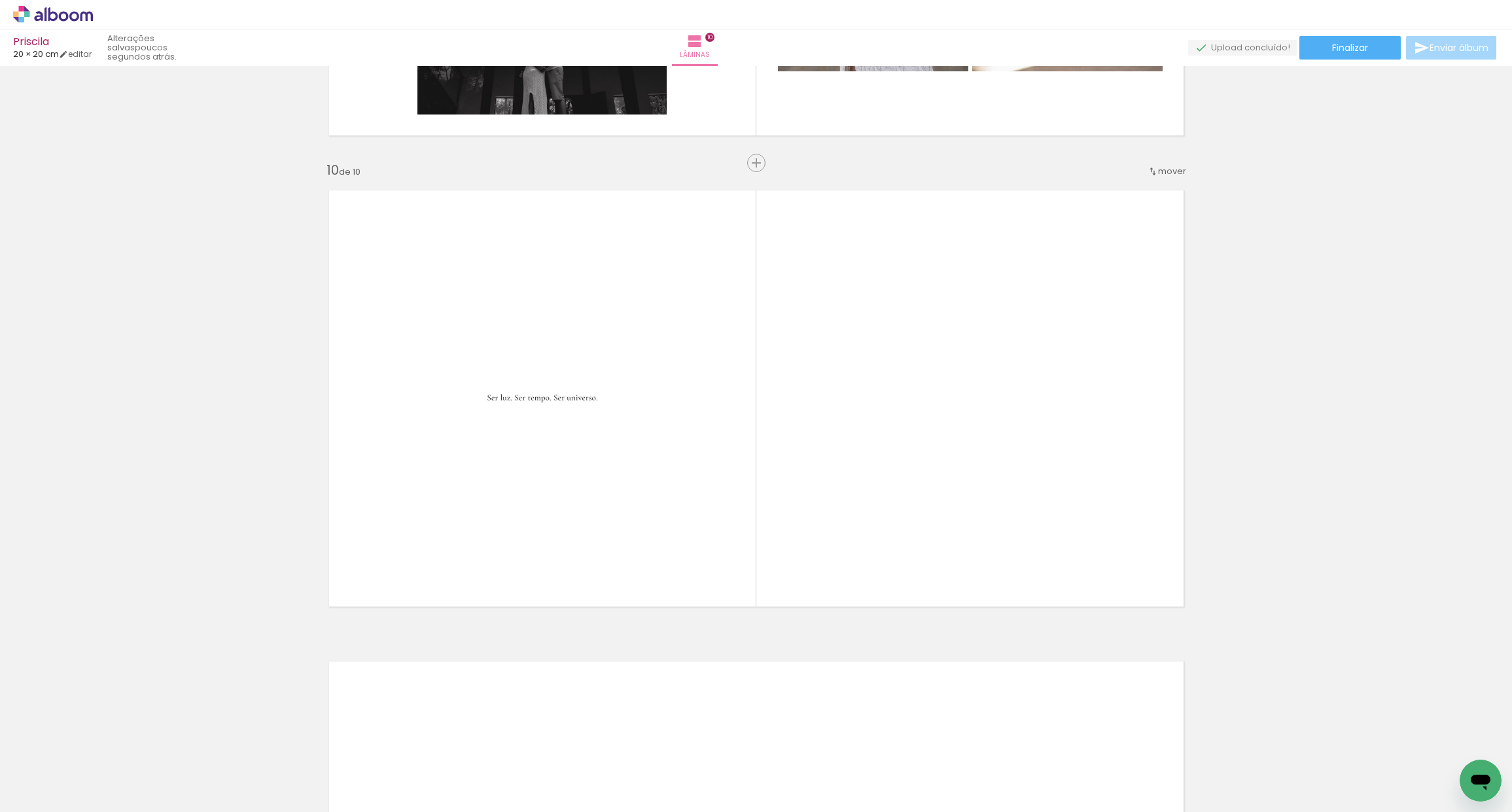
click at [219, 785] on div at bounding box center [225, 767] width 43 height 65
click at [215, 780] on div at bounding box center [225, 767] width 43 height 65
click at [219, 773] on div at bounding box center [225, 767] width 43 height 65
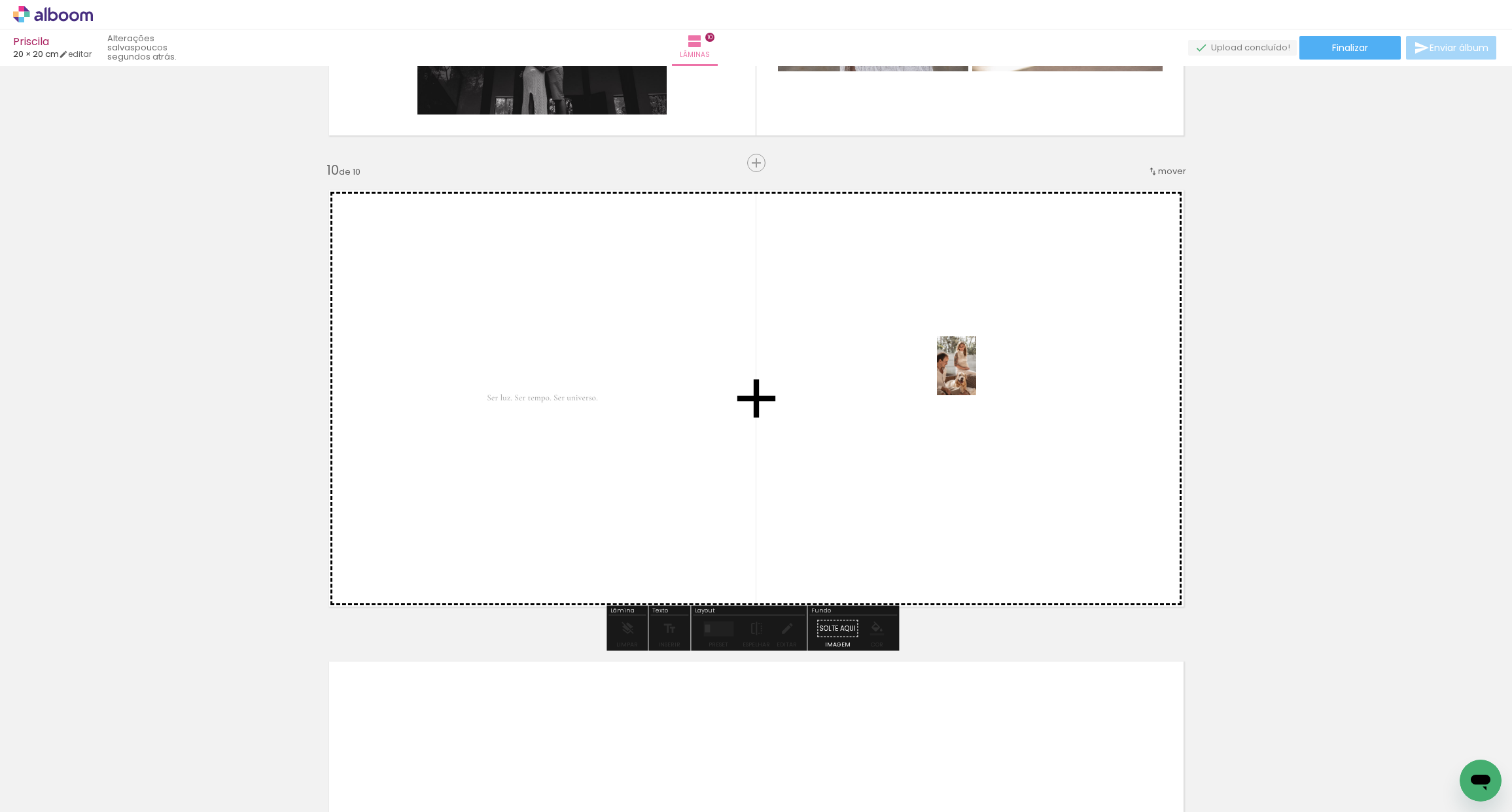
drag, startPoint x: 269, startPoint y: 723, endPoint x: 967, endPoint y: 389, distance: 773.8
click at [976, 375] on quentale-workspace at bounding box center [756, 406] width 1512 height 812
